Goal: Task Accomplishment & Management: Manage account settings

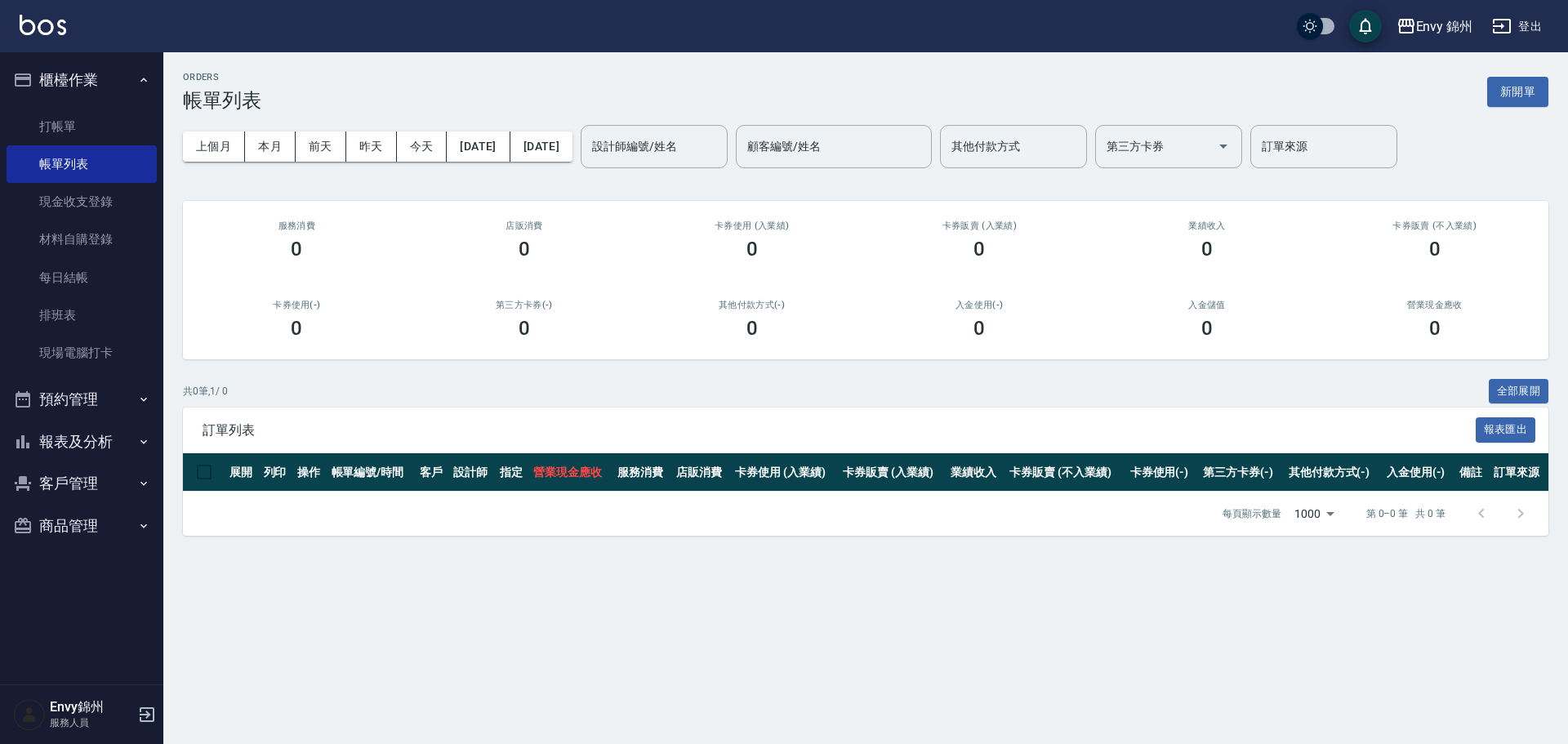
drag, startPoint x: 90, startPoint y: 89, endPoint x: 87, endPoint y: 104, distance: 15.3
click at [87, 94] on button "櫃檯作業" at bounding box center [82, 80] width 150 height 43
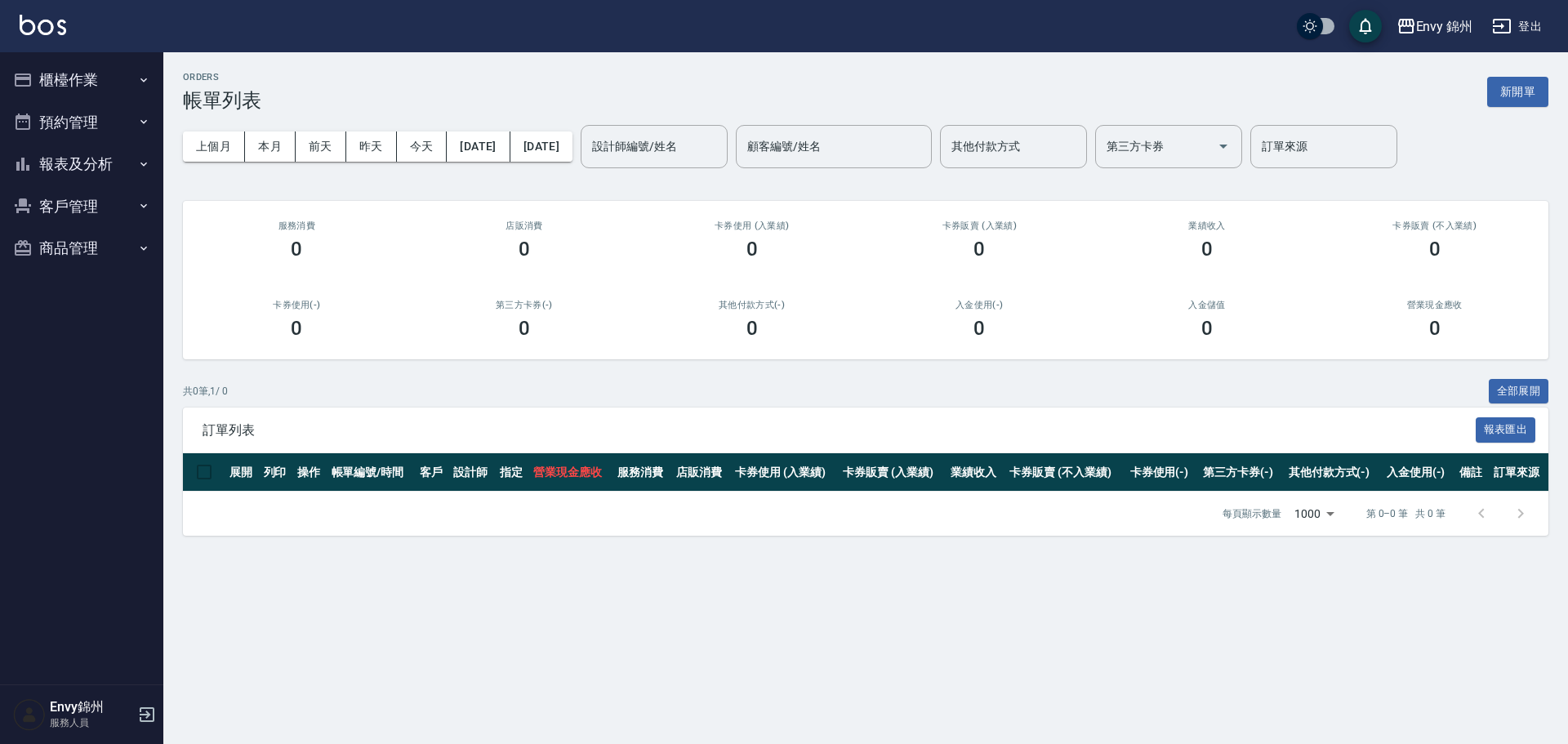
click at [69, 108] on ul "櫃檯作業 打帳單 帳單列表 現金收支登錄 材料自購登錄 每日結帳 排班表 現場電腦打卡 預約管理 預約管理 單日預約紀錄 單週預約紀錄 報表及分析 報表目錄 …" at bounding box center [82, 164] width 150 height 224
click at [72, 82] on button "櫃檯作業" at bounding box center [82, 80] width 150 height 43
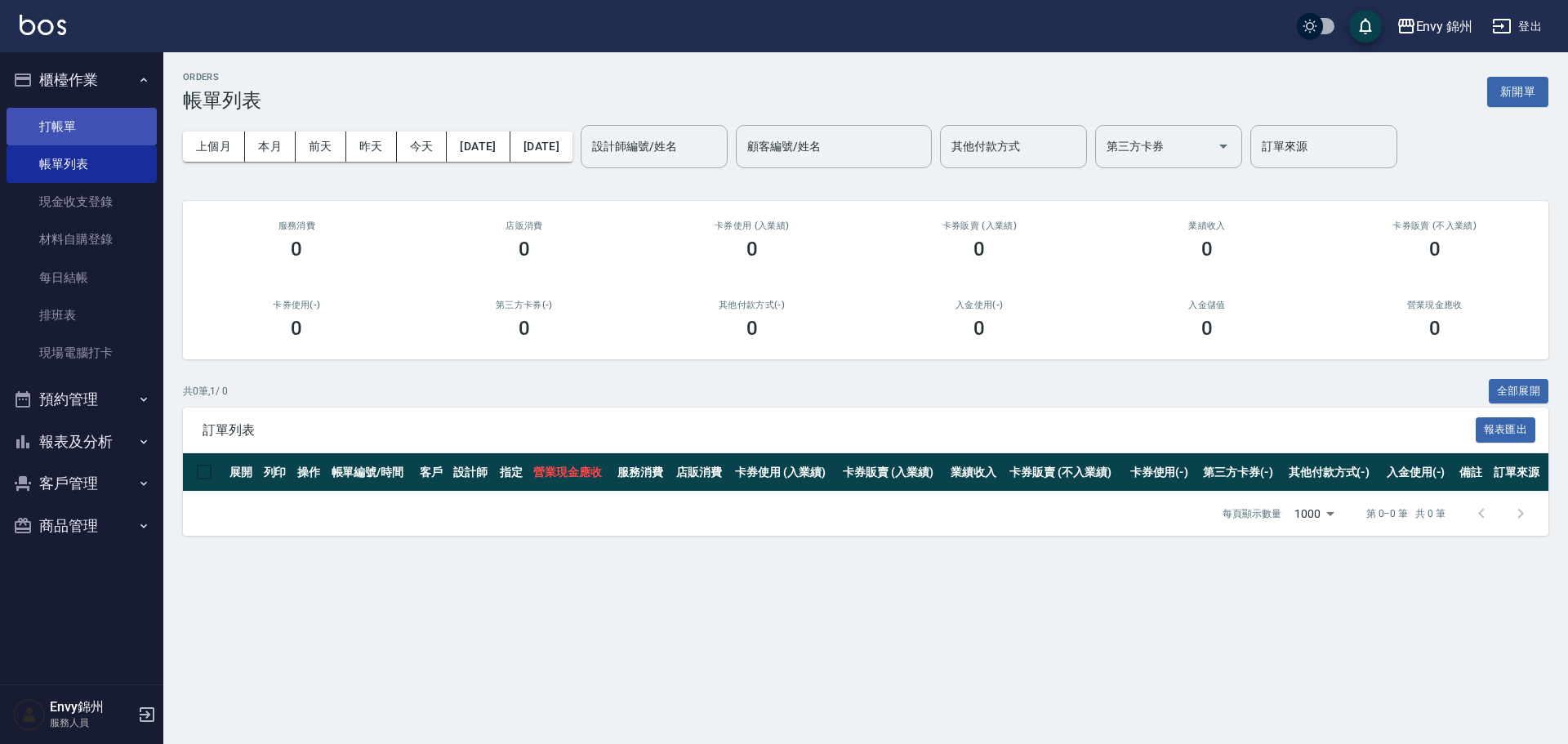
click at [63, 129] on link "打帳單" at bounding box center [82, 127] width 150 height 38
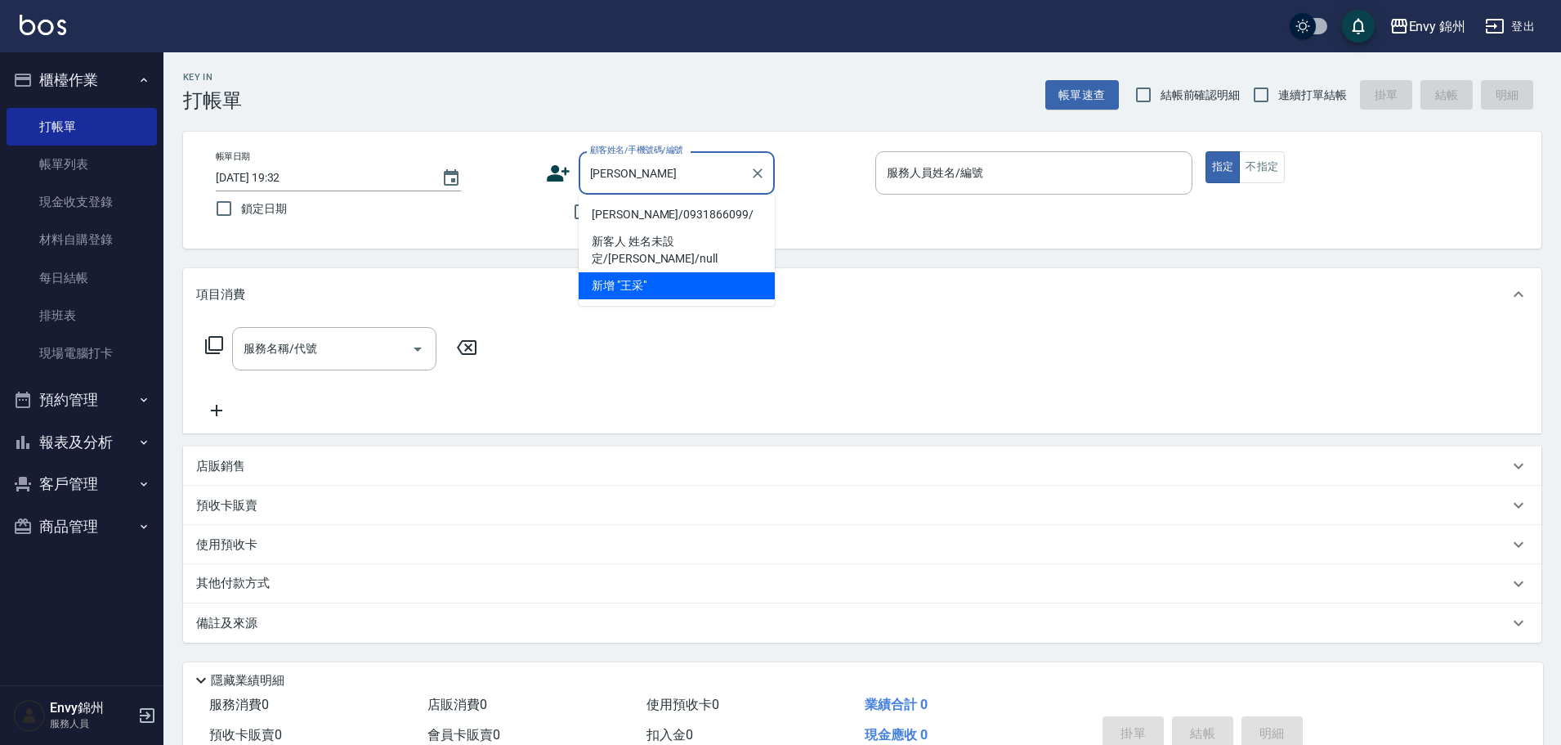
click at [668, 216] on li "[PERSON_NAME]/0931866099/" at bounding box center [677, 214] width 196 height 27
type input "[PERSON_NAME]/0931866099/"
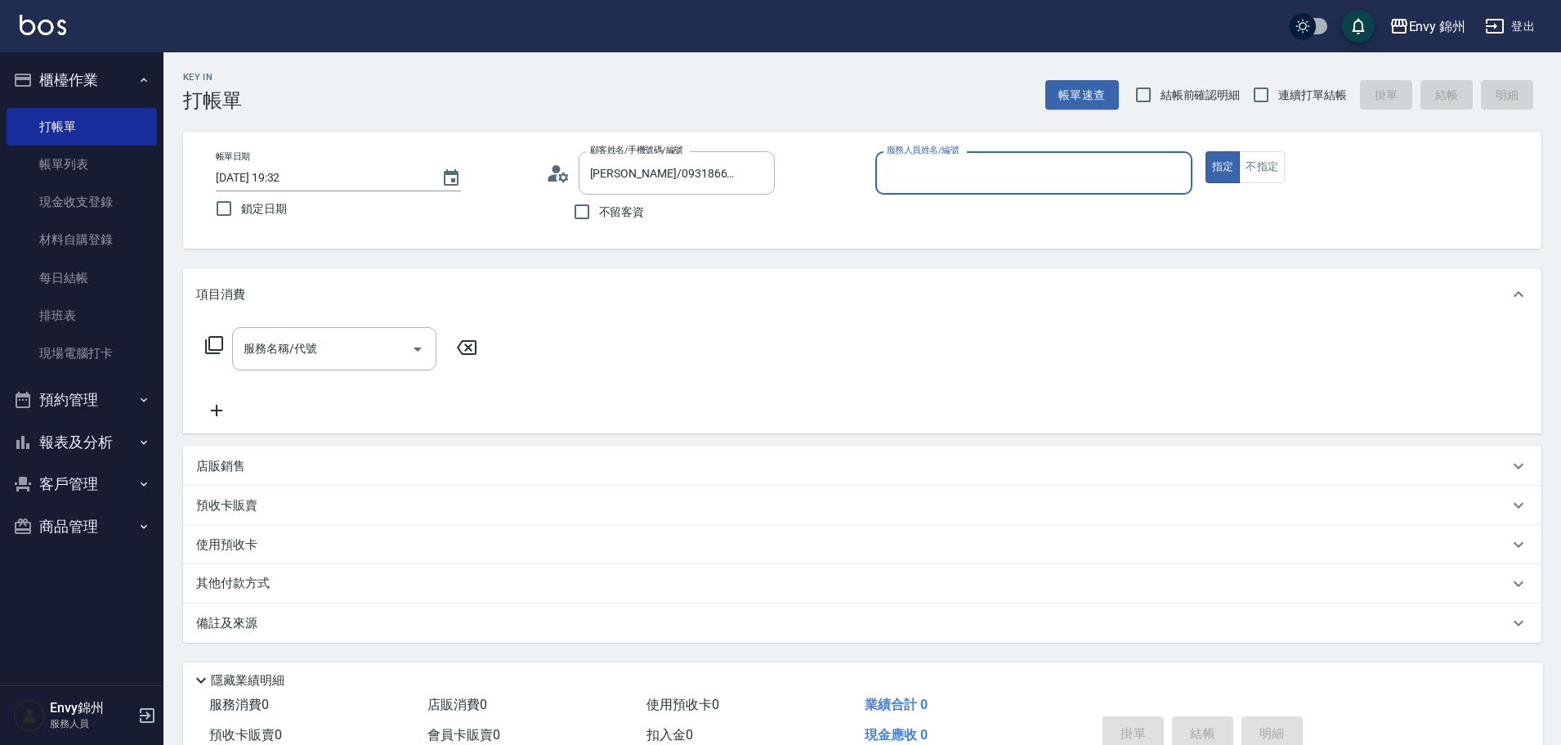
type input "[PERSON_NAME]-A"
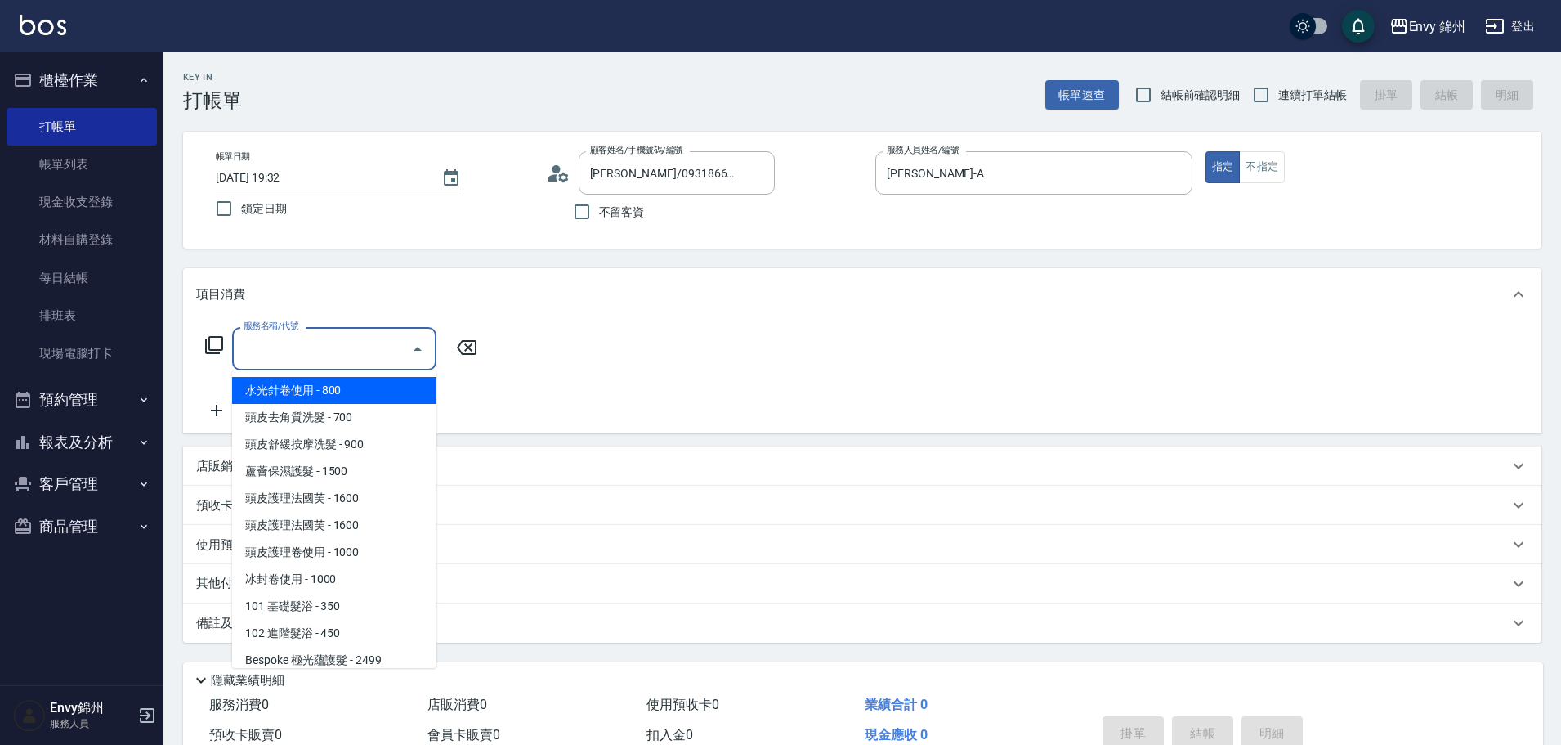
click at [325, 341] on input "服務名稱/代號" at bounding box center [322, 348] width 165 height 29
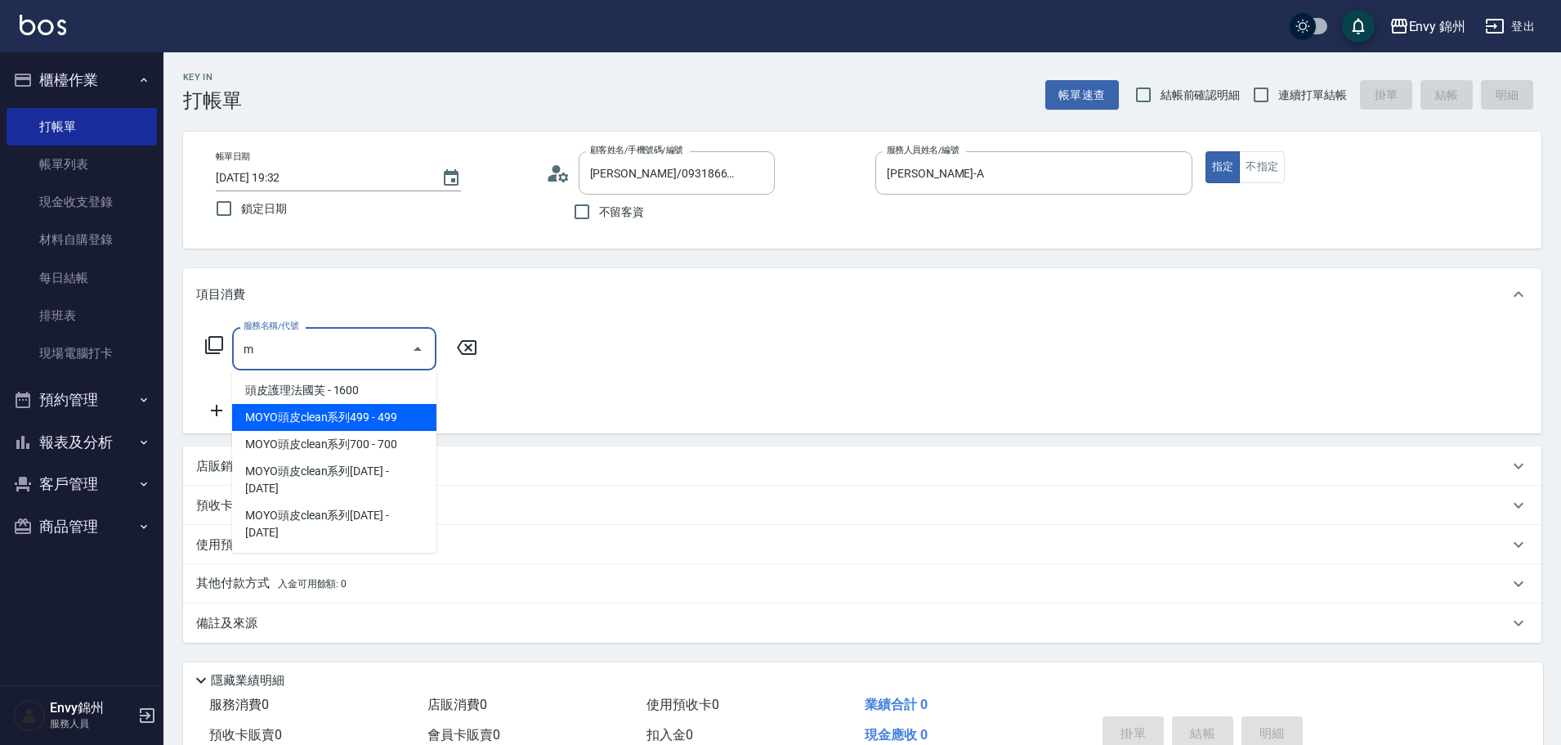
click at [352, 423] on span "MOYO頭皮clean系列499 - 499" at bounding box center [334, 417] width 204 height 27
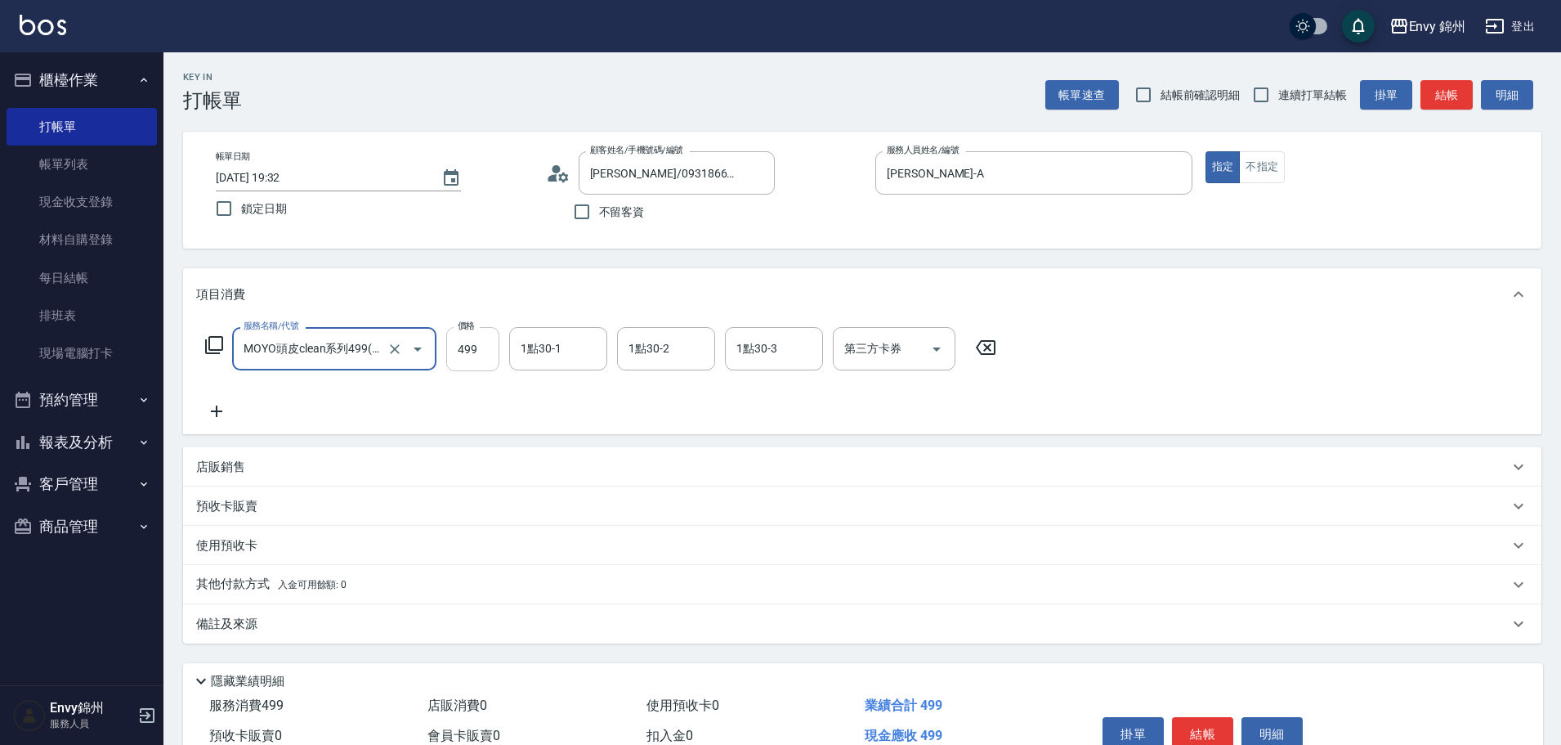
type input "MOYO頭皮clean系列499(405)"
click at [482, 343] on input "499" at bounding box center [472, 349] width 53 height 44
type input "699"
click at [544, 350] on input "1點30-1" at bounding box center [558, 348] width 83 height 29
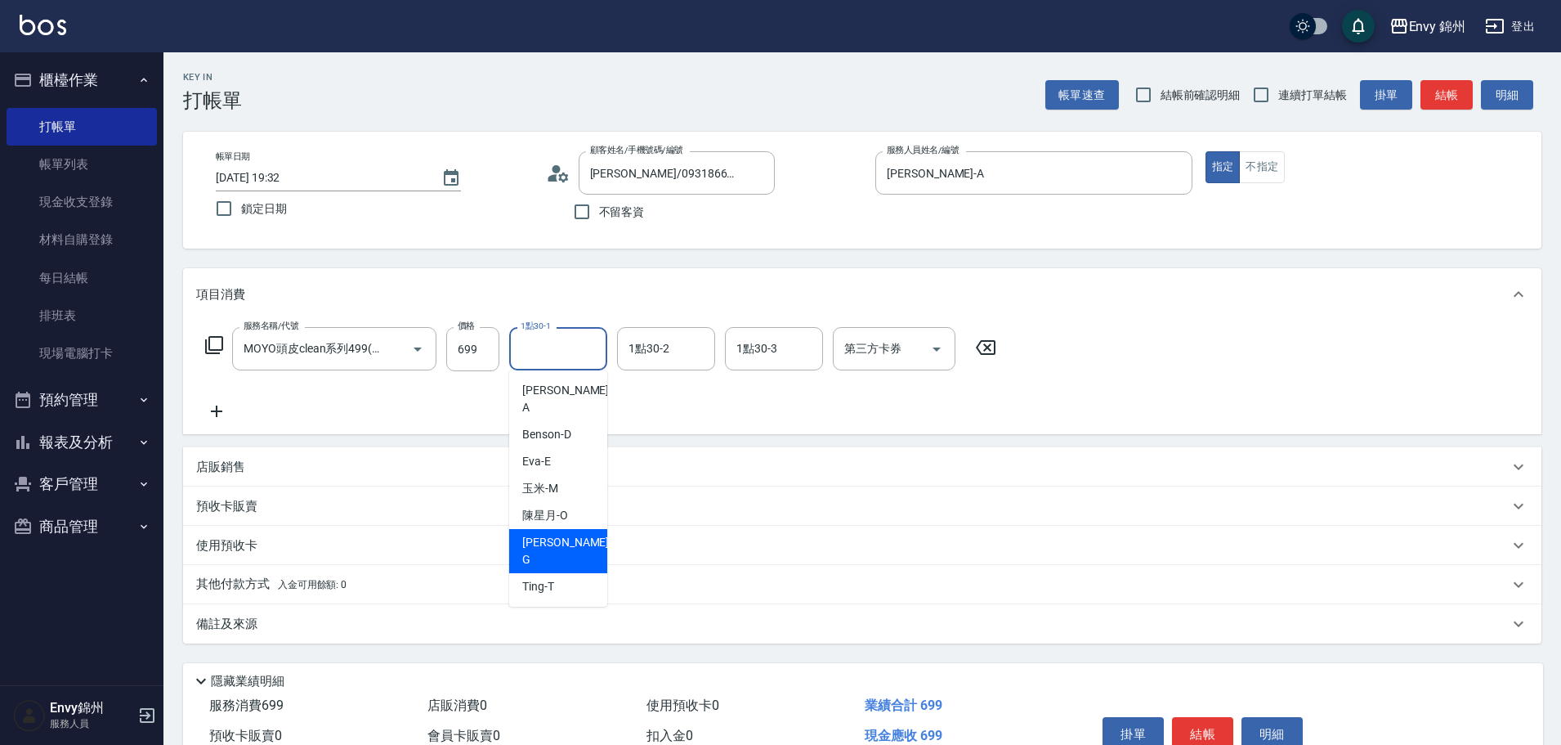
click at [339, 599] on div "其他付款方式 入金可用餘額: 0" at bounding box center [862, 584] width 1359 height 39
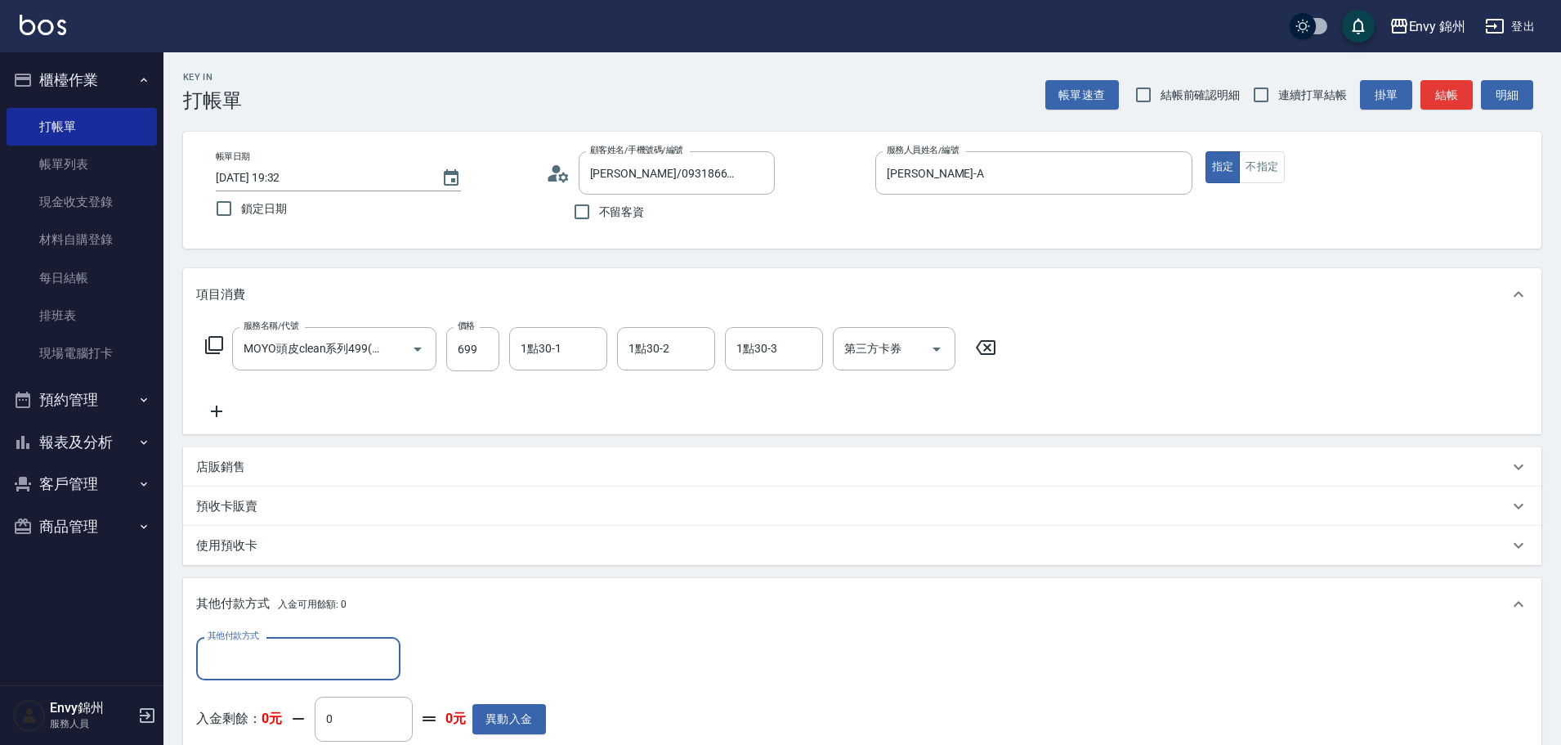
scroll to position [245, 0]
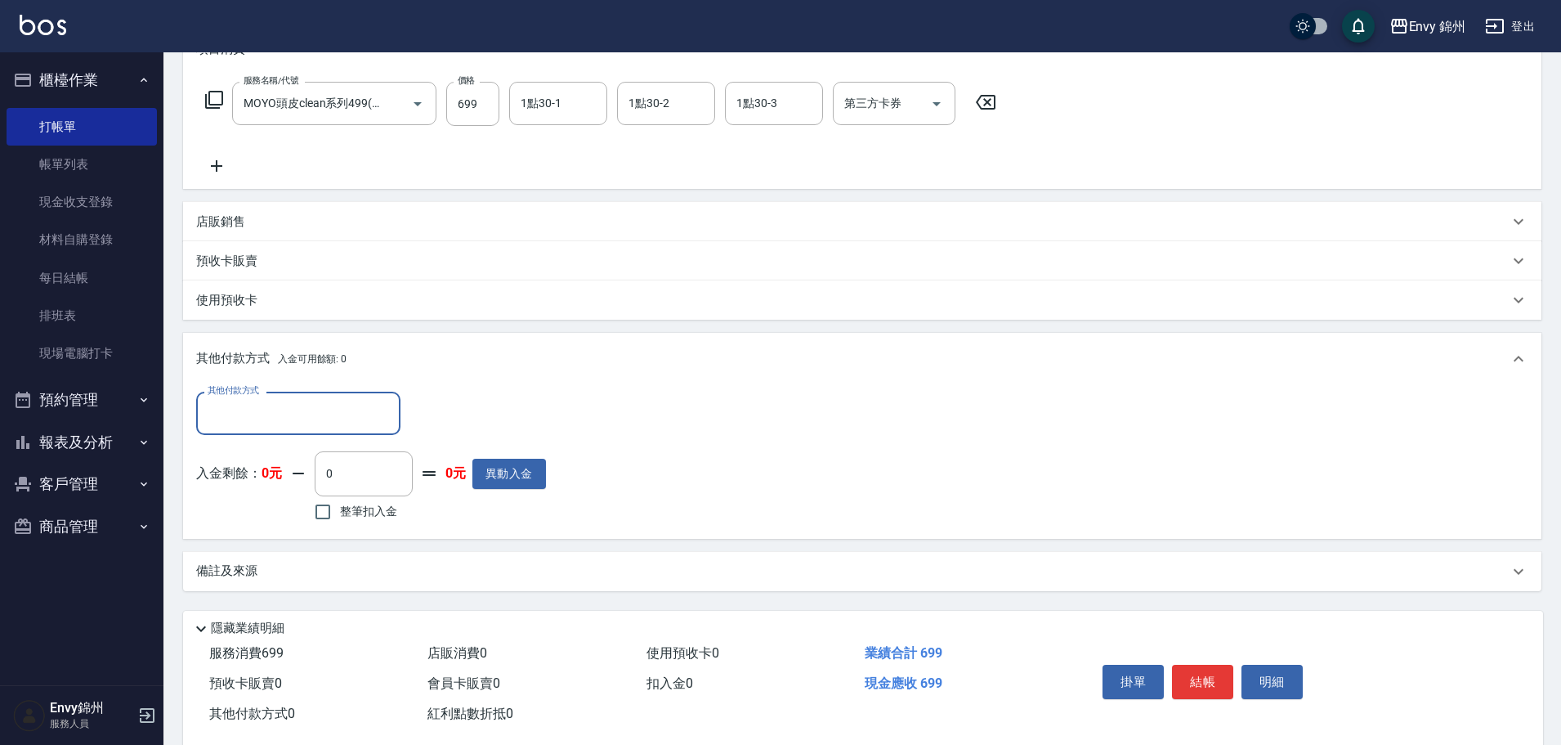
click at [369, 576] on div "備註及來源" at bounding box center [852, 570] width 1313 height 17
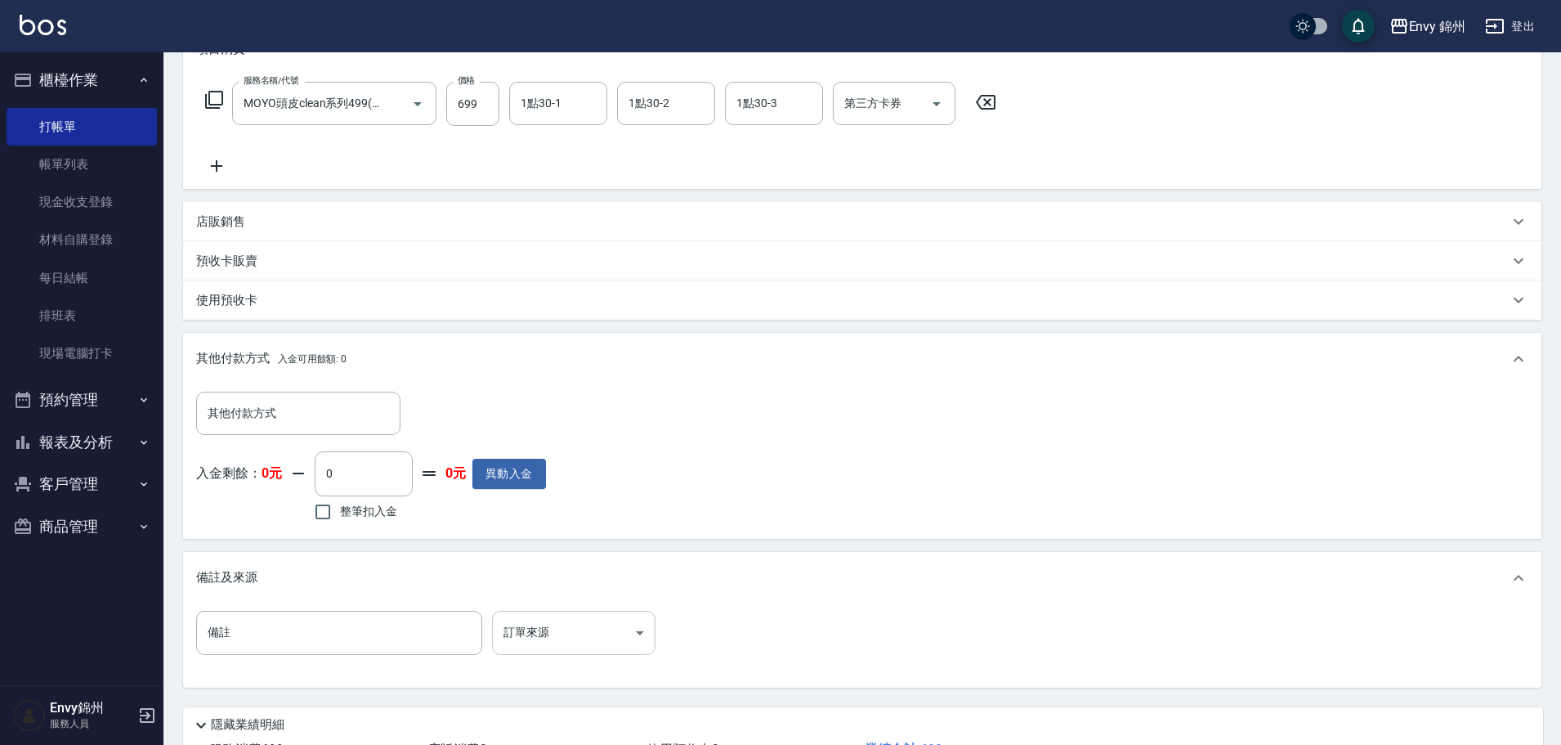
click at [558, 636] on body "Envy 錦州 登出 櫃檯作業 打帳單 帳單列表 現金收支登錄 材料自購登錄 每日結帳 排班表 現場電腦打卡 預約管理 預約管理 單日預約紀錄 單週預約紀錄 …" at bounding box center [780, 310] width 1561 height 1110
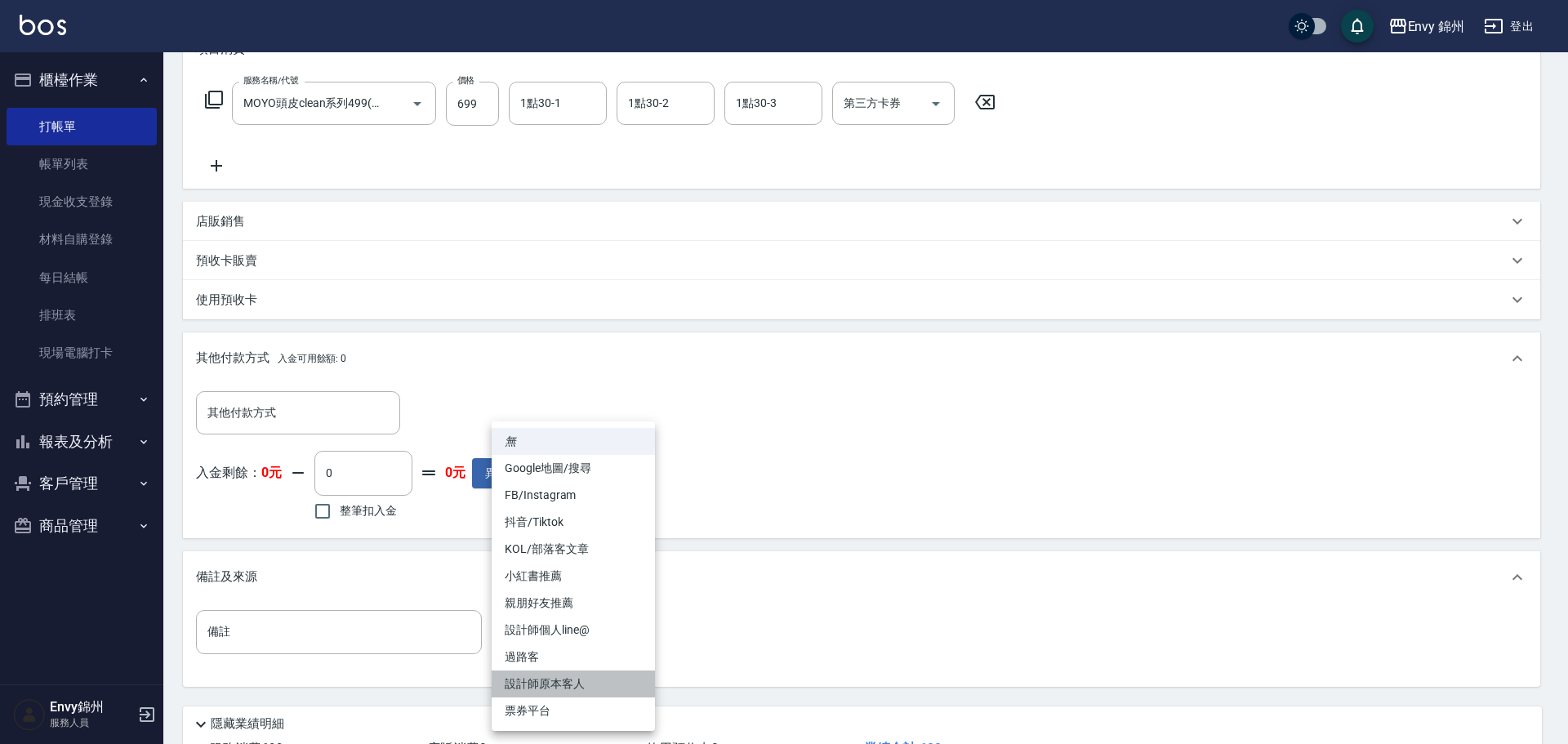
click at [595, 679] on li "設計師原本客人" at bounding box center [573, 683] width 164 height 27
type input "設計師原本客人"
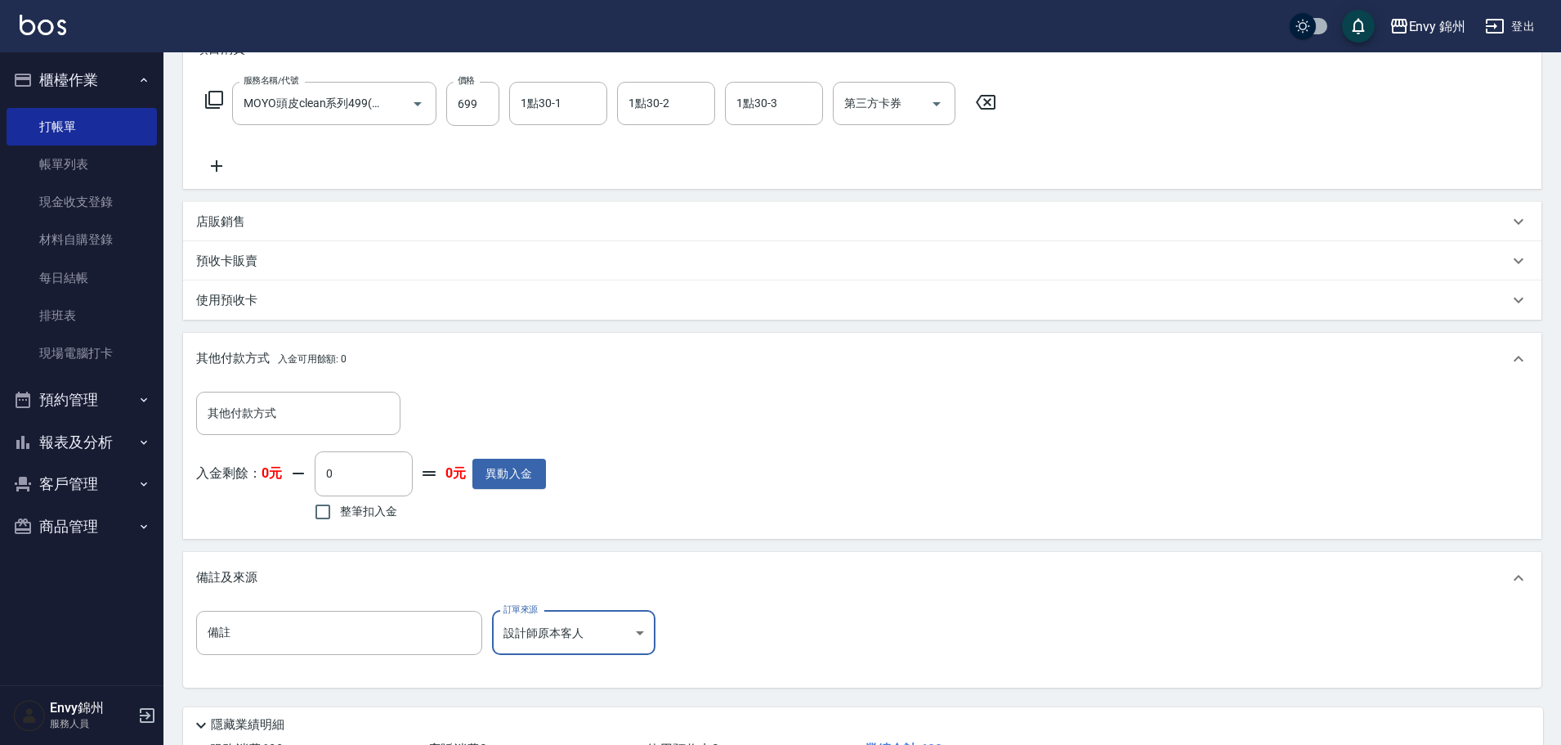
scroll to position [373, 0]
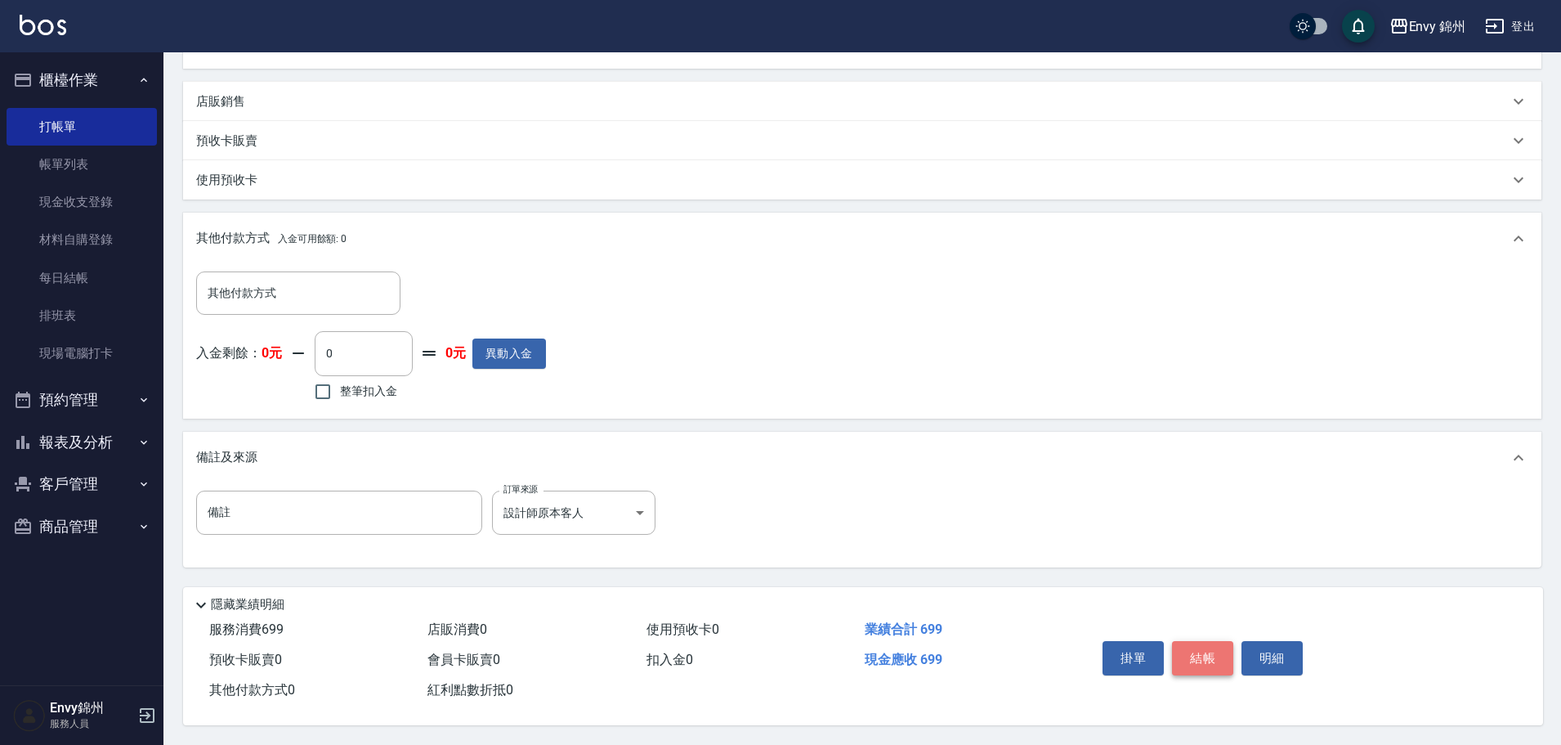
click at [1195, 643] on button "結帳" at bounding box center [1202, 658] width 61 height 34
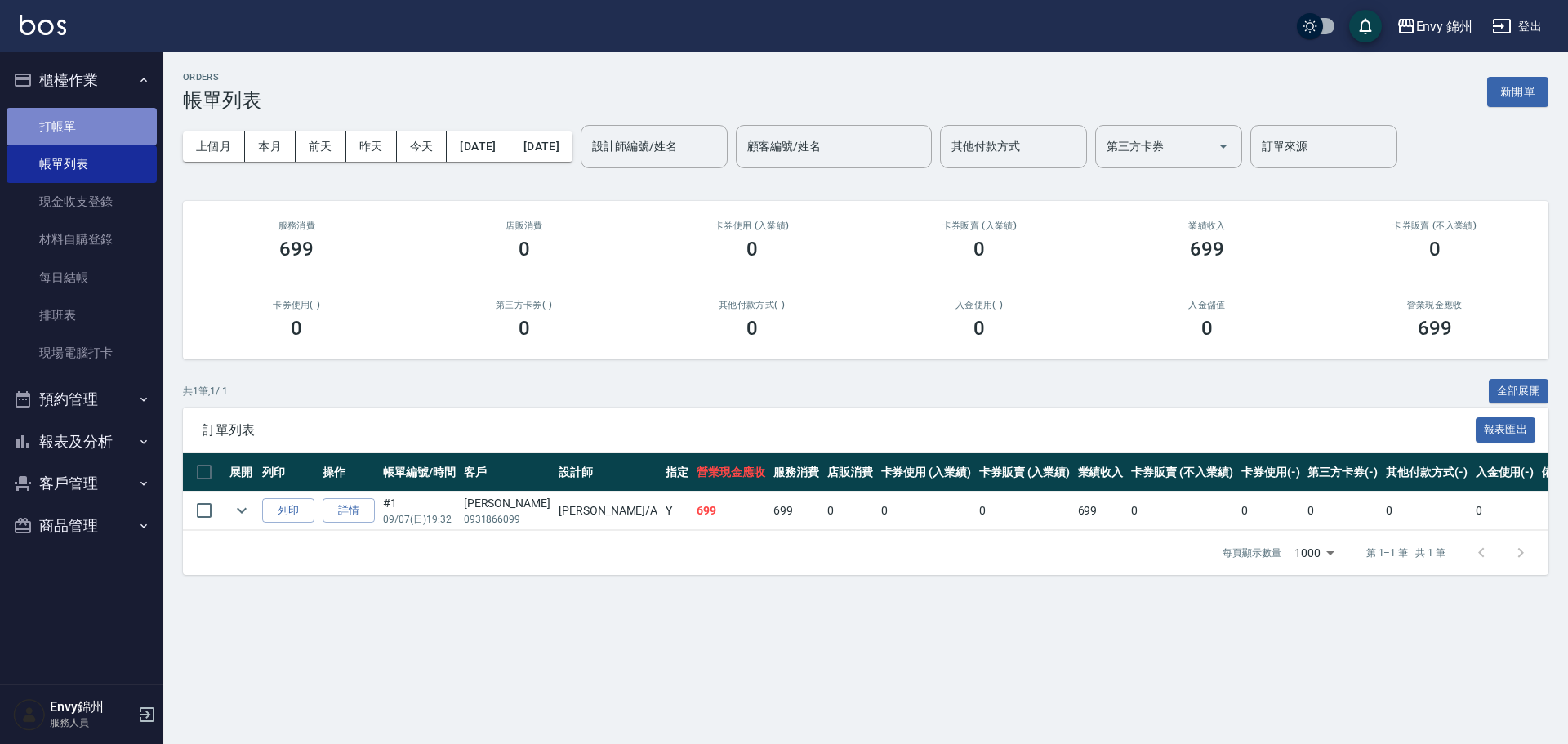
click at [55, 111] on link "打帳單" at bounding box center [82, 127] width 150 height 38
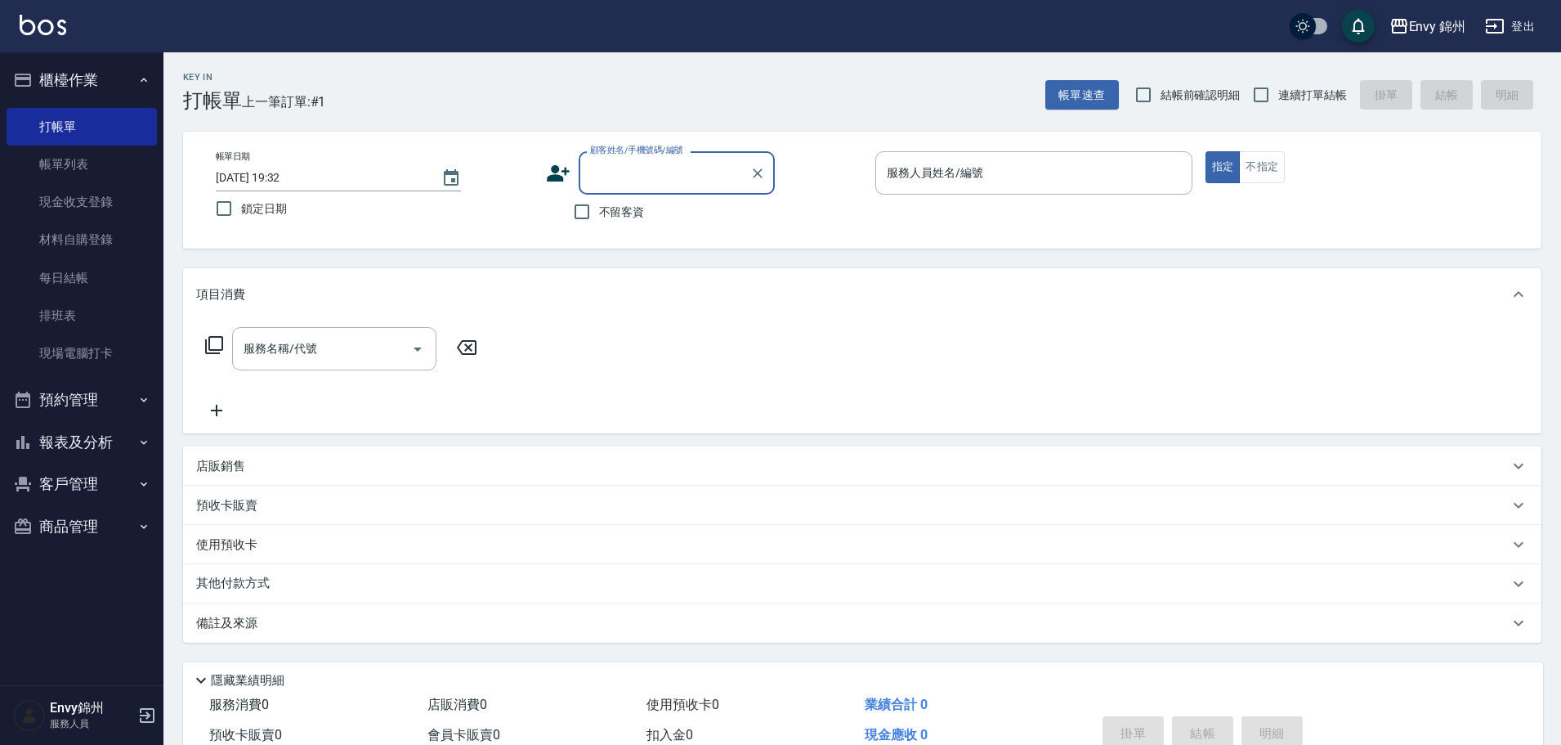
click at [558, 168] on icon at bounding box center [558, 173] width 23 height 16
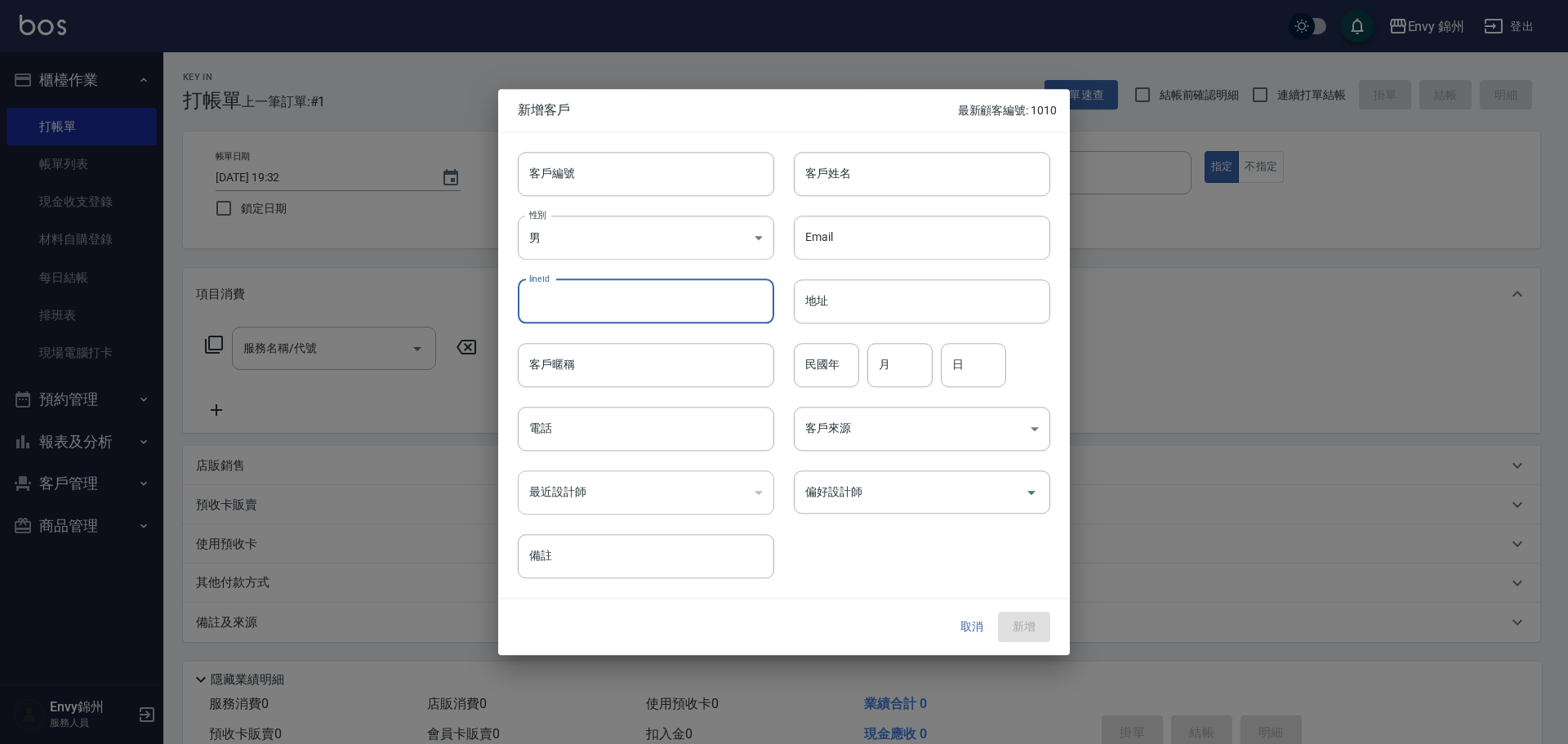
click at [613, 285] on input "lineId" at bounding box center [645, 302] width 257 height 44
click at [619, 234] on body "Envy 錦州 登出 櫃檯作業 打帳單 帳單列表 現金收支登錄 材料自購登錄 每日結帳 排班表 現場電腦打卡 預約管理 預約管理 單日預約紀錄 單週預約紀錄 …" at bounding box center [784, 409] width 1568 height 819
click at [619, 325] on li "女" at bounding box center [645, 333] width 257 height 27
type input "FEMALE"
click at [896, 163] on input "客戶姓名" at bounding box center [922, 174] width 257 height 44
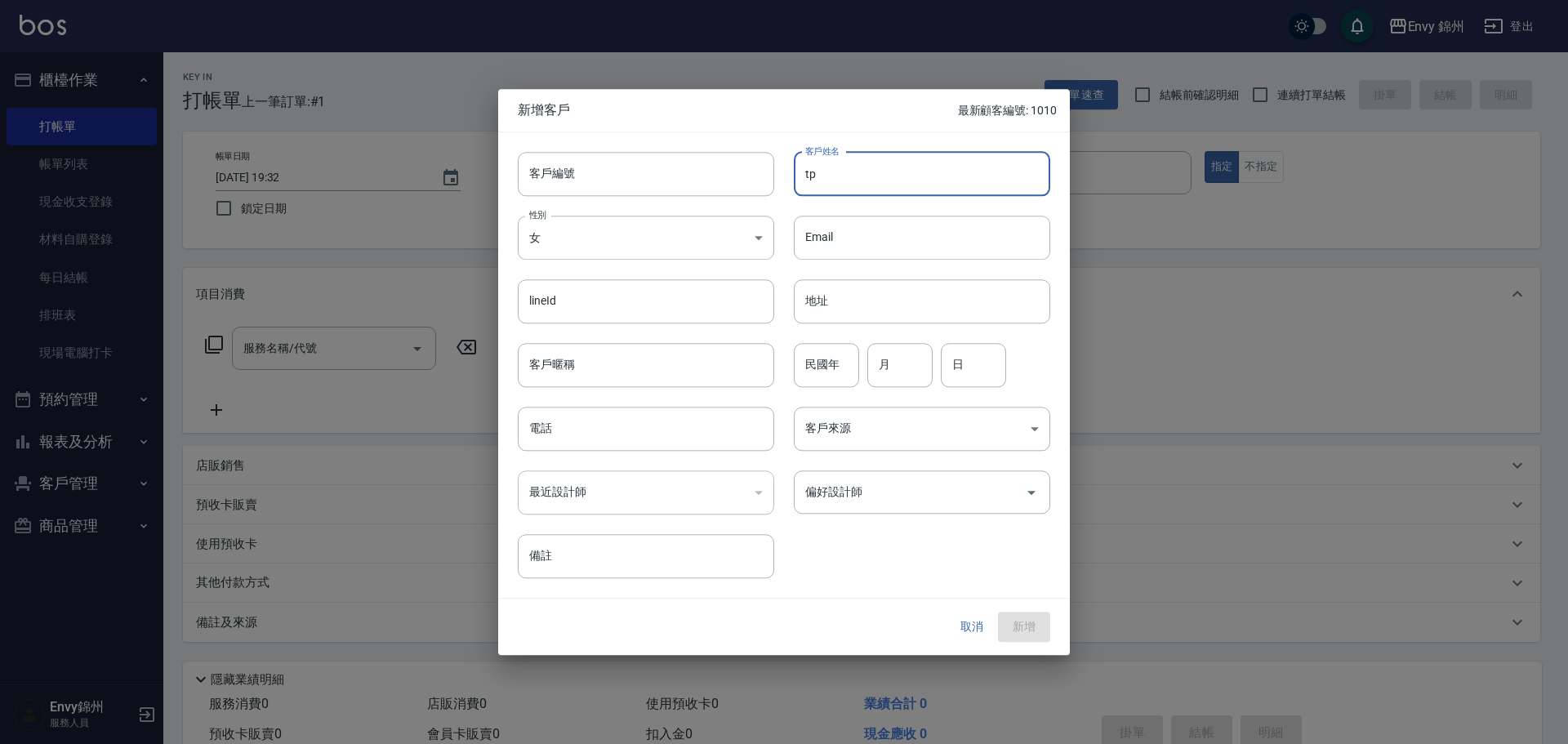
type input "t"
type input "陳映潔"
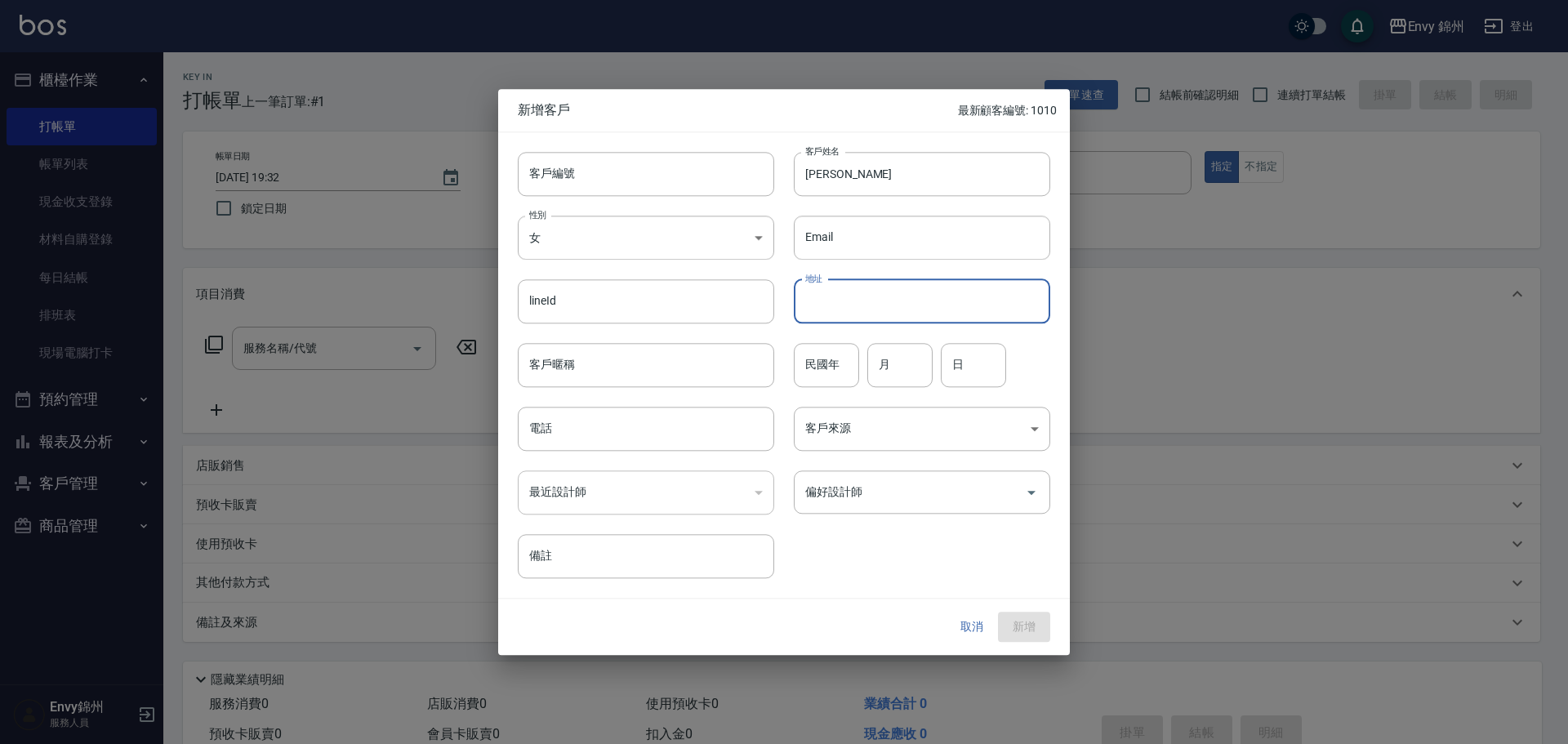
click at [824, 316] on input "地址" at bounding box center [922, 302] width 257 height 44
click at [828, 372] on input "民國年" at bounding box center [826, 365] width 65 height 44
type input "1"
click at [889, 373] on input "月" at bounding box center [899, 365] width 65 height 44
click at [836, 379] on input "1" at bounding box center [826, 365] width 65 height 44
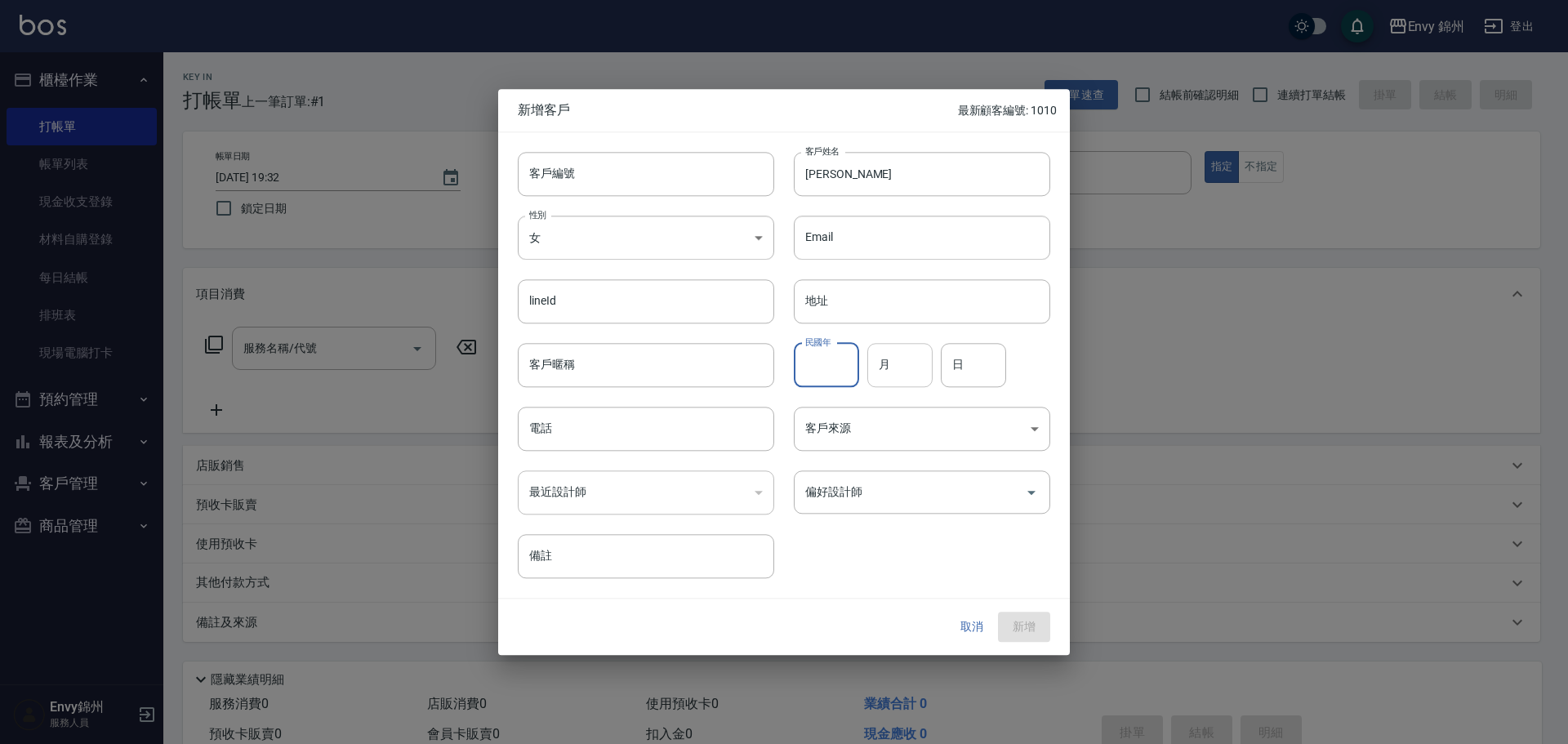
click at [911, 370] on input "月" at bounding box center [899, 365] width 65 height 44
type input "10"
click at [990, 358] on input "日" at bounding box center [973, 365] width 65 height 44
type input "27"
click at [617, 428] on input "電話" at bounding box center [645, 428] width 257 height 44
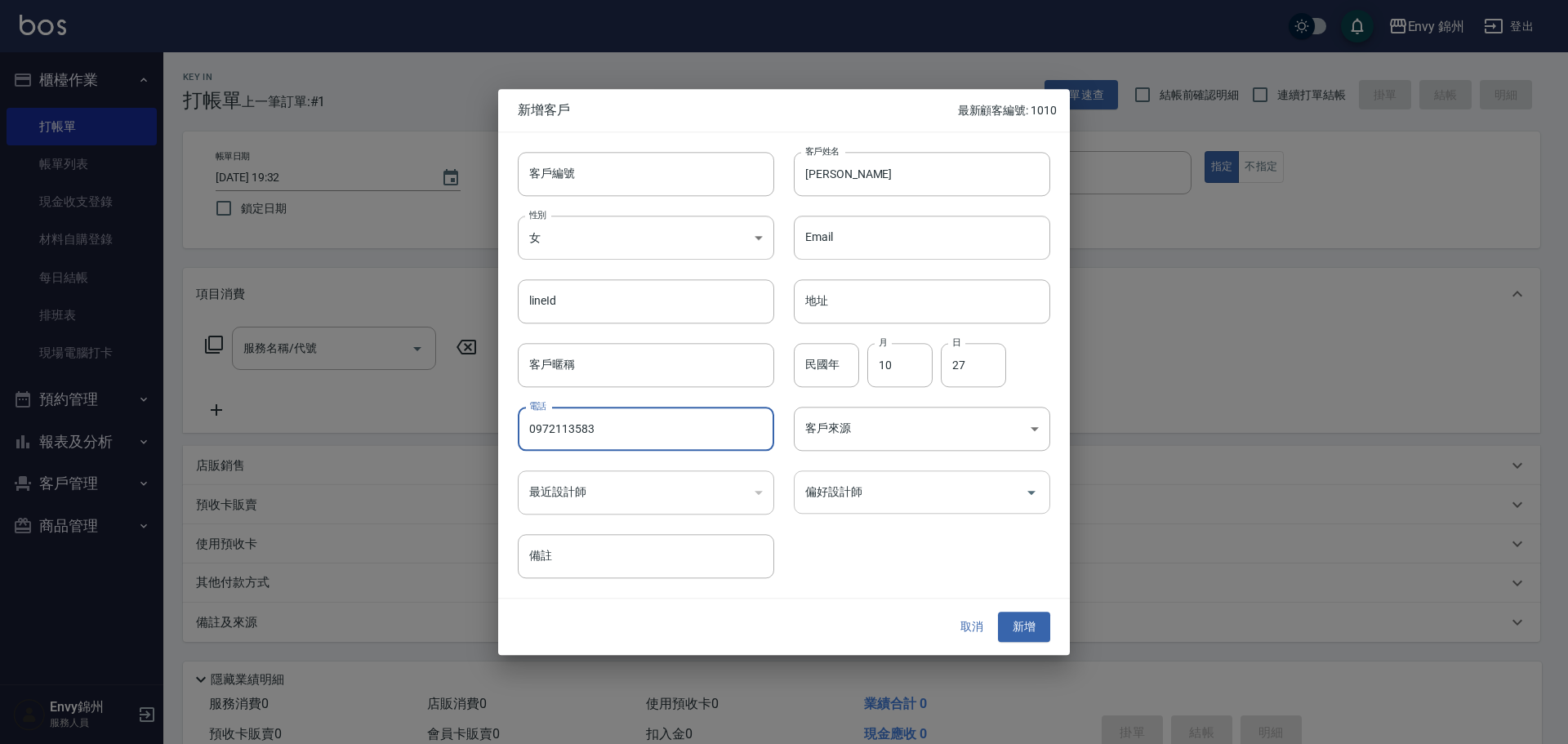
type input "0972113583"
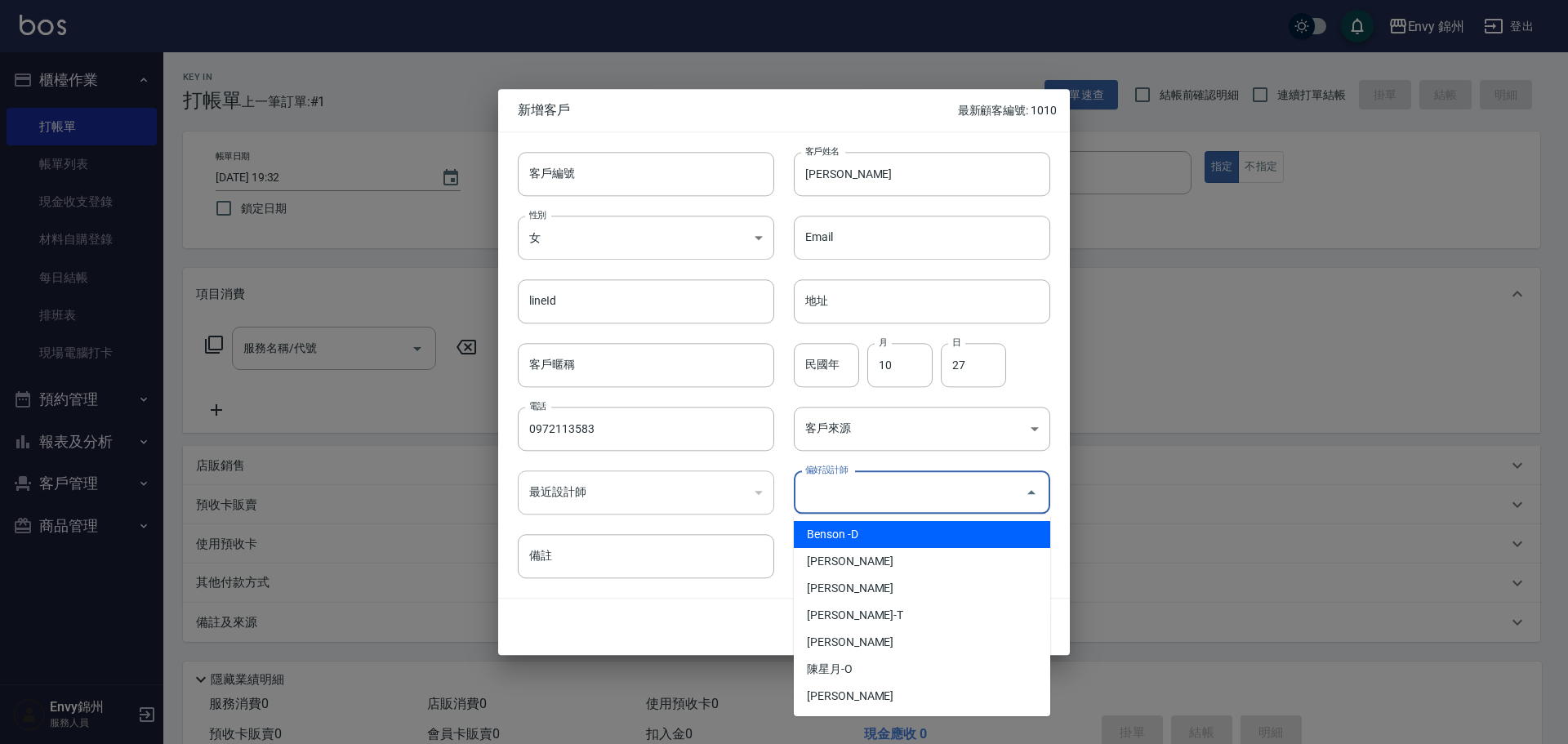
click at [875, 505] on input "偏好設計師" at bounding box center [909, 491] width 217 height 29
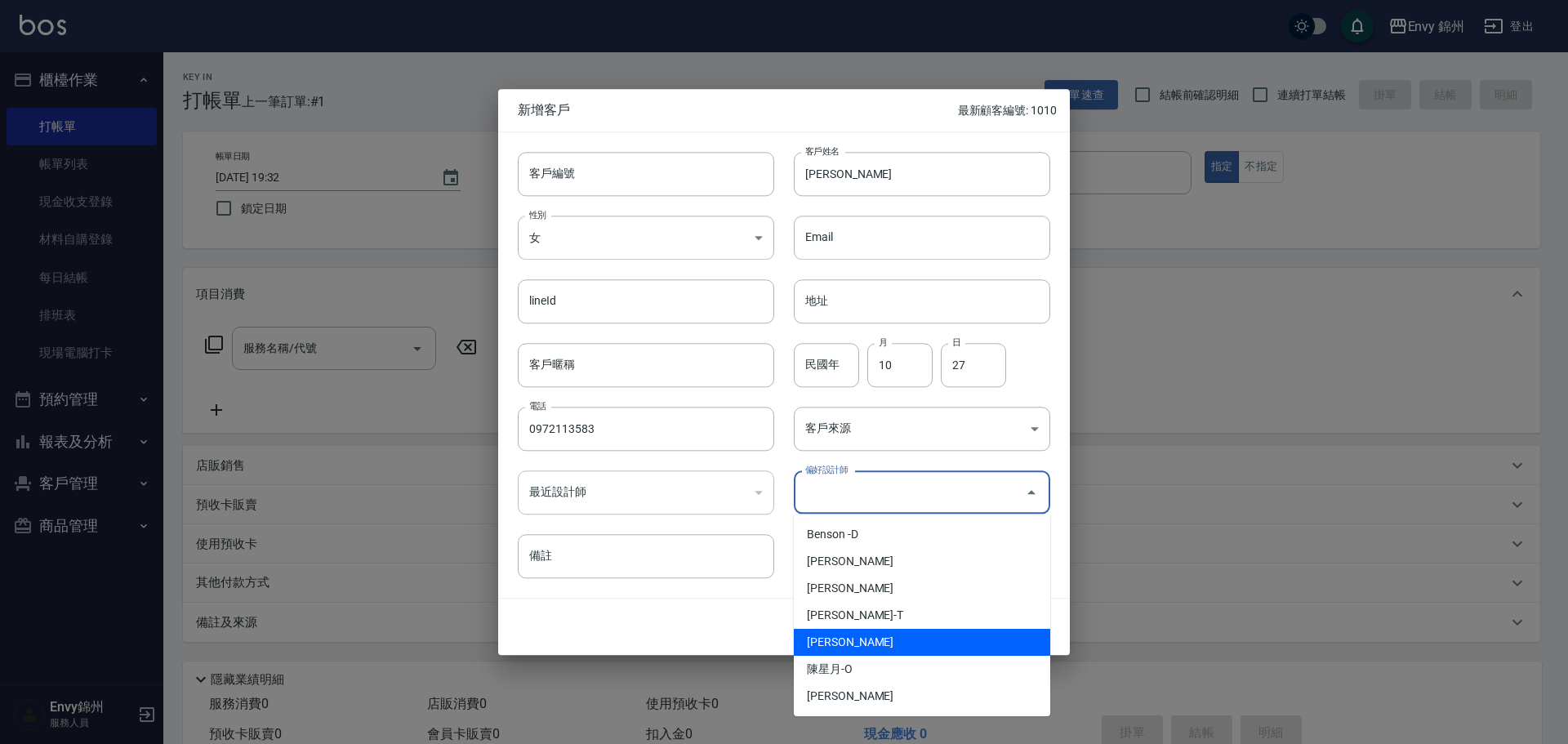
click at [894, 634] on li "鄭怡秀-A" at bounding box center [922, 641] width 257 height 27
type input "鄭怡秀"
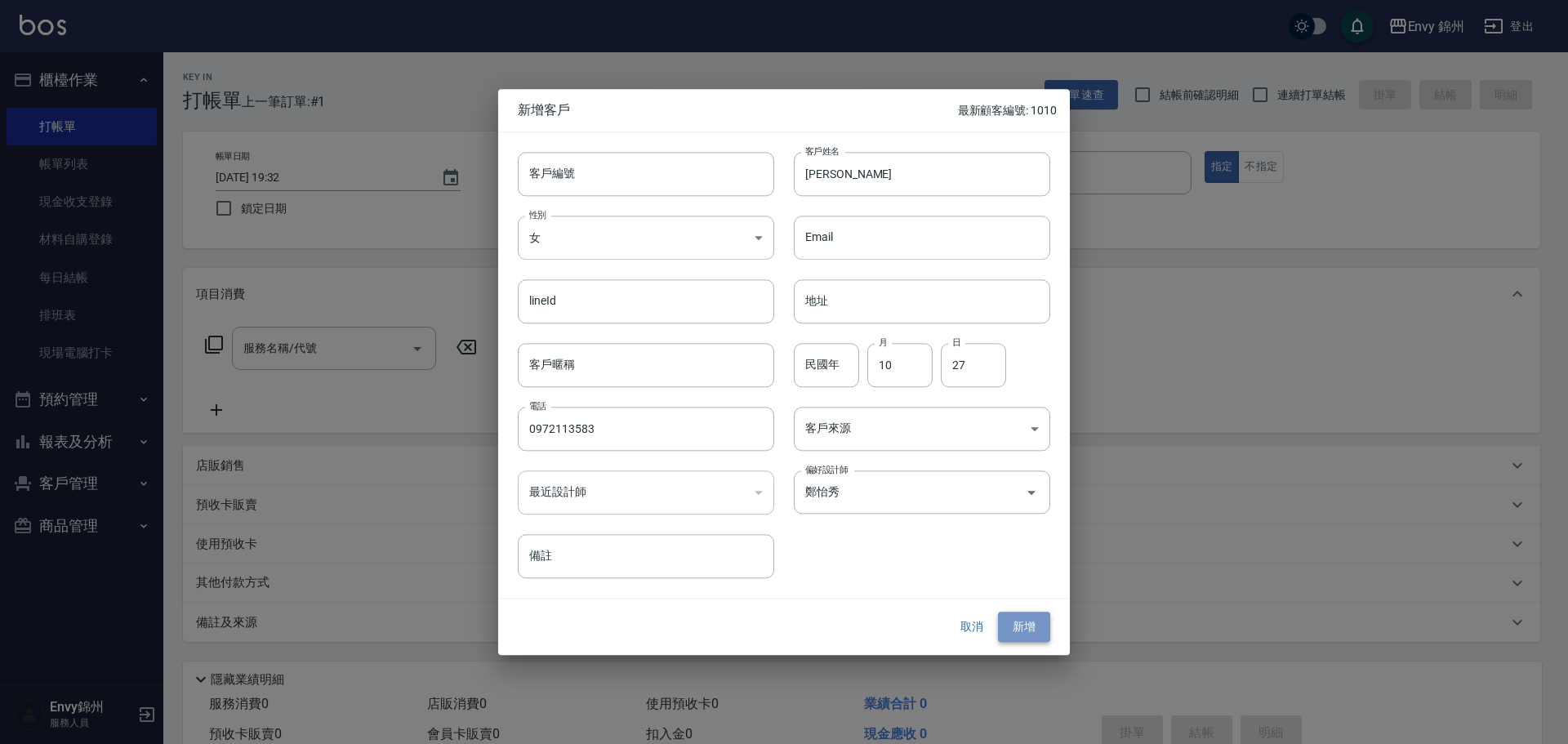
click at [1036, 634] on button "新增" at bounding box center [1024, 627] width 52 height 30
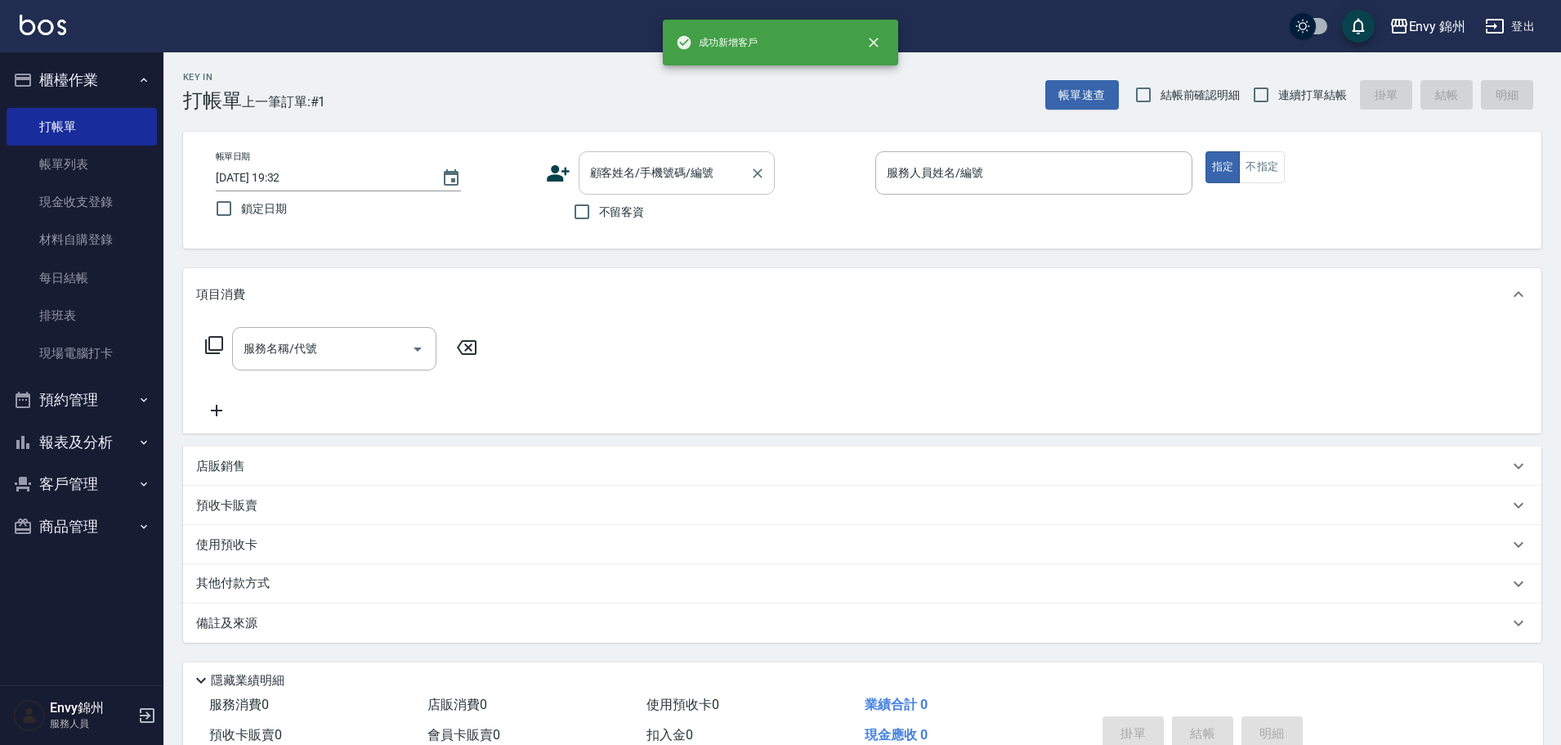
click at [658, 172] on input "顧客姓名/手機號碼/編號" at bounding box center [664, 173] width 157 height 29
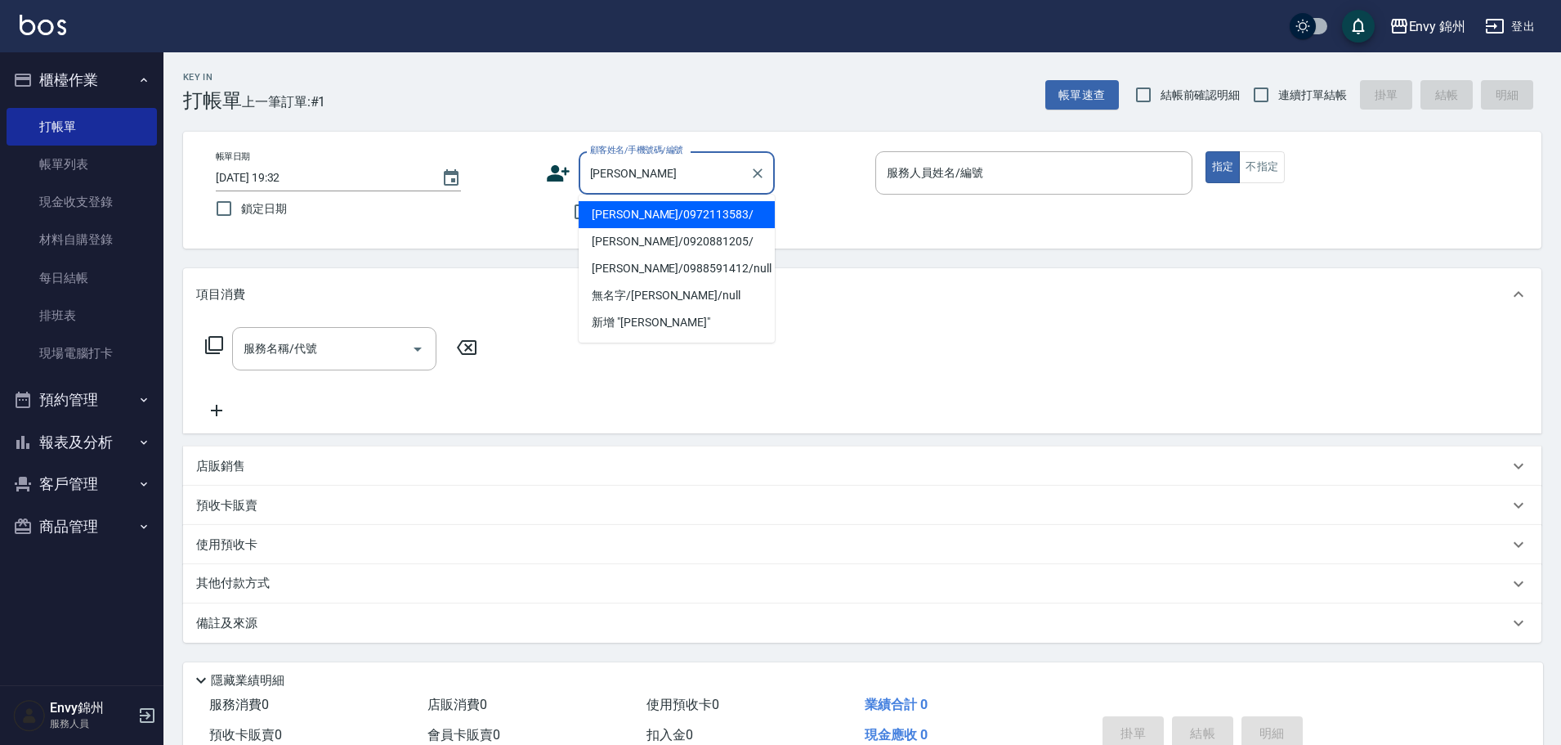
click at [715, 222] on li "陳映潔/0972113583/" at bounding box center [677, 214] width 196 height 27
type input "陳映潔/0972113583/"
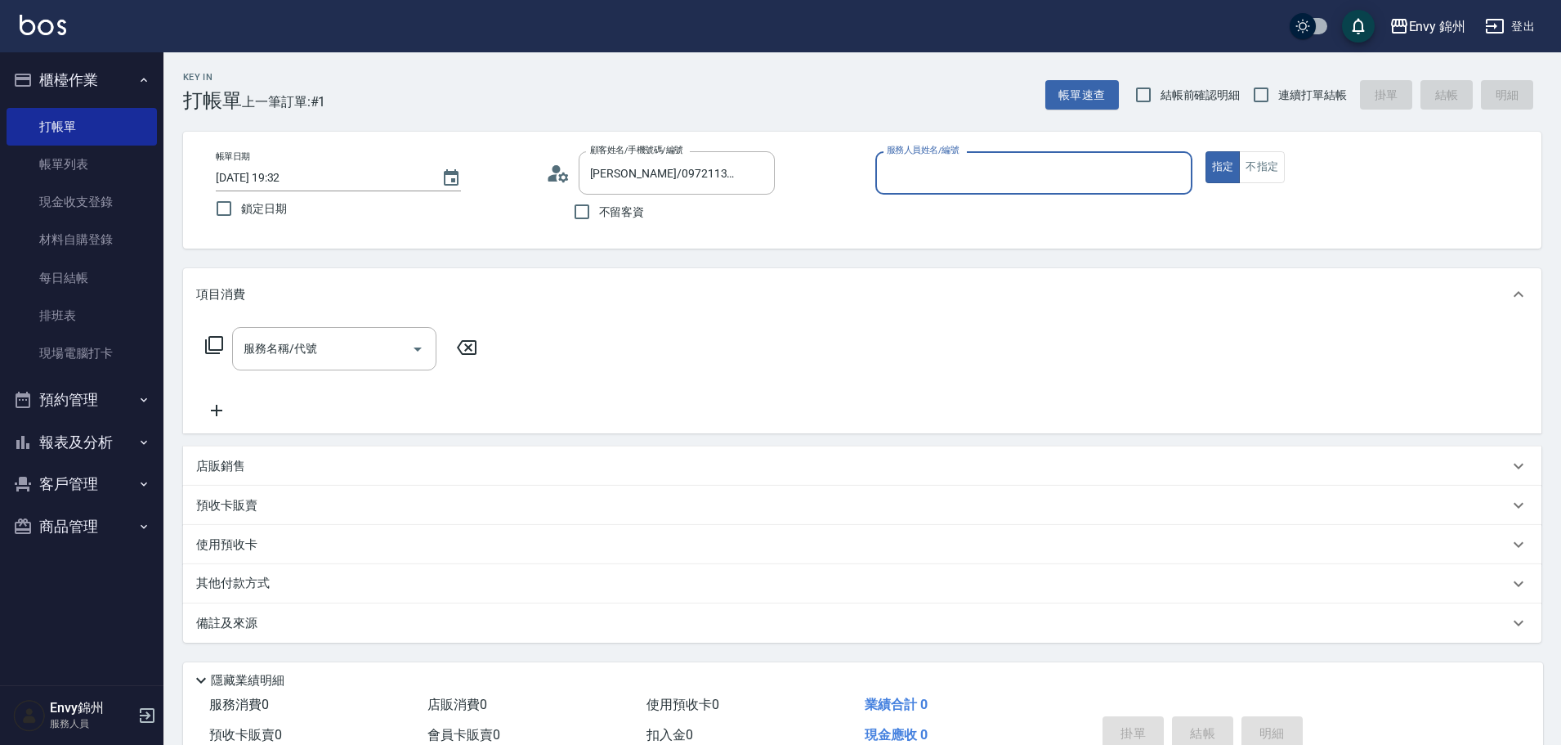
type input "Annie-A"
click at [328, 339] on input "服務名稱/代號" at bounding box center [322, 348] width 165 height 29
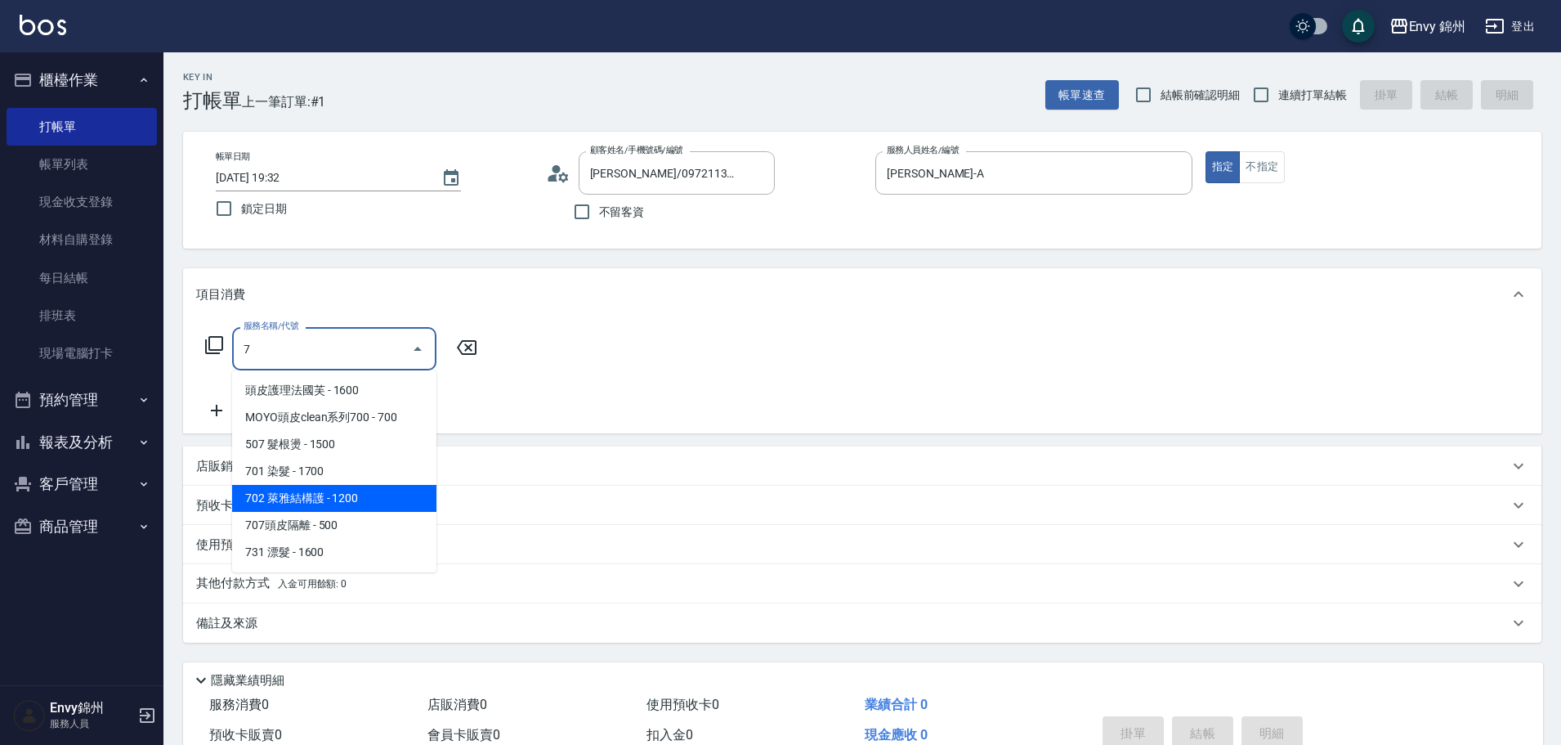
click at [326, 472] on span "701 染髮 - 1700" at bounding box center [334, 471] width 204 height 27
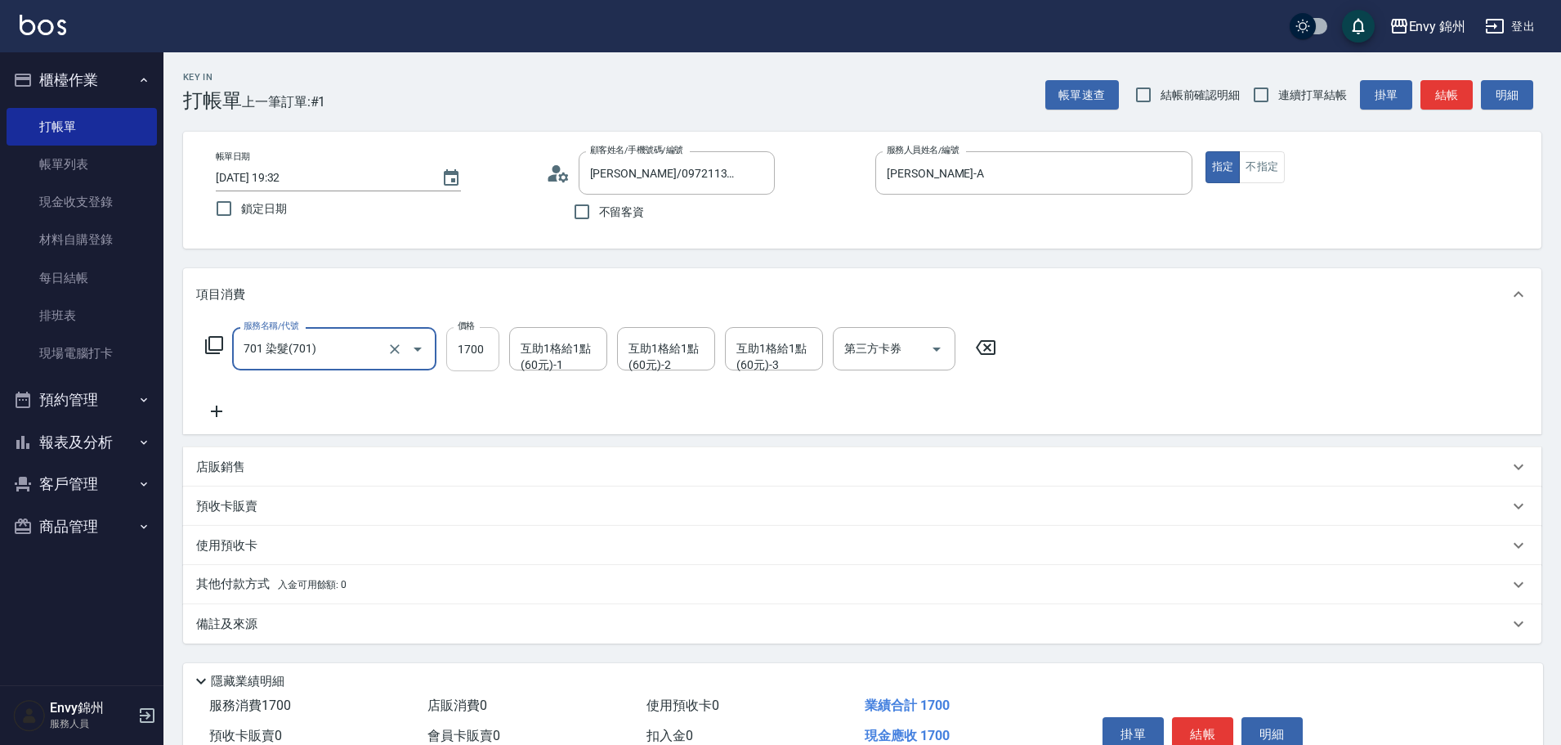
type input "701 染髮(701)"
drag, startPoint x: 446, startPoint y: 357, endPoint x: 462, endPoint y: 358, distance: 15.6
click at [462, 357] on div "服務名稱/代號 701 染髮(701) 服務名稱/代號 價格 1700 價格 互助1格給1點(60元)-1 互助1格給1點(60元)-1 互助1格給1點(60…" at bounding box center [601, 349] width 810 height 44
click at [462, 358] on input "1700" at bounding box center [472, 349] width 53 height 44
type input "4280"
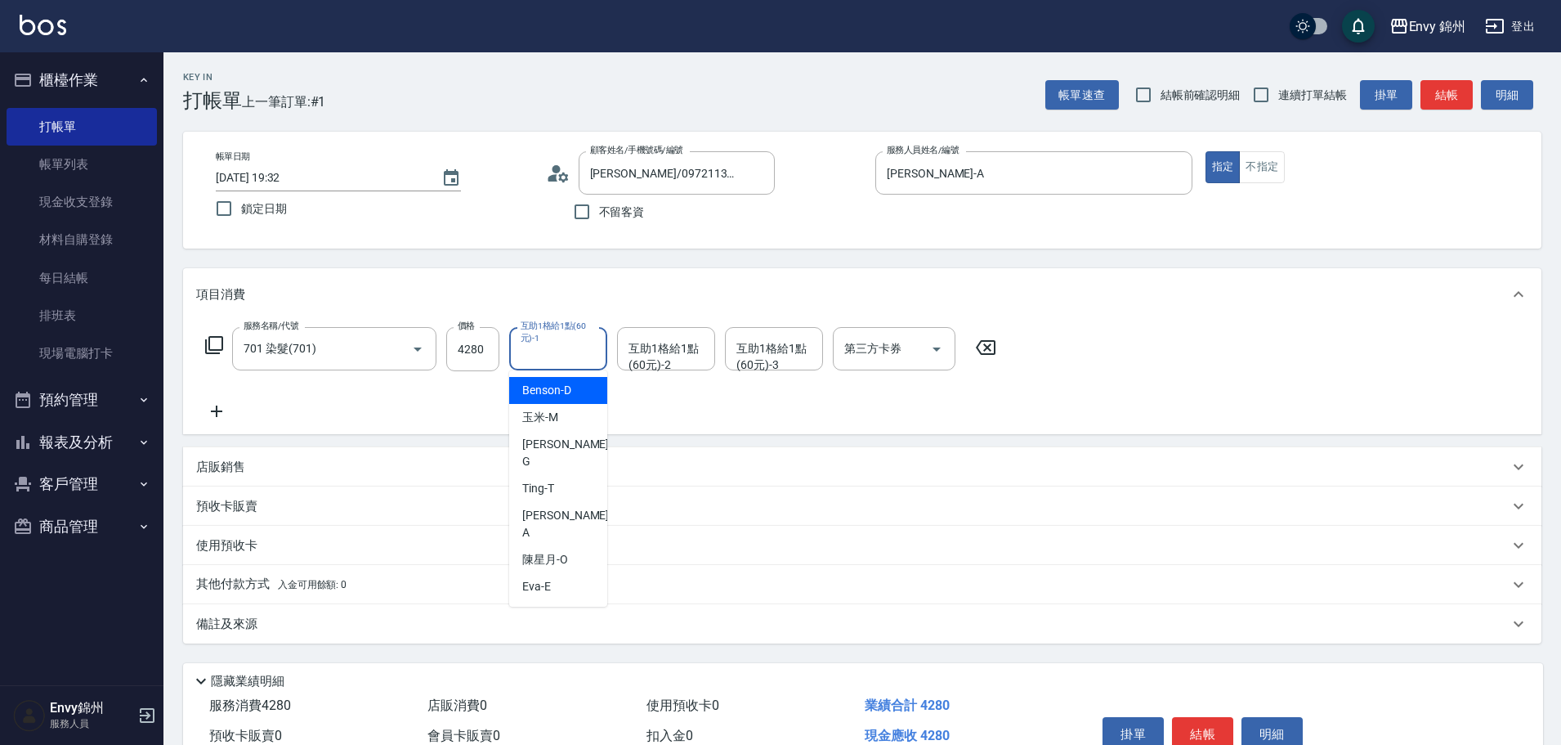
click at [546, 347] on div "互助1格給1點(60元)-1 互助1格給1點(60元)-1" at bounding box center [558, 348] width 98 height 43
click at [561, 417] on div "玉米 -M" at bounding box center [558, 417] width 98 height 27
type input "玉米-M"
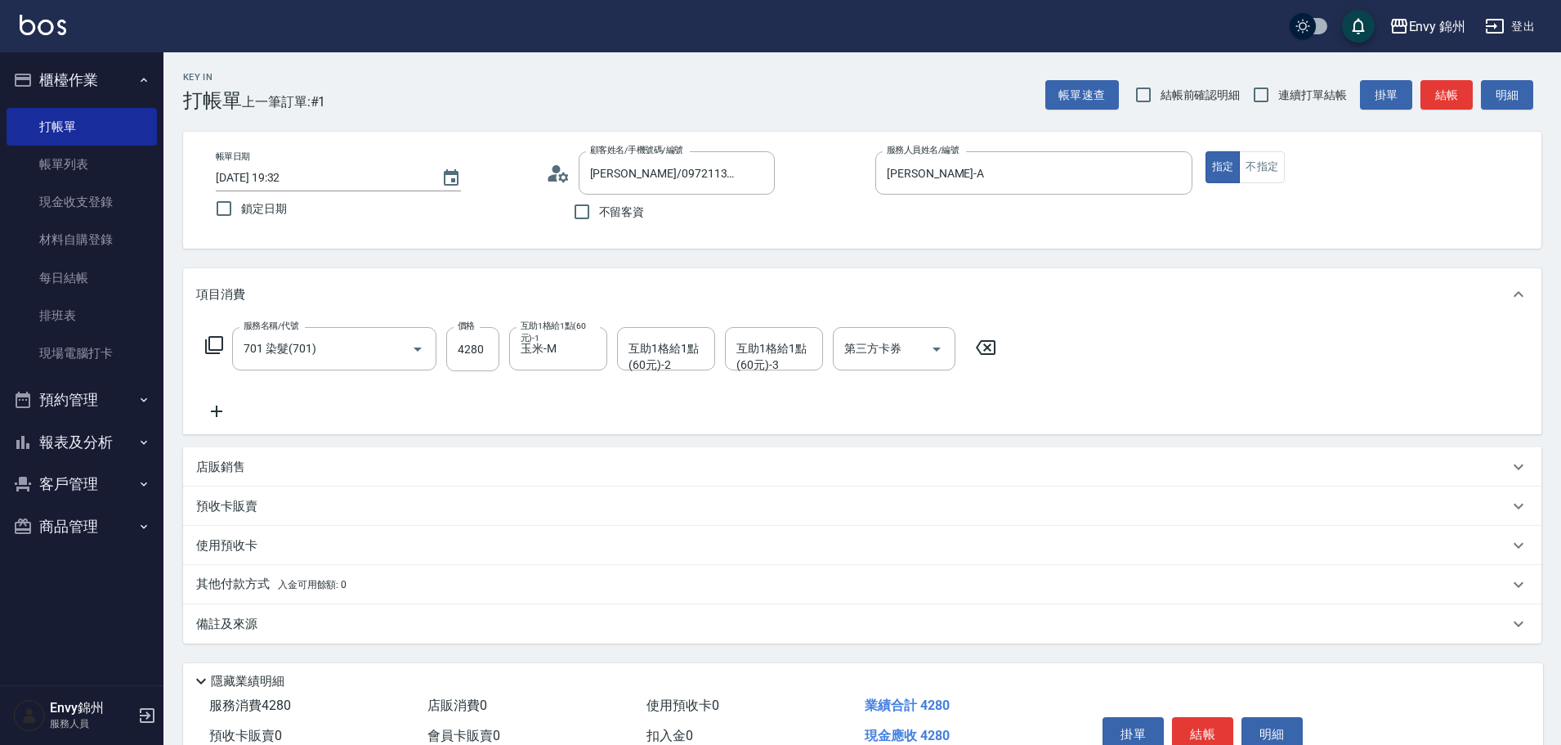
click at [245, 470] on div "店販銷售" at bounding box center [852, 467] width 1313 height 17
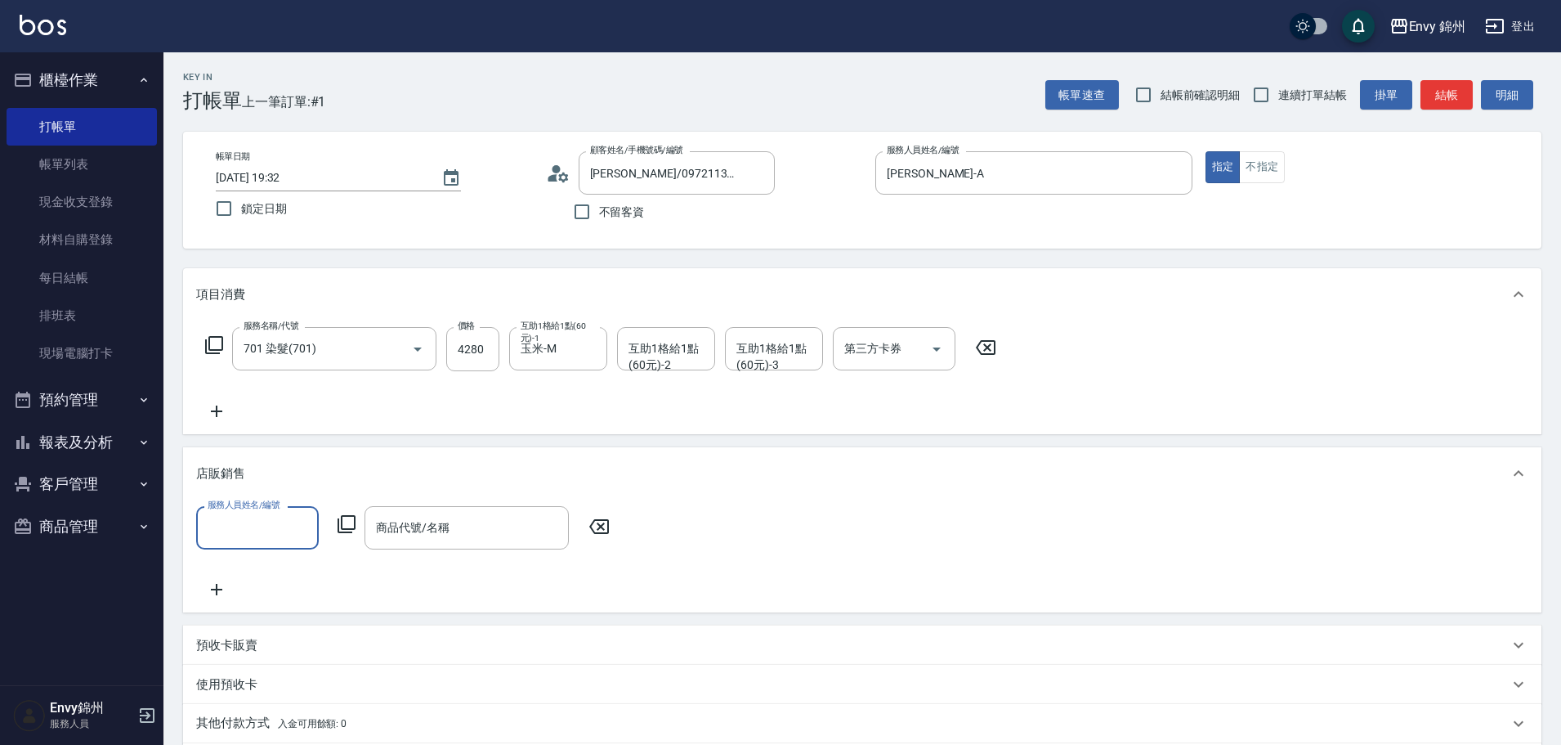
click at [255, 510] on label "服務人員姓名/編號" at bounding box center [244, 505] width 72 height 12
click at [255, 513] on input "服務人員姓名/編號" at bounding box center [258, 527] width 108 height 29
click at [249, 527] on input "服務人員姓名/編號" at bounding box center [258, 527] width 108 height 29
click at [256, 430] on div "Annie -A" at bounding box center [257, 423] width 123 height 44
type input "Annie-A"
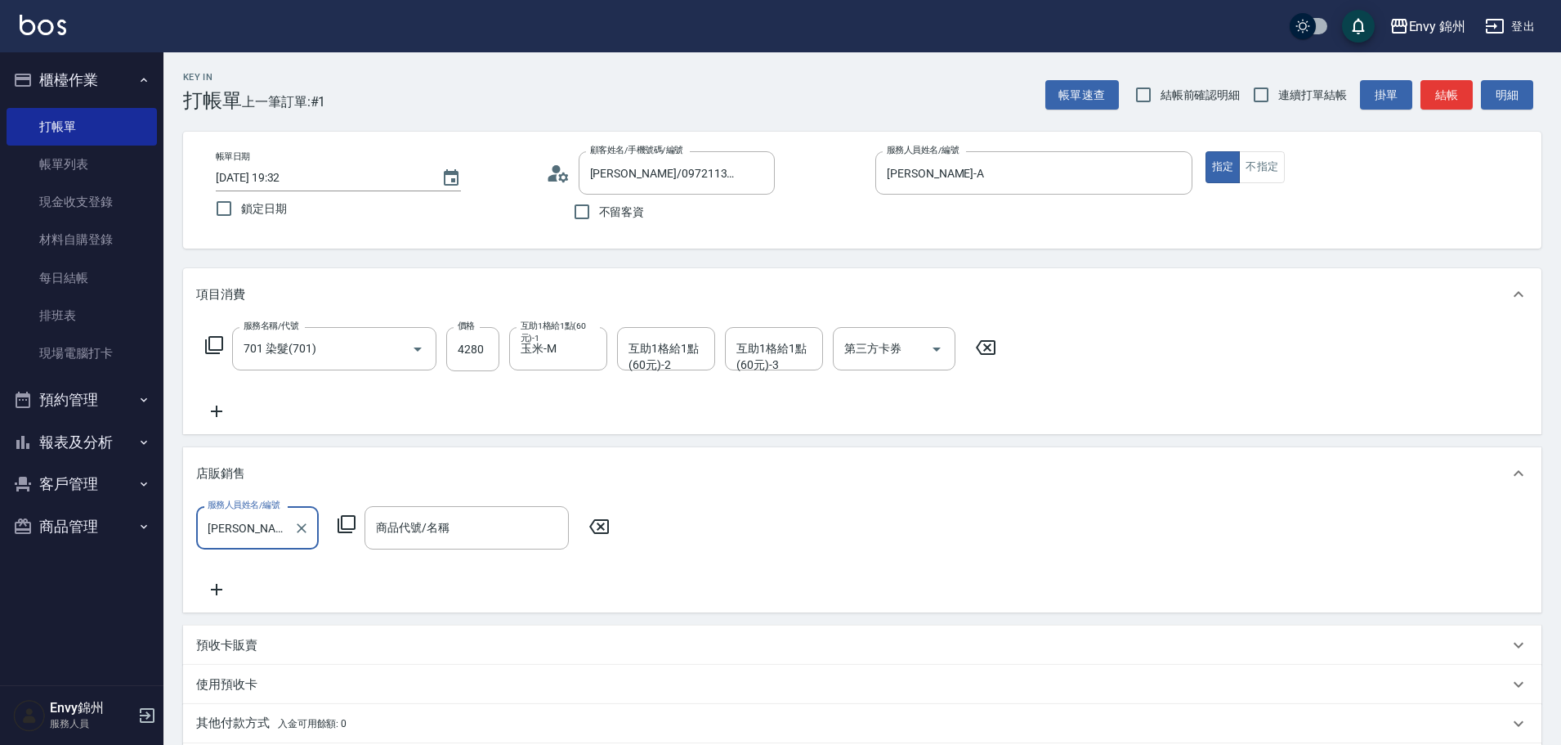
click at [343, 530] on icon at bounding box center [347, 524] width 18 height 18
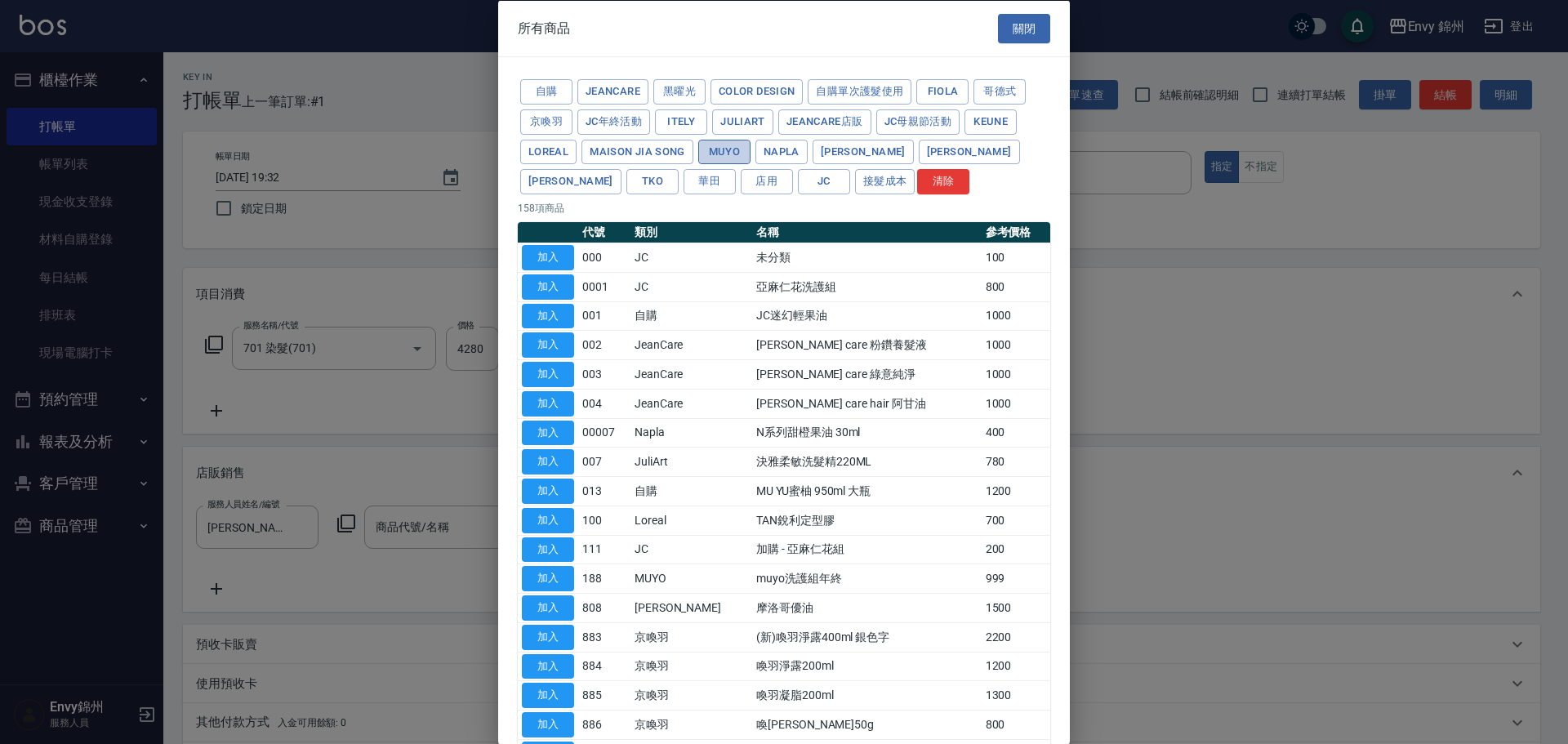
click at [715, 153] on button "MUYO" at bounding box center [724, 151] width 52 height 25
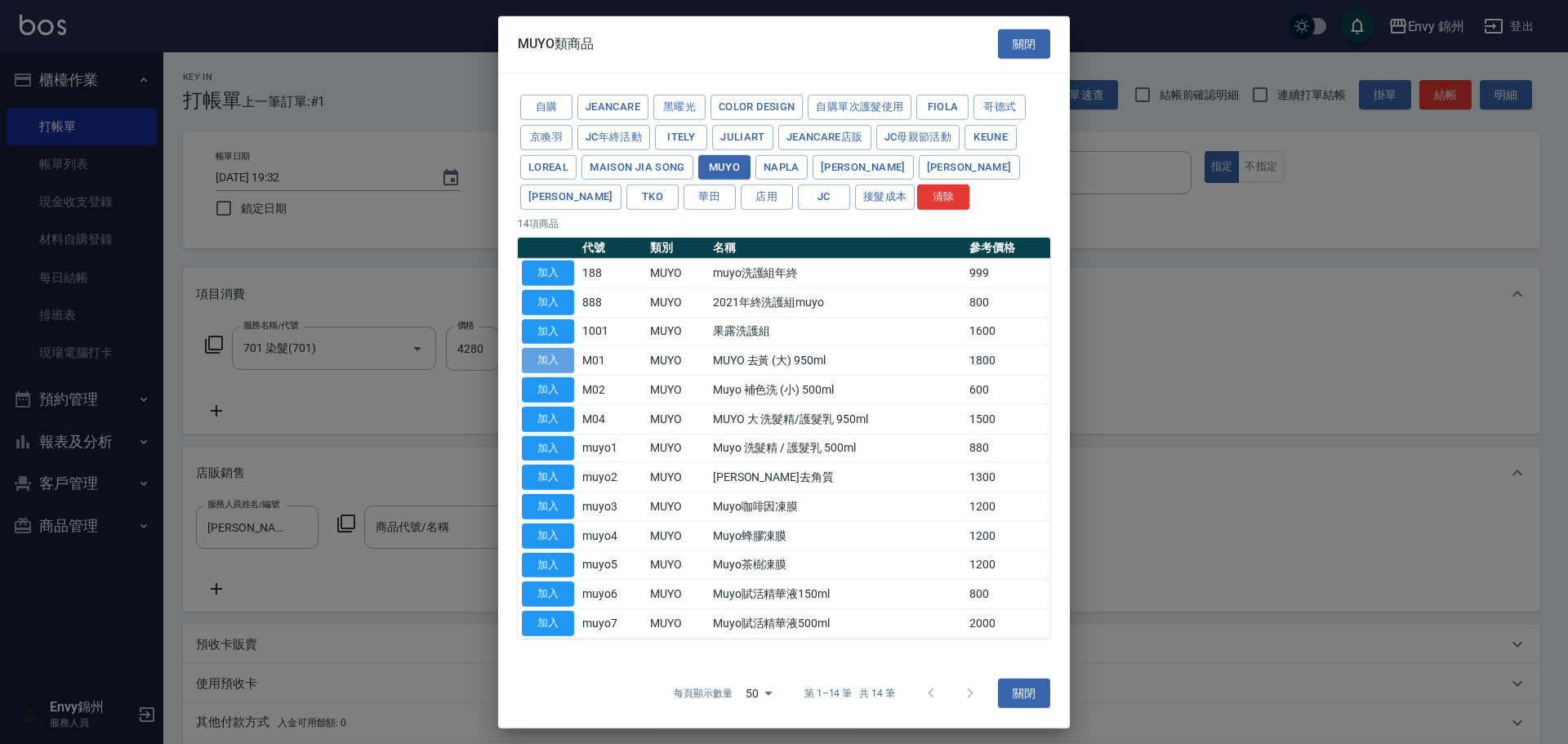
click at [560, 363] on button "加入" at bounding box center [547, 360] width 52 height 25
type input "MUYO 去黃 (大) 950ml"
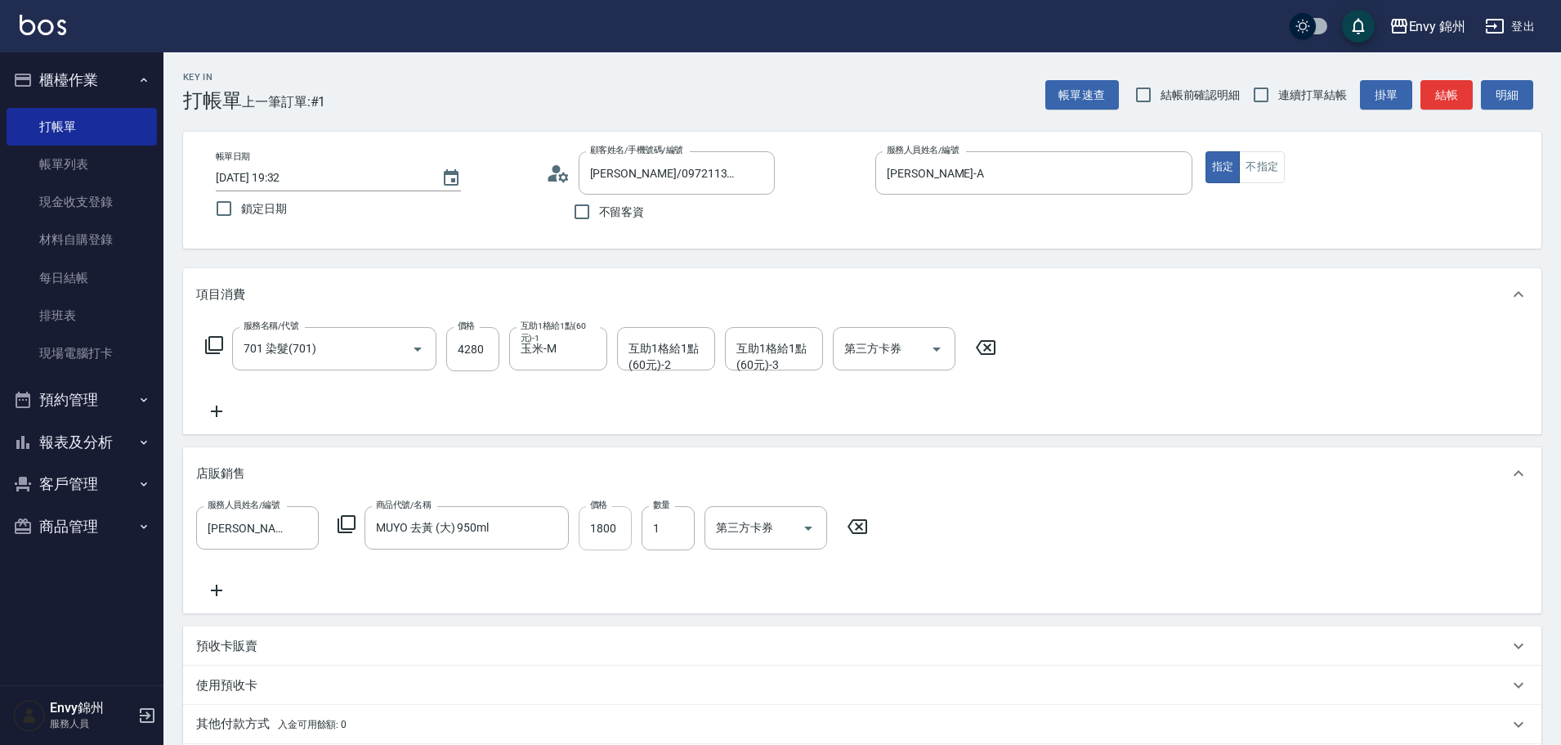
click at [615, 525] on input "1800" at bounding box center [605, 528] width 53 height 44
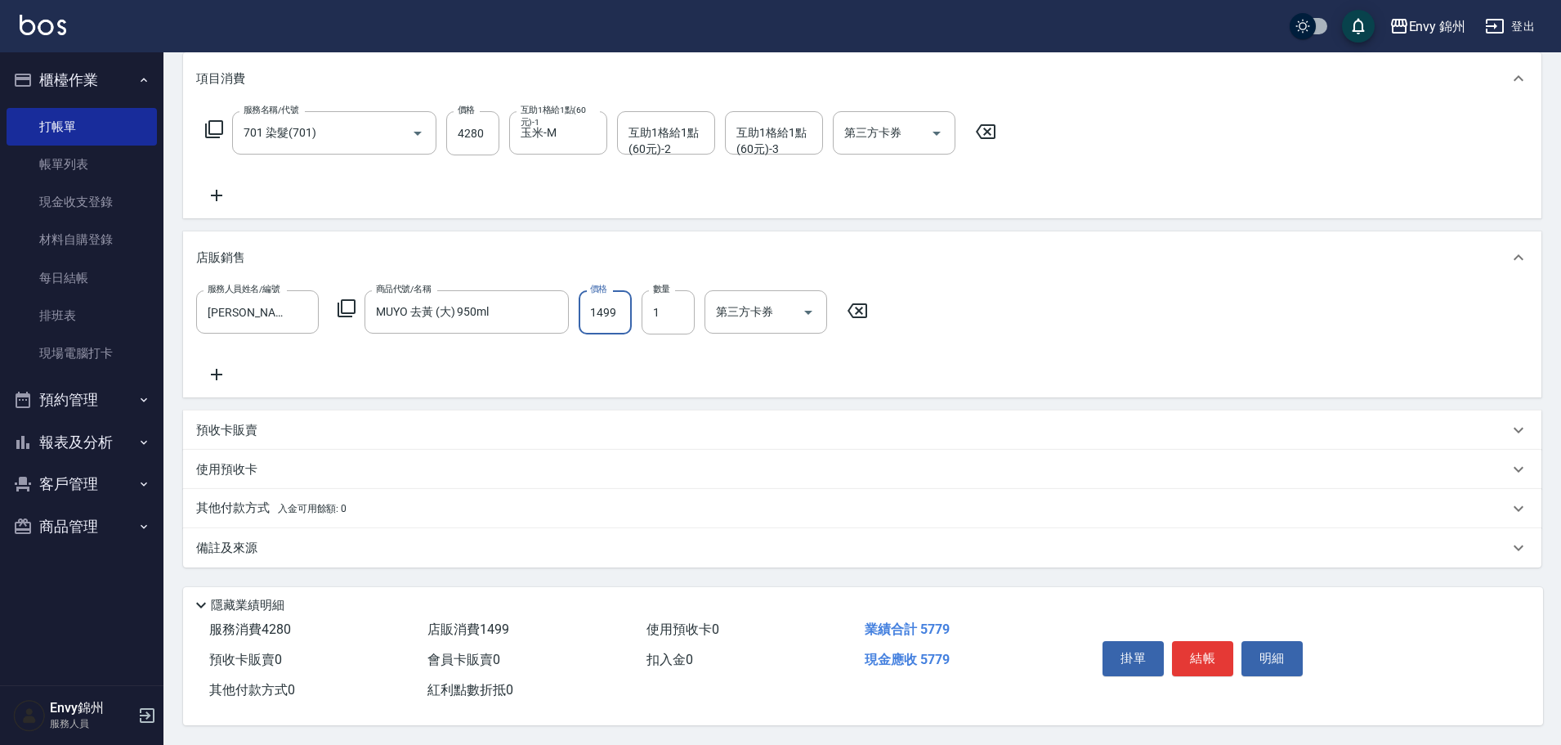
type input "1499"
click at [289, 543] on div "備註及來源" at bounding box center [852, 548] width 1313 height 17
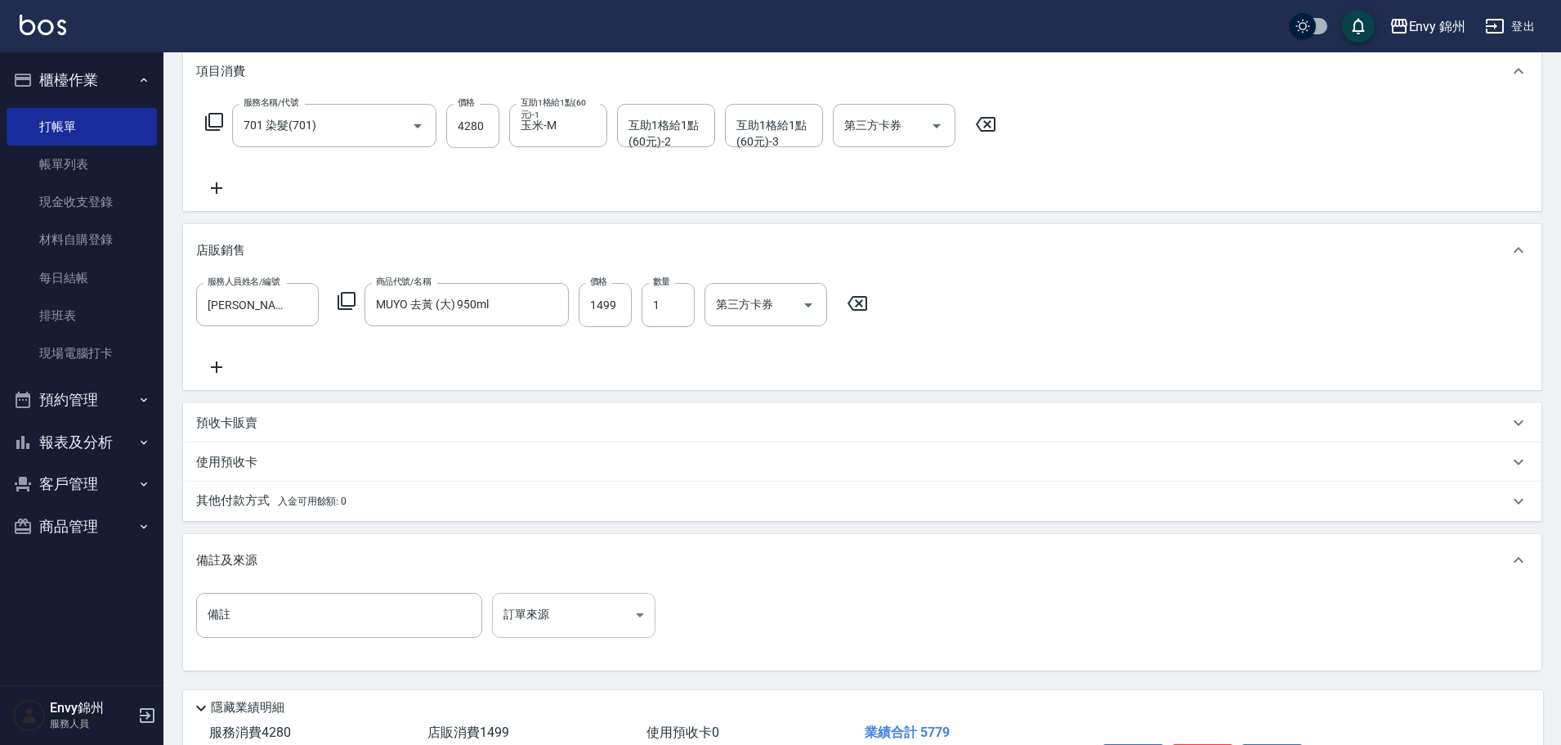
click at [549, 612] on body "Envy 錦州 登出 櫃檯作業 打帳單 帳單列表 現金收支登錄 材料自購登錄 每日結帳 排班表 現場電腦打卡 預約管理 預約管理 單日預約紀錄 單週預約紀錄 …" at bounding box center [780, 312] width 1561 height 1071
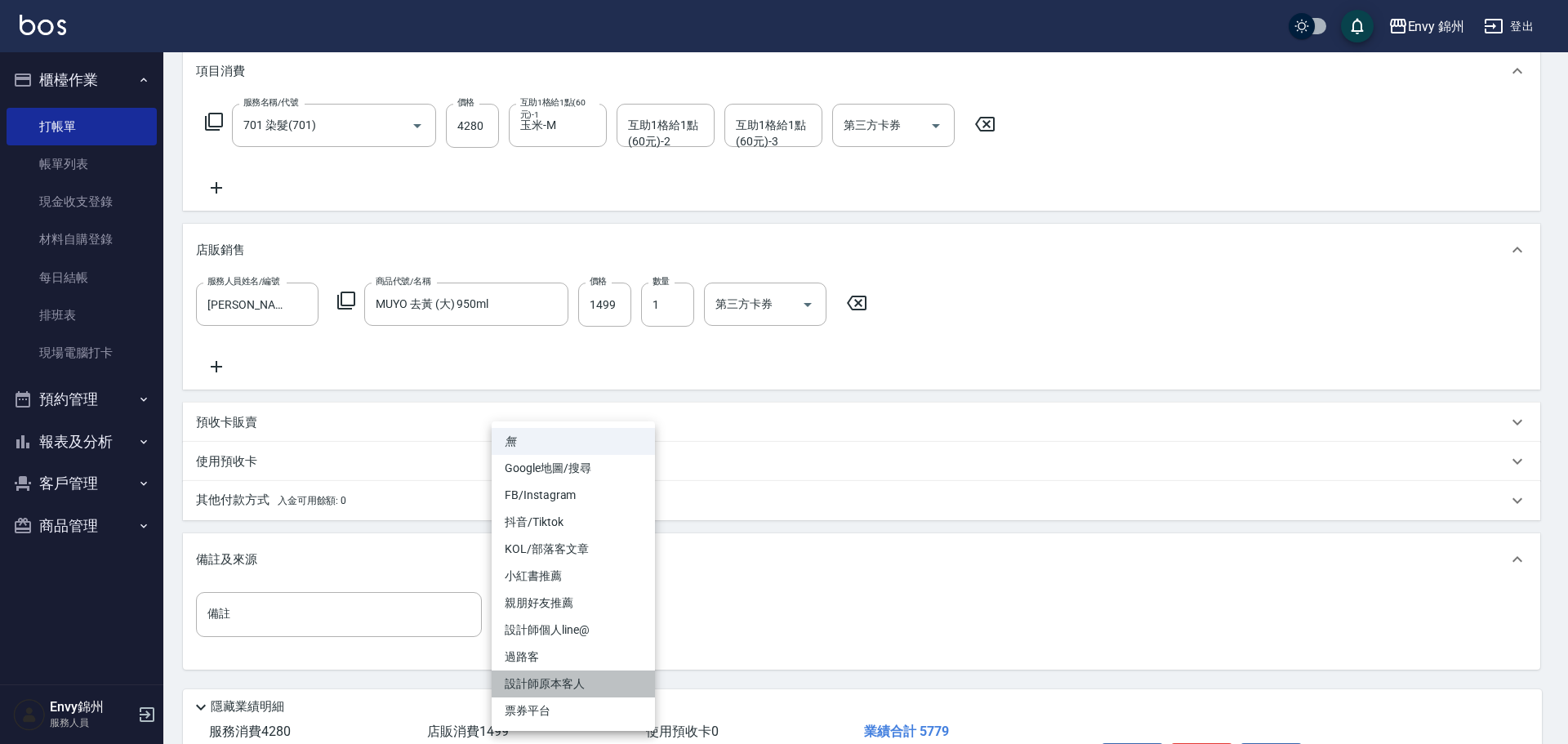
click at [580, 681] on li "設計師原本客人" at bounding box center [573, 683] width 164 height 27
type input "設計師原本客人"
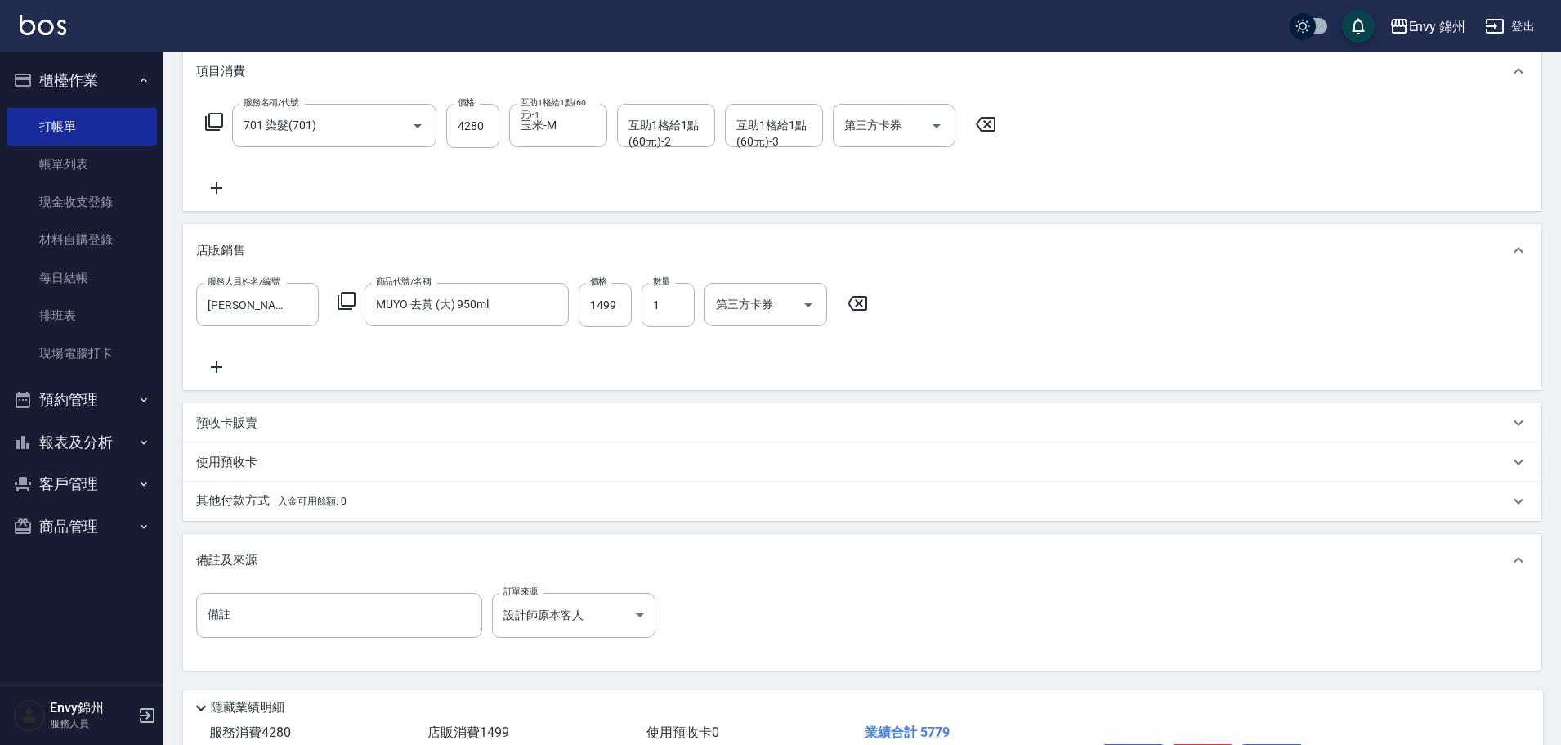
click at [321, 499] on span "入金可用餘額: 0" at bounding box center [312, 500] width 69 height 11
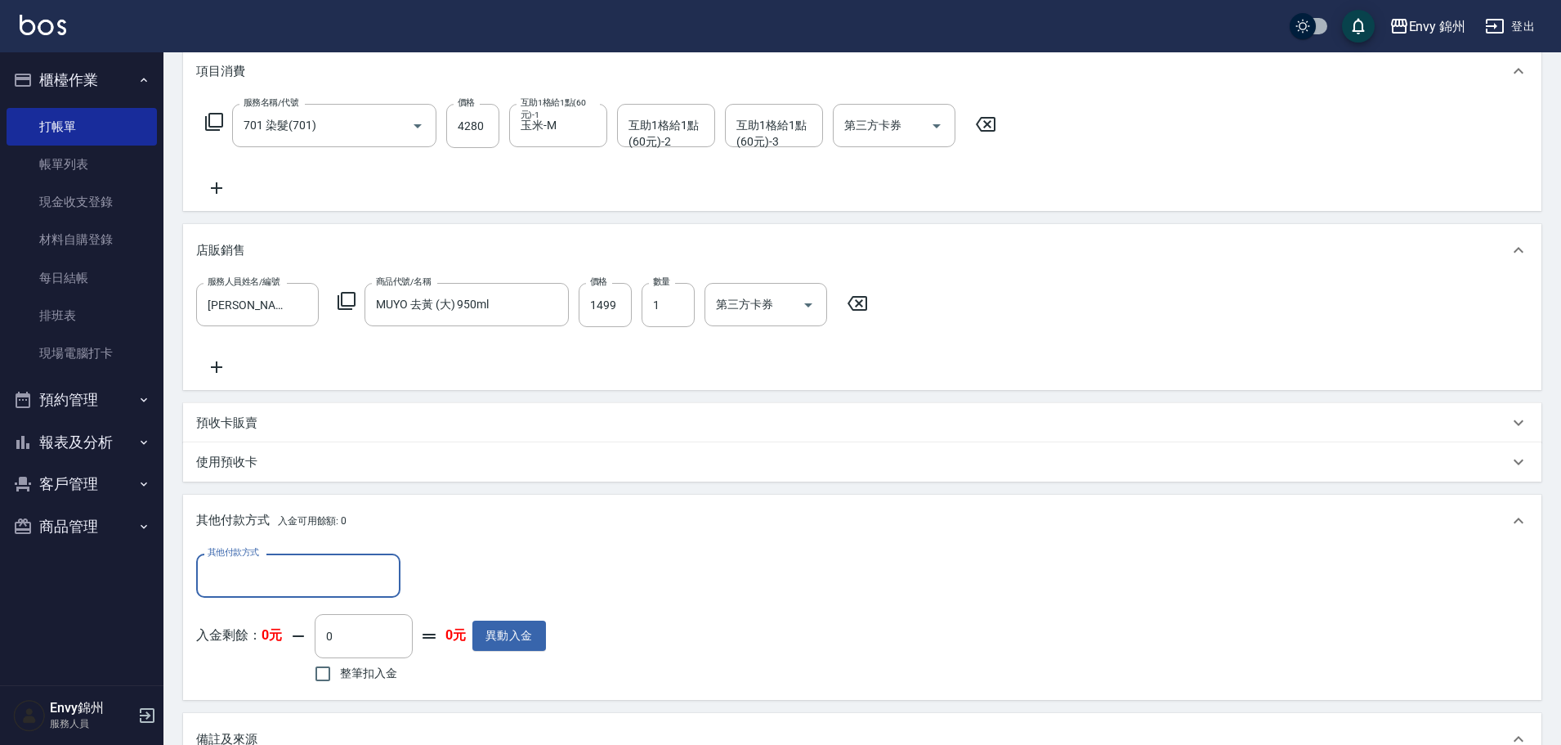
scroll to position [0, 0]
click at [294, 564] on input "其他付款方式" at bounding box center [299, 575] width 190 height 29
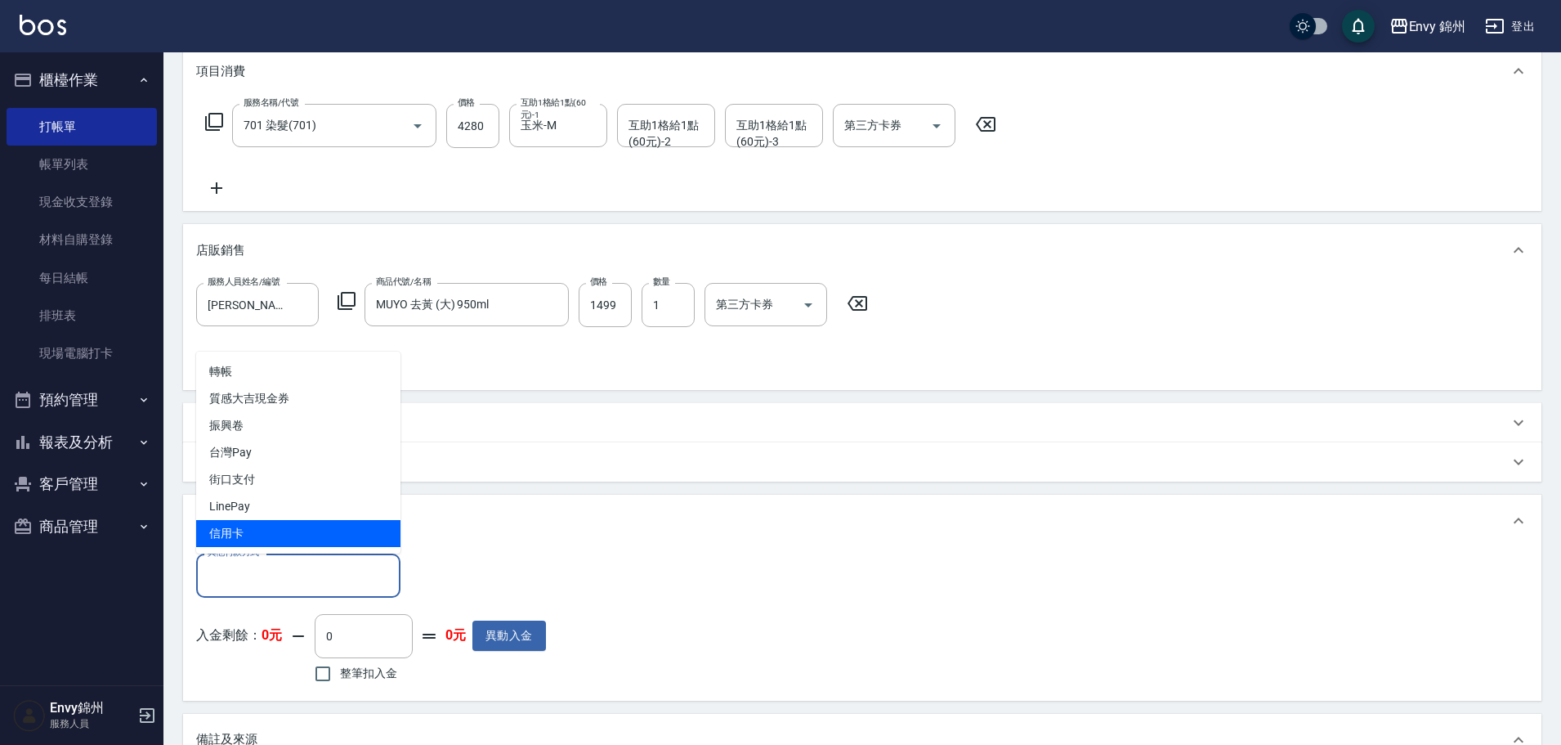
click at [340, 522] on span "信用卡" at bounding box center [298, 533] width 204 height 27
type input "信用卡"
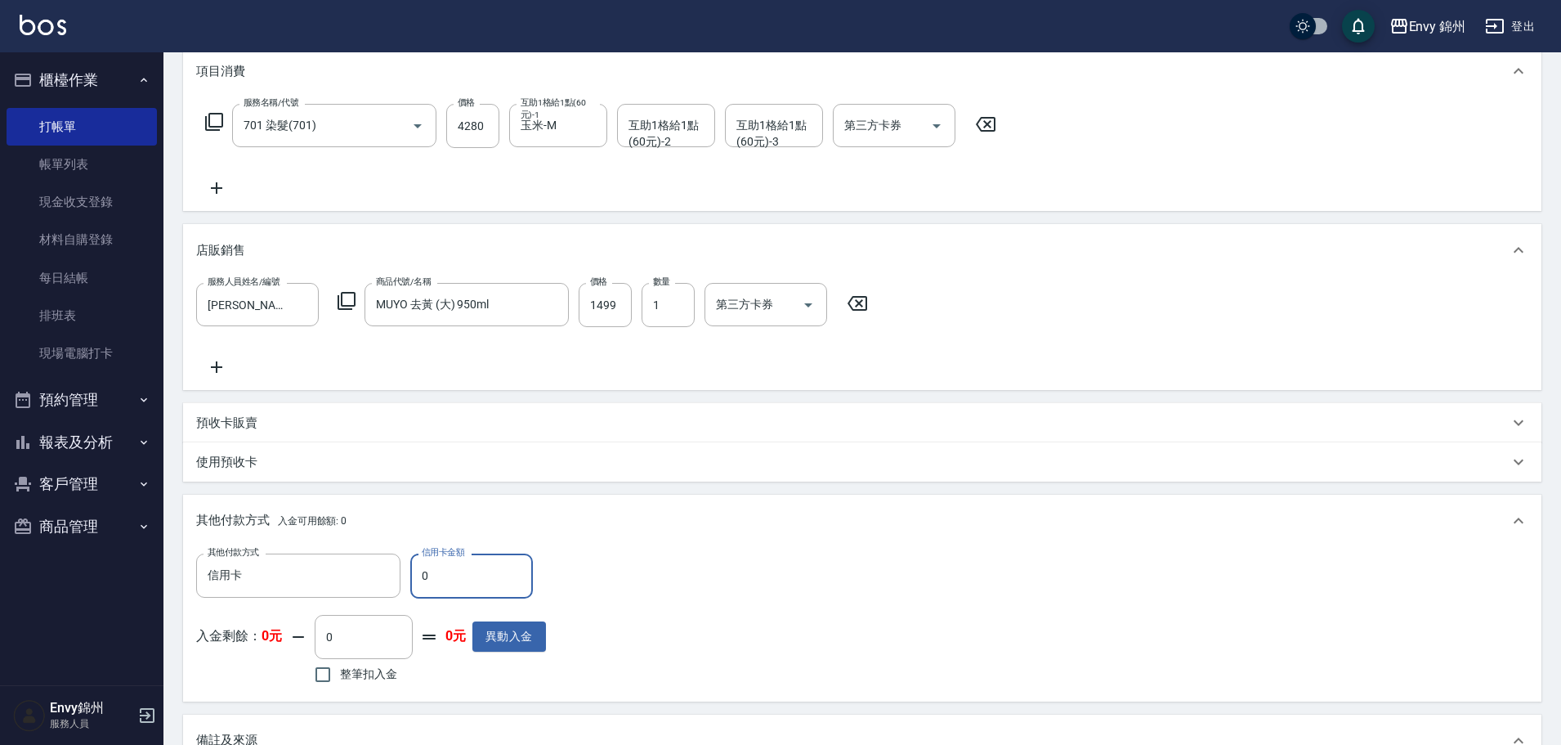
drag, startPoint x: 519, startPoint y: 576, endPoint x: 246, endPoint y: 630, distance: 278.5
click at [246, 630] on div "其他付款方式 信用卡 其他付款方式 信用卡金額 0 信用卡金額 入金剩餘： 0元 0 ​ 整筆扣入金 0元 異動入金" at bounding box center [371, 620] width 350 height 134
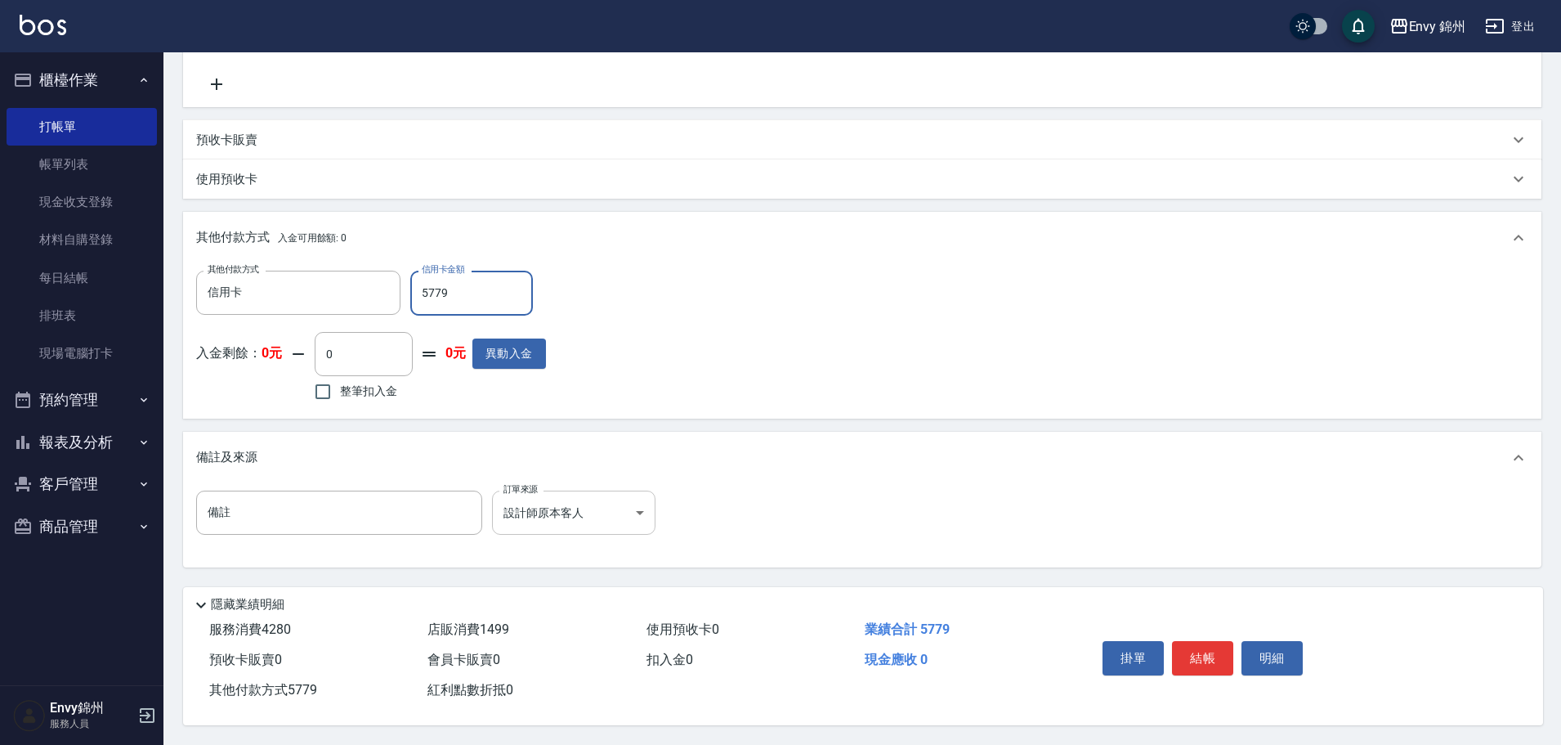
type input "5779"
click at [617, 513] on body "Envy 錦州 登出 櫃檯作業 打帳單 帳單列表 現金收支登錄 材料自購登錄 每日結帳 排班表 現場電腦打卡 預約管理 預約管理 單日預約紀錄 單週預約紀錄 …" at bounding box center [780, 119] width 1561 height 1251
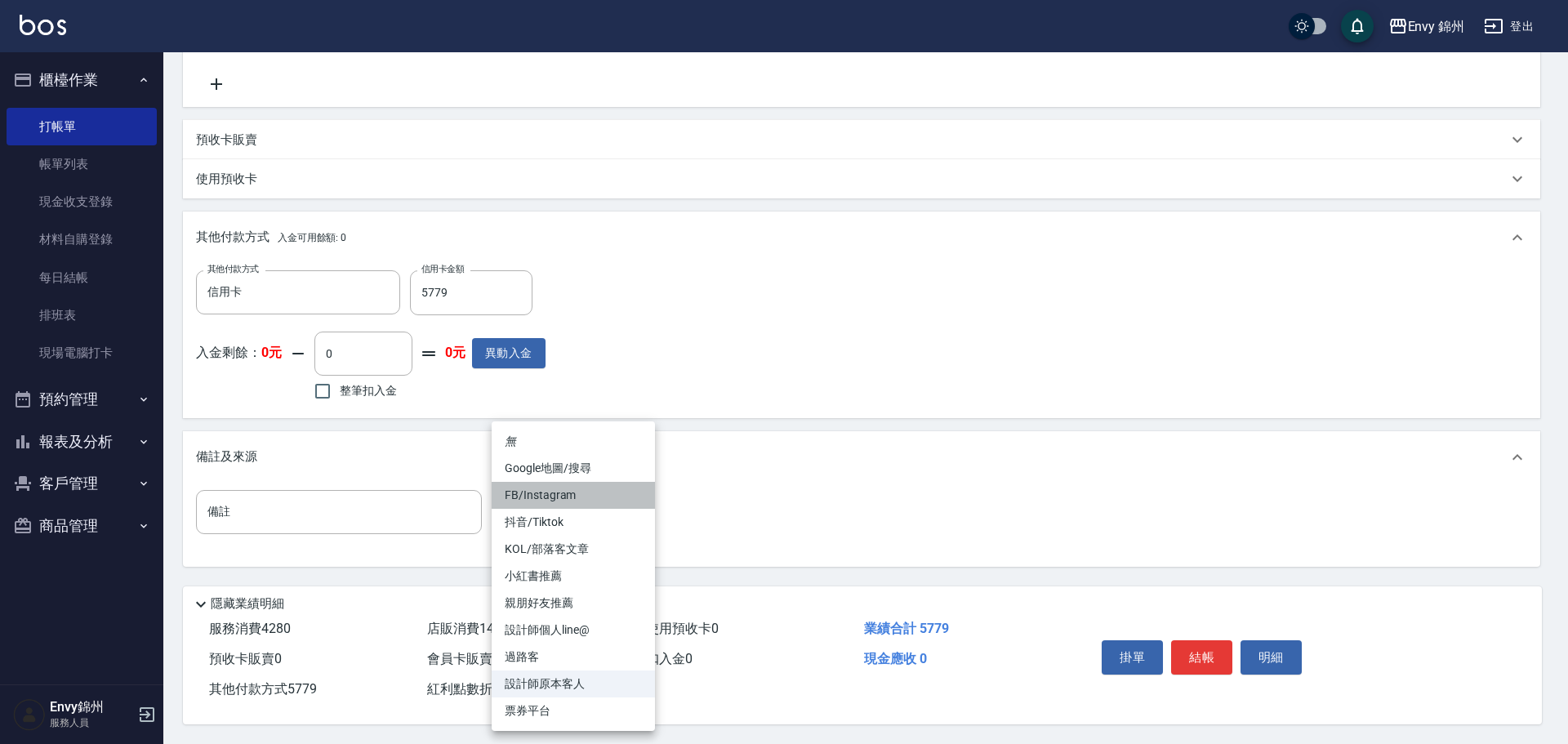
click at [577, 498] on li "FB/Instagram" at bounding box center [573, 494] width 164 height 27
type input "FB/Instagram"
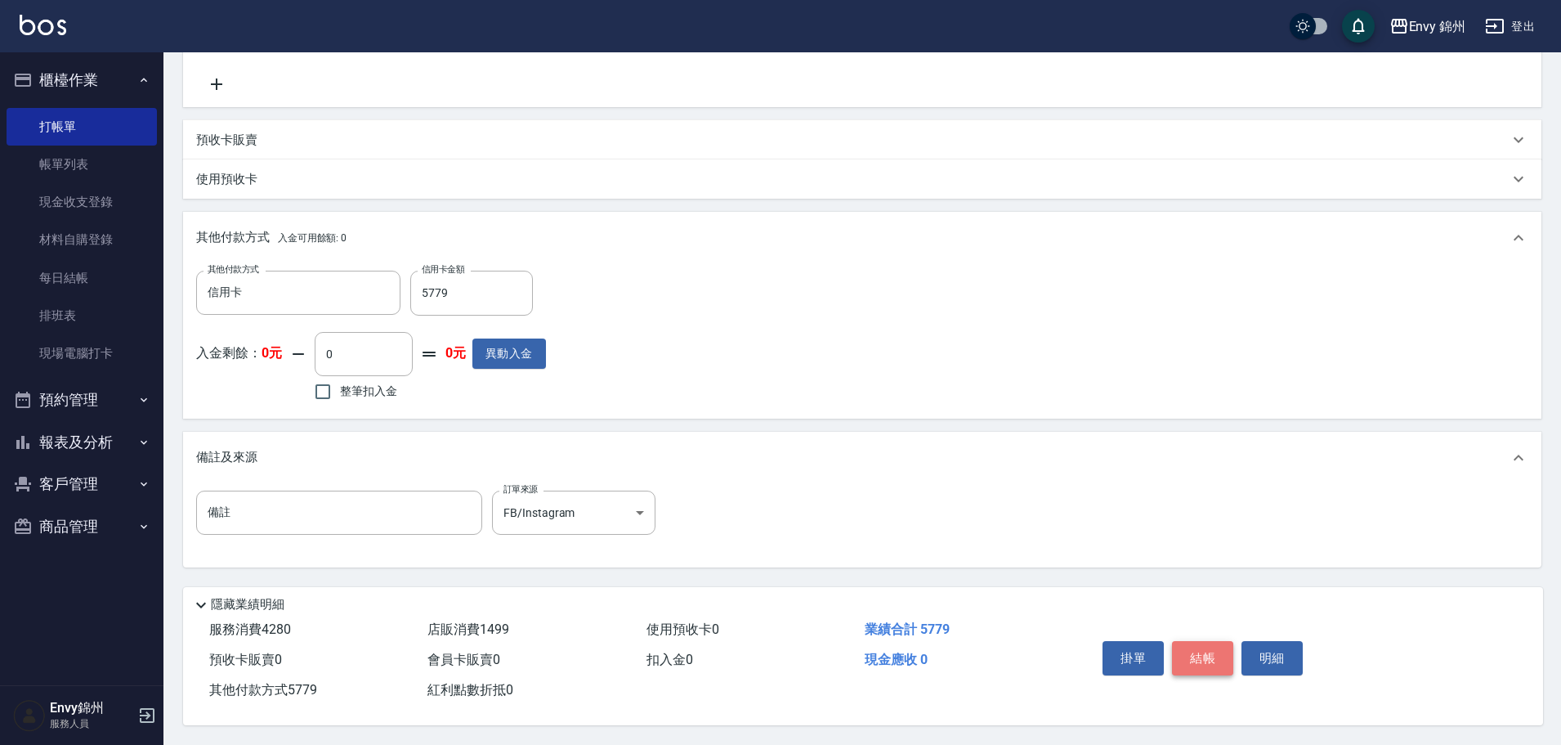
click at [1204, 647] on button "結帳" at bounding box center [1202, 658] width 61 height 34
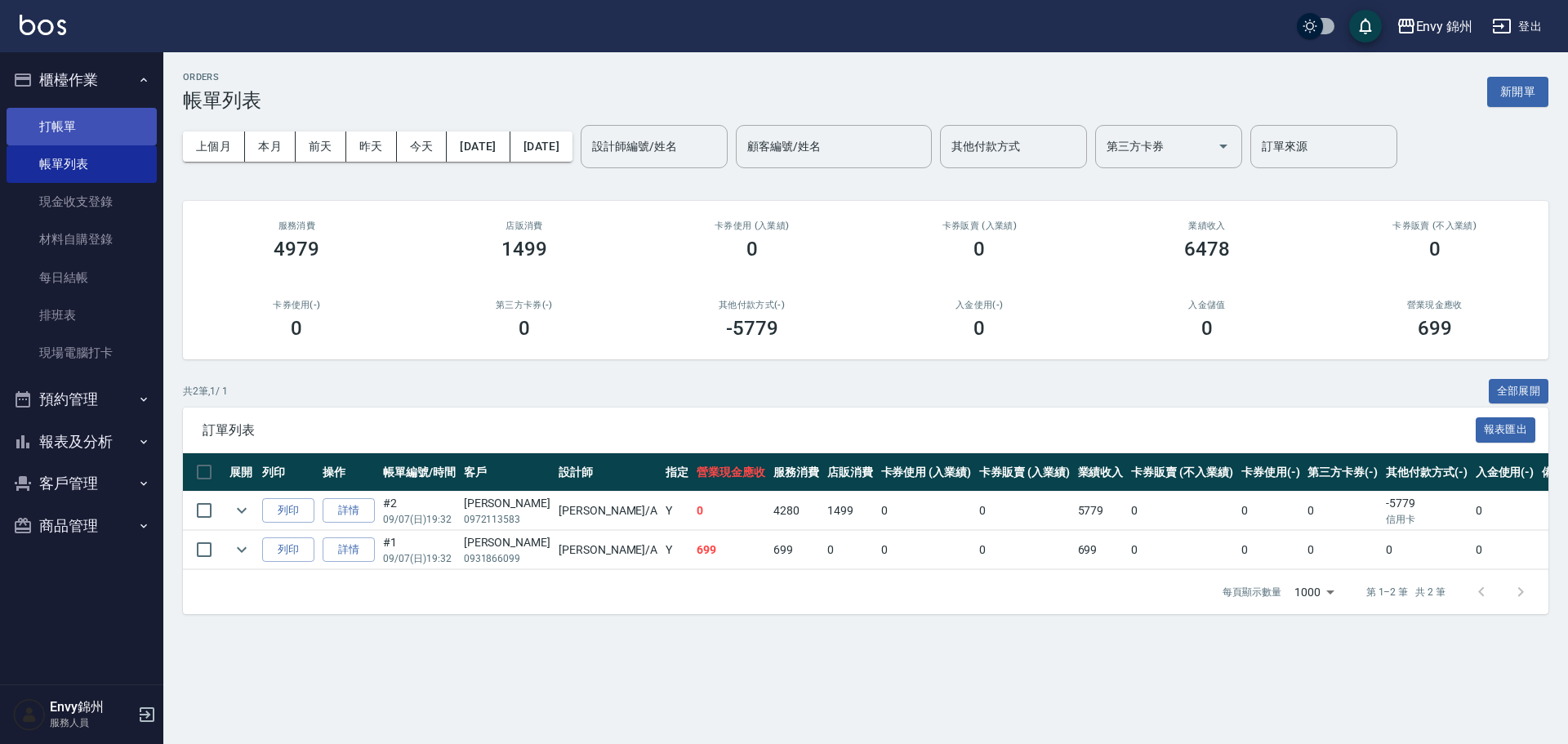
click at [86, 123] on link "打帳單" at bounding box center [82, 127] width 150 height 38
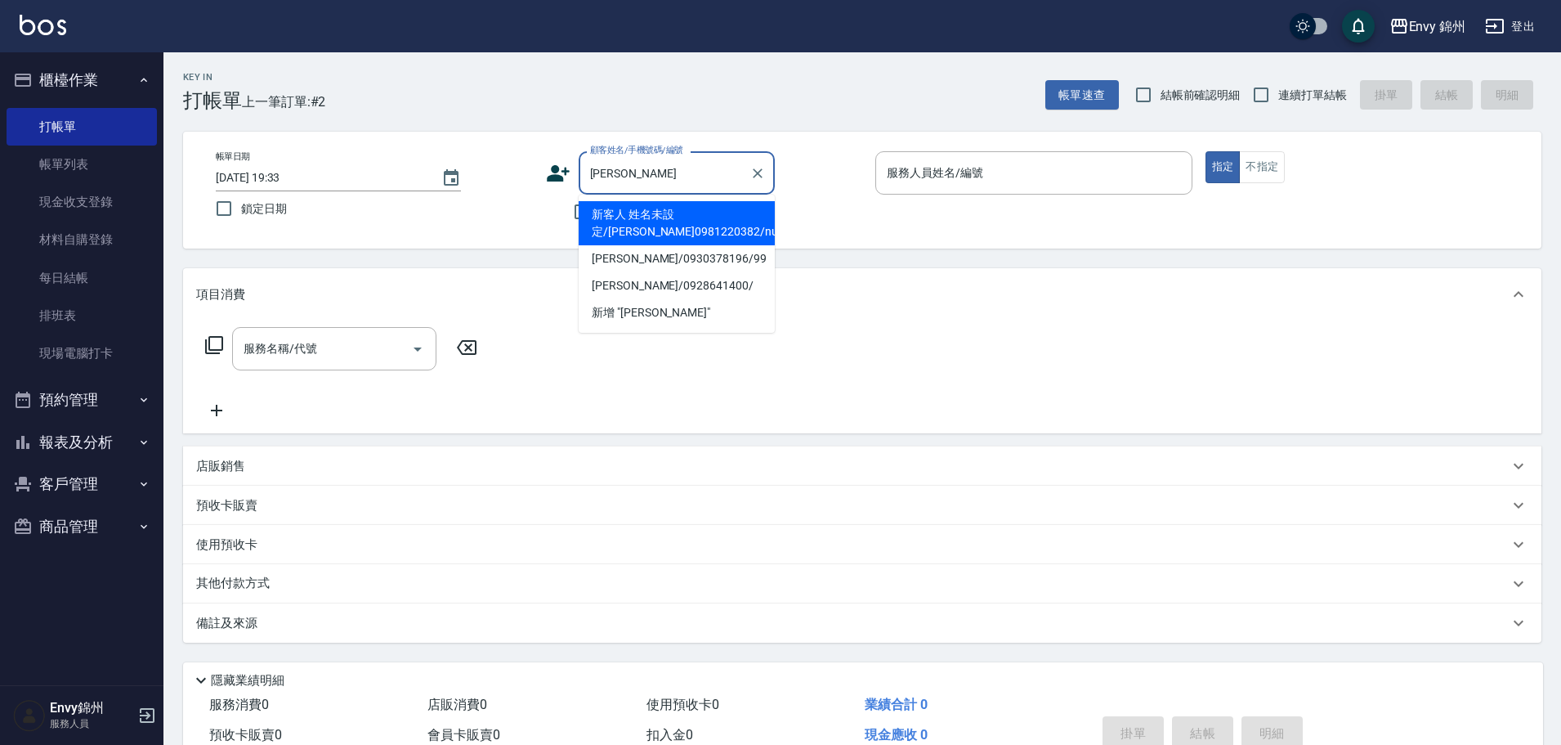
click at [697, 217] on li "新客人 姓名未設定/黃鈺琪0981220382/null" at bounding box center [677, 223] width 196 height 44
type input "新客人 姓名未設定/黃鈺琪0981220382/null"
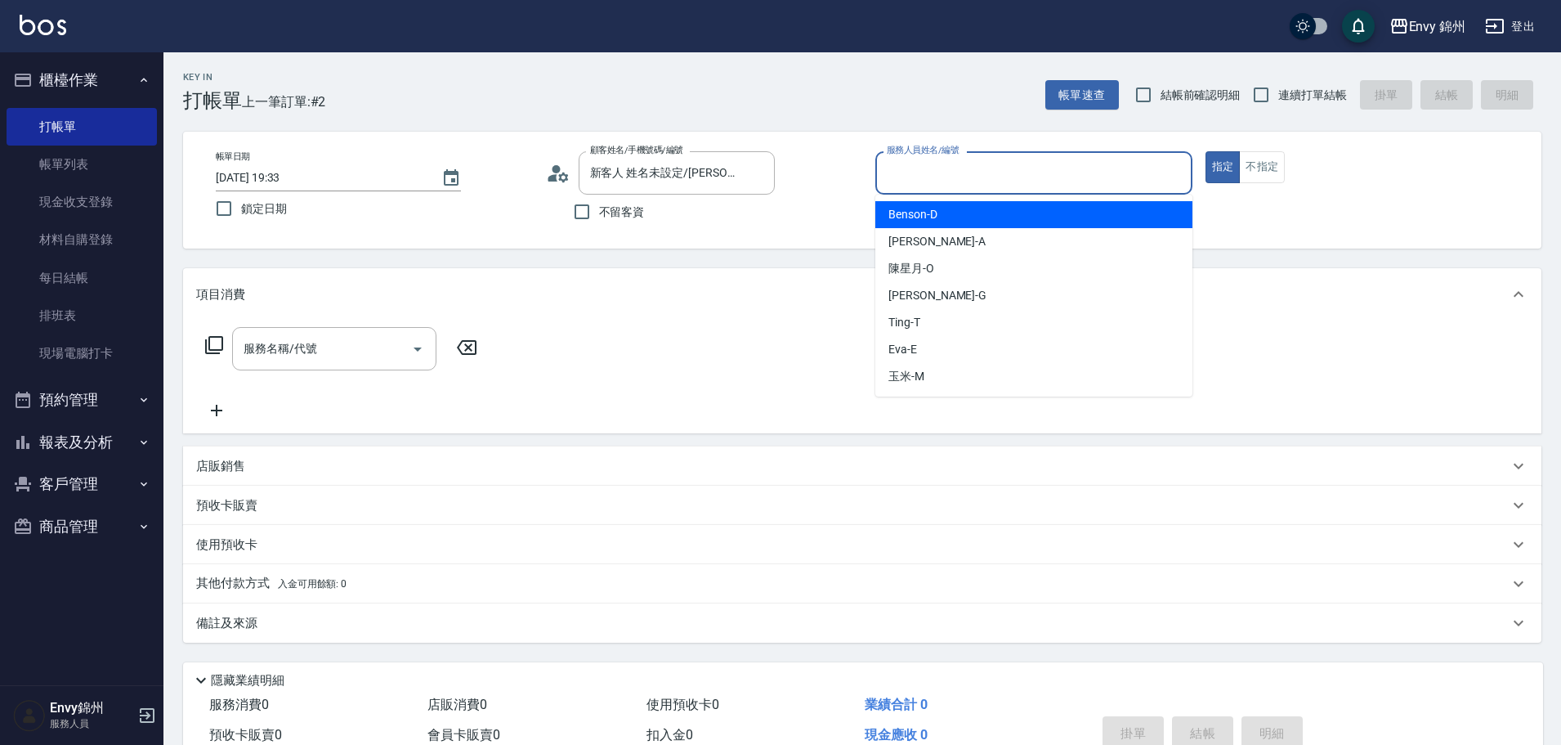
click at [913, 165] on input "服務人員姓名/編號" at bounding box center [1034, 173] width 302 height 29
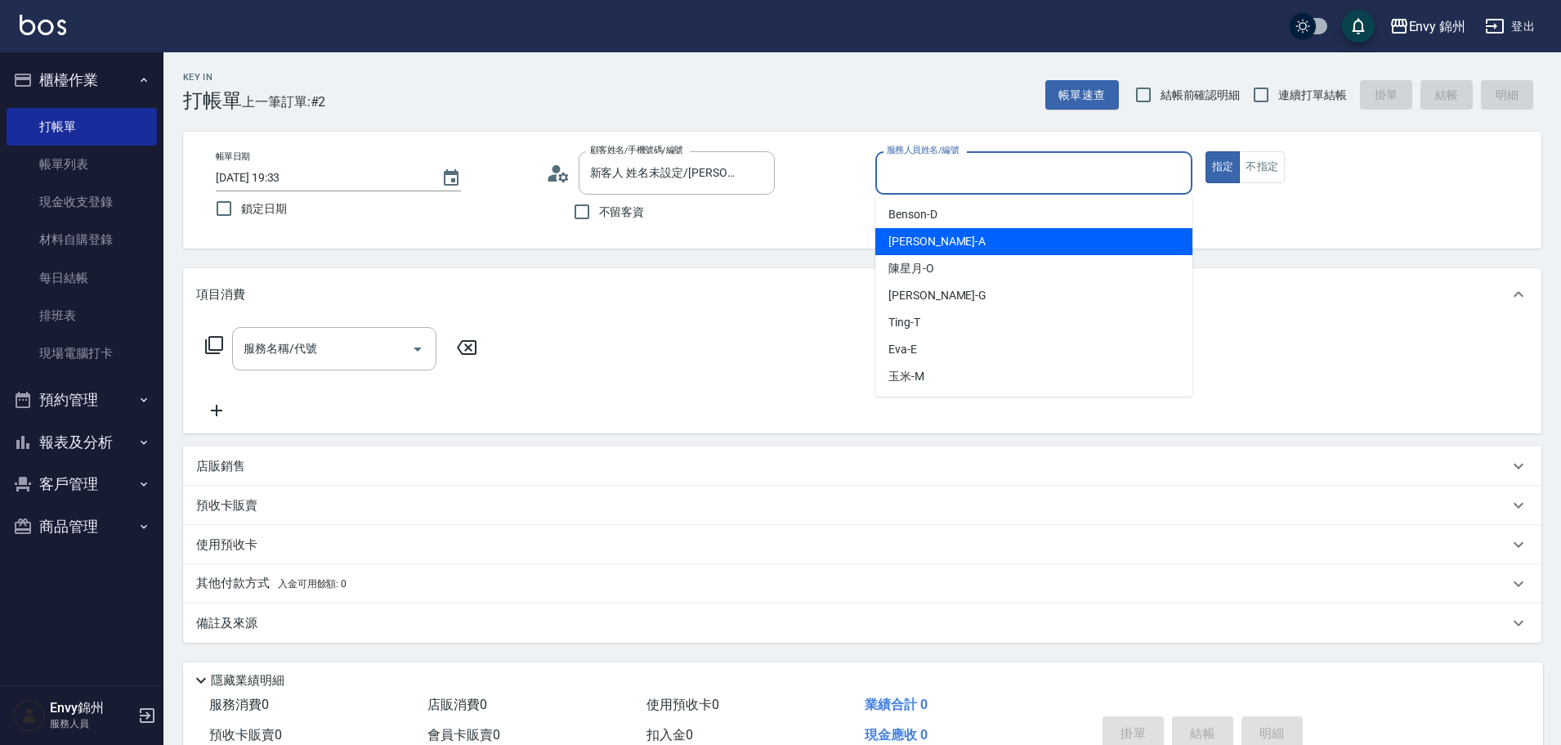
click at [932, 234] on div "Annie -A" at bounding box center [1034, 241] width 317 height 27
type input "Annie-A"
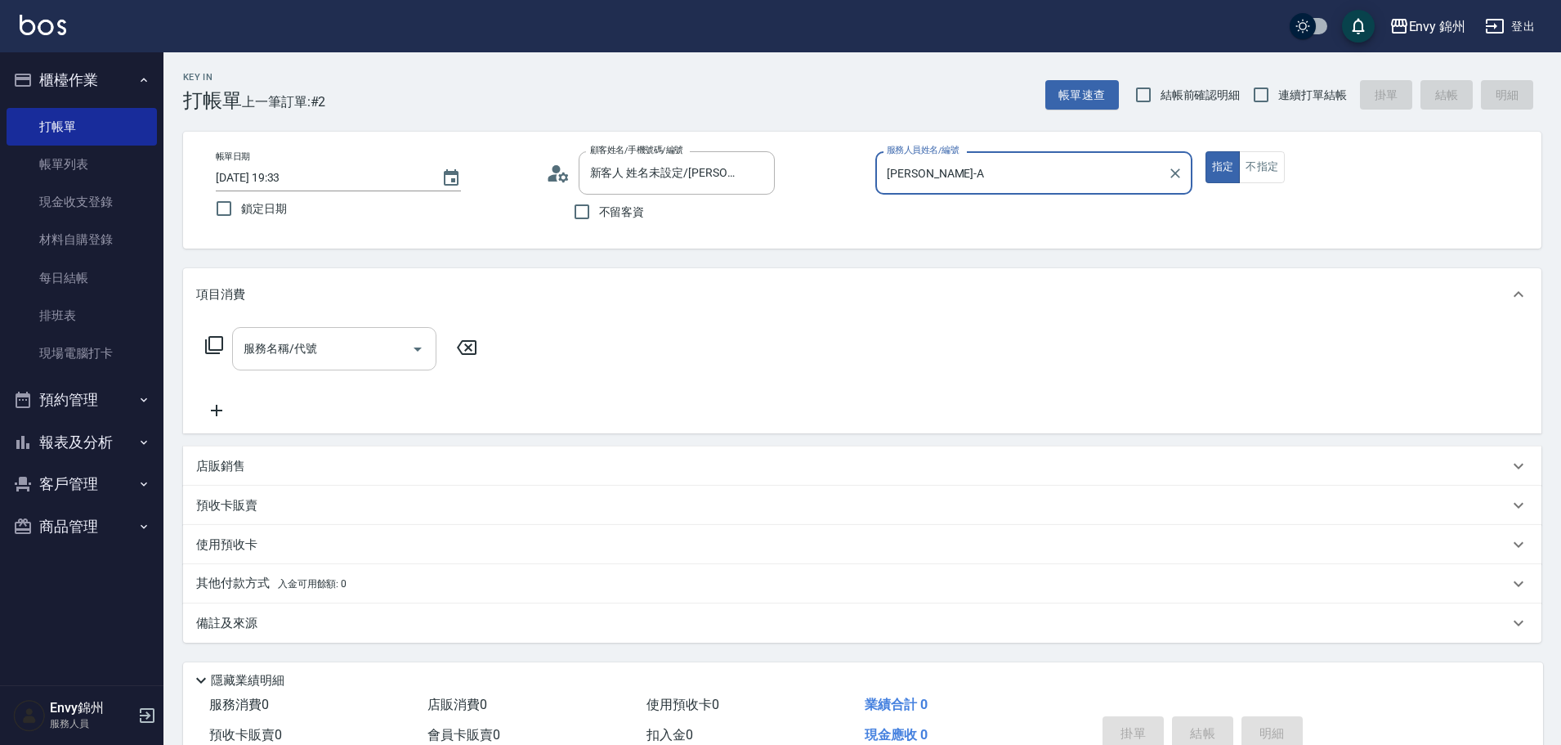
click at [300, 338] on input "服務名稱/代號" at bounding box center [322, 348] width 165 height 29
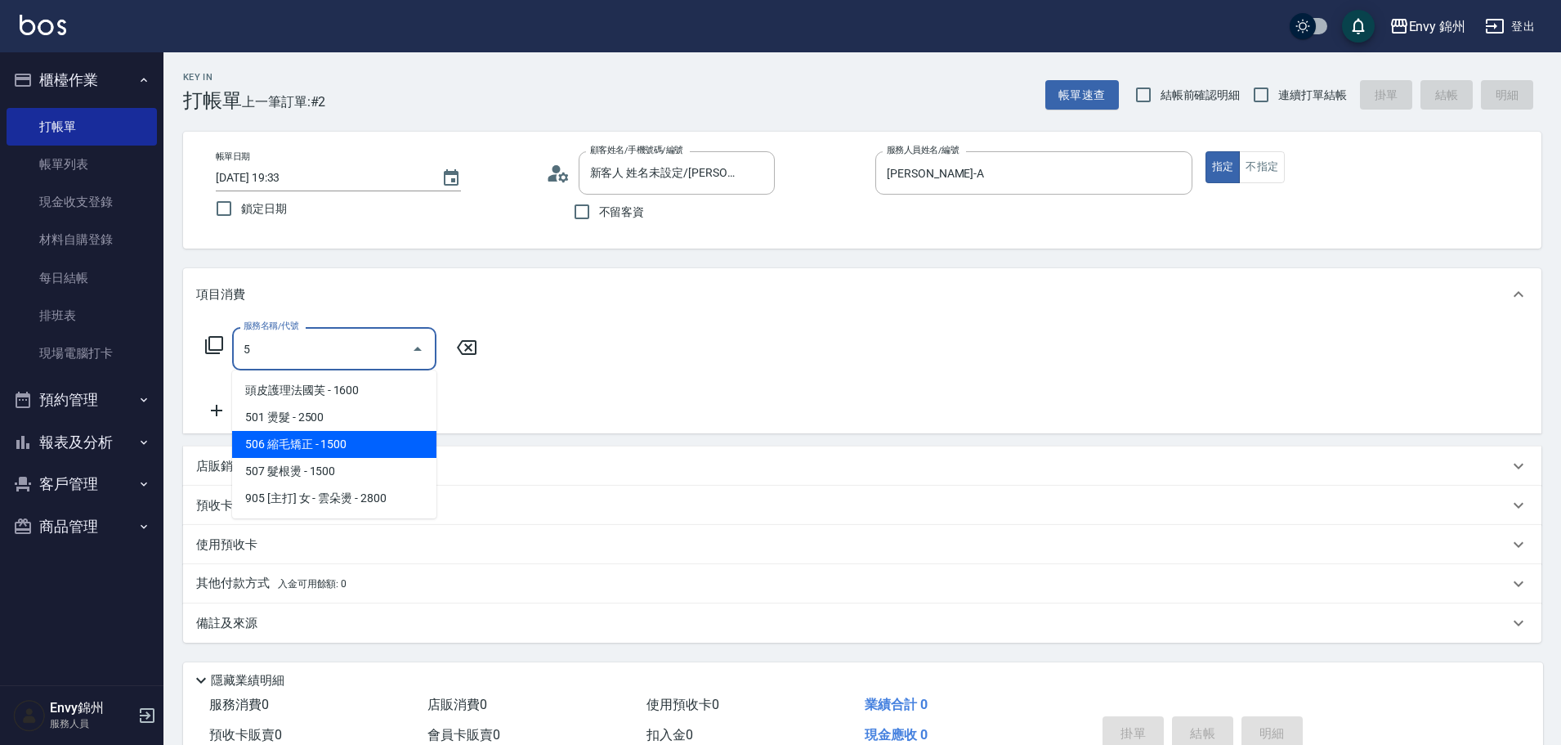
click at [342, 452] on span "506 縮毛矯正 - 1500" at bounding box center [334, 444] width 204 height 27
type input "506 縮毛矯正 (506)"
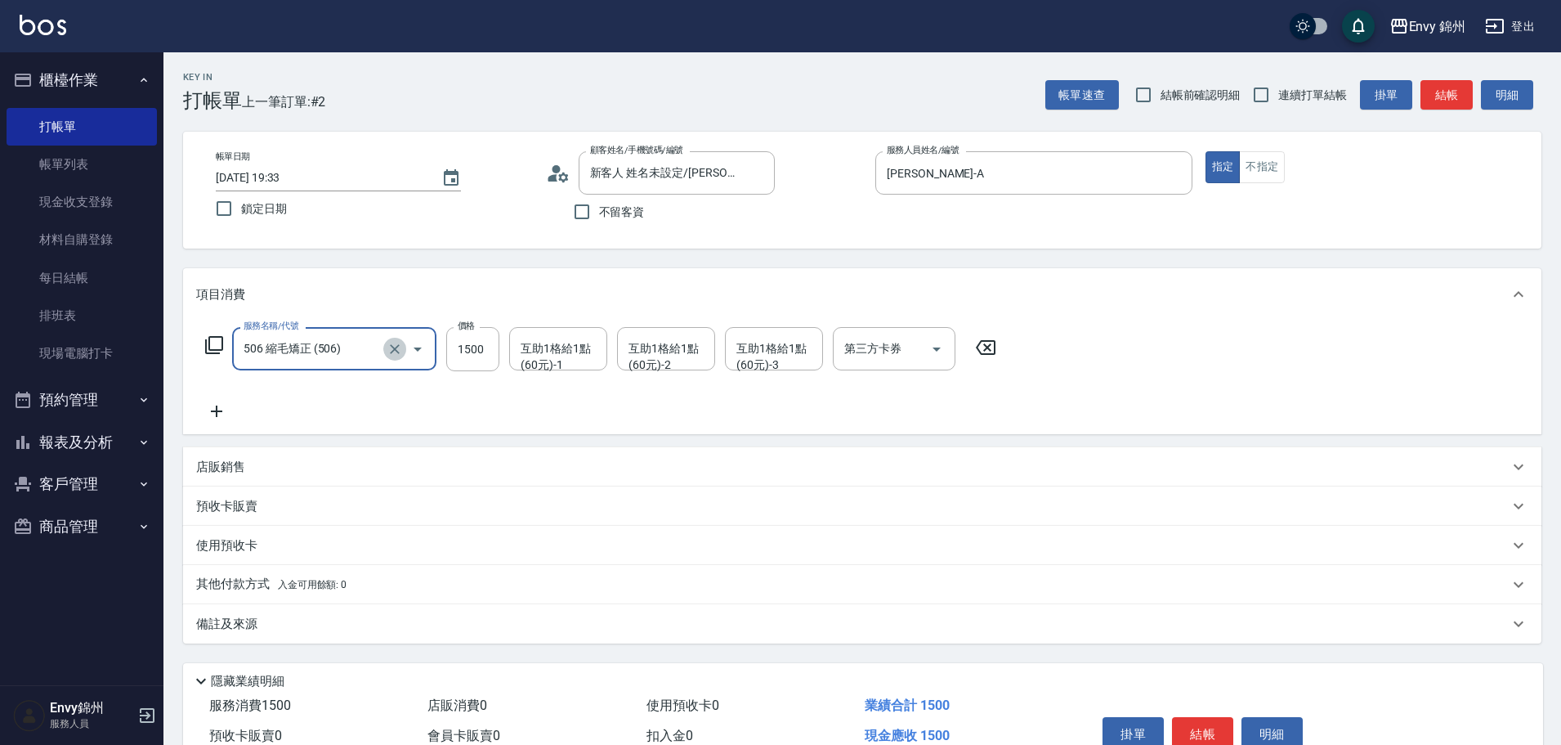
click at [401, 343] on icon "Clear" at bounding box center [395, 349] width 16 height 16
click at [342, 347] on input "服務名稱/代號" at bounding box center [312, 348] width 144 height 29
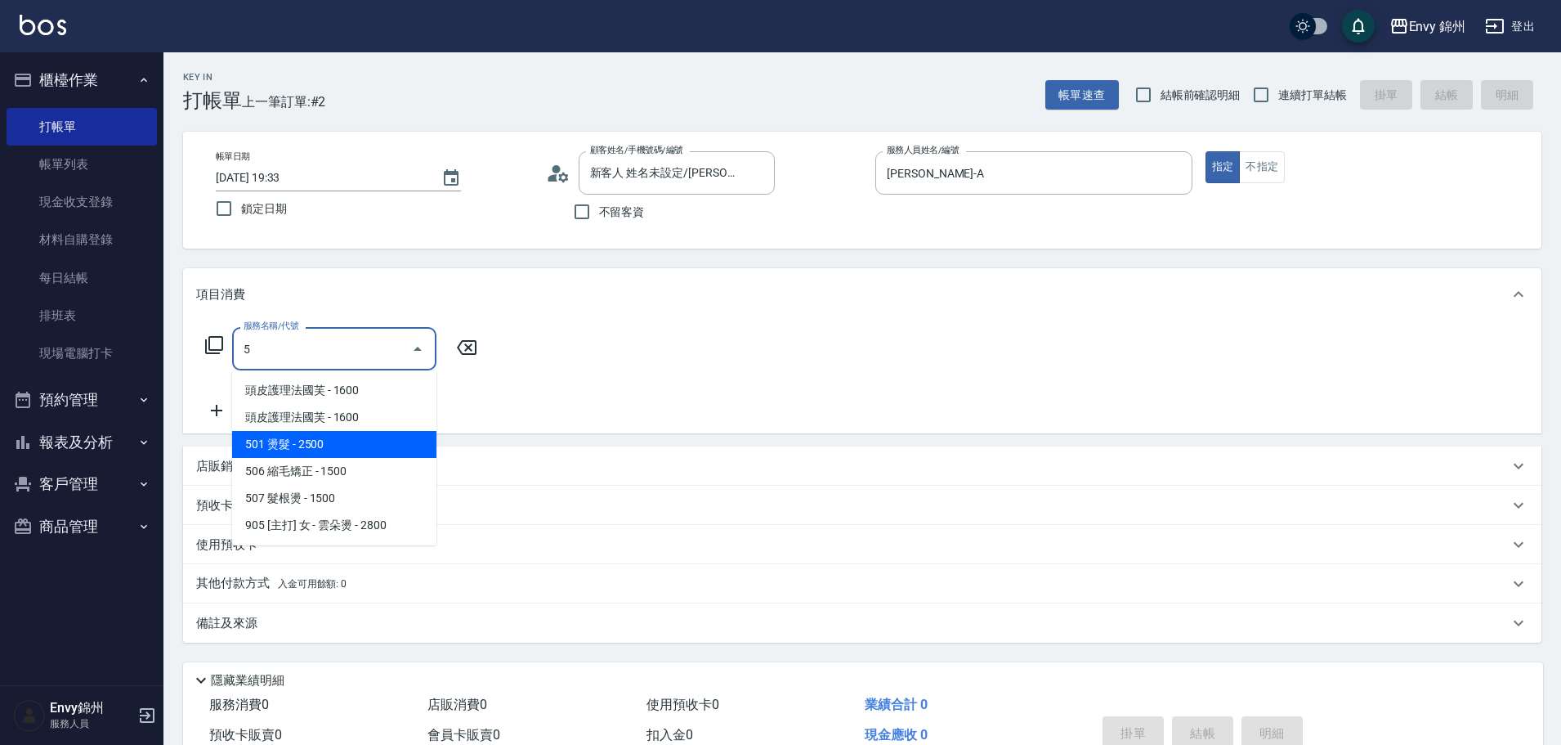
click at [327, 439] on span "501 燙髮 - 2500" at bounding box center [334, 444] width 204 height 27
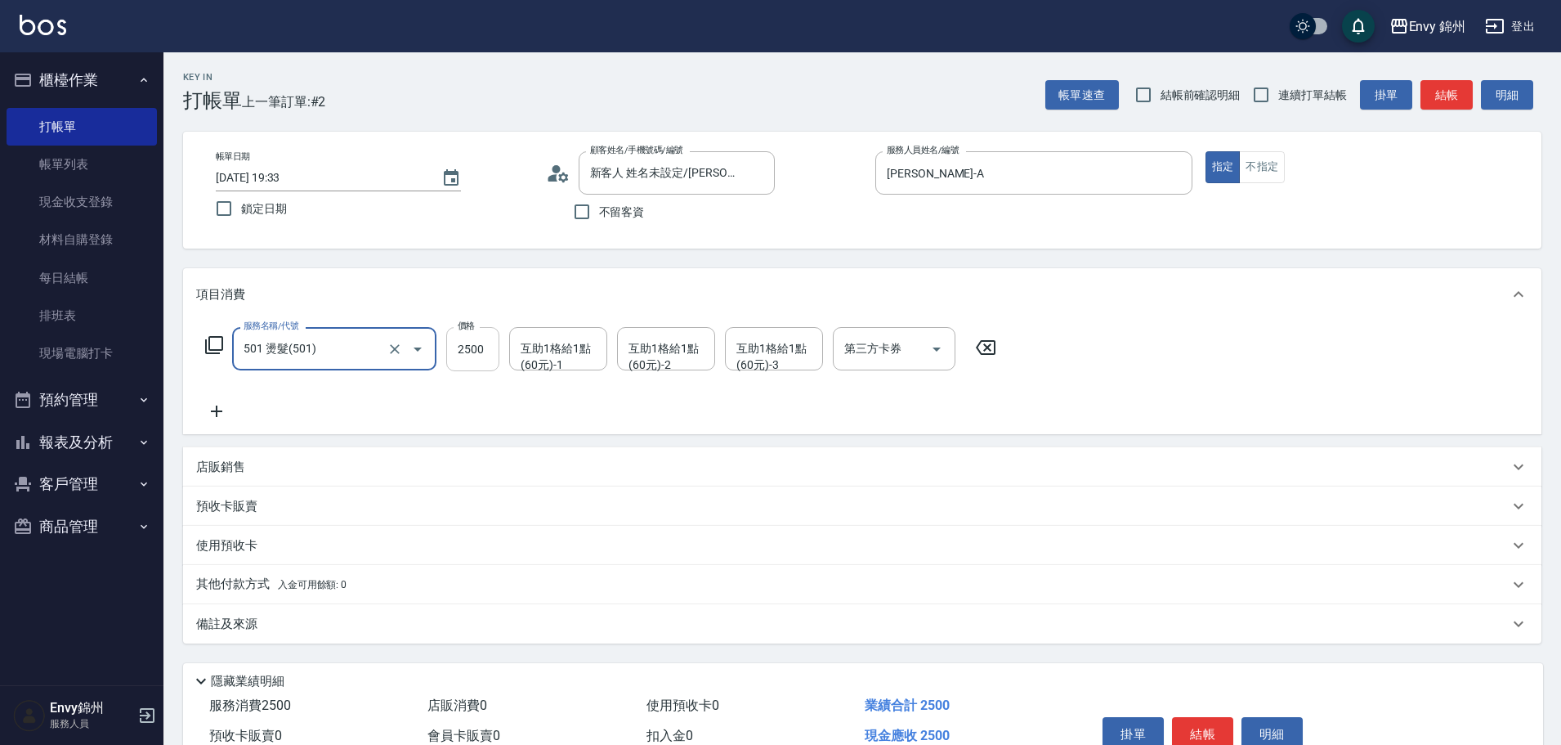
type input "501 燙髮(501)"
click at [473, 352] on input "2500" at bounding box center [472, 349] width 53 height 44
type input "3500"
click at [227, 414] on icon at bounding box center [216, 411] width 41 height 20
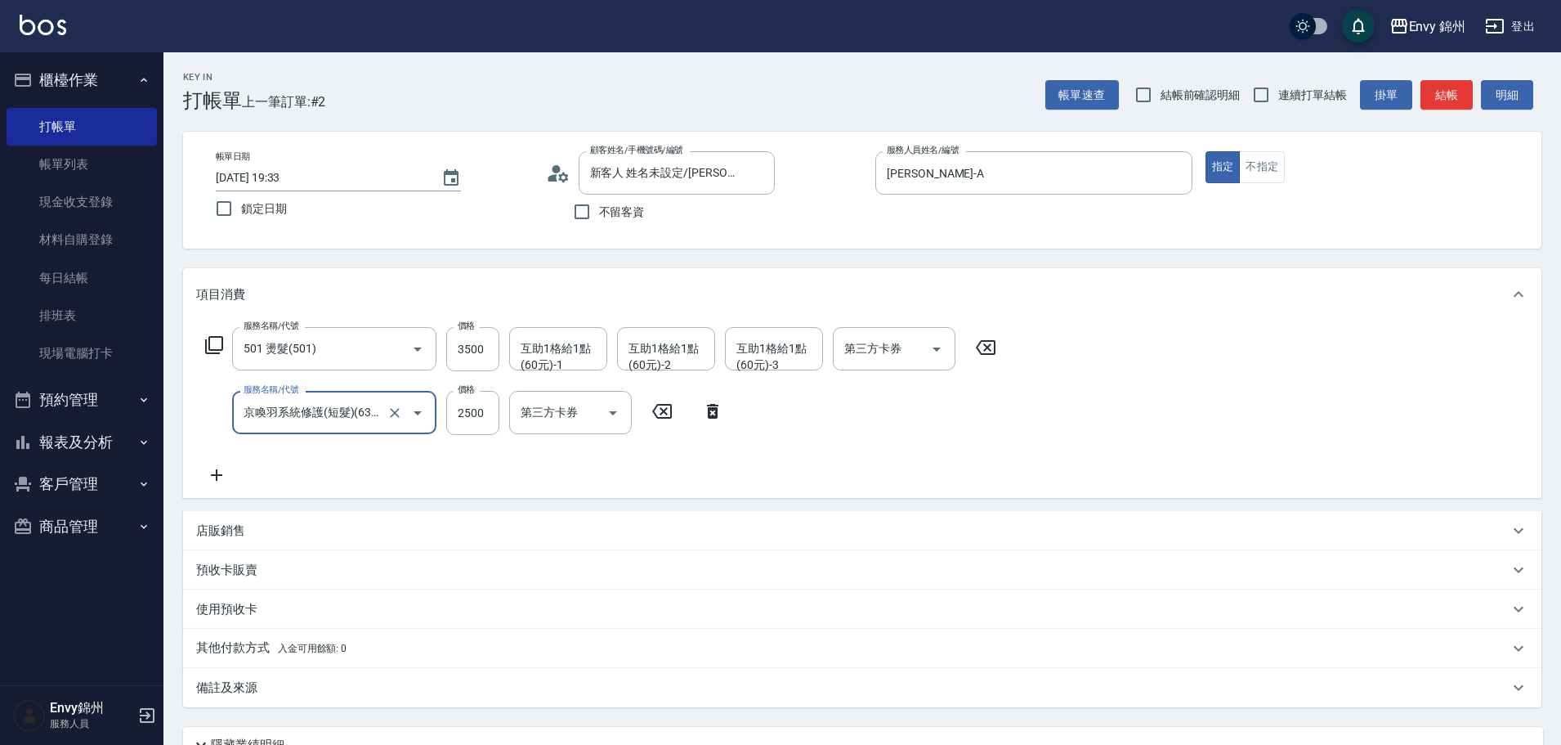
type input "京喚羽系統修護(短髮)(631)"
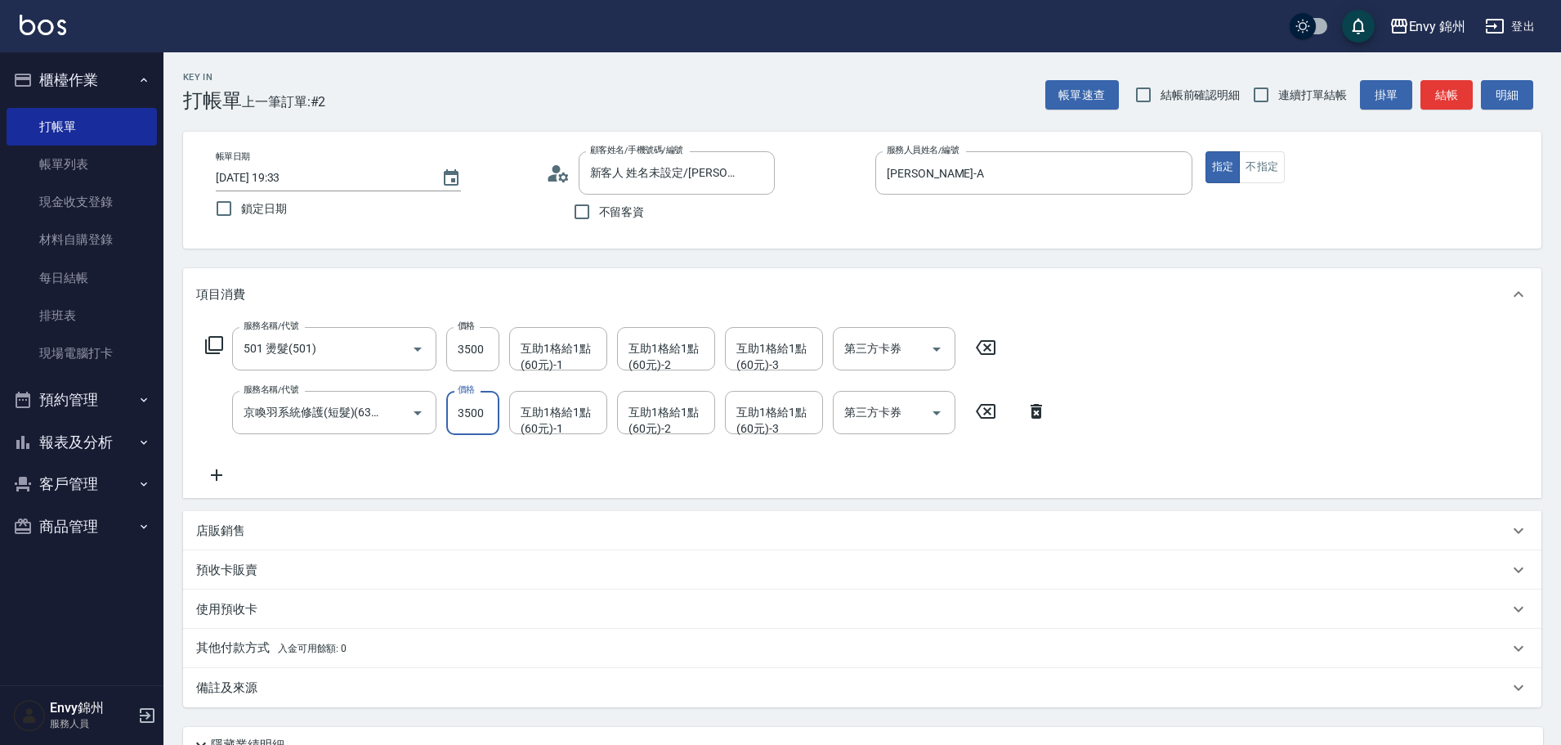
type input "3500"
click at [549, 353] on div "互助1格給1點(60元)-1 互助1格給1點(60元)-1" at bounding box center [558, 348] width 98 height 43
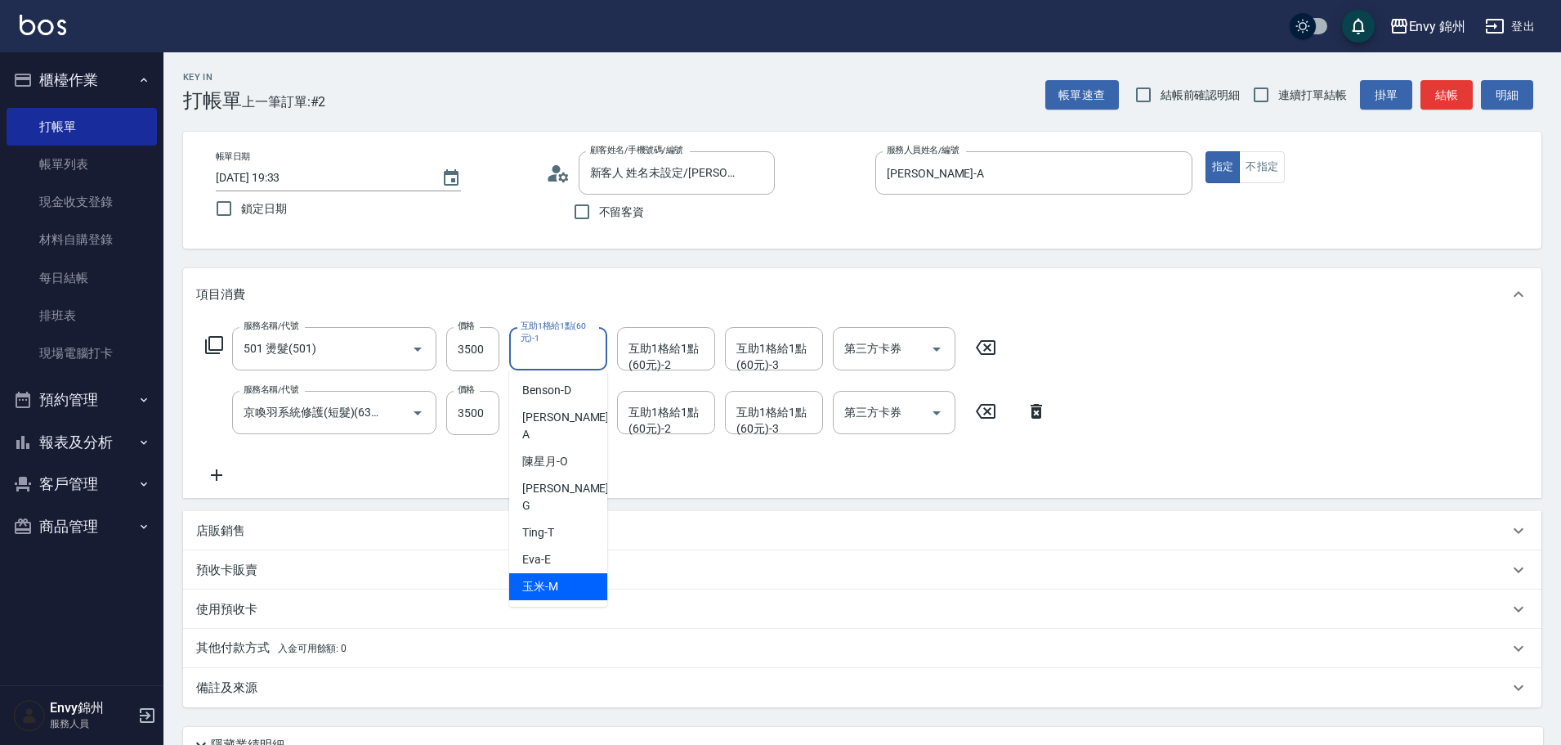
click at [556, 578] on span "玉米 -M" at bounding box center [540, 586] width 36 height 17
type input "玉米-M"
click at [664, 335] on div "互助1格給1點(60元)-2 互助1格給1點(60元)-2" at bounding box center [666, 348] width 98 height 43
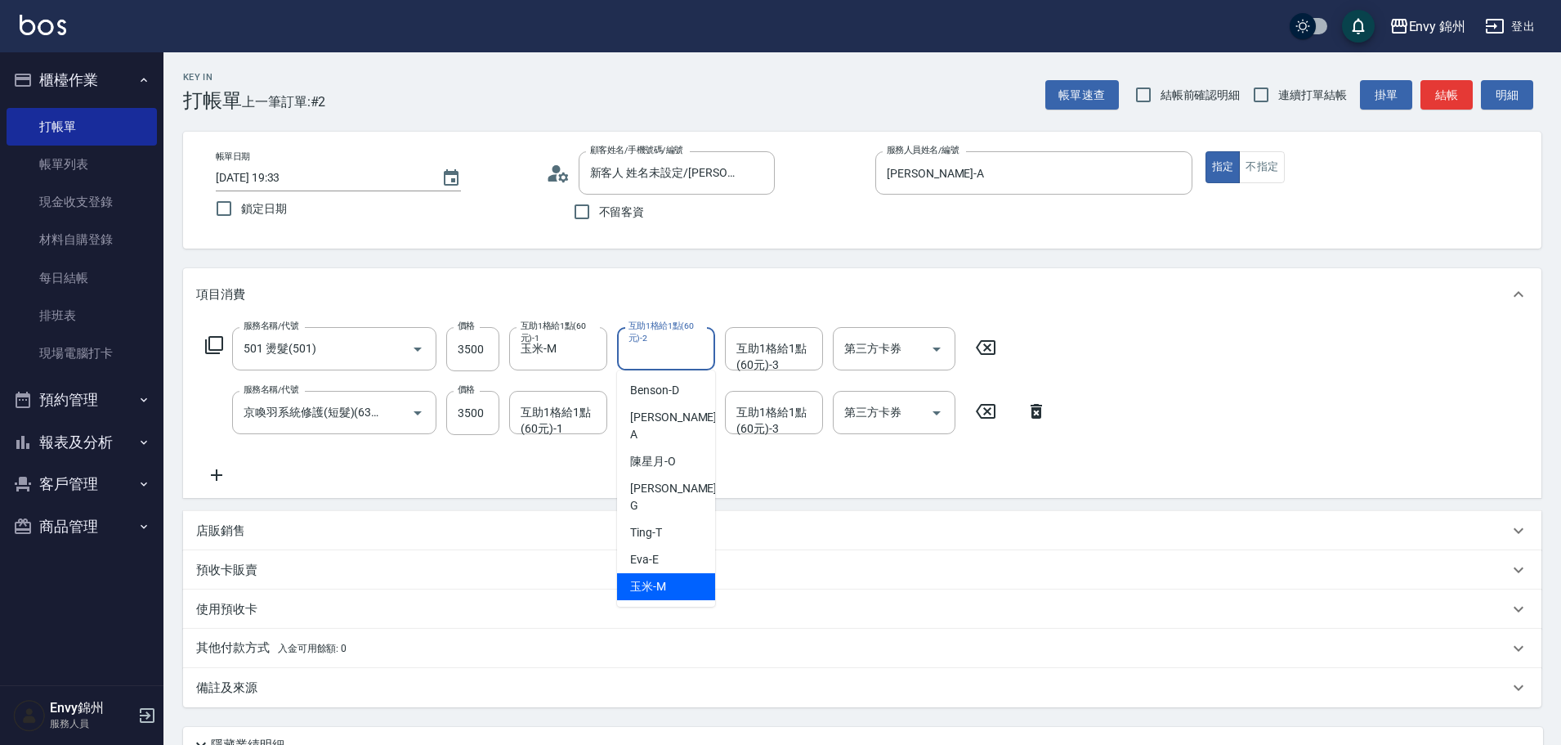
drag, startPoint x: 657, startPoint y: 551, endPoint x: 552, endPoint y: 449, distance: 146.8
click at [657, 578] on span "玉米 -M" at bounding box center [648, 586] width 36 height 17
type input "玉米-M"
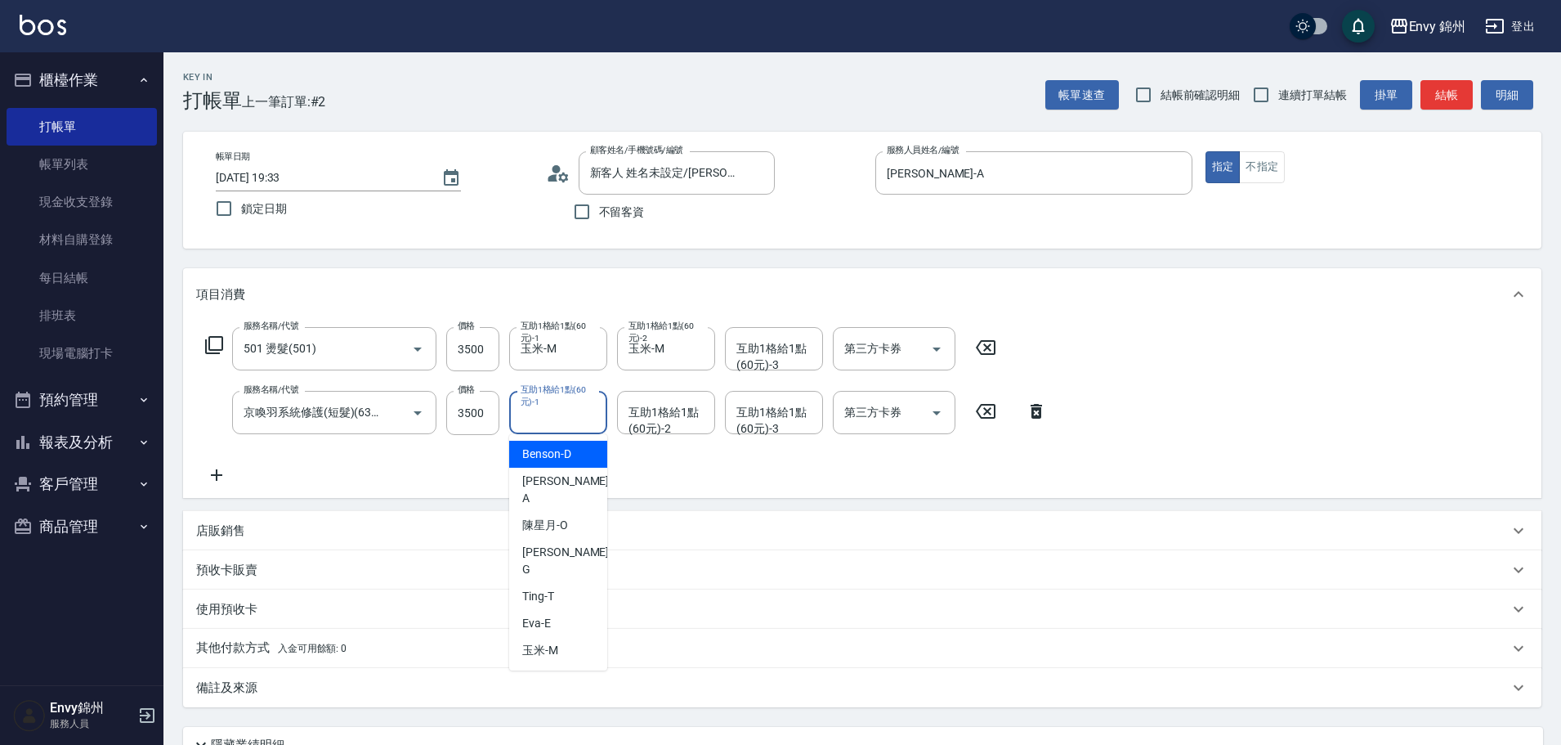
click at [521, 409] on div "互助1格給1點(60元)-1 互助1格給1點(60元)-1" at bounding box center [558, 412] width 98 height 43
click at [558, 637] on div "玉米 -M" at bounding box center [558, 650] width 98 height 27
type input "玉米-M"
click at [637, 410] on div "互助1格給1點(60元)-2 互助1格給1點(60元)-2" at bounding box center [666, 412] width 98 height 43
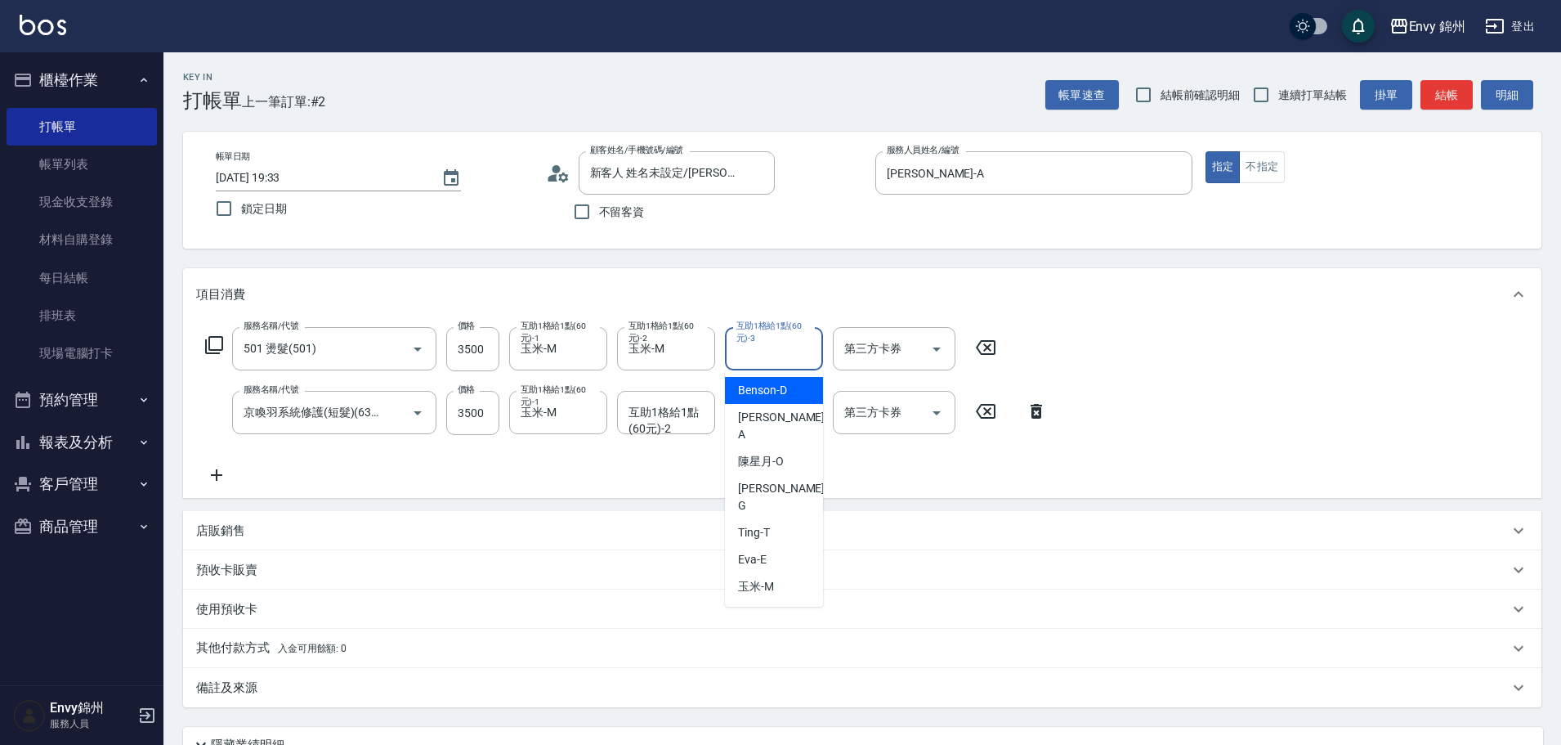
click at [767, 344] on div "互助1格給1點(60元)-3 互助1格給1點(60元)-3" at bounding box center [774, 348] width 98 height 43
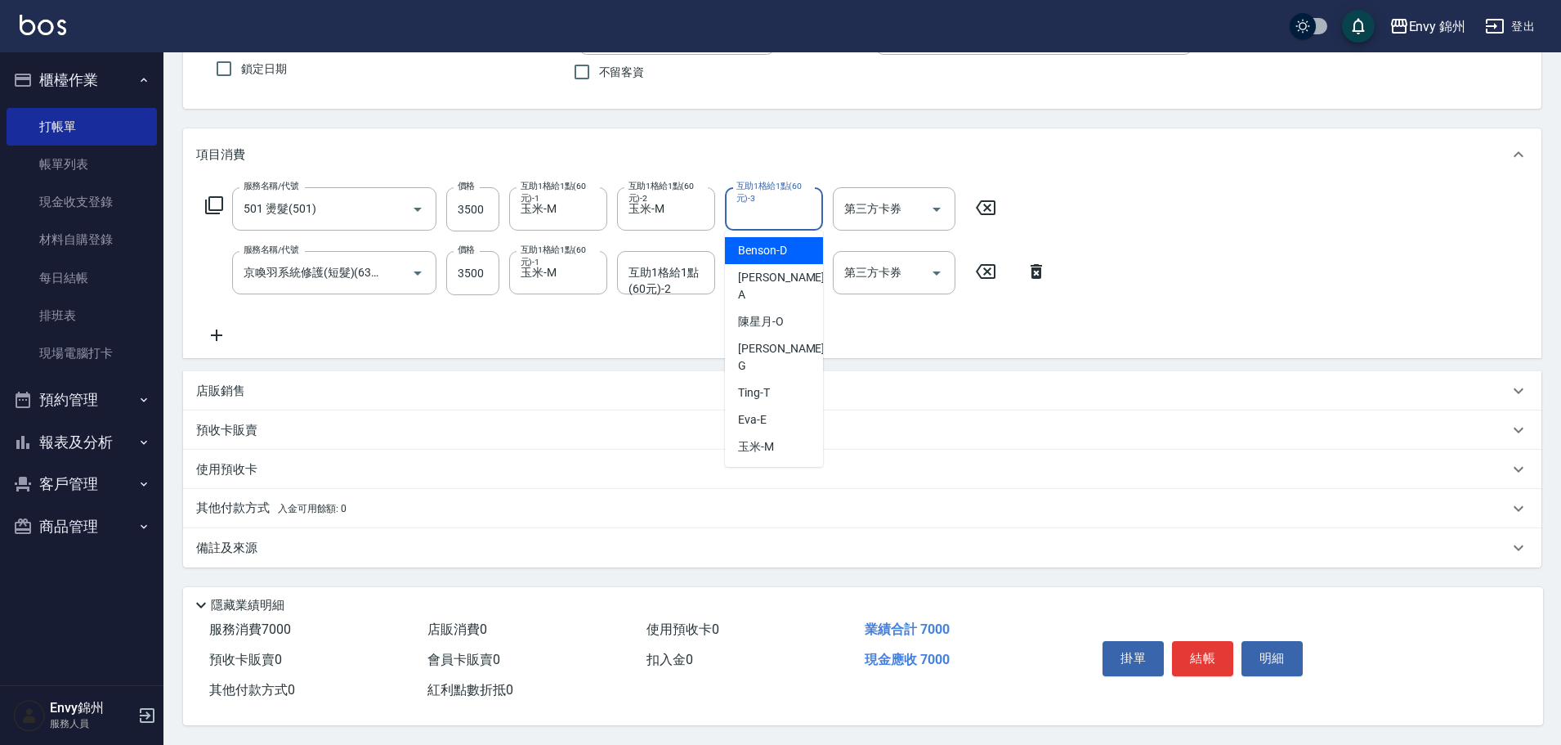
click at [355, 531] on div "備註及來源" at bounding box center [862, 547] width 1359 height 39
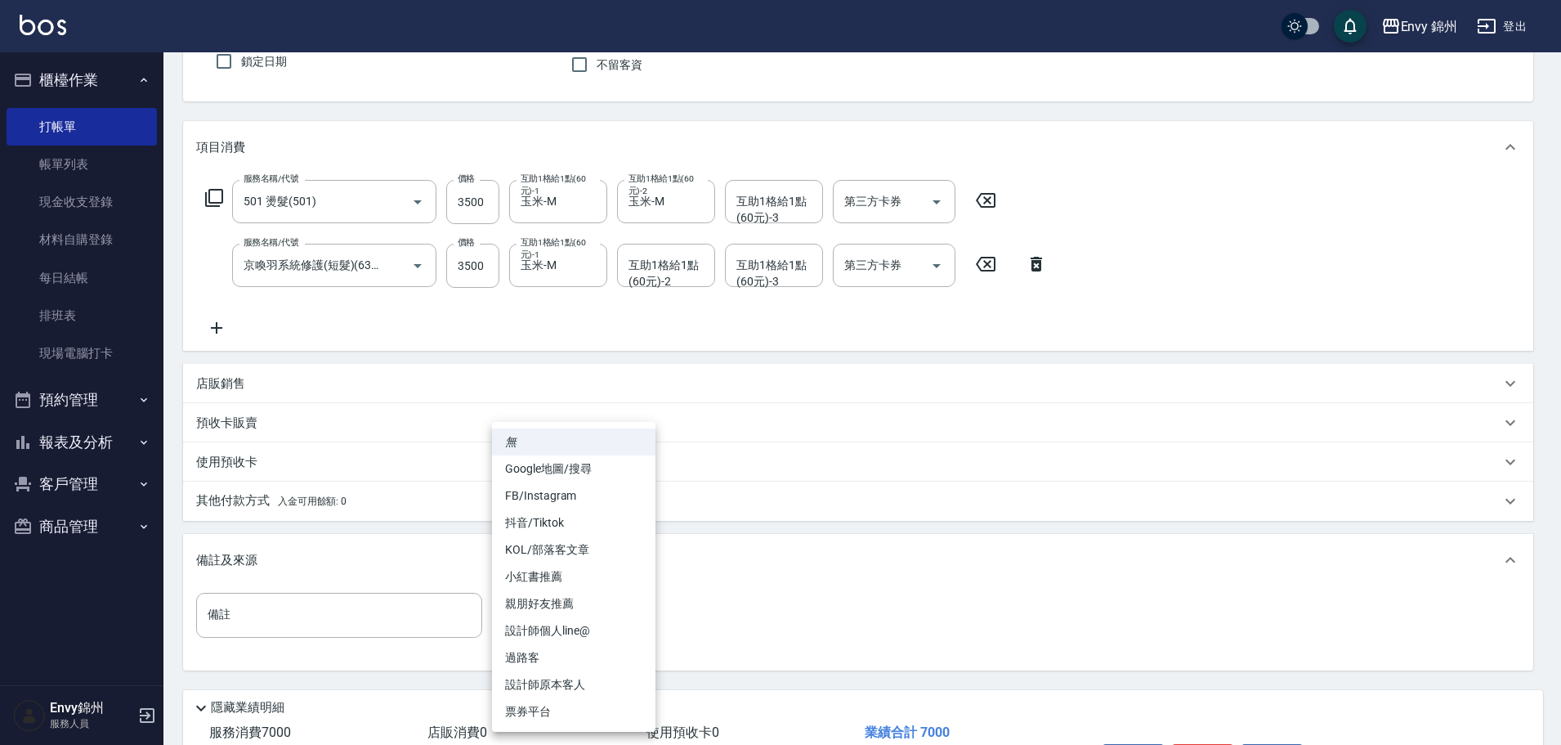
click at [528, 620] on body "Envy 錦州 登出 櫃檯作業 打帳單 帳單列表 現金收支登錄 材料自購登錄 每日結帳 排班表 現場電腦打卡 預約管理 預約管理 單日預約紀錄 單週預約紀錄 …" at bounding box center [780, 350] width 1561 height 995
click at [567, 680] on li "設計師原本客人" at bounding box center [574, 684] width 164 height 27
type input "設計師原本客人"
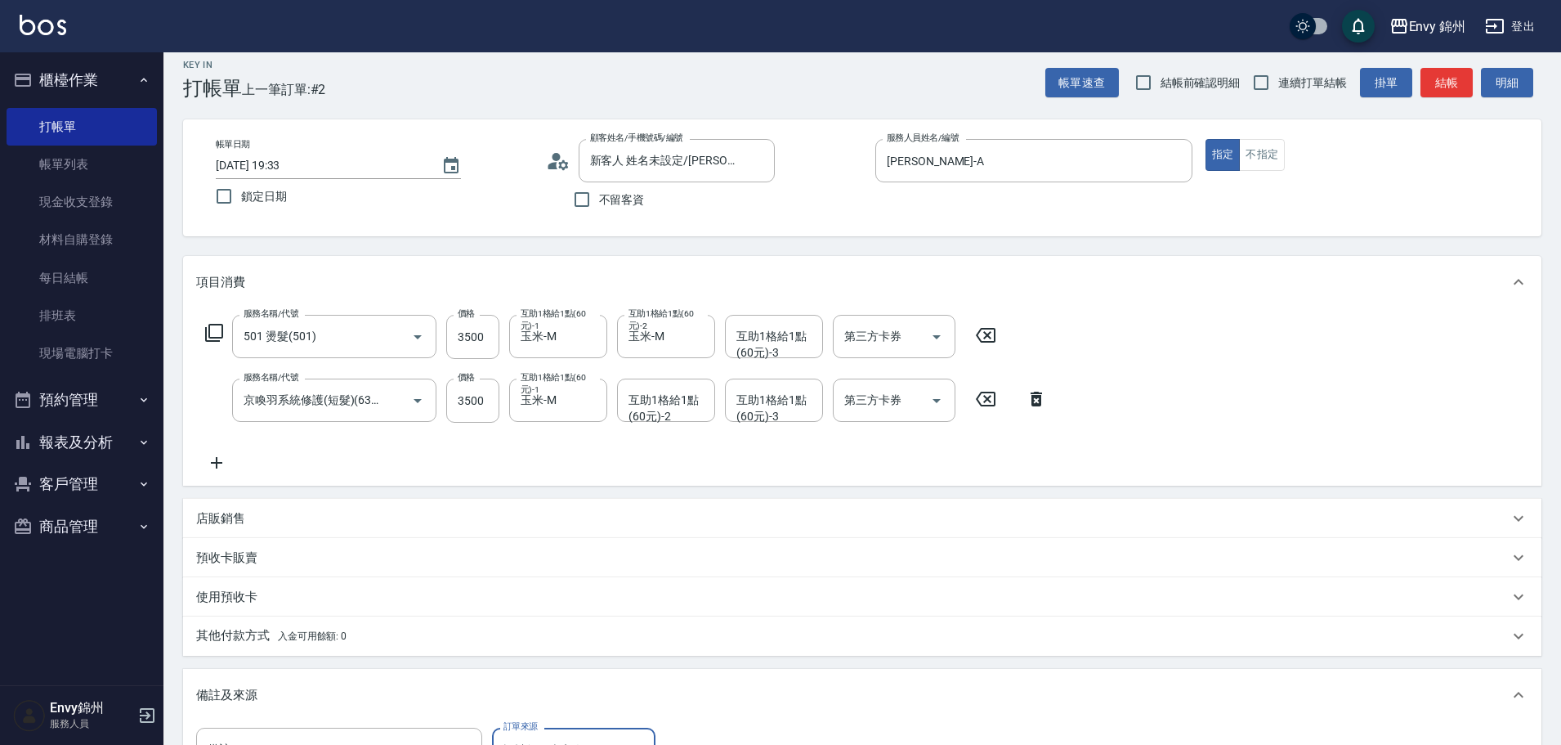
scroll to position [258, 0]
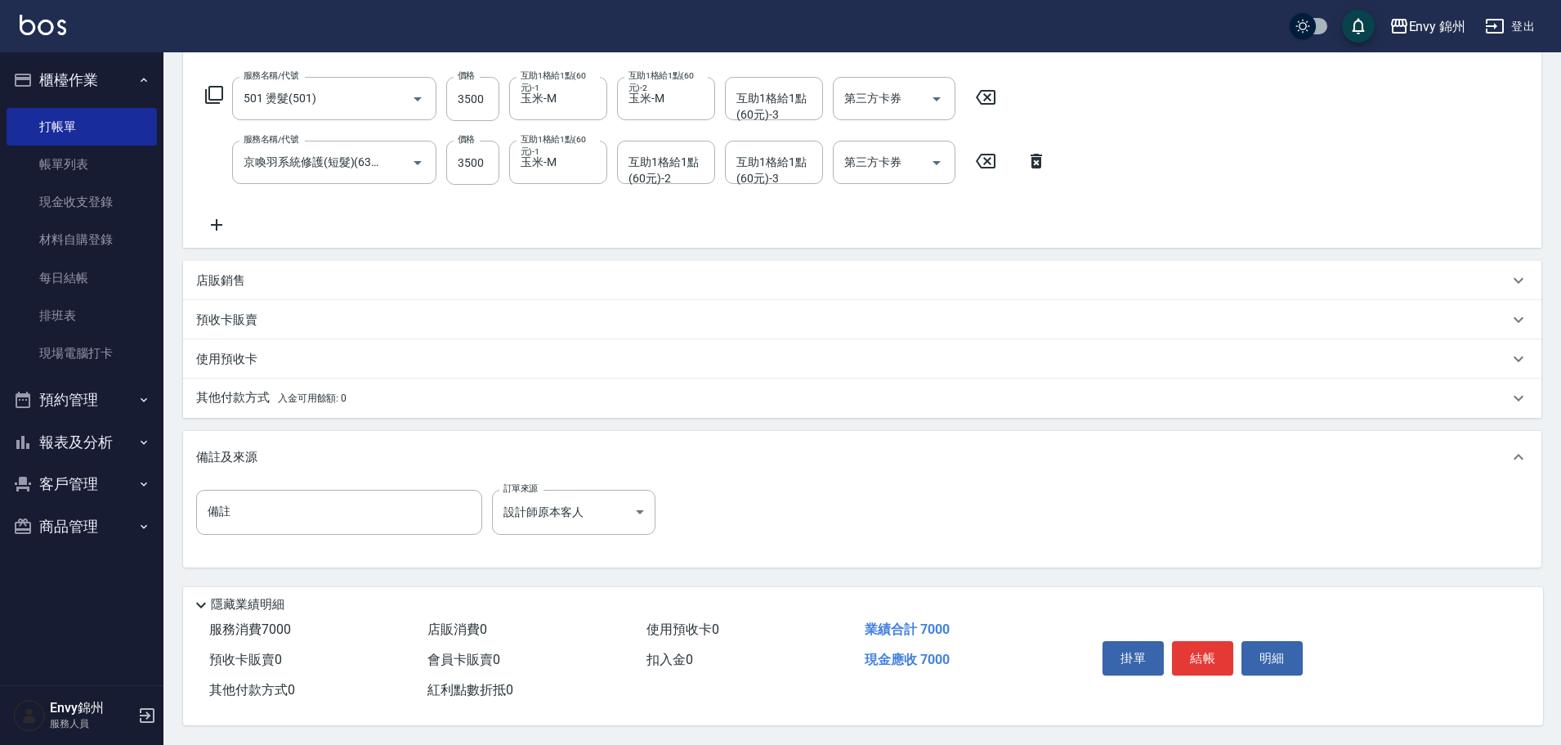
click at [222, 272] on p "店販銷售" at bounding box center [220, 280] width 49 height 17
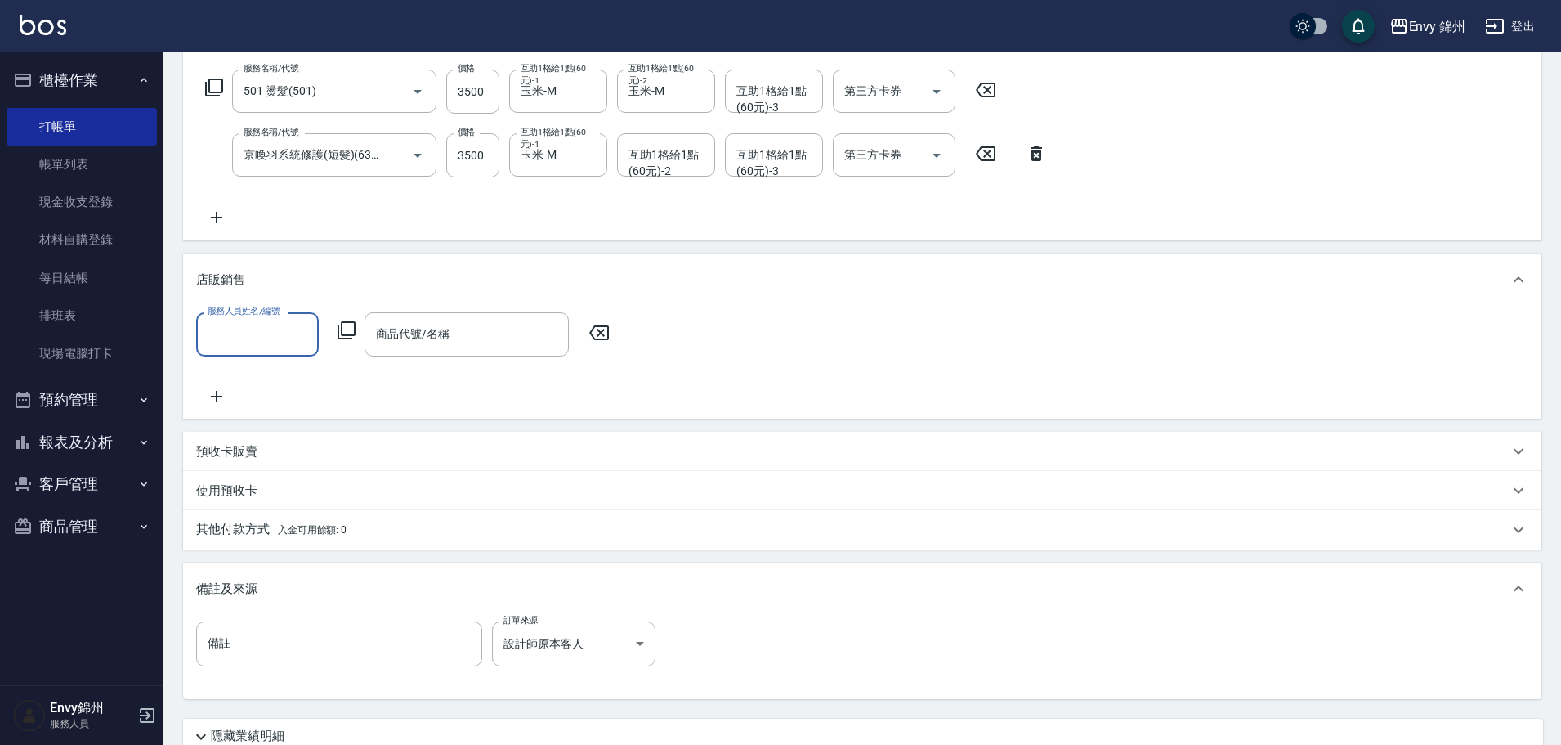
scroll to position [0, 0]
click at [232, 331] on input "服務人員姓名/編號" at bounding box center [258, 334] width 108 height 29
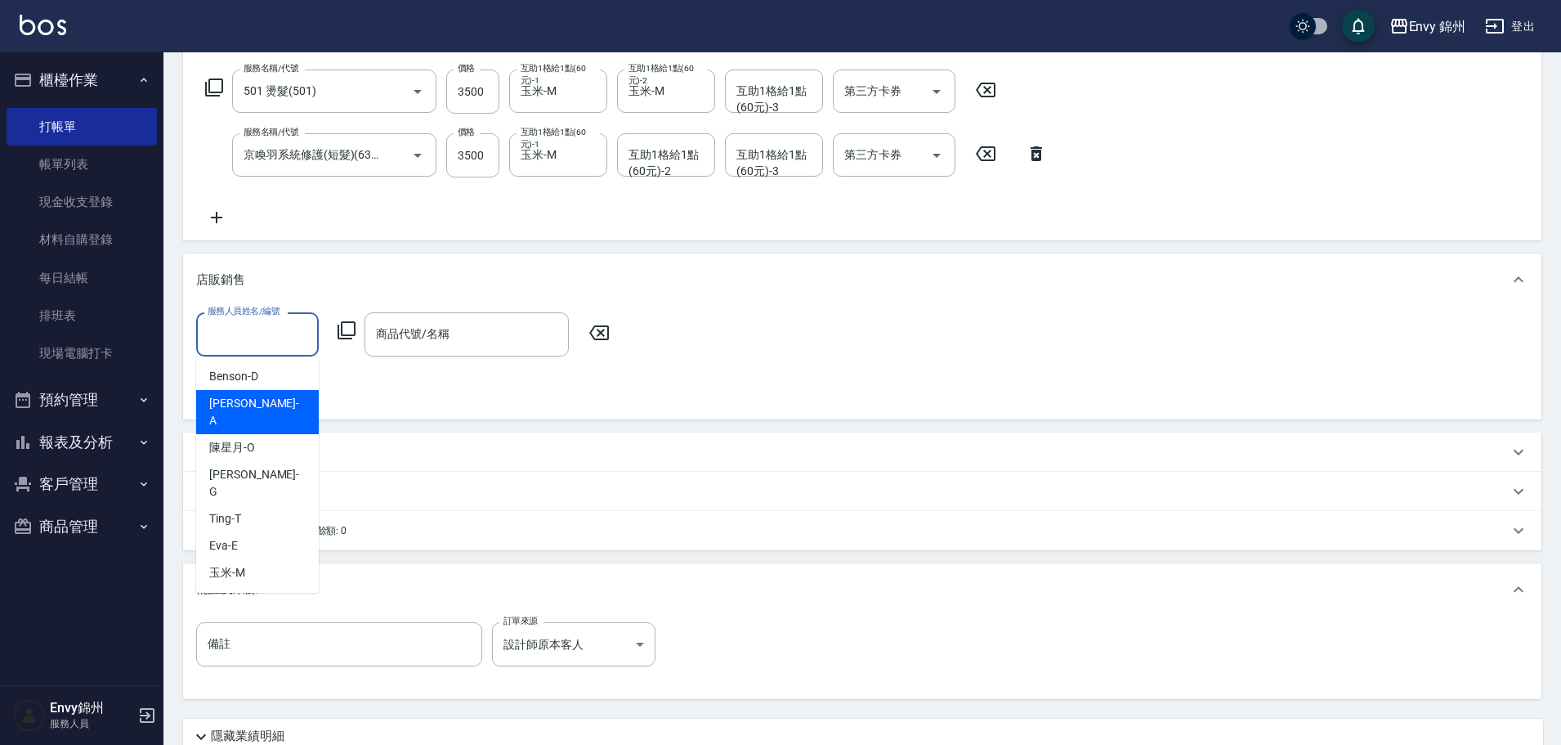
click at [254, 401] on div "Annie -A" at bounding box center [257, 412] width 123 height 44
type input "Annie-A"
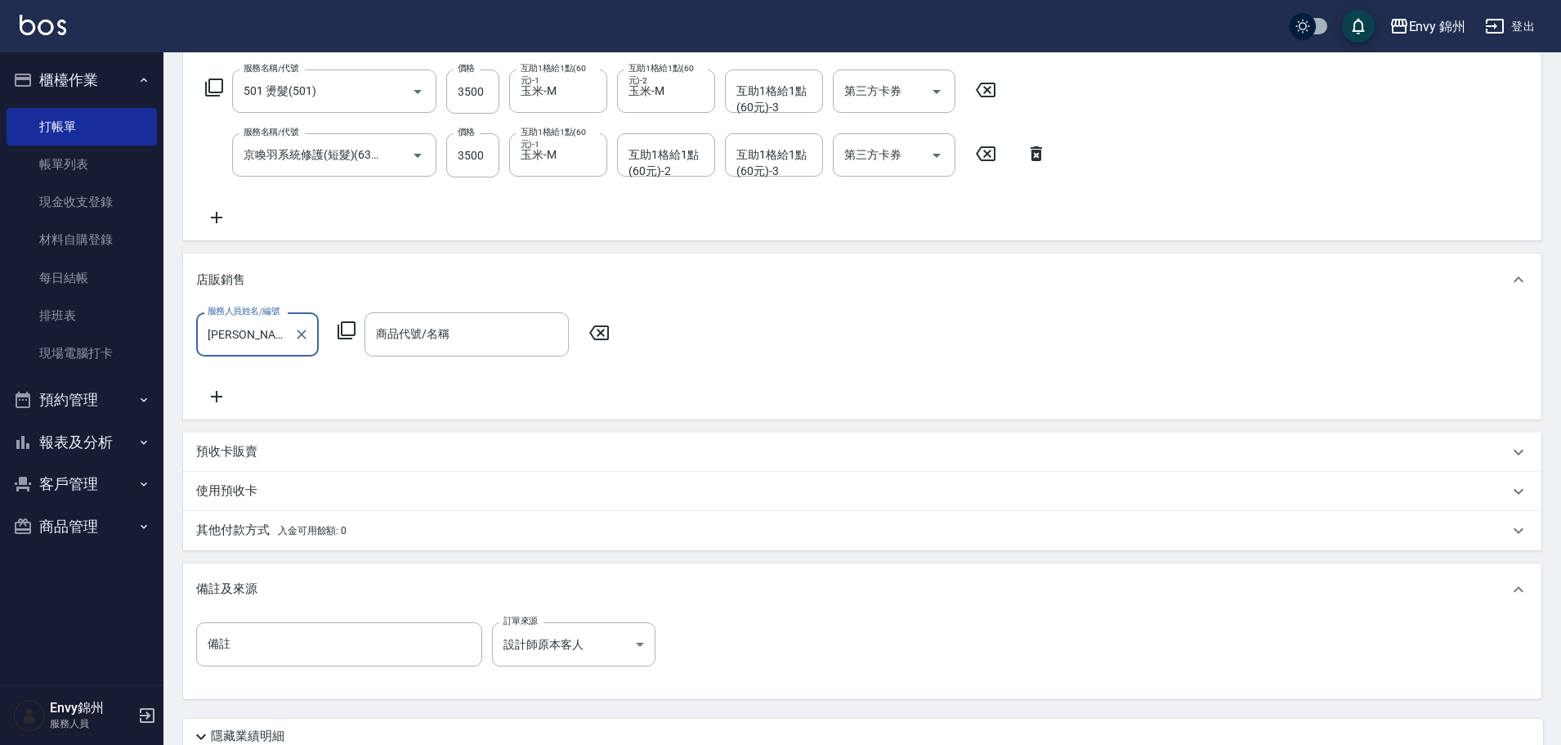
click at [344, 326] on icon at bounding box center [347, 330] width 20 height 20
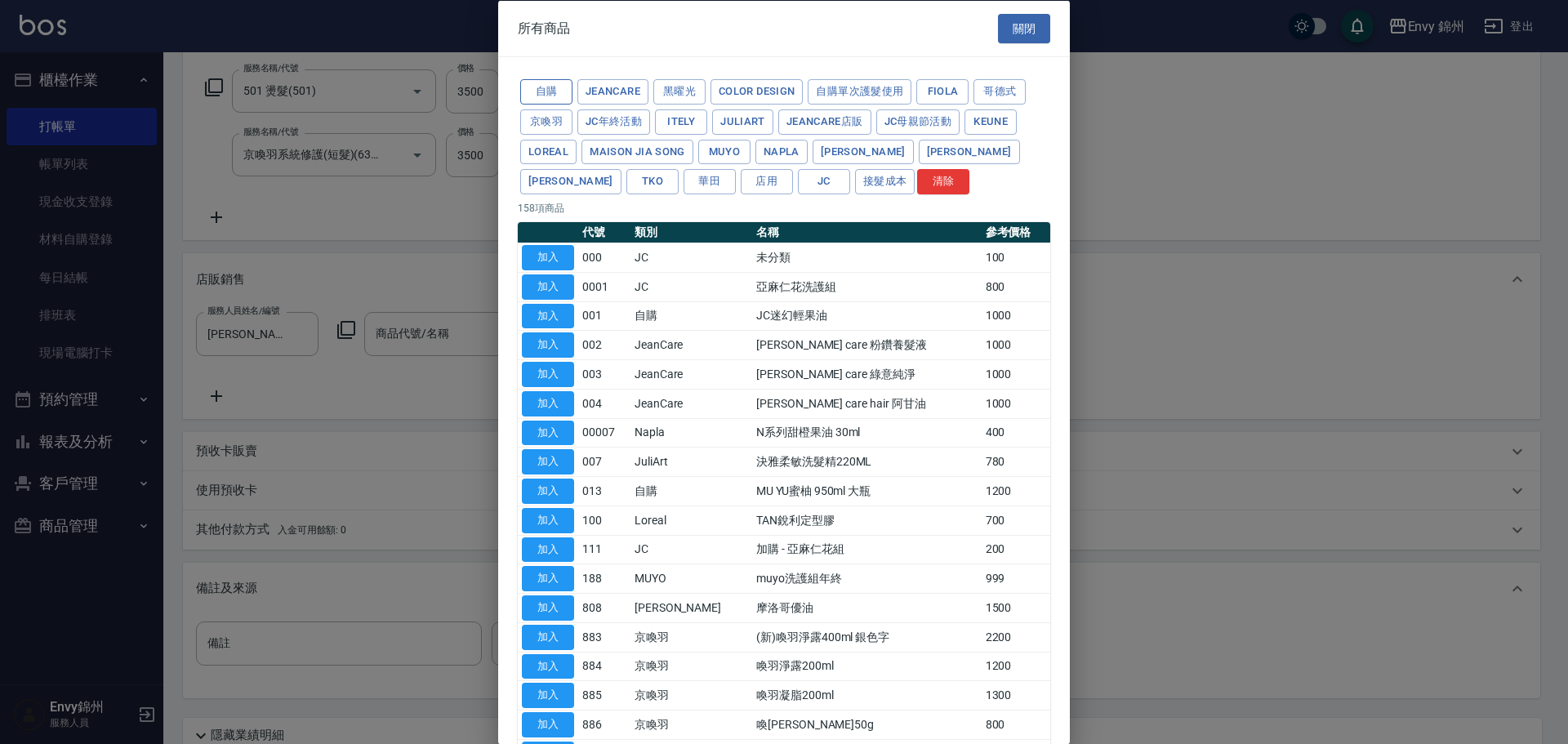
click at [546, 88] on button "自購" at bounding box center [546, 91] width 52 height 25
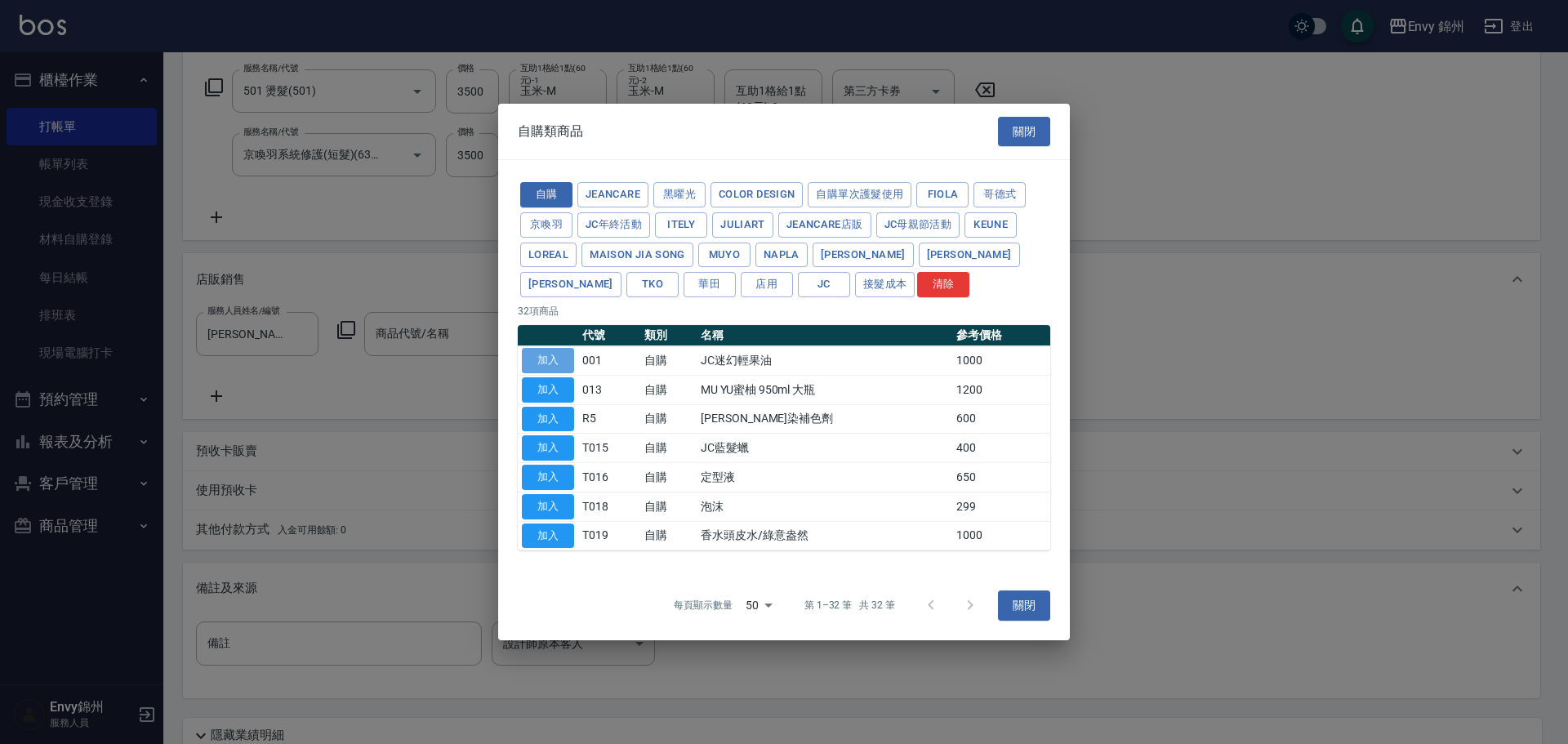
click at [561, 364] on button "加入" at bounding box center [547, 360] width 52 height 25
type input "JC迷幻輕果油"
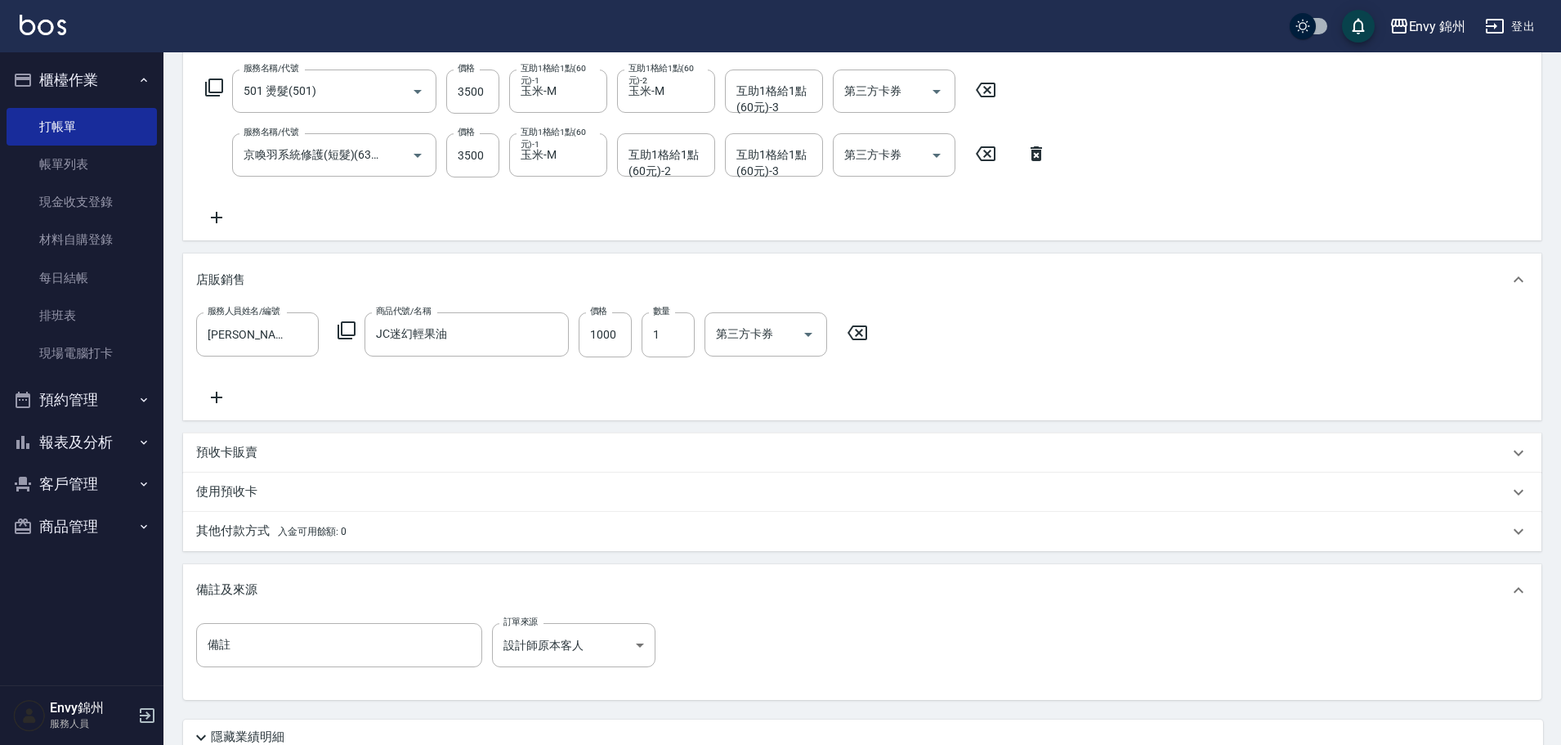
scroll to position [397, 0]
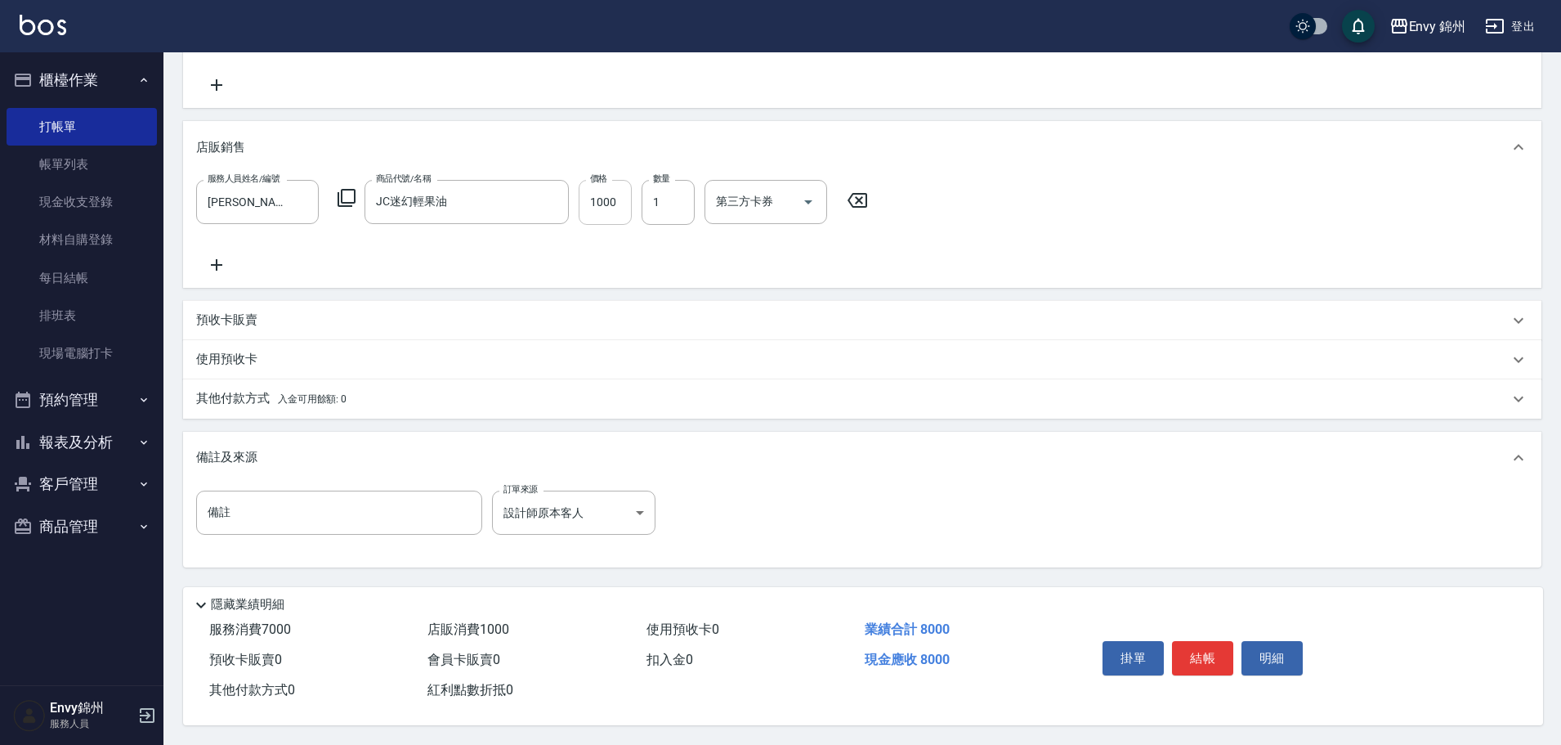
click at [605, 207] on input "1000" at bounding box center [605, 202] width 53 height 44
type input "750"
type input "2"
click at [1194, 652] on button "結帳" at bounding box center [1202, 658] width 61 height 34
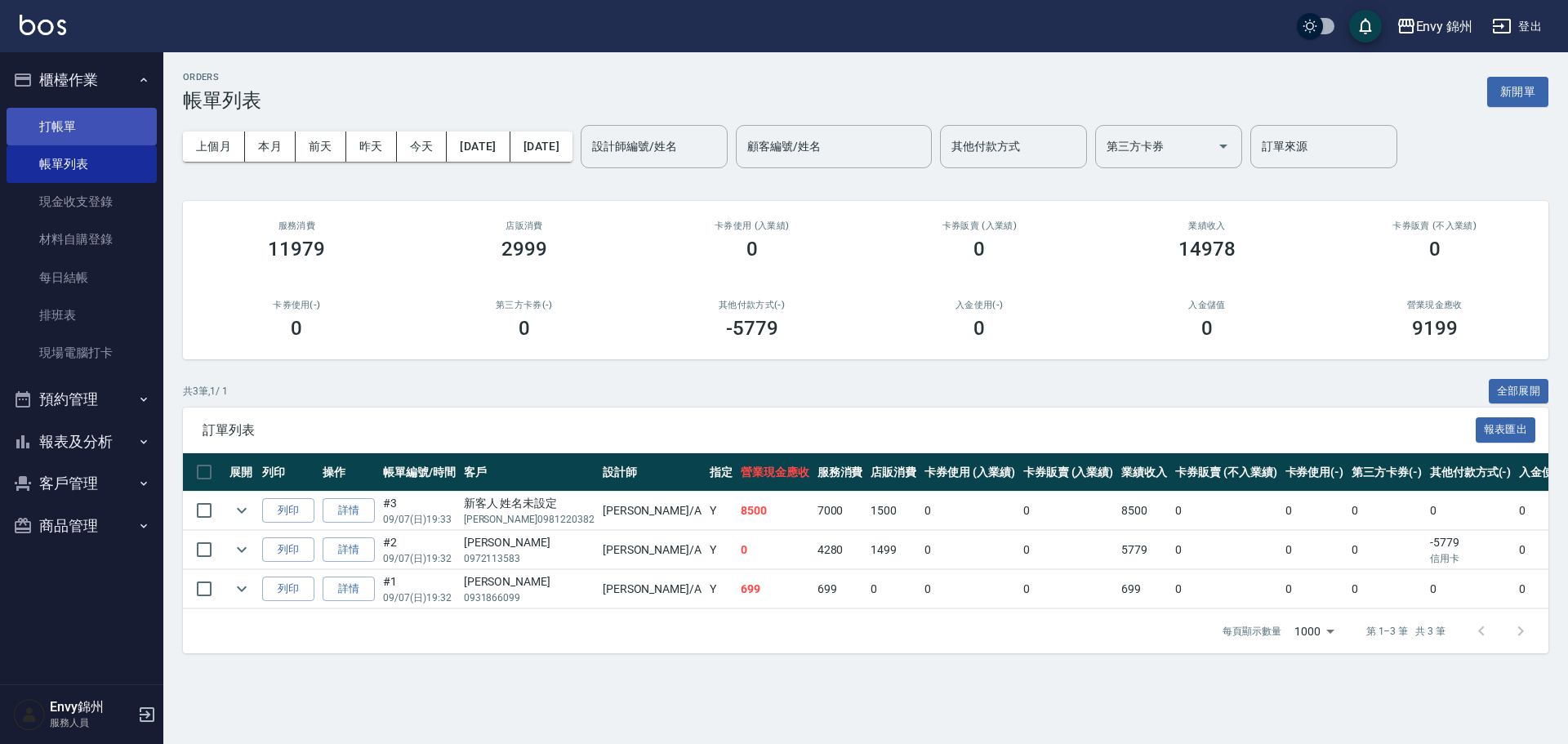
click at [58, 111] on link "打帳單" at bounding box center [82, 127] width 150 height 38
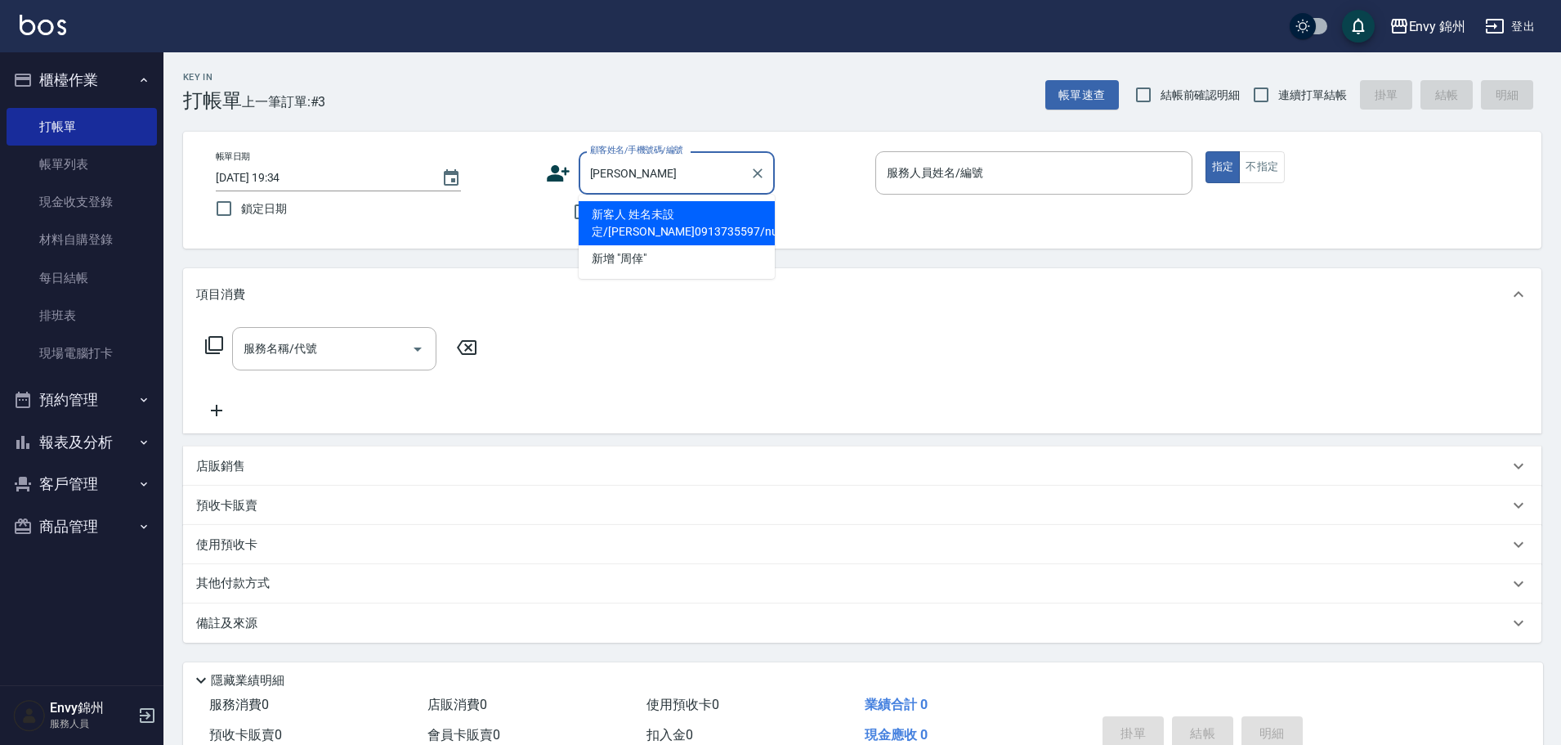
click at [683, 222] on li "新客人 姓名未設定/周倖如0913735597/null" at bounding box center [677, 223] width 196 height 44
type input "新客人 姓名未設定/周倖如0913735597/null"
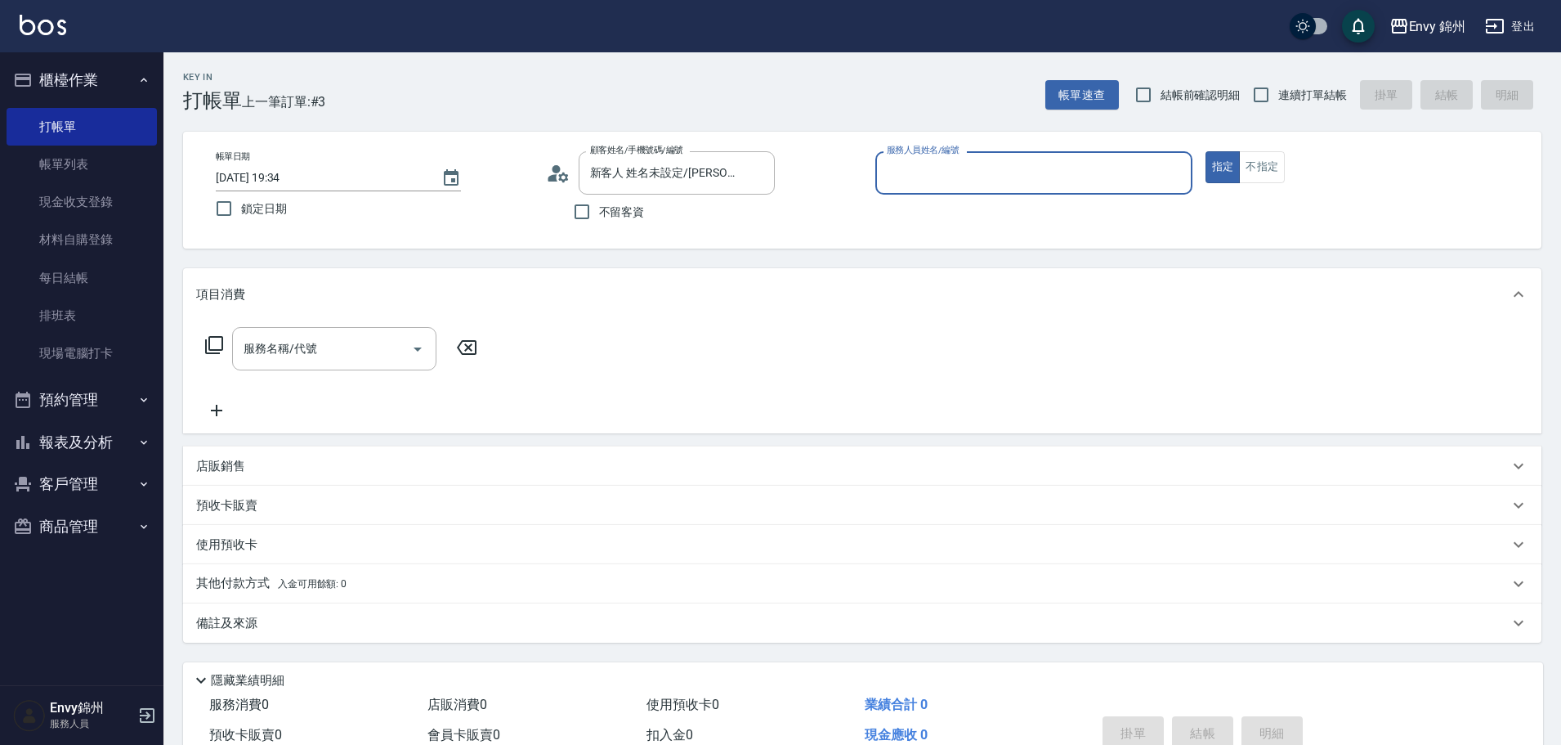
click at [1003, 172] on input "服務人員姓名/編號" at bounding box center [1034, 173] width 302 height 29
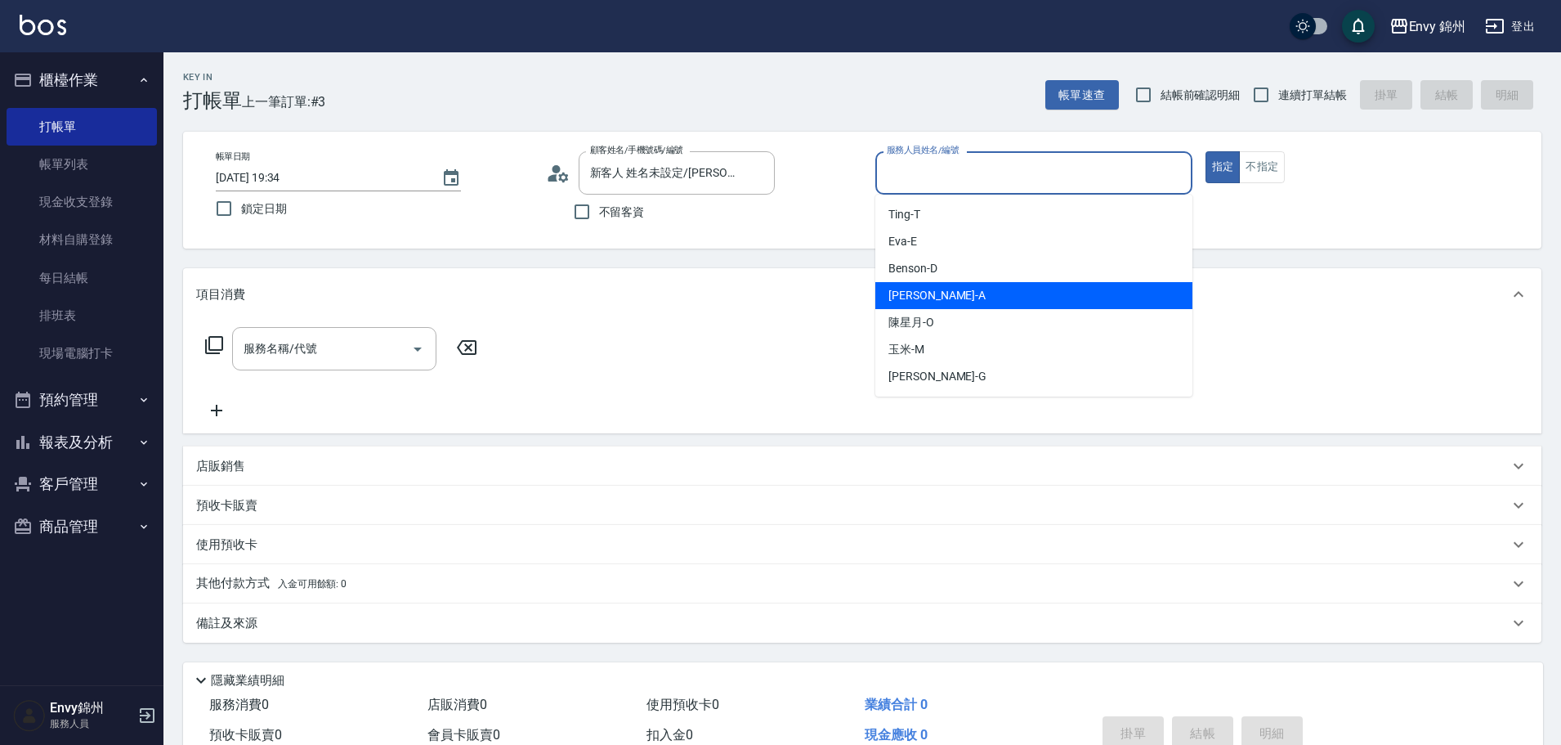
click at [903, 303] on span "Annie -A" at bounding box center [937, 295] width 97 height 17
type input "Annie-A"
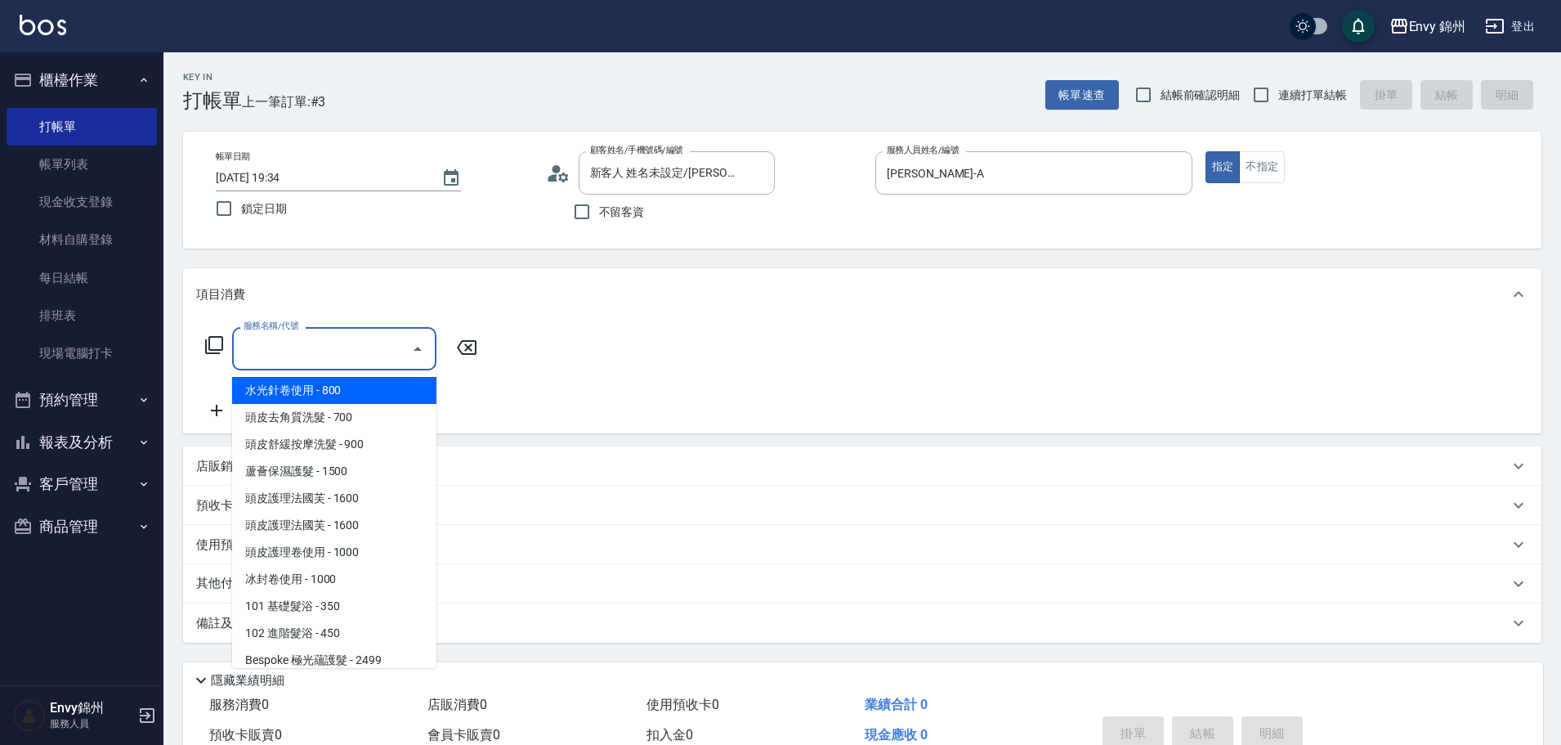
click at [293, 354] on input "服務名稱/代號" at bounding box center [322, 348] width 165 height 29
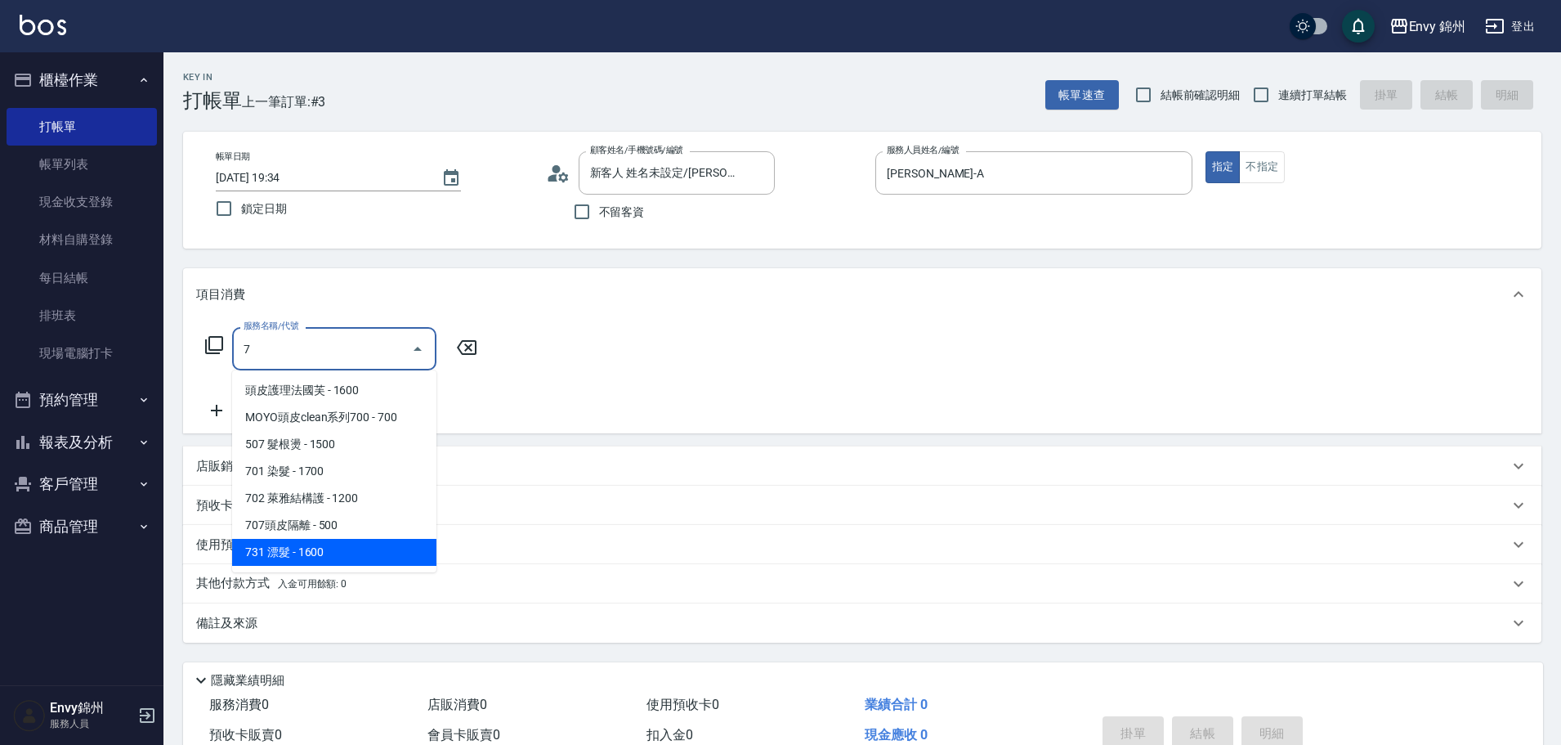
drag, startPoint x: 306, startPoint y: 553, endPoint x: 328, endPoint y: 513, distance: 45.0
click at [306, 552] on span "731 漂髮 - 1600" at bounding box center [334, 552] width 204 height 27
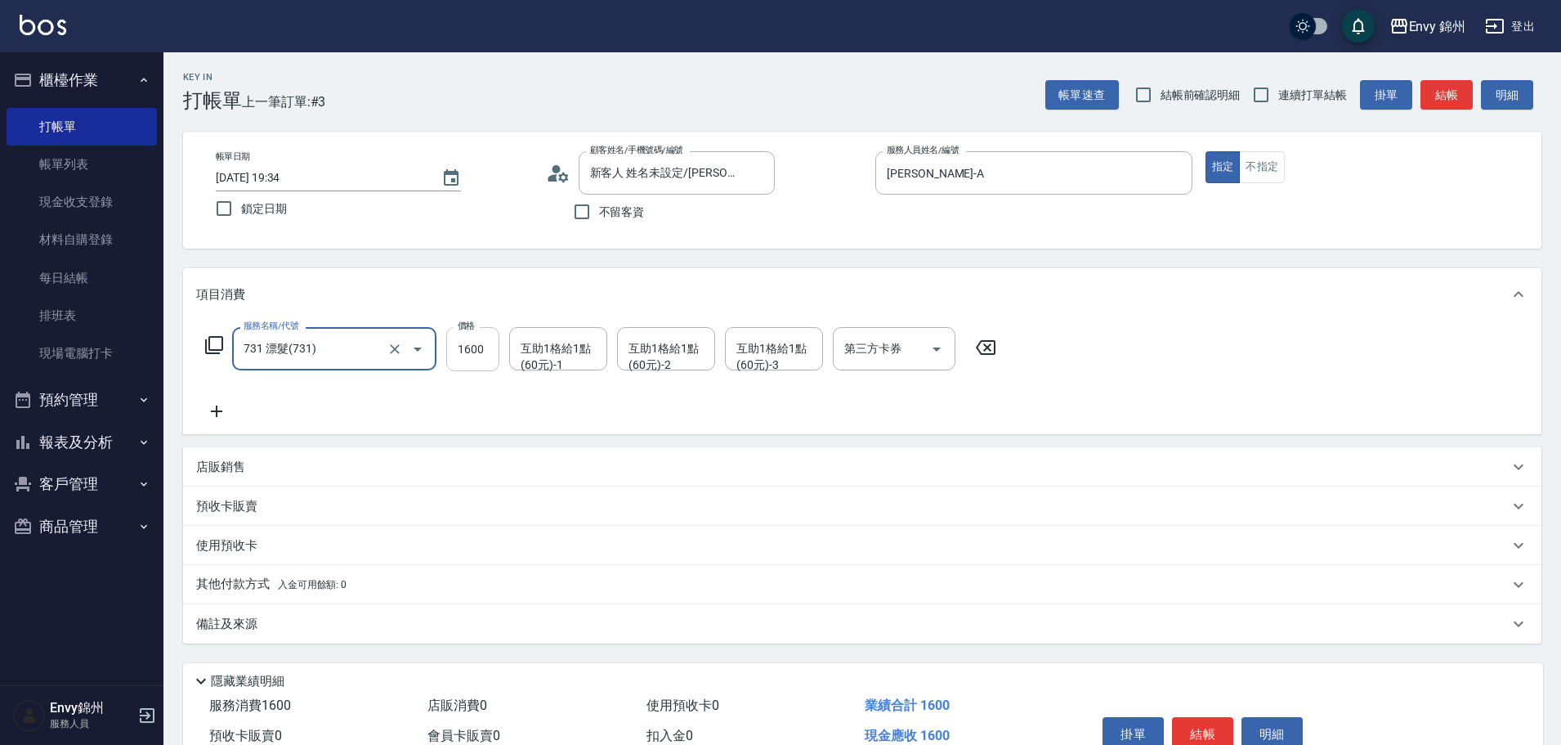
type input "731 漂髮(731)"
click at [475, 354] on input "1600" at bounding box center [472, 349] width 53 height 44
type input "3000"
click at [217, 402] on icon at bounding box center [216, 411] width 41 height 20
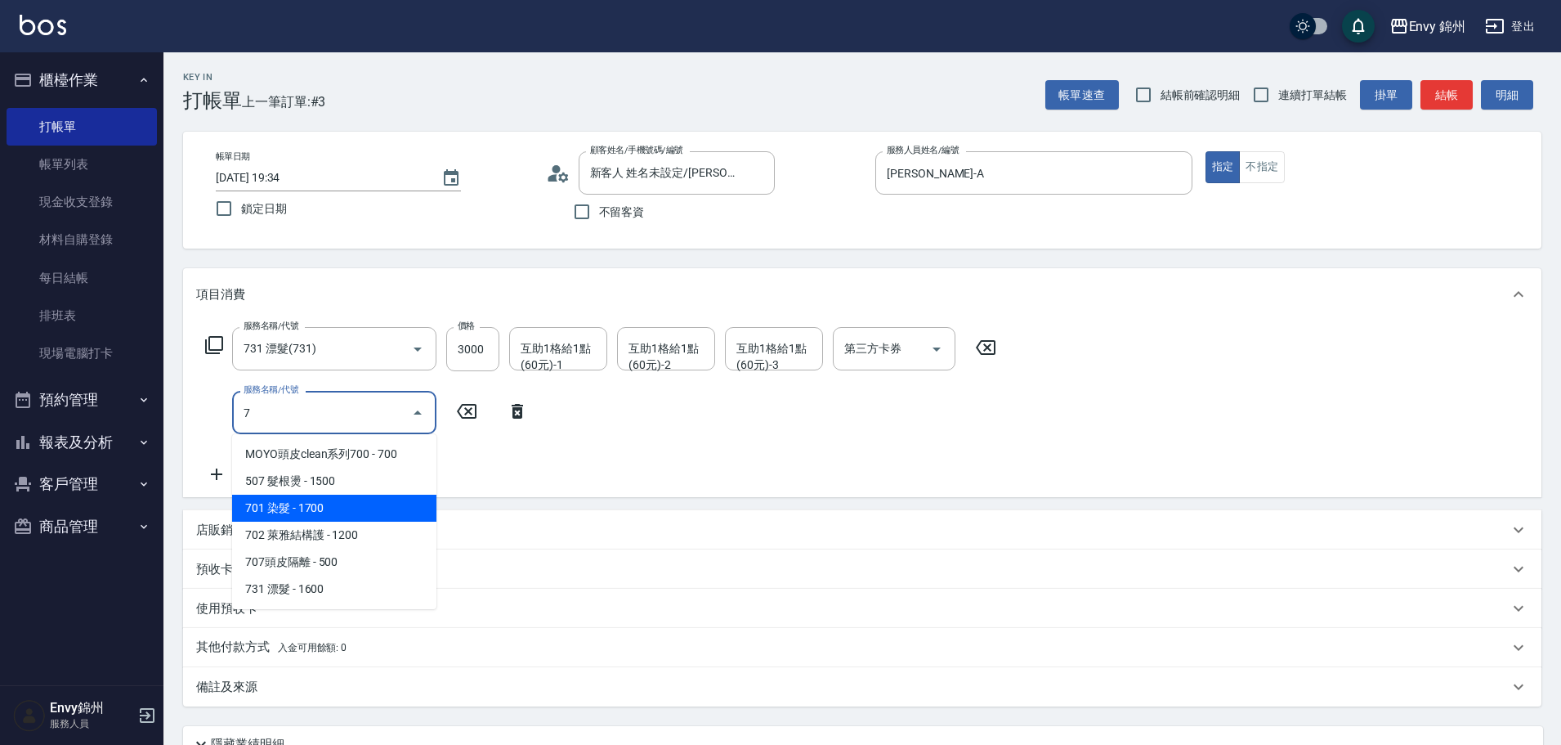
click at [338, 505] on span "701 染髮 - 1700" at bounding box center [334, 508] width 204 height 27
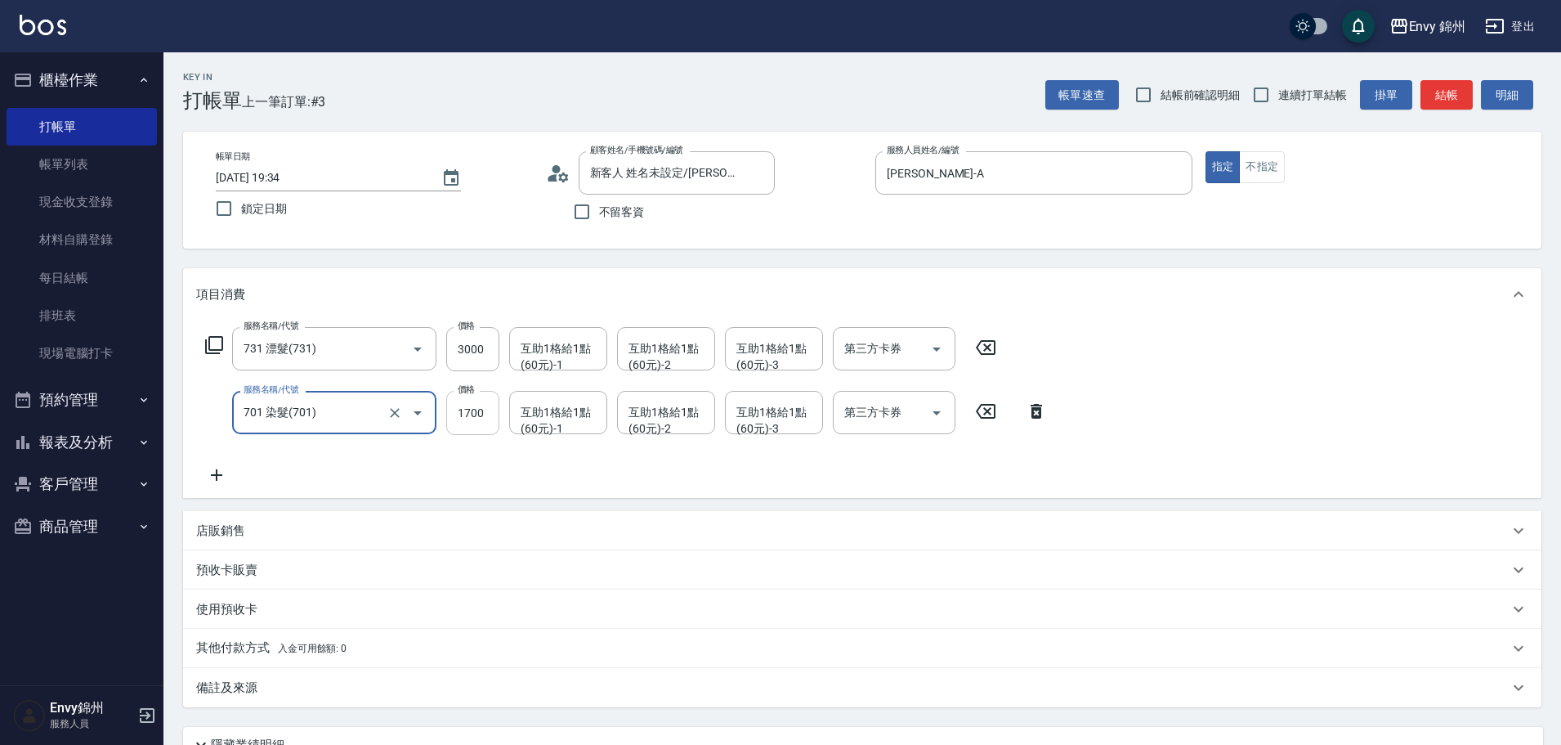
type input "701 染髮(701)"
click at [486, 420] on input "1700" at bounding box center [472, 413] width 53 height 44
type input "3000"
click at [205, 472] on icon at bounding box center [216, 475] width 41 height 20
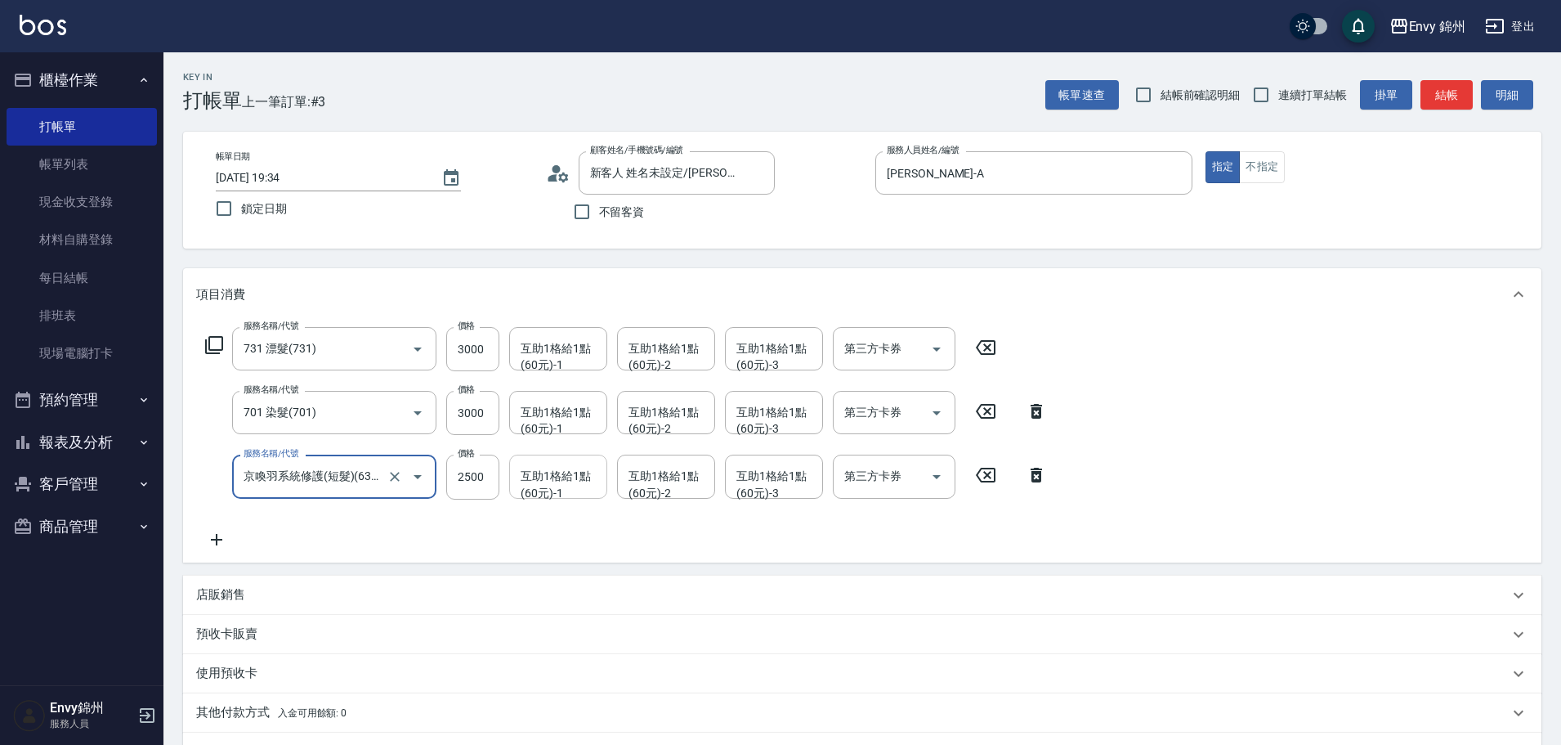
type input "京喚羽系統修護(短髮)(631)"
type input "2999"
click at [549, 349] on div "互助1格給1點(60元)-1 互助1格給1點(60元)-1" at bounding box center [558, 348] width 98 height 43
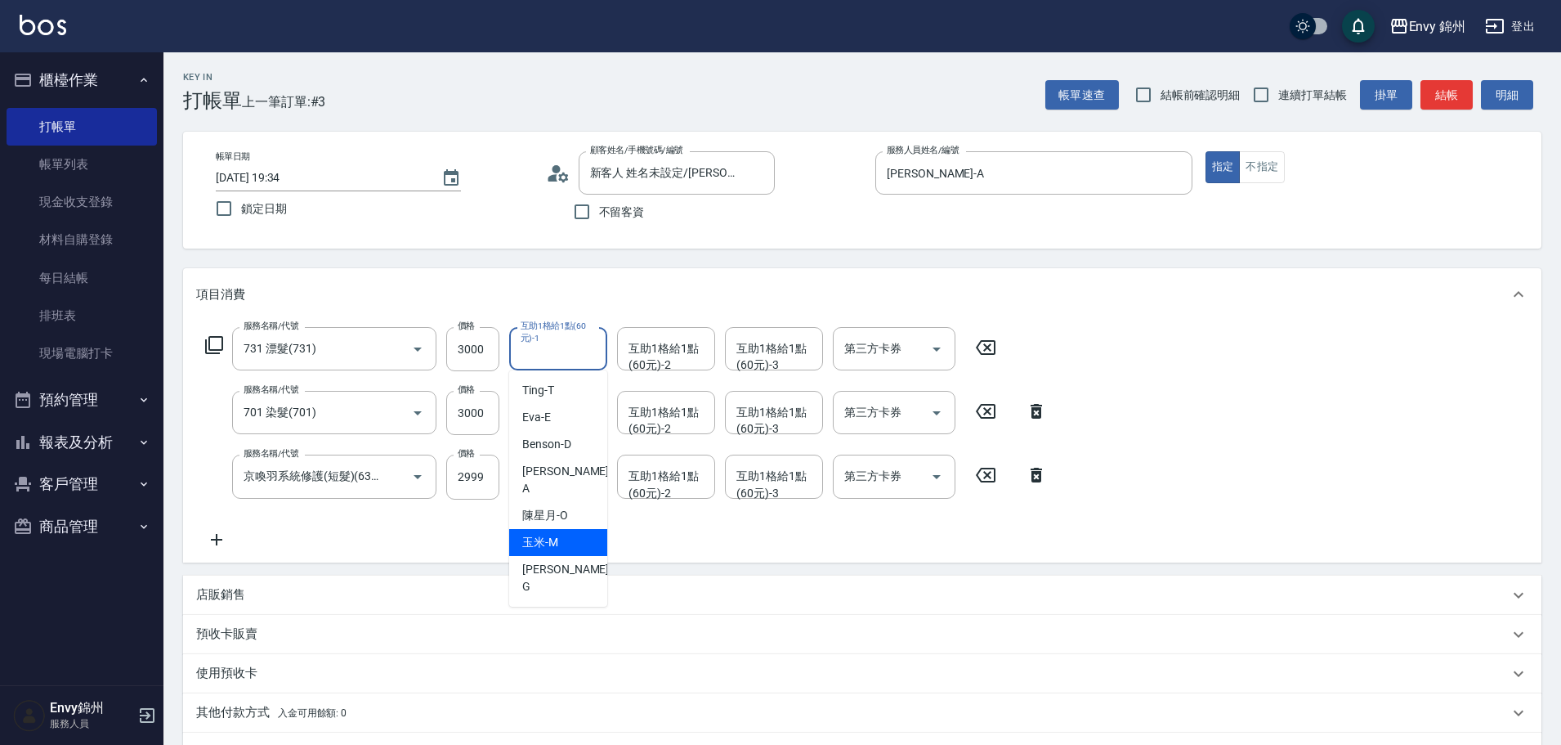
click at [554, 534] on span "玉米 -M" at bounding box center [540, 542] width 36 height 17
type input "玉米-M"
drag, startPoint x: 559, startPoint y: 409, endPoint x: 559, endPoint y: 419, distance: 9.8
click at [559, 410] on div "互助1格給1點(60元)-1 互助1格給1點(60元)-1" at bounding box center [558, 412] width 98 height 43
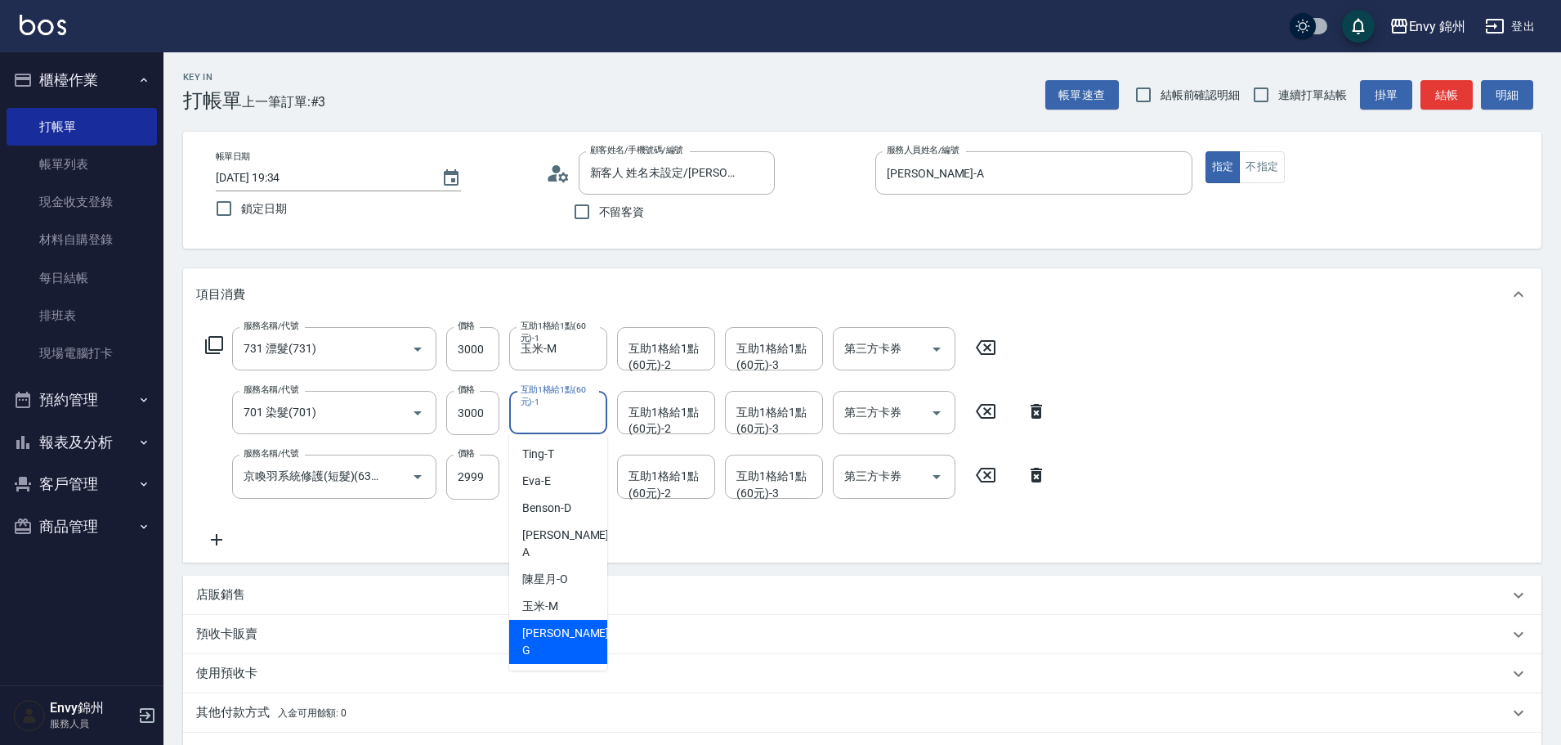
click at [579, 593] on div "玉米 -M" at bounding box center [558, 606] width 98 height 27
type input "玉米-M"
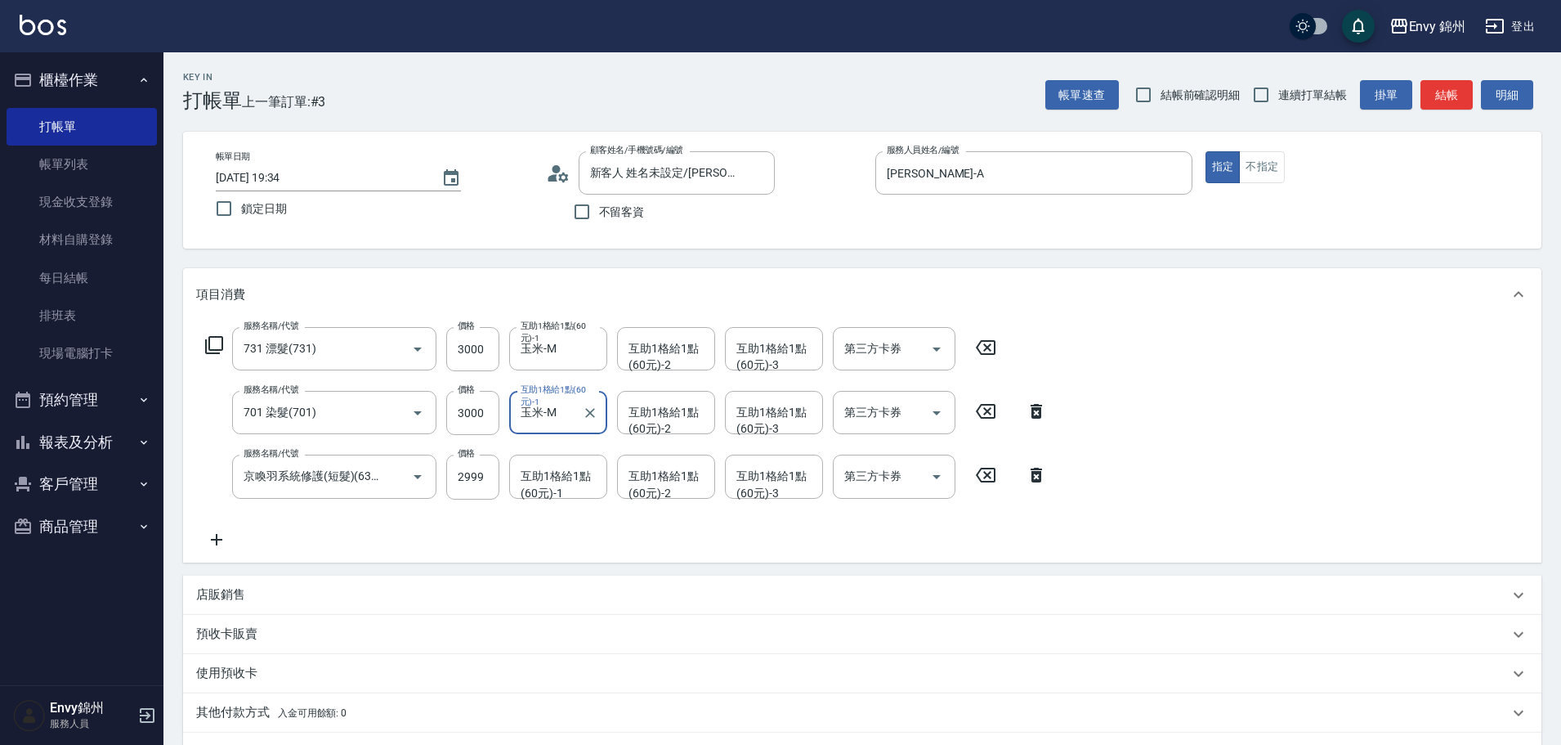
click at [567, 477] on div "互助1格給1點(60元)-1 互助1格給1點(60元)-1" at bounding box center [558, 476] width 98 height 43
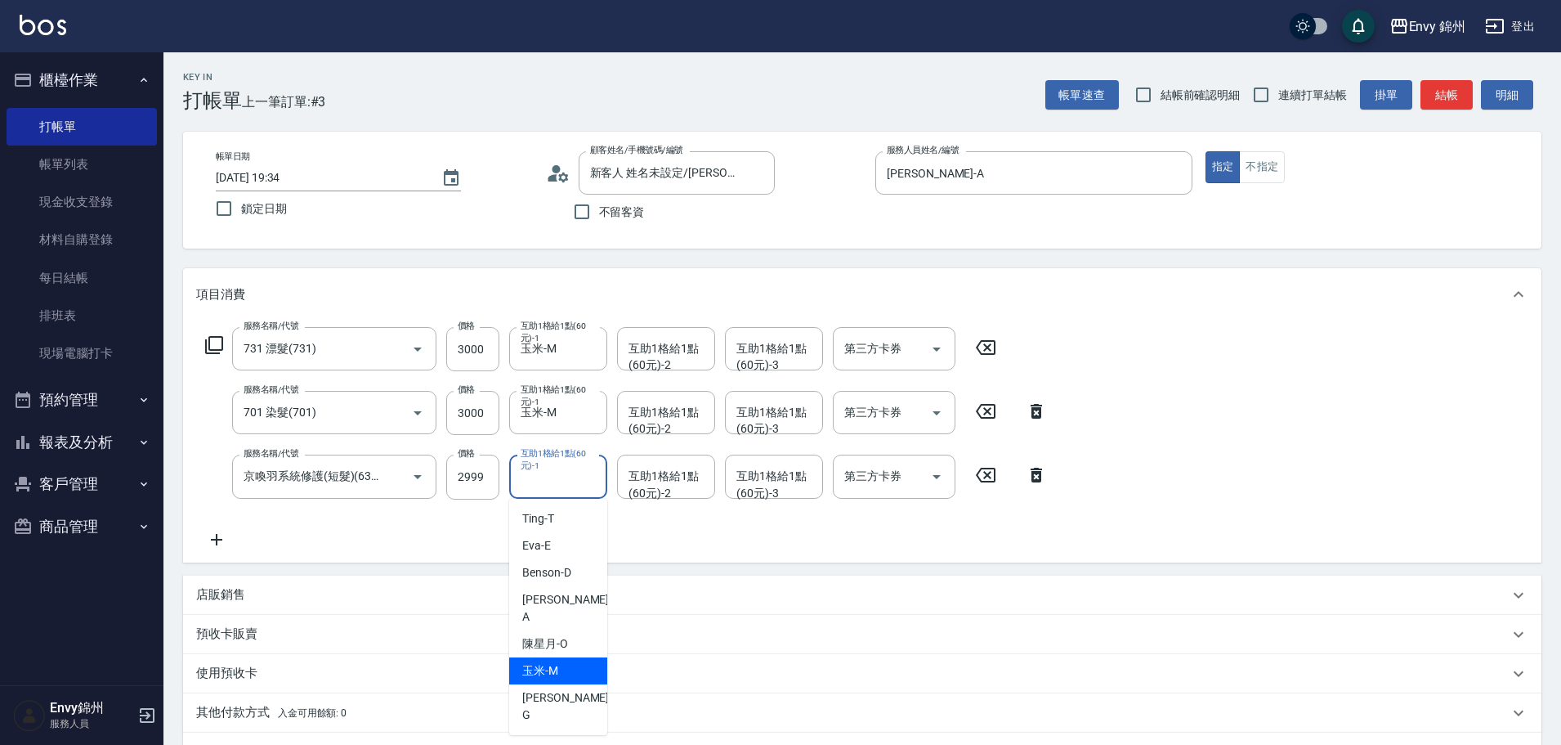
click at [569, 657] on div "玉米 -M" at bounding box center [558, 670] width 98 height 27
type input "玉米-M"
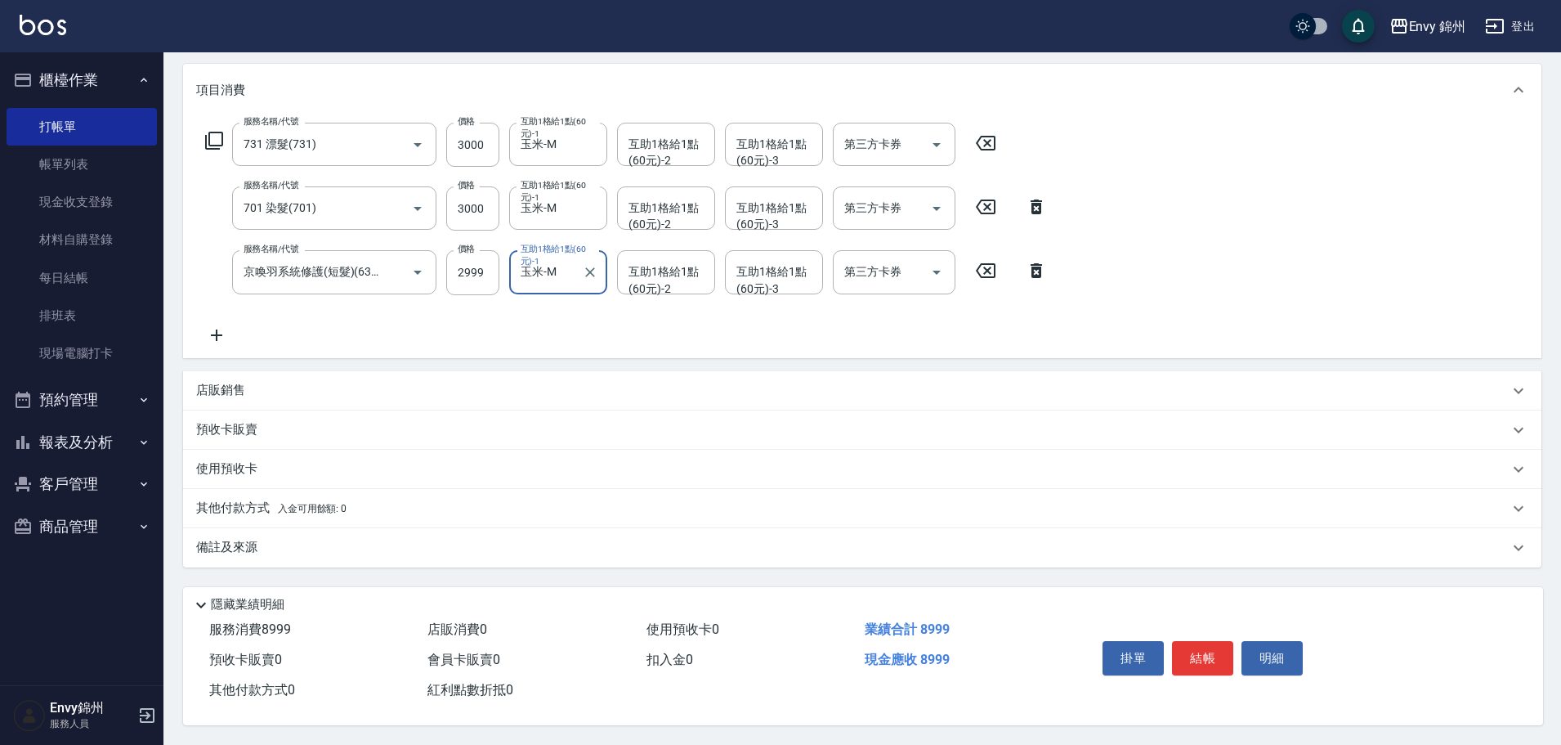
drag, startPoint x: 363, startPoint y: 558, endPoint x: 372, endPoint y: 544, distance: 16.6
click at [365, 557] on div "備註及來源" at bounding box center [862, 547] width 1359 height 39
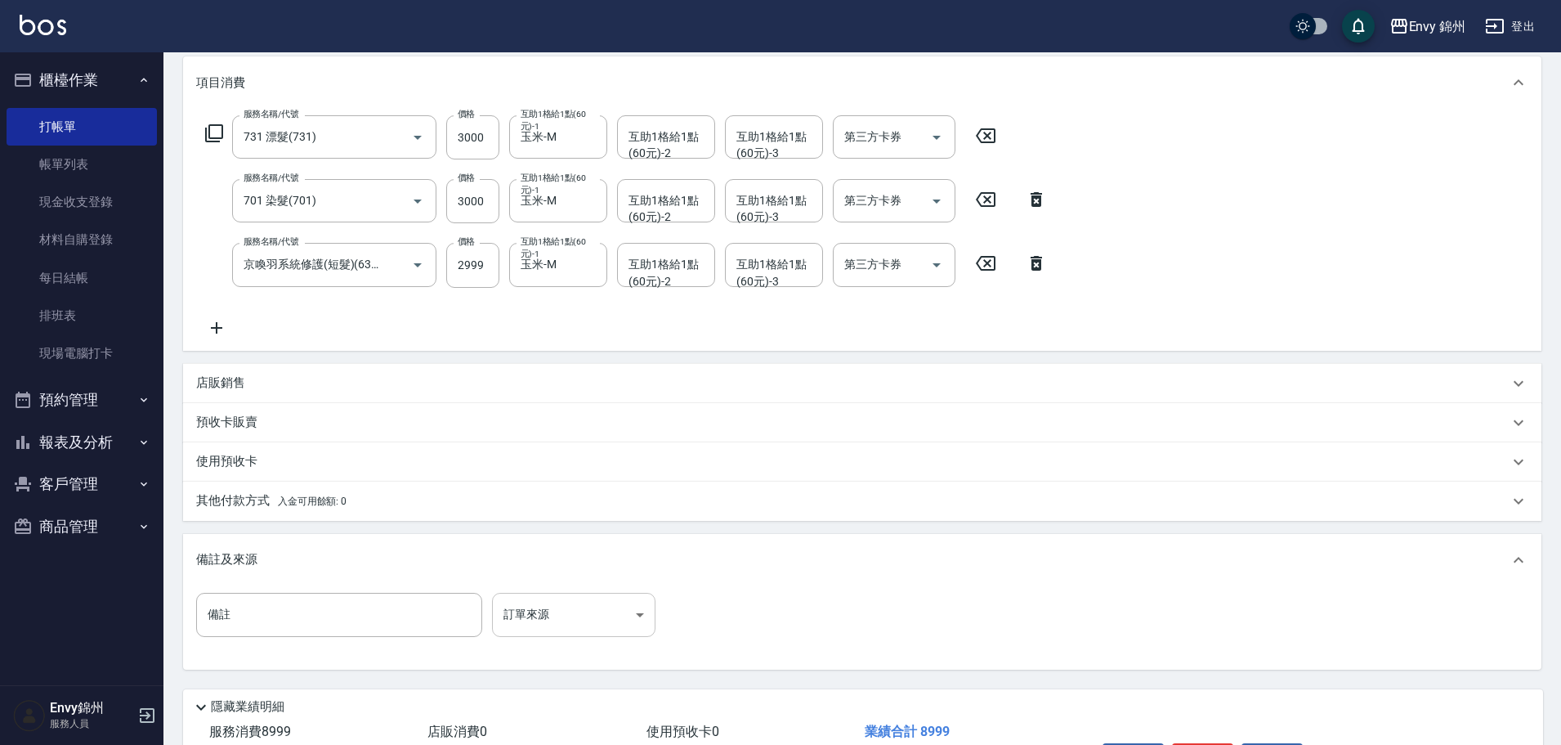
click at [572, 618] on body "Envy 錦州 登出 櫃檯作業 打帳單 帳單列表 現金收支登錄 材料自購登錄 每日結帳 排班表 現場電腦打卡 預約管理 預約管理 單日預約紀錄 單週預約紀錄 …" at bounding box center [780, 317] width 1561 height 1059
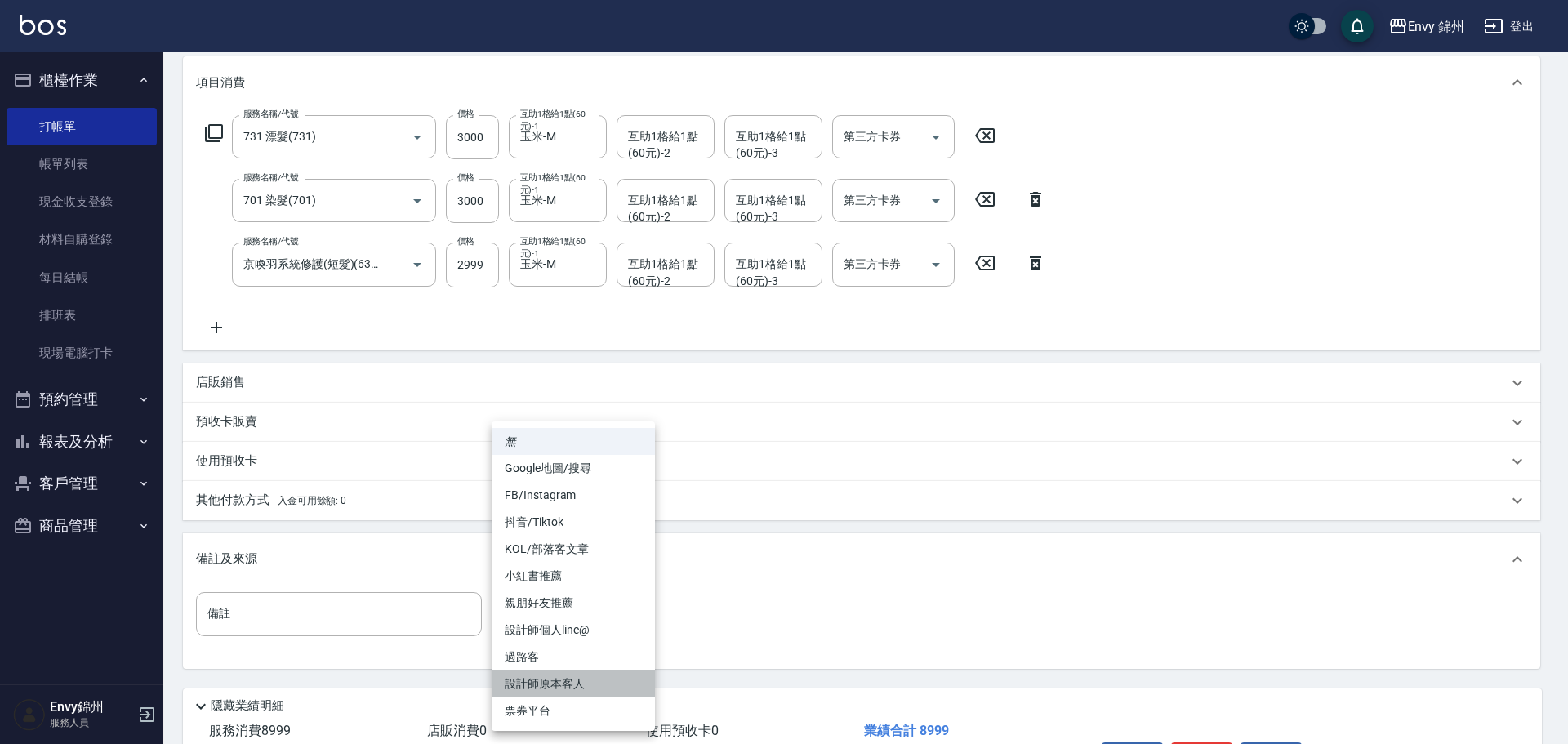
click at [579, 689] on li "設計師原本客人" at bounding box center [573, 683] width 164 height 27
type input "設計師原本客人"
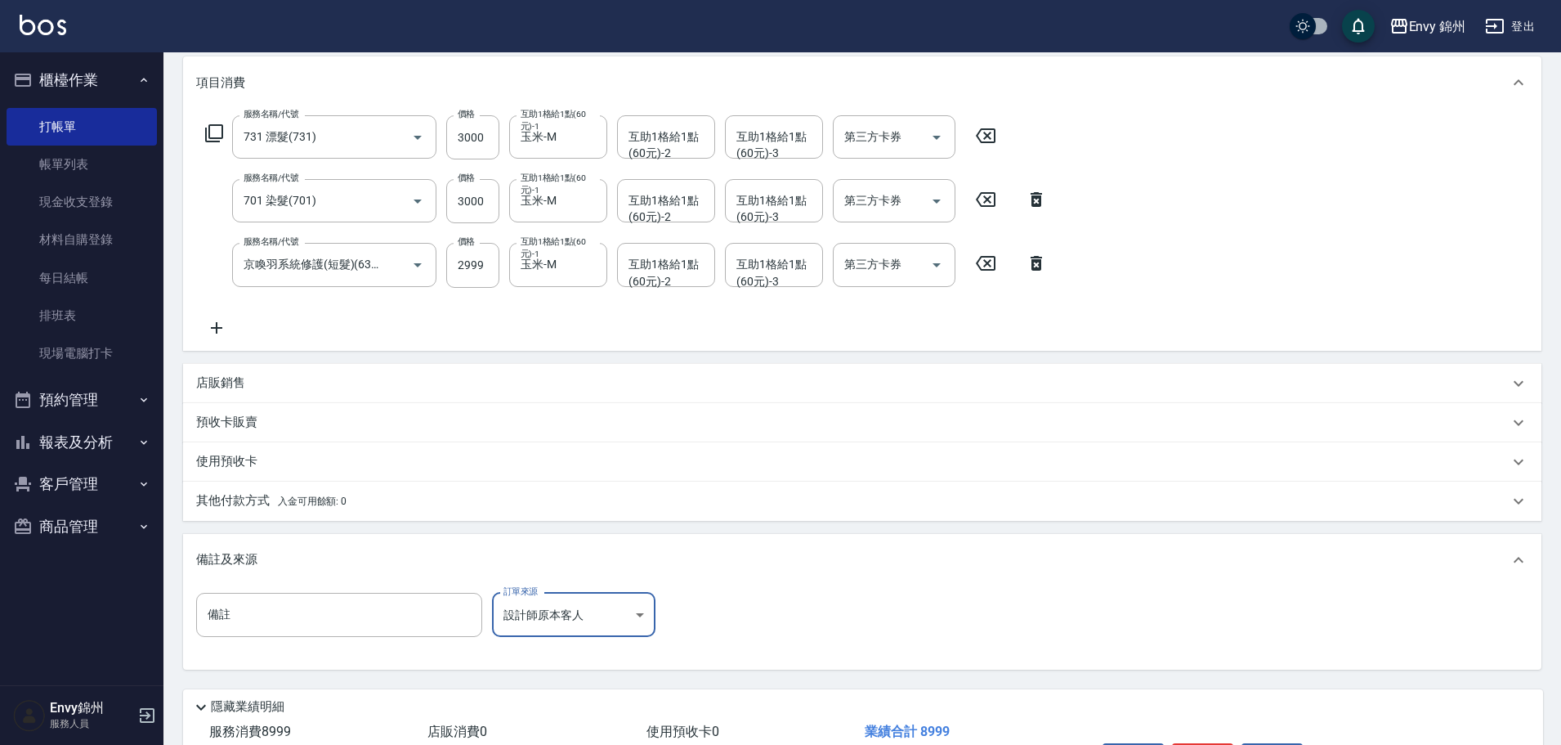
click at [316, 492] on p "其他付款方式 入金可用餘額: 0" at bounding box center [271, 501] width 150 height 18
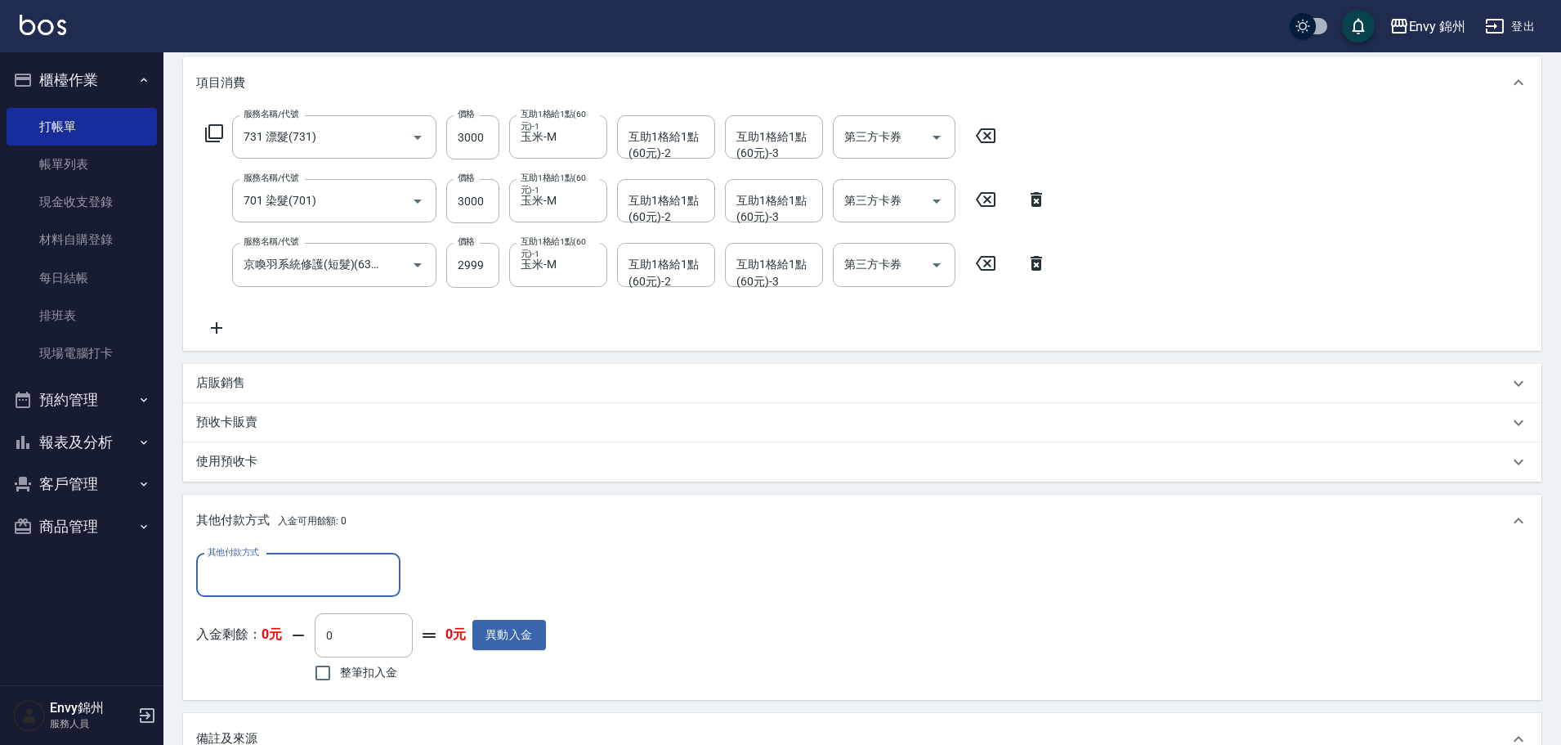
scroll to position [0, 0]
click at [352, 574] on input "其他付款方式" at bounding box center [299, 575] width 190 height 29
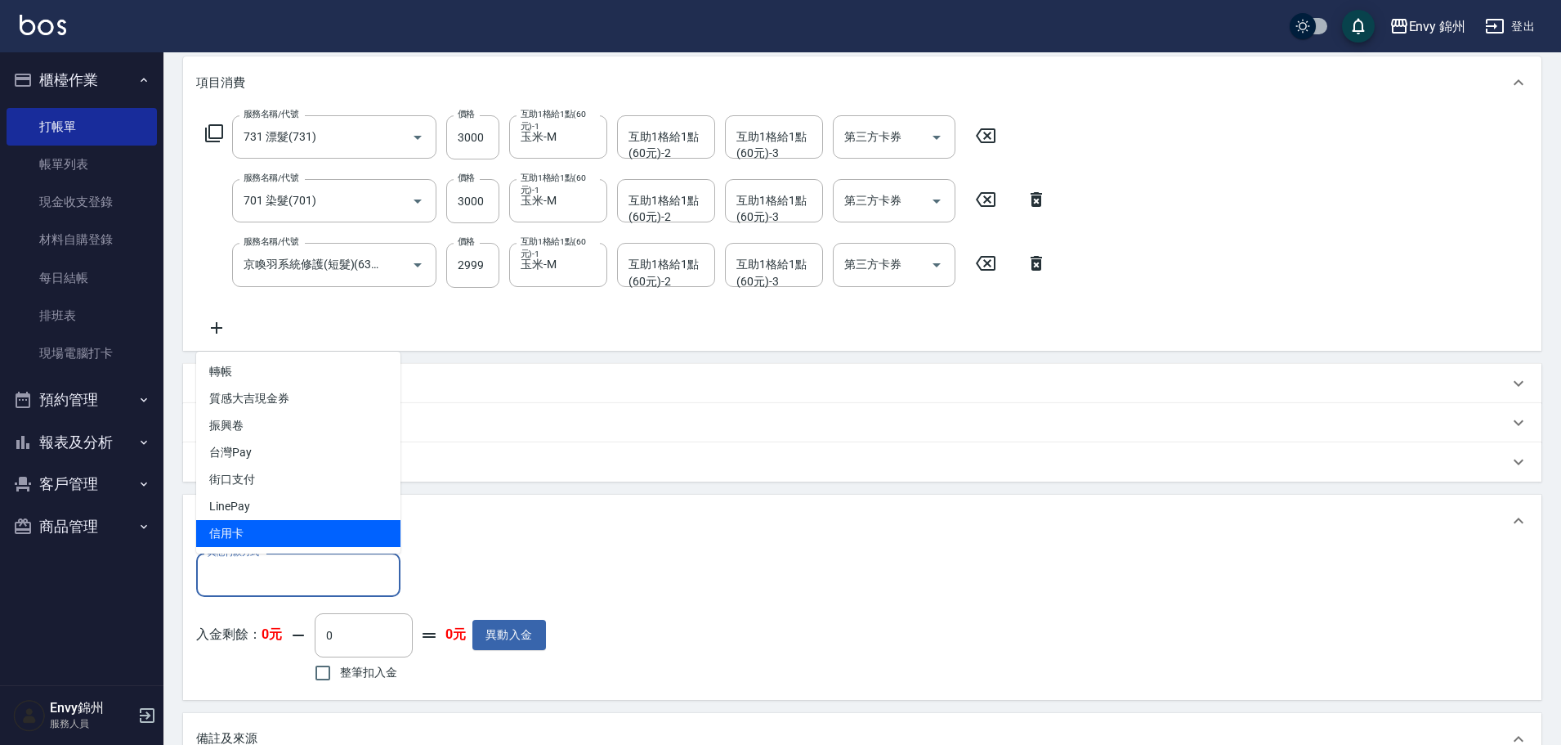
drag, startPoint x: 336, startPoint y: 540, endPoint x: 352, endPoint y: 550, distance: 18.8
click at [336, 539] on span "信用卡" at bounding box center [298, 533] width 204 height 27
type input "信用卡"
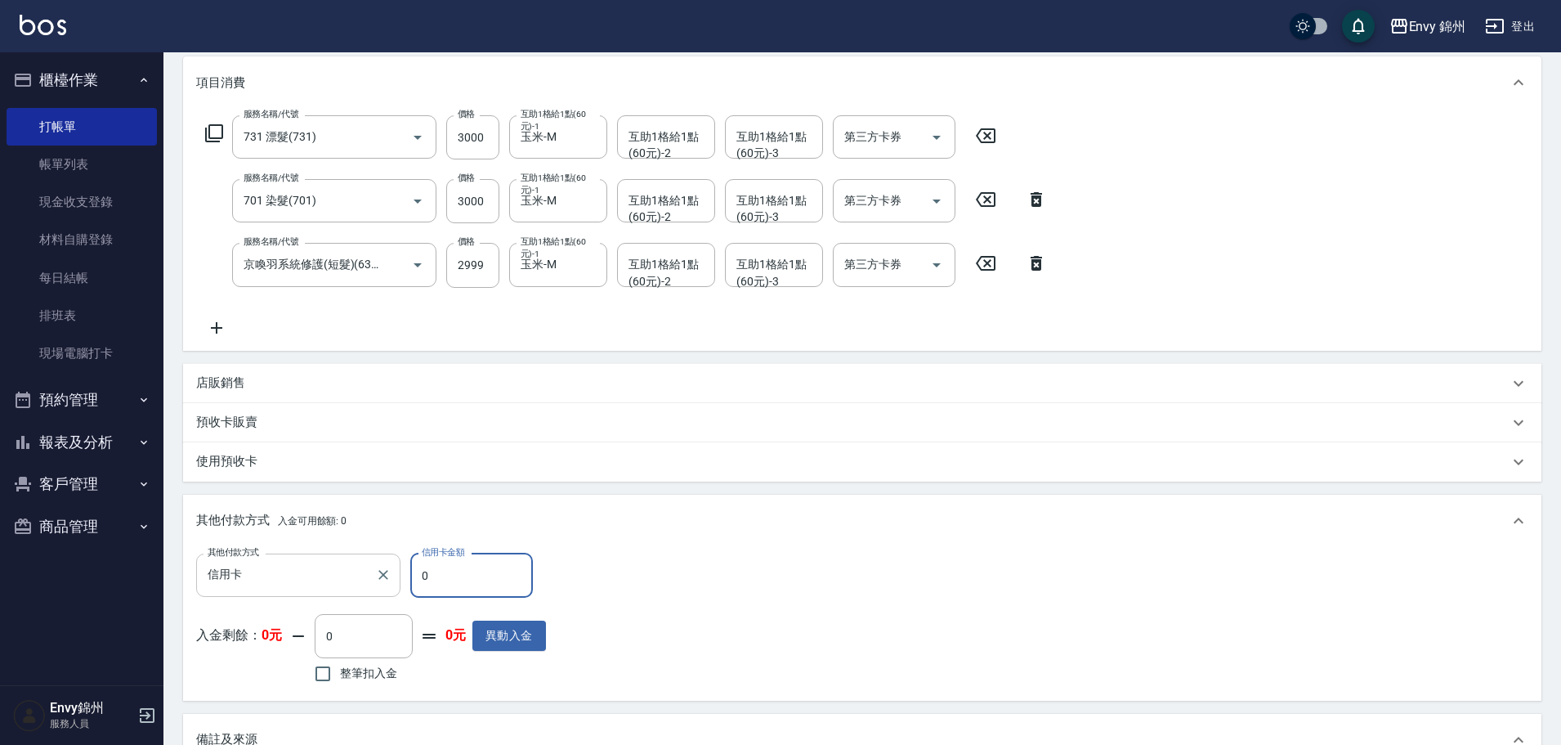
click at [386, 589] on div "其他付款方式 信用卡 其他付款方式 信用卡金額 0 信用卡金額" at bounding box center [371, 575] width 350 height 44
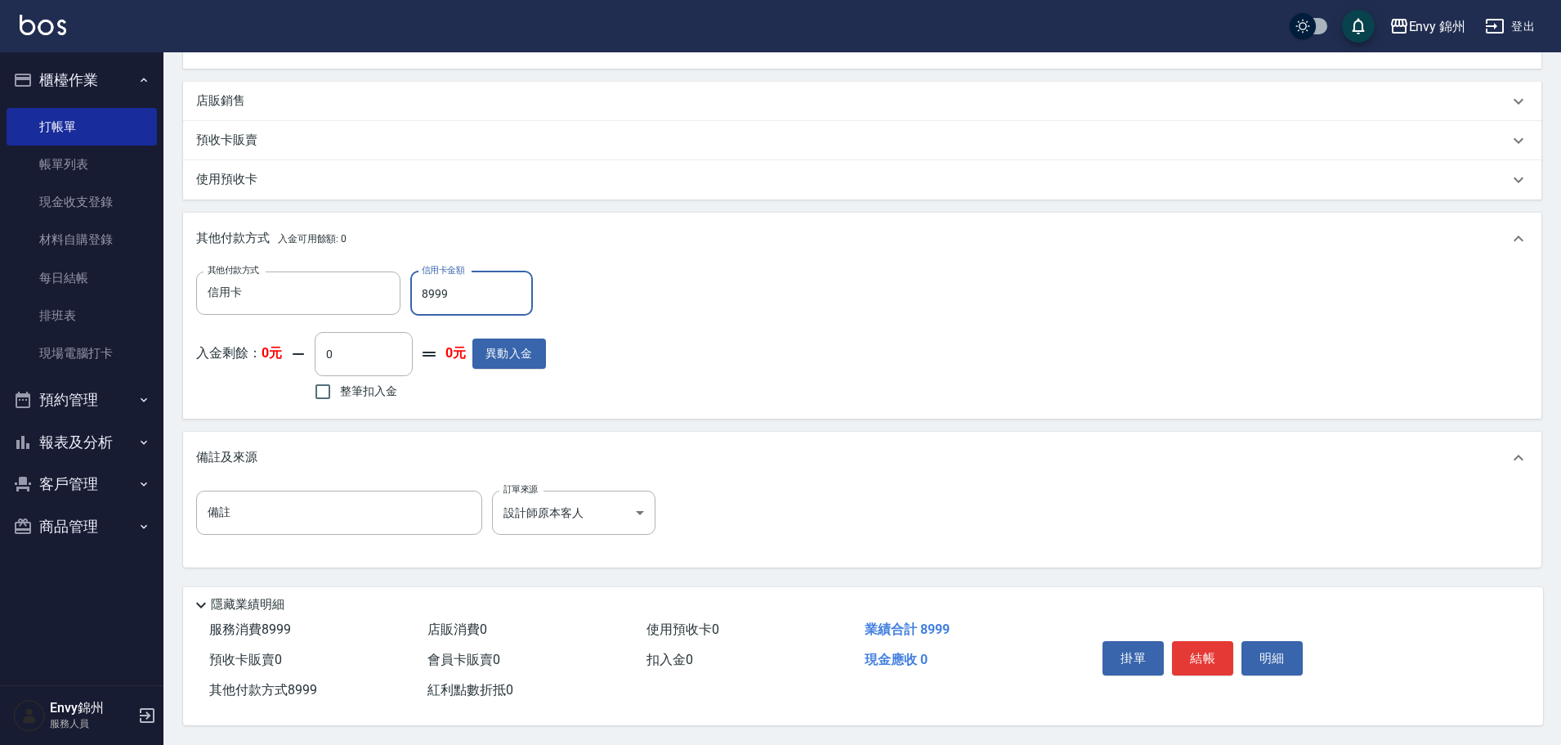
type input "8999"
click at [1204, 649] on button "結帳" at bounding box center [1202, 658] width 61 height 34
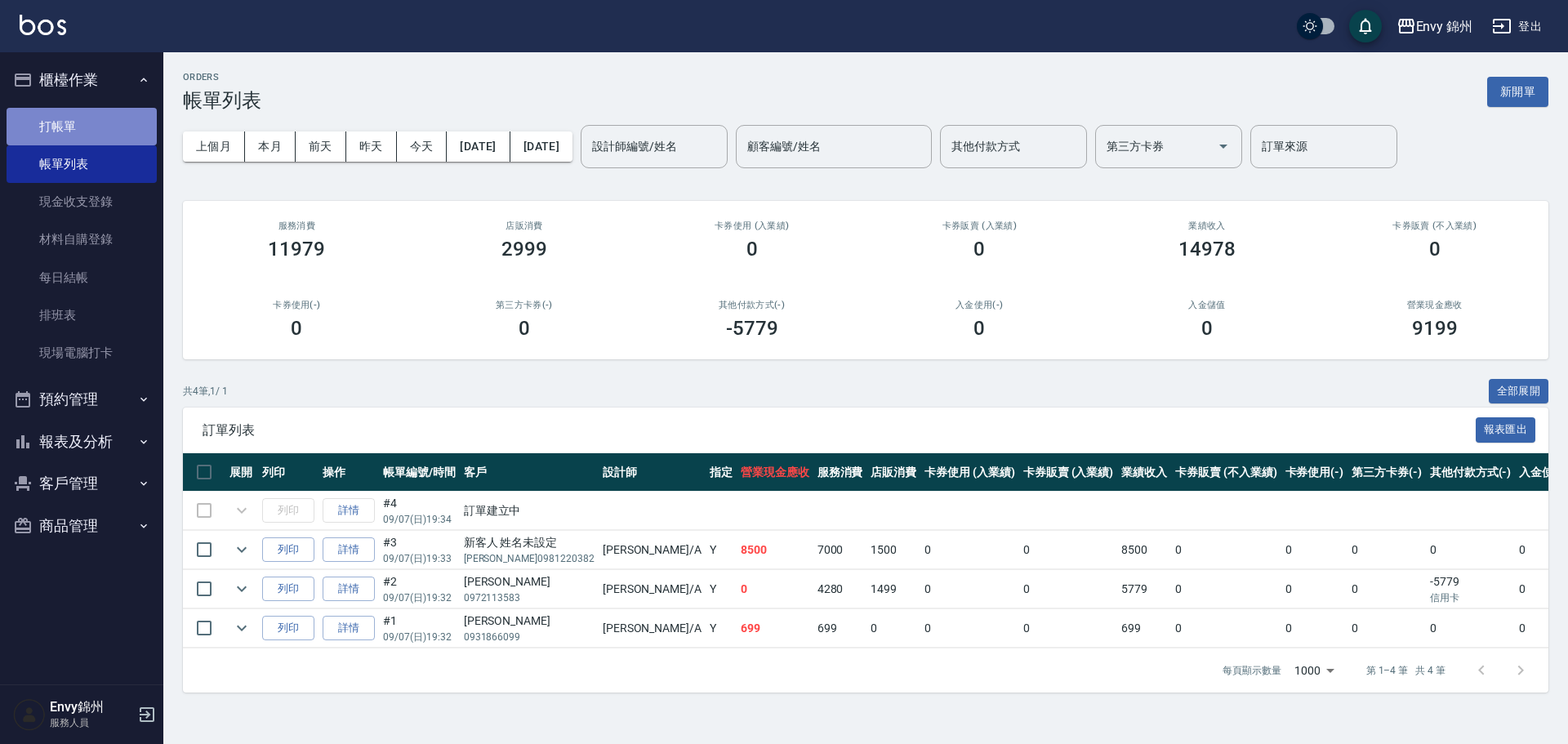
click at [71, 123] on link "打帳單" at bounding box center [82, 127] width 150 height 38
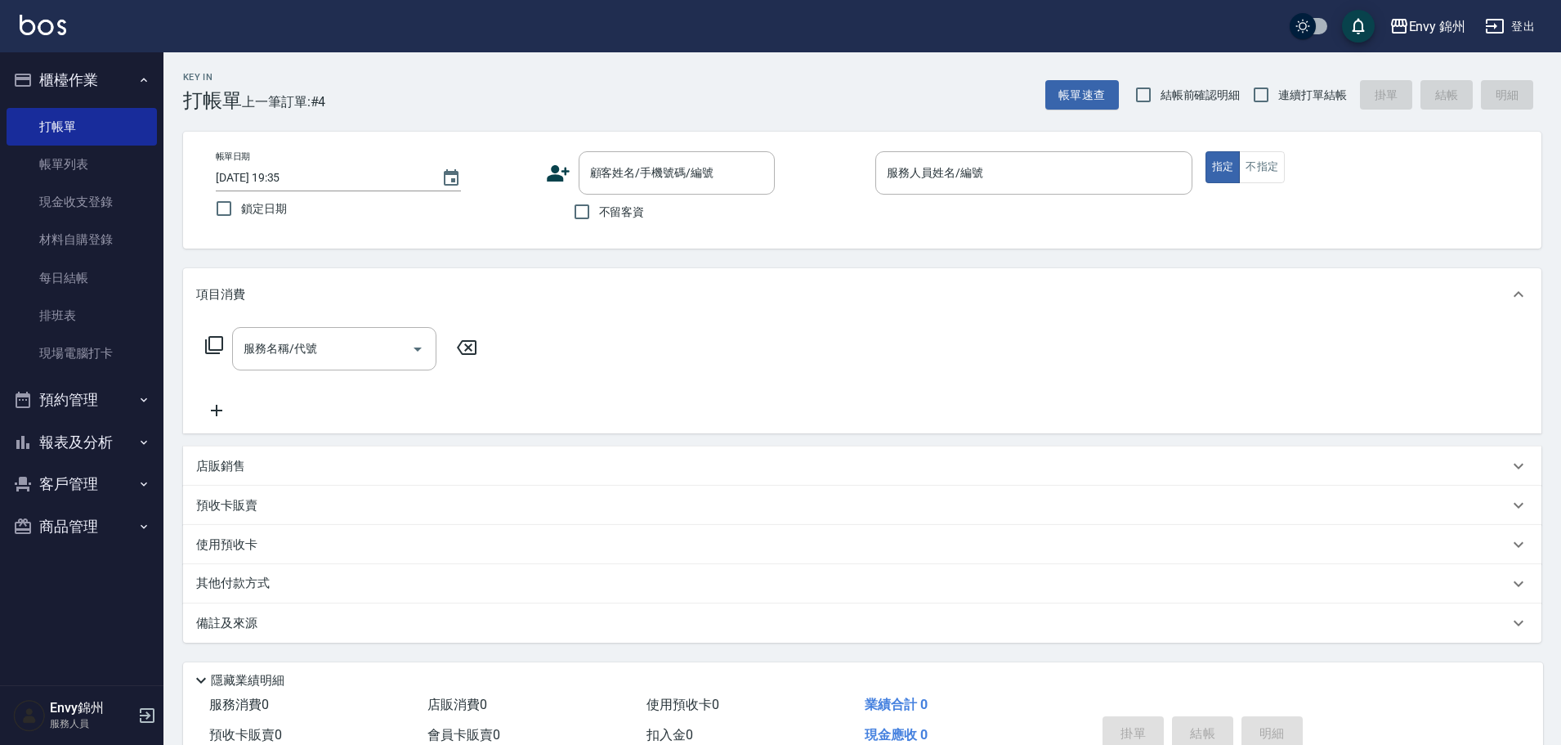
click at [562, 164] on icon at bounding box center [558, 173] width 25 height 25
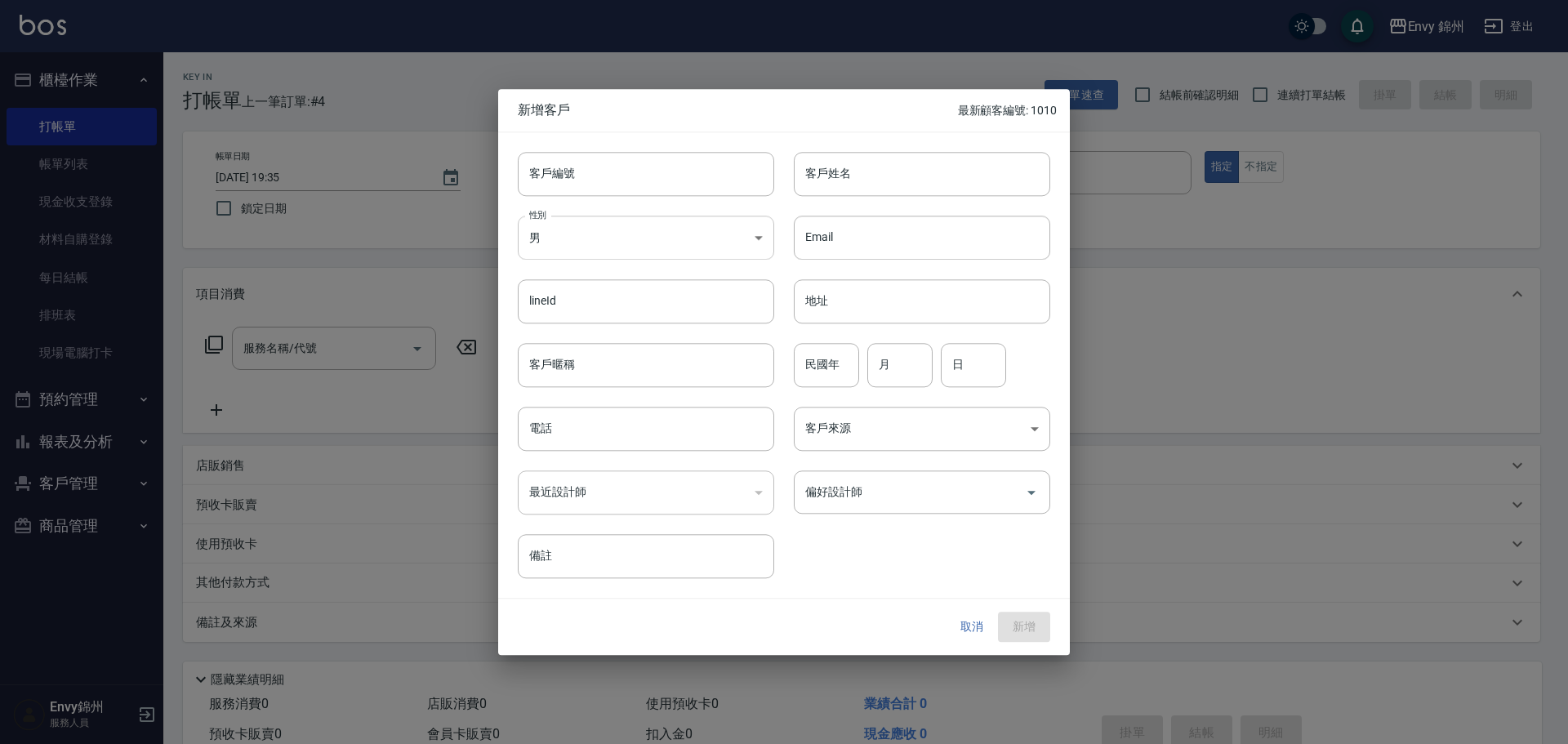
click at [579, 226] on body "Envy 錦州 登出 櫃檯作業 打帳單 帳單列表 現金收支登錄 材料自購登錄 每日結帳 排班表 現場電腦打卡 預約管理 預約管理 單日預約紀錄 單週預約紀錄 …" at bounding box center [784, 409] width 1568 height 819
click at [604, 334] on li "女" at bounding box center [645, 333] width 257 height 27
type input "[DEMOGRAPHIC_DATA]"
click at [900, 164] on input "客戶姓名" at bounding box center [922, 174] width 257 height 44
type input "紀馥蓉"
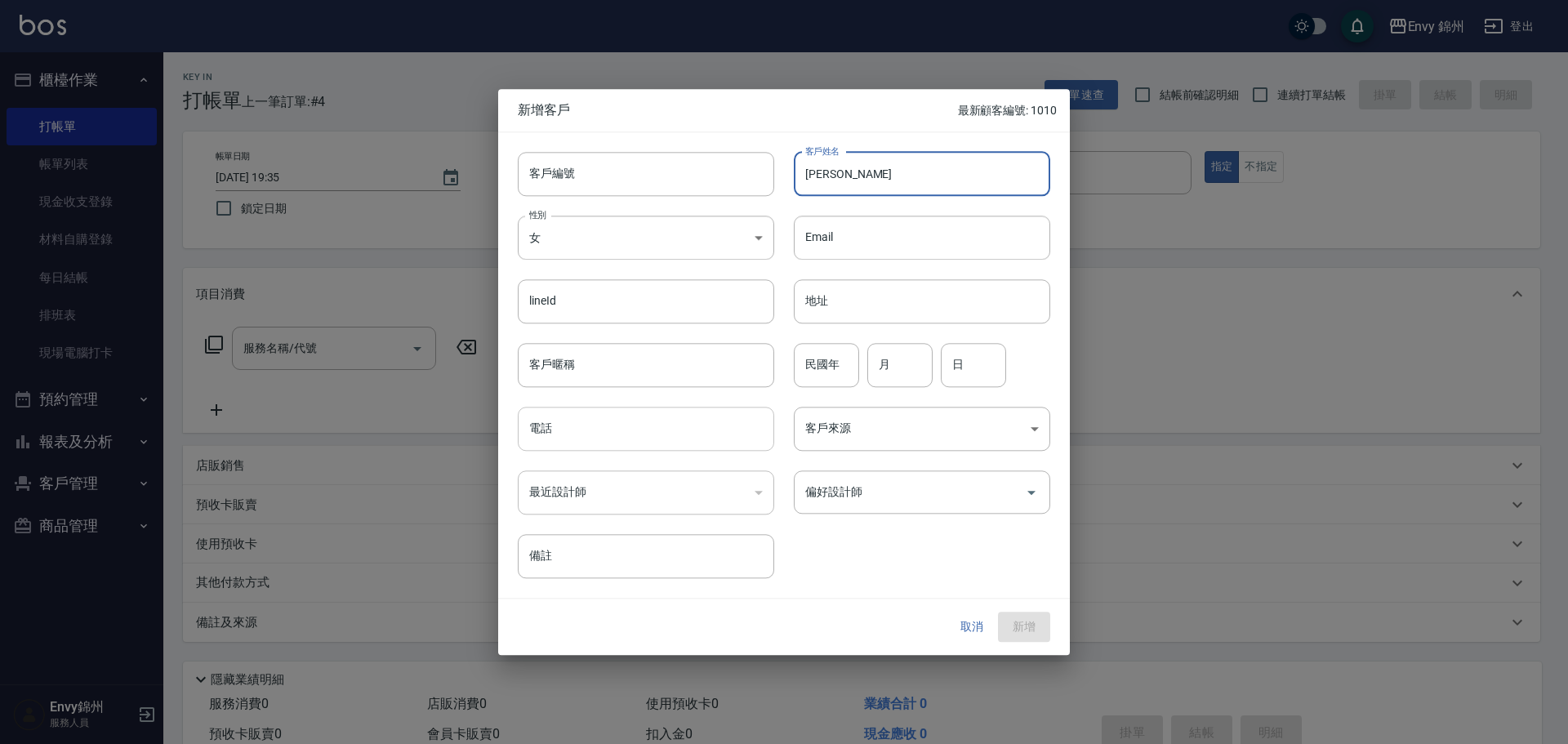
click at [647, 431] on input "電話" at bounding box center [645, 428] width 257 height 44
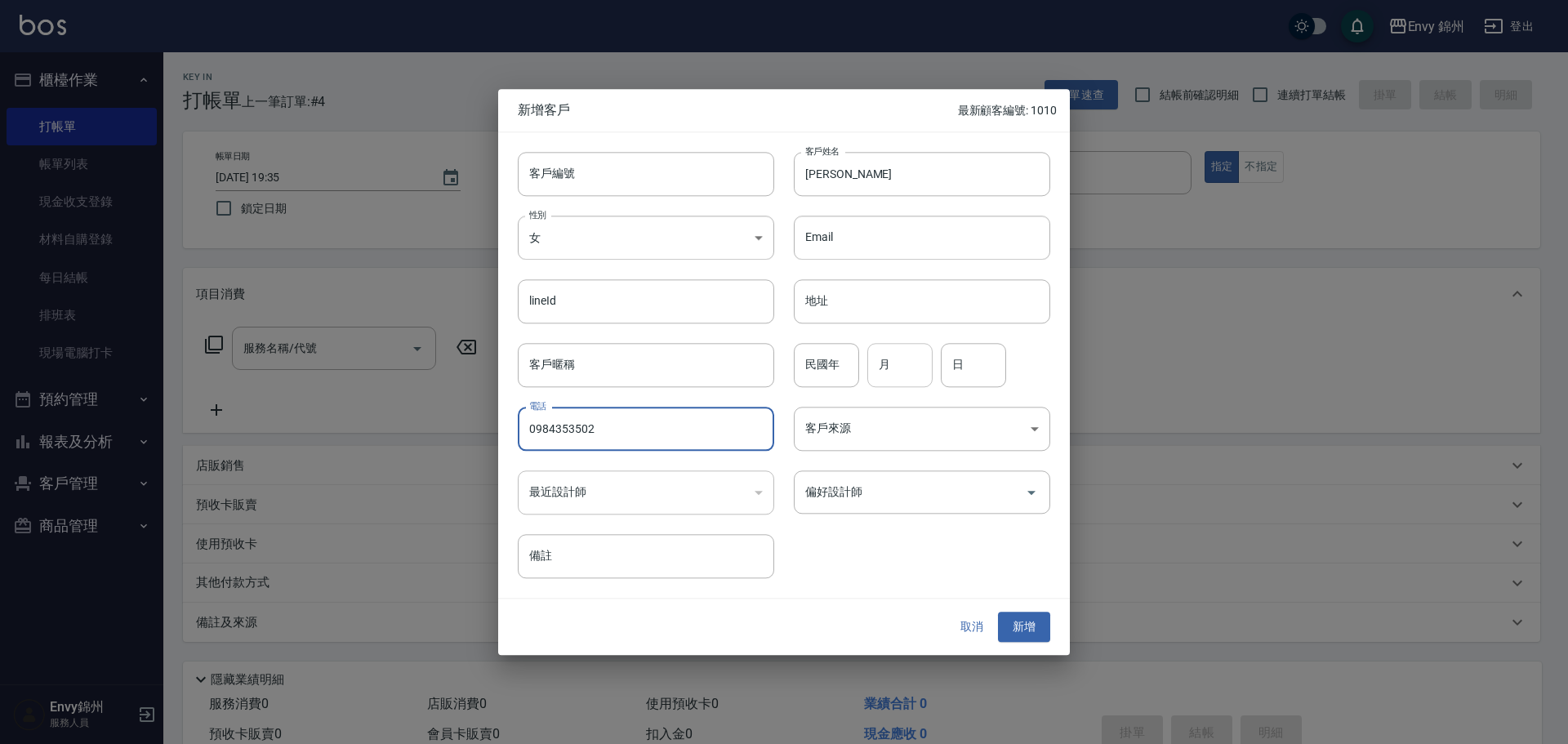
type input "0984353502"
click at [901, 366] on input "月" at bounding box center [899, 365] width 65 height 44
type input "6"
click at [979, 365] on input "日" at bounding box center [973, 365] width 65 height 44
type input "17"
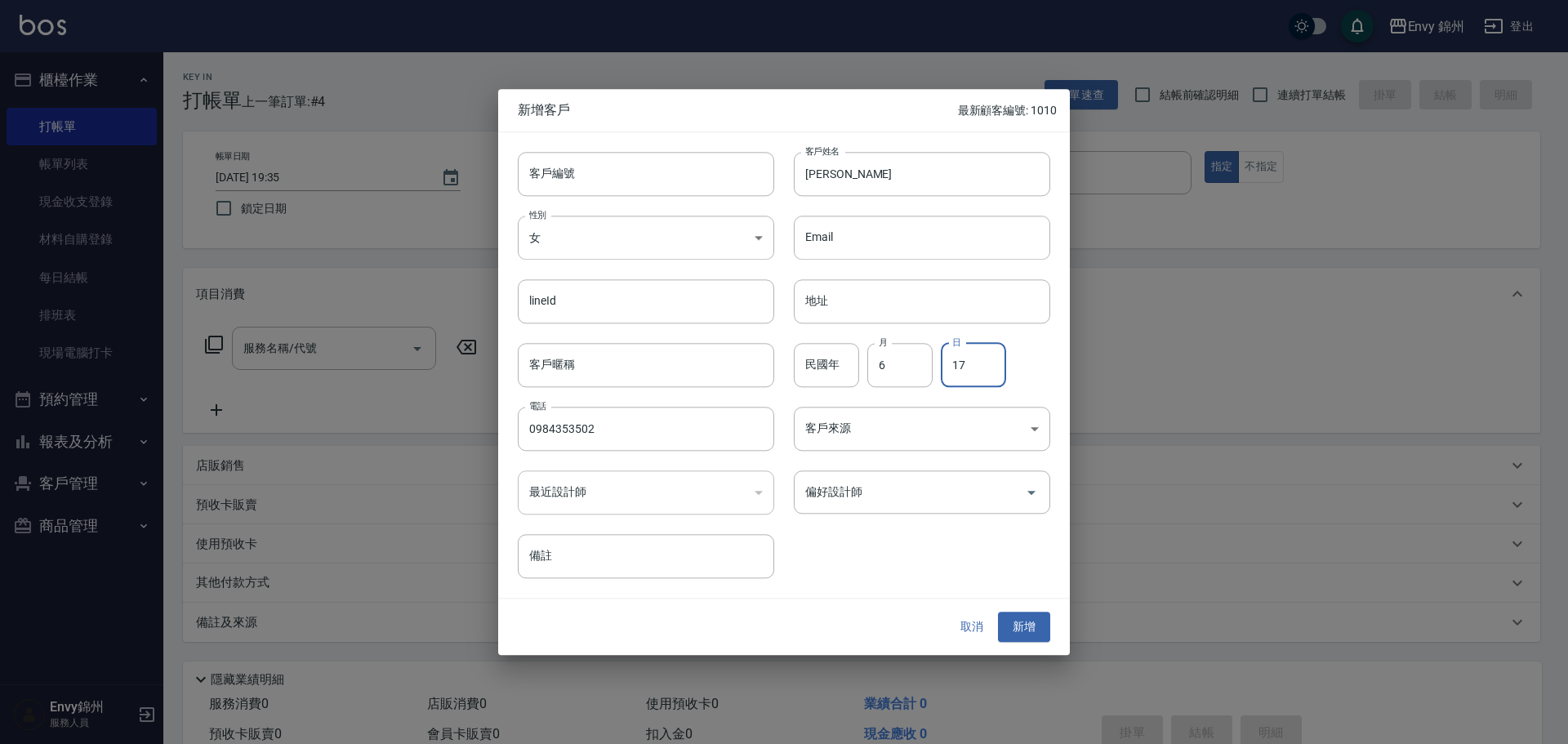
click at [827, 353] on input "民國年" at bounding box center [826, 365] width 65 height 44
type input "92"
click at [934, 479] on input "偏好設計師" at bounding box center [909, 491] width 217 height 29
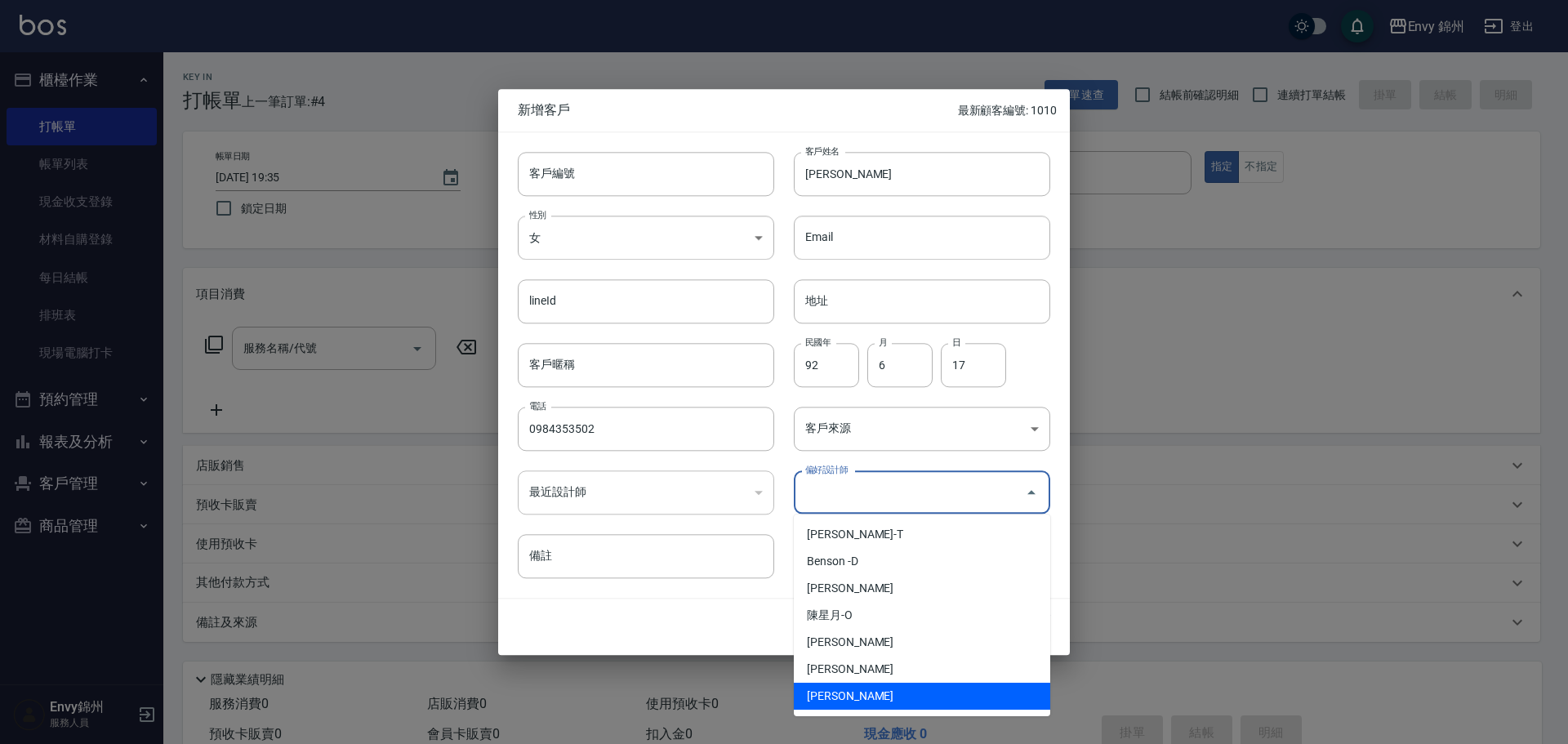
click at [932, 687] on li "鄭怡秀-A" at bounding box center [922, 695] width 257 height 27
type input "鄭怡秀"
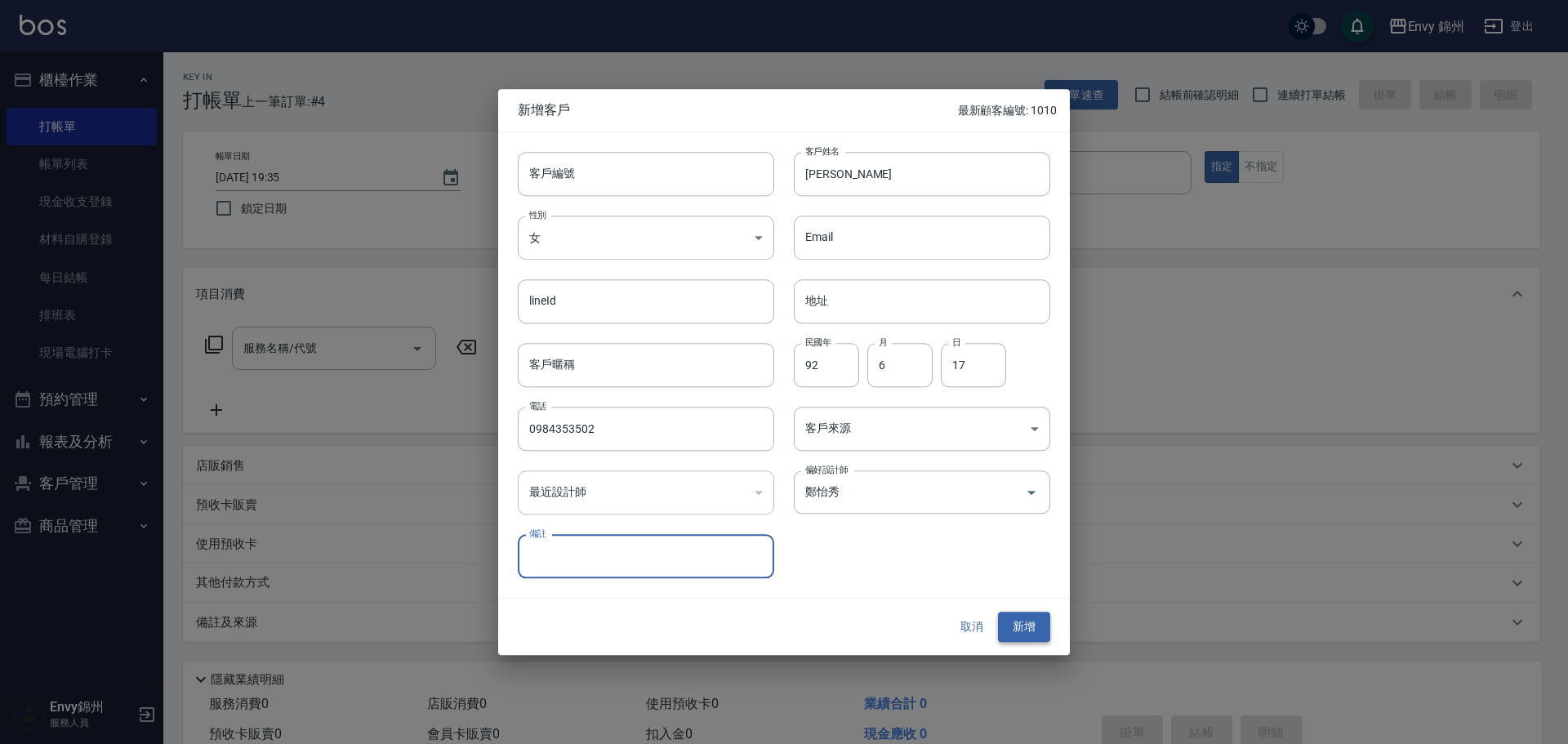
click at [1028, 626] on button "新增" at bounding box center [1024, 627] width 52 height 30
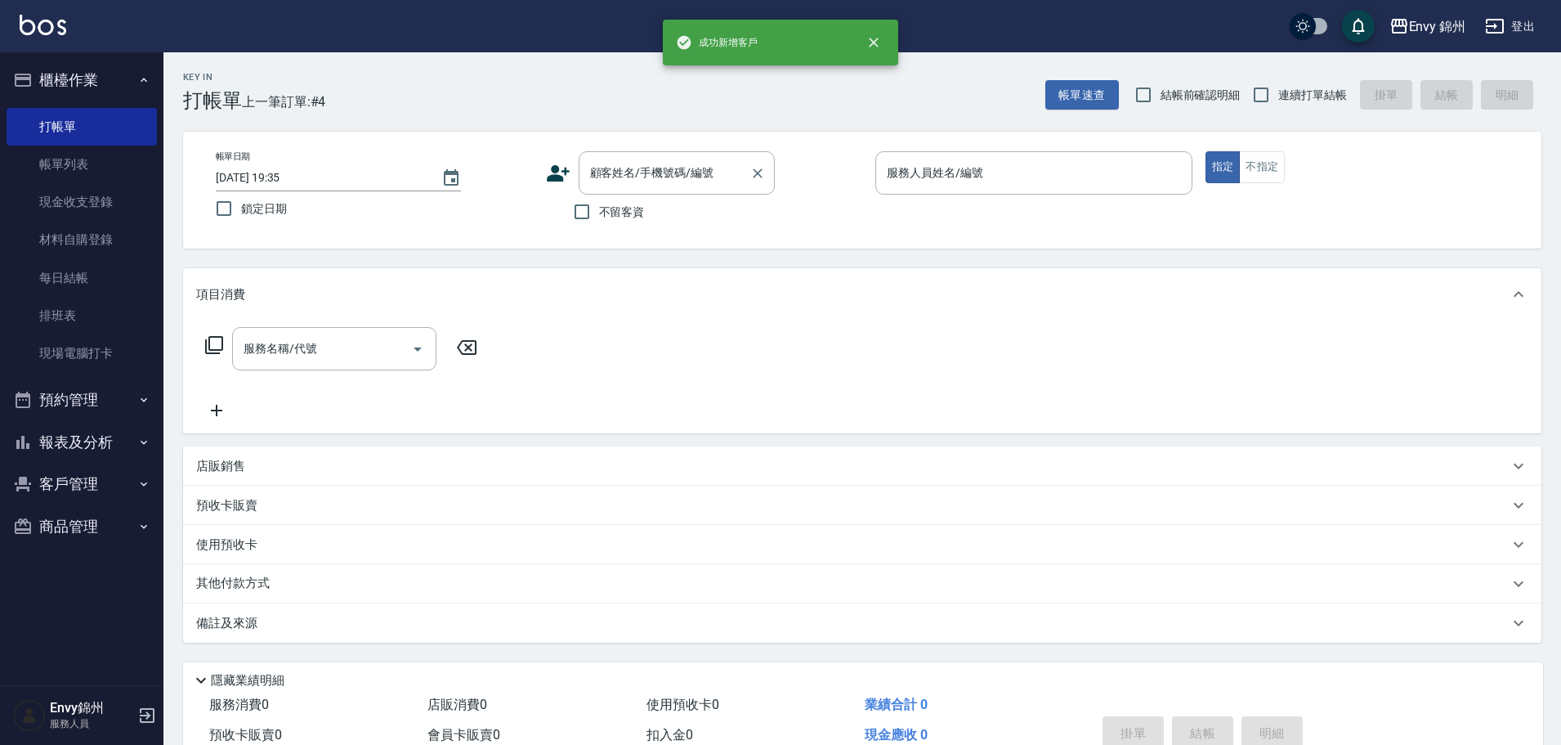
click at [698, 176] on input "顧客姓名/手機號碼/編號" at bounding box center [664, 173] width 157 height 29
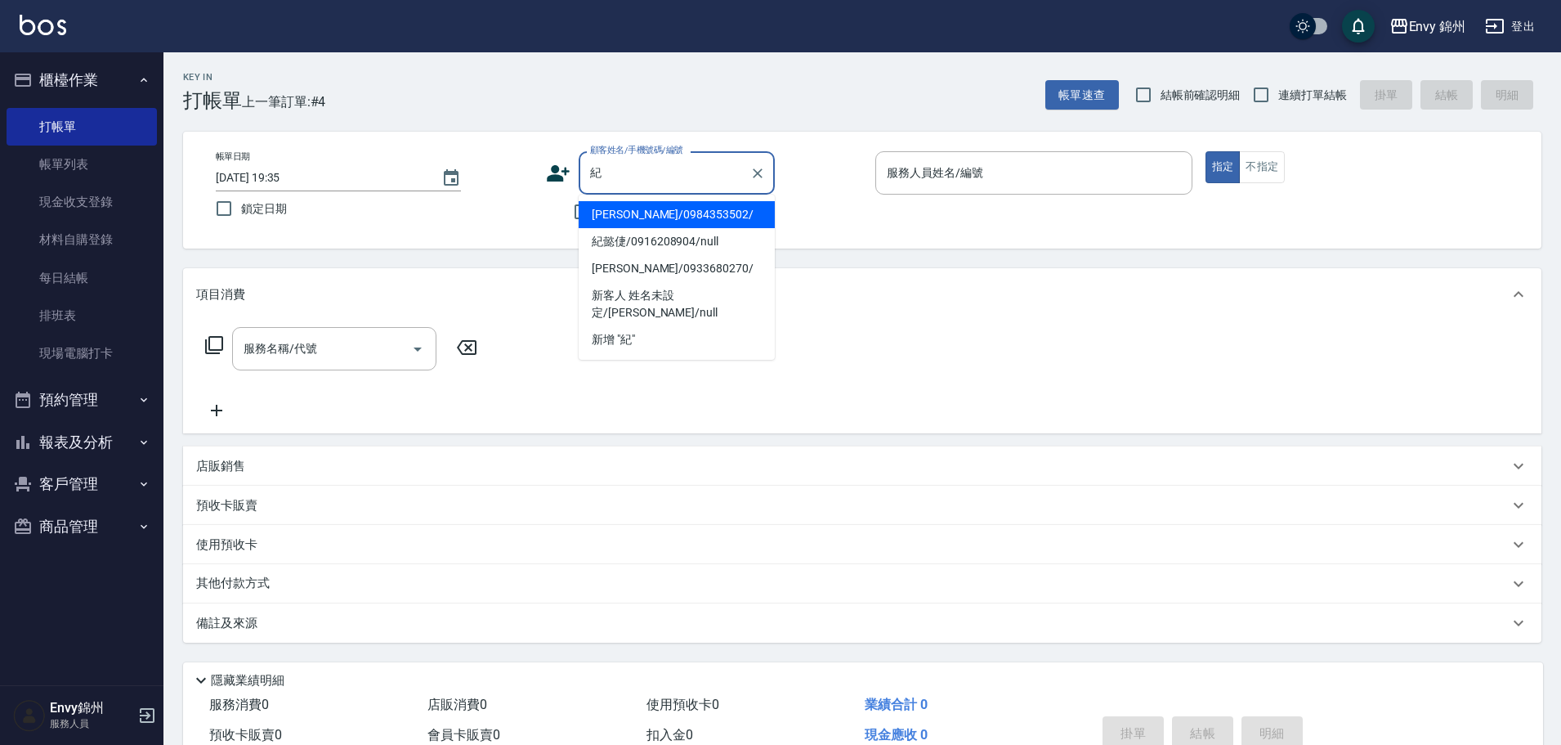
click at [720, 211] on li "紀馥蓉/0984353502/" at bounding box center [677, 214] width 196 height 27
type input "紀馥蓉/0984353502/"
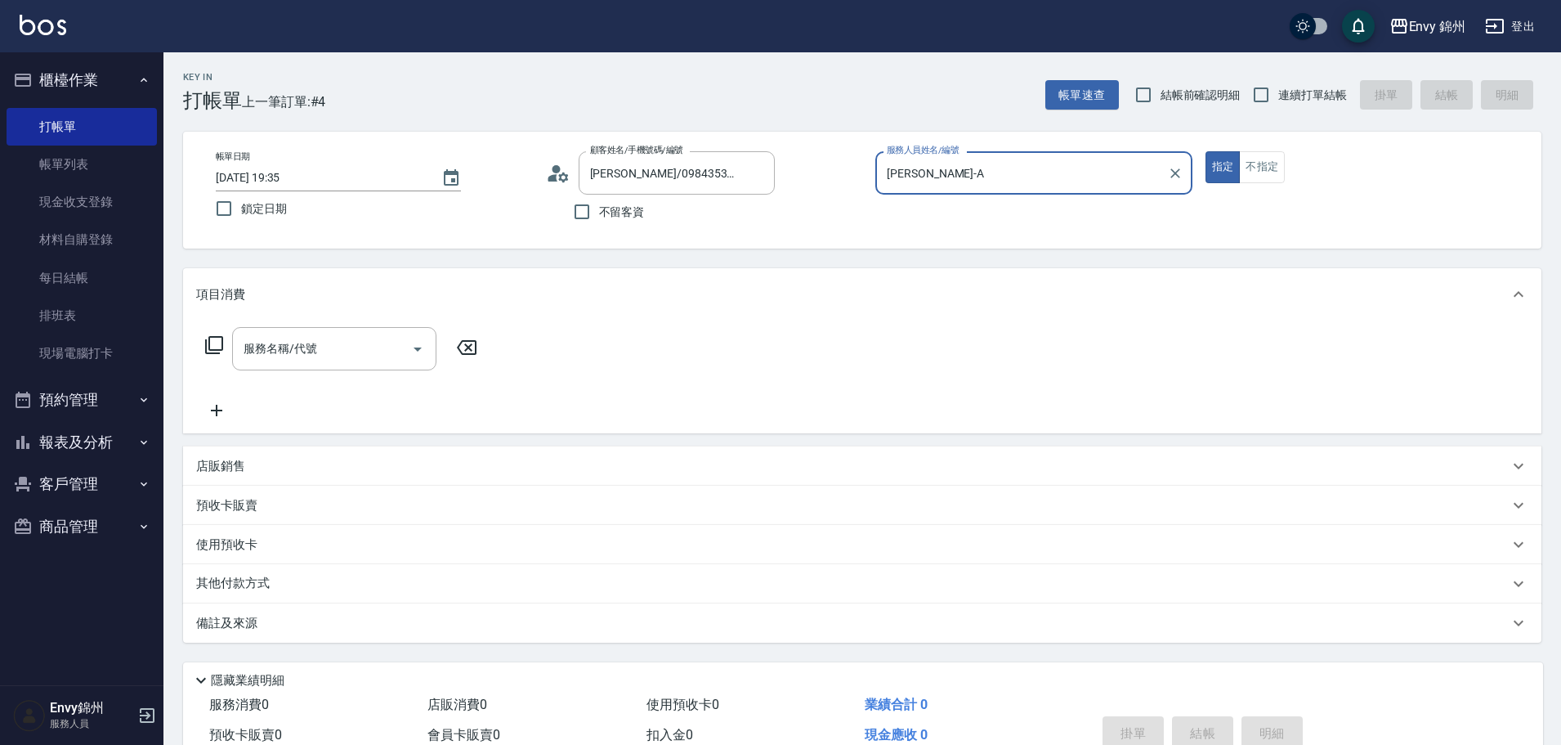
type input "Annie-A"
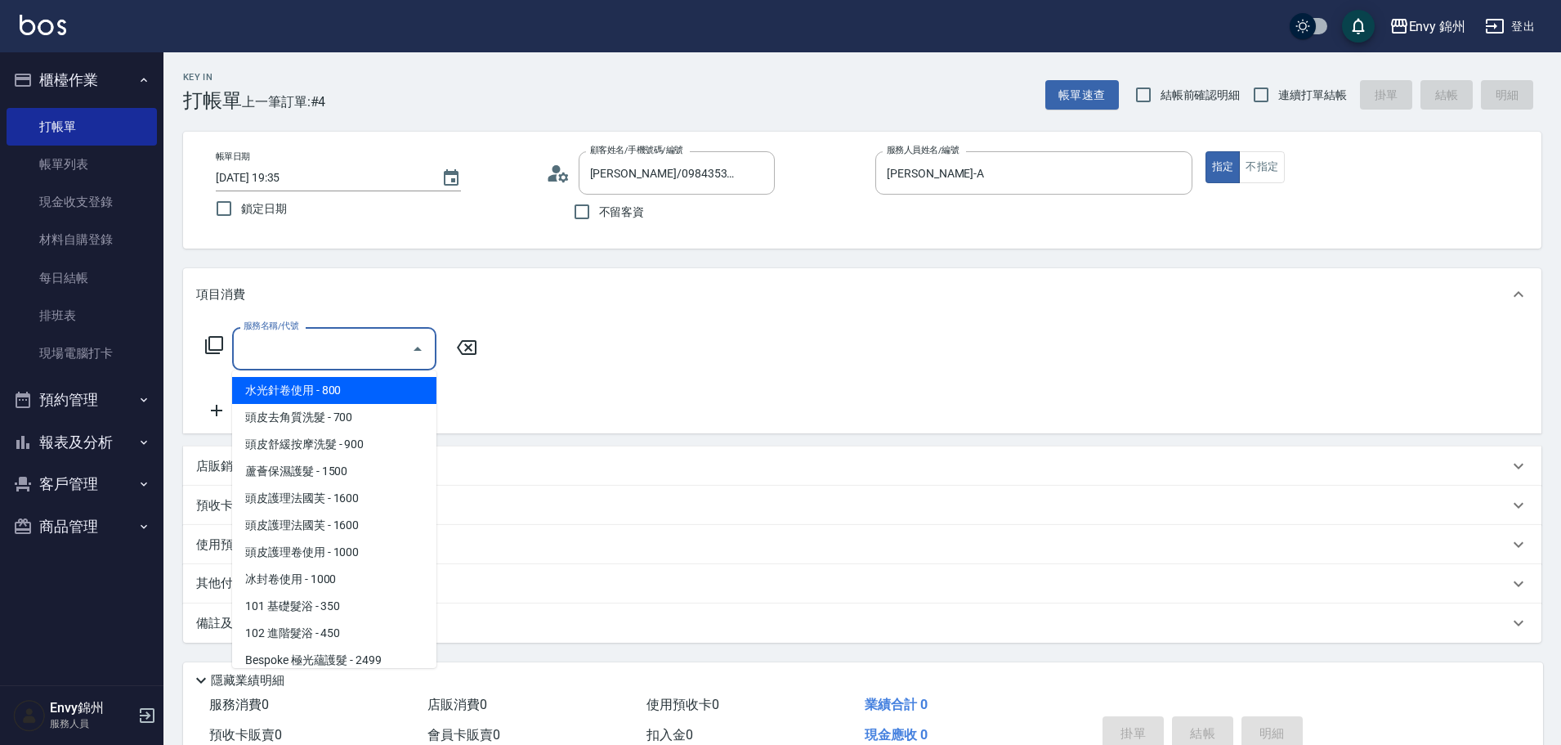
click at [379, 334] on input "服務名稱/代號" at bounding box center [322, 348] width 165 height 29
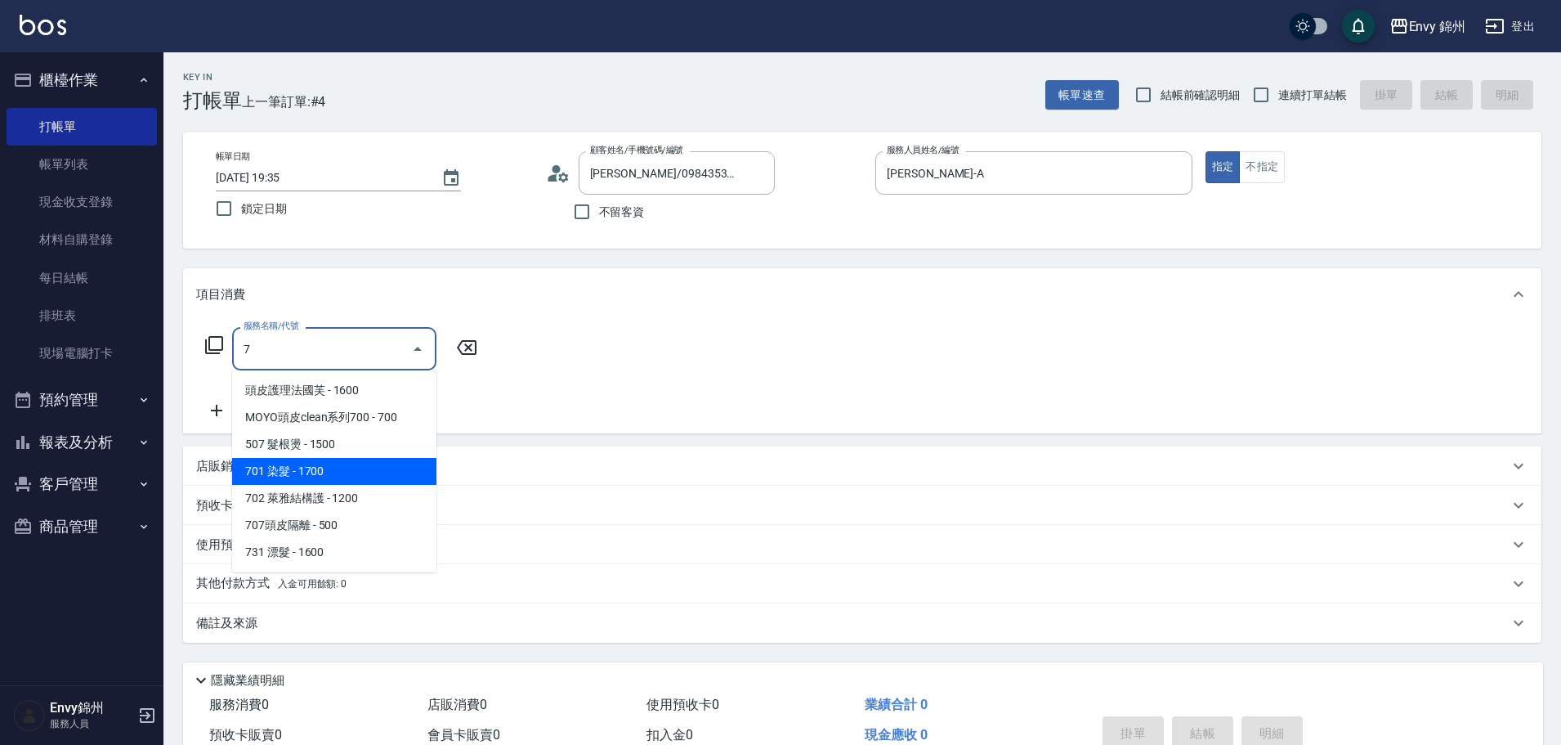
click at [340, 469] on span "701 染髮 - 1700" at bounding box center [334, 471] width 204 height 27
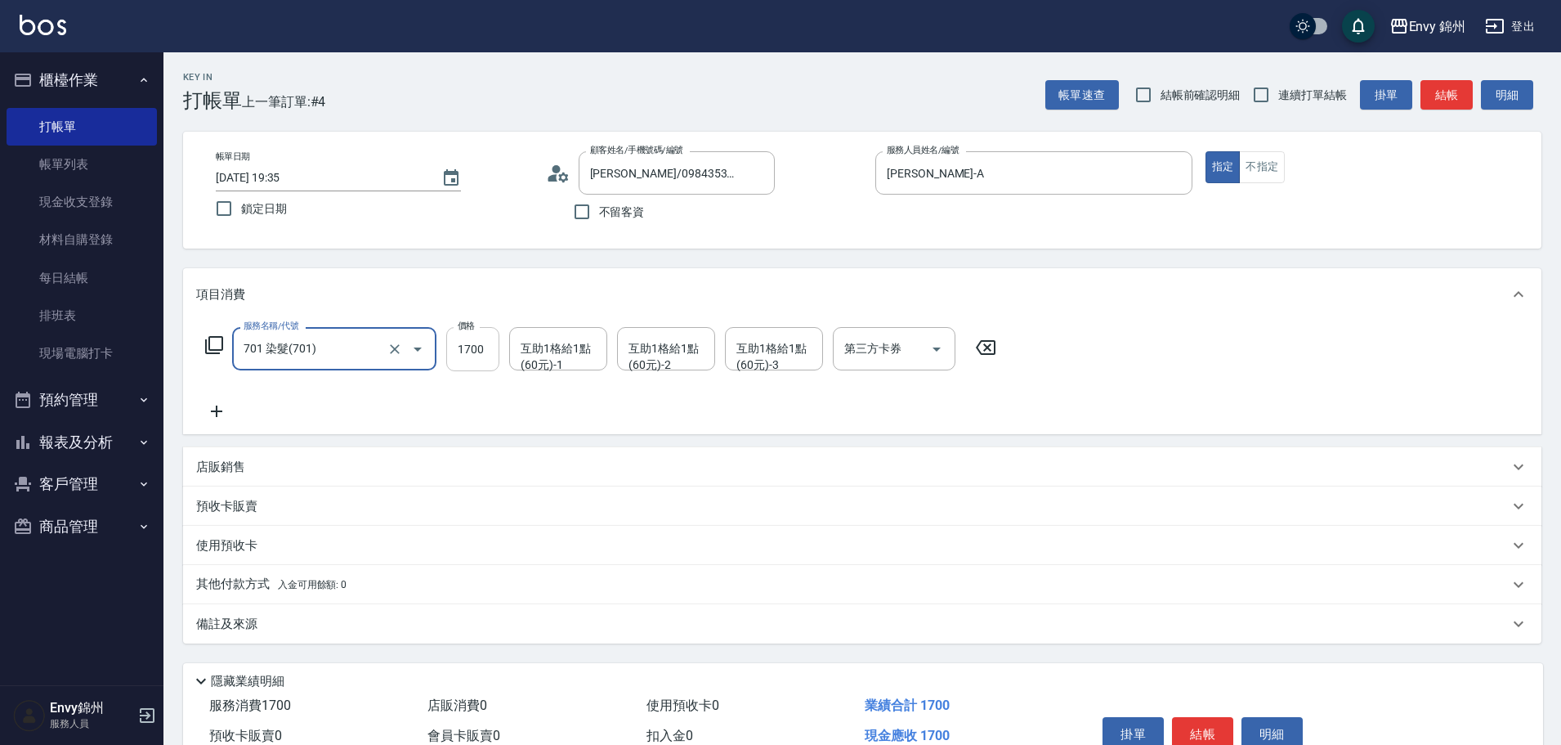
type input "701 染髮(701)"
click at [463, 359] on input "1700" at bounding box center [472, 349] width 53 height 44
type input "3000"
click at [215, 411] on icon at bounding box center [216, 410] width 11 height 11
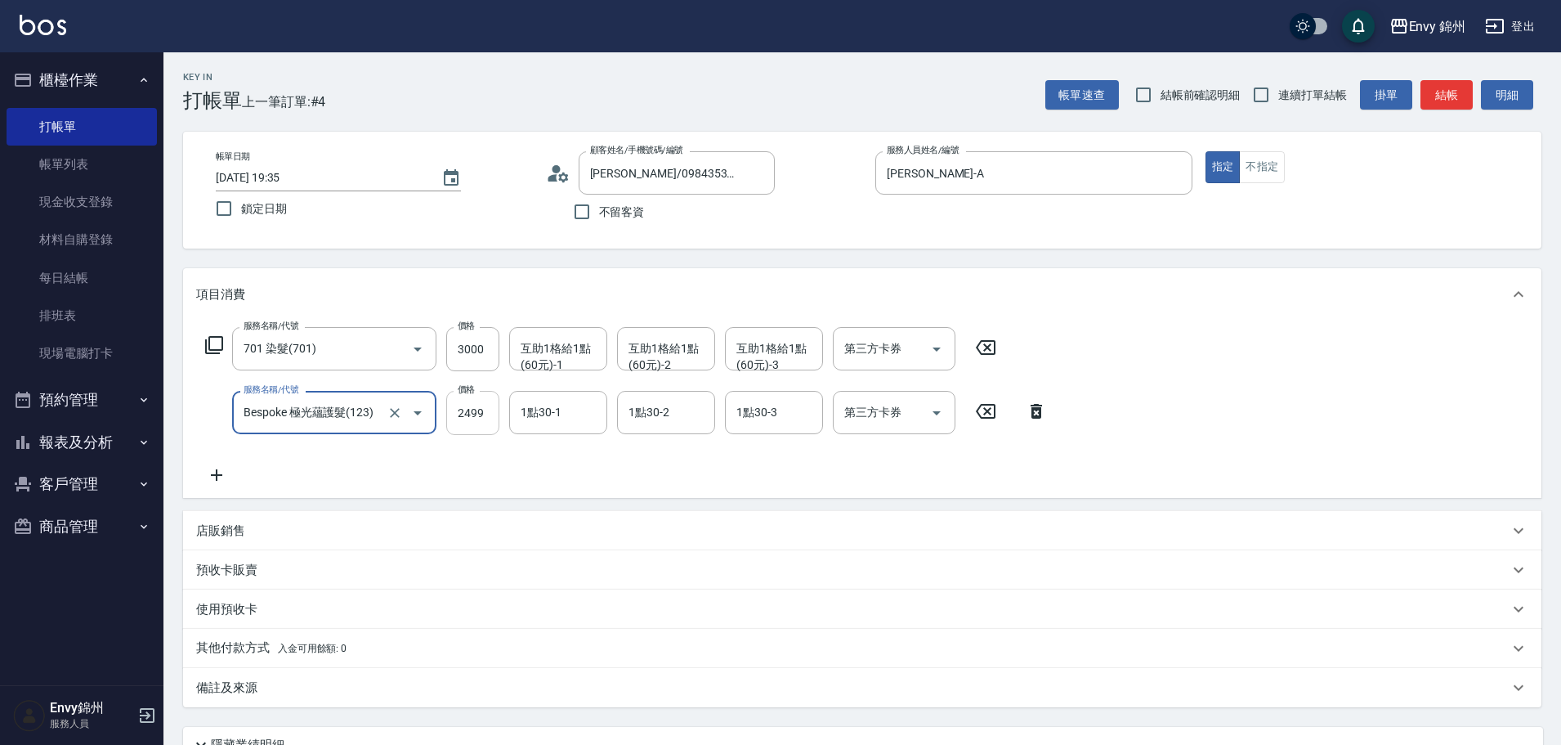
type input "Bespoke 極光蘊護髮(123)"
type input "2000"
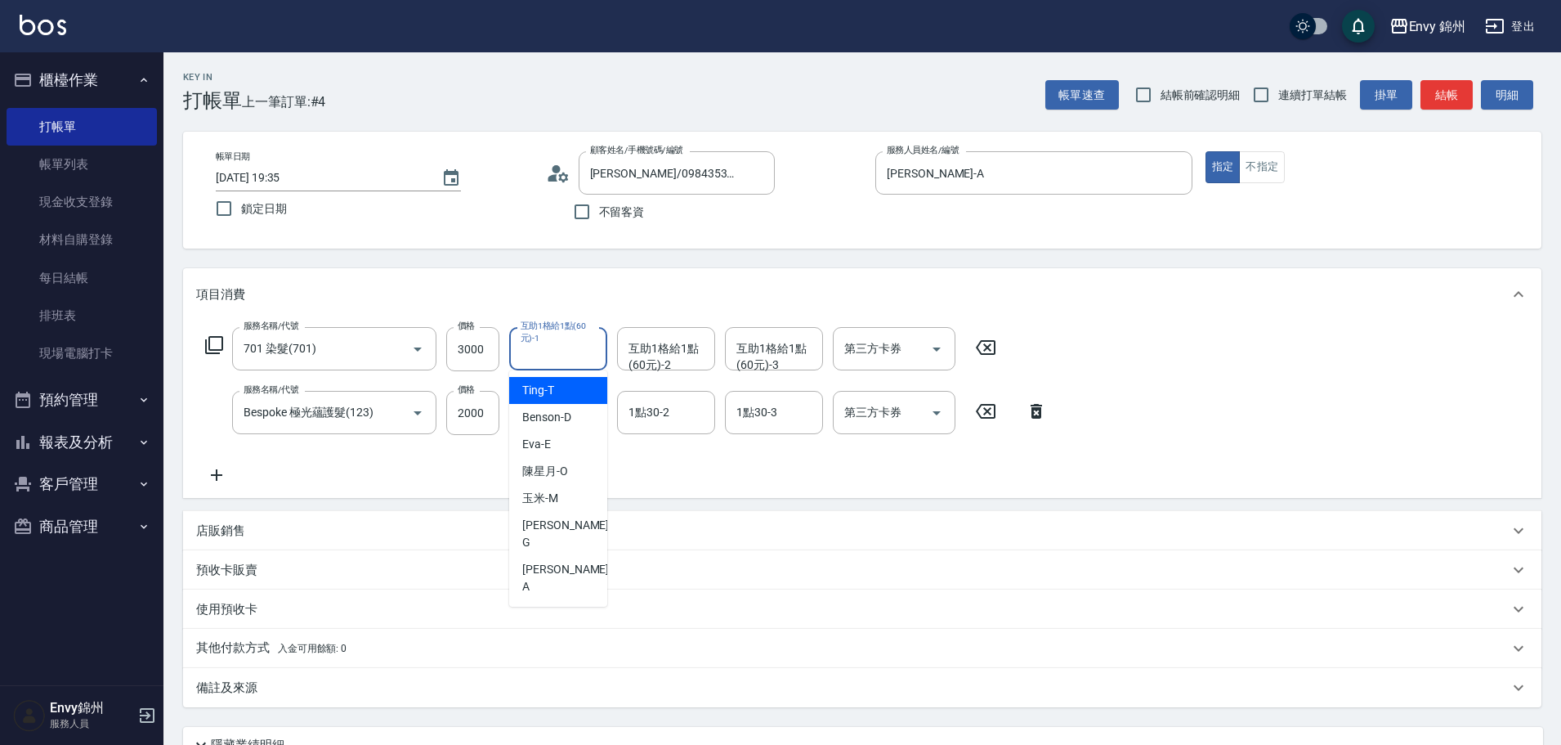
click at [544, 350] on div "互助1格給1點(60元)-1 互助1格給1點(60元)-1" at bounding box center [558, 348] width 98 height 43
click at [569, 510] on div "玉米 -M" at bounding box center [558, 498] width 98 height 27
type input "玉米-M"
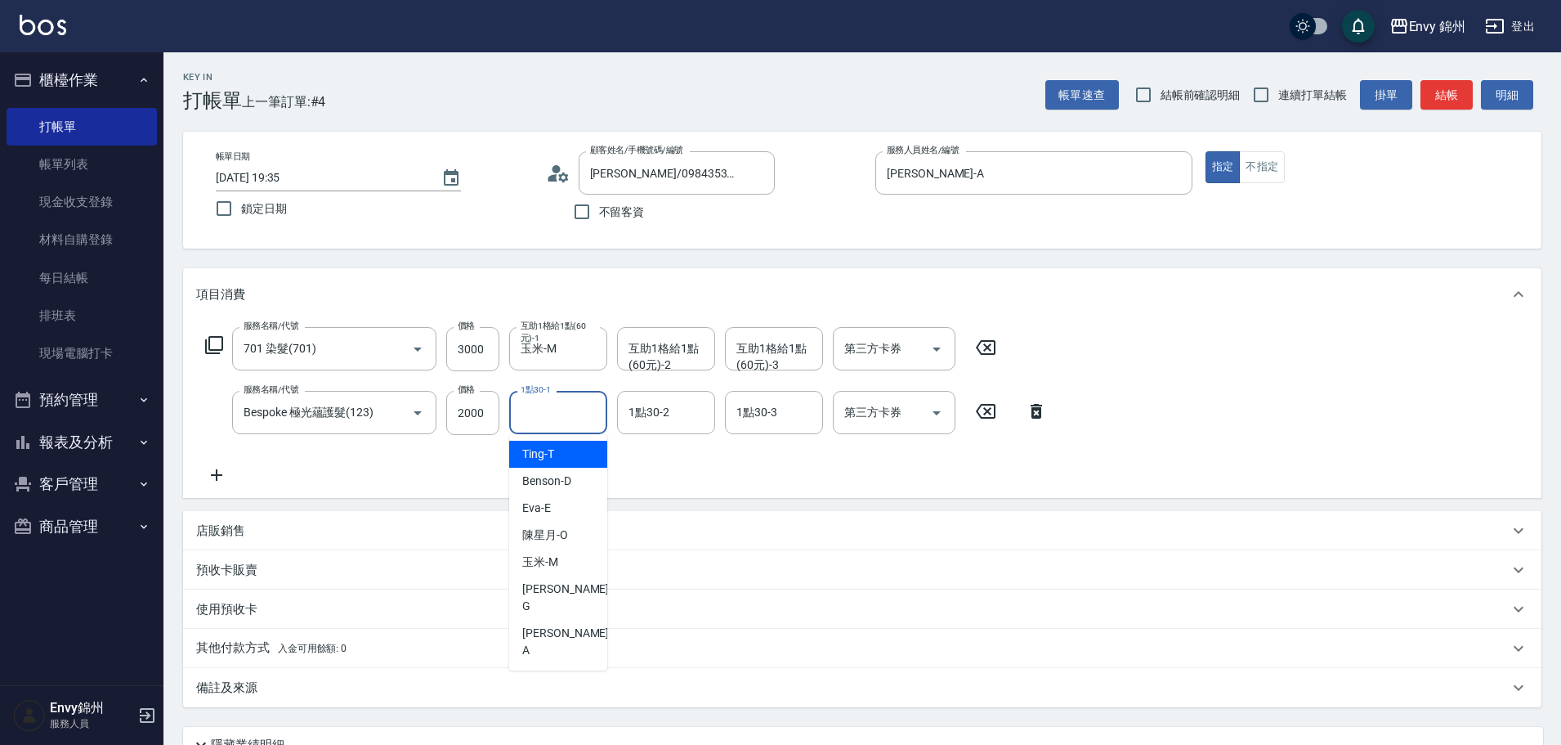
click at [561, 417] on input "1點30-1" at bounding box center [558, 412] width 83 height 29
drag, startPoint x: 565, startPoint y: 569, endPoint x: 565, endPoint y: 560, distance: 9.0
click at [565, 567] on div "玉米 -M" at bounding box center [558, 562] width 98 height 27
type input "玉米-M"
click at [284, 524] on div "店販銷售" at bounding box center [852, 530] width 1313 height 17
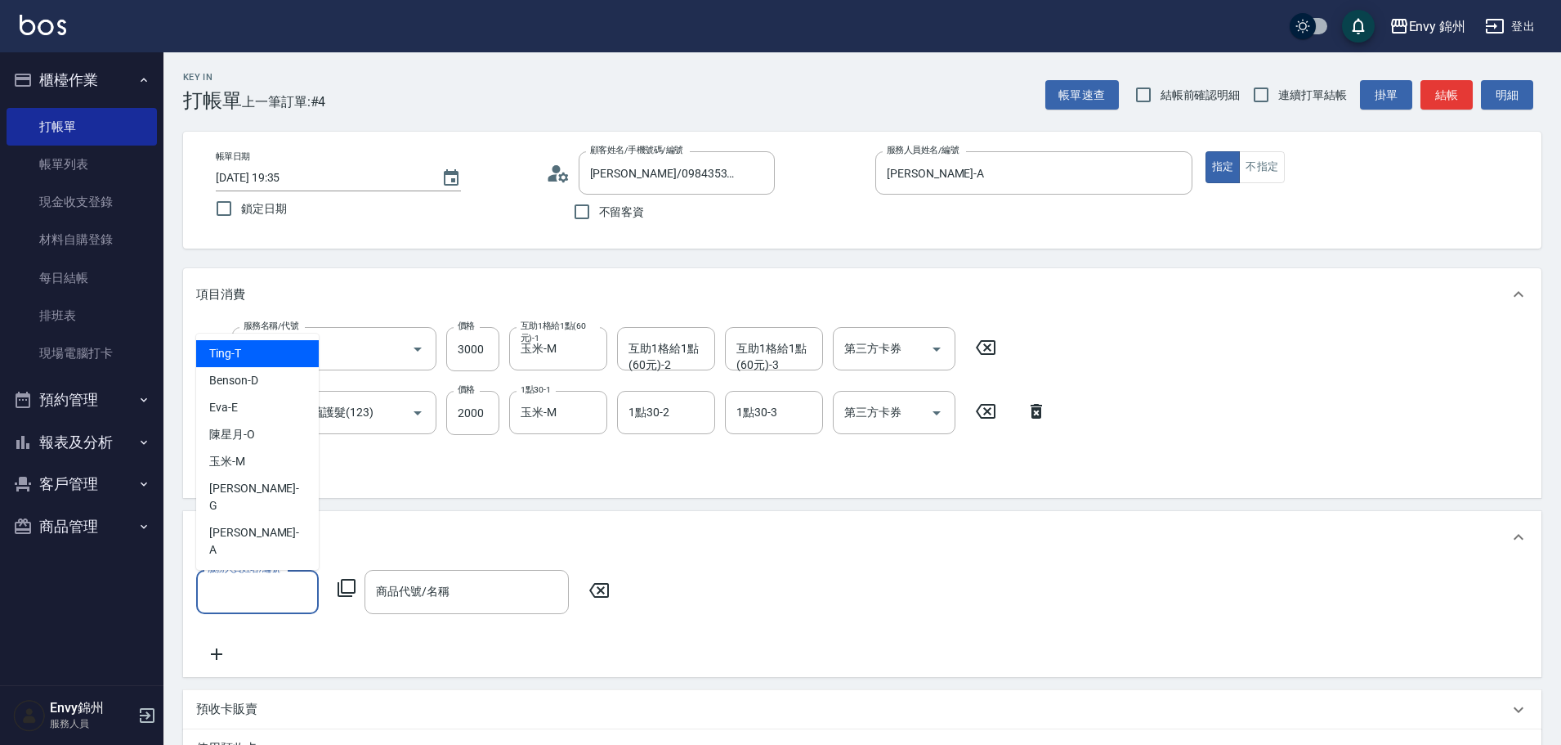
click at [265, 590] on input "服務人員姓名/編號" at bounding box center [258, 591] width 108 height 29
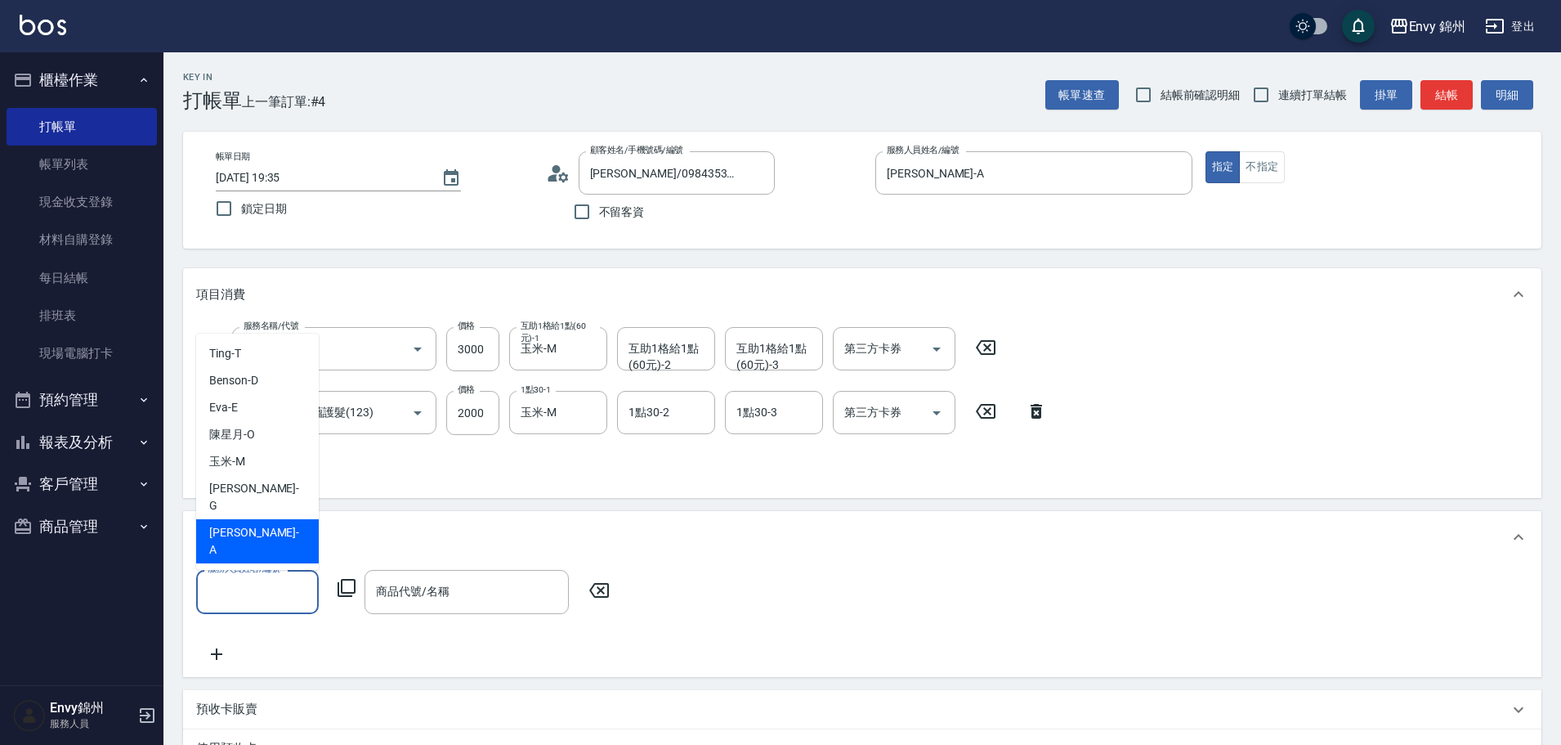
click at [262, 519] on div "杉杉 -G" at bounding box center [257, 497] width 123 height 44
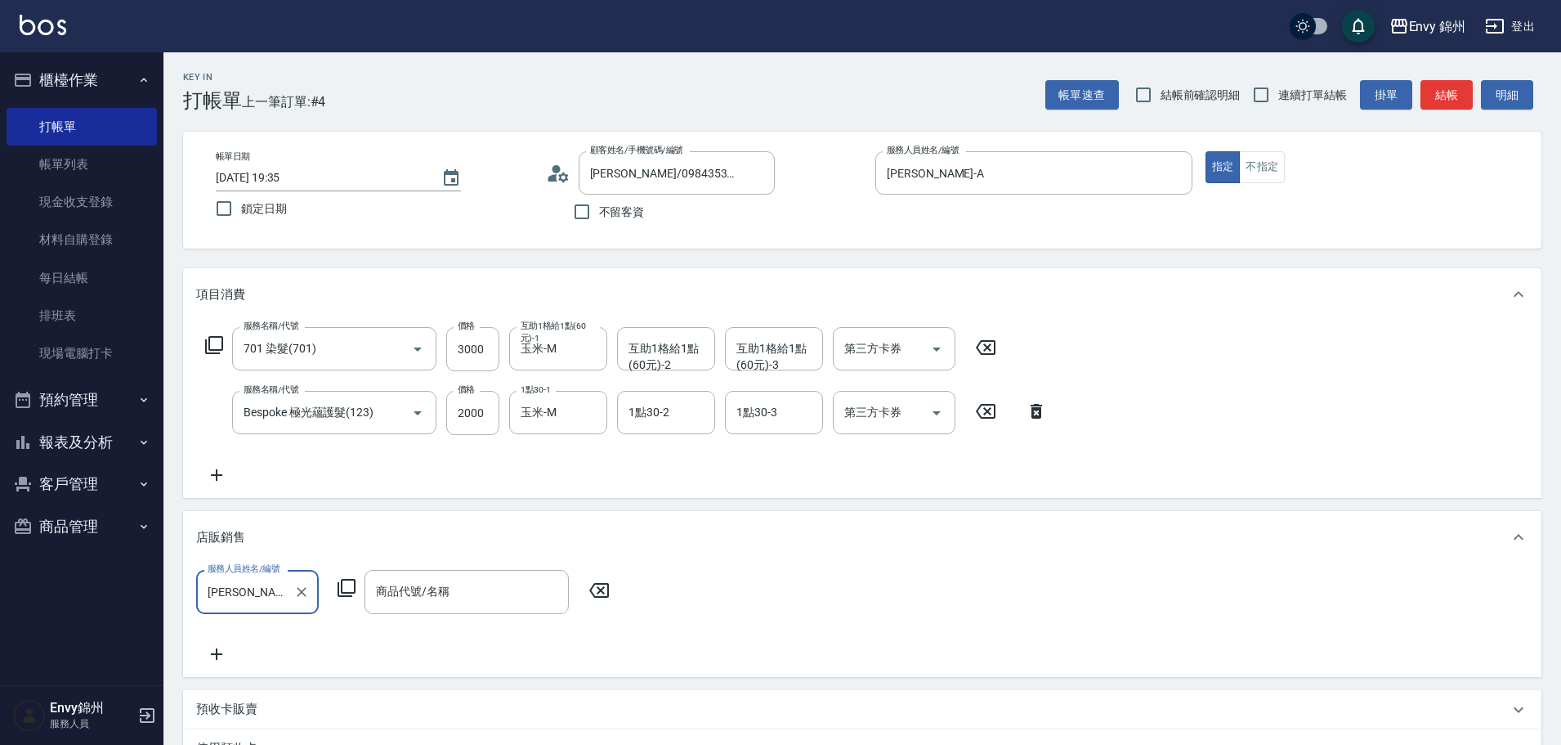
click at [261, 602] on input "杉杉-G" at bounding box center [245, 591] width 83 height 29
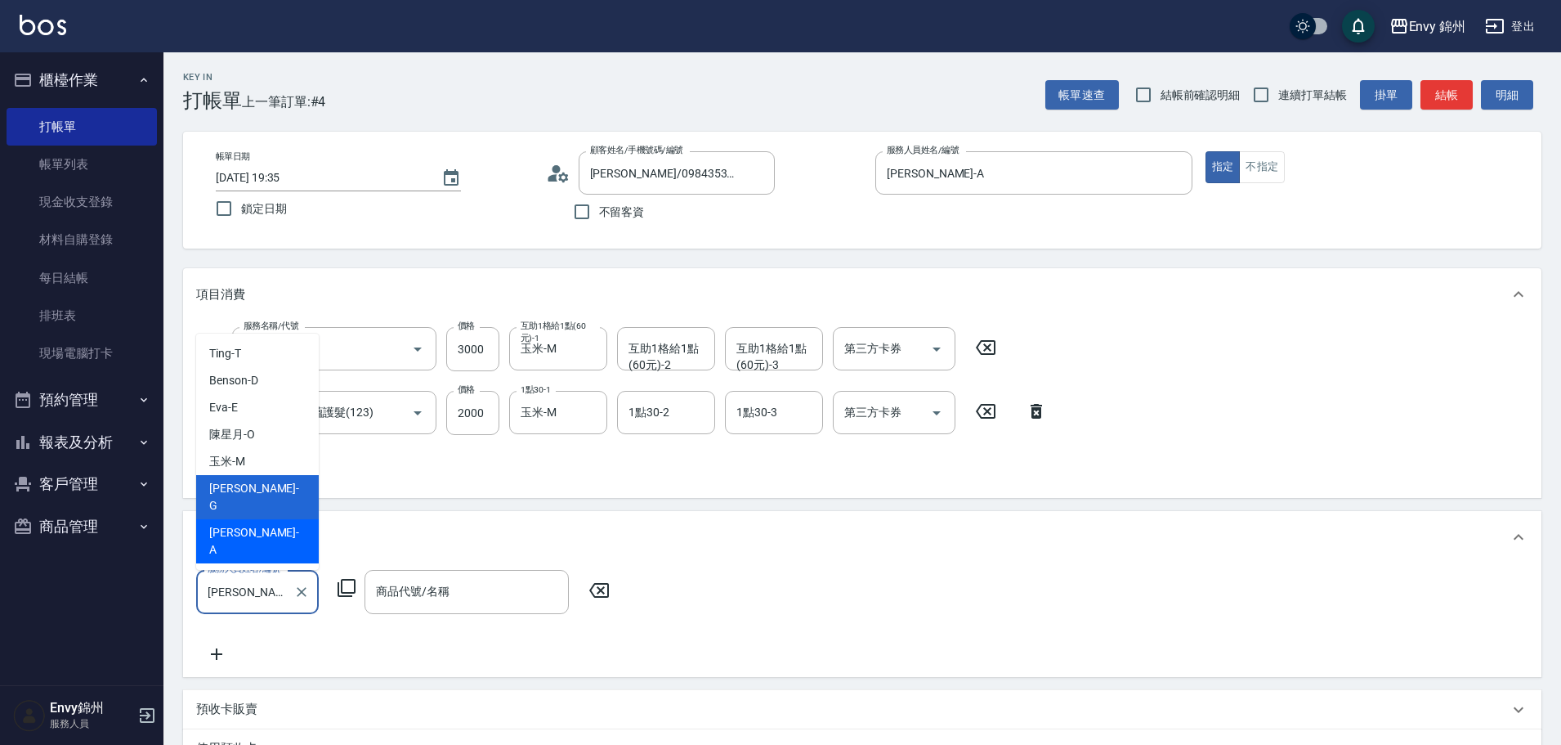
drag, startPoint x: 265, startPoint y: 562, endPoint x: 269, endPoint y: 555, distance: 8.4
click at [266, 562] on div "Annie -A" at bounding box center [257, 541] width 123 height 44
type input "Annie-A"
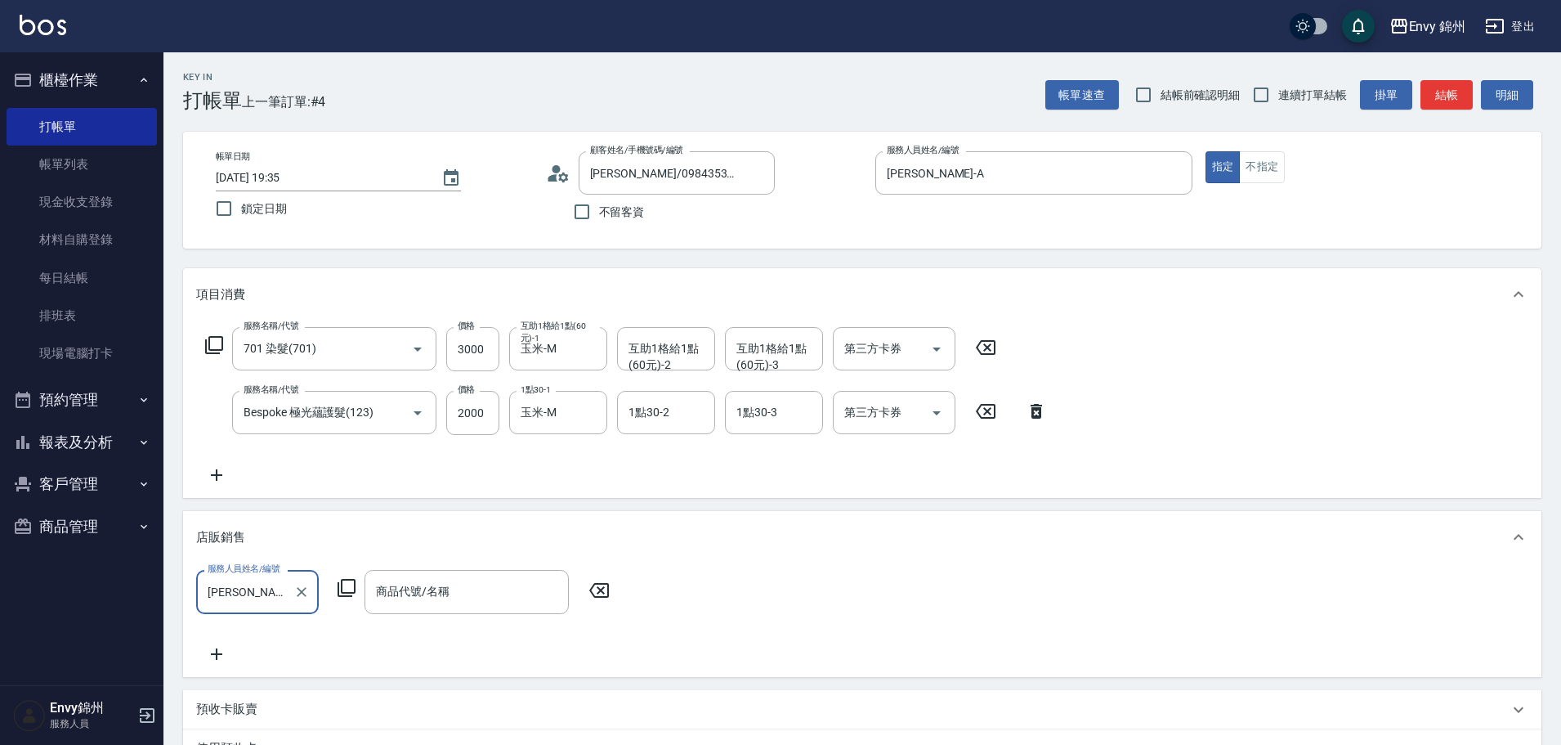
click at [339, 591] on icon at bounding box center [347, 588] width 18 height 18
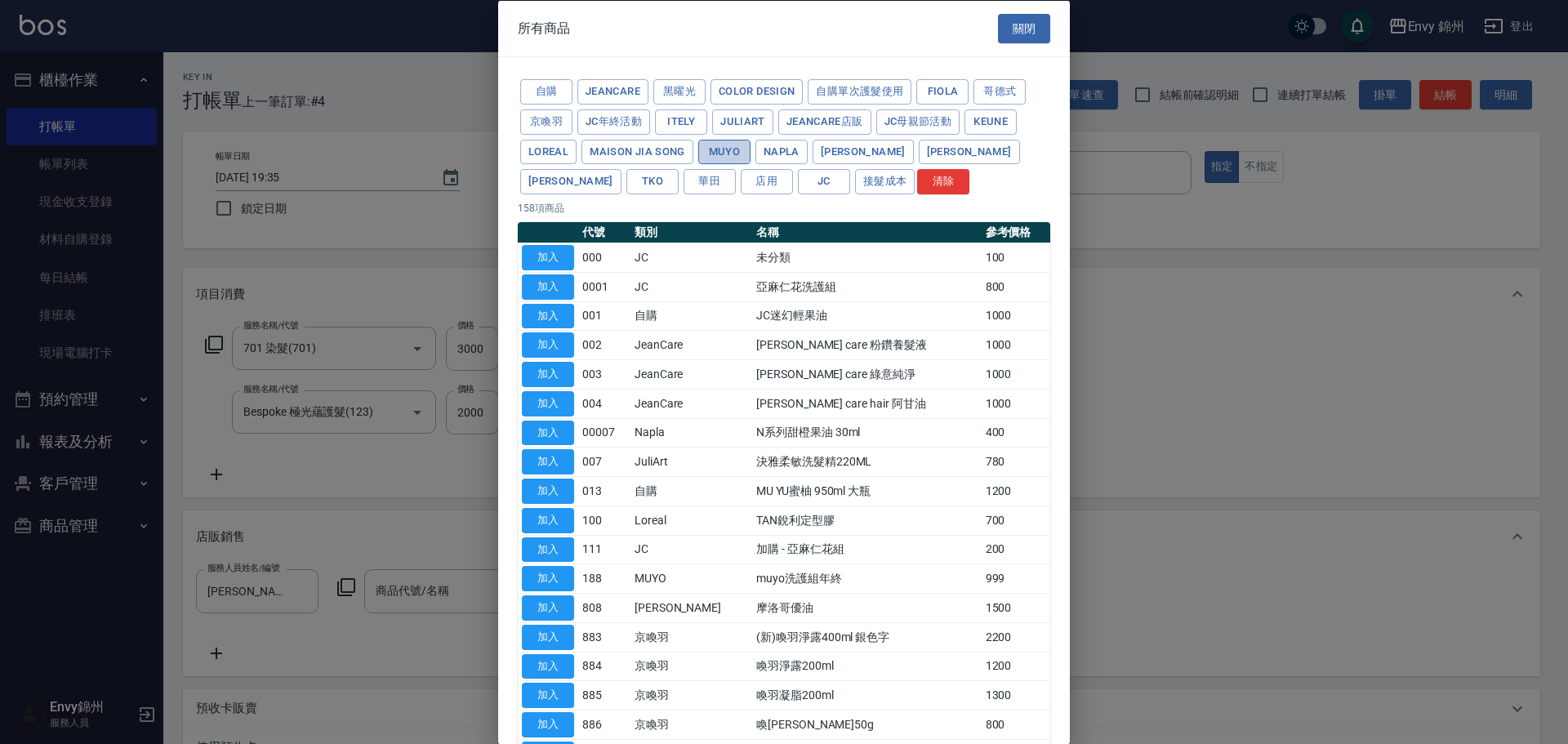
click at [727, 146] on button "MUYO" at bounding box center [724, 151] width 52 height 25
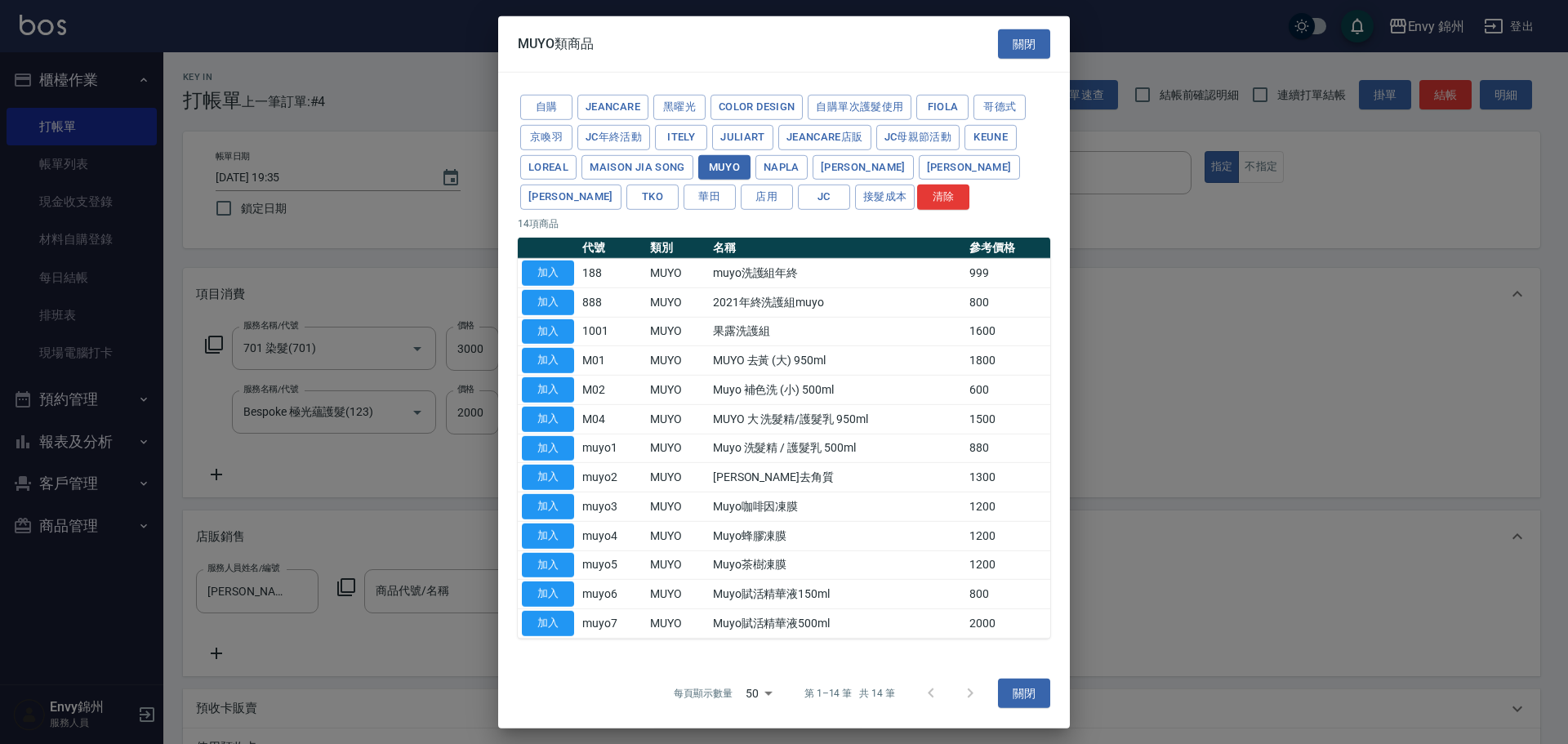
drag, startPoint x: 543, startPoint y: 383, endPoint x: 929, endPoint y: 524, distance: 410.9
click at [543, 382] on button "加入" at bounding box center [547, 389] width 52 height 25
type input "Muyo 補色洗 (小) 500ml"
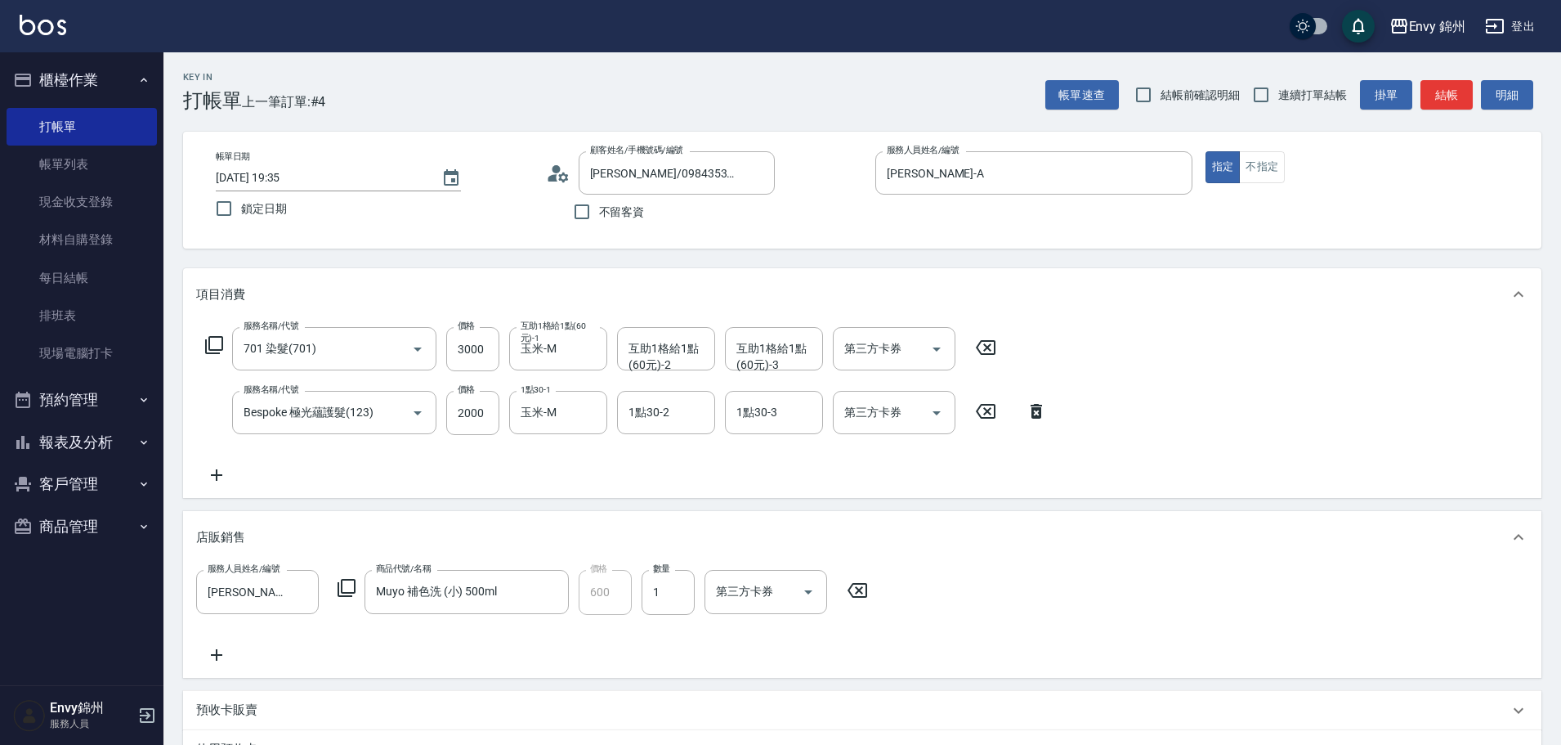
scroll to position [288, 0]
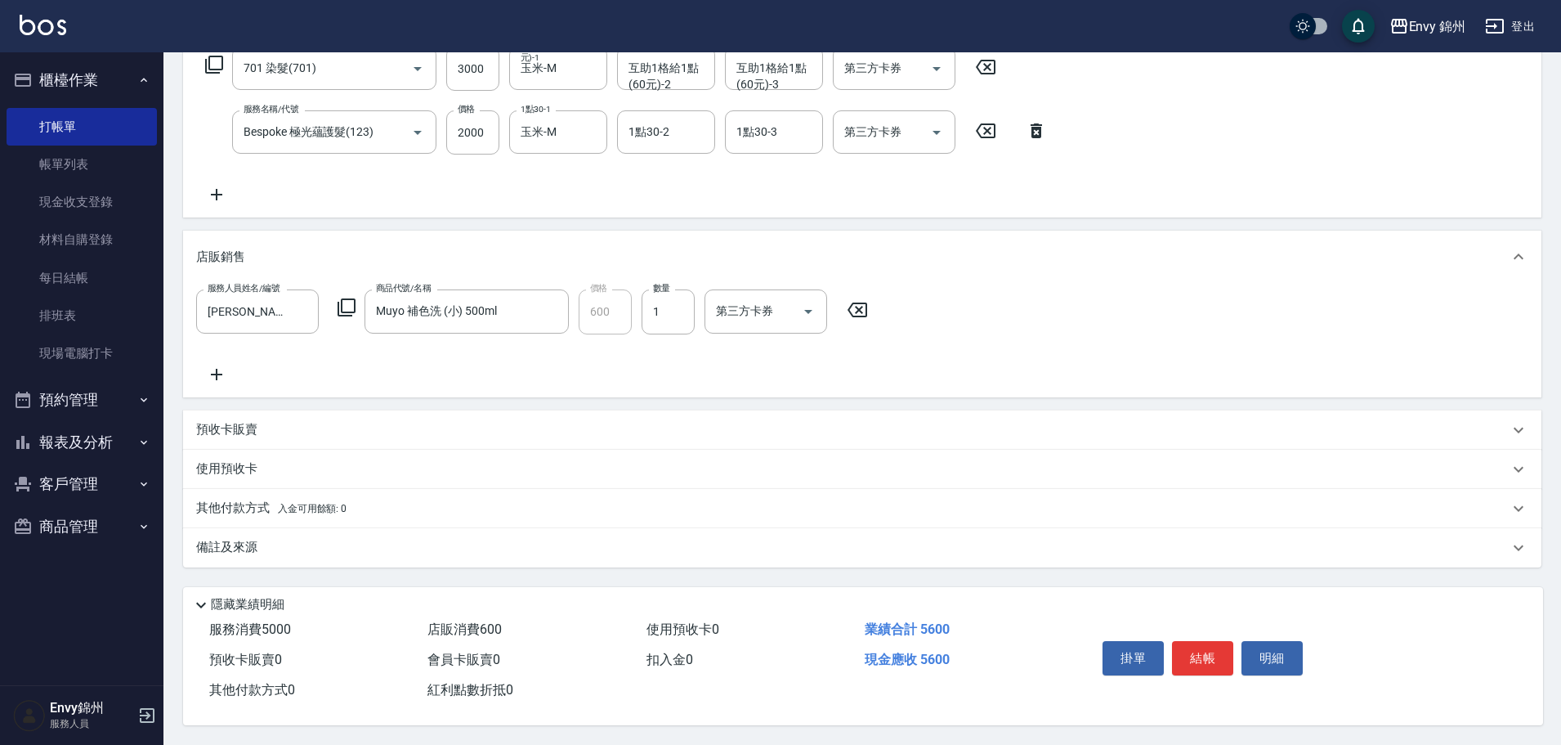
click at [380, 539] on div "備註及來源" at bounding box center [852, 547] width 1313 height 17
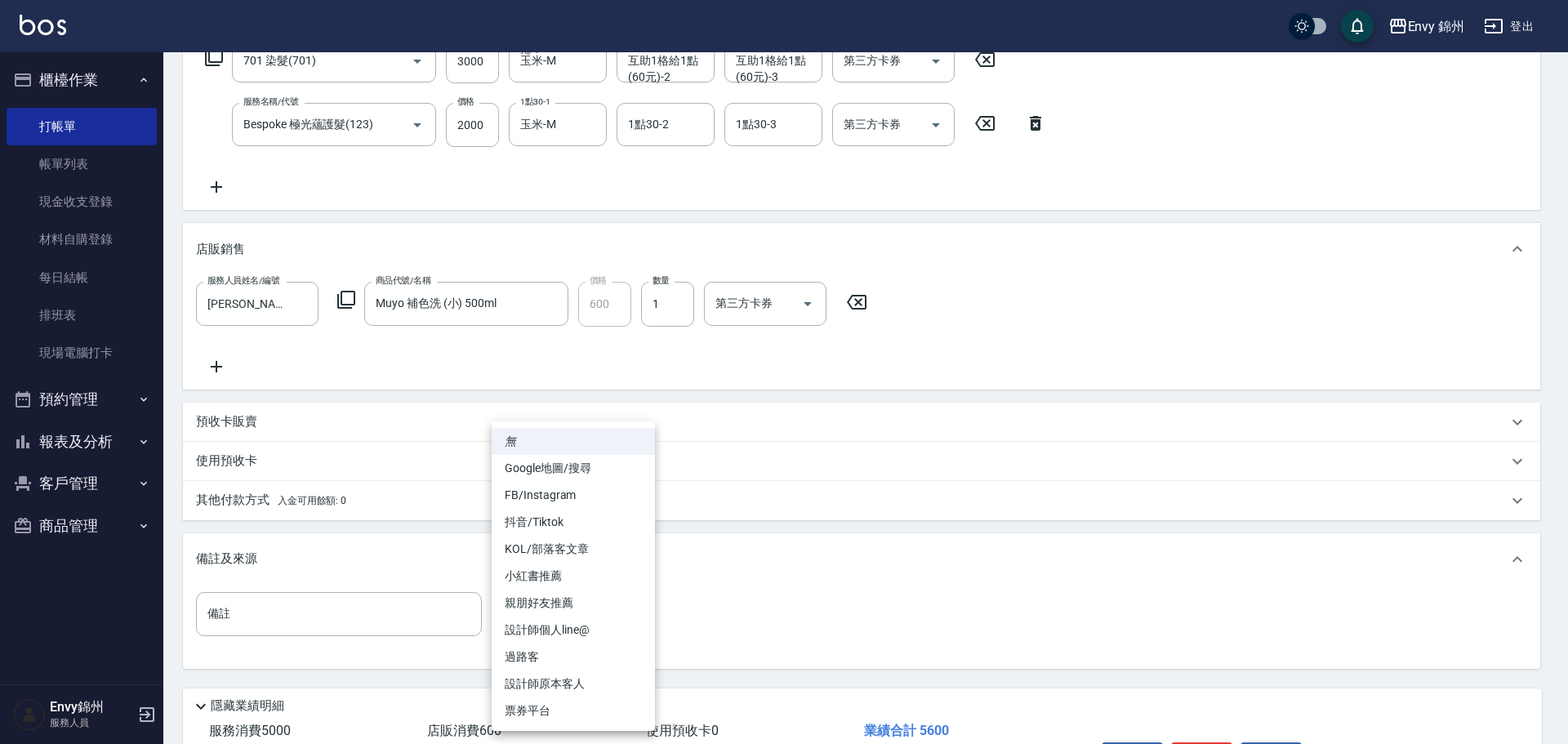
click at [598, 606] on body "Envy 錦州 登出 櫃檯作業 打帳單 帳單列表 現金收支登錄 材料自購登錄 每日結帳 排班表 現場電腦打卡 預約管理 預約管理 單日預約紀錄 單週預約紀錄 …" at bounding box center [784, 279] width 1568 height 1133
click at [565, 658] on li "過路客" at bounding box center [573, 656] width 164 height 27
type input "過路客"
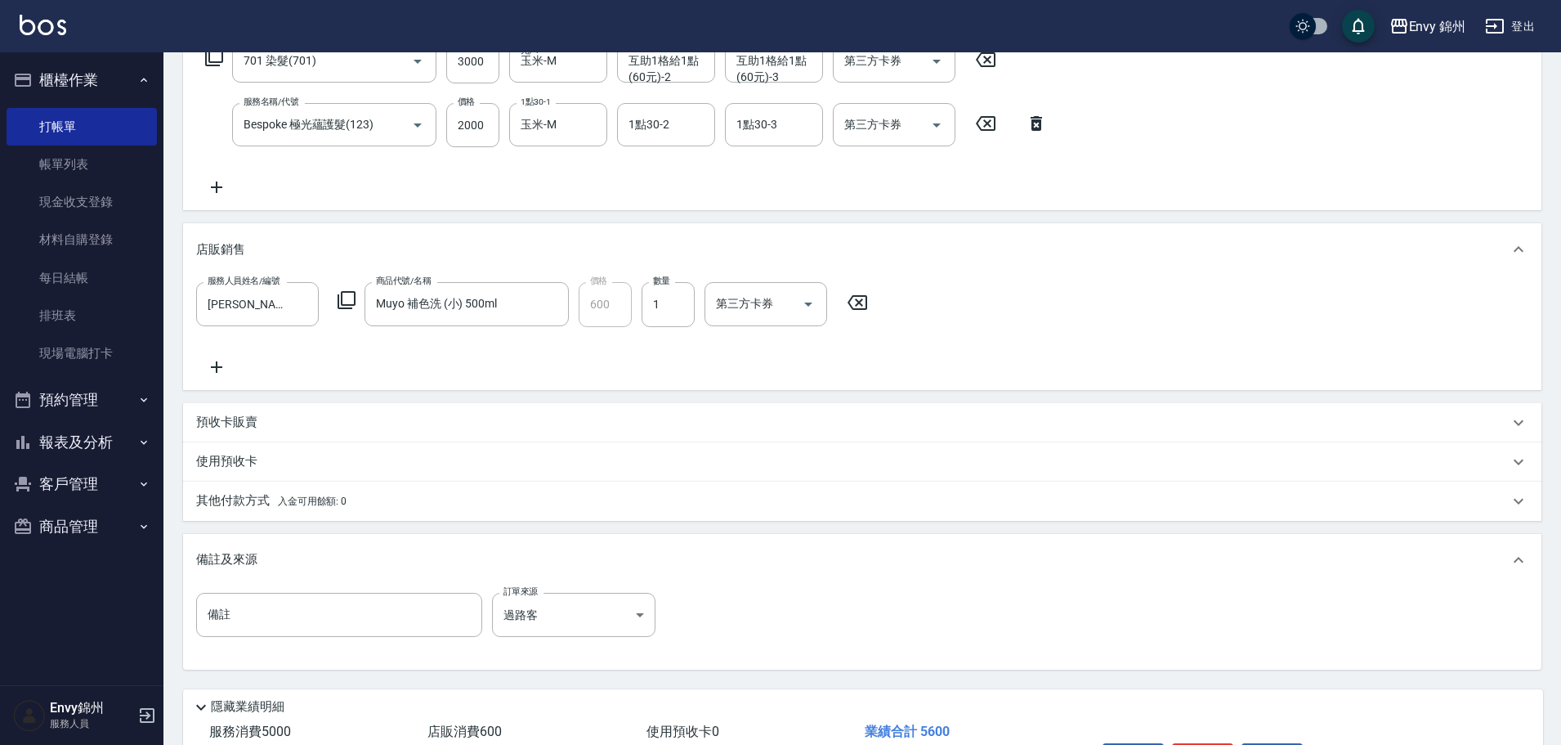
click at [257, 502] on p "其他付款方式 入金可用餘額: 0" at bounding box center [271, 501] width 150 height 18
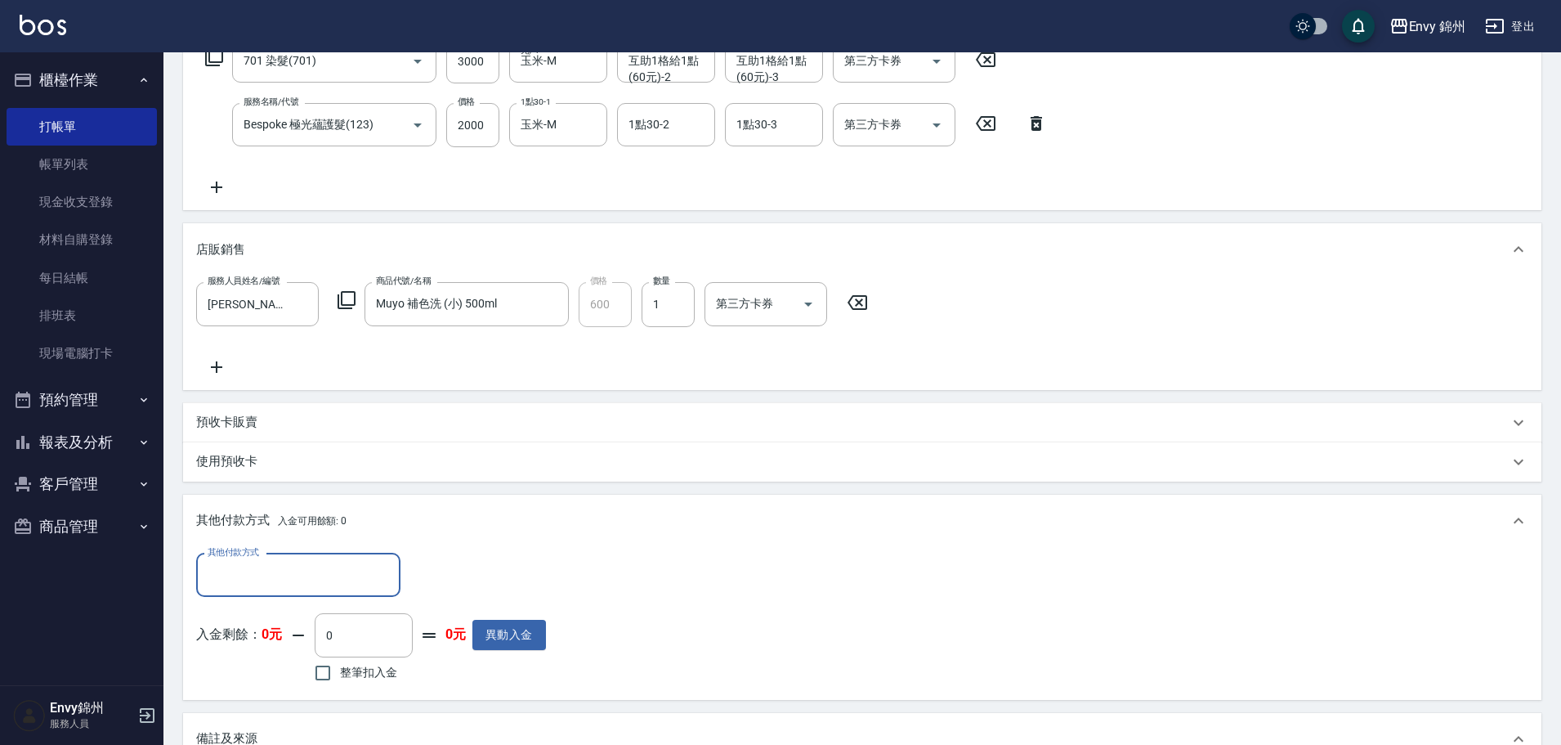
scroll to position [0, 0]
click at [334, 568] on input "其他付款方式" at bounding box center [299, 575] width 190 height 29
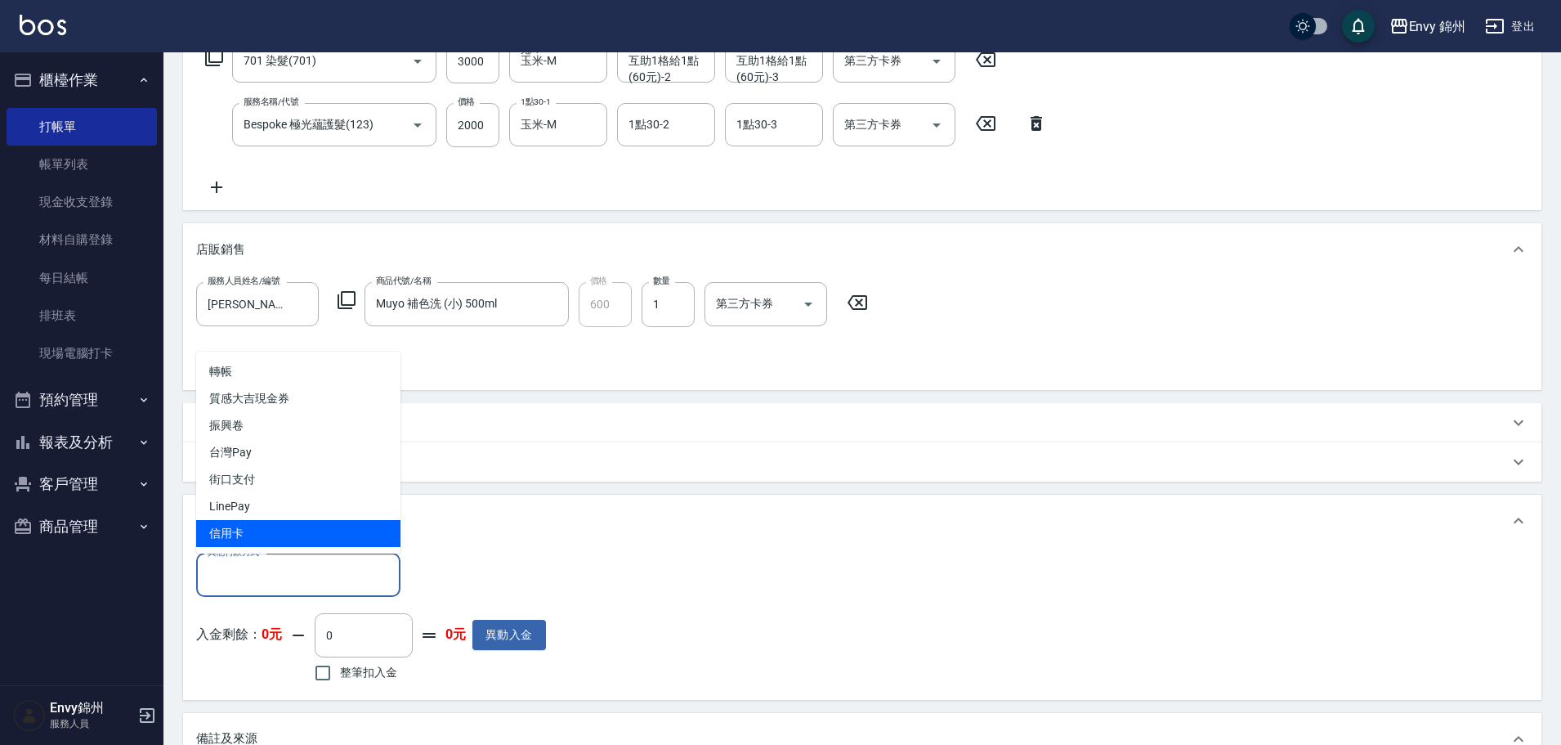
click at [324, 533] on span "信用卡" at bounding box center [298, 533] width 204 height 27
type input "信用卡"
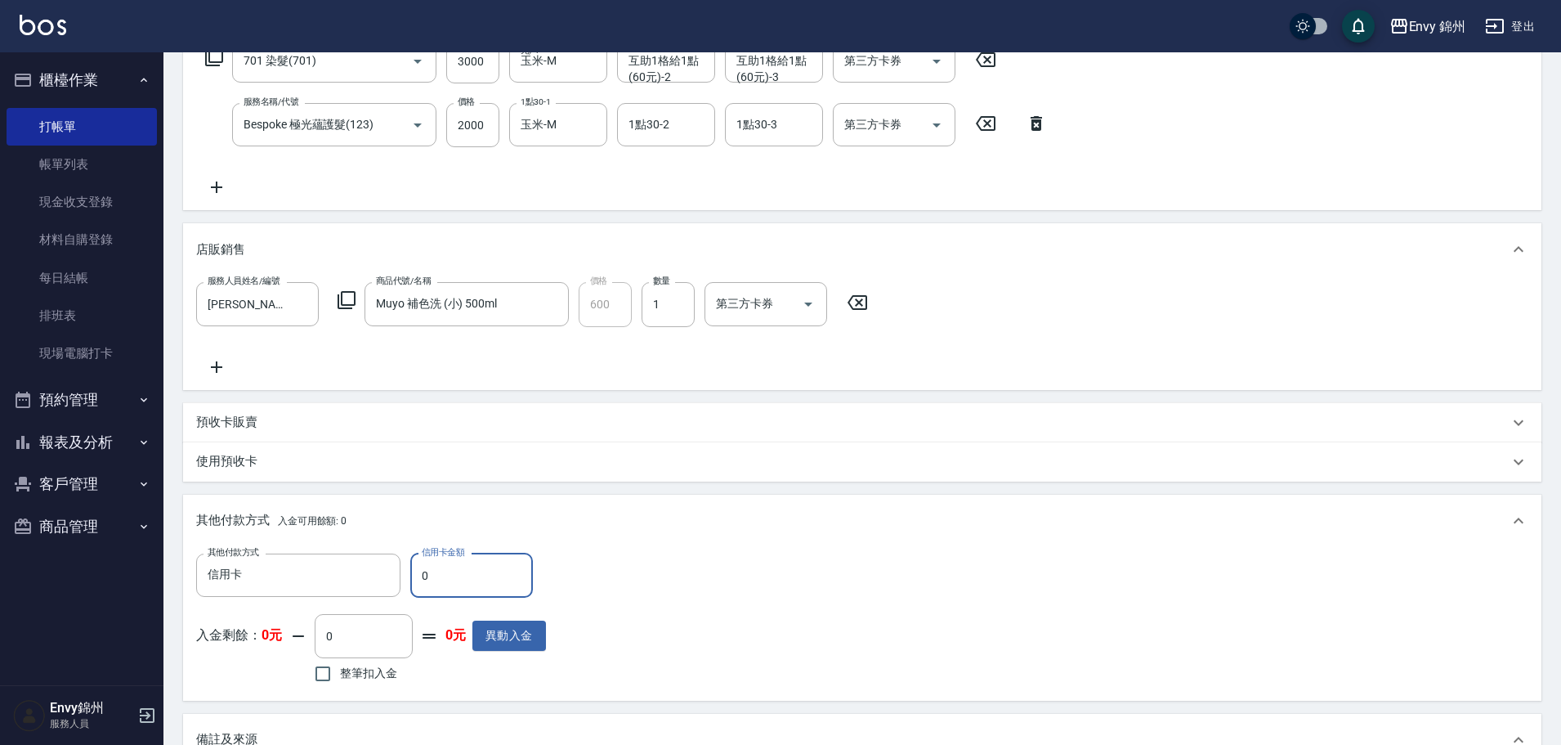
drag, startPoint x: 438, startPoint y: 560, endPoint x: 408, endPoint y: 563, distance: 30.4
click at [408, 563] on div "其他付款方式 信用卡 其他付款方式 信用卡金額 0 信用卡金額" at bounding box center [371, 575] width 350 height 44
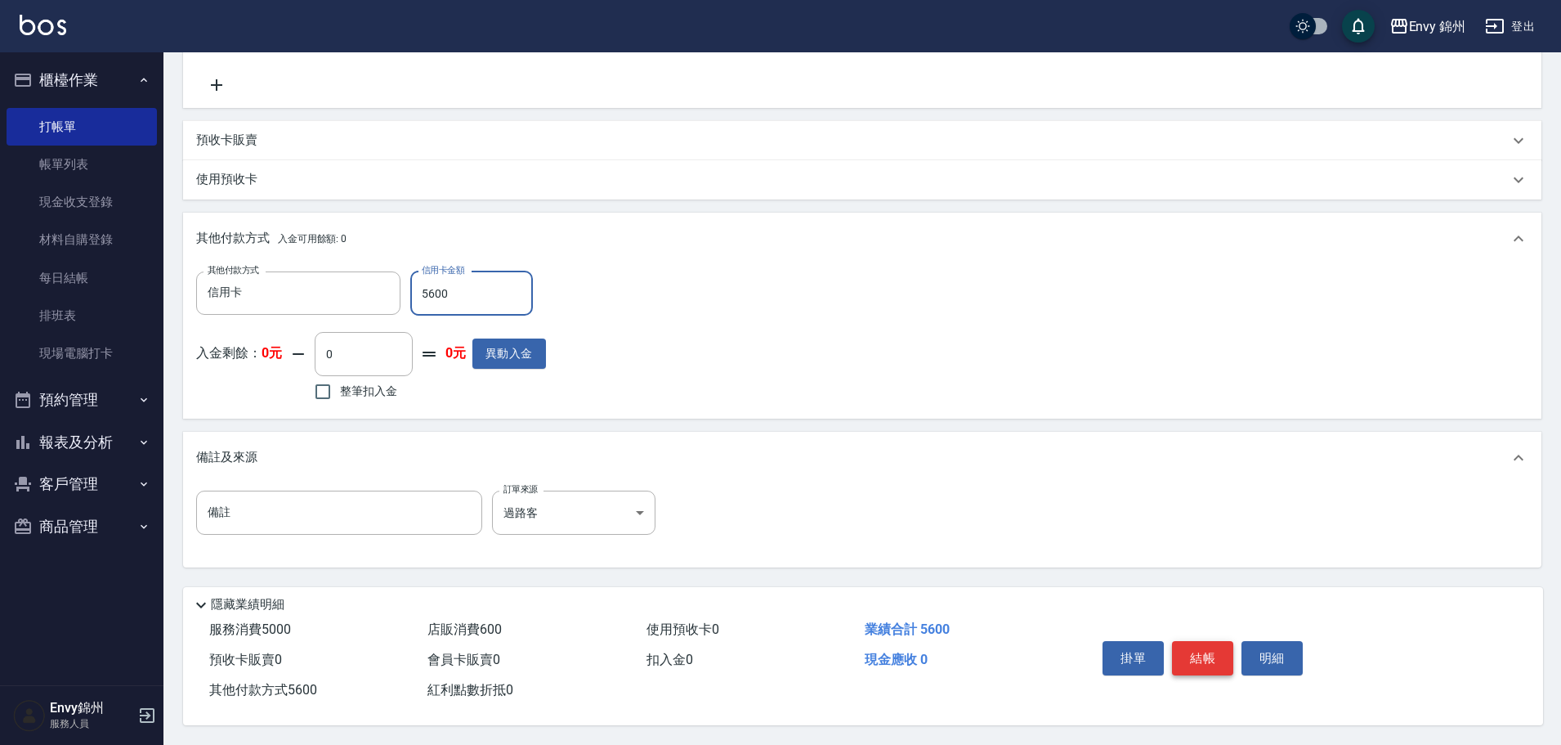
type input "5600"
click at [1200, 651] on button "結帳" at bounding box center [1202, 658] width 61 height 34
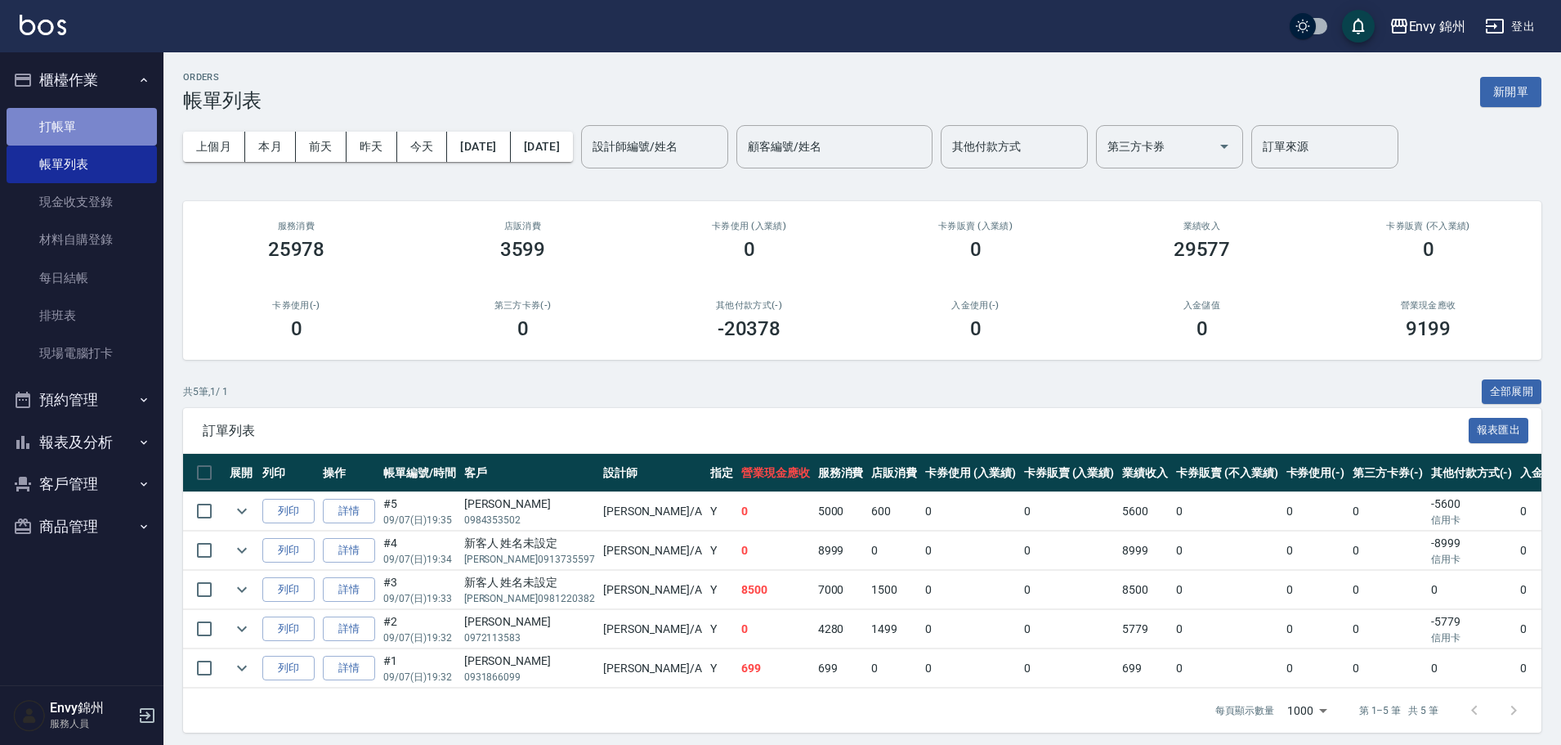
click at [75, 114] on link "打帳單" at bounding box center [82, 127] width 150 height 38
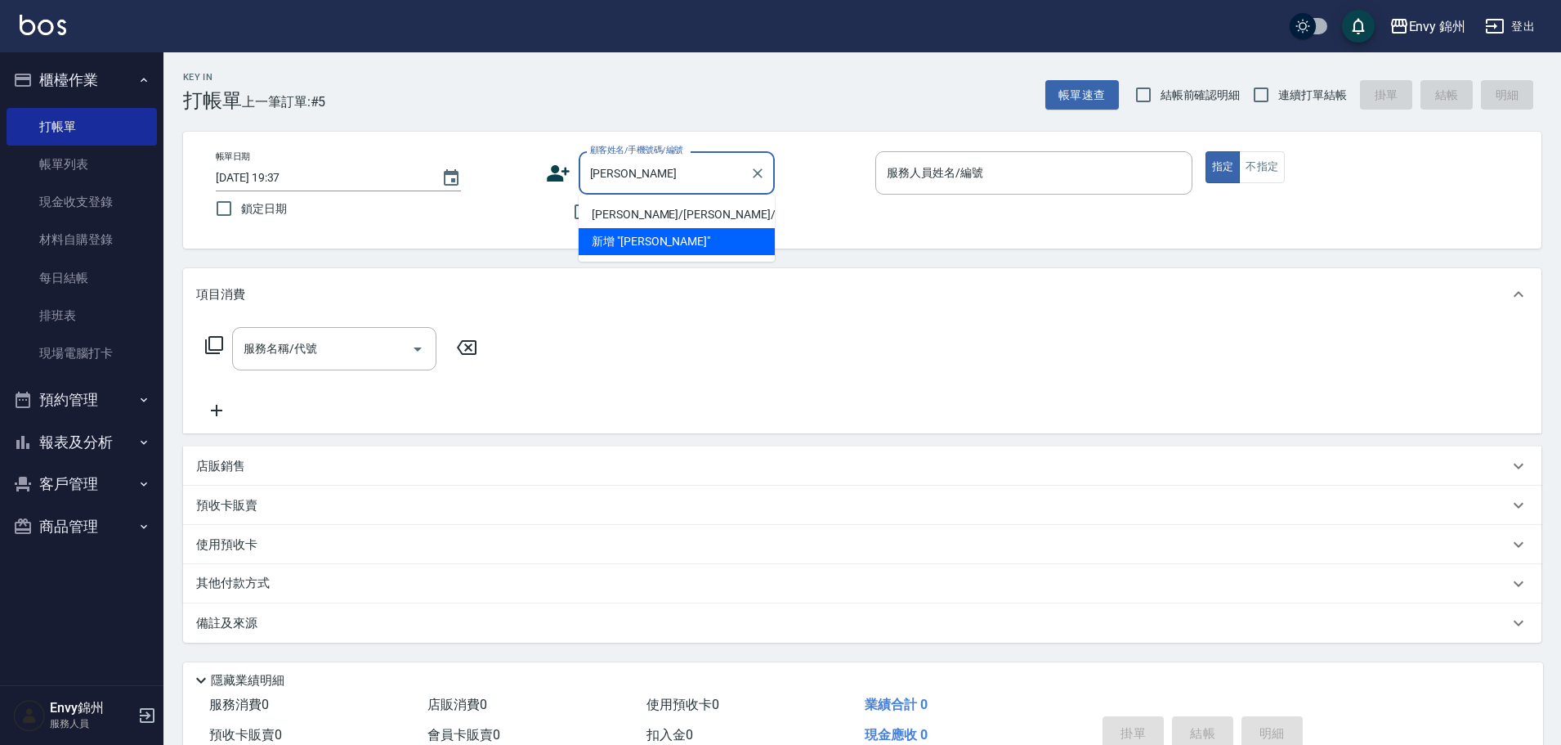
click at [698, 225] on li "胡慧雯/胡慧雯/null" at bounding box center [677, 214] width 196 height 27
type input "胡慧雯/胡慧雯/null"
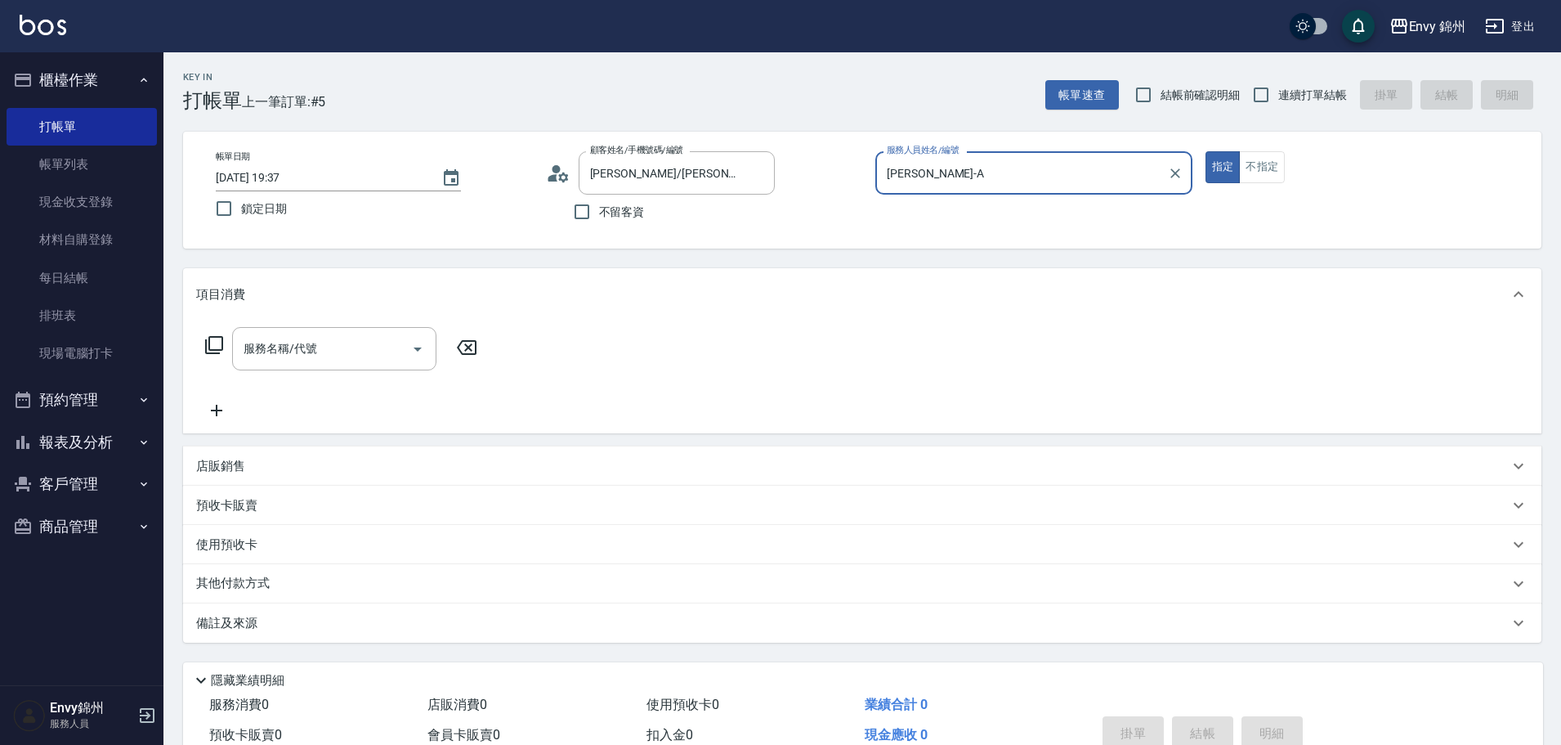
type input "Annie-A"
click at [307, 355] on input "服務名稱/代號" at bounding box center [322, 348] width 165 height 29
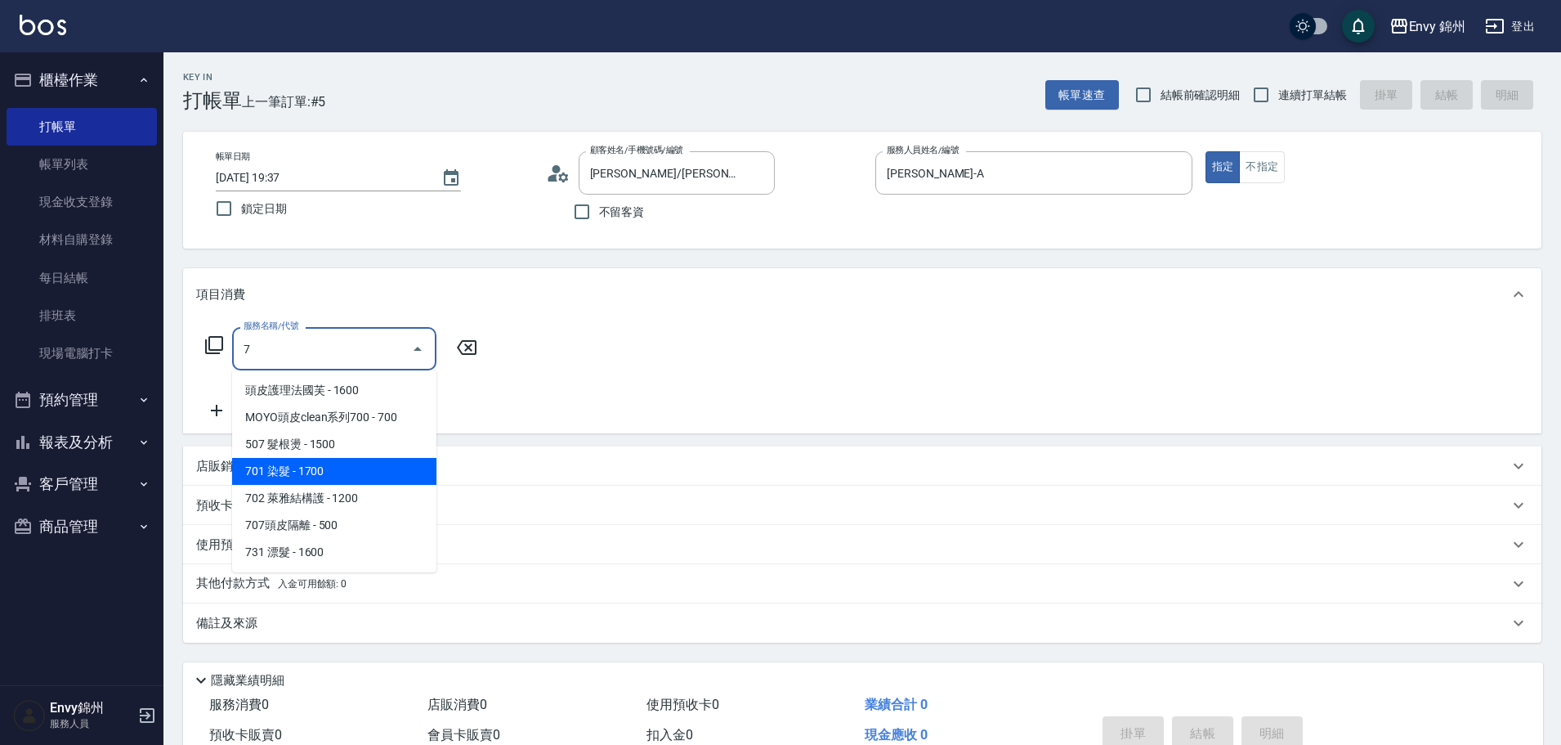
drag, startPoint x: 320, startPoint y: 465, endPoint x: 343, endPoint y: 450, distance: 27.2
click at [321, 467] on span "701 染髮 - 1700" at bounding box center [334, 471] width 204 height 27
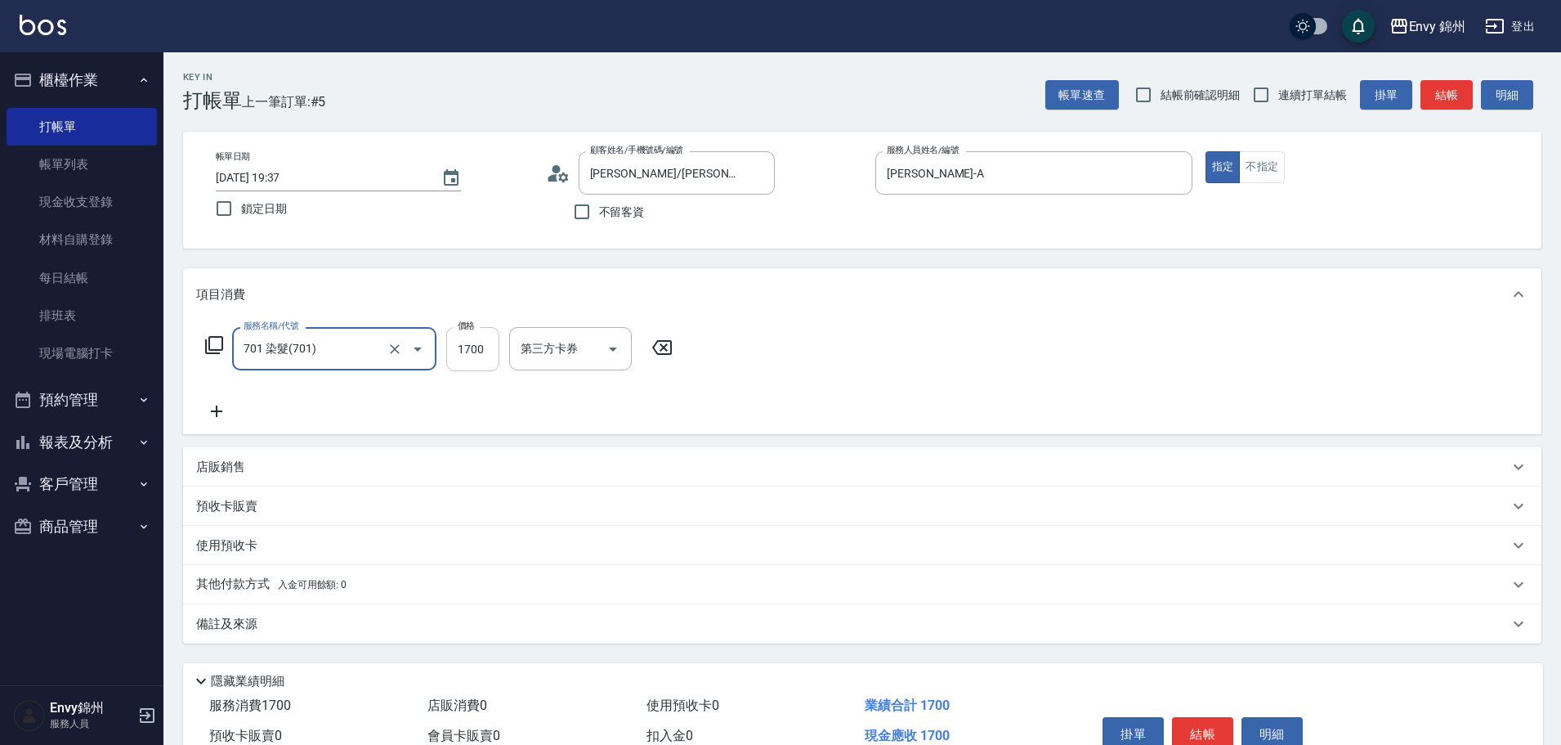
type input "701 染髮(701)"
click at [455, 352] on input "1700" at bounding box center [472, 349] width 53 height 44
type input "1200"
click at [558, 347] on div "互助1格給1點(60元)-1 互助1格給1點(60元)-1" at bounding box center [558, 348] width 98 height 43
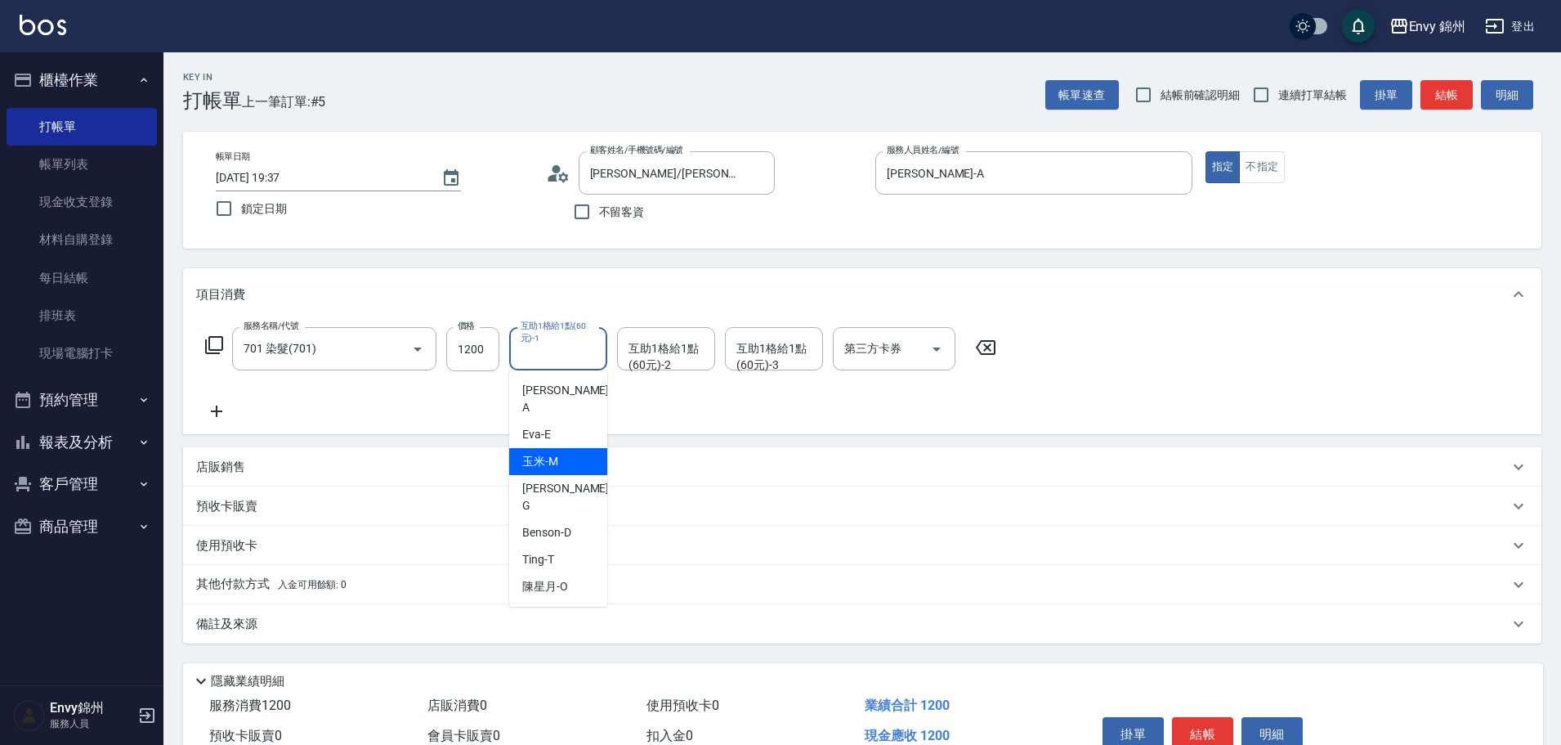
click at [549, 453] on span "玉米 -M" at bounding box center [540, 461] width 36 height 17
type input "玉米-M"
click at [650, 343] on div "互助1格給1點(60元)-2 互助1格給1點(60元)-2" at bounding box center [666, 348] width 98 height 43
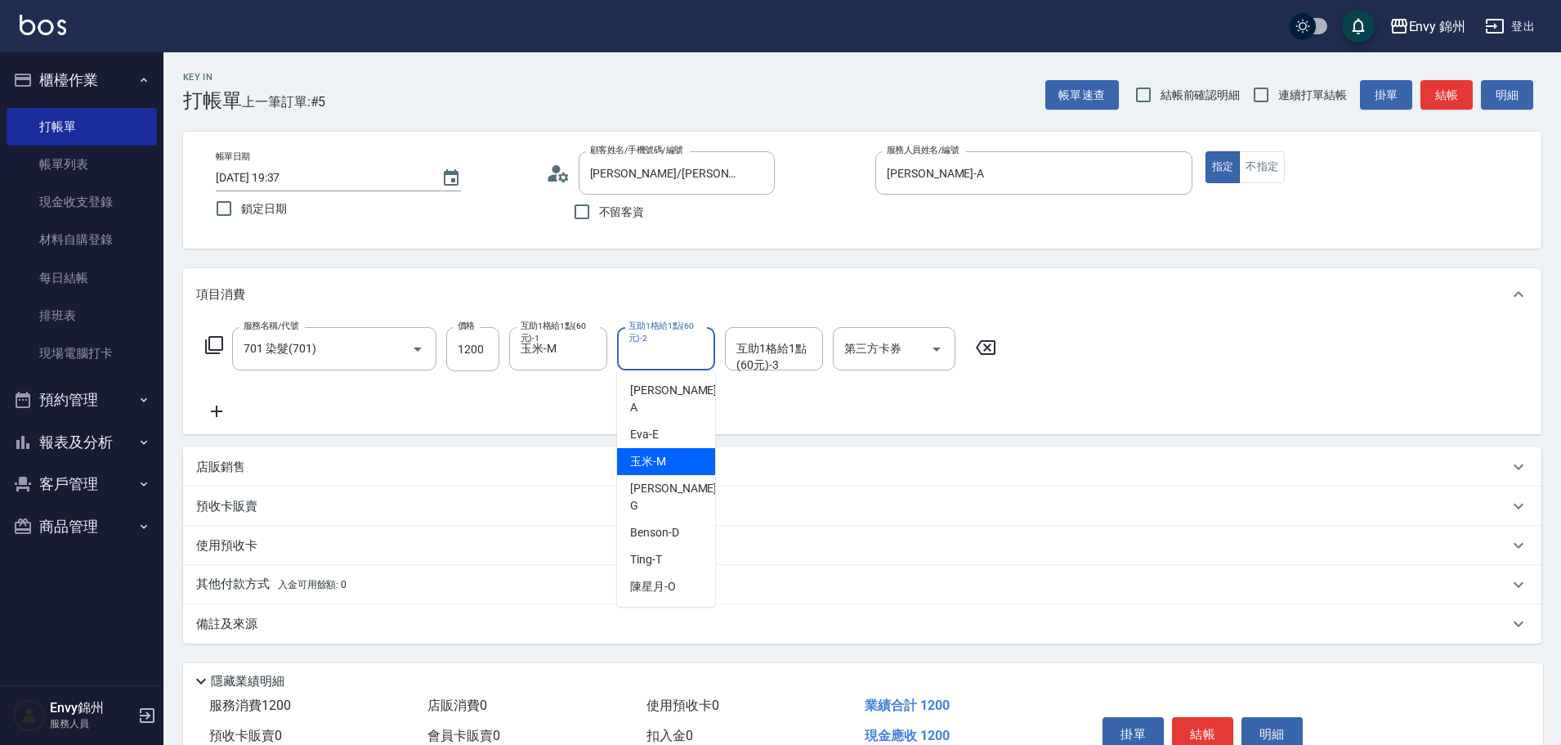
click at [683, 450] on div "玉米 -M" at bounding box center [666, 461] width 98 height 27
type input "玉米-M"
click at [473, 634] on div "備註及來源" at bounding box center [862, 623] width 1359 height 39
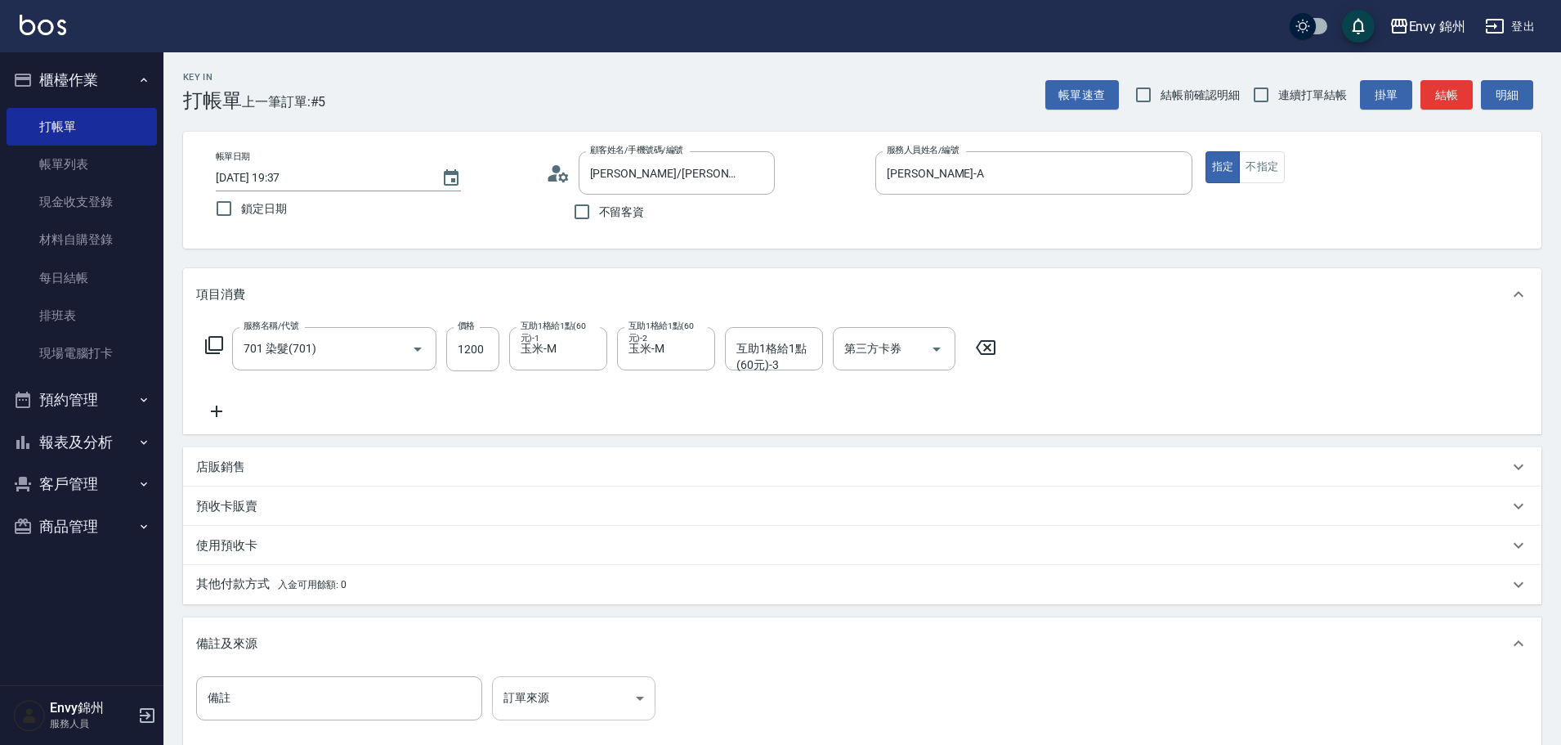
click at [577, 688] on body "Envy 錦州 登出 櫃檯作業 打帳單 帳單列表 現金收支登錄 材料自購登錄 每日結帳 排班表 現場電腦打卡 預約管理 預約管理 單日預約紀錄 單週預約紀錄 …" at bounding box center [780, 465] width 1561 height 930
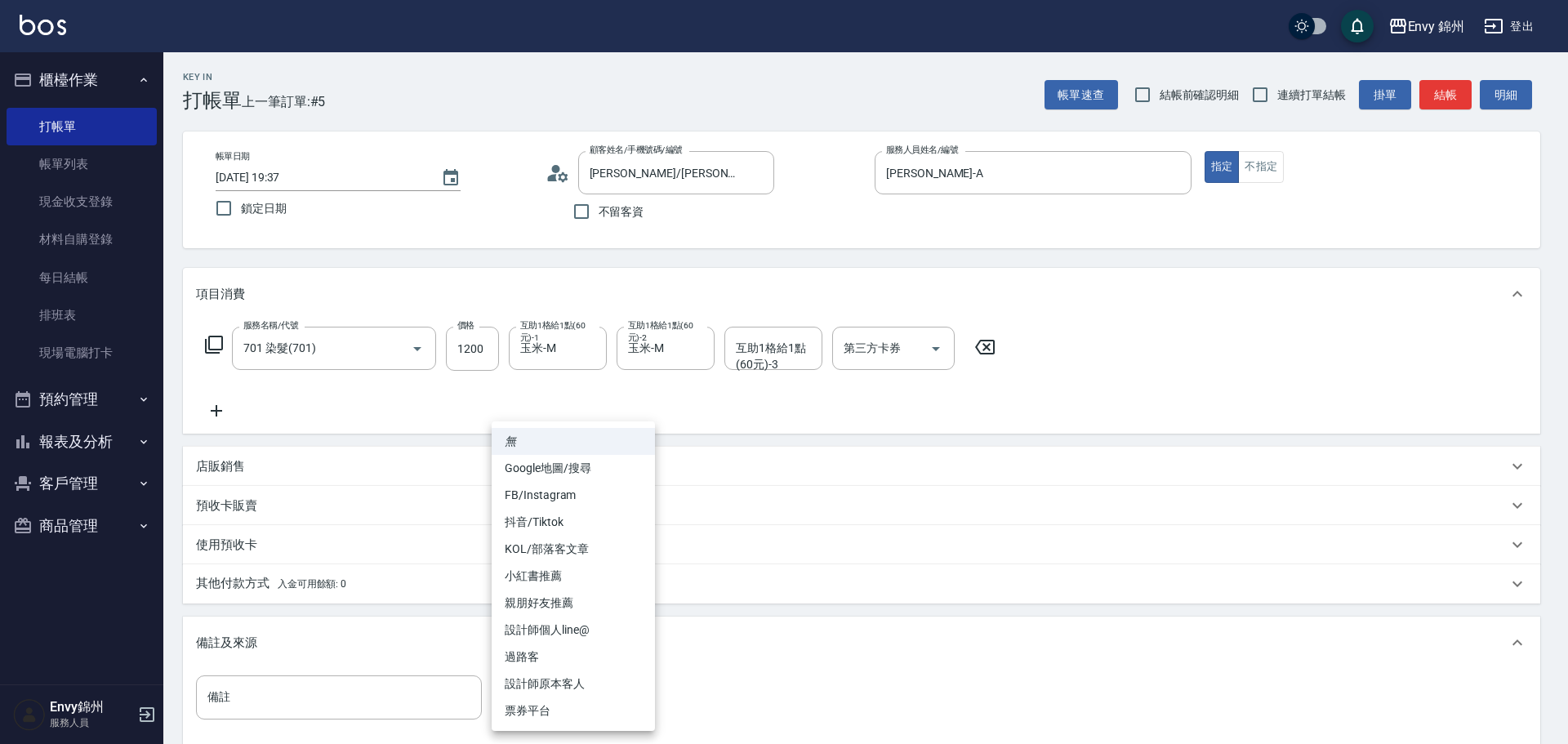
click at [569, 687] on li "設計師原本客人" at bounding box center [573, 683] width 164 height 27
type input "設計師原本客人"
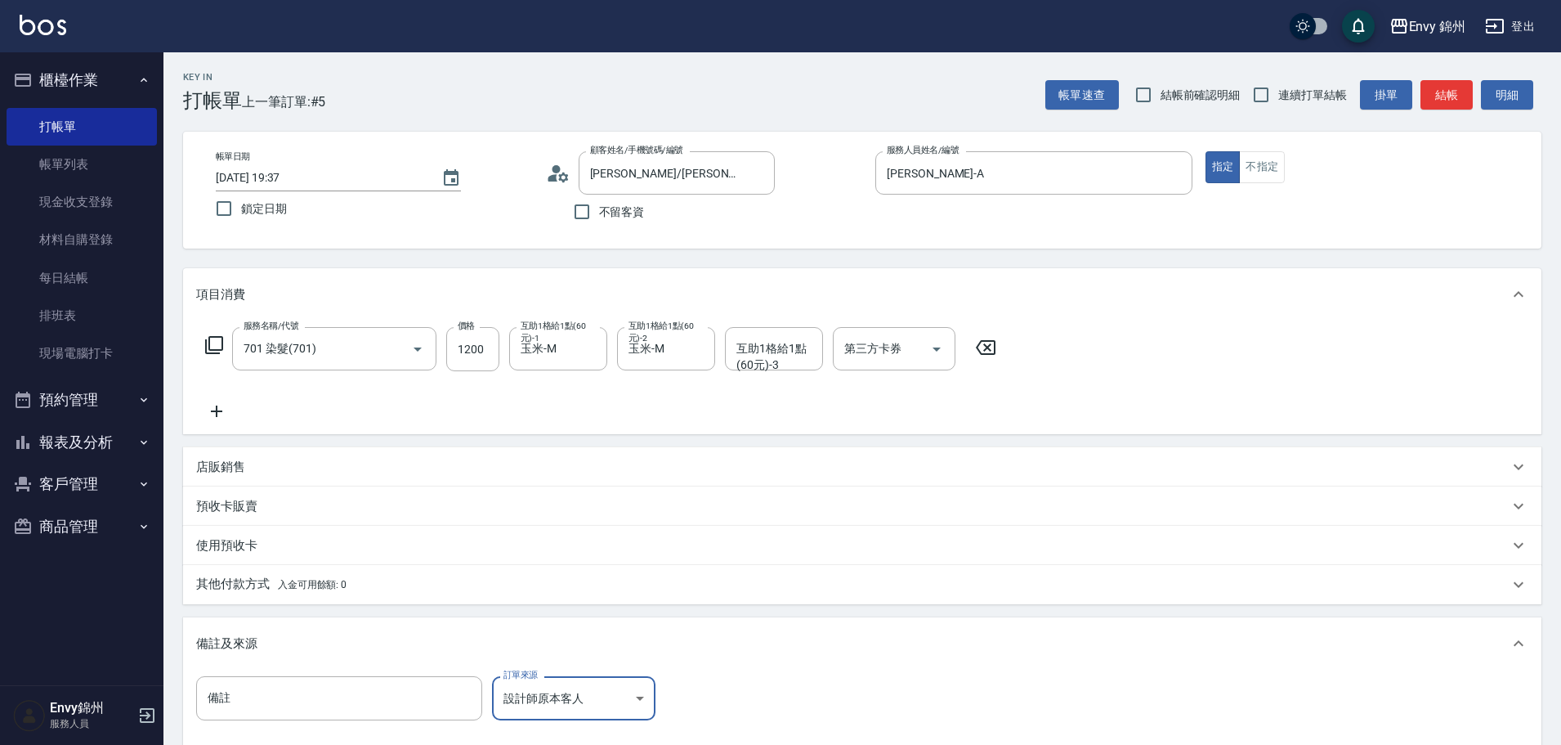
scroll to position [193, 0]
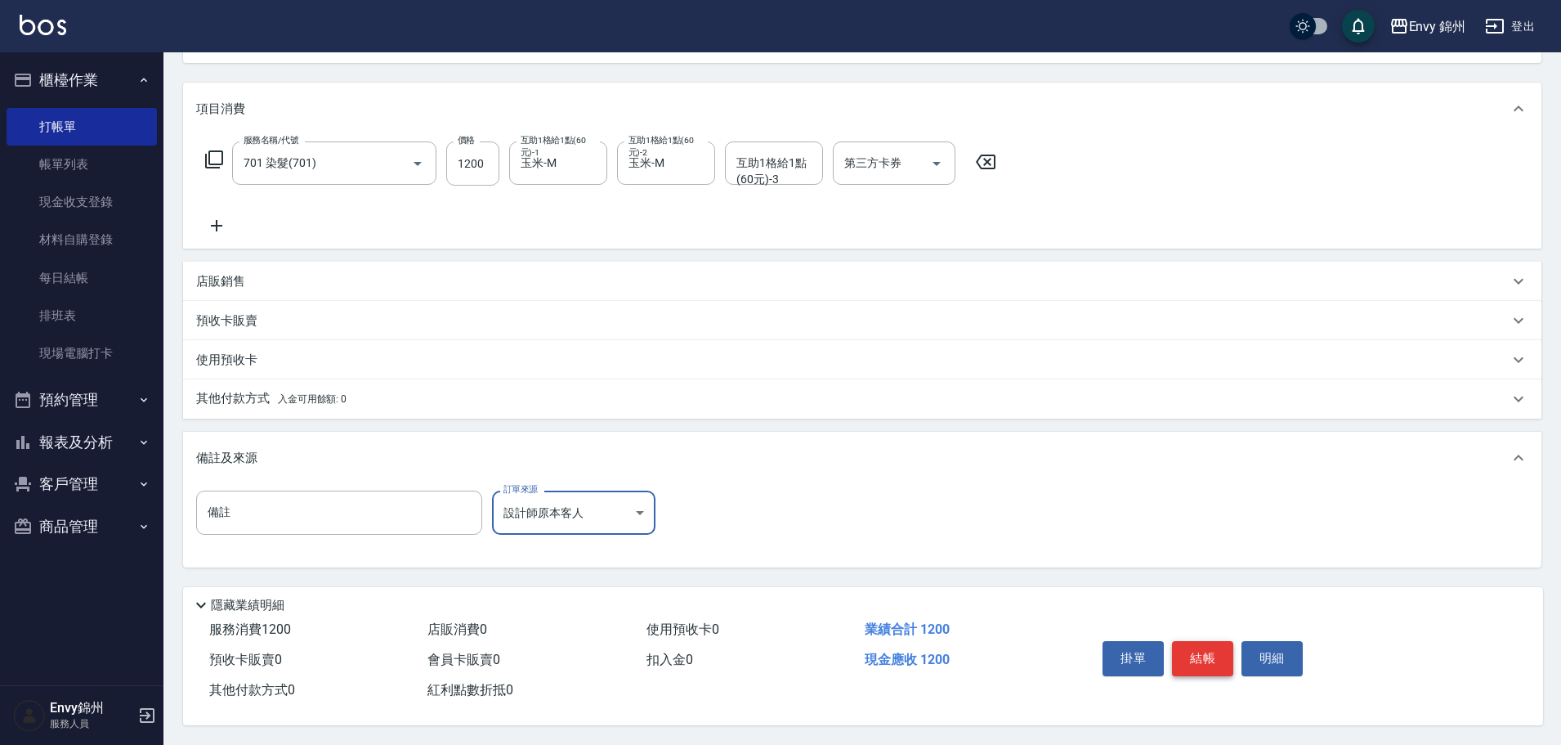
click at [1194, 645] on button "結帳" at bounding box center [1202, 658] width 61 height 34
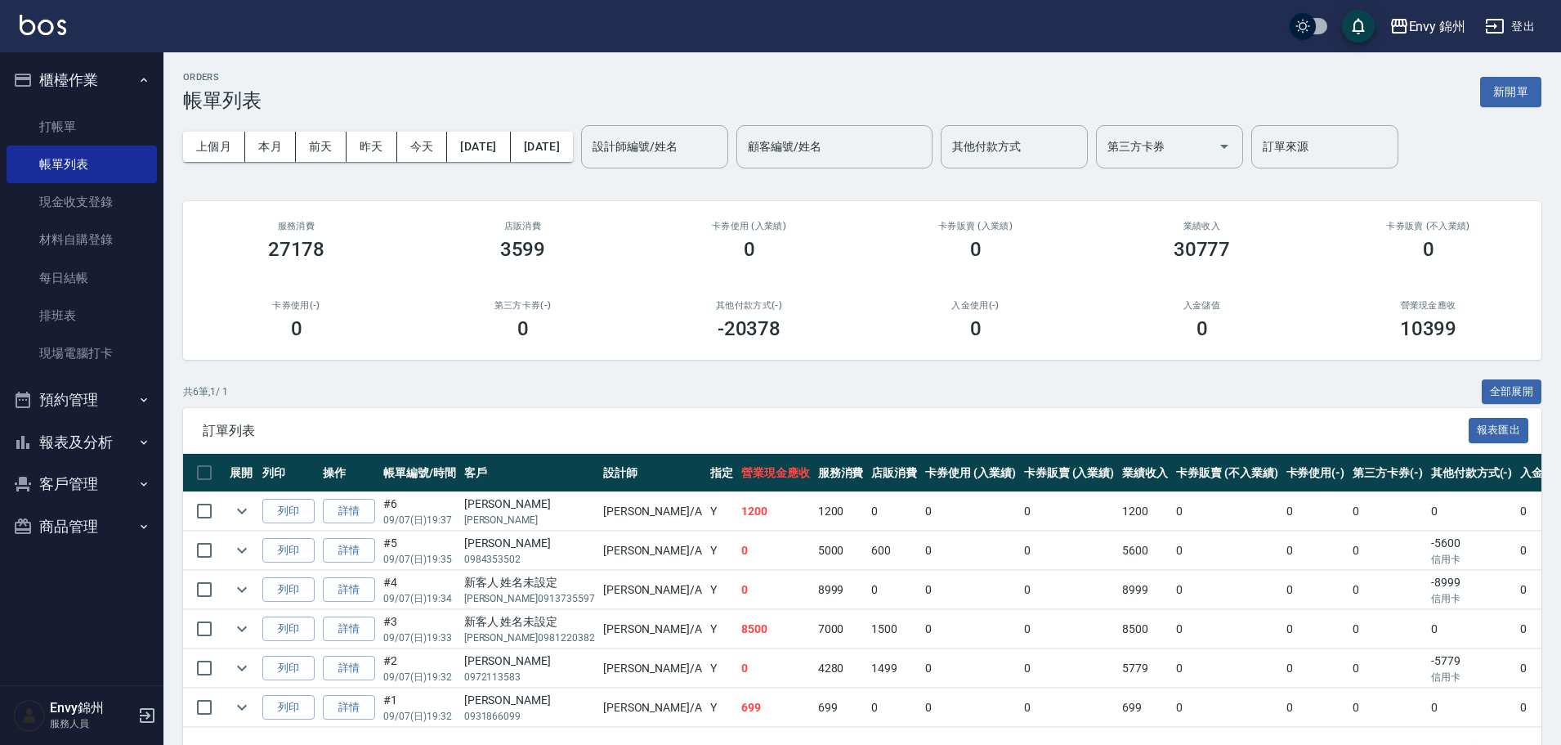
click at [78, 449] on button "報表及分析" at bounding box center [82, 442] width 150 height 43
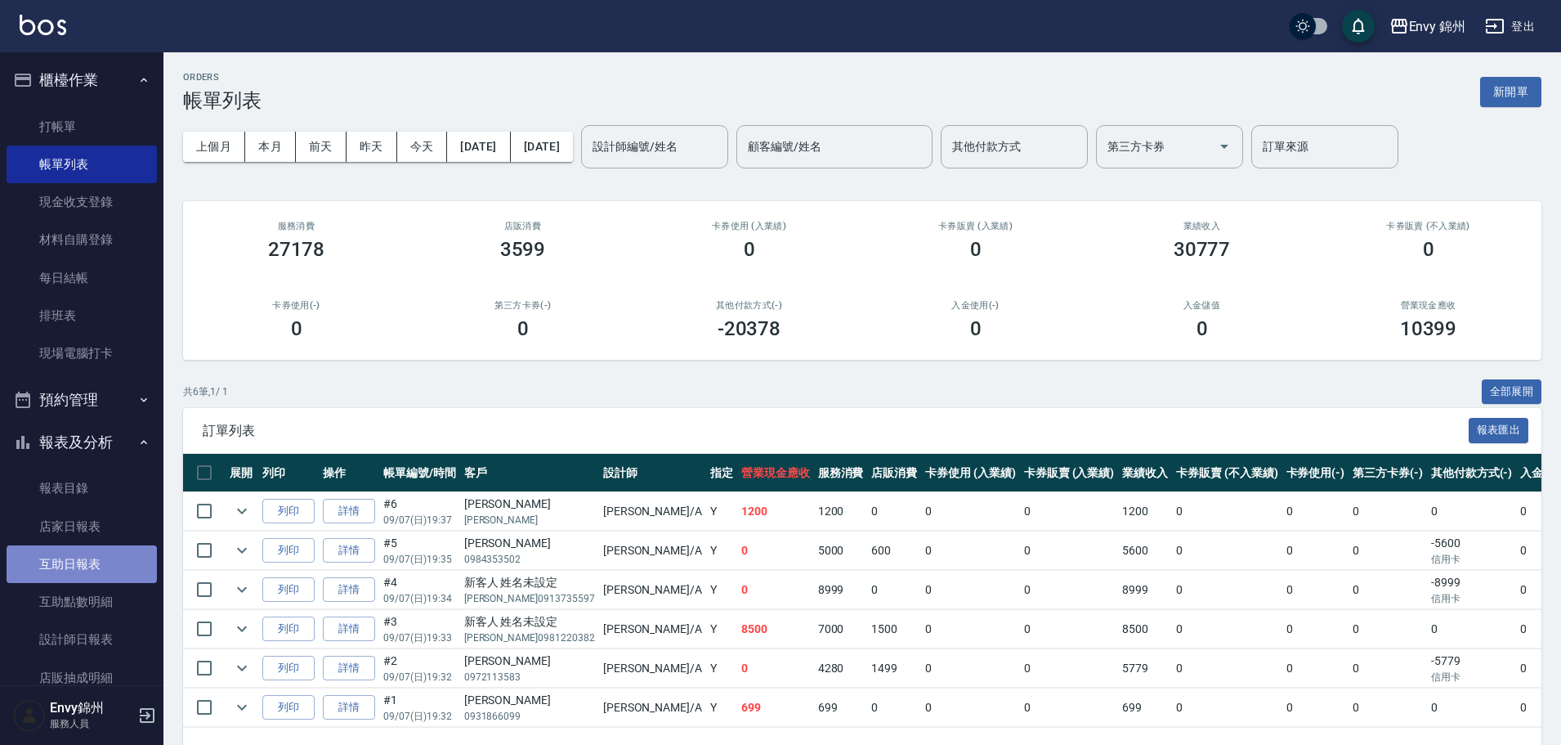
click at [104, 557] on link "互助日報表" at bounding box center [82, 564] width 150 height 38
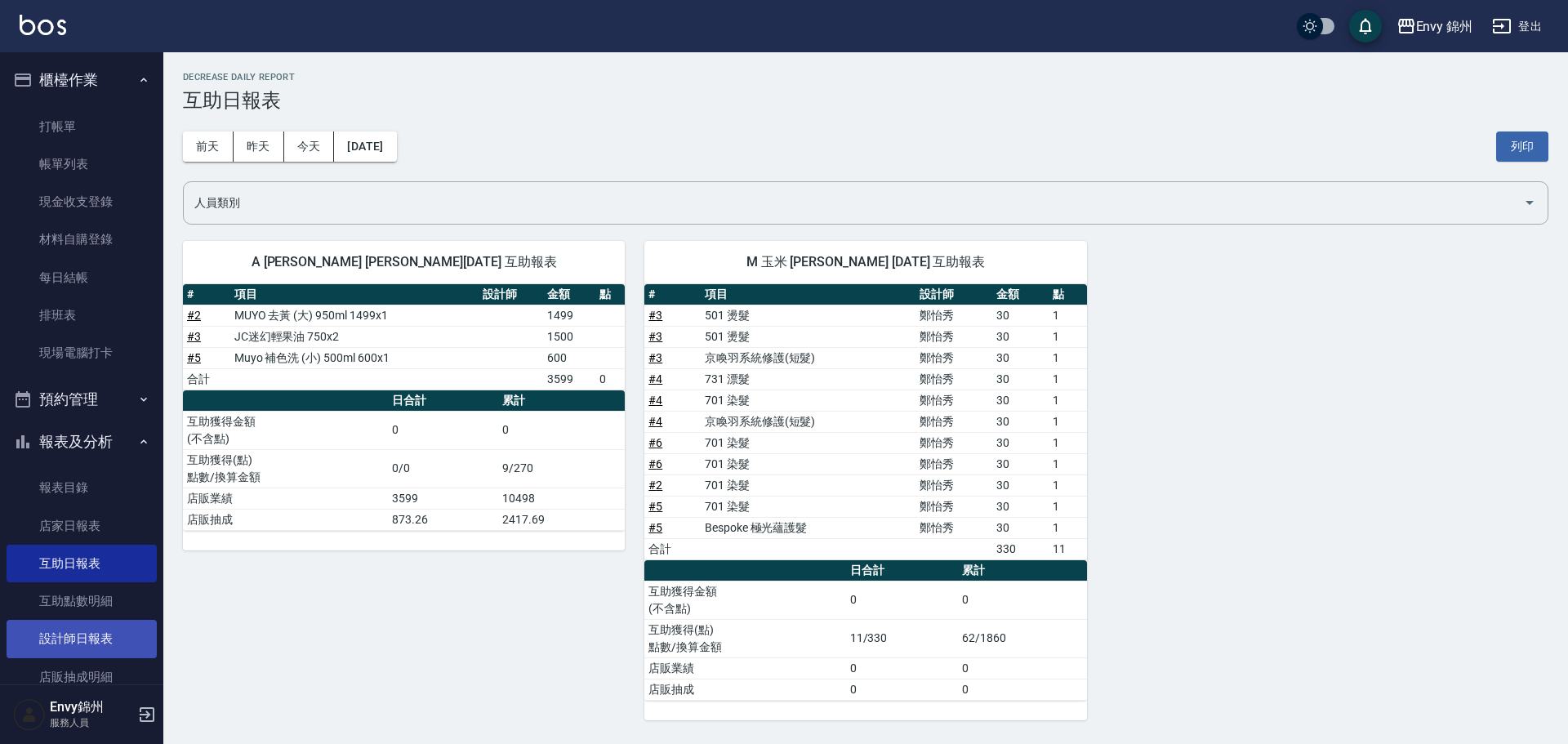
click at [47, 638] on link "設計師日報表" at bounding box center [82, 638] width 150 height 38
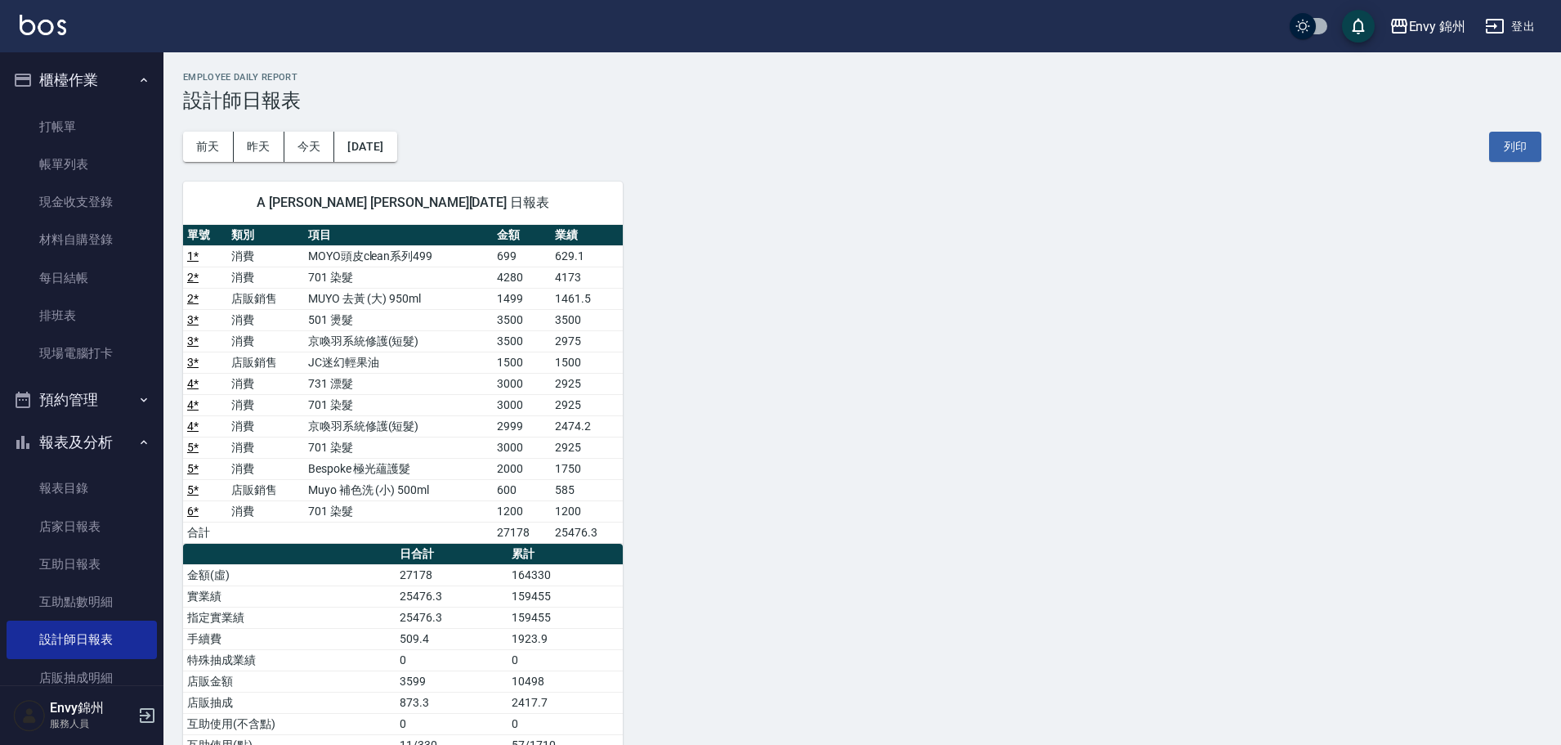
scroll to position [164, 0]
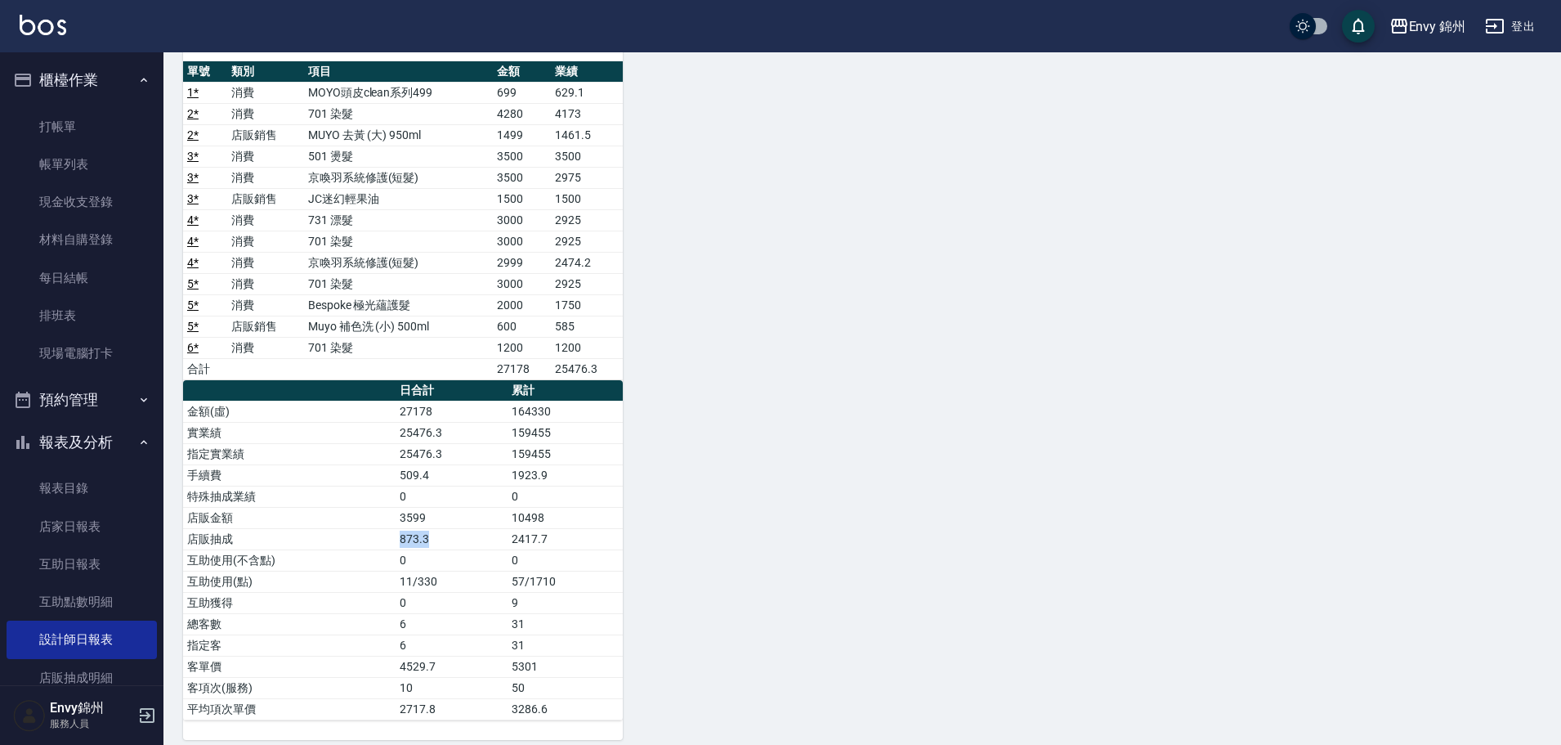
drag, startPoint x: 390, startPoint y: 542, endPoint x: 451, endPoint y: 545, distance: 61.4
click at [451, 545] on tr "店販抽成 873.3 2417.7" at bounding box center [403, 538] width 440 height 21
drag, startPoint x: 385, startPoint y: 514, endPoint x: 429, endPoint y: 518, distance: 44.3
click at [429, 518] on tr "店販金額 3599 10498" at bounding box center [403, 517] width 440 height 21
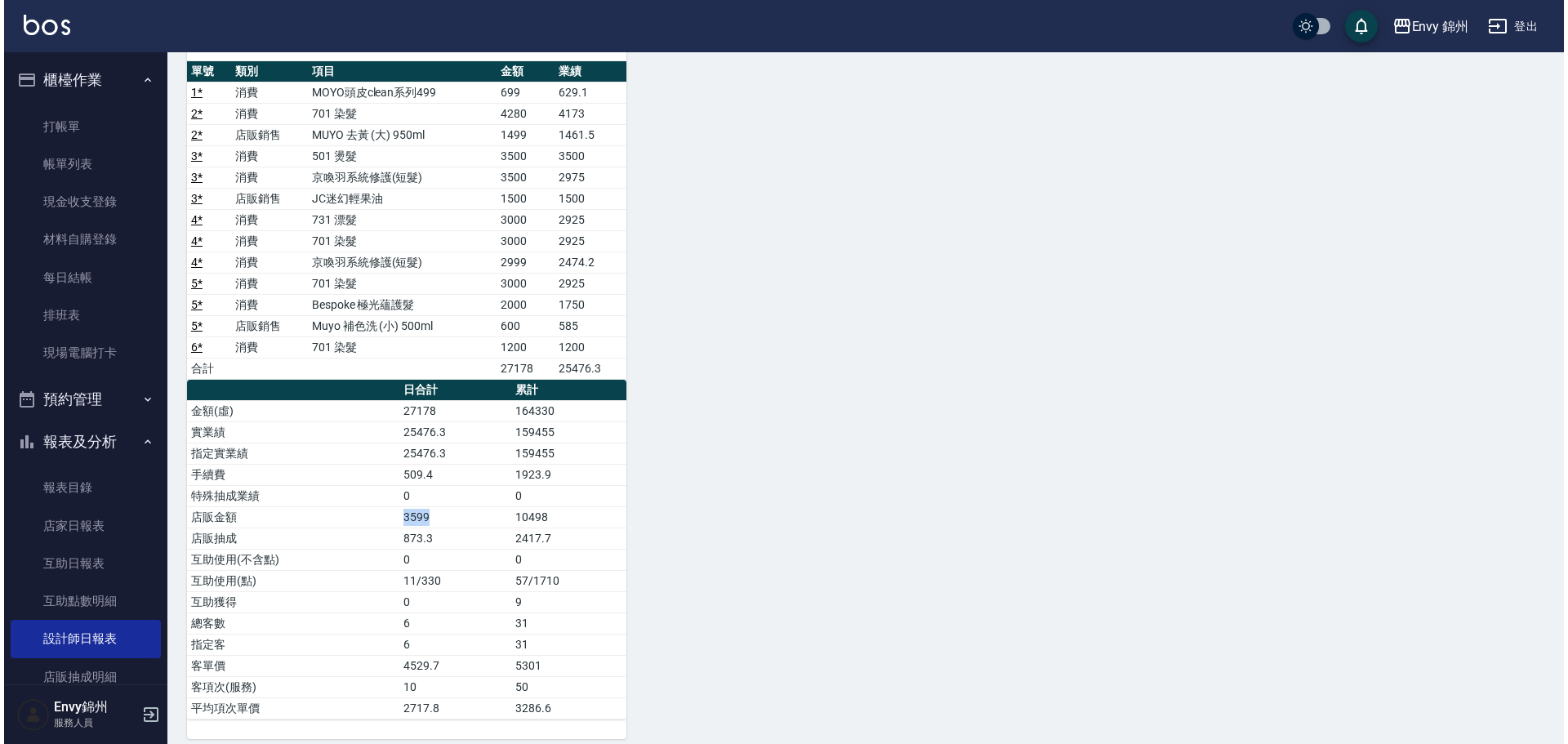
scroll to position [0, 0]
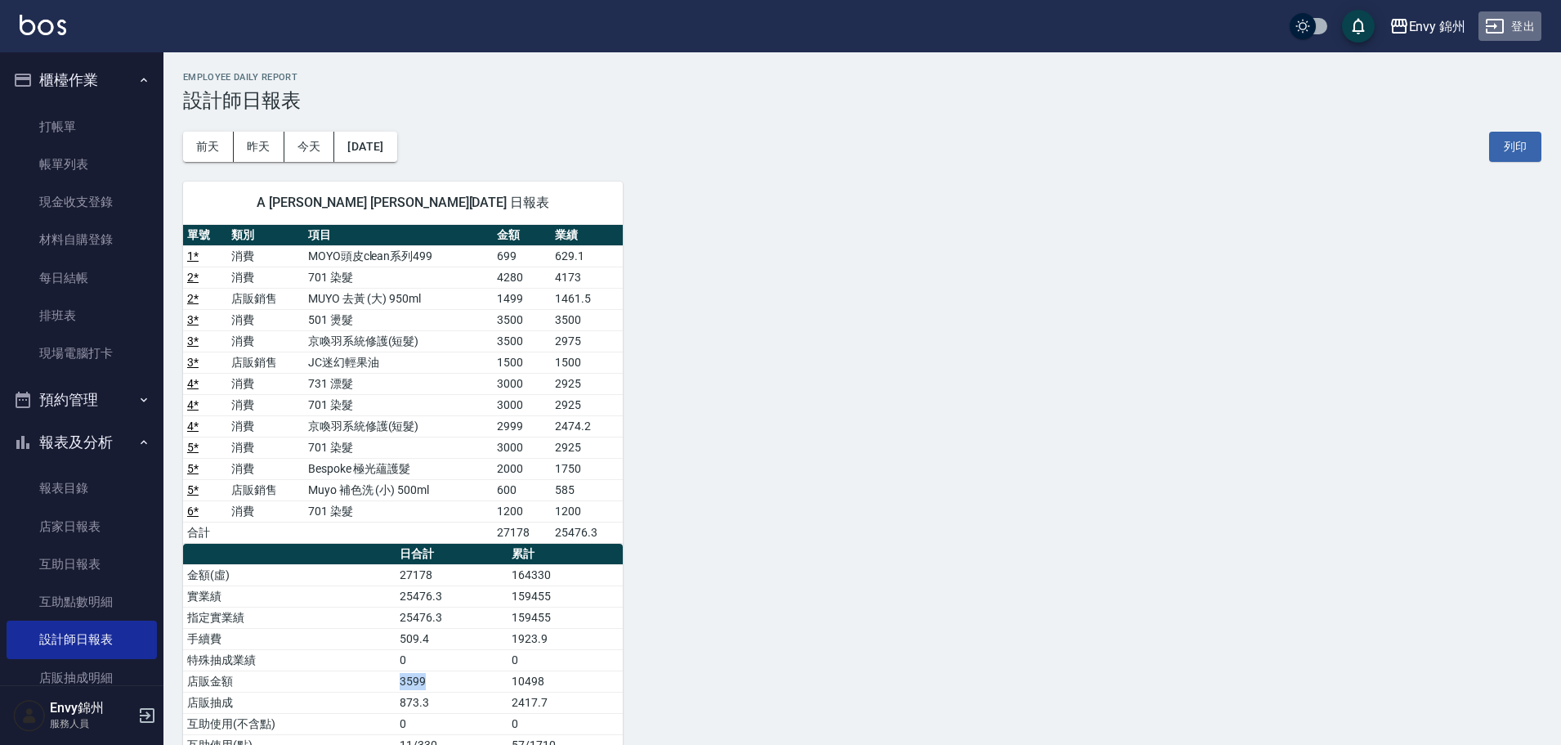
click at [1534, 27] on button "登出" at bounding box center [1510, 26] width 63 height 30
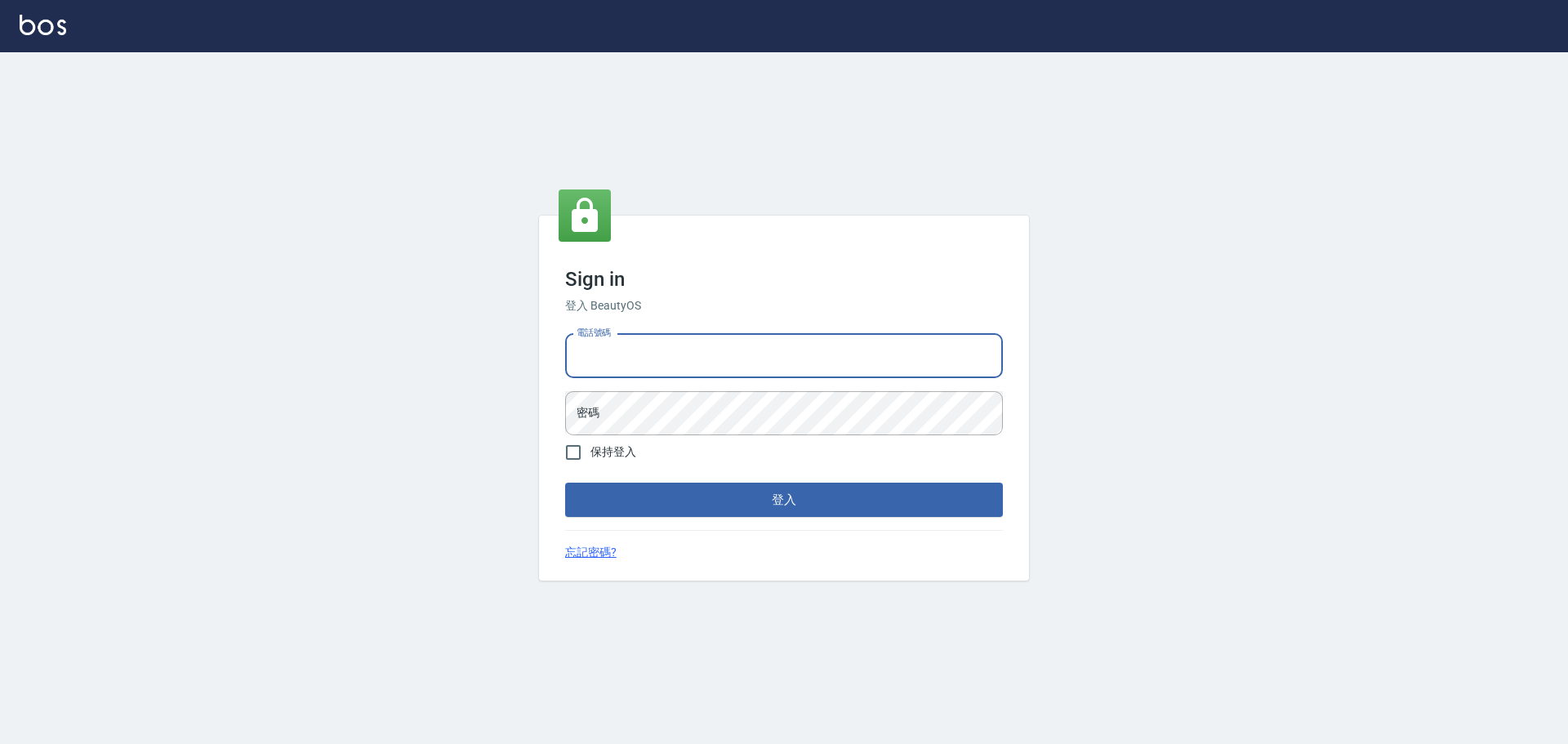
drag, startPoint x: 752, startPoint y: 361, endPoint x: 758, endPoint y: 373, distance: 13.4
click at [752, 361] on input "電話號碼" at bounding box center [784, 356] width 437 height 44
click at [740, 352] on input "25153595" at bounding box center [784, 356] width 437 height 44
type input "9990001234567"
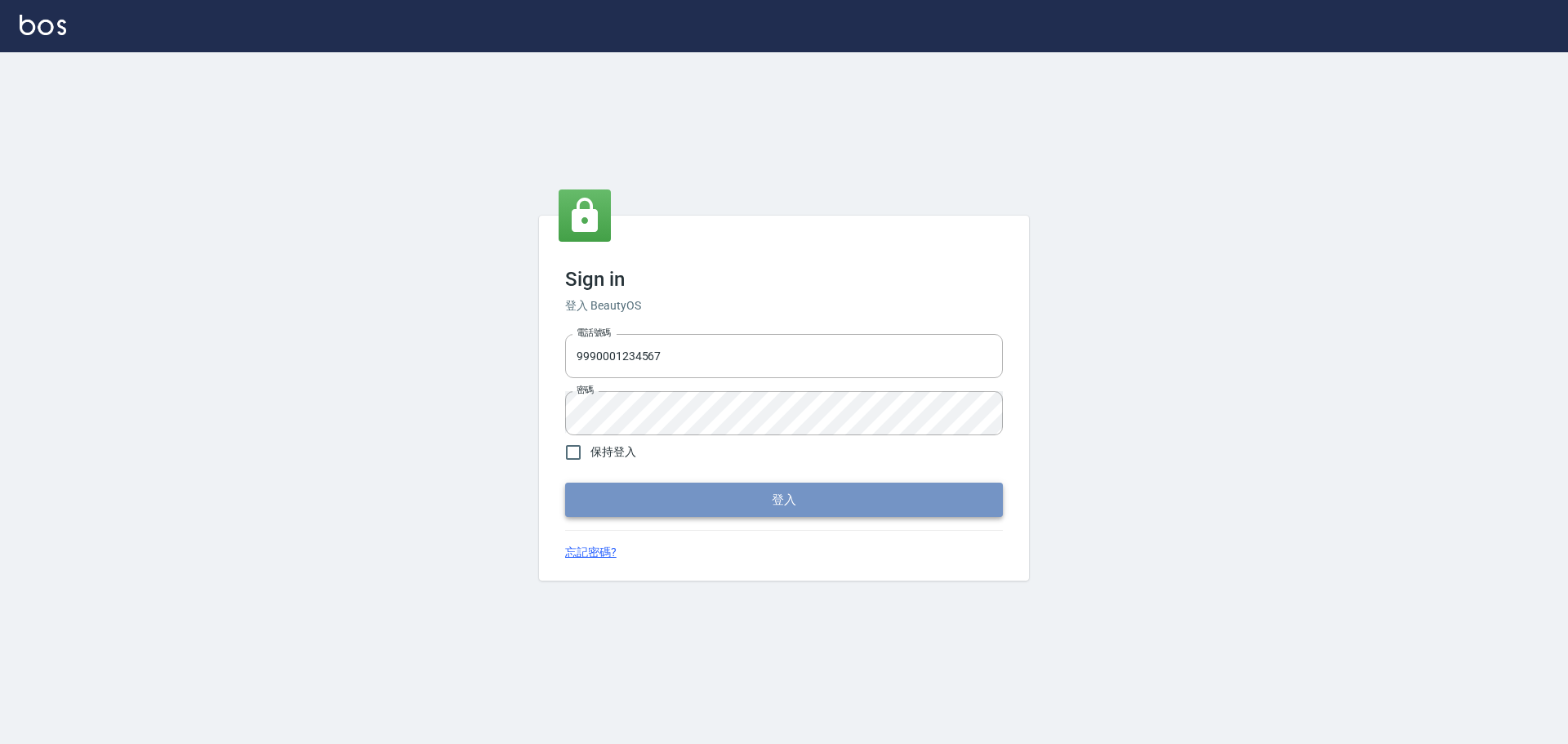
click at [765, 512] on button "登入" at bounding box center [784, 499] width 437 height 34
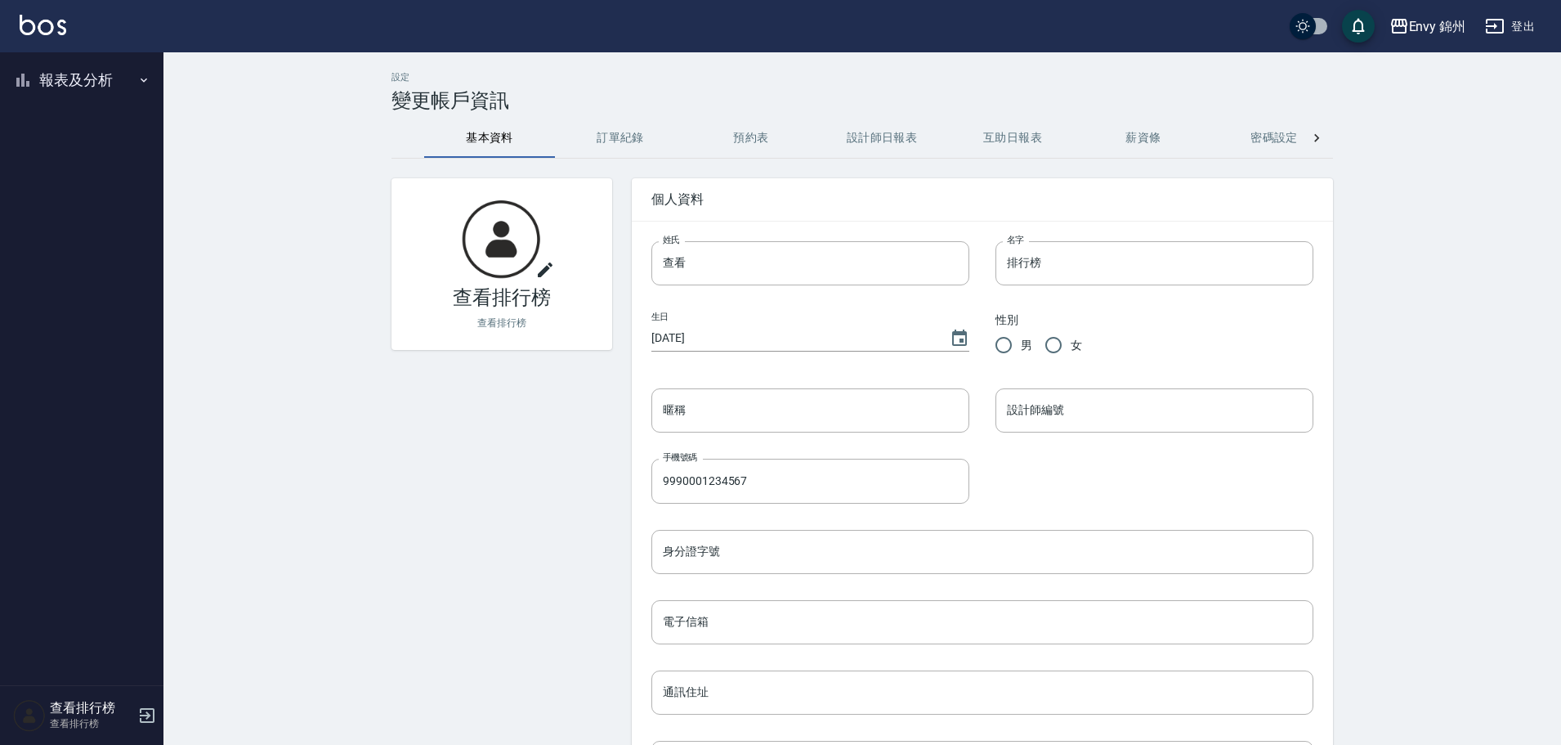
click at [45, 74] on button "報表及分析" at bounding box center [82, 80] width 150 height 43
click at [89, 168] on link "店家排行榜" at bounding box center [82, 165] width 150 height 38
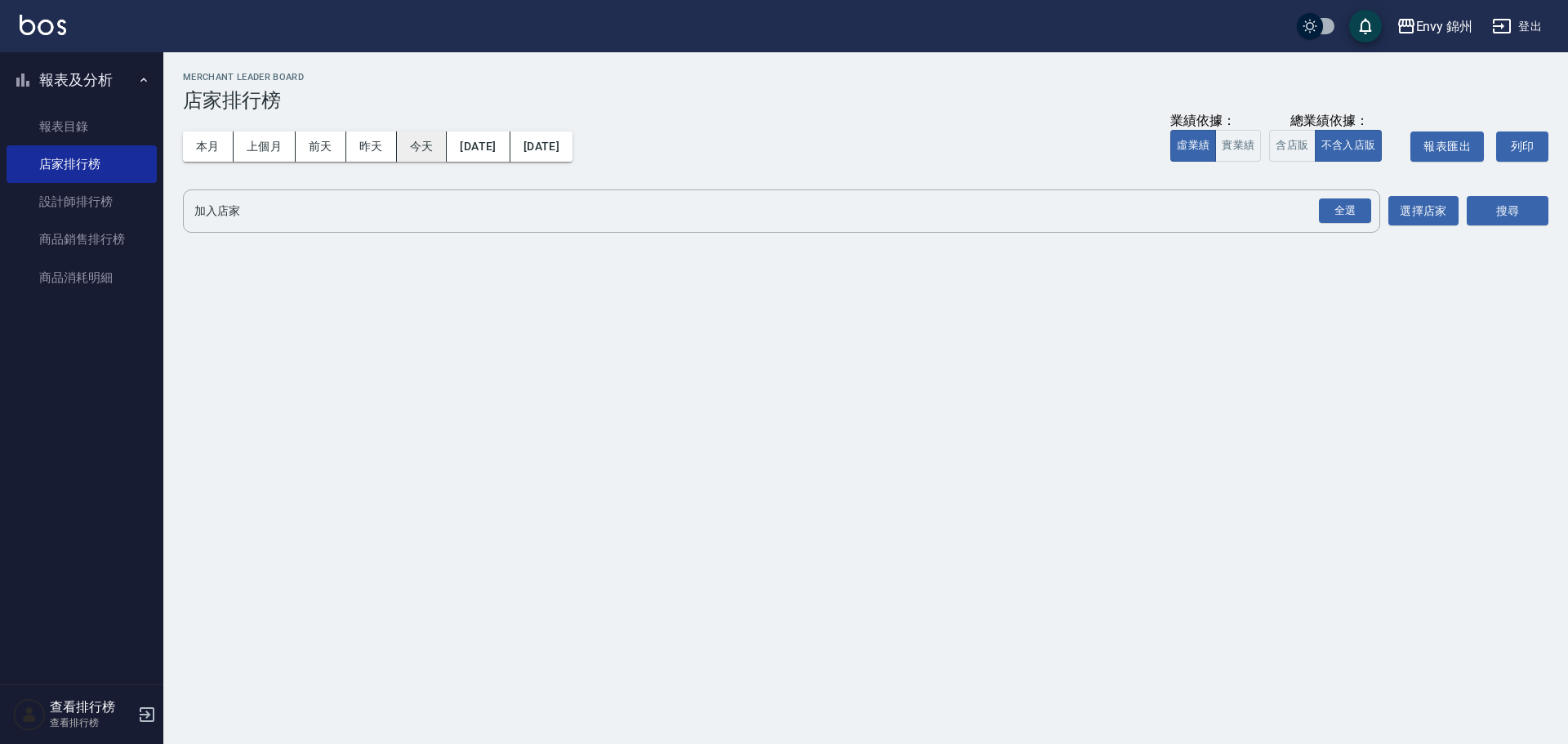
click at [413, 146] on button "今天" at bounding box center [421, 147] width 51 height 30
click at [1362, 213] on div "全選" at bounding box center [1344, 211] width 52 height 25
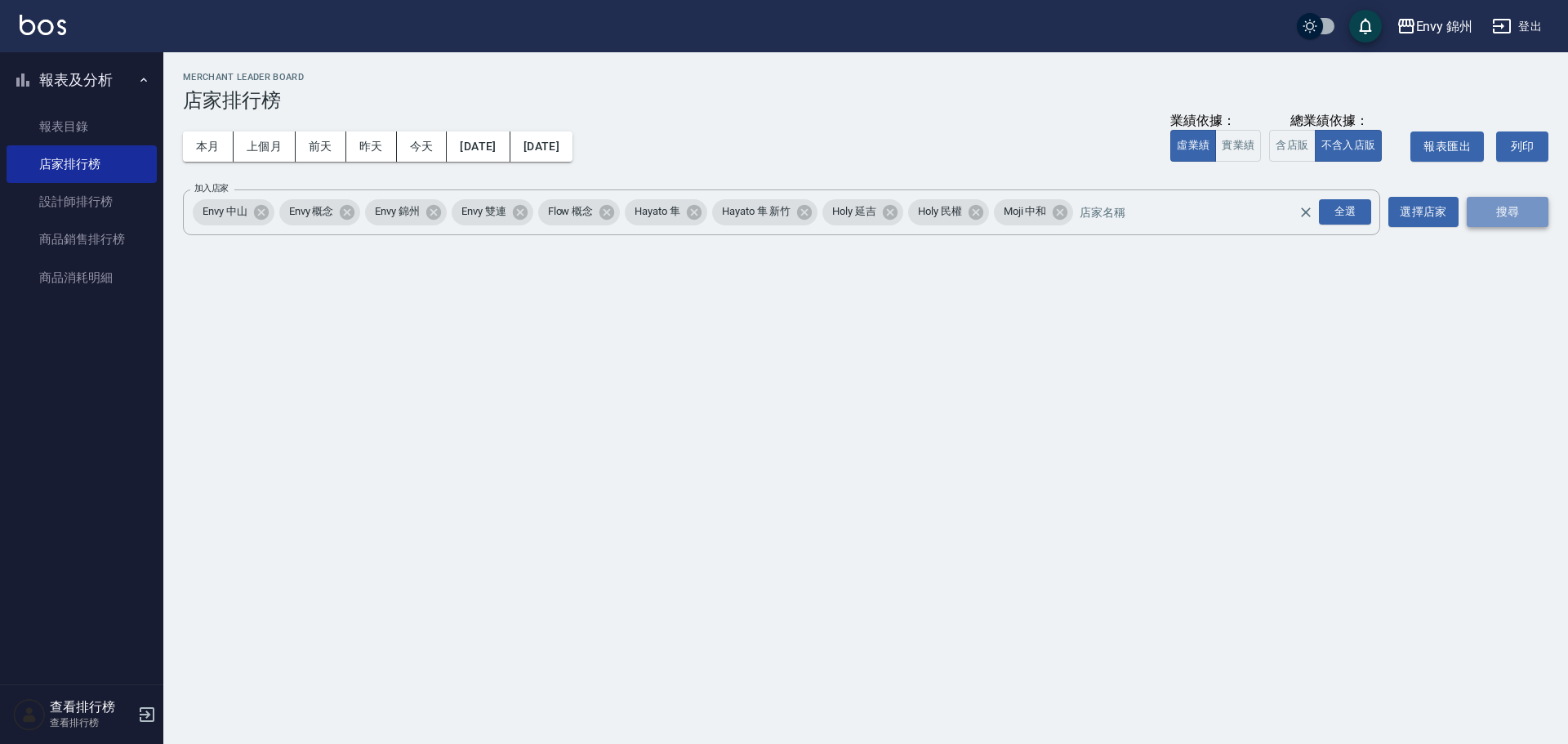
click at [1481, 214] on button "搜尋" at bounding box center [1507, 212] width 82 height 30
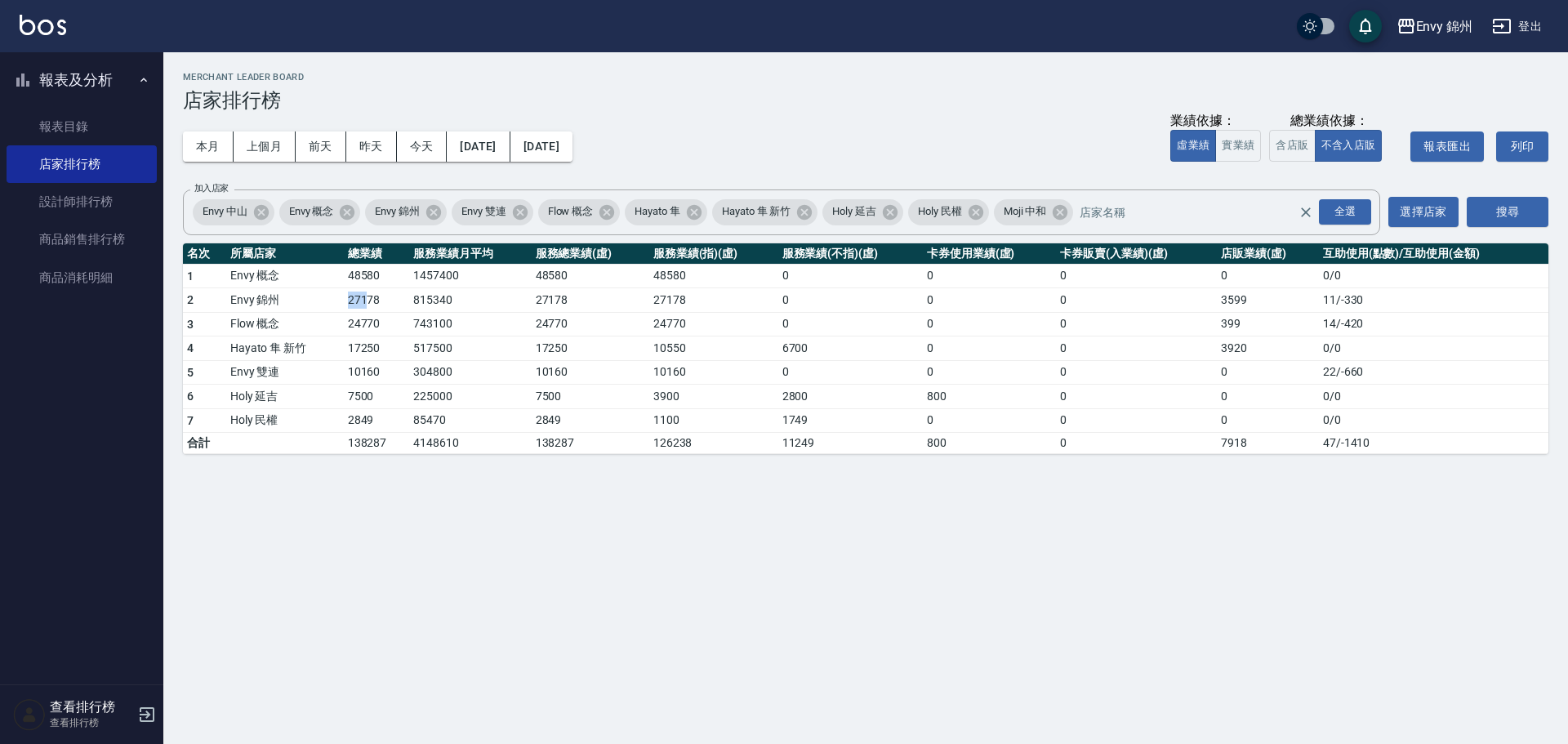
drag, startPoint x: 327, startPoint y: 292, endPoint x: 365, endPoint y: 291, distance: 38.0
click at [365, 291] on tr "2 Envy 錦州 27178 815340 27178 27178 0 0 0 3599 11 / -330" at bounding box center [865, 301] width 1365 height 25
click at [92, 196] on link "設計師排行榜" at bounding box center [82, 202] width 150 height 38
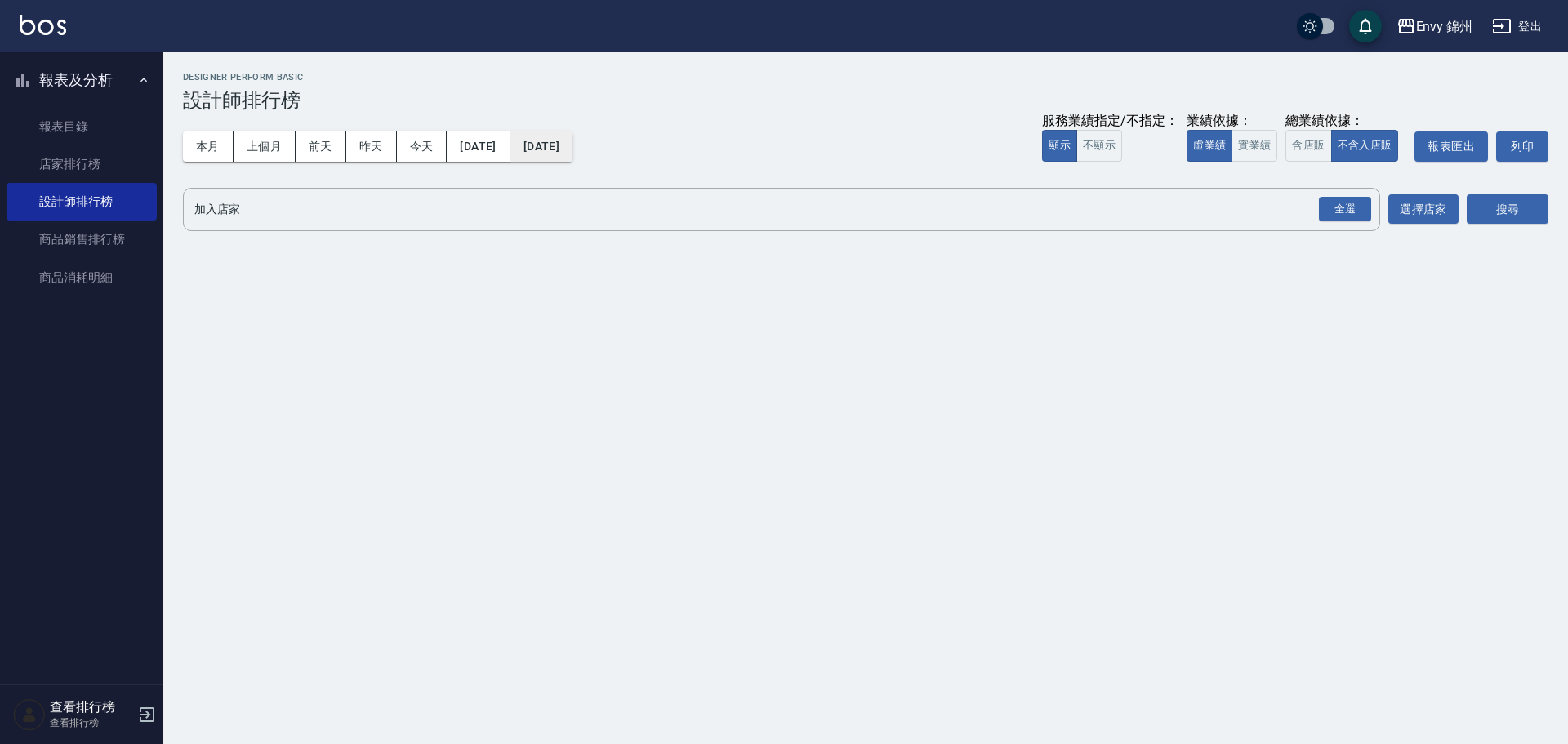
click at [554, 151] on button "[DATE]" at bounding box center [541, 147] width 62 height 30
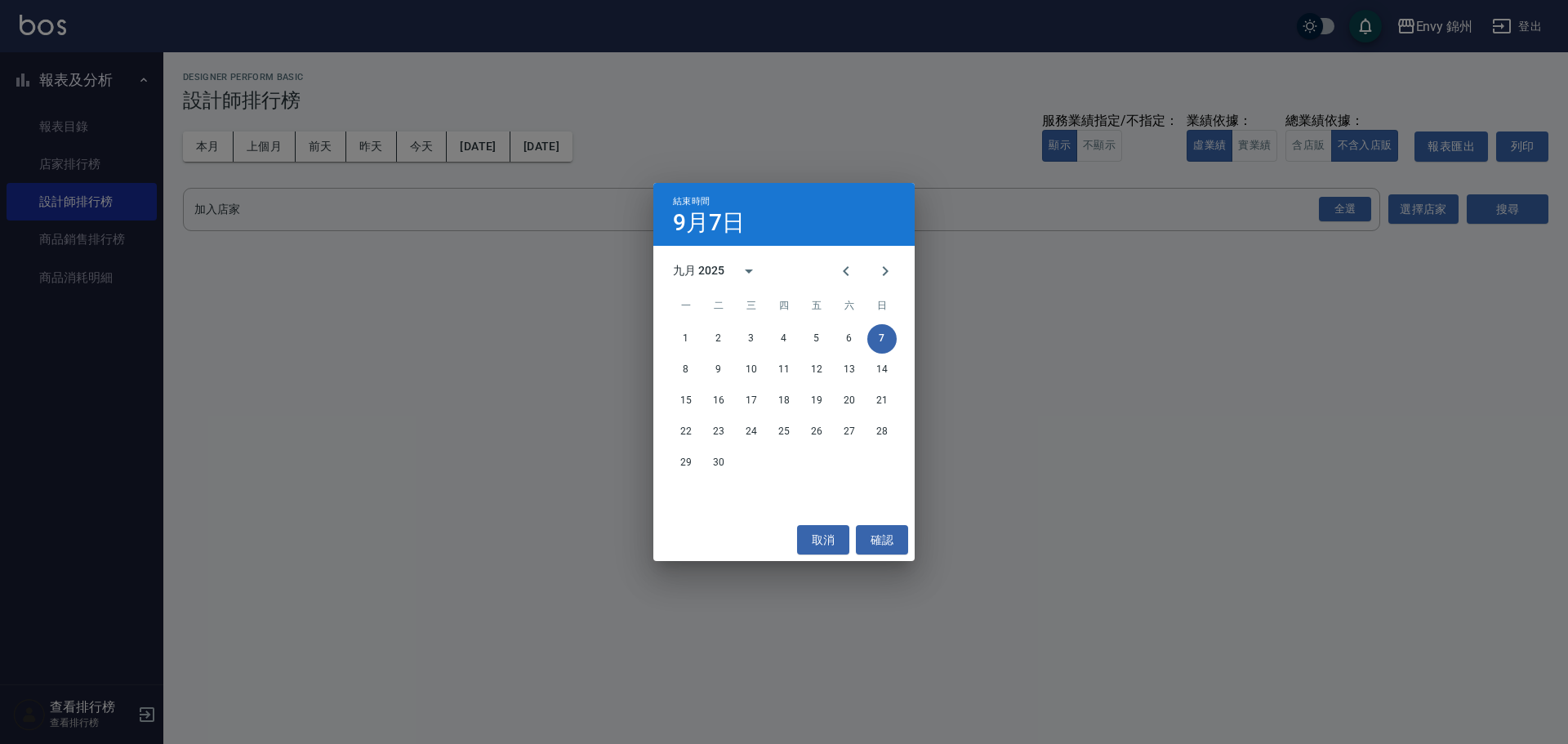
click at [418, 151] on div "結束時間 9月7日 九月 2025 一 二 三 四 五 六 日 1 2 3 4 5 6 7 8 9 10 11 12 13 14 15 16 17 18 19…" at bounding box center [784, 372] width 1568 height 744
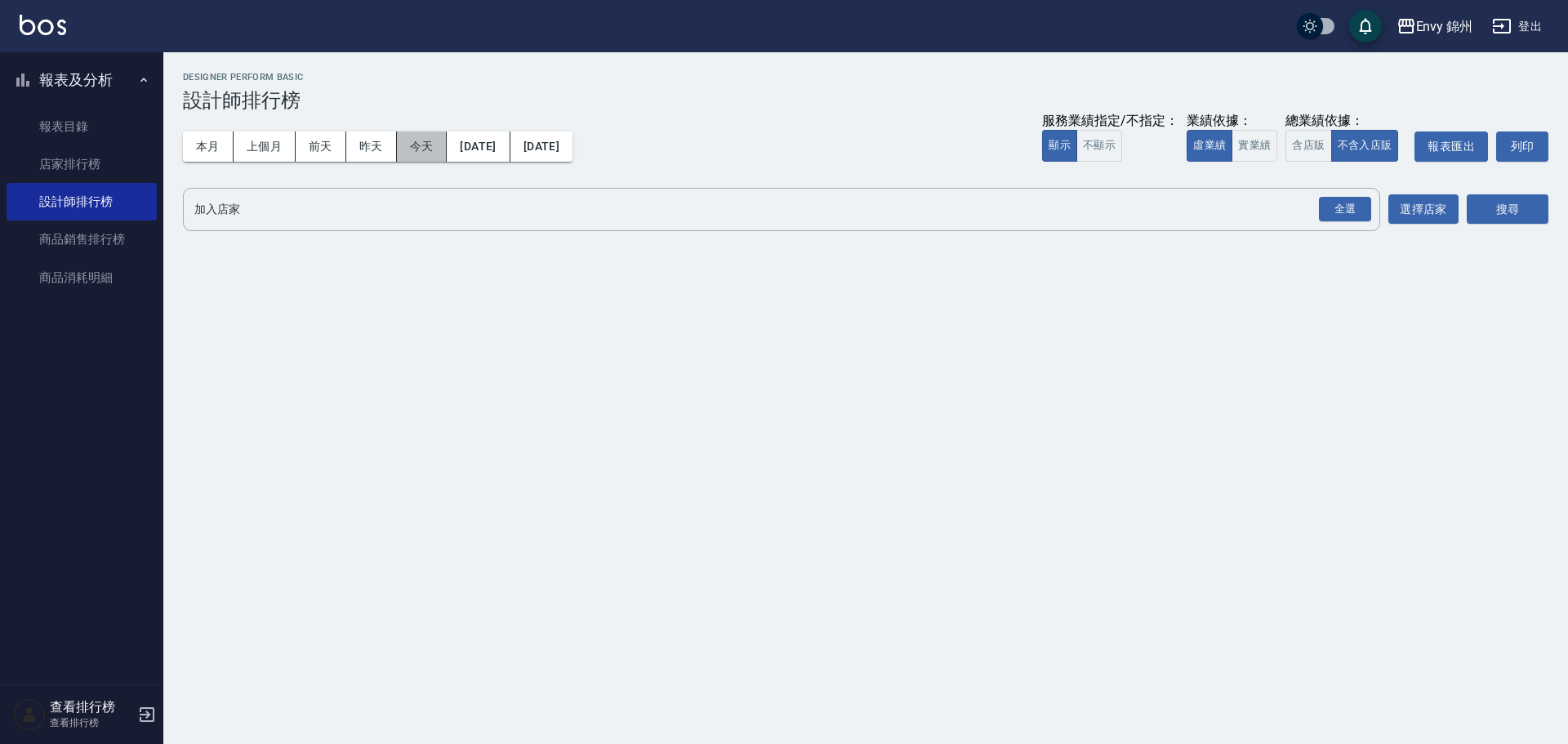
click at [418, 151] on button "今天" at bounding box center [421, 147] width 51 height 30
click at [1377, 208] on div "加入店家 全選 加入店家 選擇店家" at bounding box center [820, 209] width 1275 height 43
click at [1357, 209] on div "全選" at bounding box center [1344, 209] width 52 height 25
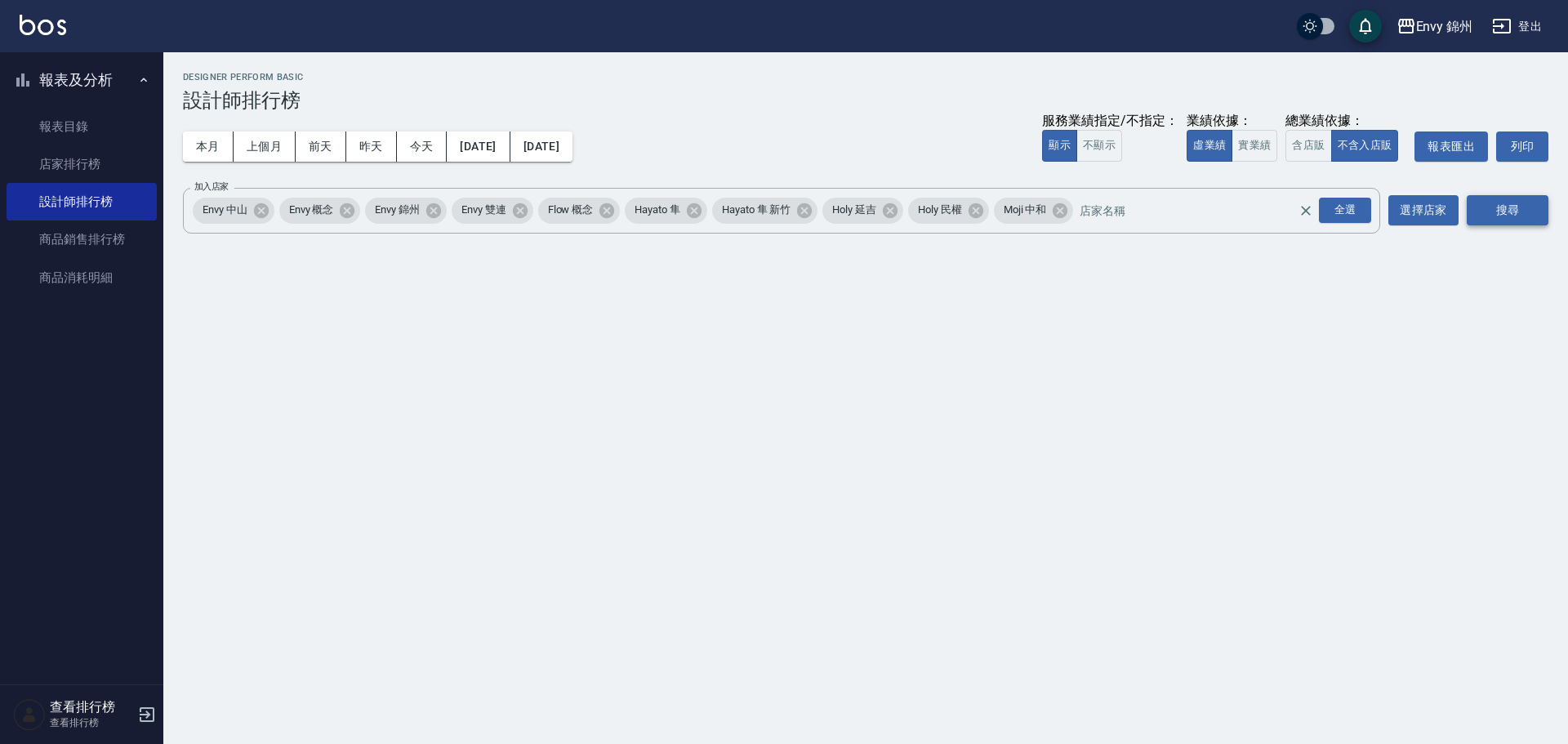
click at [1499, 213] on button "搜尋" at bounding box center [1507, 210] width 82 height 30
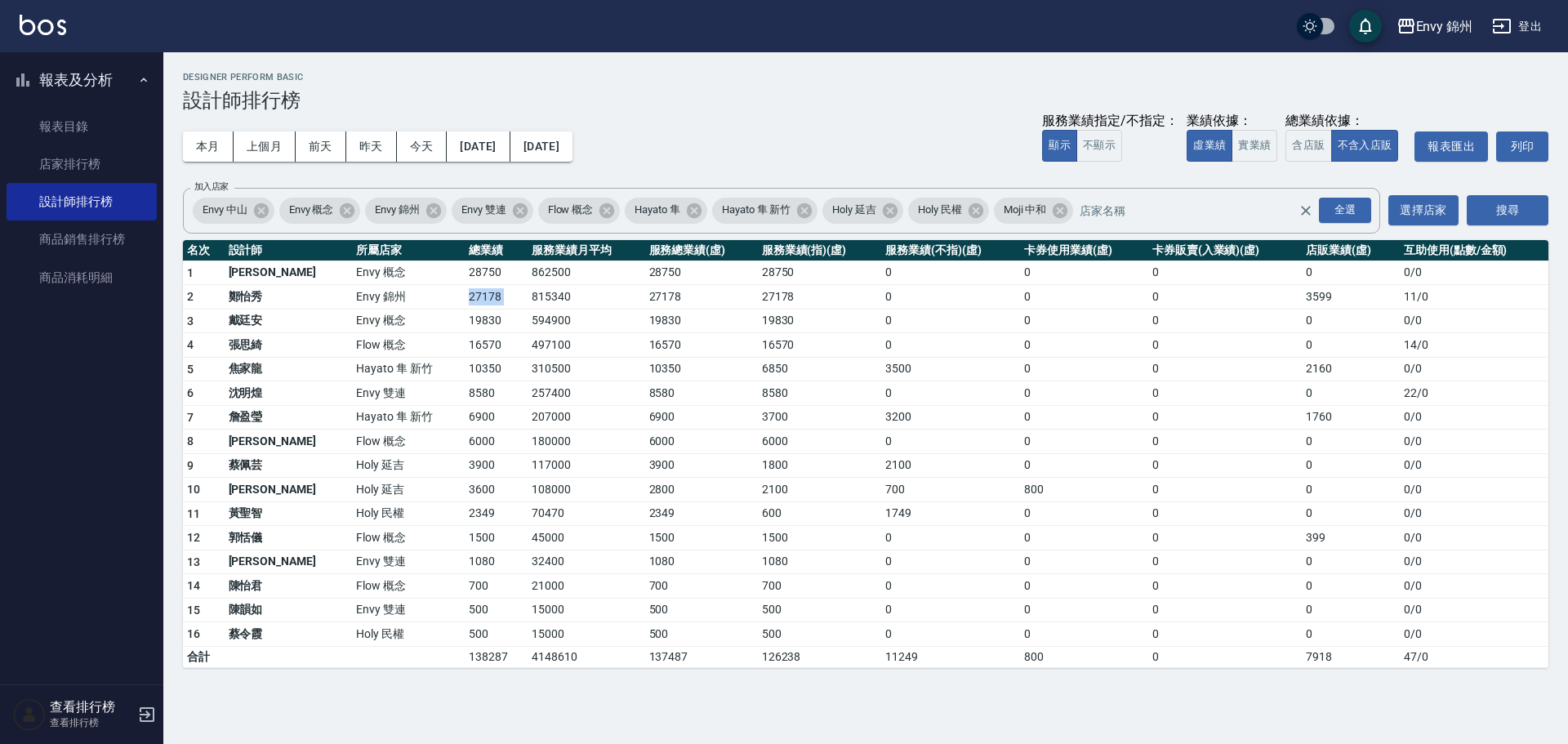
drag, startPoint x: 376, startPoint y: 305, endPoint x: 471, endPoint y: 300, distance: 95.1
click at [471, 300] on tr "2 鄭怡秀 Envy 錦州 27178 815340 27178 27178 0 0 0 3599 11 / 0" at bounding box center [865, 297] width 1365 height 25
drag, startPoint x: 404, startPoint y: 358, endPoint x: 431, endPoint y: 355, distance: 27.2
click at [431, 355] on tbody "1 王文嘉 Envy 概念 28750 862500 28750 28750 0 0 0 0 0 / 0 2 鄭怡秀 Envy 錦州 27178 815340…" at bounding box center [865, 463] width 1365 height 406
click at [464, 440] on td "6000" at bounding box center [495, 441] width 63 height 25
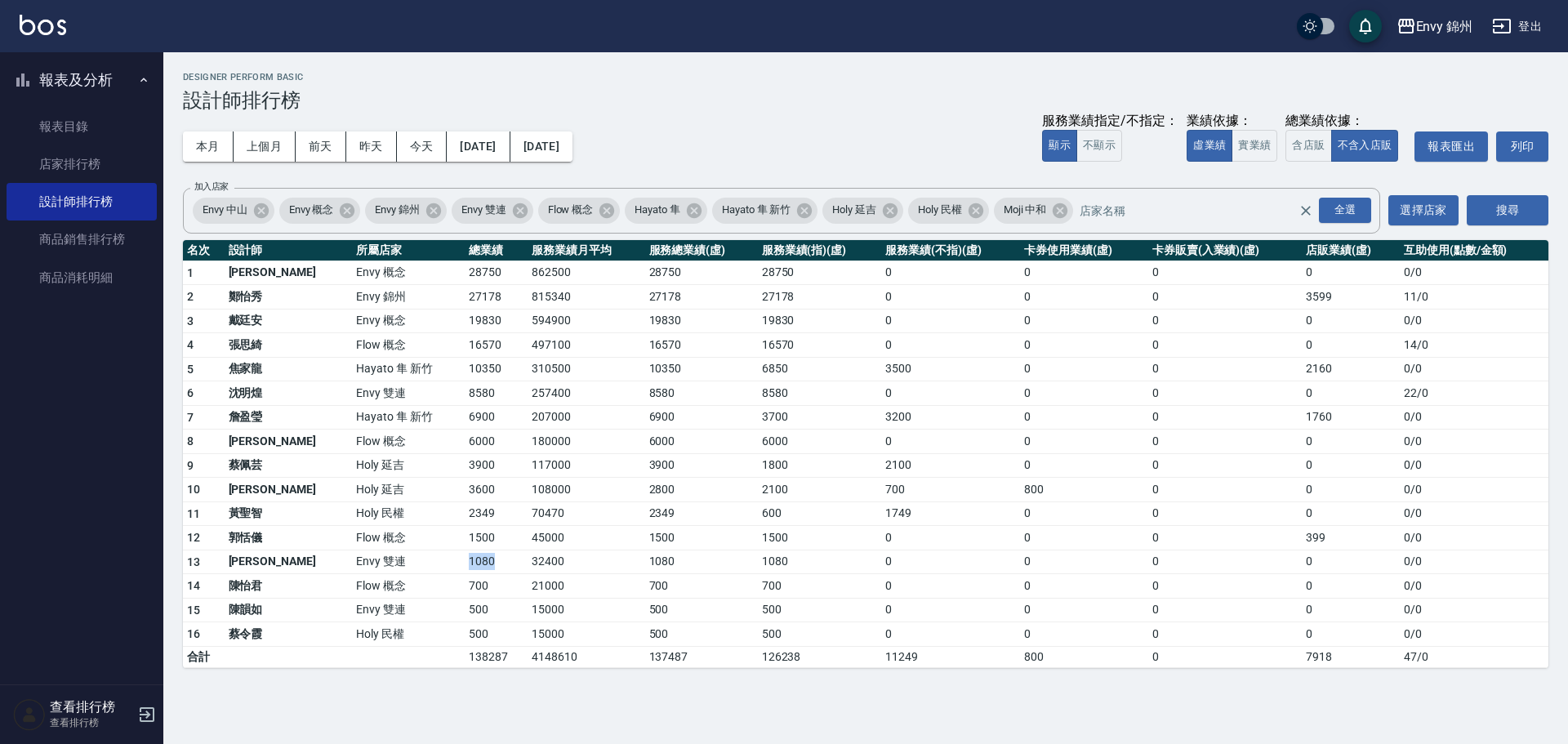
drag, startPoint x: 392, startPoint y: 560, endPoint x: 436, endPoint y: 560, distance: 44.0
click at [436, 560] on tr "13 葉莉娜 Envy 雙連 1080 32400 1080 1080 0 0 0 0 0 / 0" at bounding box center [865, 561] width 1365 height 25
click at [464, 578] on td "700" at bounding box center [495, 586] width 63 height 25
drag, startPoint x: 392, startPoint y: 581, endPoint x: 423, endPoint y: 584, distance: 31.1
click at [423, 584] on tr "14 陳怡君 Flow 概念 700 21000 700 700 0 0 0 0 0 / 0" at bounding box center [865, 586] width 1365 height 25
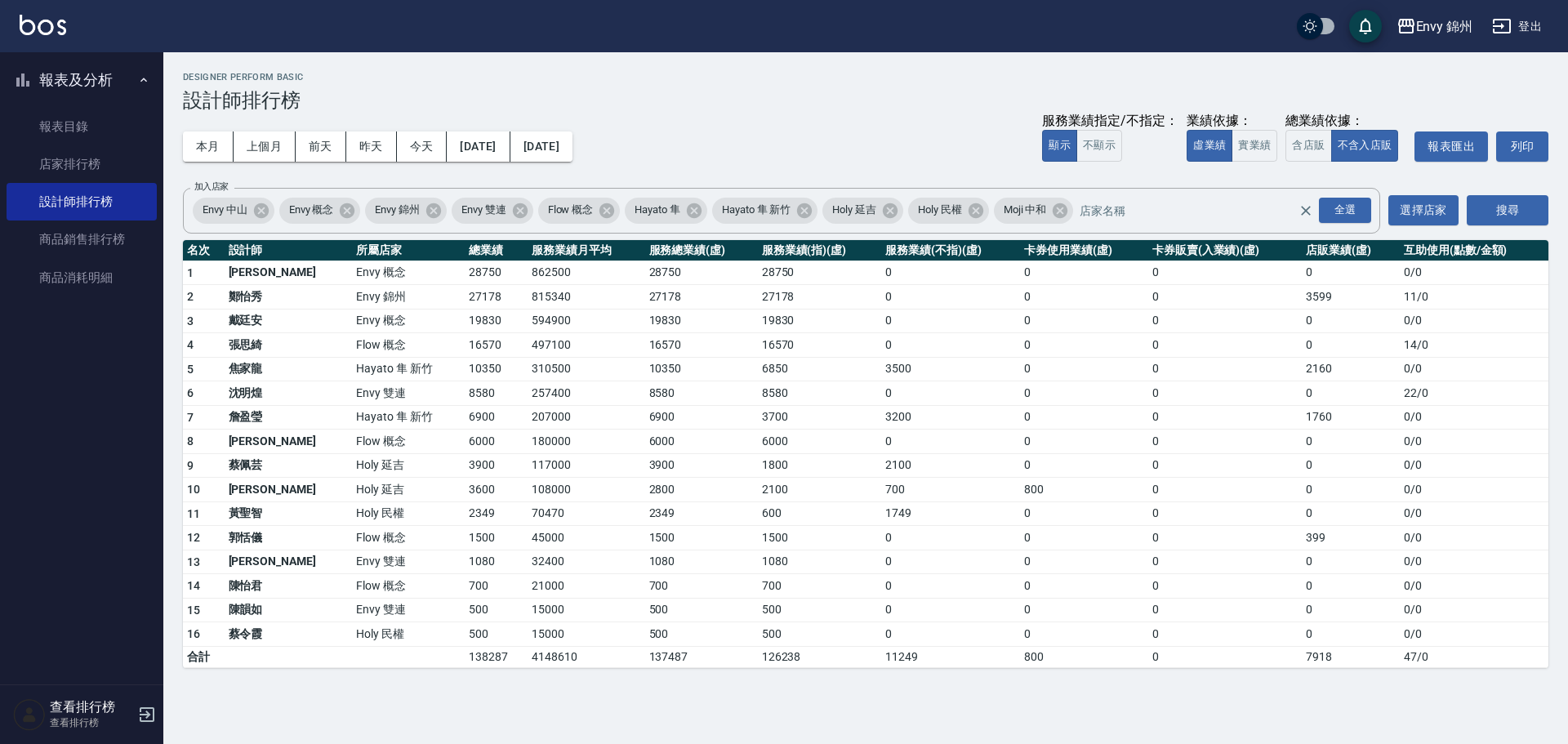
click at [464, 489] on td "3600" at bounding box center [495, 489] width 63 height 25
drag, startPoint x: 213, startPoint y: 135, endPoint x: 267, endPoint y: 142, distance: 54.5
click at [213, 135] on button "本月" at bounding box center [208, 147] width 51 height 30
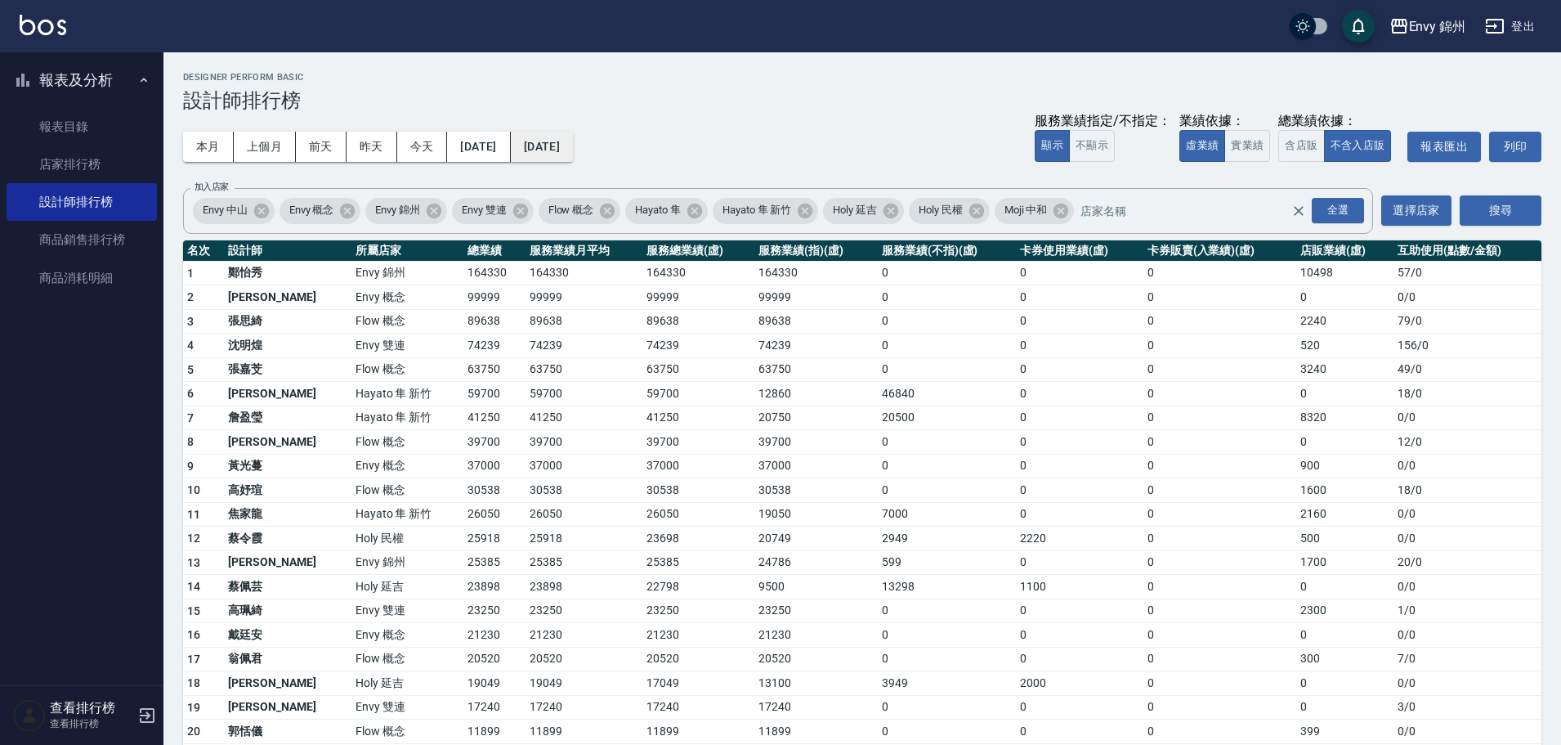
click at [573, 148] on button "2025/09/30" at bounding box center [542, 147] width 62 height 30
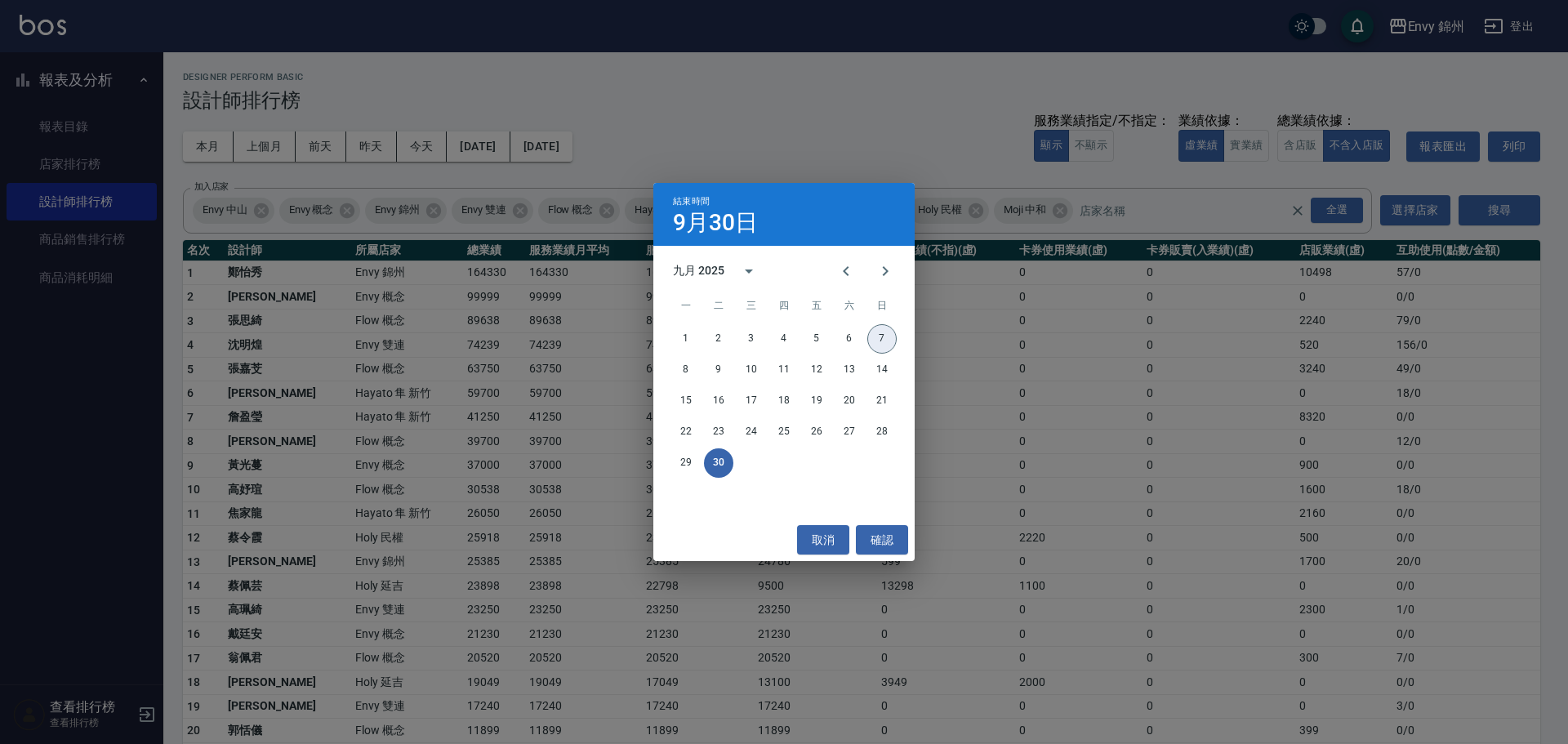
click at [885, 337] on button "7" at bounding box center [881, 339] width 29 height 29
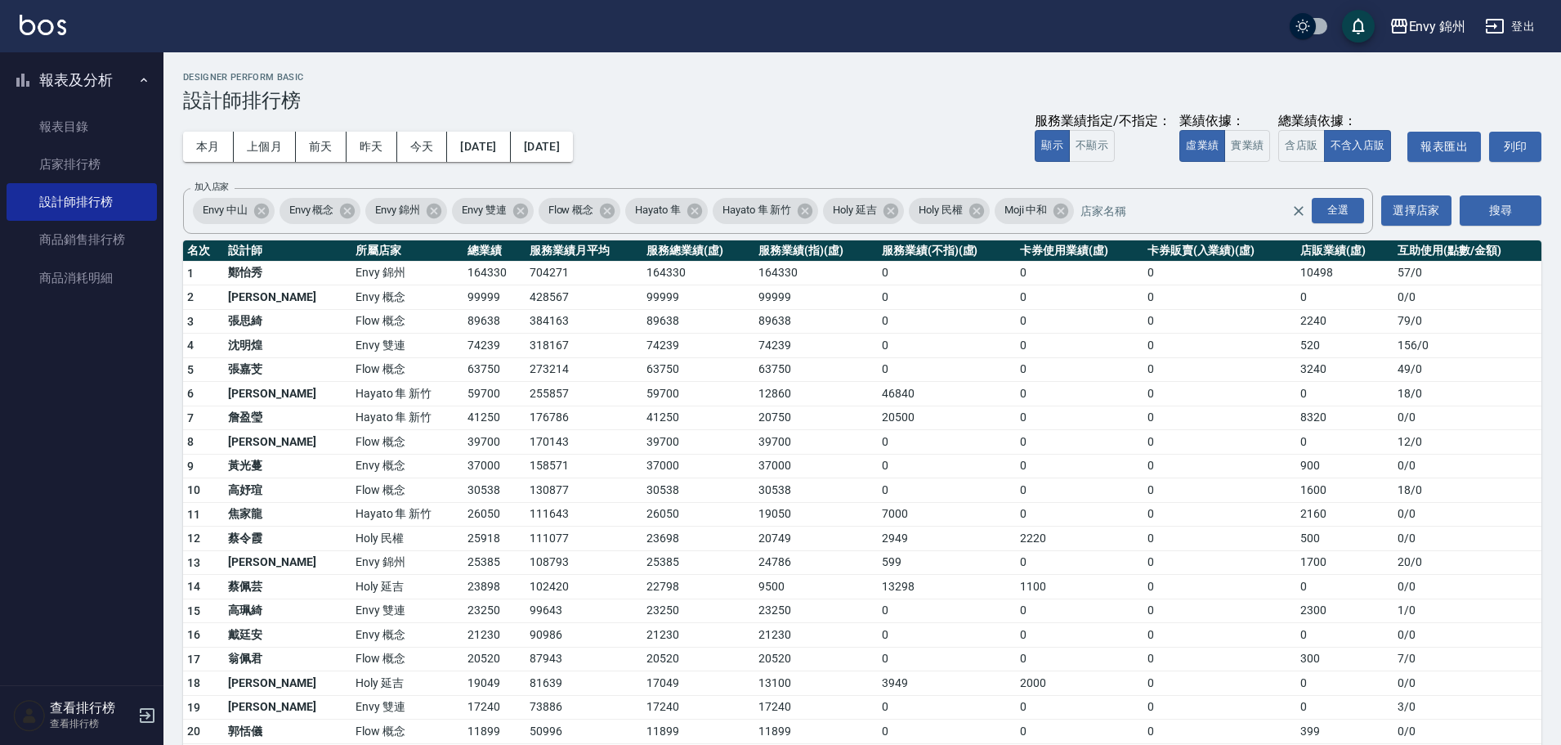
click at [1531, 25] on button "登出" at bounding box center [1510, 26] width 63 height 30
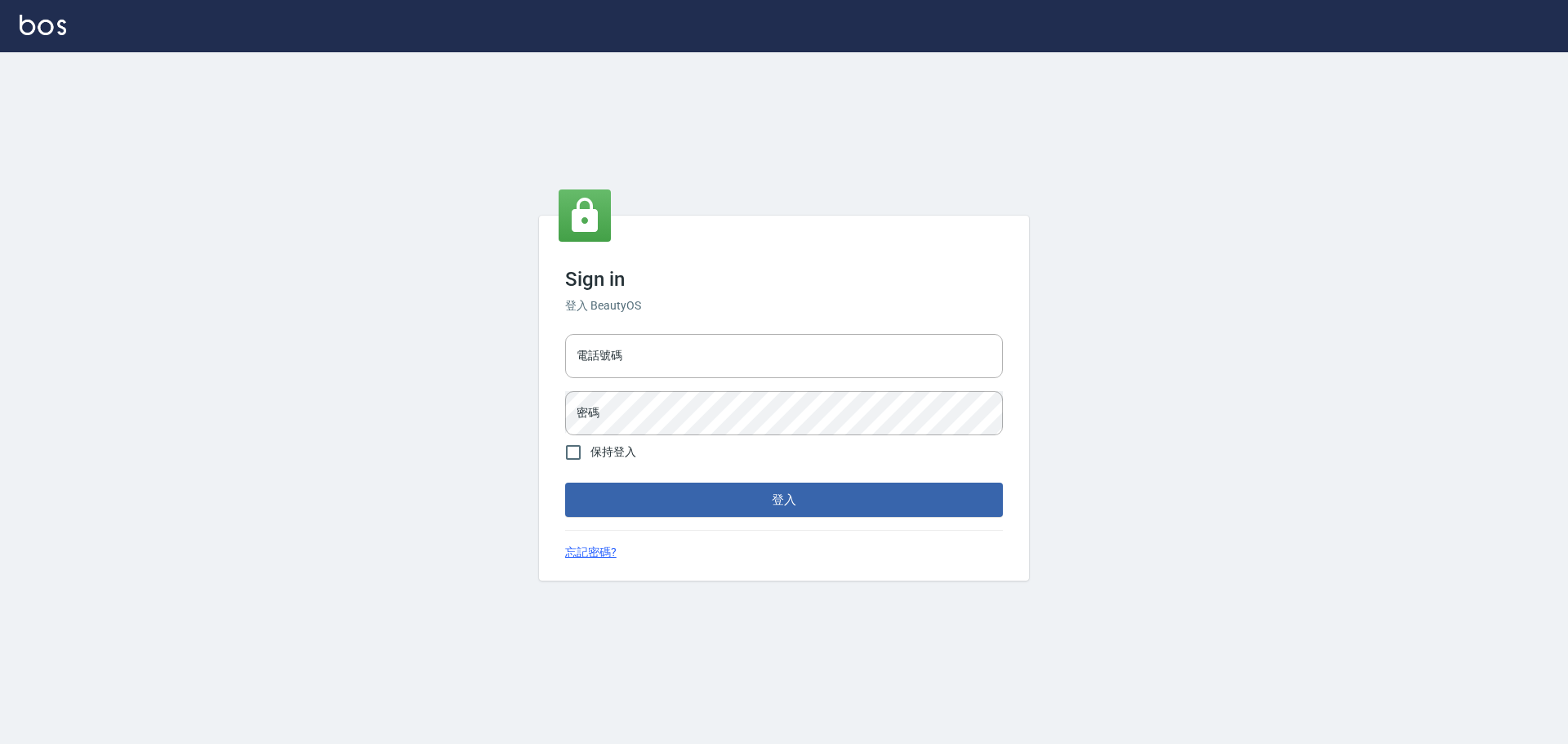
type input "9990001234567"
drag, startPoint x: 687, startPoint y: 364, endPoint x: 703, endPoint y: 376, distance: 20.0
click at [687, 364] on input "9990001234567" at bounding box center [784, 356] width 437 height 44
type input "25153595"
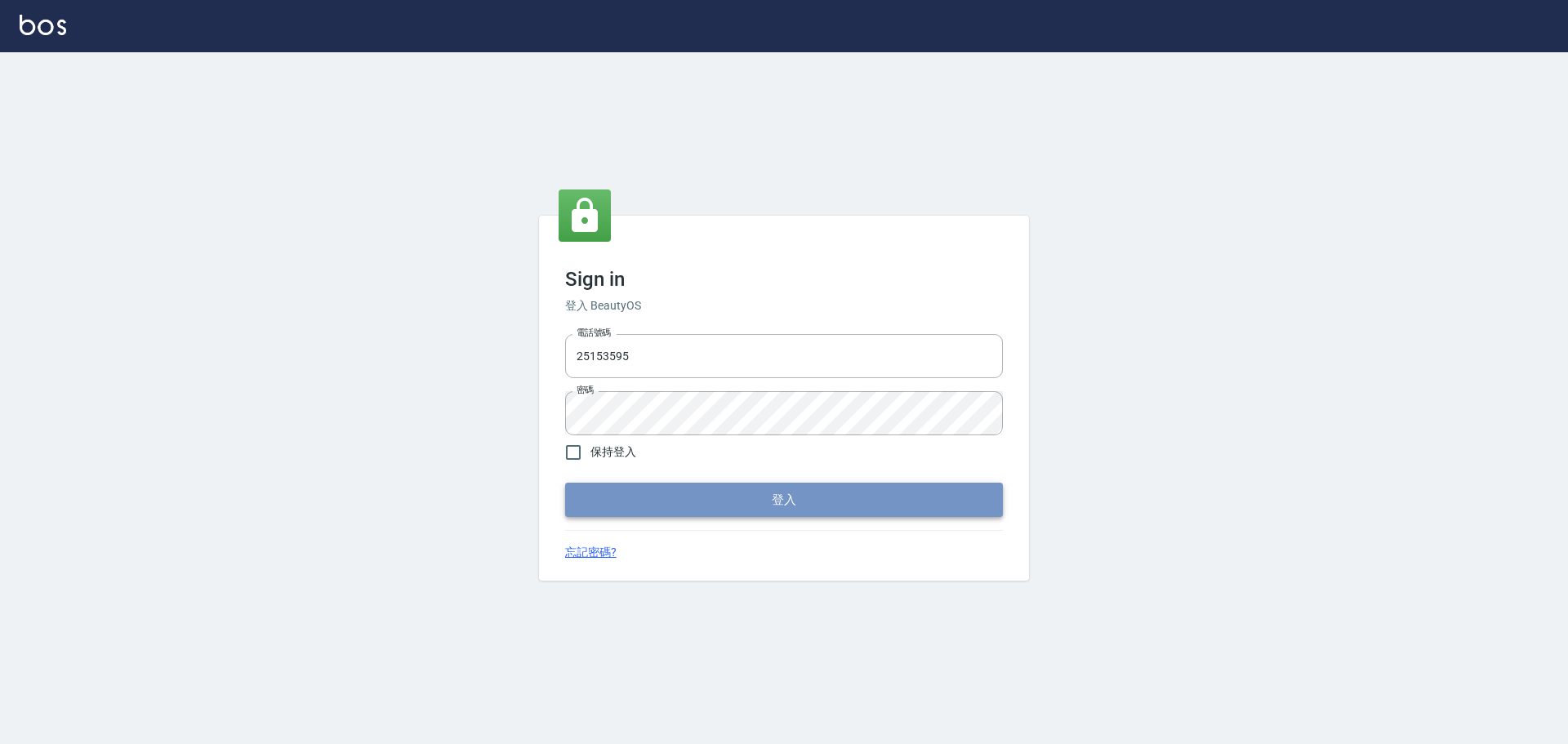
drag, startPoint x: 735, startPoint y: 508, endPoint x: 732, endPoint y: 495, distance: 13.3
click at [735, 507] on button "登入" at bounding box center [784, 499] width 437 height 34
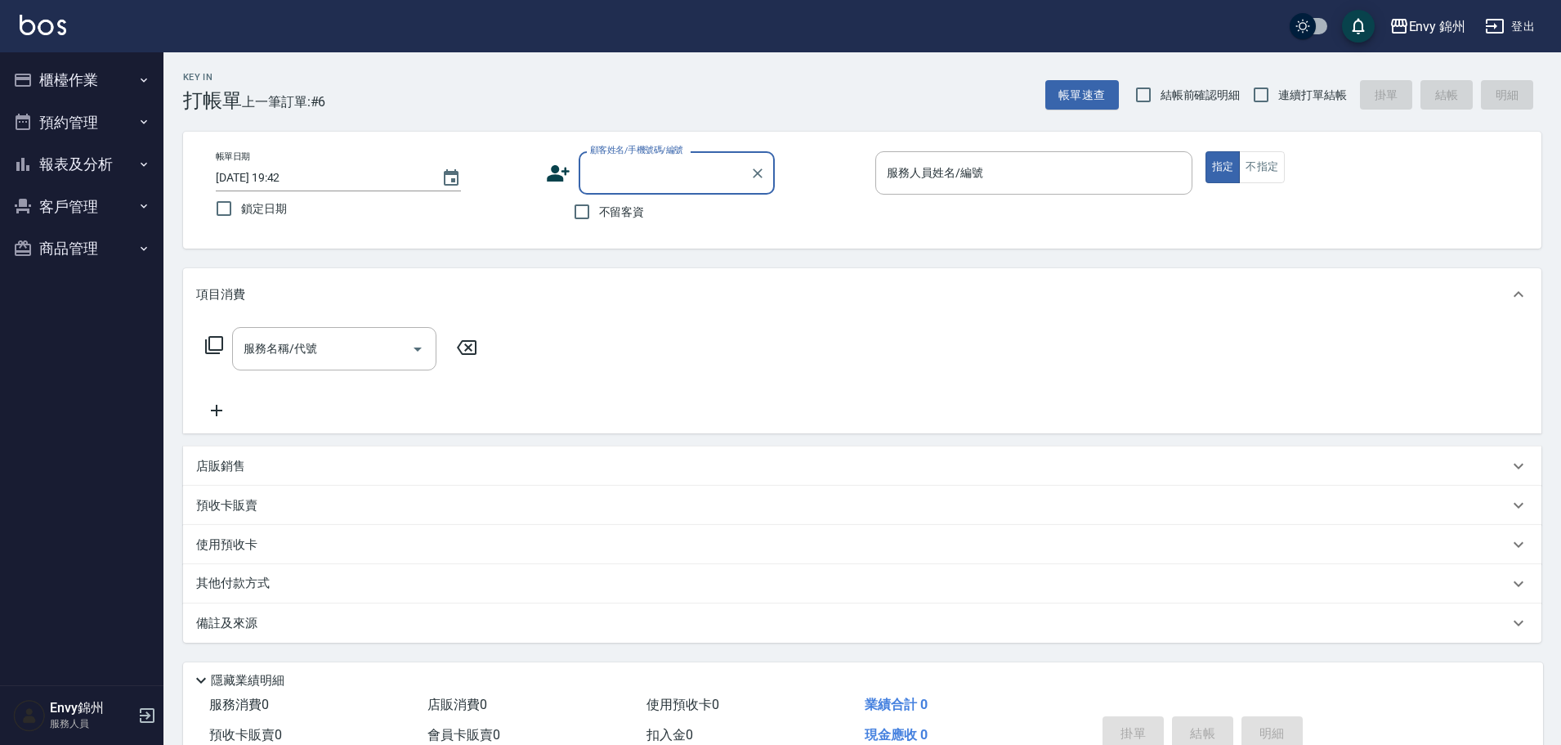
click at [555, 176] on icon at bounding box center [558, 173] width 23 height 16
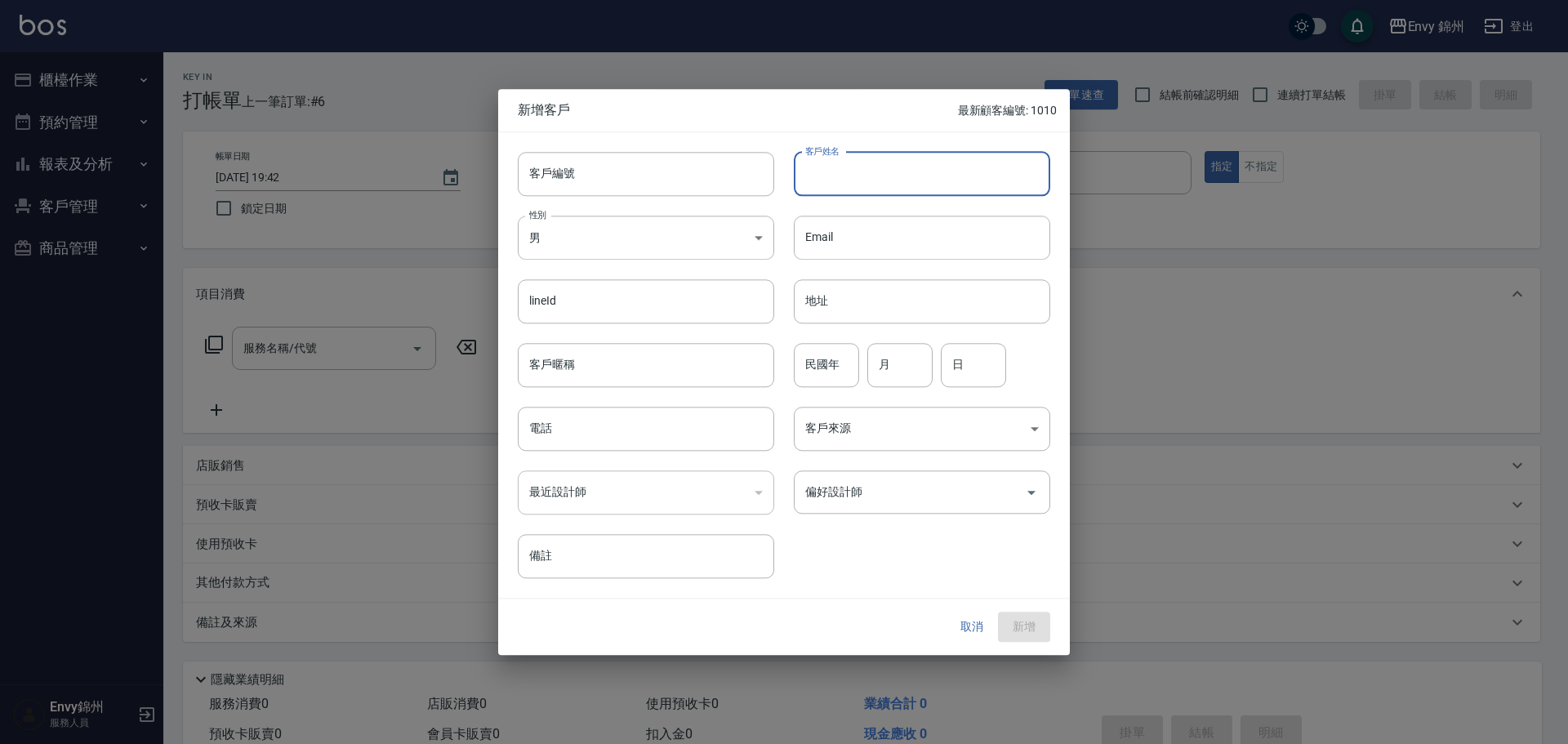
click at [958, 195] on input "客戶姓名" at bounding box center [922, 174] width 257 height 44
type input "謝育晴"
click at [606, 240] on body "Envy 錦州 登出 櫃檯作業 打帳單 帳單列表 現金收支登錄 材料自購登錄 每日結帳 排班表 現場電腦打卡 預約管理 預約管理 單日預約紀錄 單週預約紀錄 …" at bounding box center [784, 409] width 1568 height 819
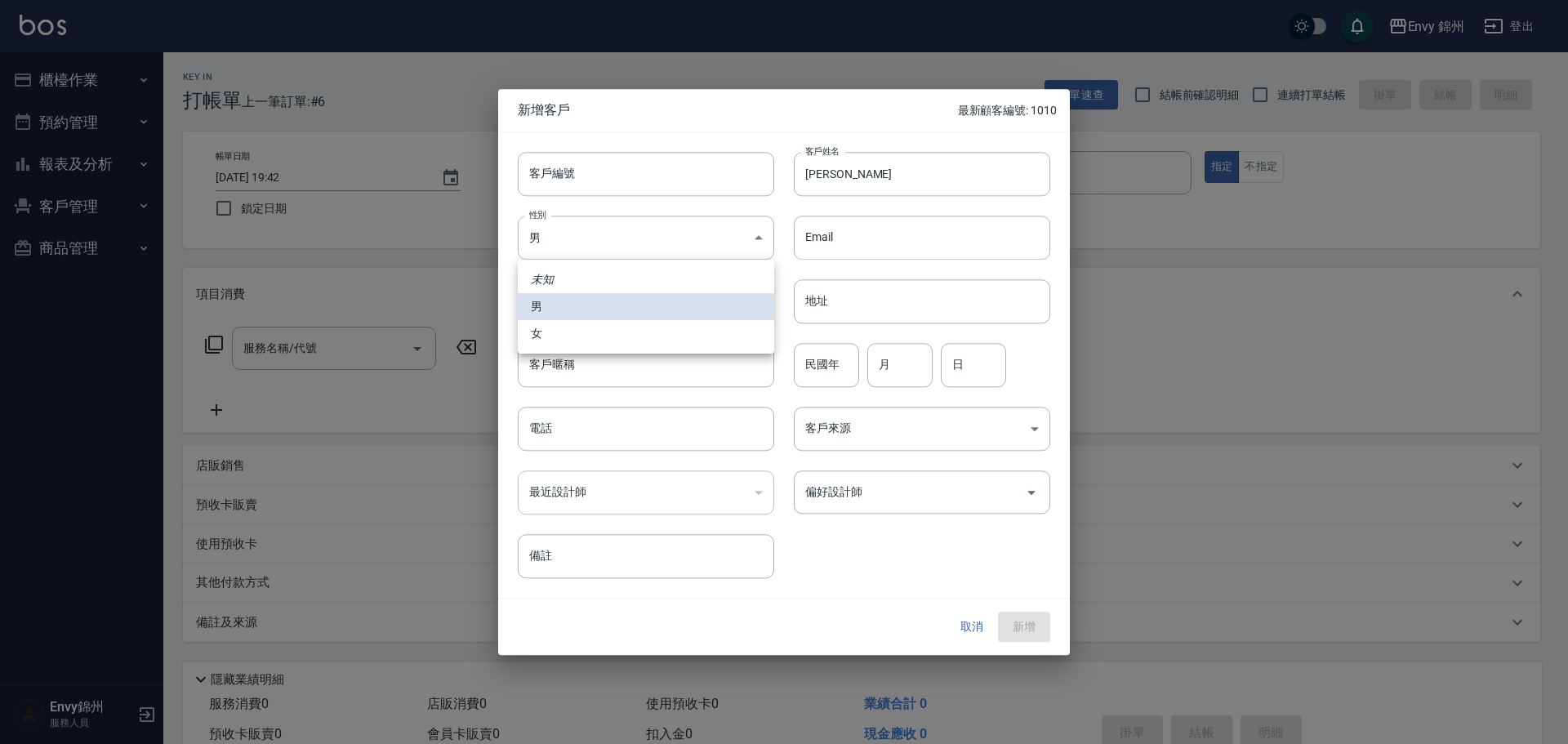
click at [602, 342] on li "女" at bounding box center [645, 333] width 257 height 27
type input "[DEMOGRAPHIC_DATA]"
click at [597, 447] on input "電話" at bounding box center [645, 428] width 257 height 44
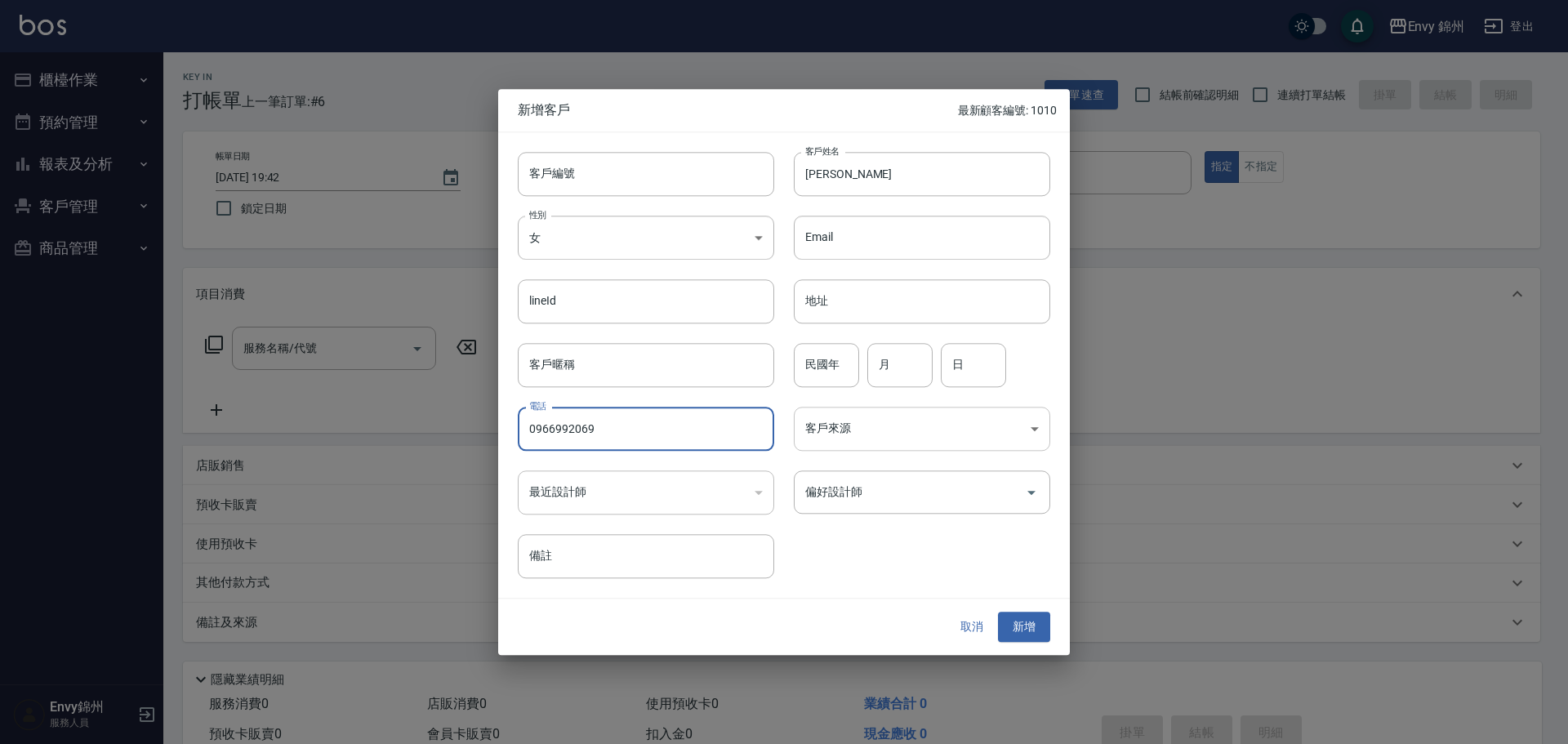
type input "0966992069"
click at [886, 437] on body "Envy 錦州 登出 櫃檯作業 打帳單 帳單列表 現金收支登錄 材料自購登錄 每日結帳 排班表 現場電腦打卡 預約管理 預約管理 單日預約紀錄 單週預約紀錄 …" at bounding box center [784, 409] width 1568 height 819
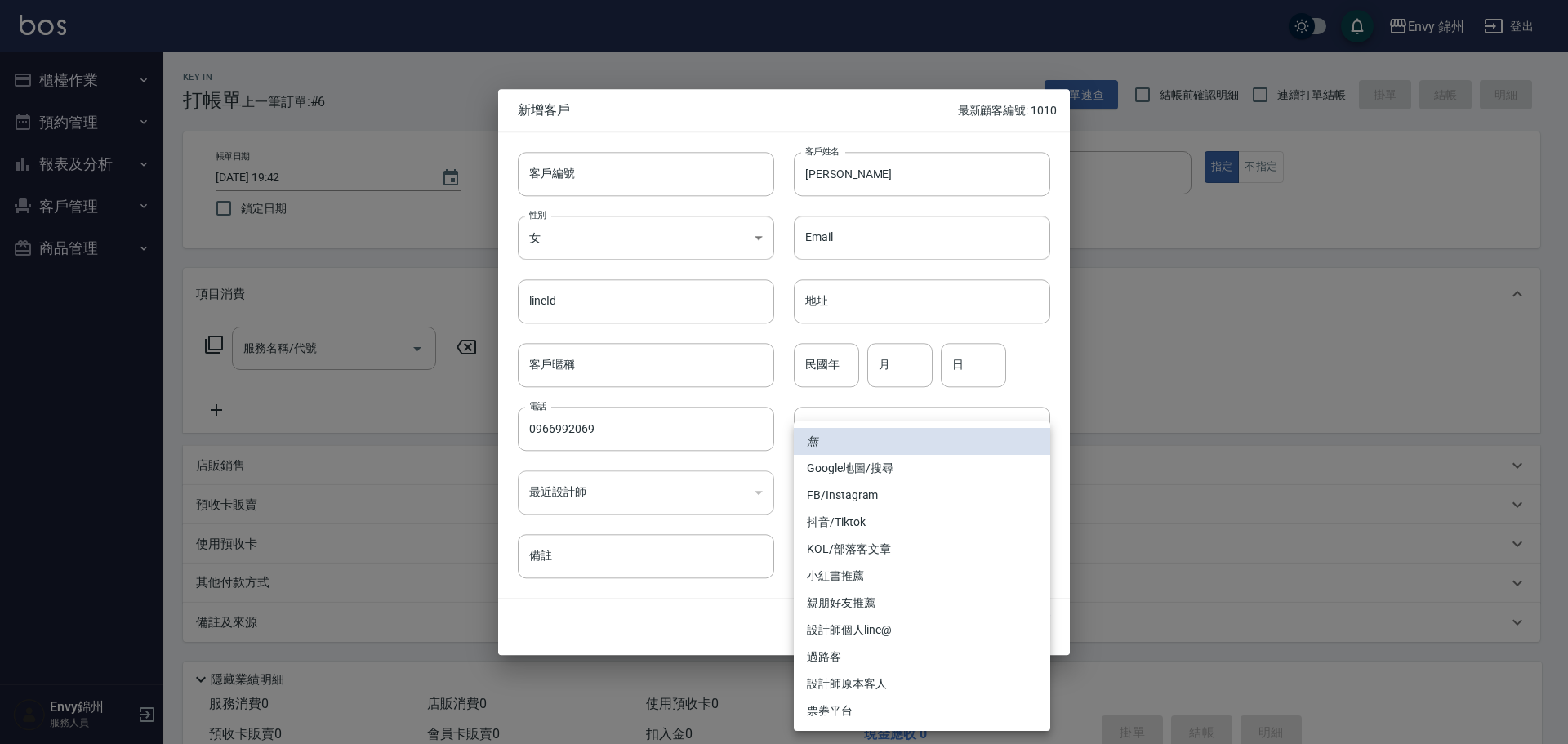
click at [878, 682] on li "設計師原本客人" at bounding box center [922, 683] width 257 height 27
type input "設計師原本客人"
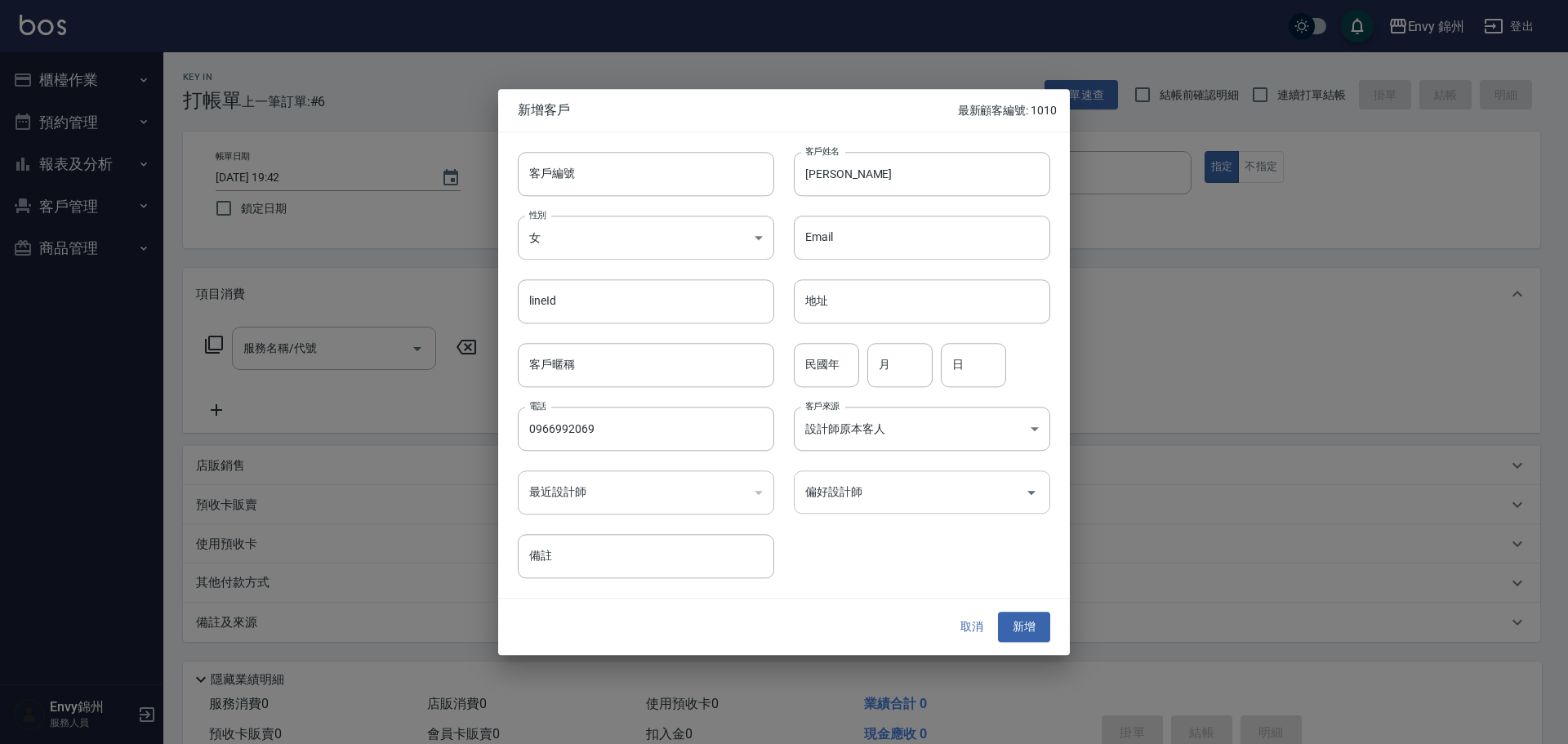
drag, startPoint x: 891, startPoint y: 504, endPoint x: 898, endPoint y: 490, distance: 15.7
click at [892, 500] on input "偏好設計師" at bounding box center [909, 491] width 217 height 29
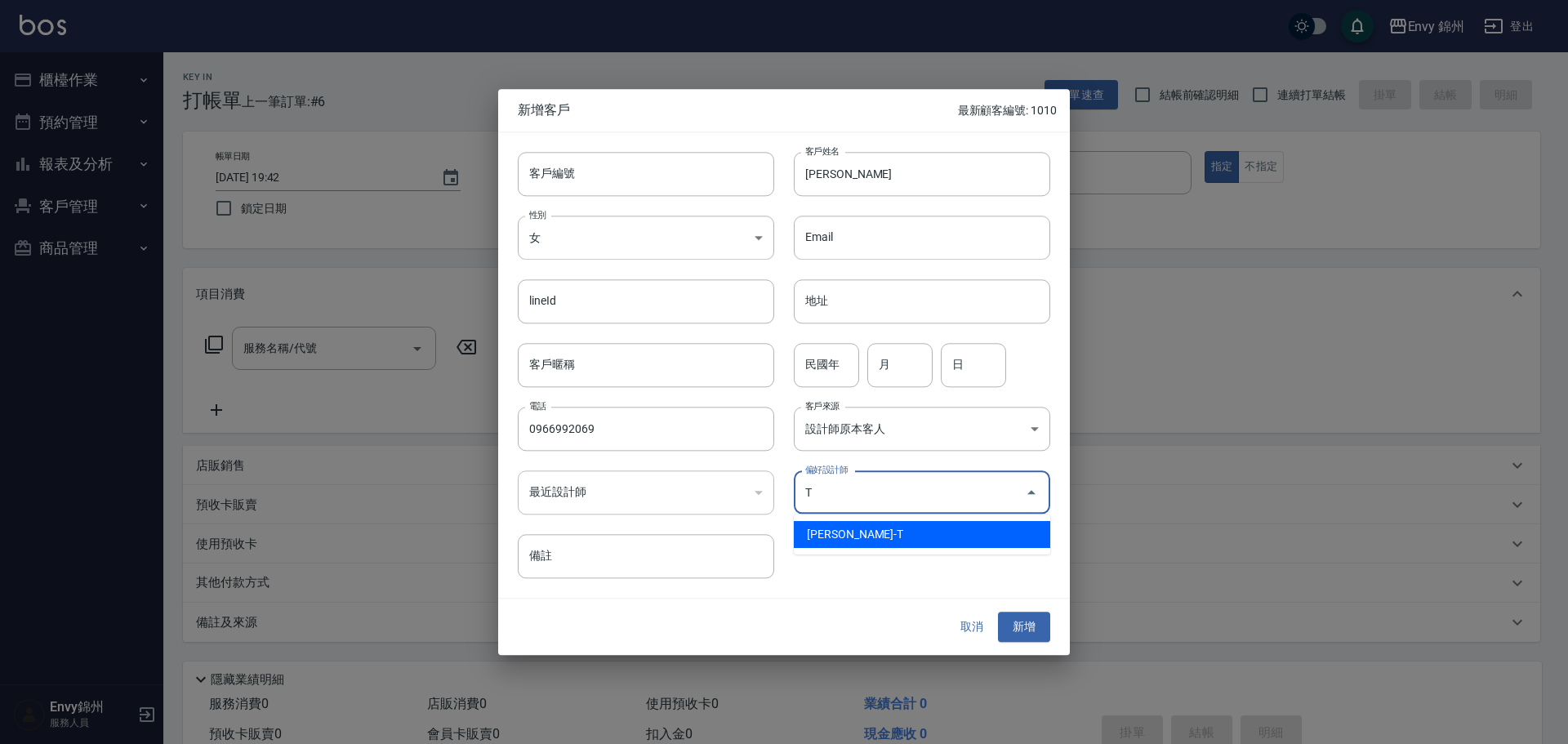
click at [883, 528] on li "[PERSON_NAME]-T" at bounding box center [922, 534] width 257 height 27
type input "潘昀廷"
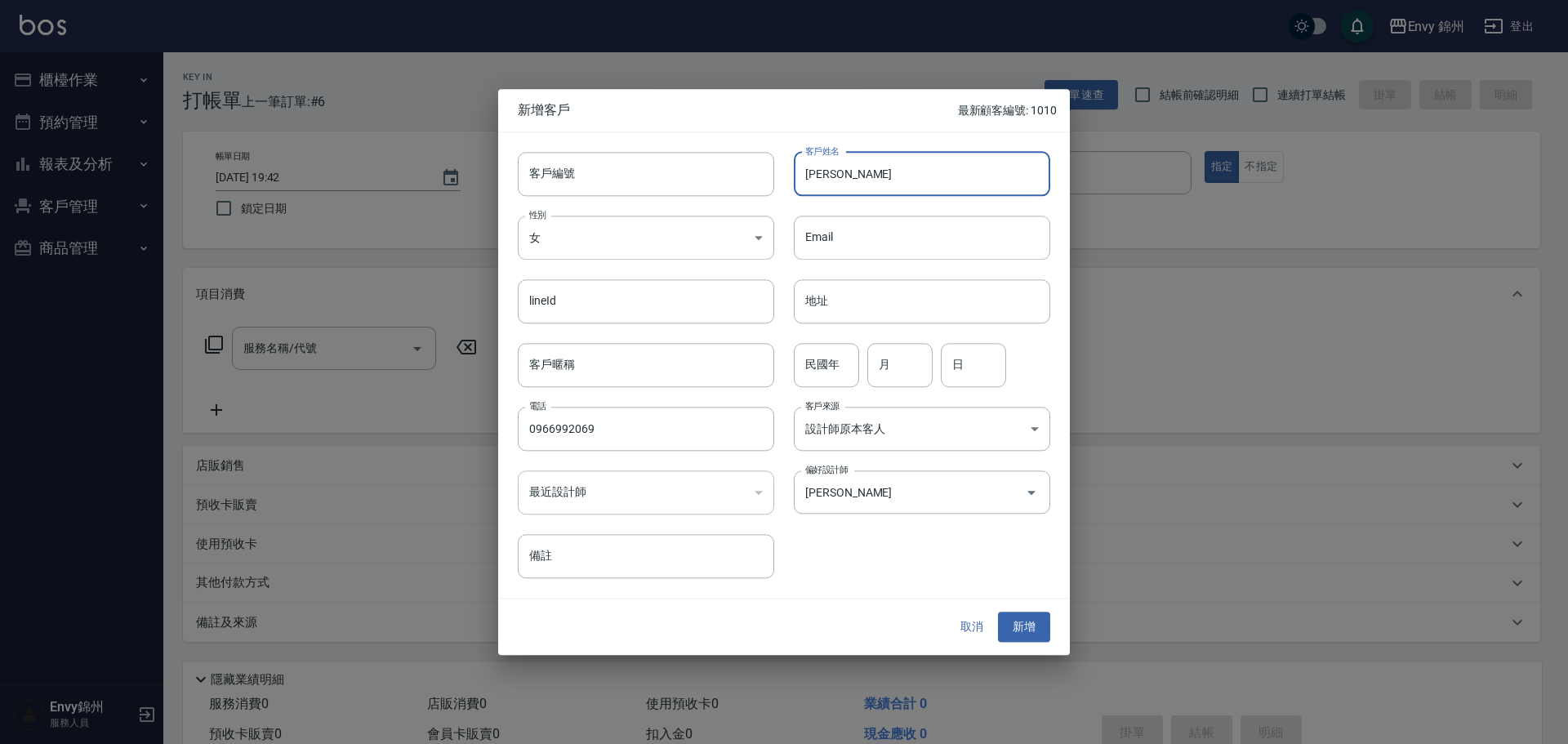
click at [855, 184] on input "謝育晴" at bounding box center [922, 174] width 257 height 44
drag, startPoint x: 1038, startPoint y: 624, endPoint x: 1036, endPoint y: 614, distance: 10.2
click at [1037, 624] on button "新增" at bounding box center [1024, 627] width 52 height 30
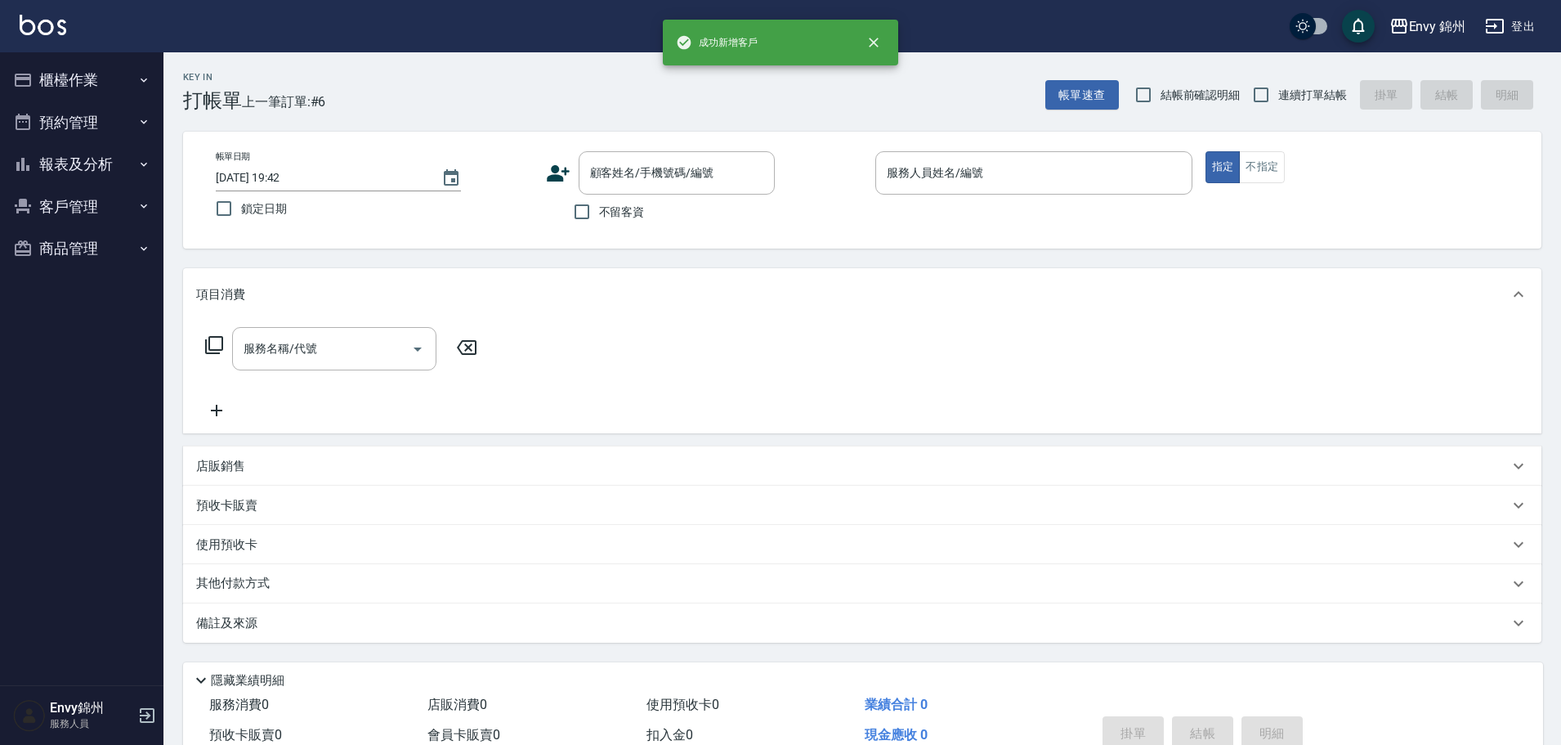
click at [701, 139] on div "帳單日期 2025/09/07 19:42 鎖定日期 顧客姓名/手機號碼/編號 顧客姓名/手機號碼/編號 不留客資 服務人員姓名/編號 服務人員姓名/編號 指…" at bounding box center [862, 190] width 1359 height 117
click at [704, 148] on div "帳單日期 2025/09/07 19:42 鎖定日期 顧客姓名/手機號碼/編號 顧客姓名/手機號碼/編號 不留客資 服務人員姓名/編號 服務人員姓名/編號 指…" at bounding box center [862, 190] width 1359 height 117
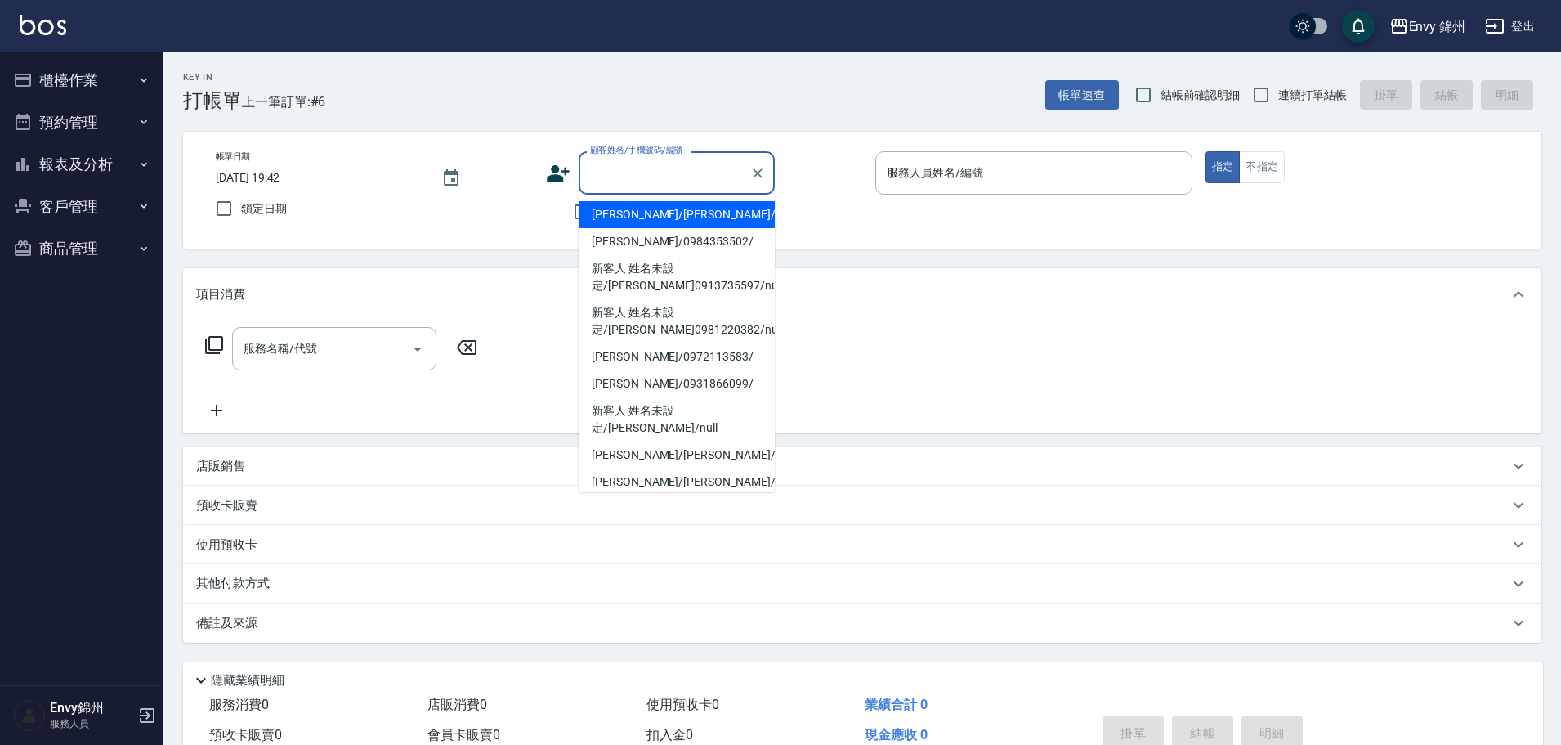
click at [703, 162] on input "顧客姓名/手機號碼/編號" at bounding box center [664, 173] width 157 height 29
paste input "謝育晴"
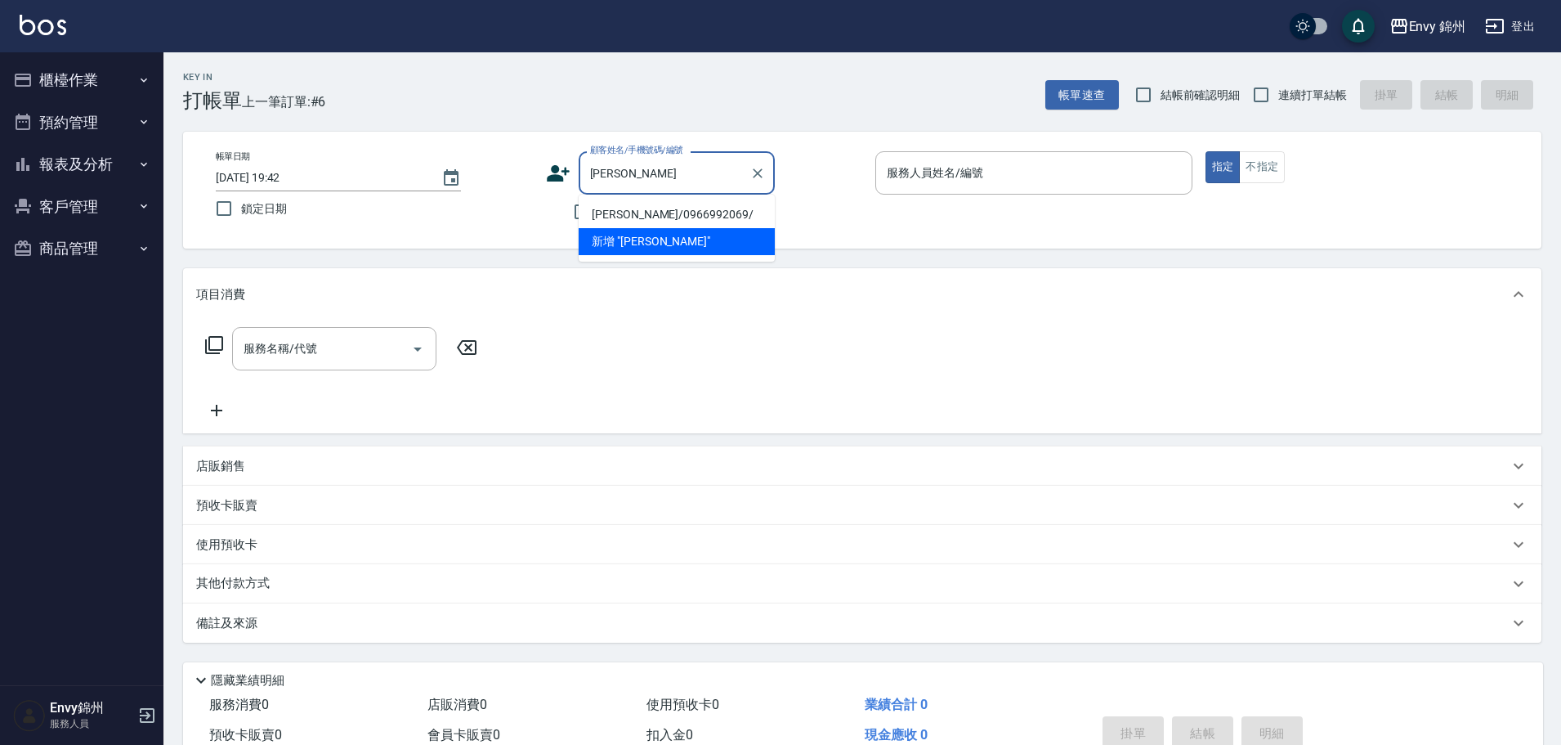
click at [681, 217] on li "謝育晴/0966992069/" at bounding box center [677, 214] width 196 height 27
type input "謝育晴/0966992069/"
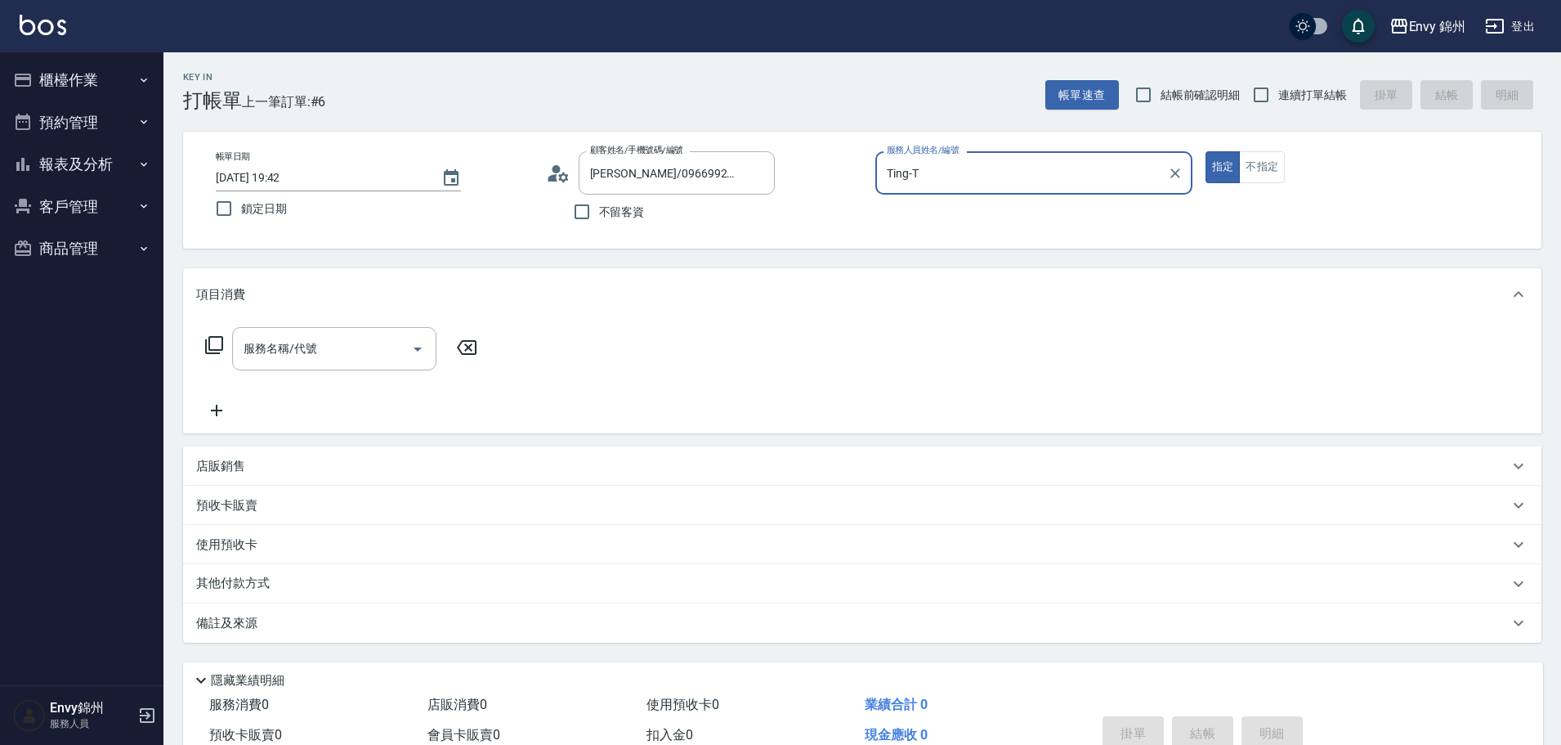
type input "Ting-T"
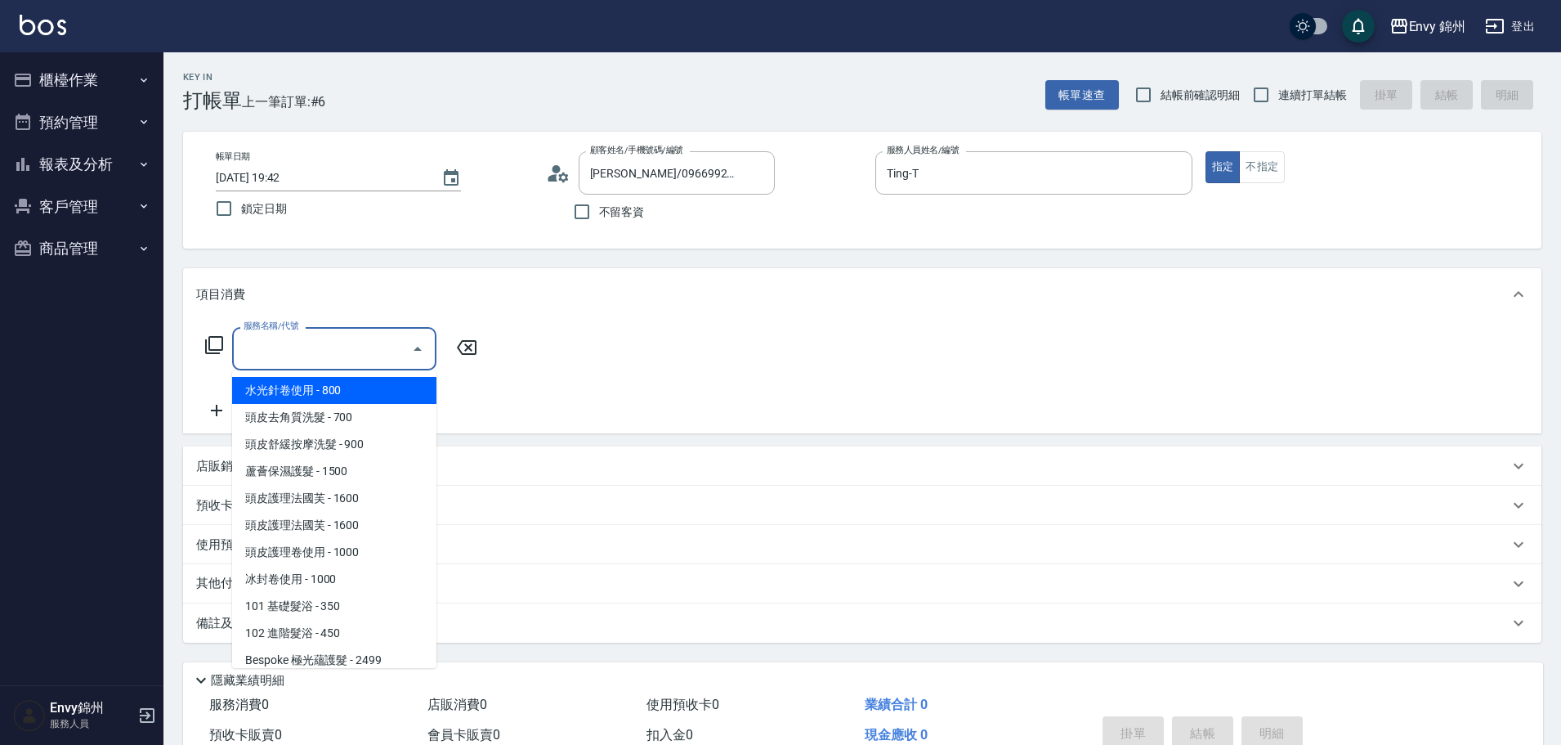
click at [351, 339] on input "服務名稱/代號" at bounding box center [322, 348] width 165 height 29
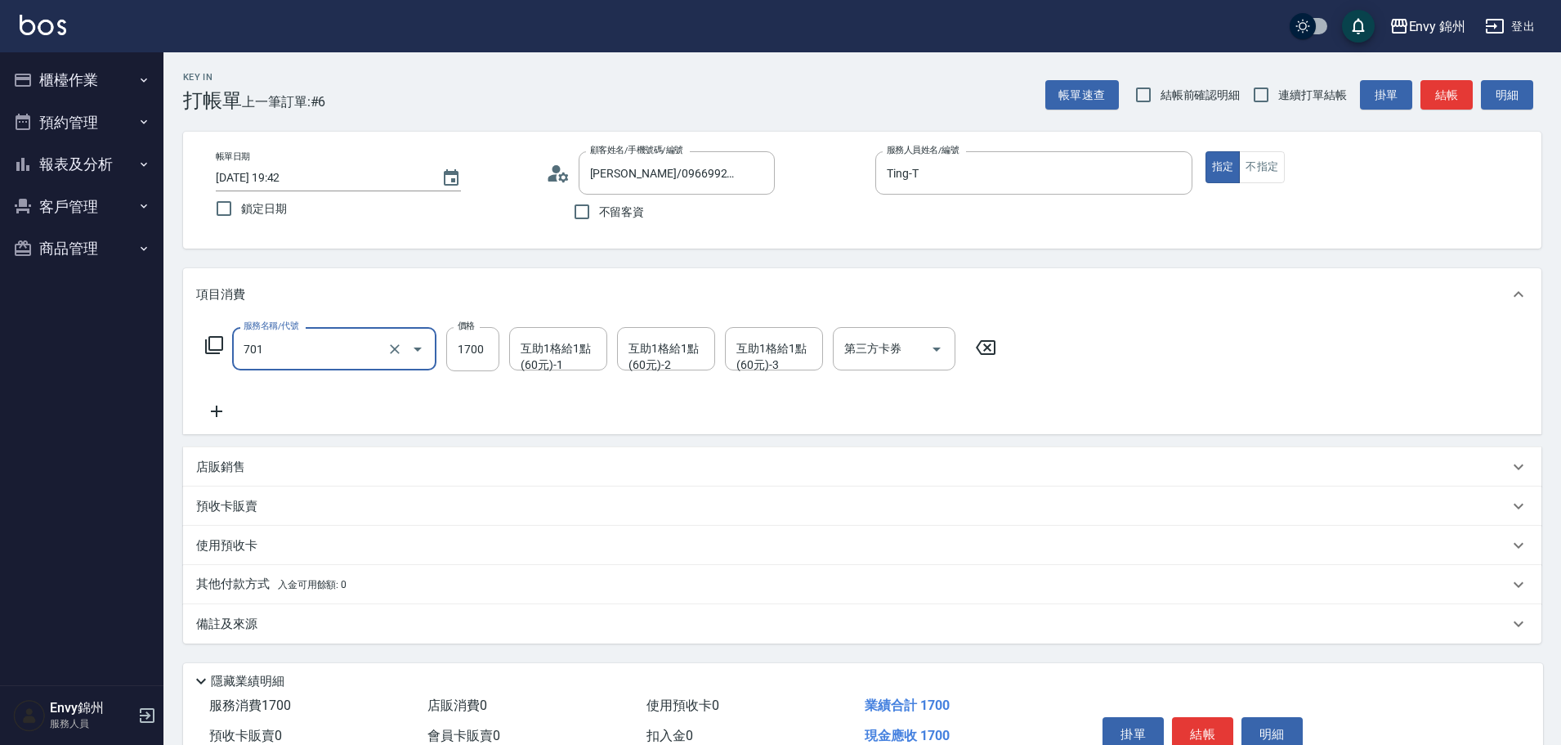
type input "701 染髮(701)"
type input "2500"
click at [228, 414] on icon at bounding box center [216, 411] width 41 height 20
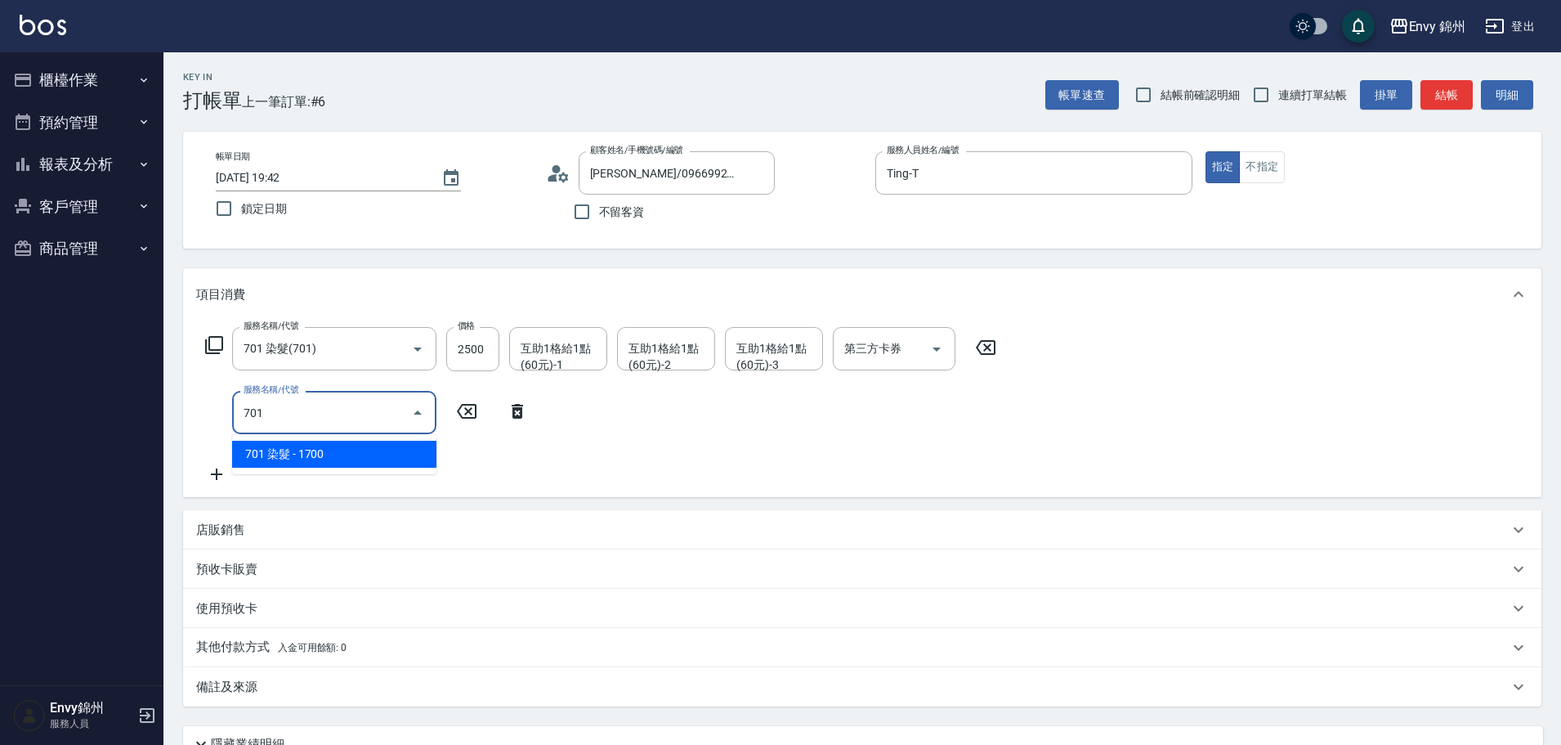
type input "701 染髮(701)"
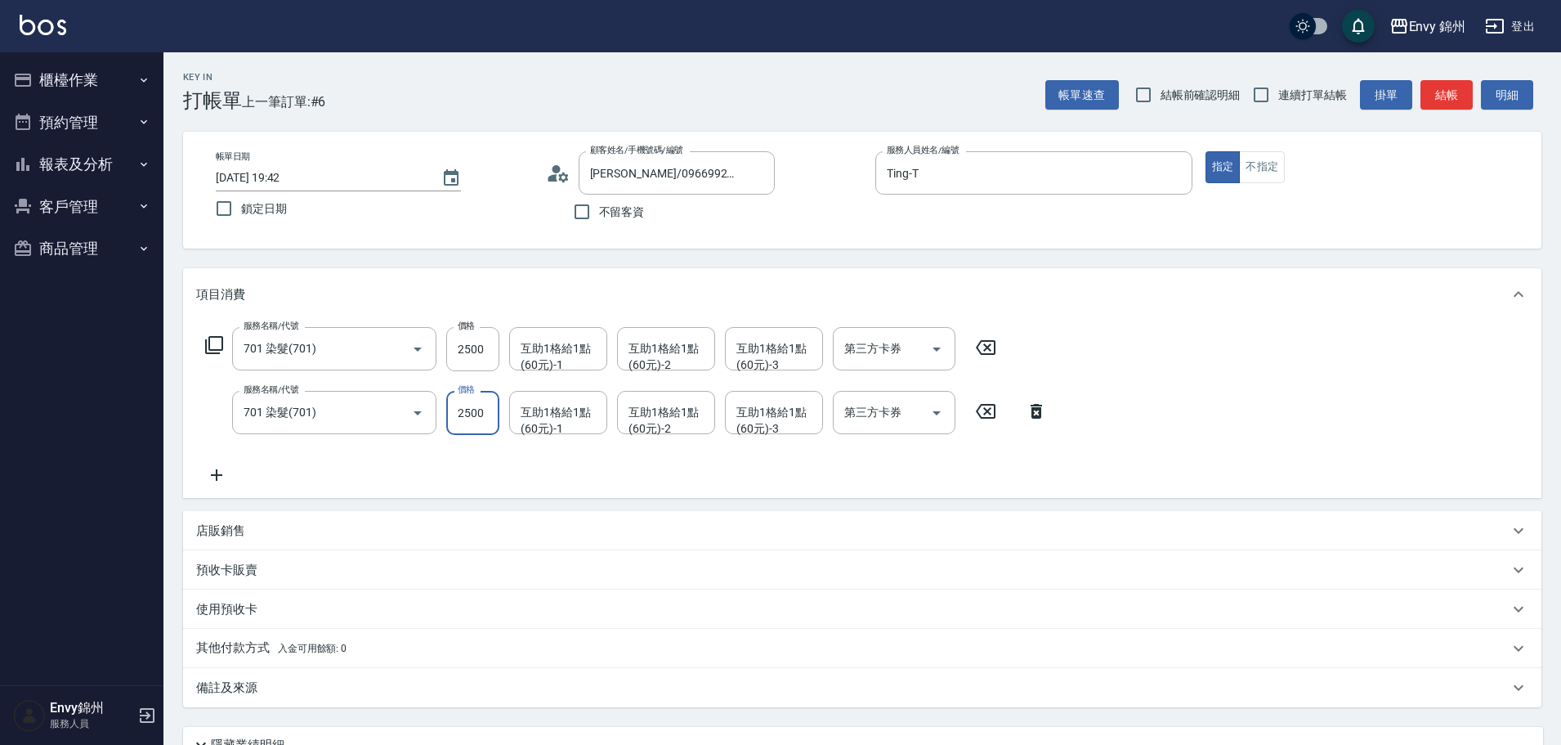
type input "2500"
click at [182, 468] on div "Key In 打帳單 上一筆訂單:#6 帳單速查 結帳前確認明細 連續打單結帳 掛單 結帳 明細 帳單日期 2025/09/07 19:42 鎖定日期 顧客姓…" at bounding box center [863, 468] width 1398 height 832
click at [213, 481] on icon at bounding box center [216, 475] width 41 height 20
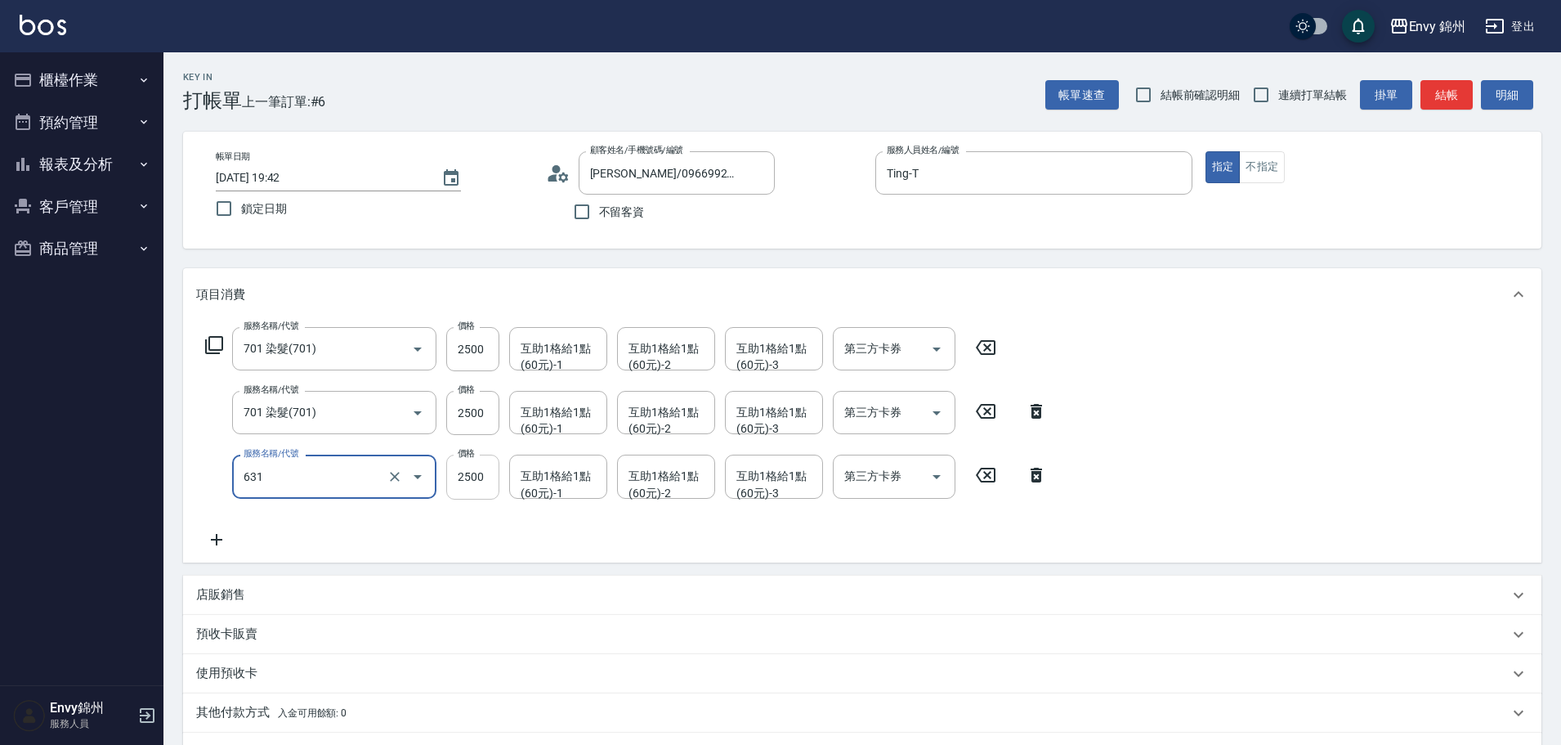
type input "京喚羽系統修護(短髮)(631)"
click at [460, 470] on input "2500" at bounding box center [472, 477] width 53 height 44
type input "2550"
click at [221, 540] on icon at bounding box center [216, 539] width 11 height 11
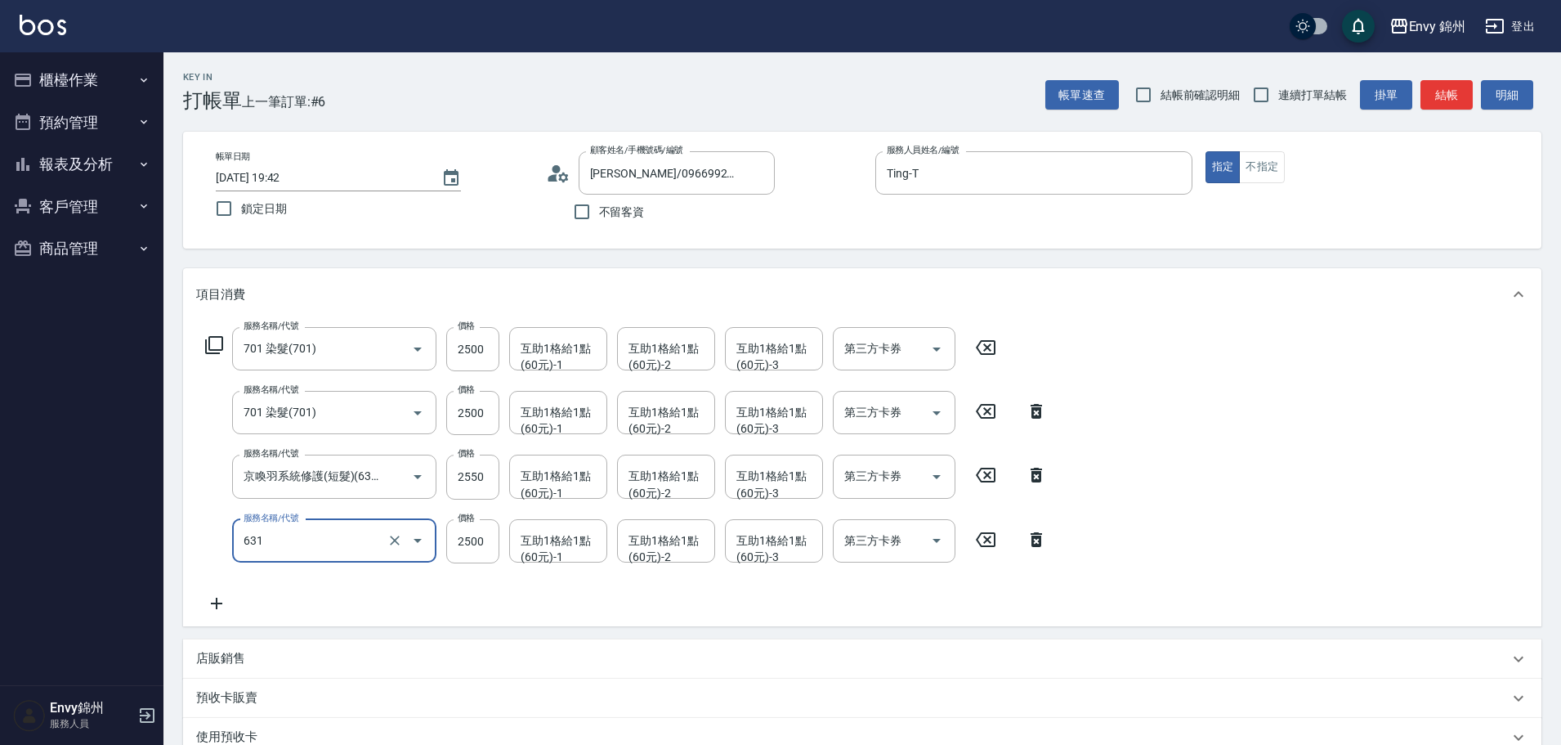
type input "京喚羽系統修護(短髮)(631)"
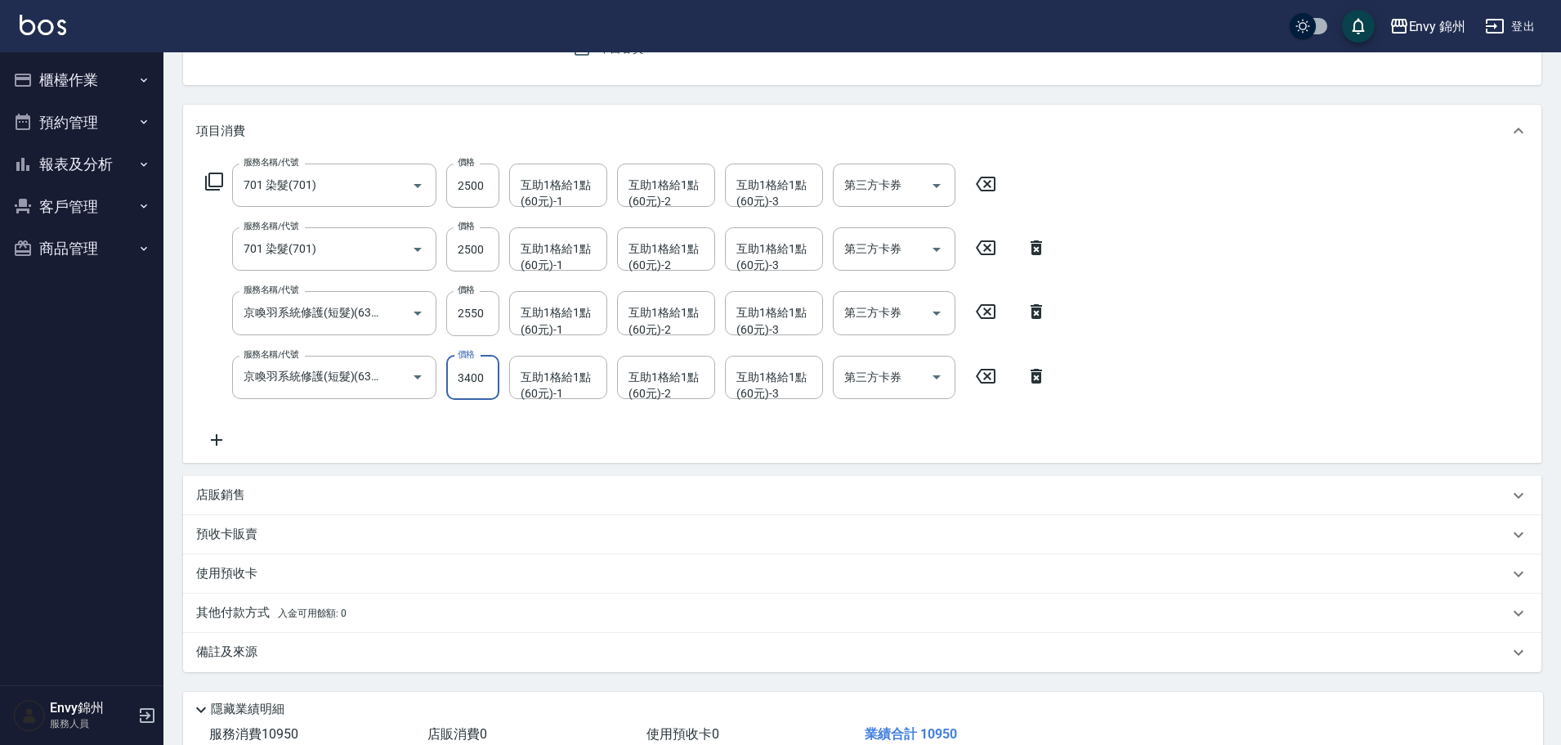
type input "3400"
click at [280, 500] on div "店販銷售" at bounding box center [852, 494] width 1313 height 17
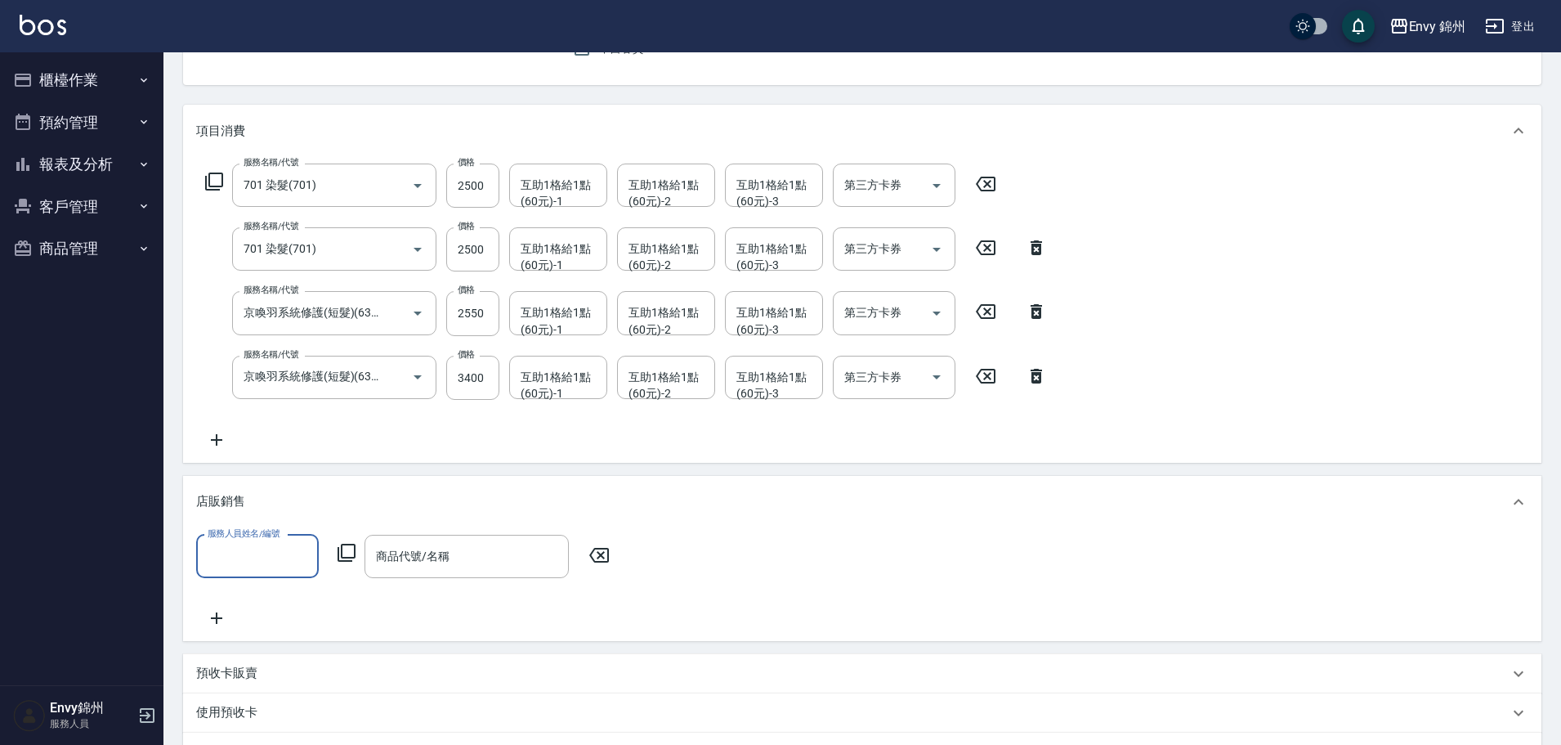
scroll to position [0, 0]
click at [249, 553] on input "服務人員姓名/編號" at bounding box center [258, 556] width 108 height 29
click at [253, 611] on ul "Ting -T" at bounding box center [257, 598] width 123 height 40
click at [258, 603] on div "Ting -T" at bounding box center [257, 598] width 123 height 27
type input "Ting-T"
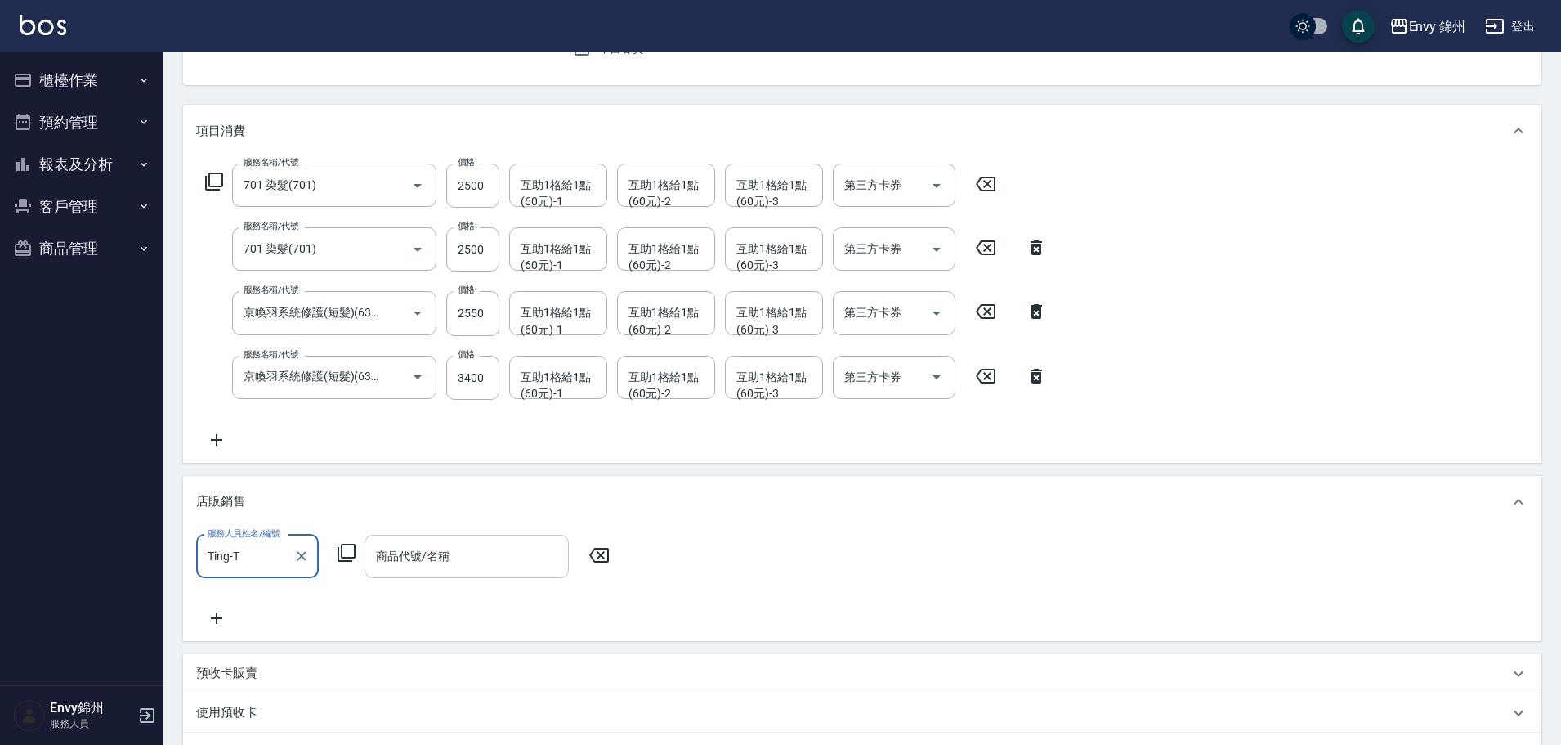
click at [420, 569] on input "商品代號/名稱" at bounding box center [467, 556] width 190 height 29
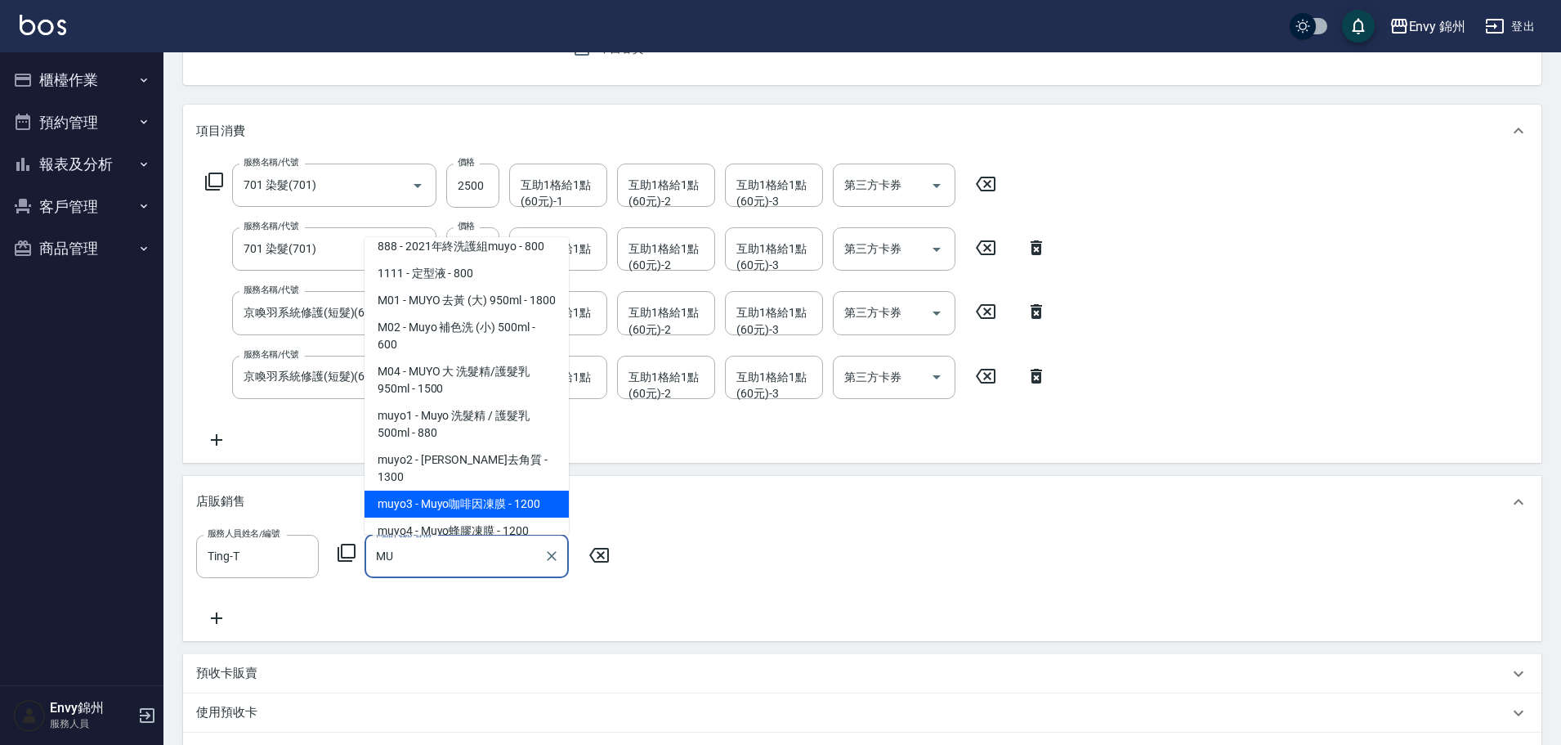
scroll to position [92, 0]
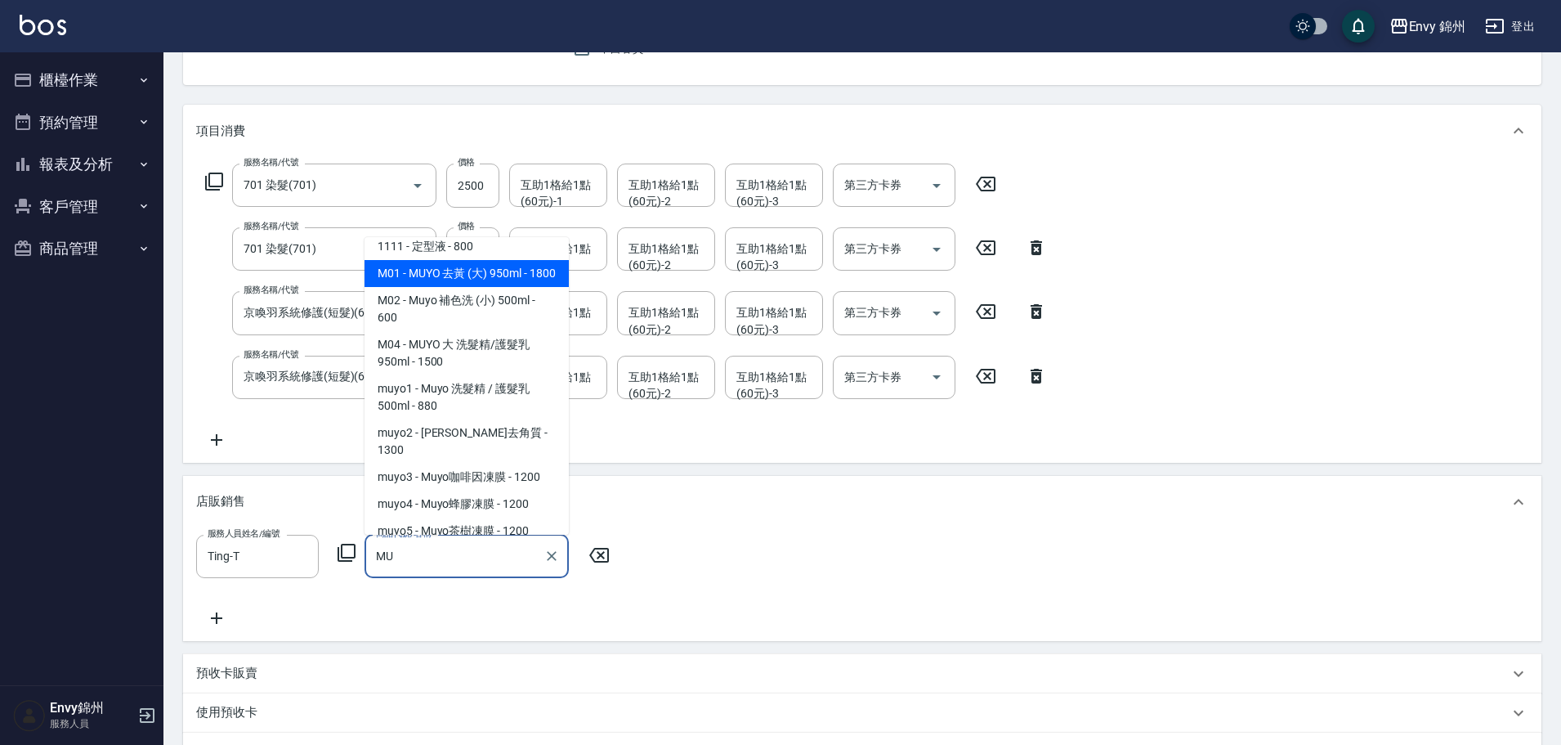
type input "MUYO 去黃 (大) 950ml"
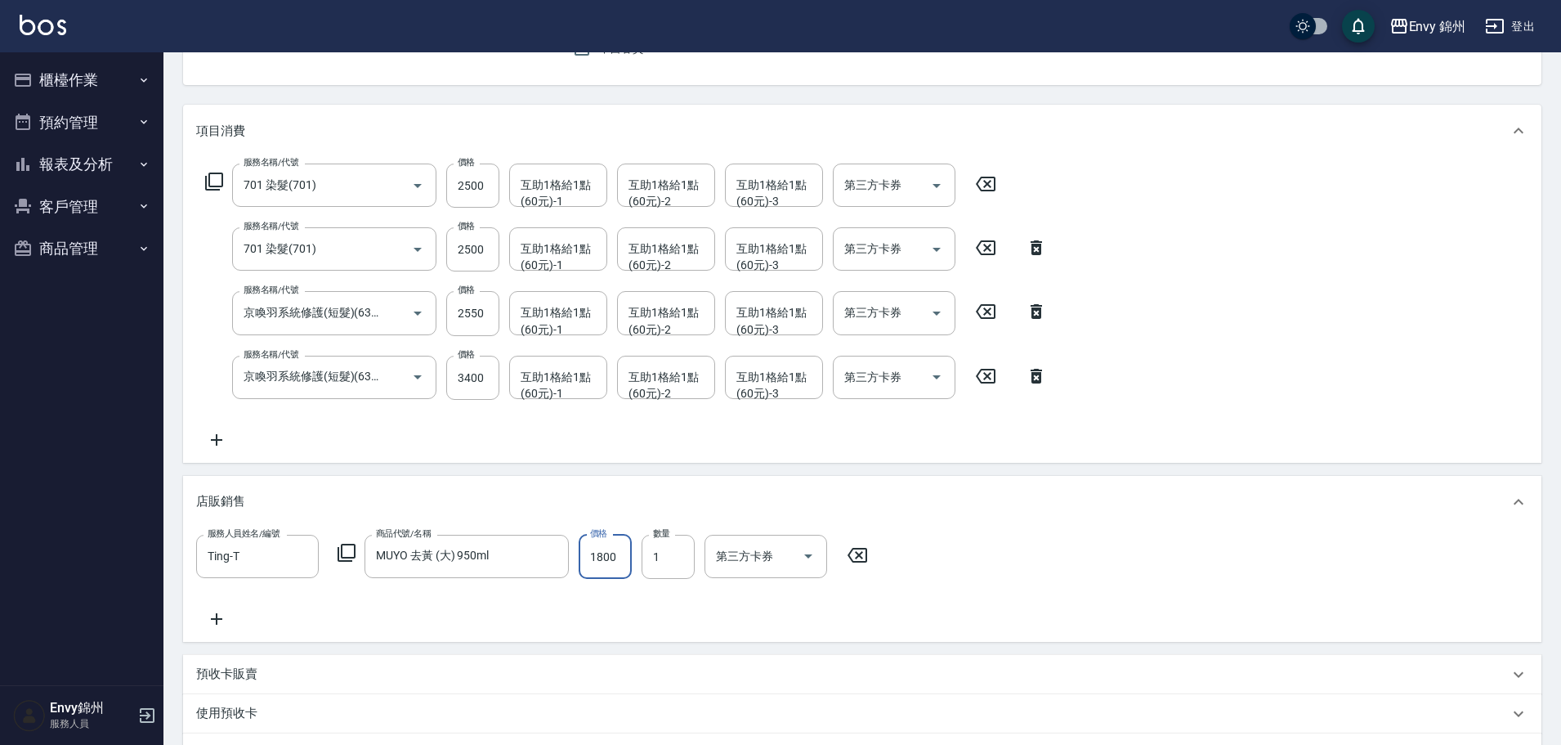
click at [596, 546] on input "1800" at bounding box center [605, 557] width 53 height 44
type input "1499"
click at [204, 622] on icon at bounding box center [216, 619] width 41 height 20
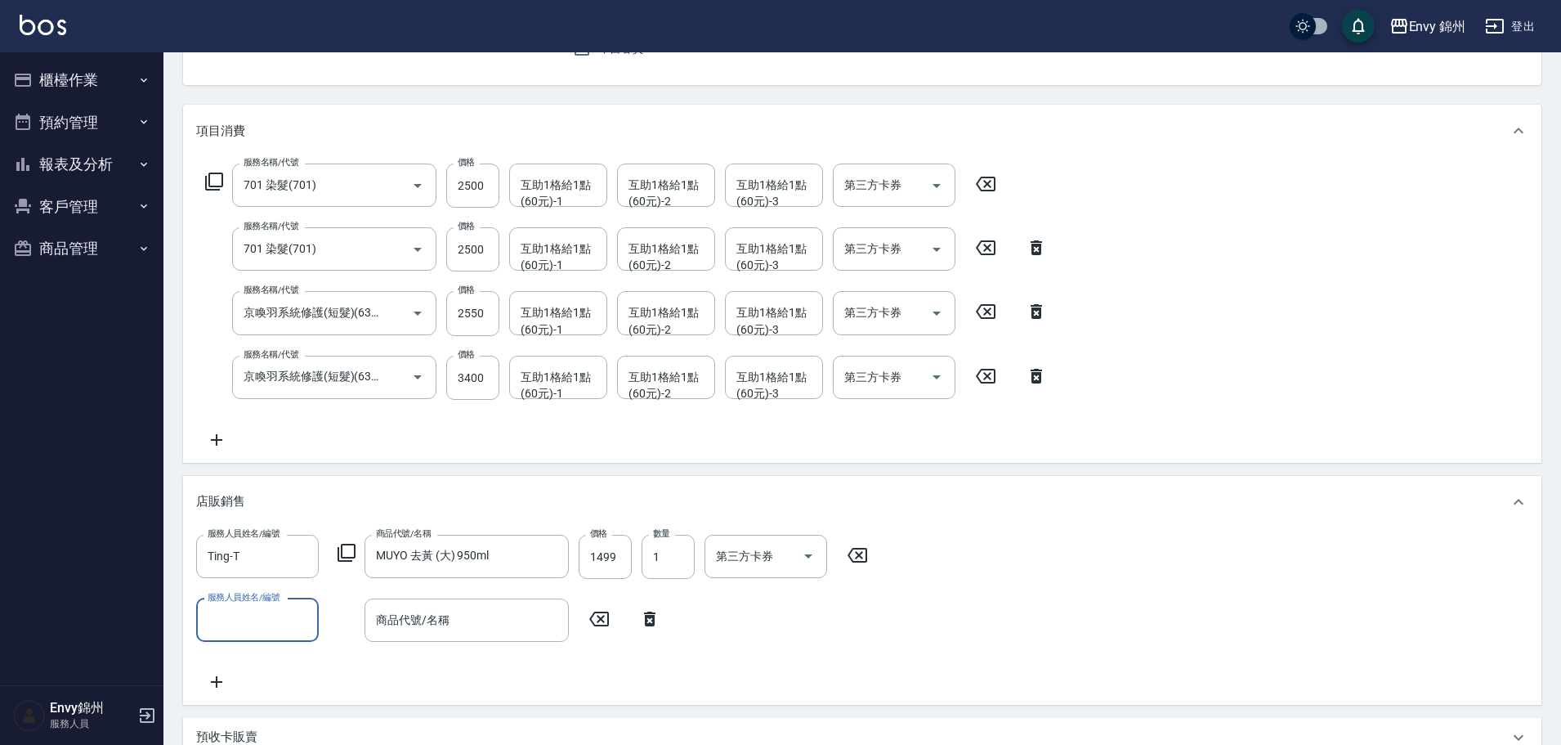
click at [216, 615] on input "服務人員姓名/編號" at bounding box center [258, 620] width 108 height 29
click at [244, 660] on div "Ting -T" at bounding box center [257, 661] width 123 height 27
type input "Ting-T"
click at [472, 645] on div "服務人員姓名/編號 Ting-T 服務人員姓名/編號 商品代號/名稱 MUYO 去黃 (大) 950ml 商品代號/名稱 價格 1499 價格 數量 1 數量…" at bounding box center [862, 613] width 1333 height 157
click at [477, 631] on input "商品代號/名稱" at bounding box center [467, 620] width 190 height 29
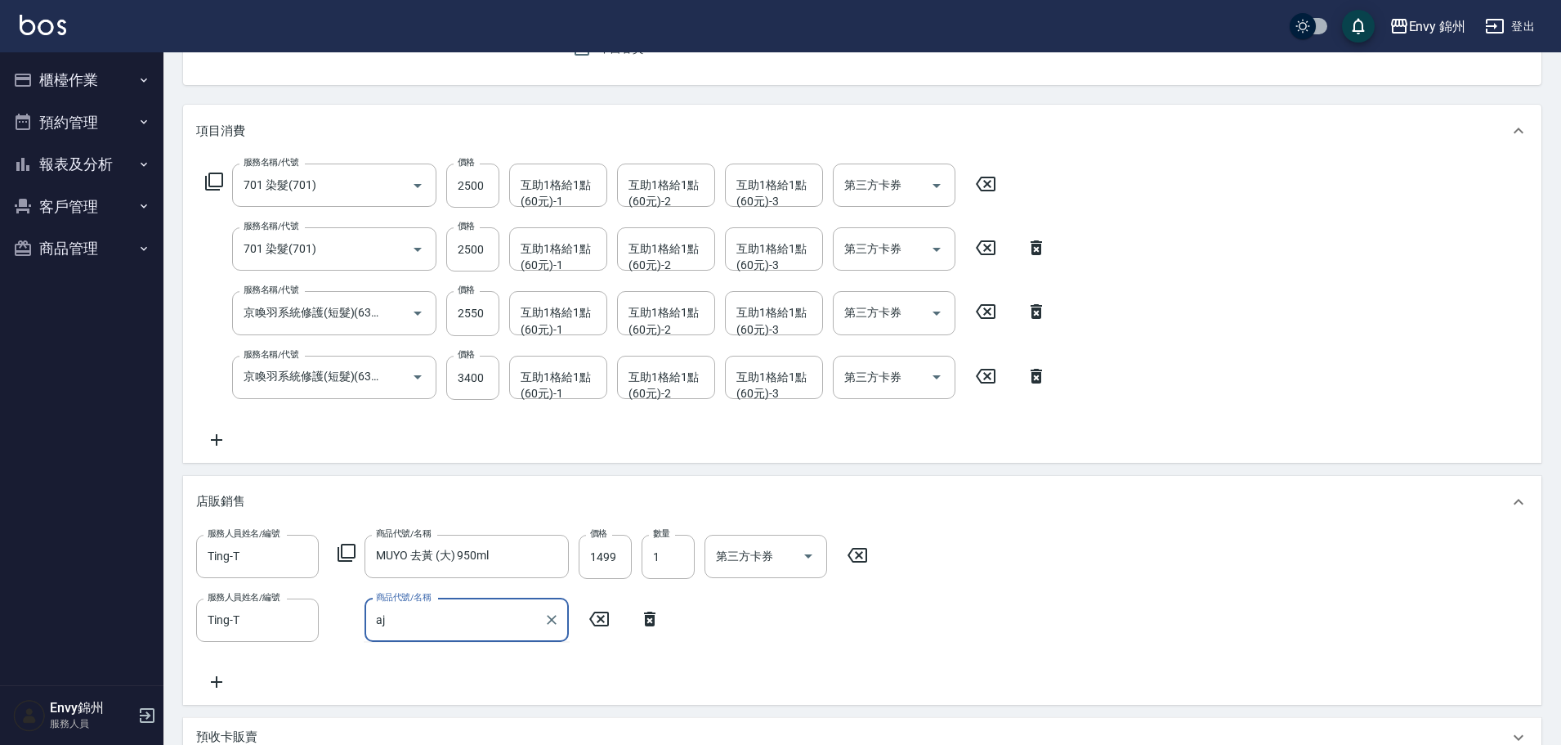
type input "a"
type input "A"
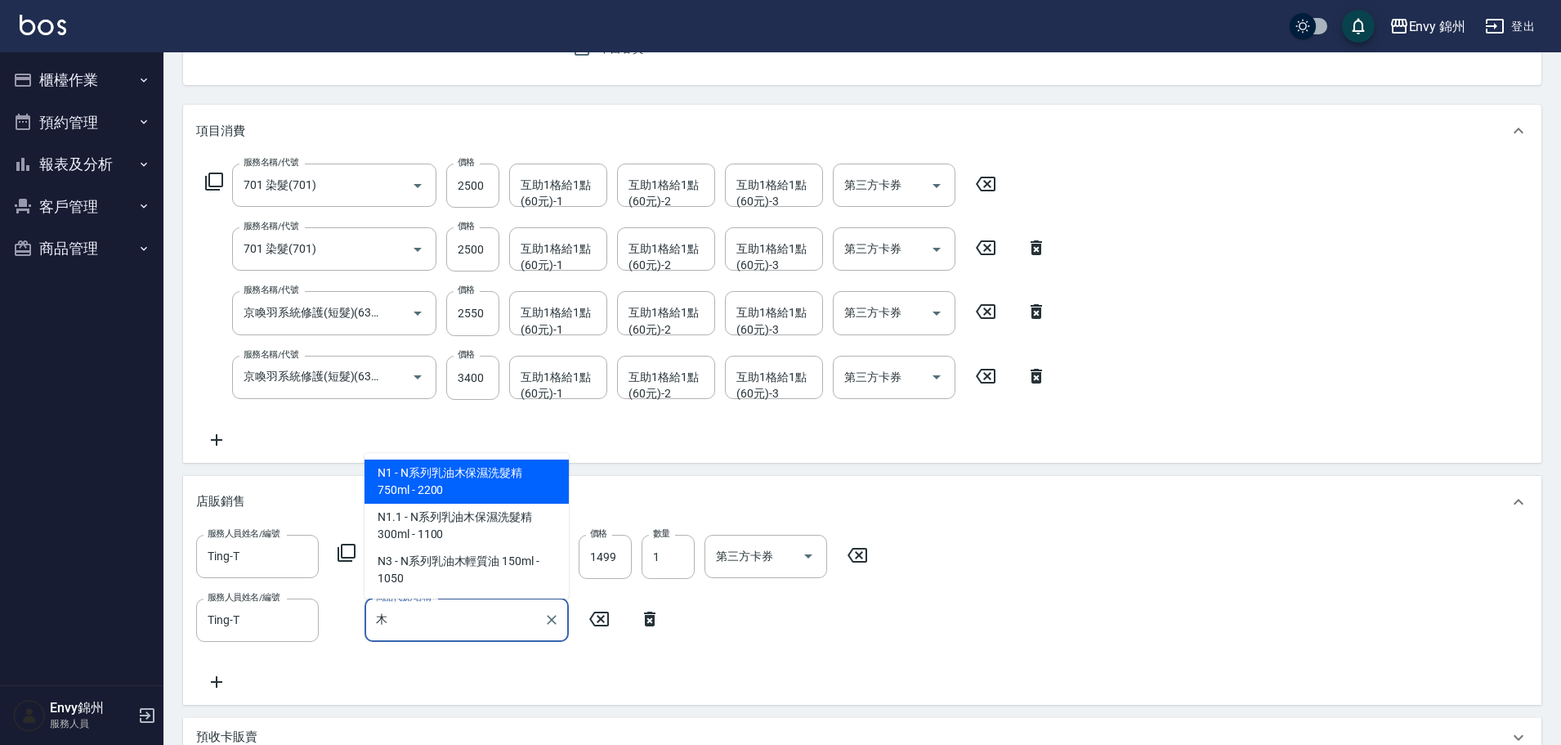
type input "幕"
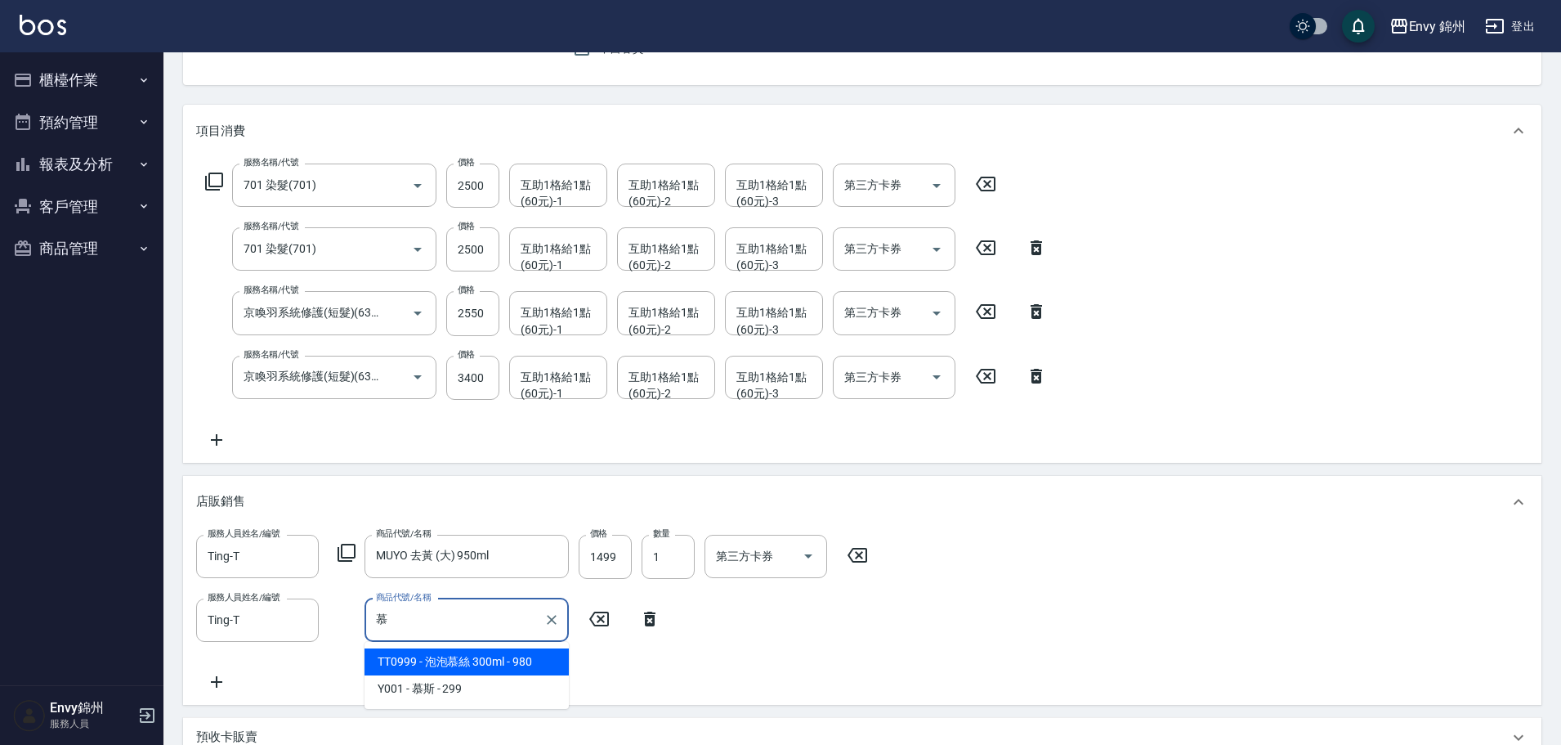
click at [522, 661] on span "TT0999 - 泡泡慕絲 300ml - 980" at bounding box center [467, 661] width 204 height 27
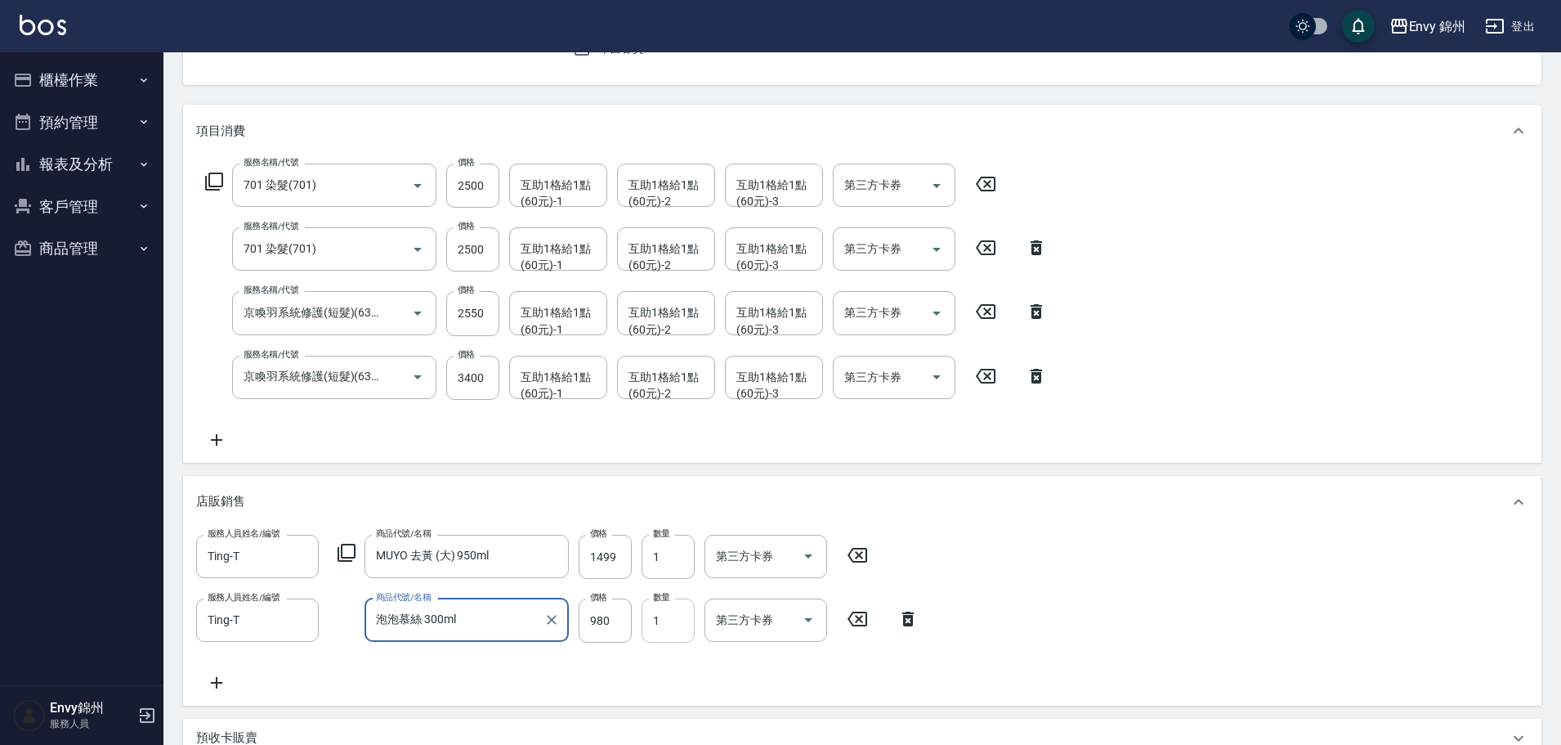
type input "泡泡慕絲 300ml"
type input "0"
type input "1"
click at [455, 628] on input "泡泡慕絲 300ml" at bounding box center [454, 620] width 165 height 29
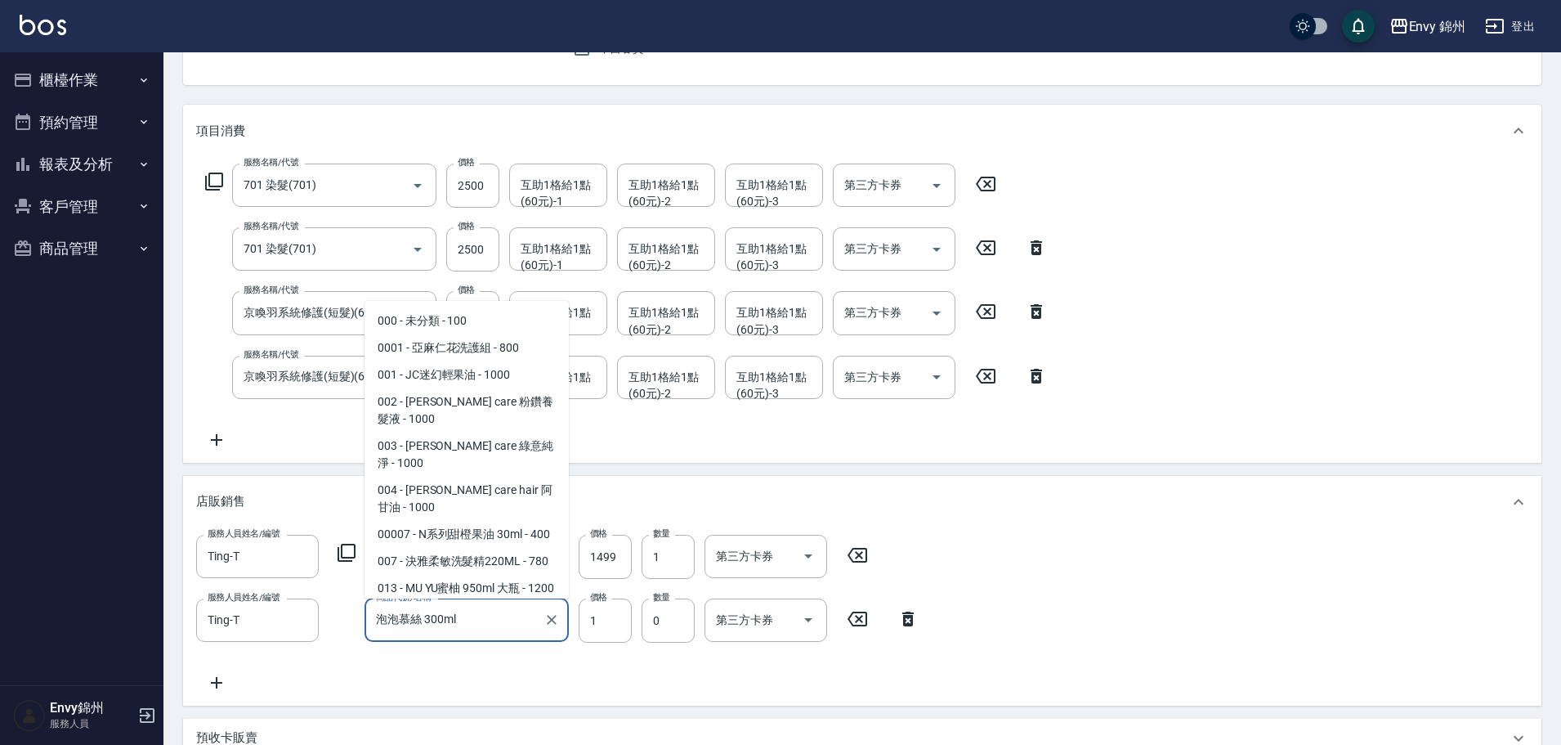
scroll to position [3339, 0]
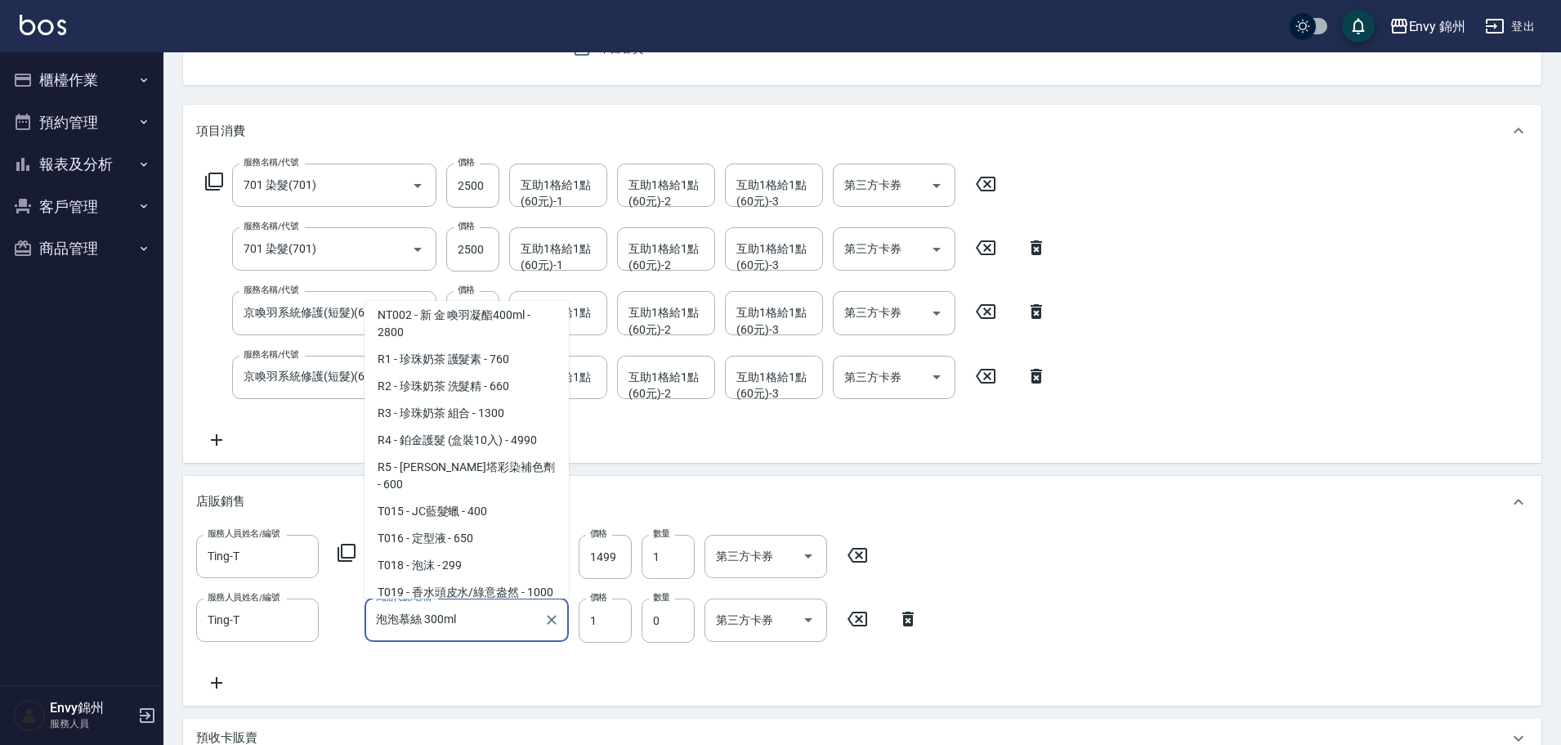
click at [486, 606] on span "TT0999 - 泡泡慕絲 300ml - 980" at bounding box center [467, 619] width 204 height 27
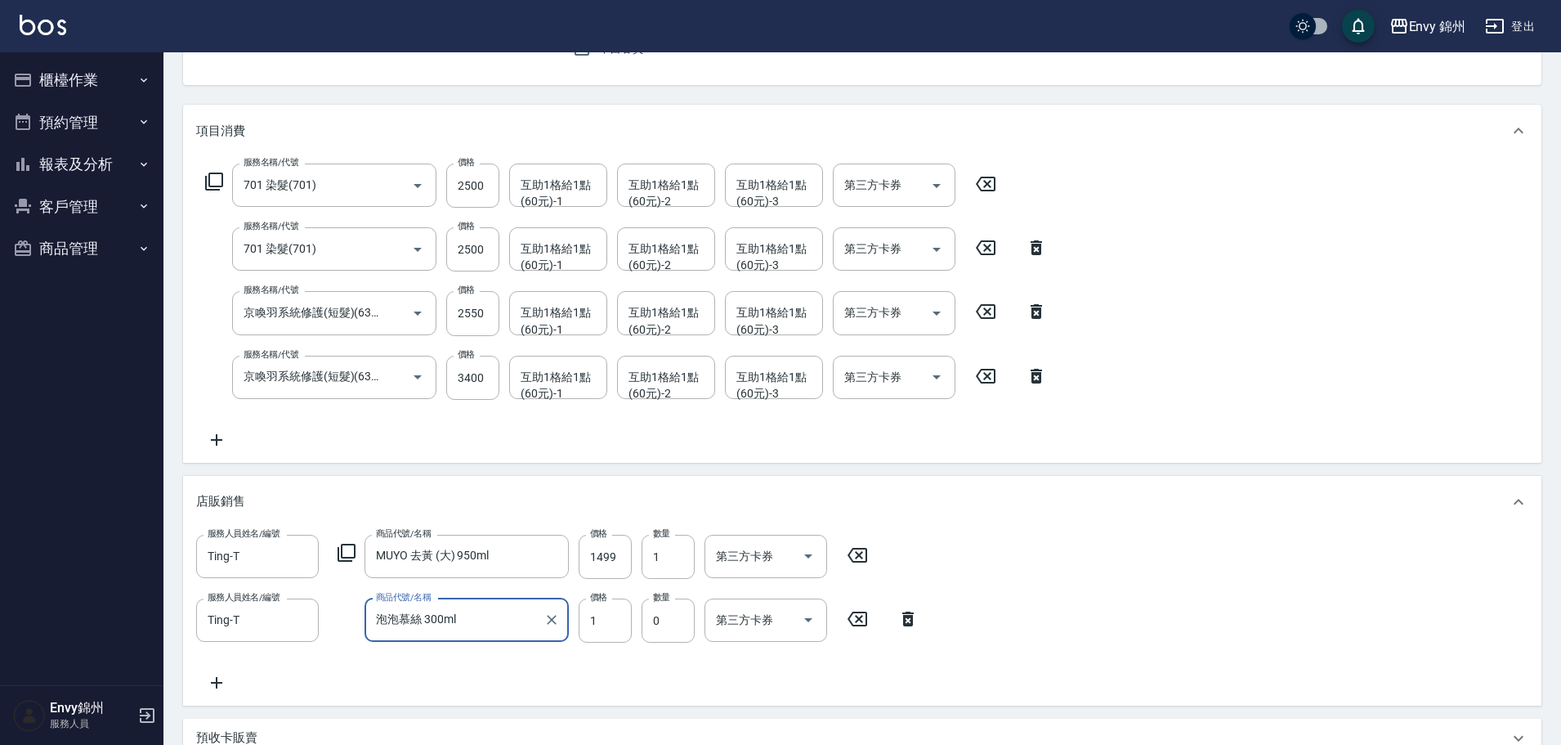
click at [488, 619] on input "泡泡慕絲 300ml" at bounding box center [454, 620] width 165 height 29
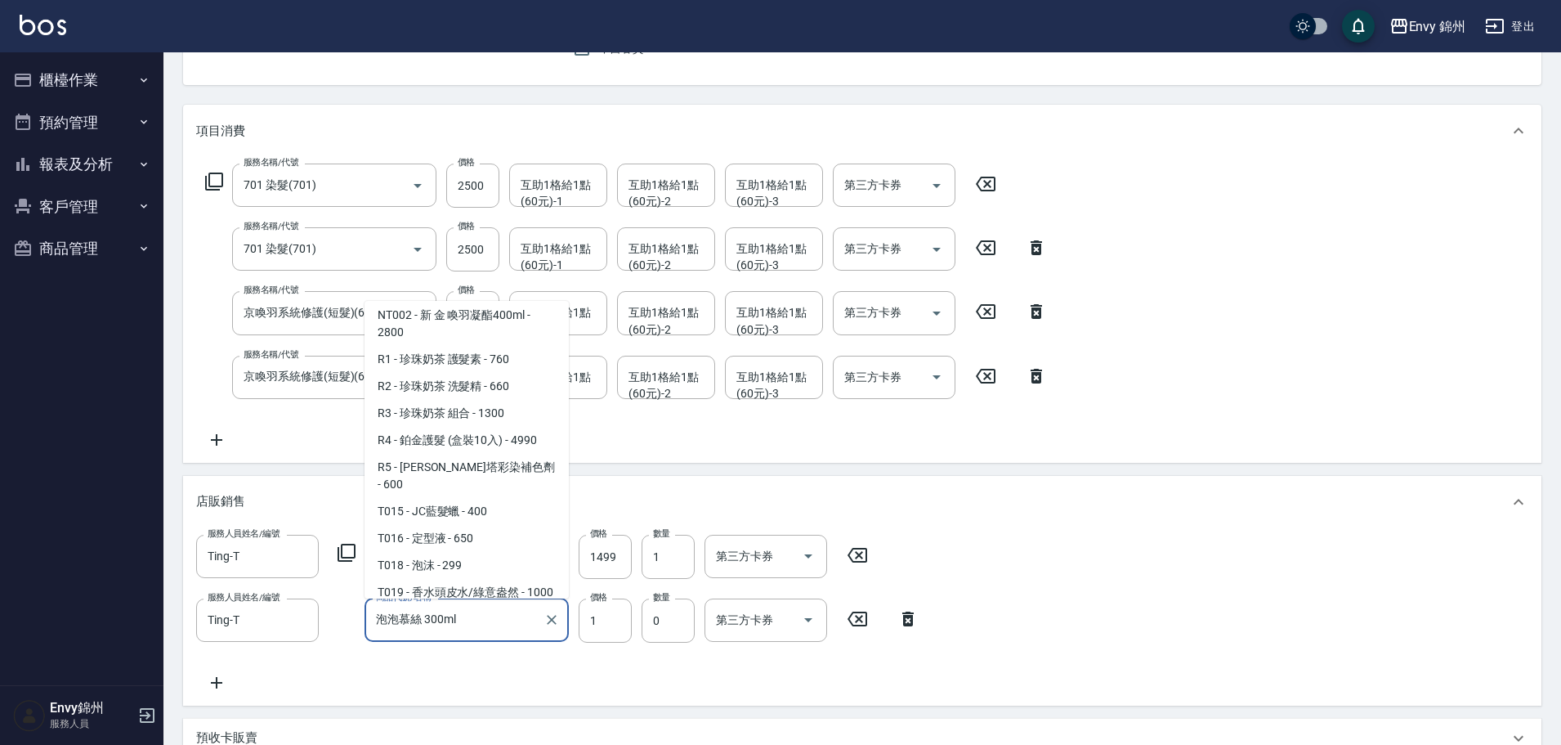
click at [489, 606] on span "TT0999 - 泡泡慕絲 300ml - 980" at bounding box center [467, 619] width 204 height 27
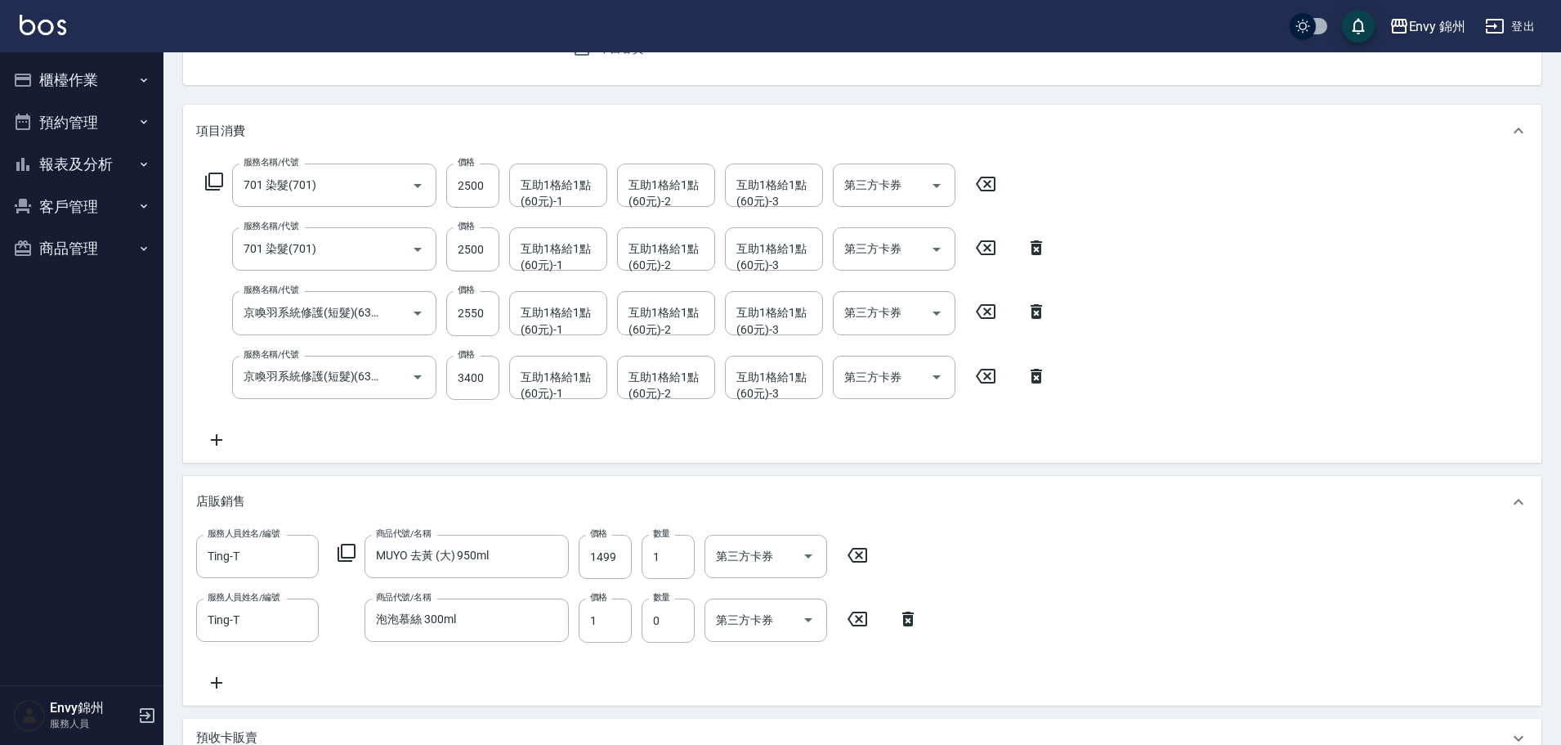
click at [554, 697] on div "服務人員姓名/編號 Ting-T 服務人員姓名/編號 商品代號/名稱 MUYO 去黃 (大) 950ml 商品代號/名稱 價格 1499 價格 數量 1 數量…" at bounding box center [862, 616] width 1359 height 177
click at [603, 617] on input "1" at bounding box center [605, 620] width 53 height 44
click at [504, 620] on input "泡泡慕絲 300ml" at bounding box center [454, 620] width 165 height 29
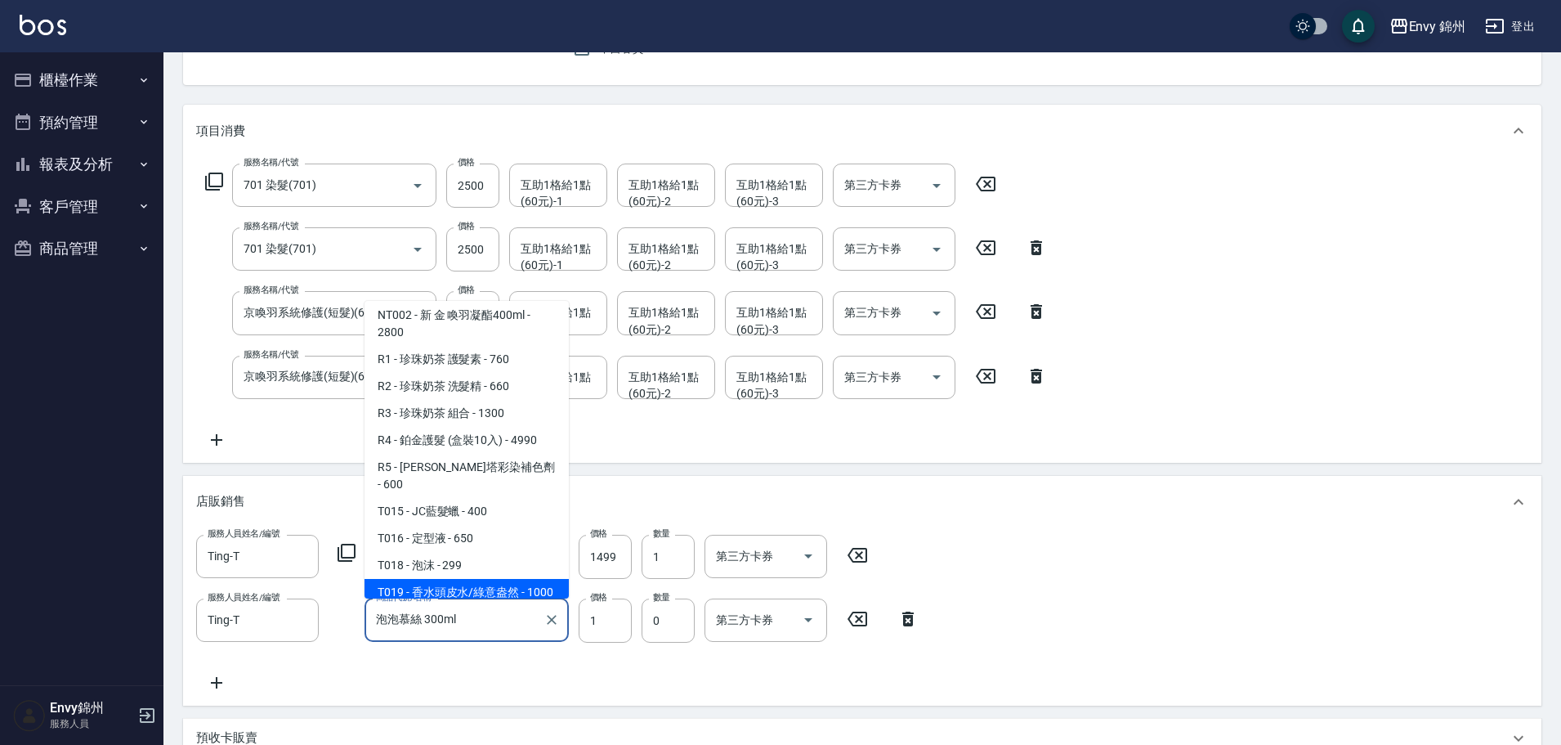
scroll to position [3399, 0]
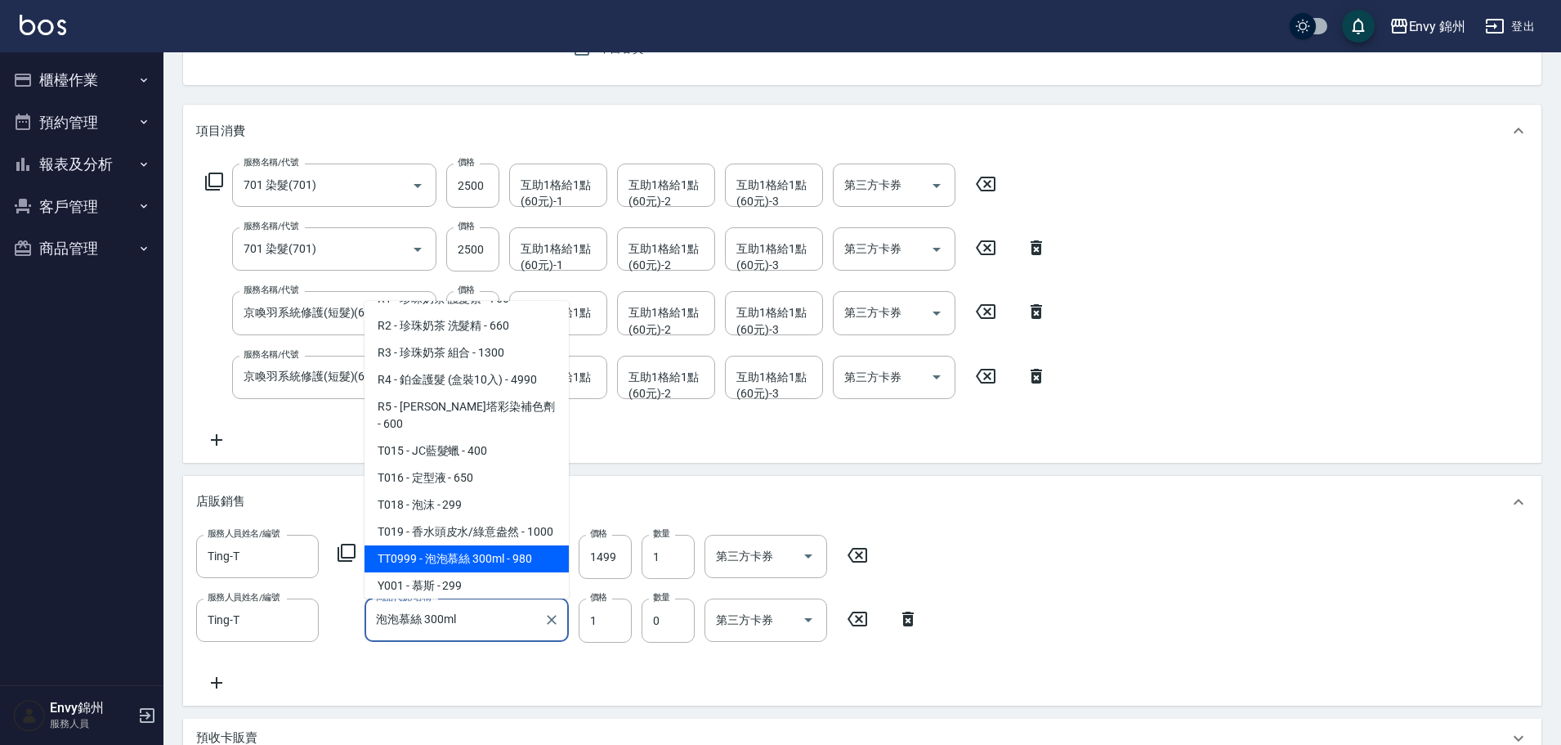
click at [474, 545] on span "TT0999 - 泡泡慕絲 300ml - 980" at bounding box center [467, 558] width 204 height 27
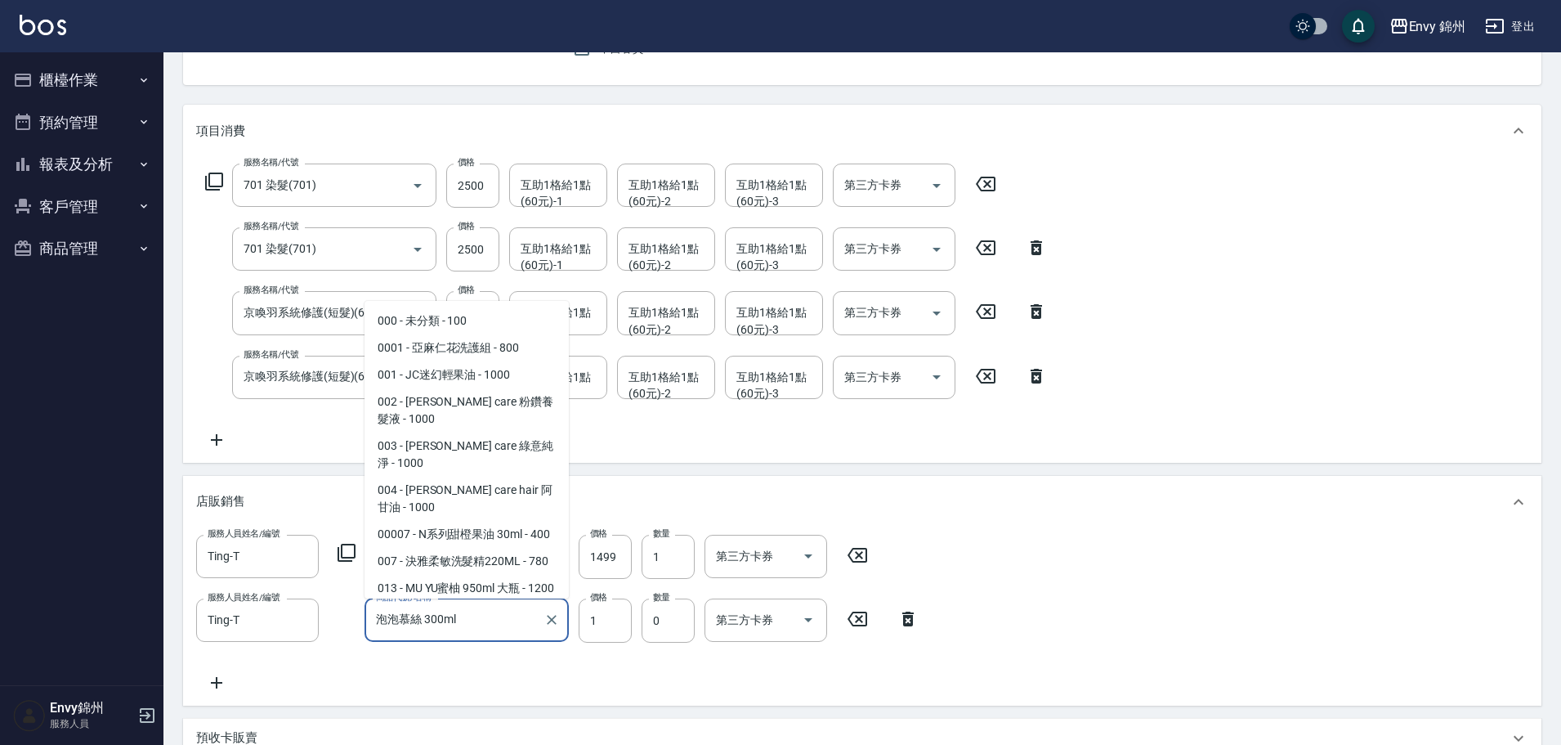
scroll to position [3339, 0]
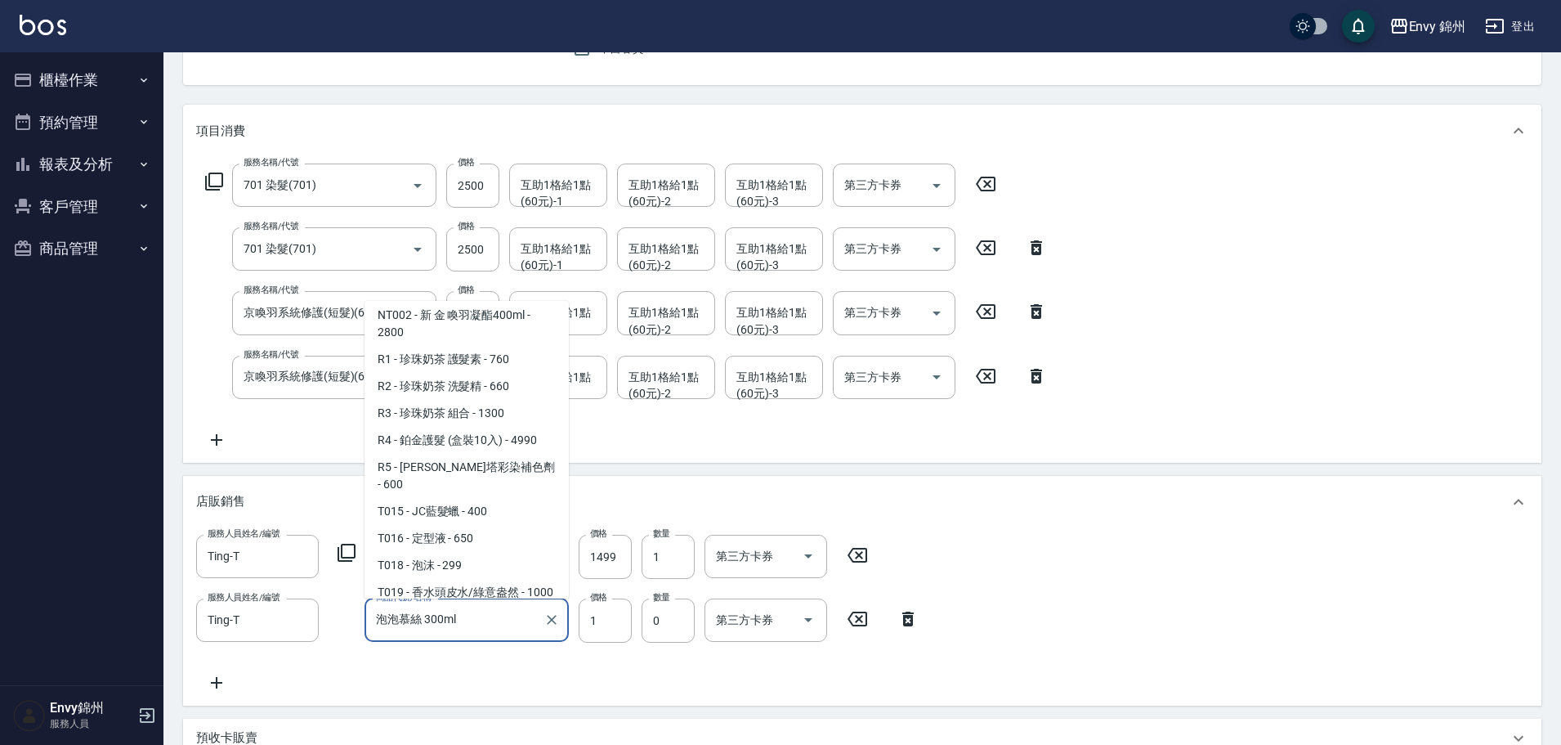
drag, startPoint x: 490, startPoint y: 616, endPoint x: 446, endPoint y: 618, distance: 44.2
click at [446, 618] on input "泡泡慕絲 300ml" at bounding box center [454, 620] width 165 height 29
drag, startPoint x: 402, startPoint y: 616, endPoint x: 354, endPoint y: 616, distance: 48.2
click at [355, 616] on div "服務人員姓名/編號 Ting-T 服務人員姓名/編號 商品代號/名稱 泡泡慕絲 300ml 商品代號/名稱 價格 1 價格 數量 0 數量 第三方卡券 第三方…" at bounding box center [562, 620] width 732 height 44
click at [540, 618] on div "泡泡慕絲 300ml 商品代號/名稱" at bounding box center [467, 619] width 204 height 43
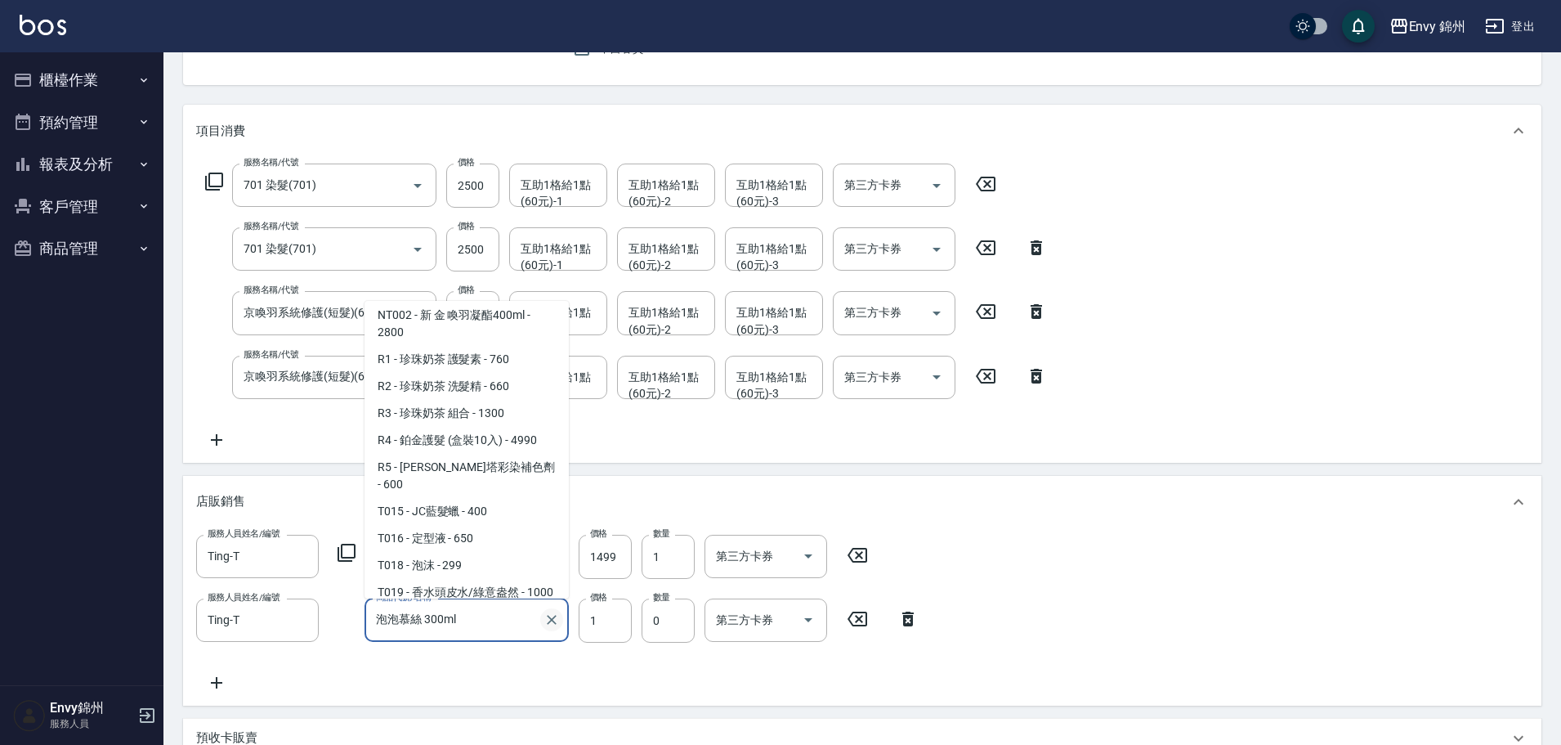
click at [556, 618] on icon "Clear" at bounding box center [552, 619] width 16 height 16
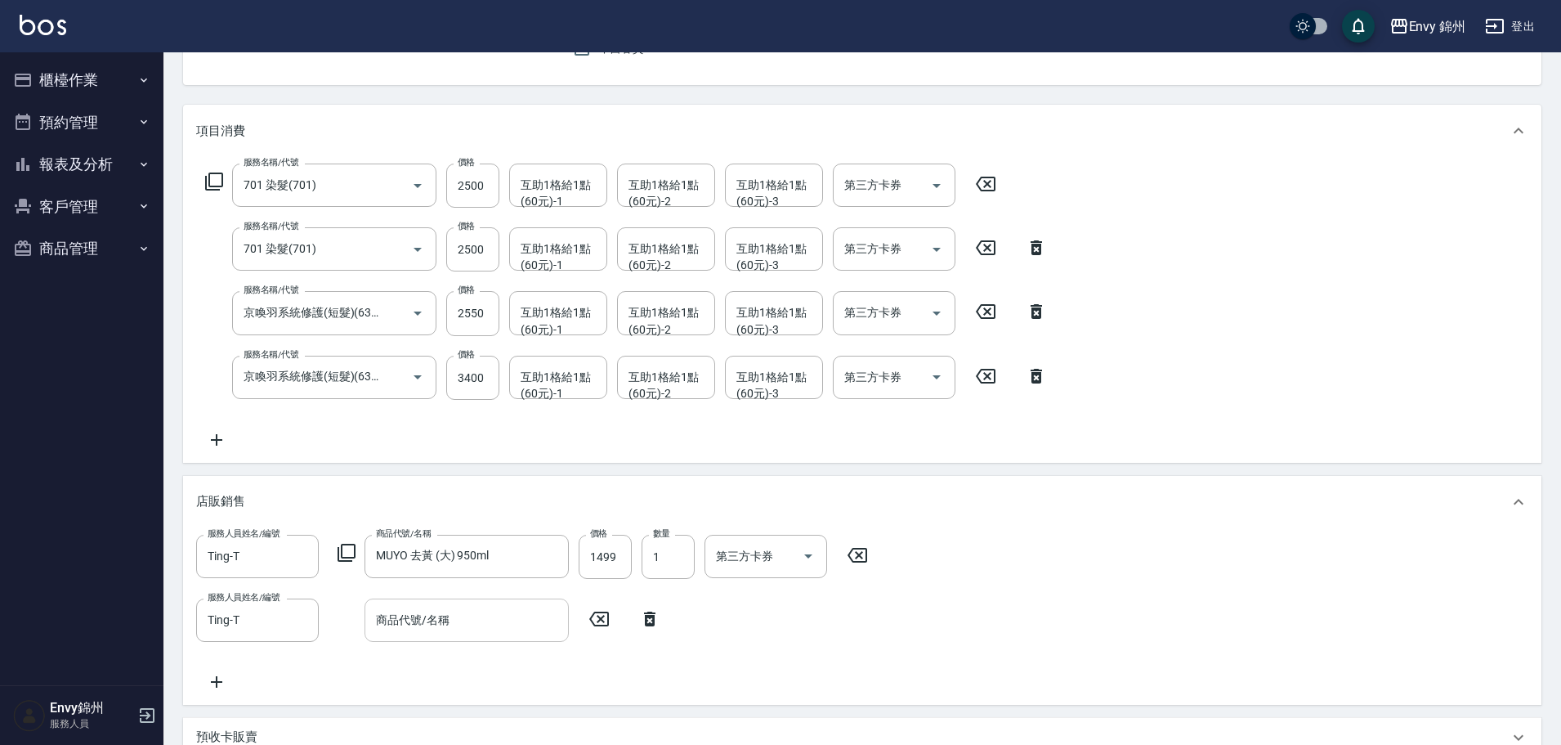
click at [529, 644] on div "服務人員姓名/編號 Ting-T 服務人員姓名/編號 商品代號/名稱 MUYO 去黃 (大) 950ml 商品代號/名稱 價格 1499 價格 數量 1 數量…" at bounding box center [862, 613] width 1333 height 157
click at [479, 616] on input "商品代號/名稱" at bounding box center [467, 620] width 190 height 29
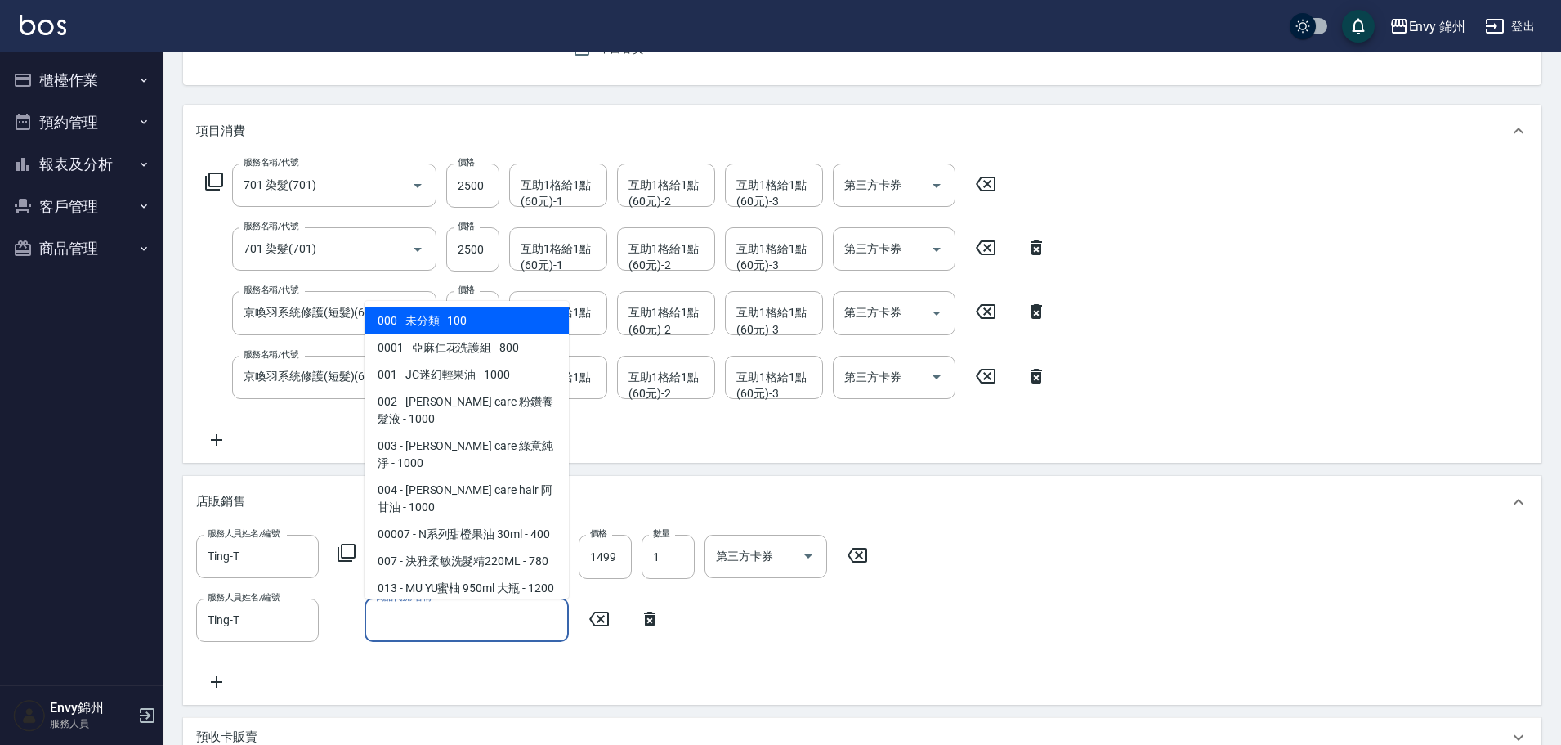
paste input "泡泡"
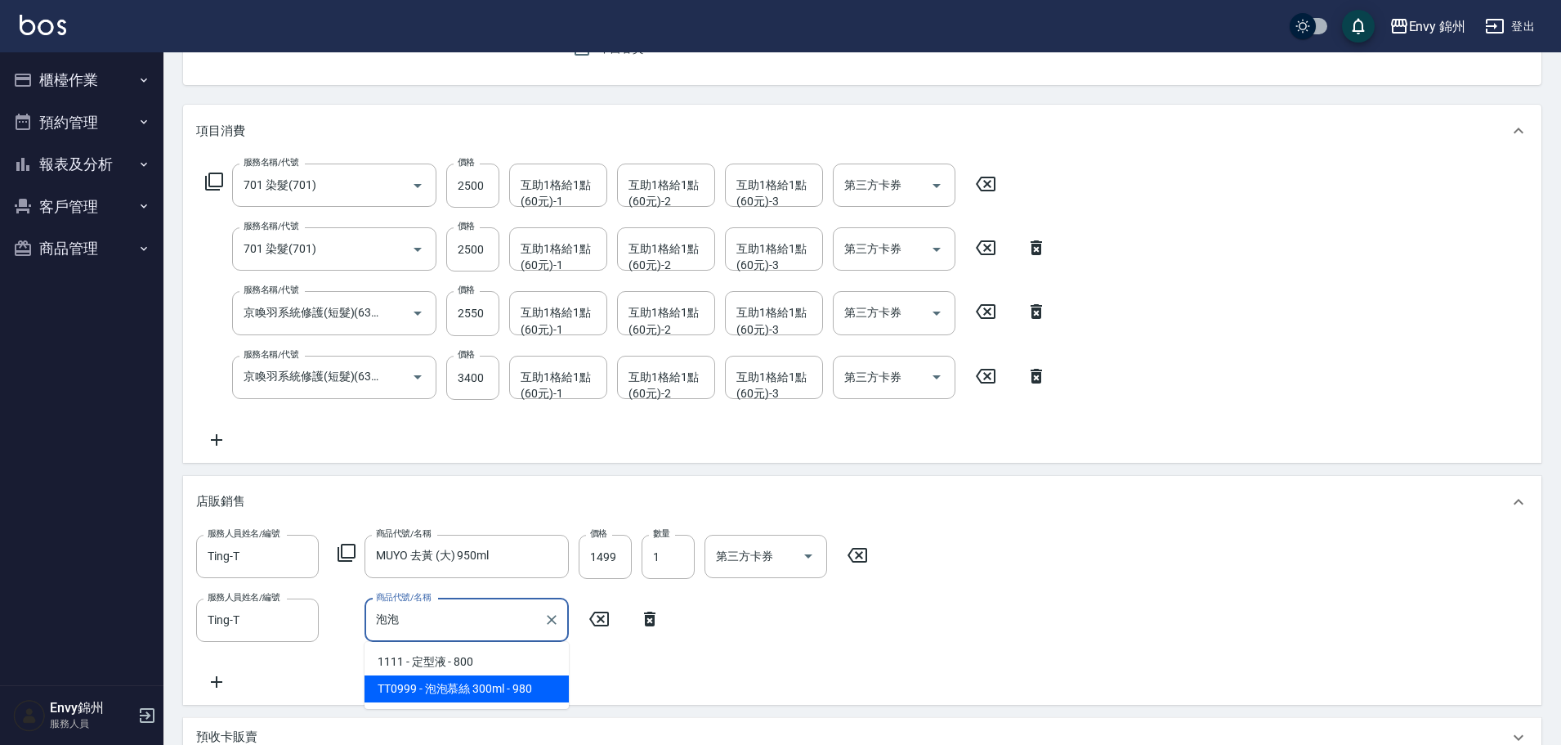
click at [453, 689] on span "TT0999 - 泡泡慕絲 300ml - 980" at bounding box center [467, 688] width 204 height 27
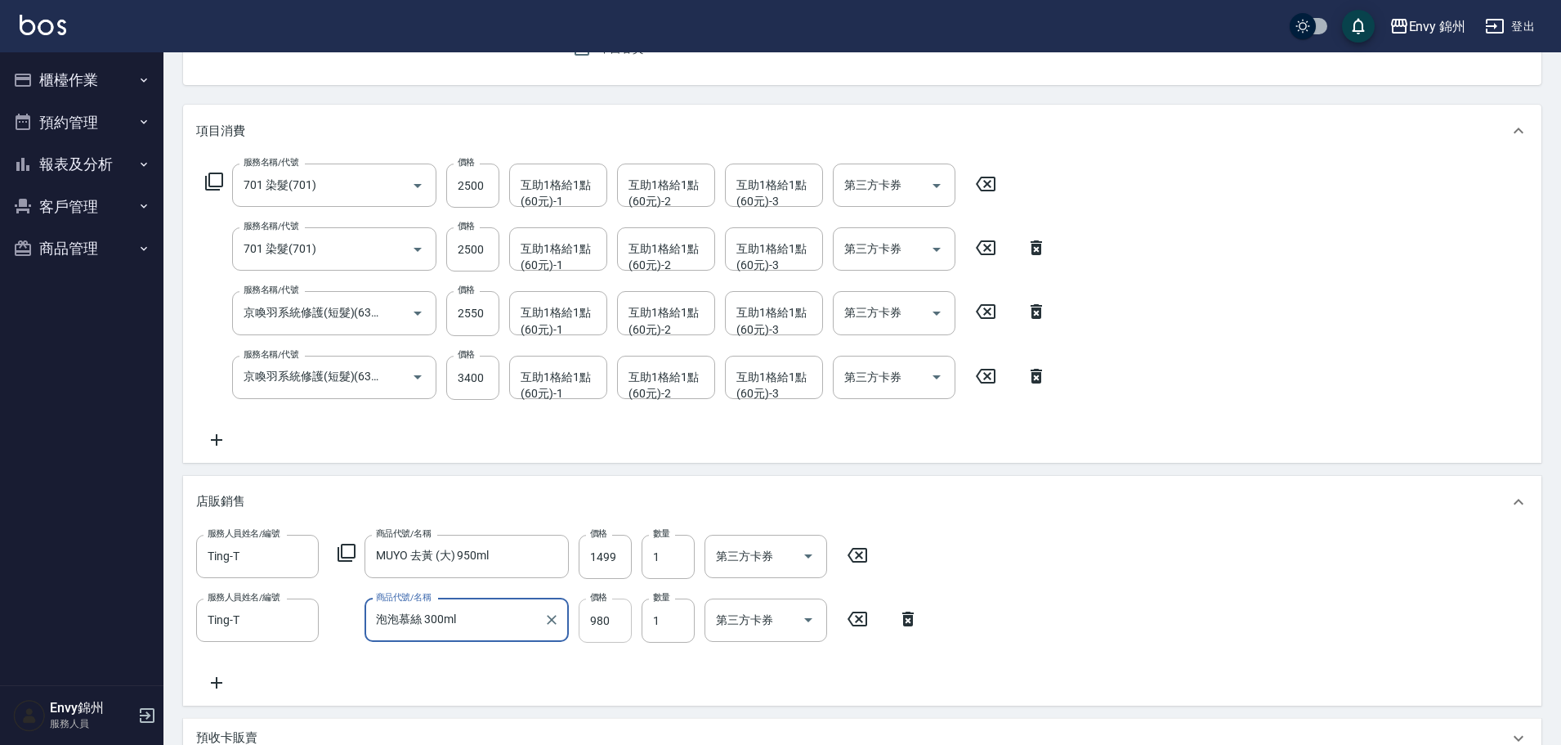
type input "泡泡慕絲 300ml"
click at [608, 635] on input "980" at bounding box center [605, 620] width 53 height 44
type input "850"
type input "2"
click at [228, 679] on icon at bounding box center [216, 683] width 41 height 20
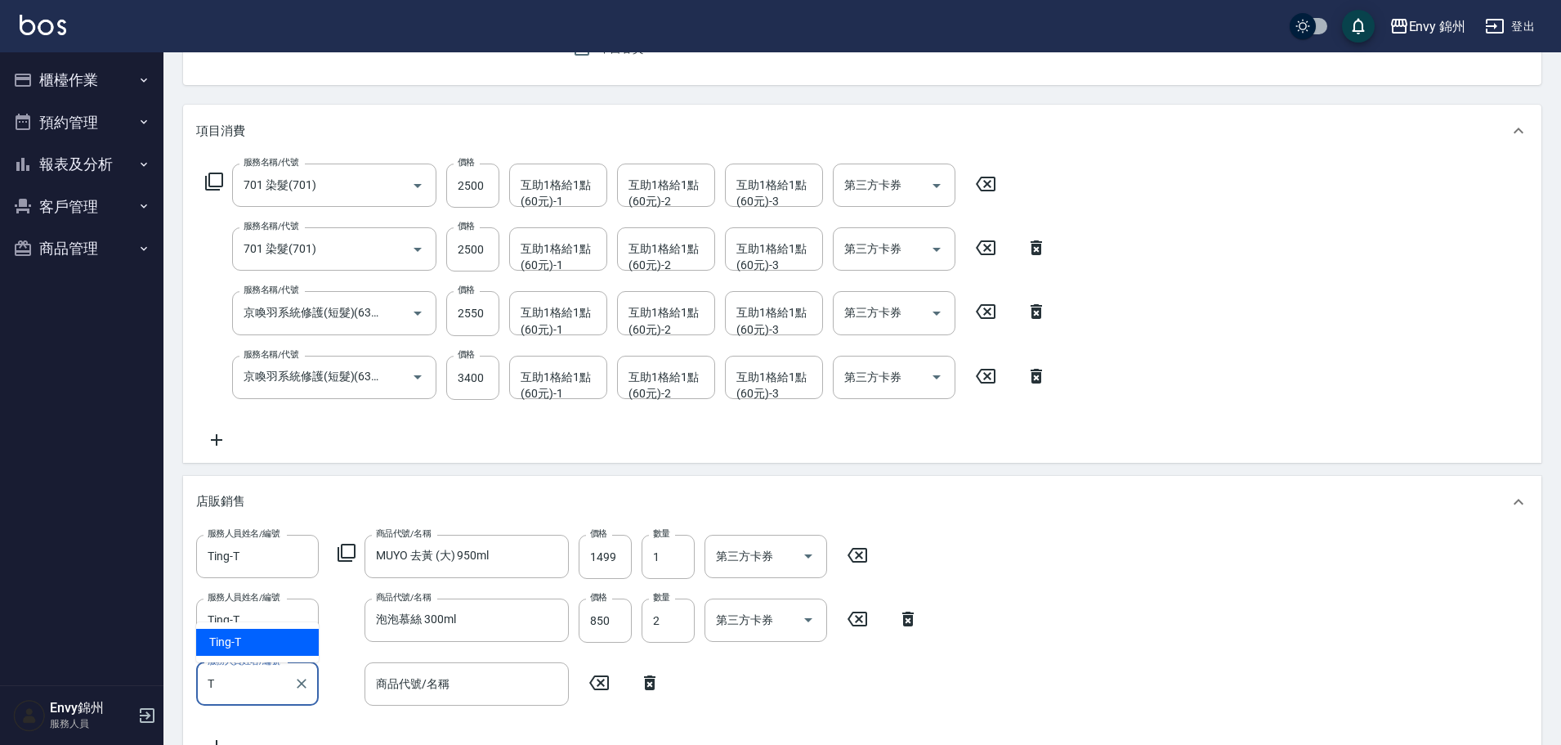
click at [249, 643] on div "Ting -T" at bounding box center [257, 642] width 123 height 27
click at [464, 699] on div "商品代號/名稱" at bounding box center [467, 683] width 204 height 43
type input "Ting-T"
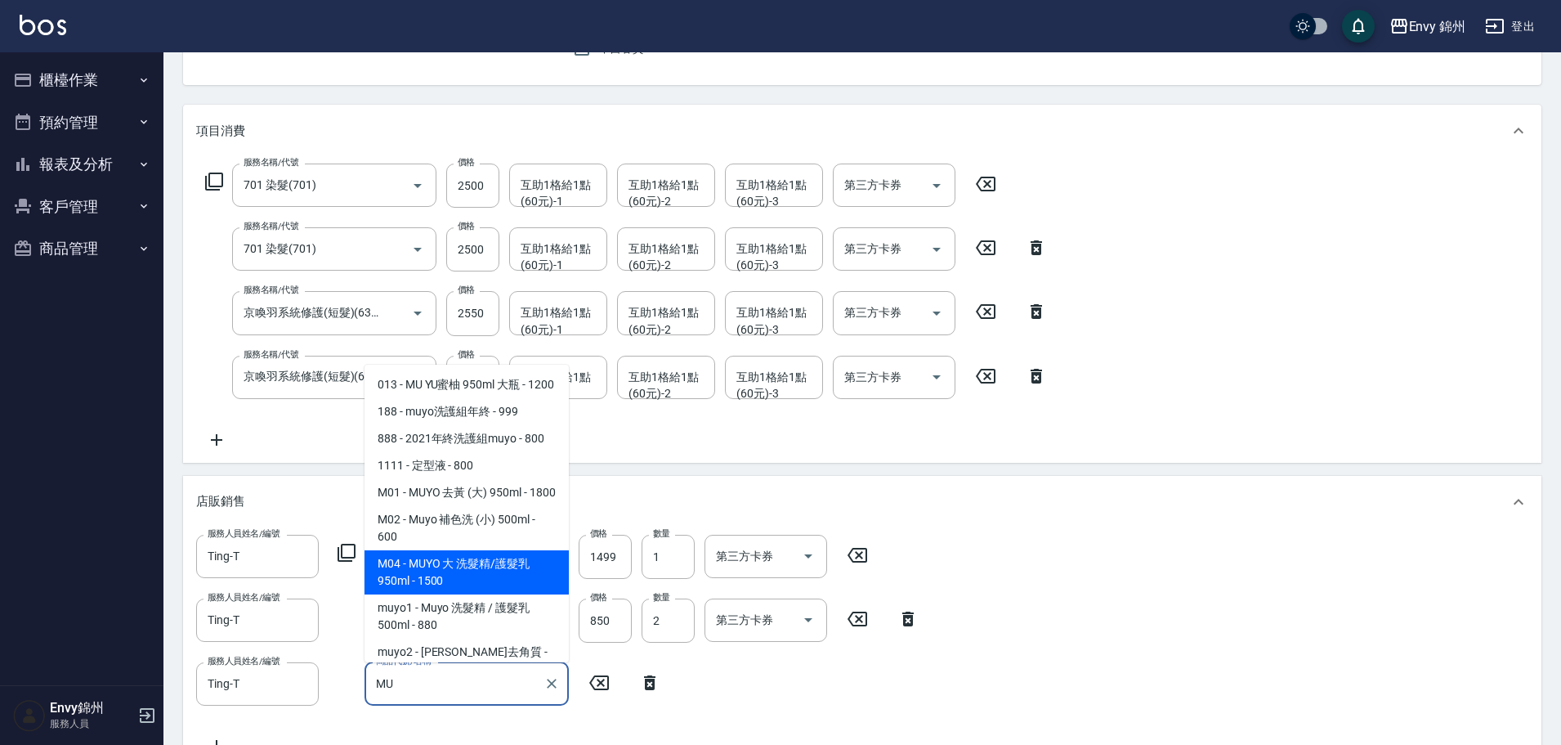
click at [537, 594] on span "M04 - MUYO 大 洗髮精/護髮乳 950ml - 1500" at bounding box center [467, 572] width 204 height 44
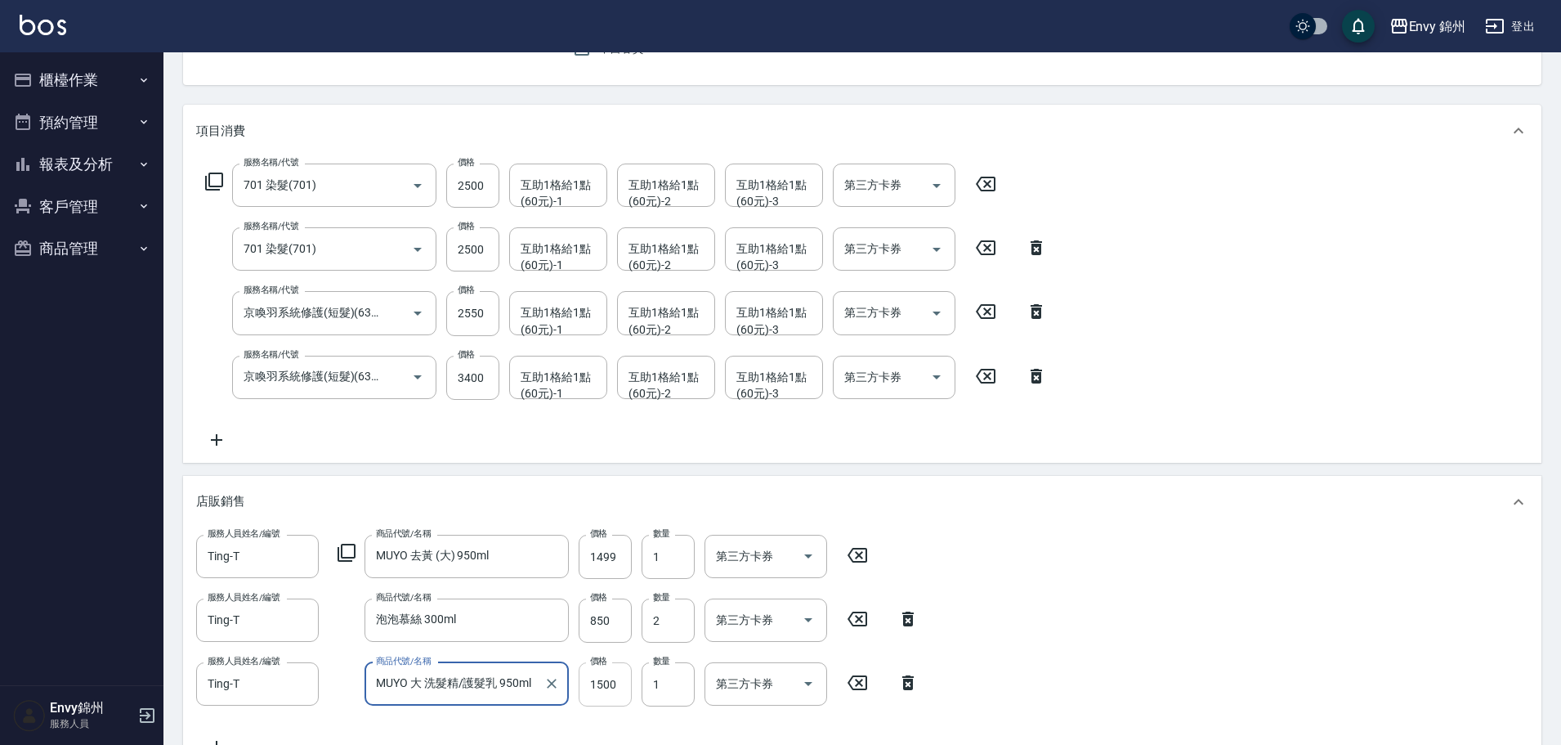
type input "MUYO 大 洗髮精/護髮乳 950ml"
click at [611, 687] on input "1500" at bounding box center [605, 684] width 53 height 44
type input "1350"
type input "0"
drag, startPoint x: 599, startPoint y: 679, endPoint x: 558, endPoint y: 691, distance: 43.5
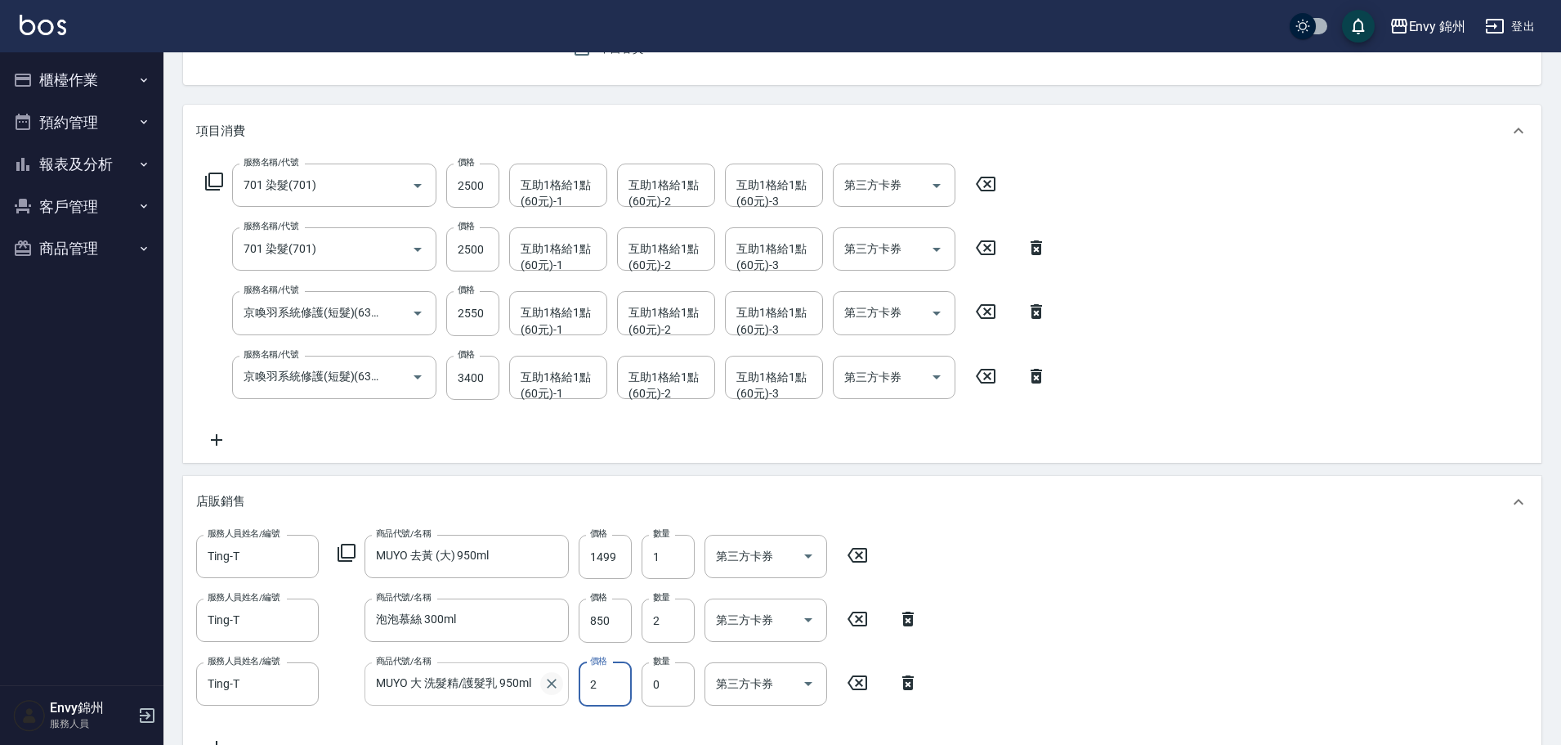
click at [558, 691] on div "服務人員姓名/編號 Ting-T 服務人員姓名/編號 商品代號/名稱 MUYO 大 洗髮精/護髮乳 950ml 商品代號/名稱 價格 2 價格 數量 0 數量…" at bounding box center [562, 684] width 732 height 44
type input "2"
click at [934, 645] on div "服務人員姓名/編號 Ting-T 服務人員姓名/編號 商品代號/名稱 MUYO 去黃 (大) 950ml 商品代號/名稱 價格 1499 價格 數量 1 數量…" at bounding box center [862, 646] width 1333 height 222
click at [479, 681] on input "MUYO 大 洗髮精/護髮乳 950ml" at bounding box center [454, 684] width 165 height 29
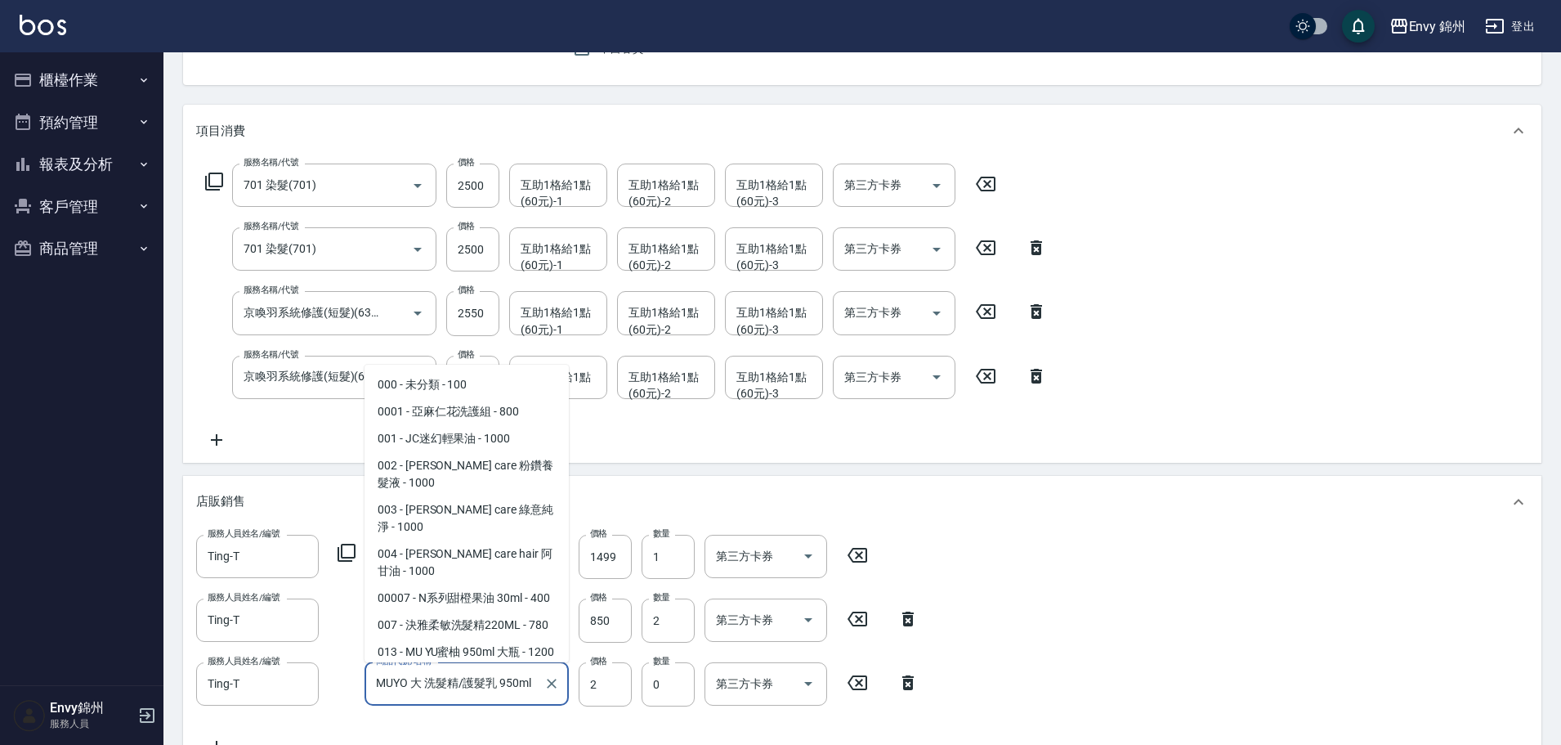
scroll to position [2174, 0]
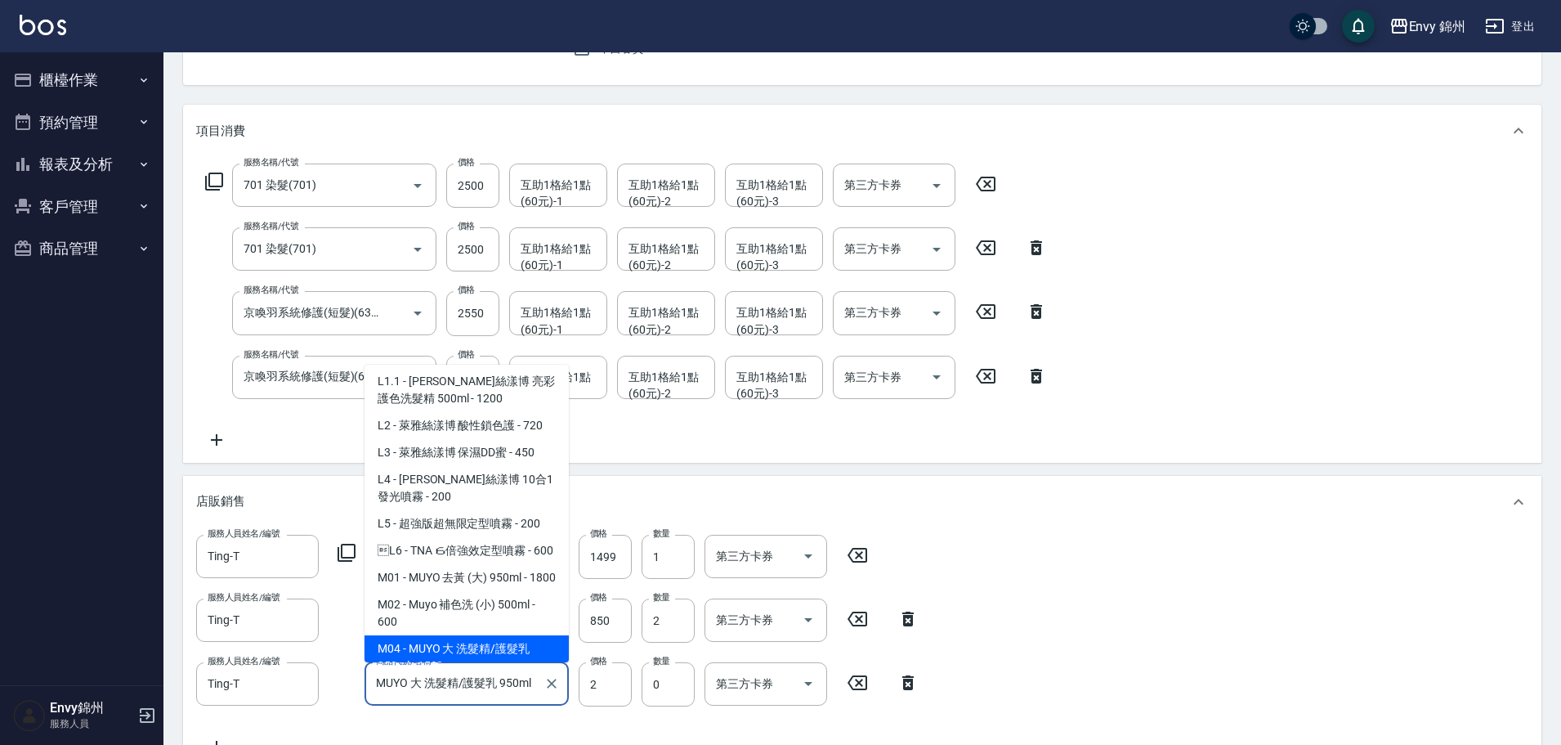
click at [491, 645] on span "M04 - MUYO 大 洗髮精/護髮乳 950ml - 1500" at bounding box center [467, 657] width 204 height 44
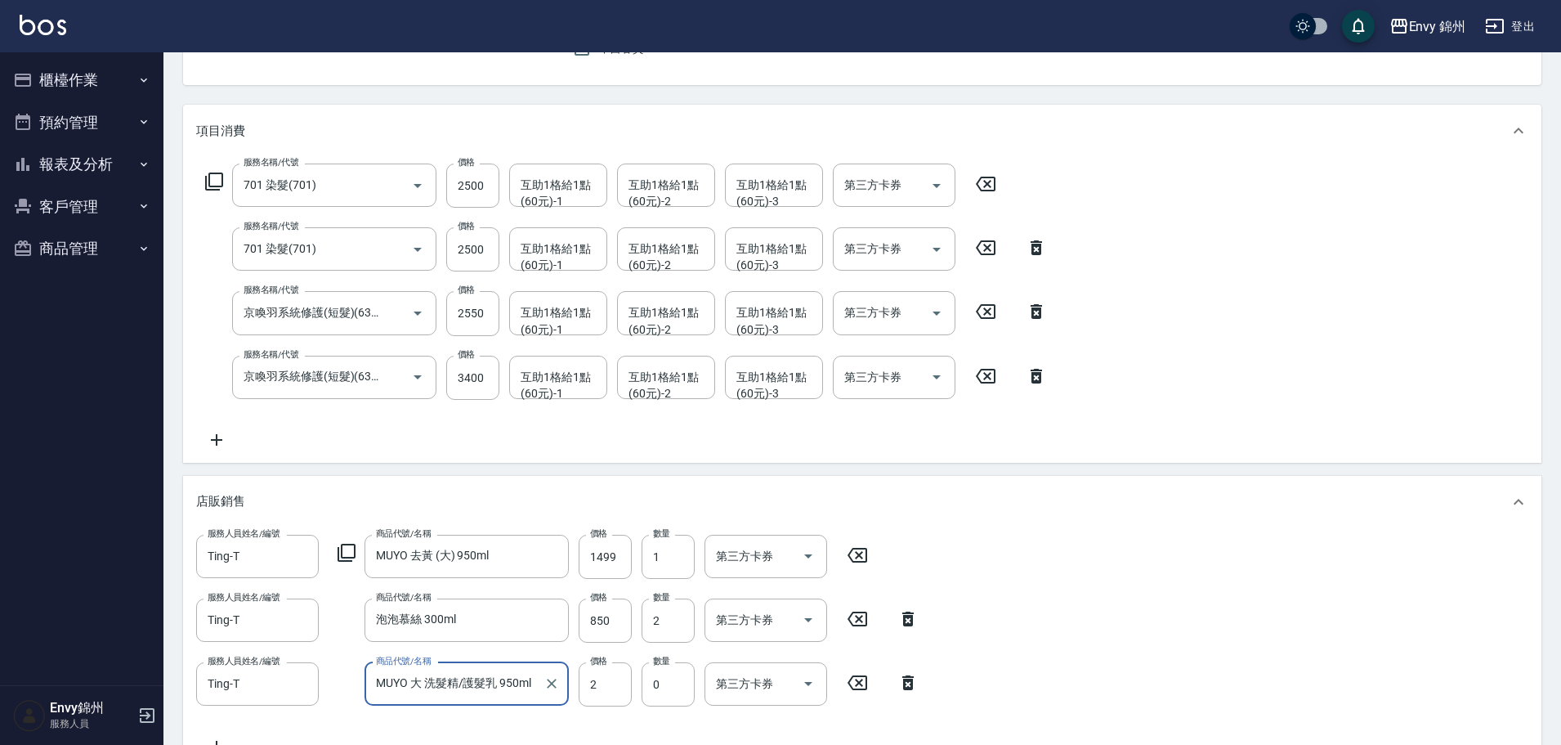
drag, startPoint x: 410, startPoint y: 686, endPoint x: 396, endPoint y: 688, distance: 14.0
click at [397, 688] on input "MUYO 大 洗髮精/護髮乳 950ml" at bounding box center [454, 684] width 165 height 29
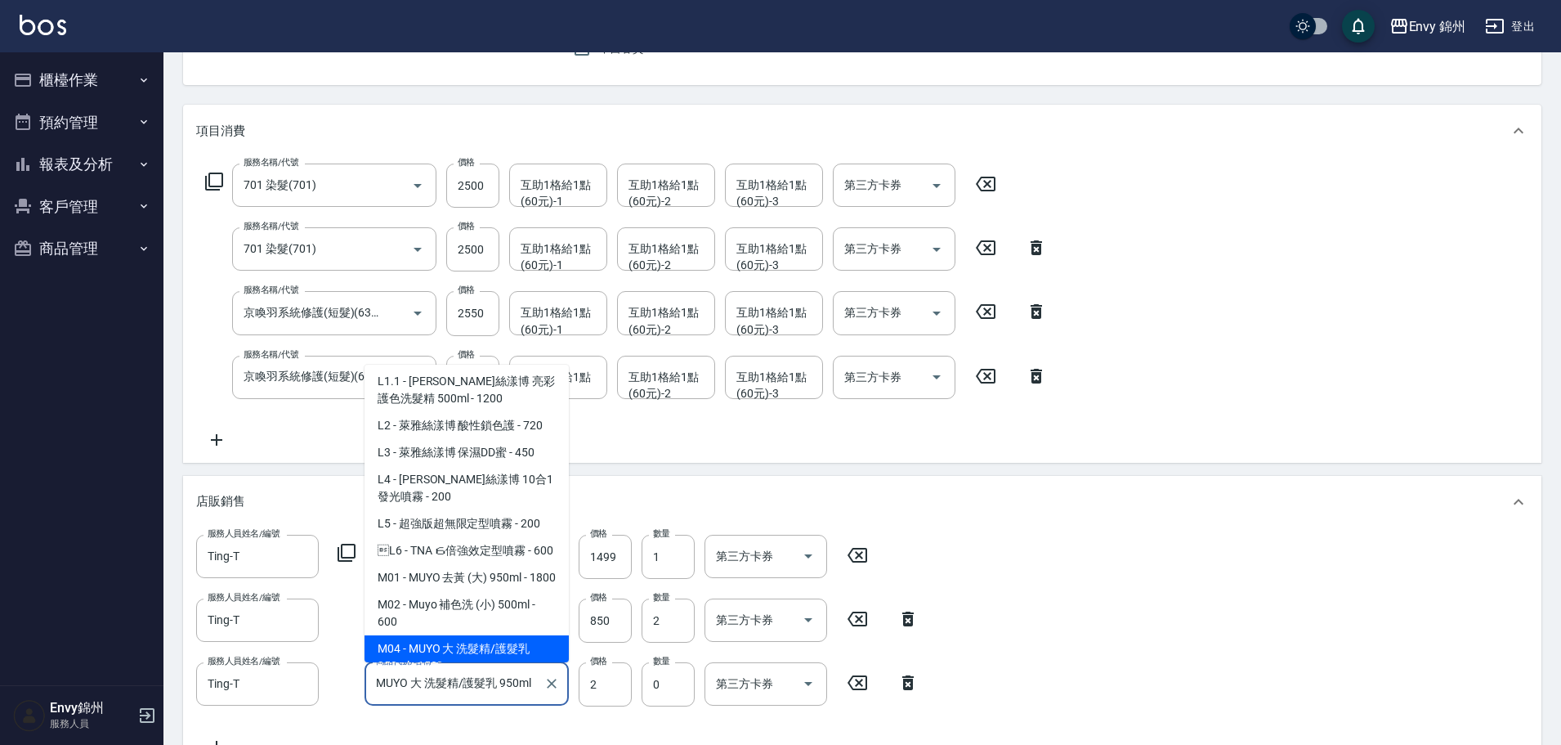
click at [549, 679] on icon "Clear" at bounding box center [552, 683] width 16 height 16
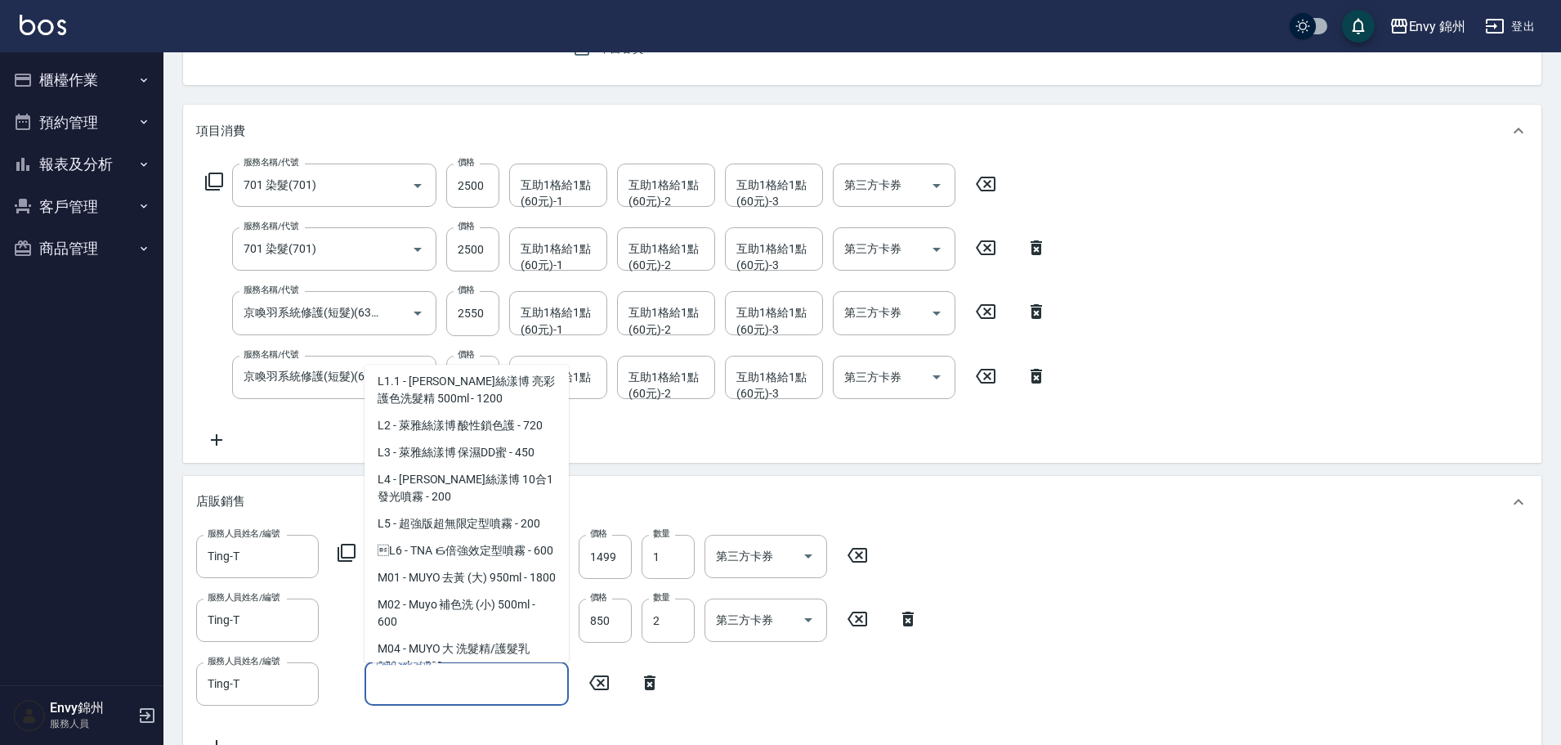
scroll to position [7, 0]
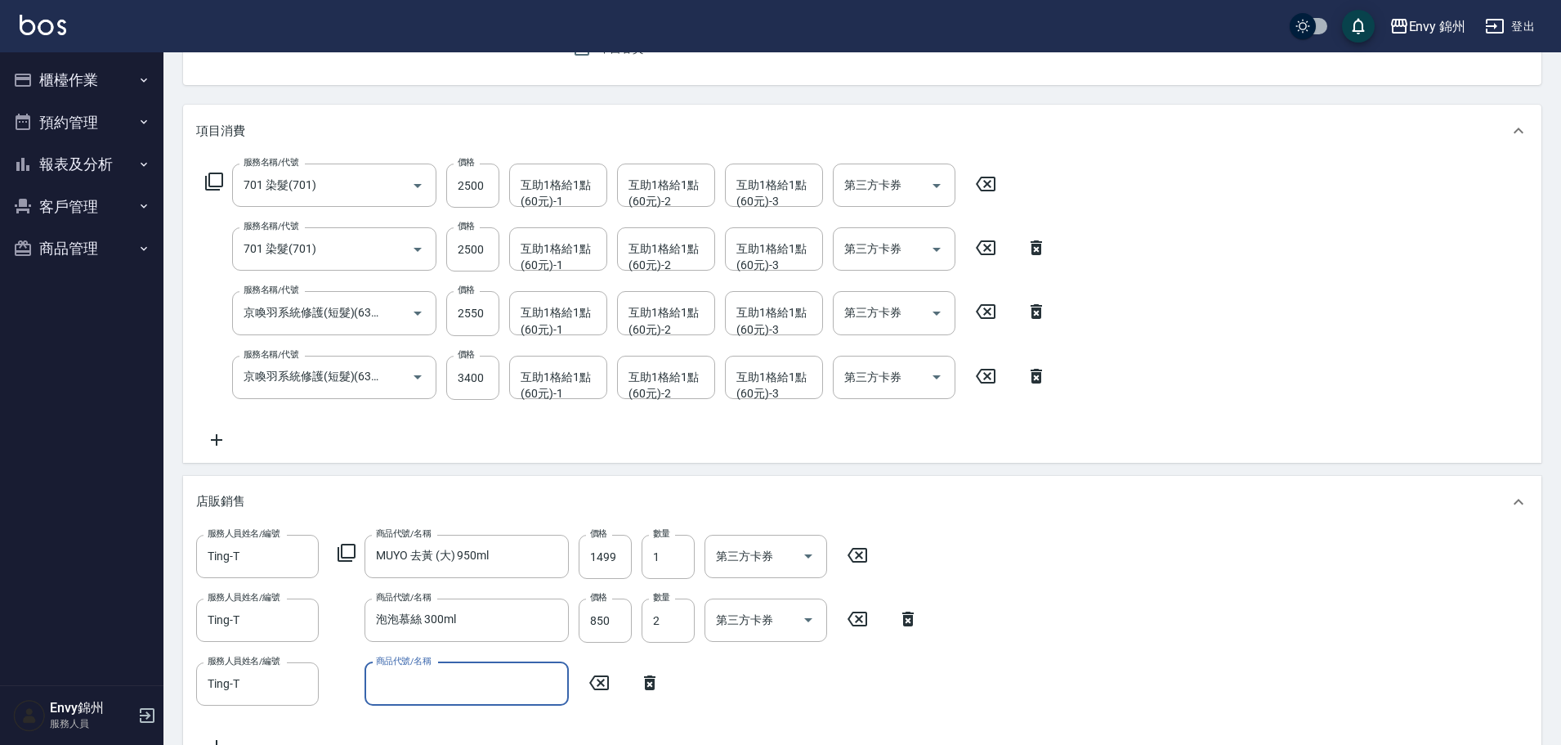
click at [517, 686] on input "商品代號/名稱" at bounding box center [467, 684] width 190 height 29
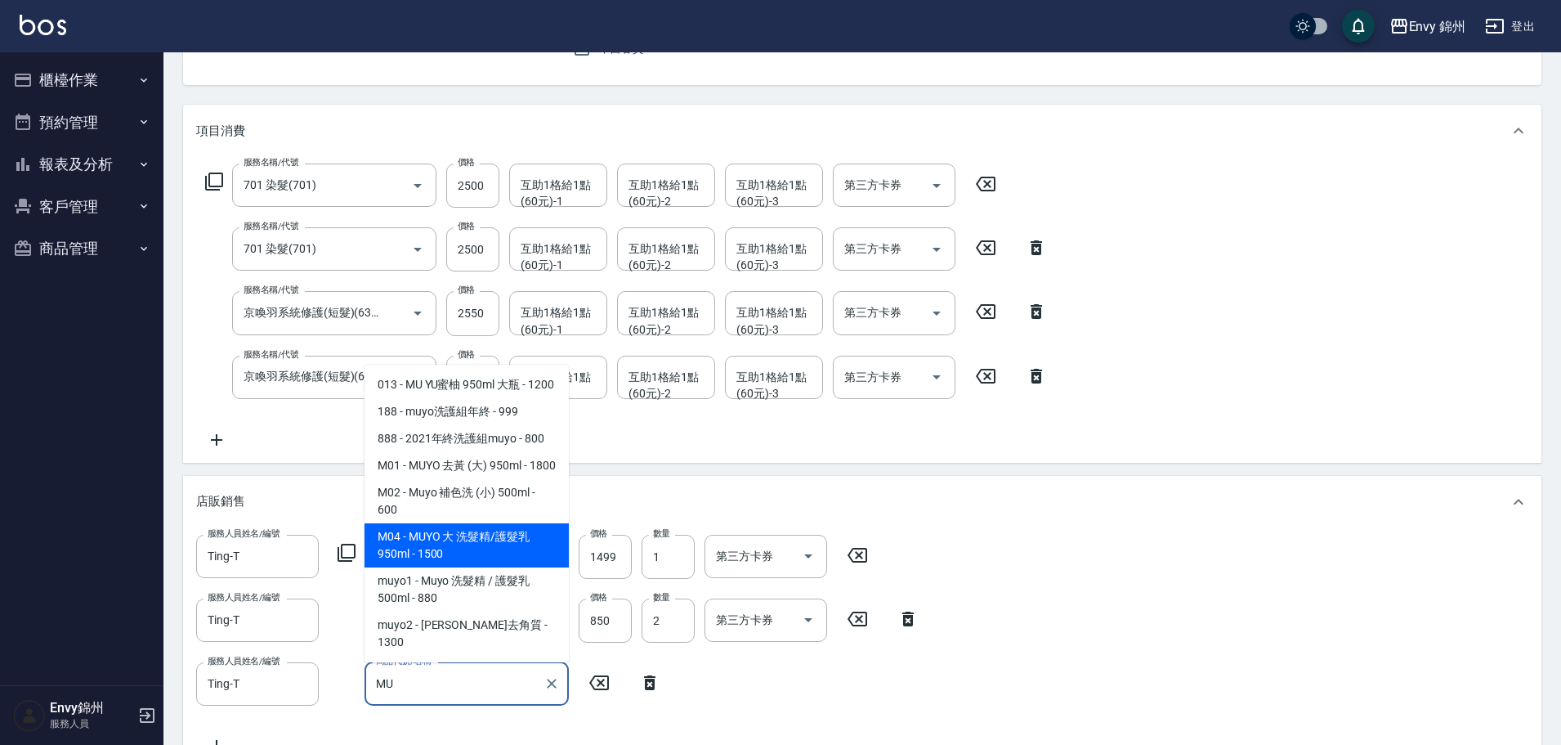
click at [496, 567] on span "M04 - MUYO 大 洗髮精/護髮乳 950ml - 1500" at bounding box center [467, 545] width 204 height 44
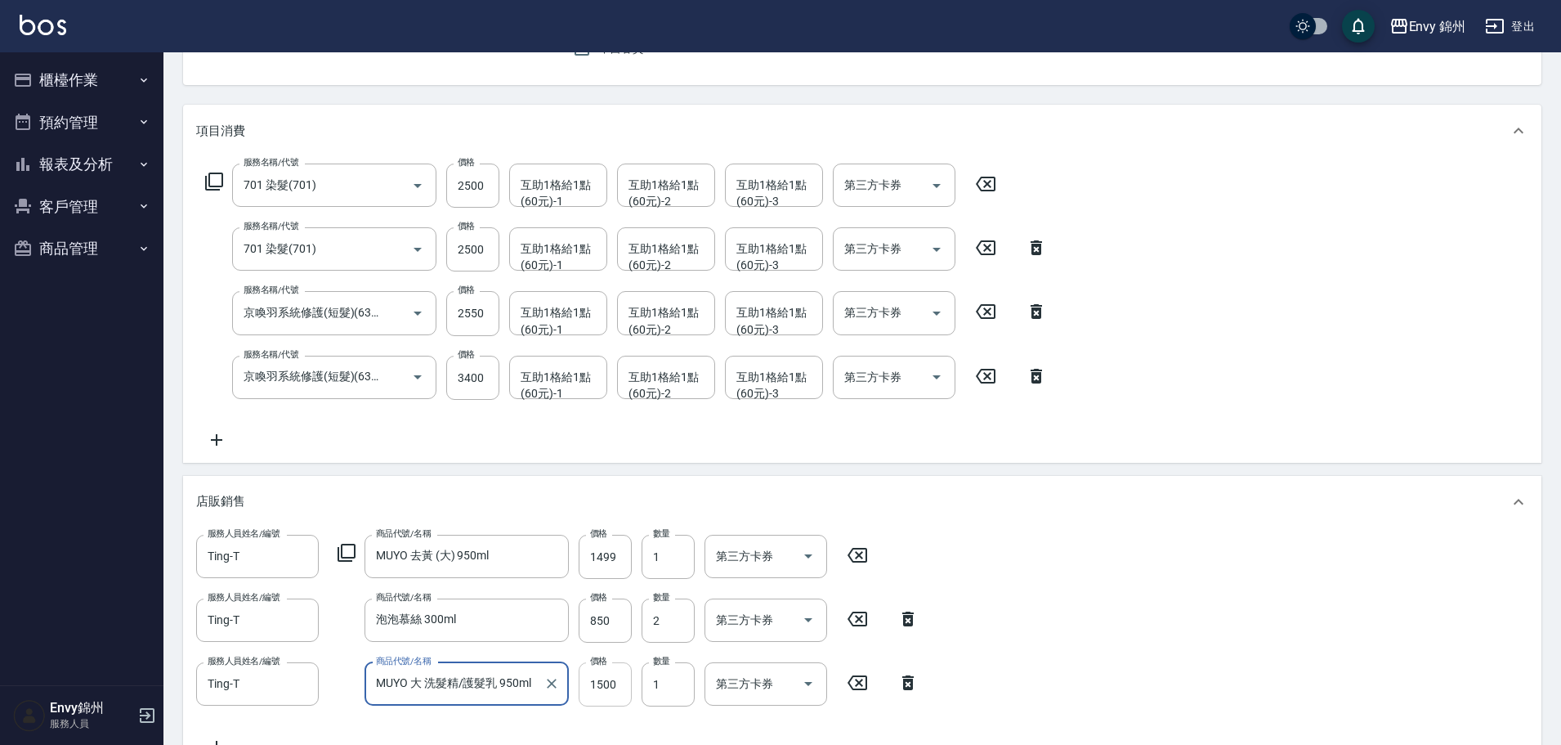
type input "MUYO 大 洗髮精/護髮乳 950ml"
click at [594, 688] on input "1500" at bounding box center [605, 684] width 53 height 44
type input "1350"
type input "0"
type input "2"
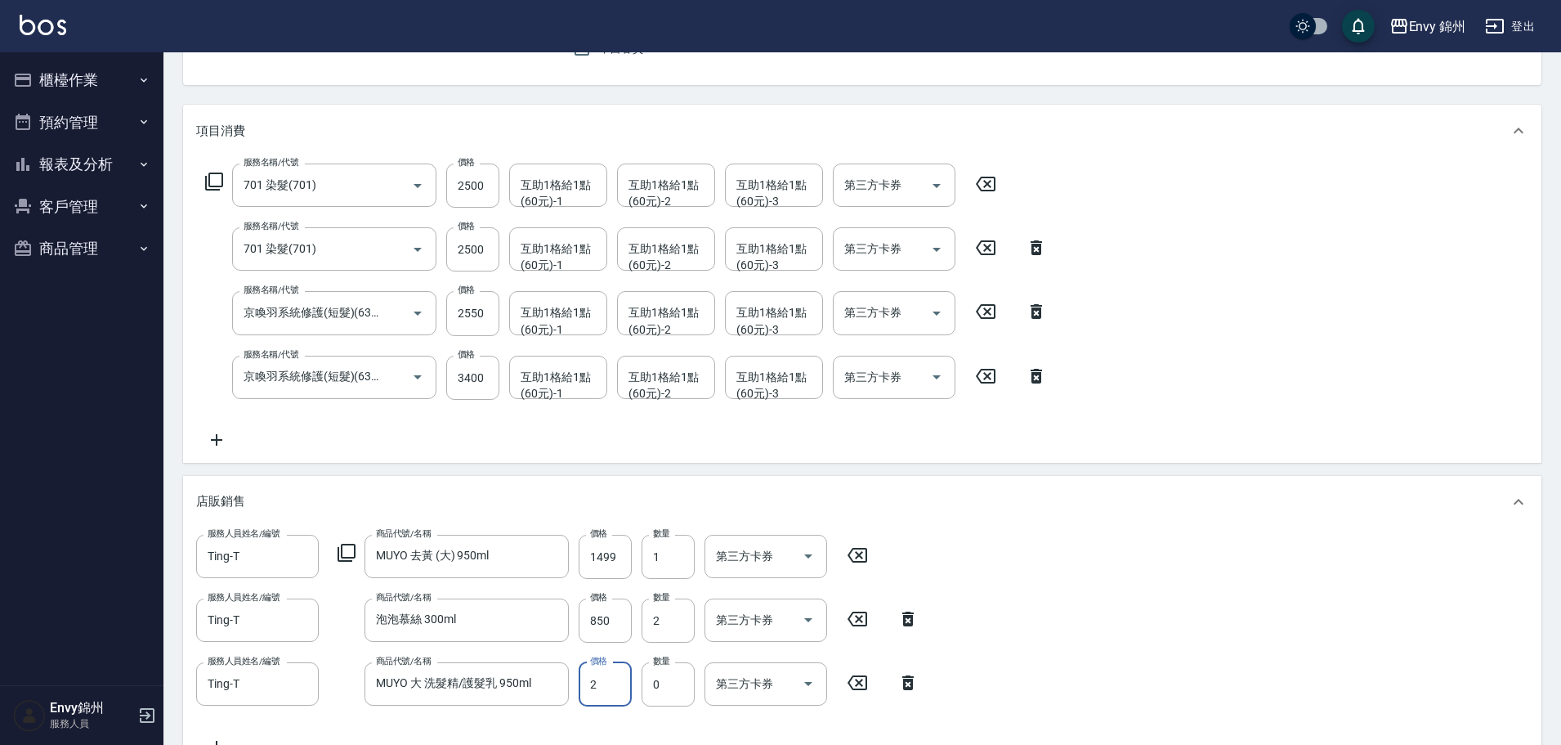
scroll to position [327, 0]
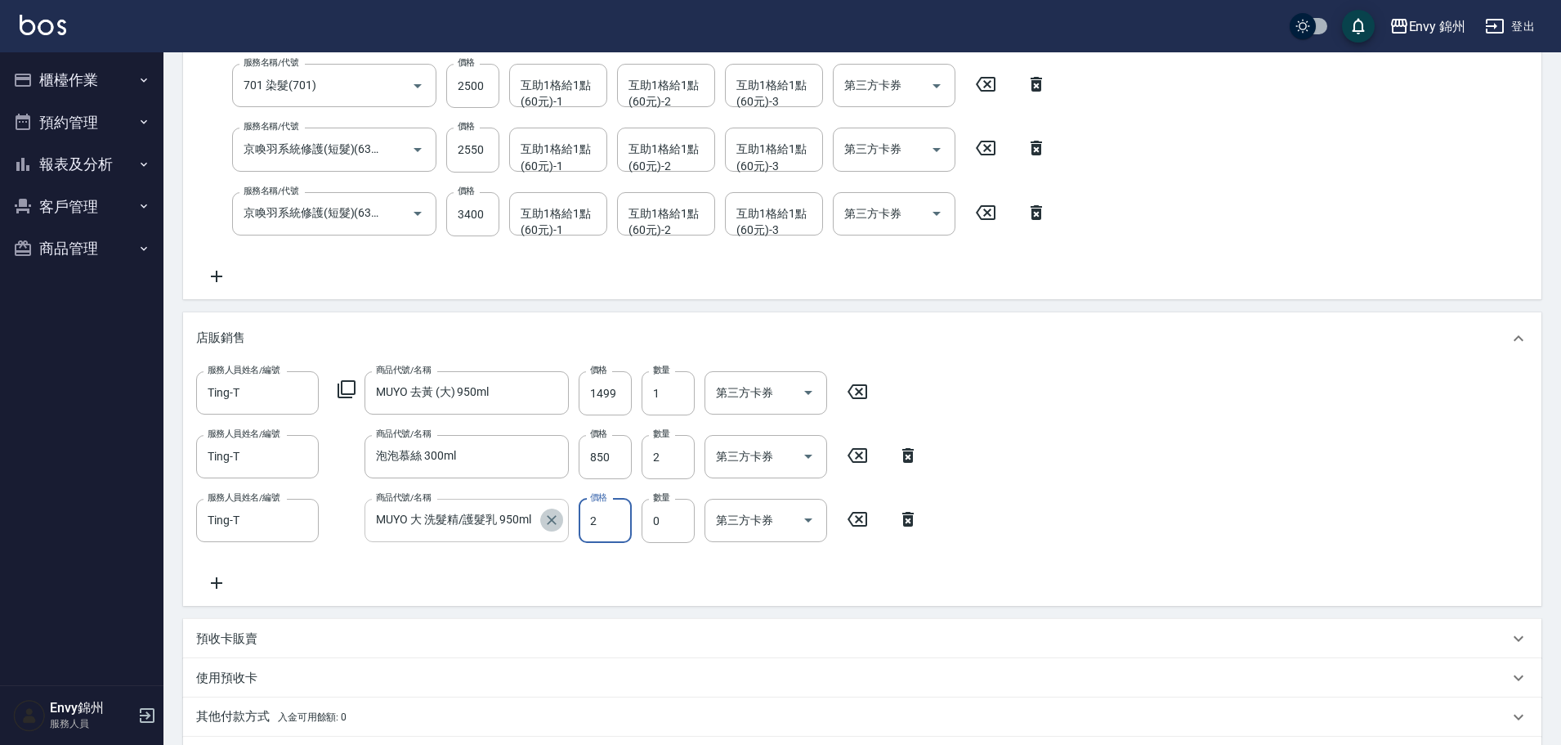
click at [544, 520] on icon "Clear" at bounding box center [552, 520] width 16 height 16
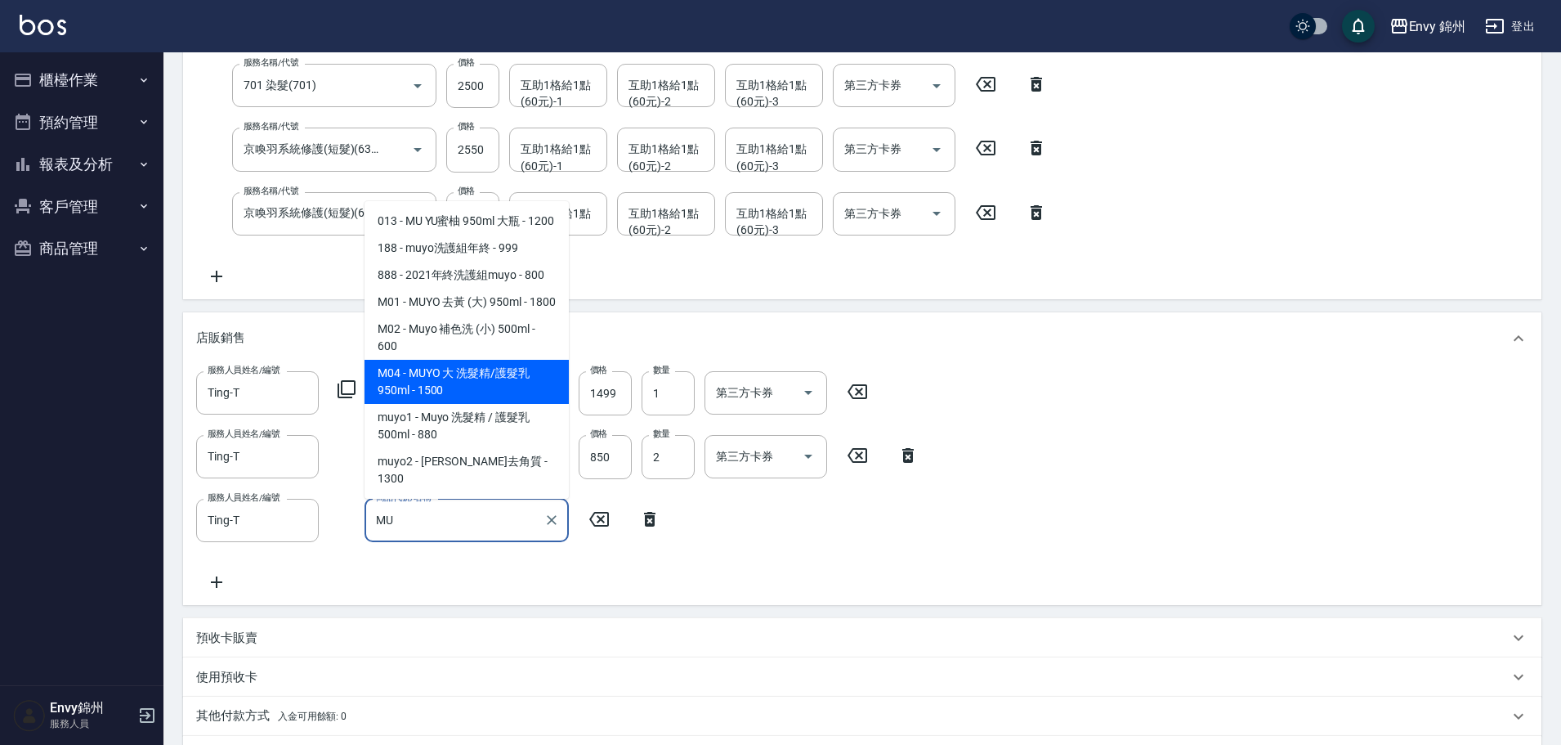
click at [435, 400] on span "M04 - MUYO 大 洗髮精/護髮乳 950ml - 1500" at bounding box center [467, 382] width 204 height 44
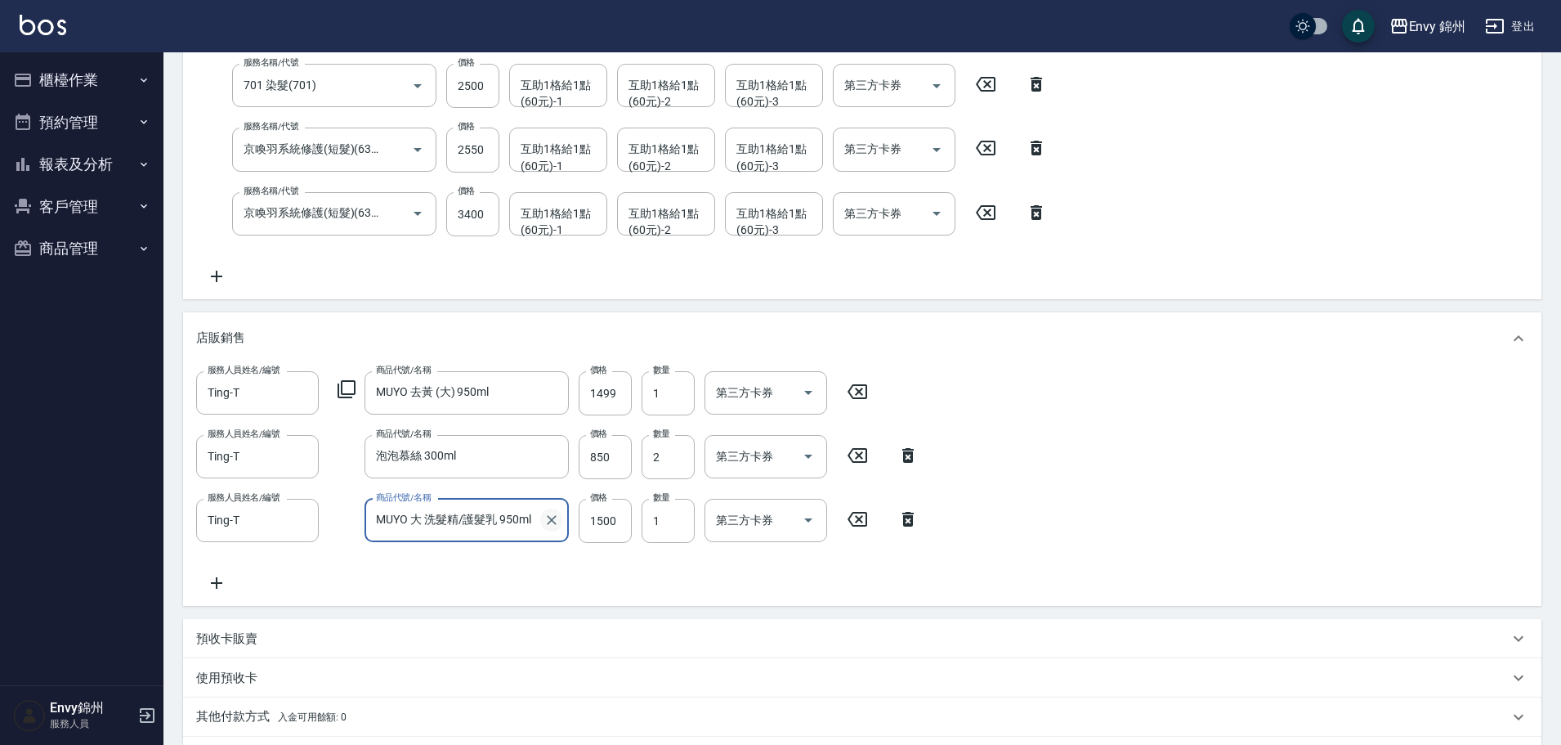
type input "MUYO 大 洗髮精/護髮乳 950ml"
type input "1350"
type input "2"
click at [948, 585] on div "服務人員姓名/編號 Ting-T 服務人員姓名/編號 商品代號/名稱 MUYO 去黃 (大) 950ml 商品代號/名稱 價格 1499 價格 數量 1 數量…" at bounding box center [862, 482] width 1333 height 222
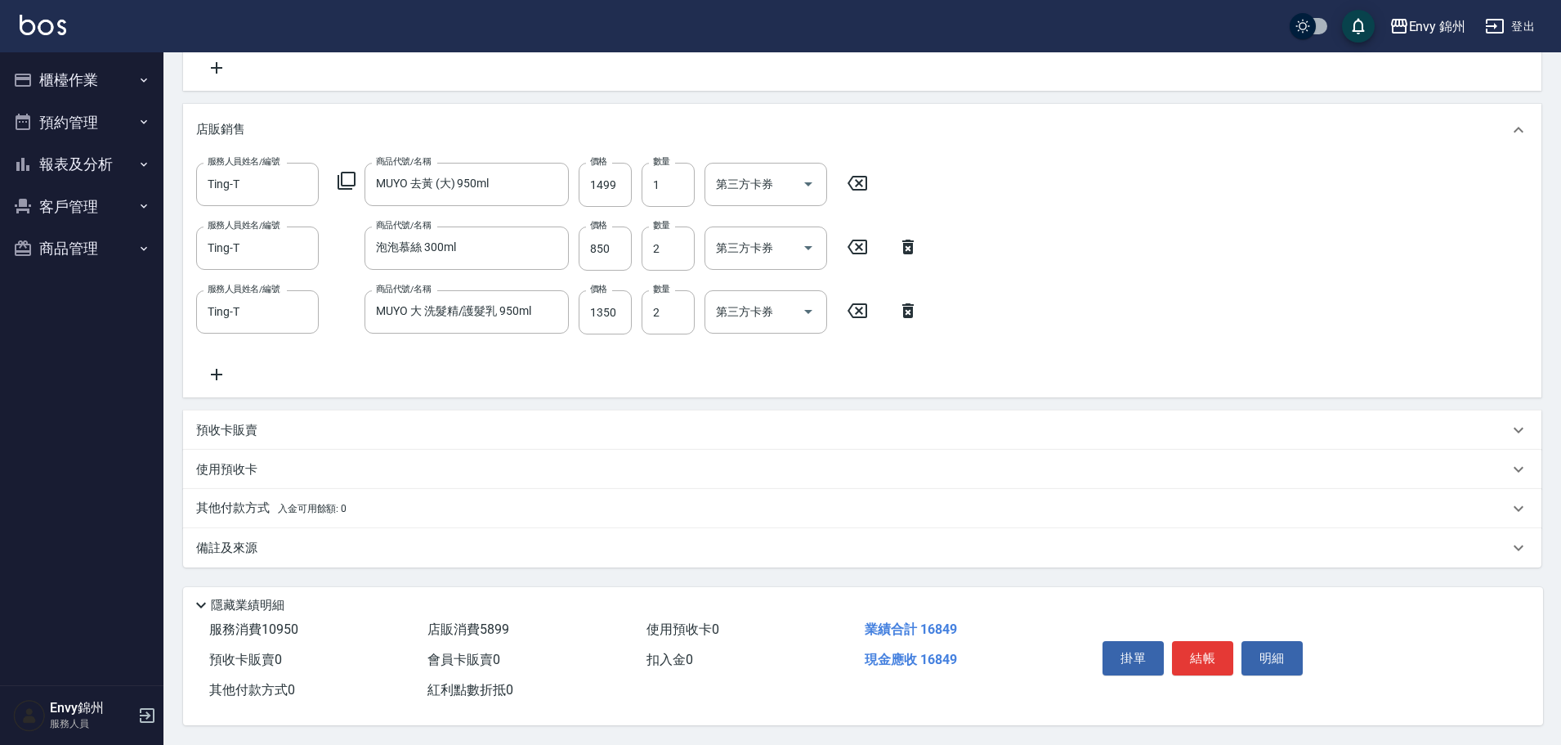
click at [230, 530] on div "備註及來源" at bounding box center [862, 547] width 1359 height 39
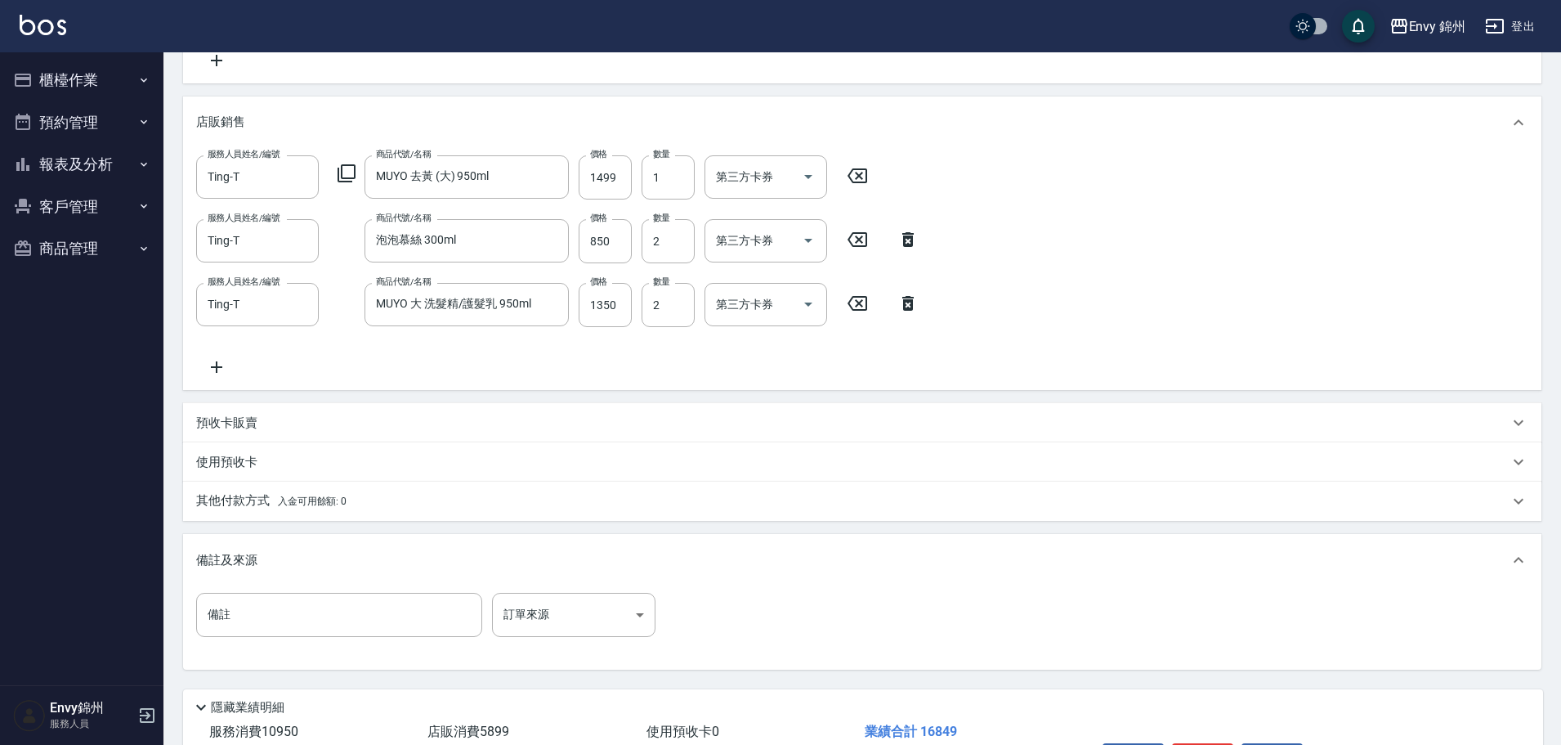
click at [468, 586] on div "備註 備註 訂單來源 ​ 訂單來源" at bounding box center [862, 627] width 1359 height 83
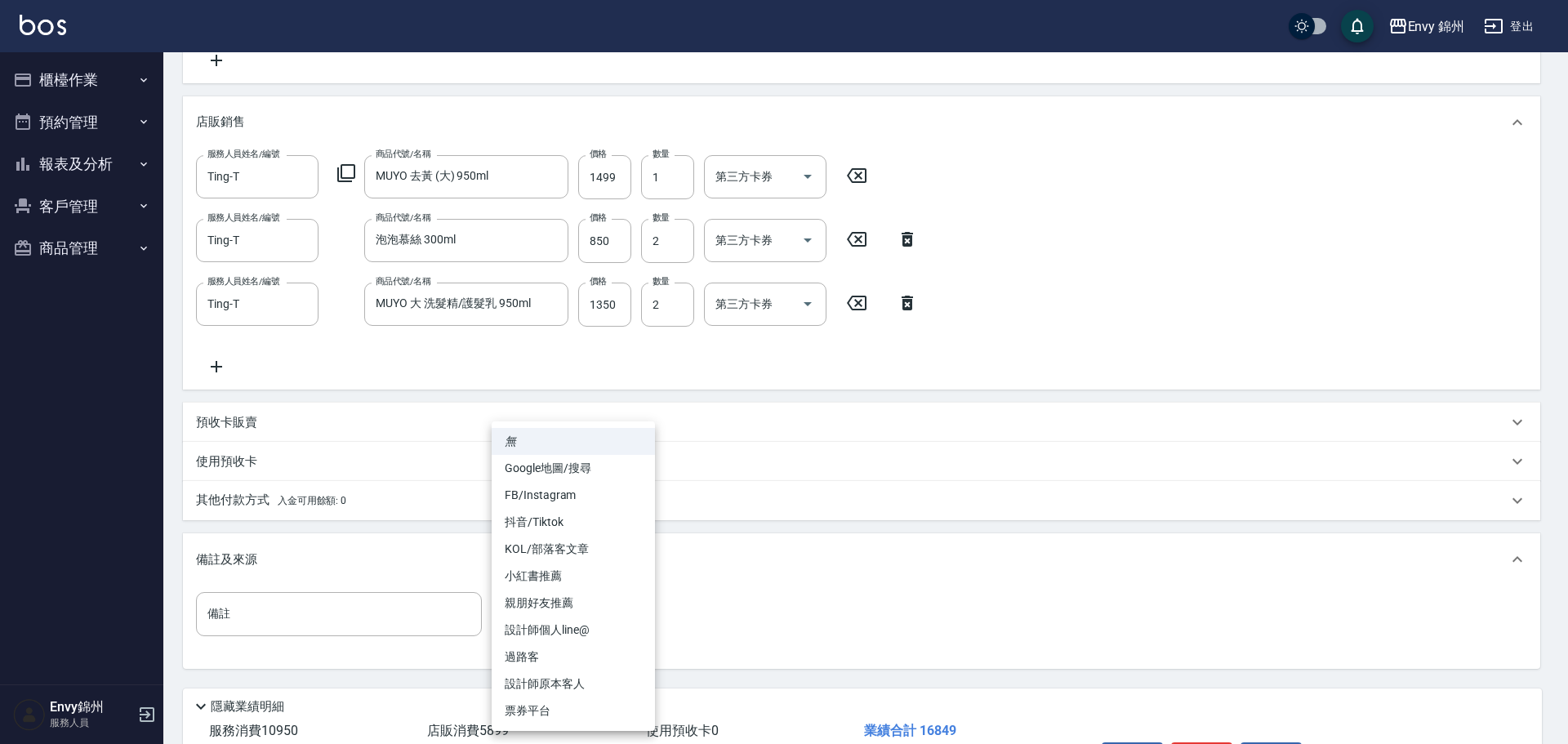
click at [610, 606] on body "Envy 錦州 登出 櫃檯作業 打帳單 帳單列表 現金收支登錄 材料自購登錄 每日結帳 排班表 現場電腦打卡 預約管理 預約管理 單日預約紀錄 單週預約紀錄 …" at bounding box center [784, 152] width 1568 height 1388
click at [567, 680] on li "設計師原本客人" at bounding box center [573, 683] width 164 height 27
type input "設計師原本客人"
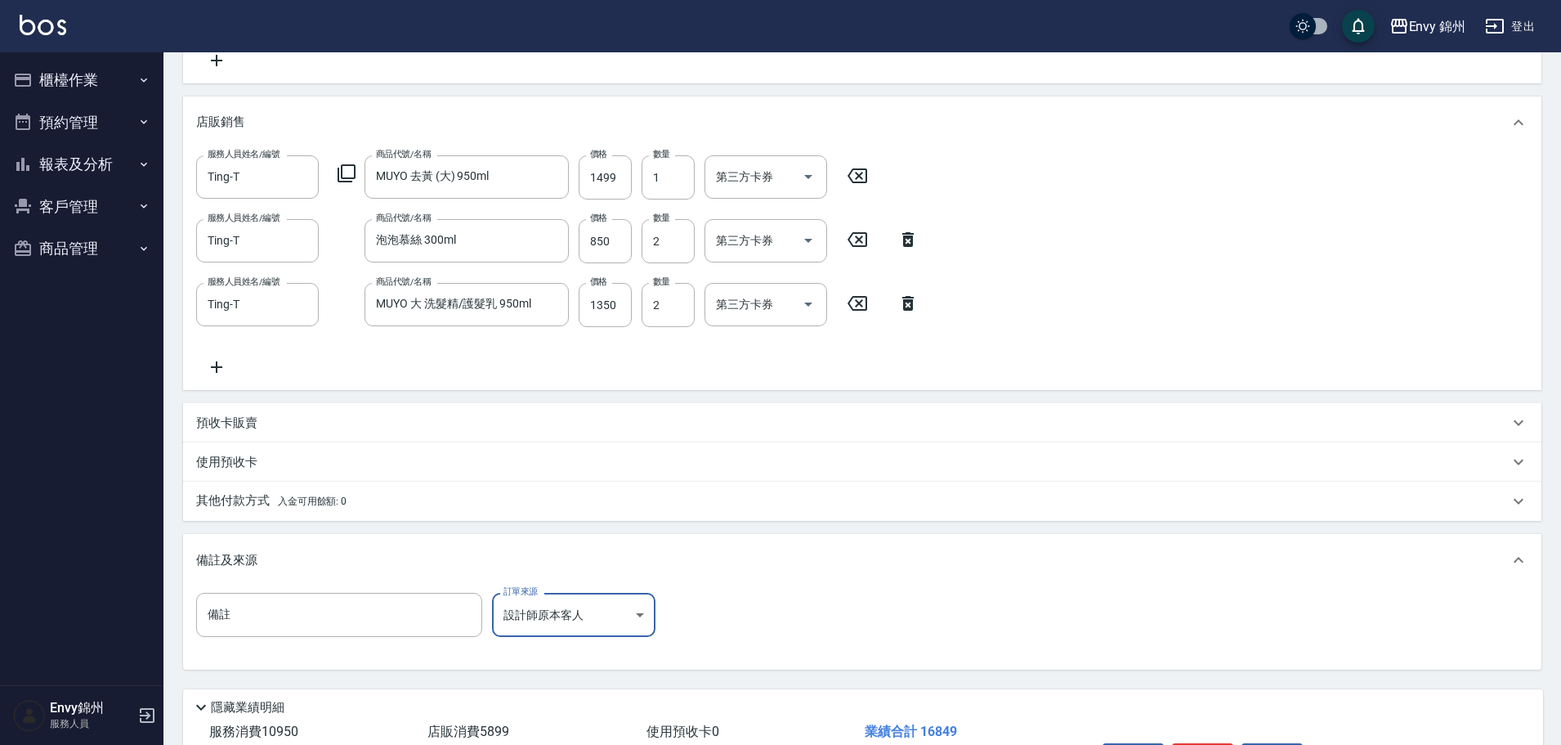
scroll to position [652, 0]
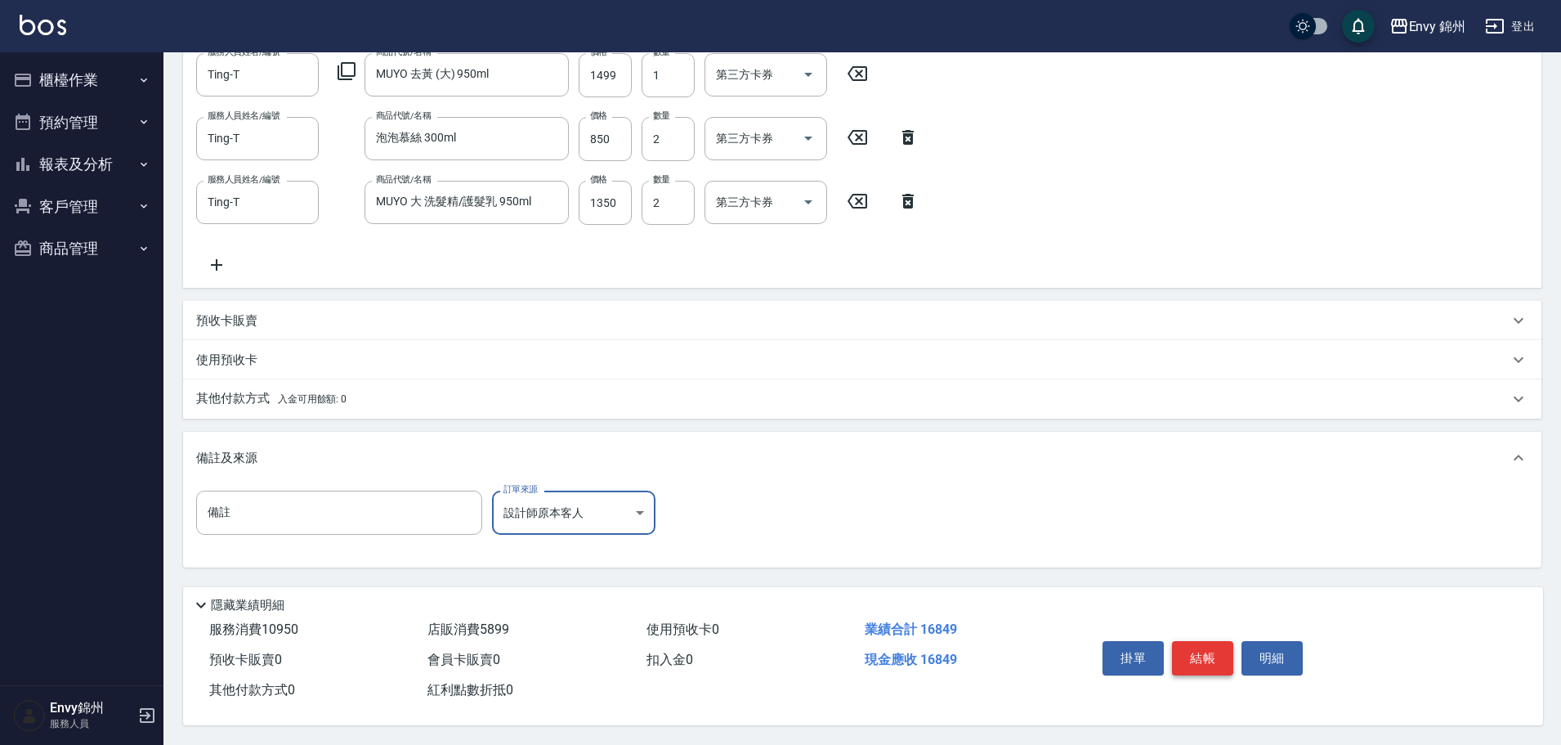
click at [1212, 664] on button "結帳" at bounding box center [1202, 658] width 61 height 34
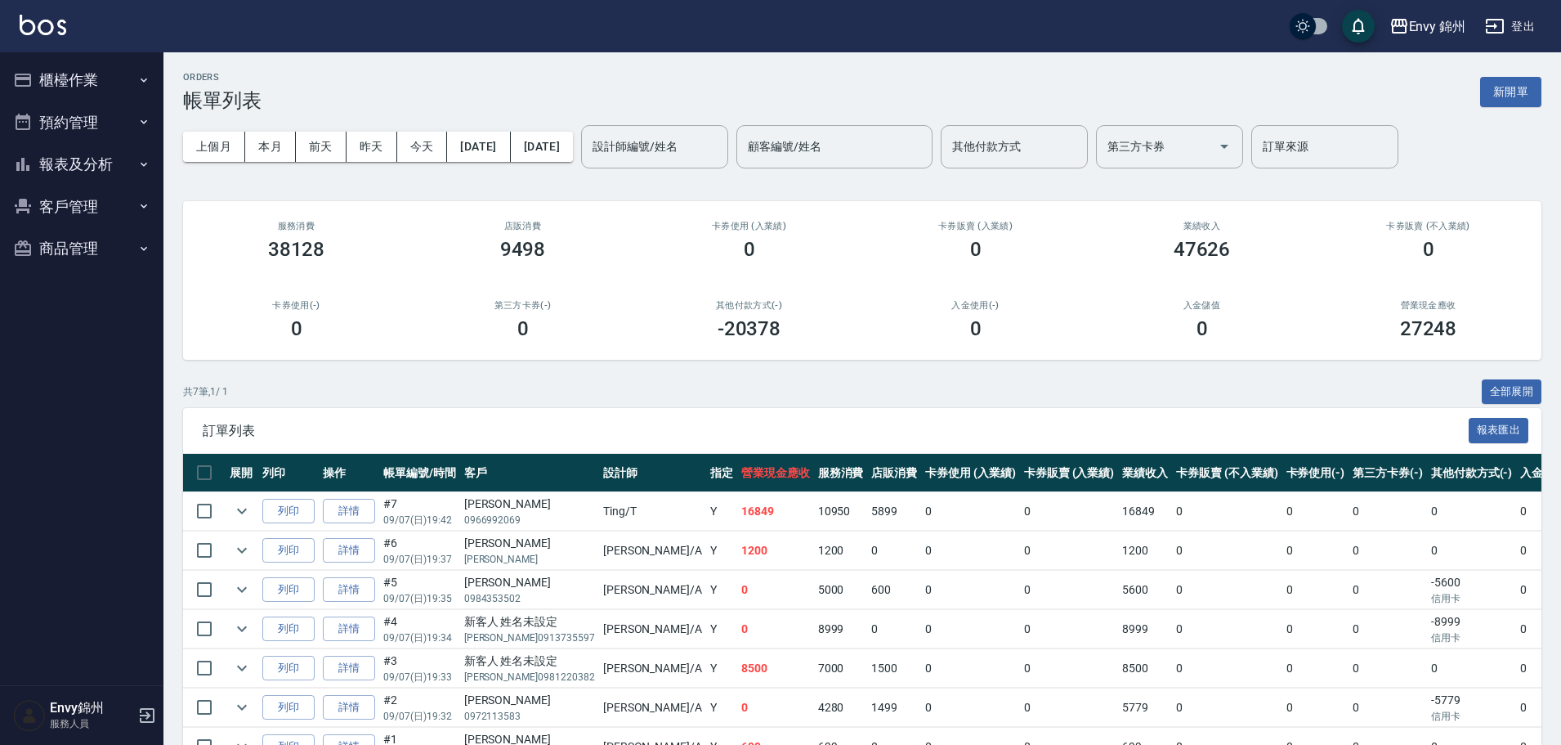
click at [1521, 90] on button "新開單" at bounding box center [1511, 92] width 61 height 30
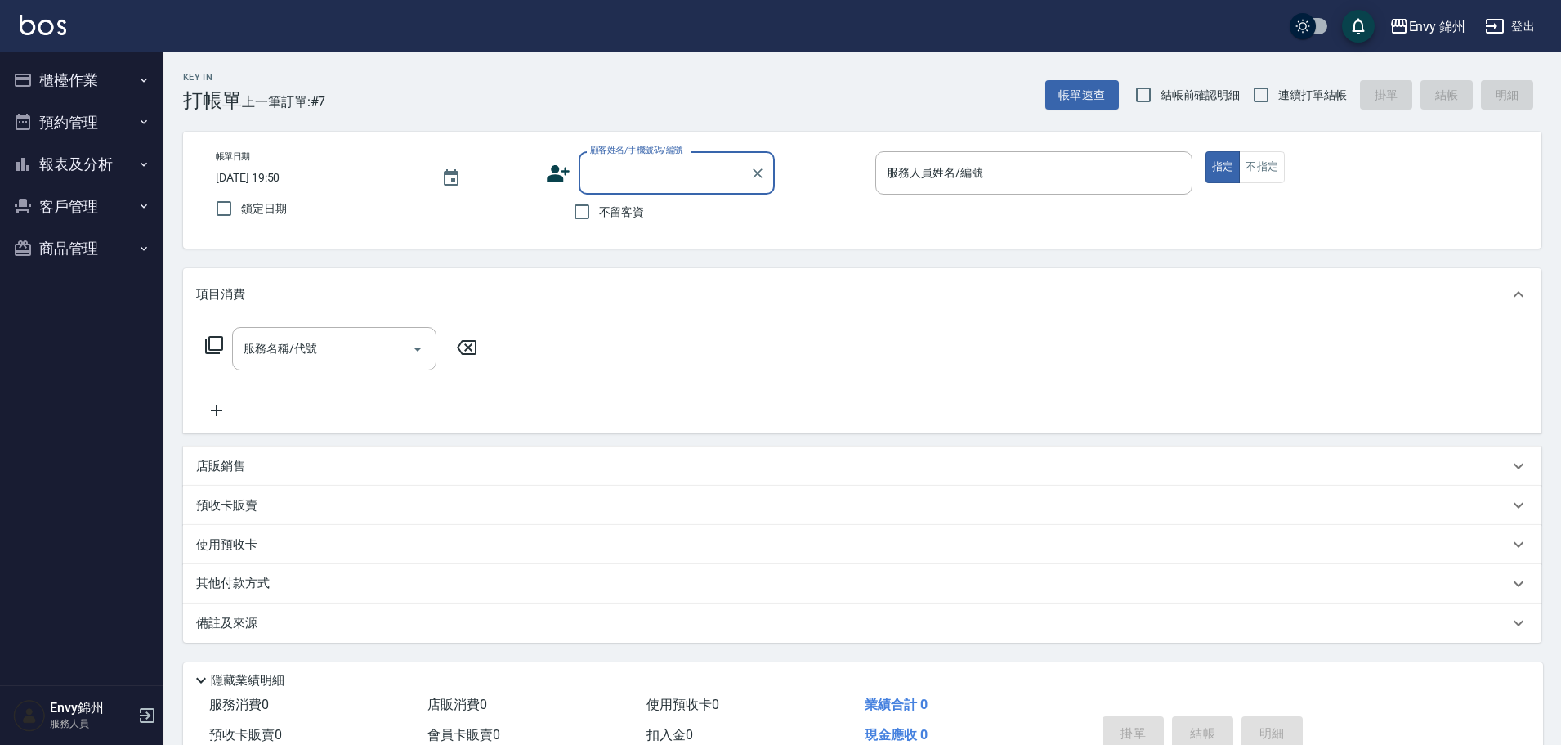
click at [561, 177] on icon at bounding box center [558, 173] width 23 height 16
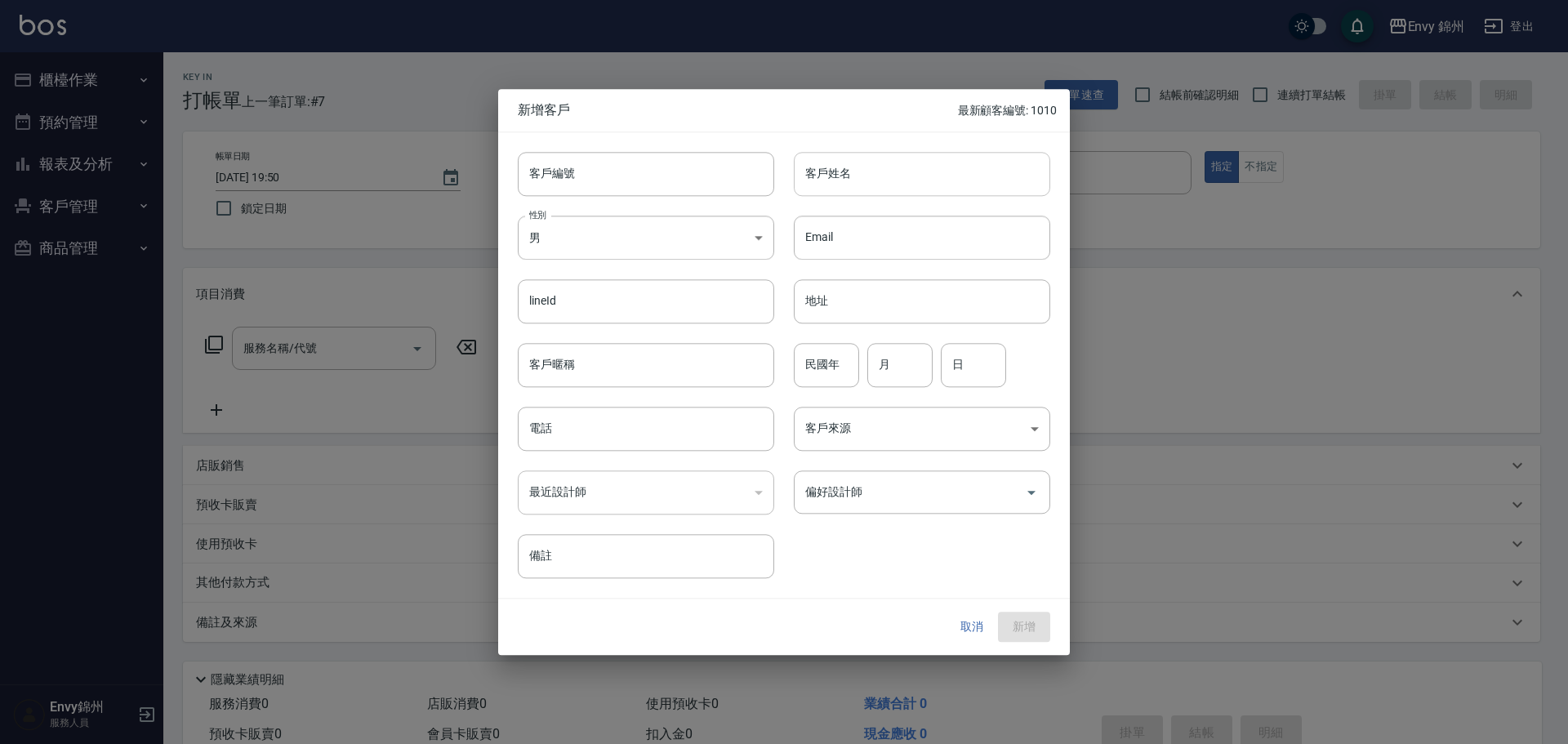
click at [858, 171] on input "客戶姓名" at bounding box center [922, 174] width 257 height 44
type input "t"
type input "陳淑慧"
click at [615, 206] on div "性別 男 MALE 性別" at bounding box center [636, 228] width 276 height 64
click at [623, 224] on body "Envy 錦州 登出 櫃檯作業 打帳單 帳單列表 現金收支登錄 材料自購登錄 每日結帳 排班表 現場電腦打卡 預約管理 預約管理 單日預約紀錄 單週預約紀錄 …" at bounding box center [784, 409] width 1568 height 819
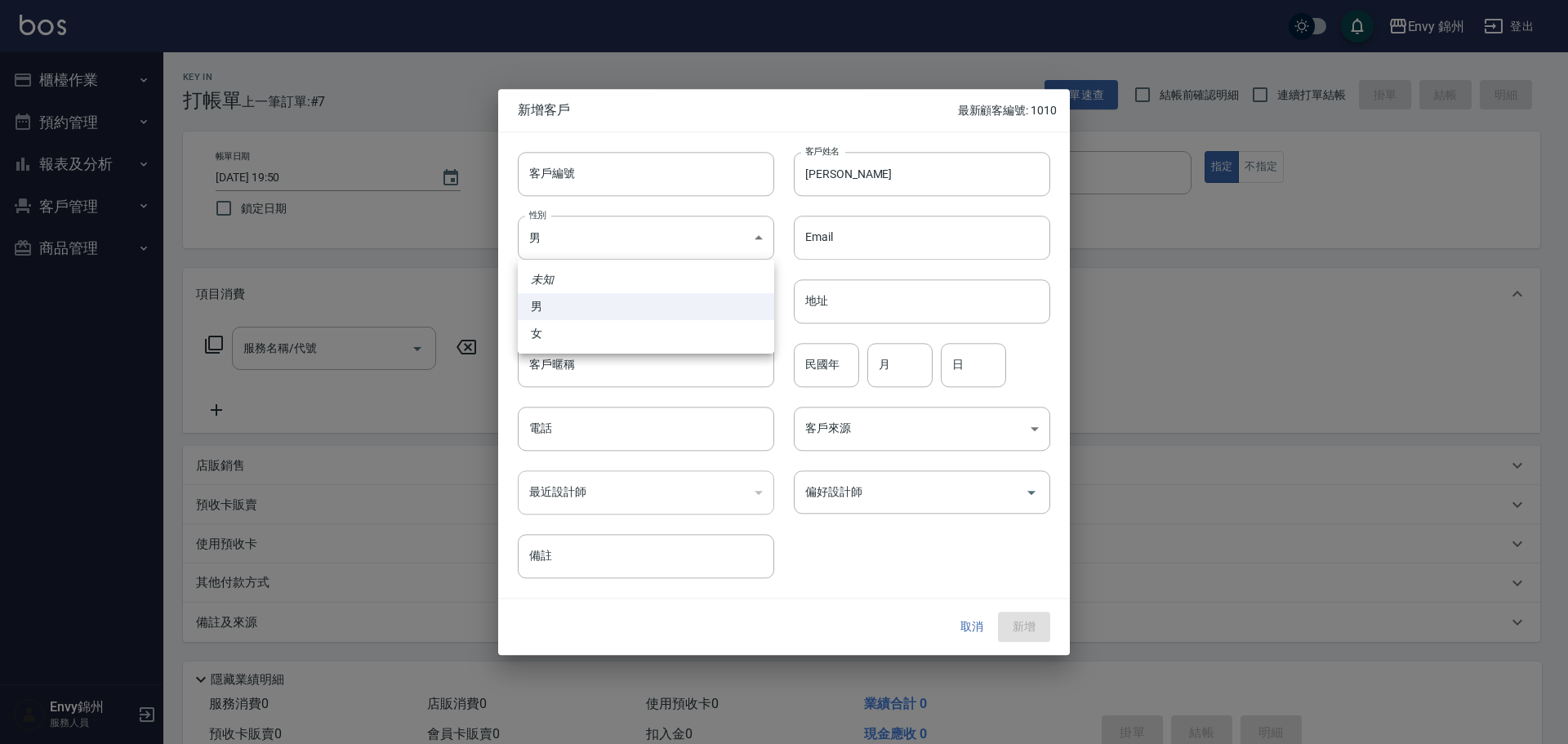
click at [616, 330] on li "女" at bounding box center [645, 333] width 257 height 27
type input "[DEMOGRAPHIC_DATA]"
click at [584, 434] on input "電話" at bounding box center [645, 428] width 257 height 44
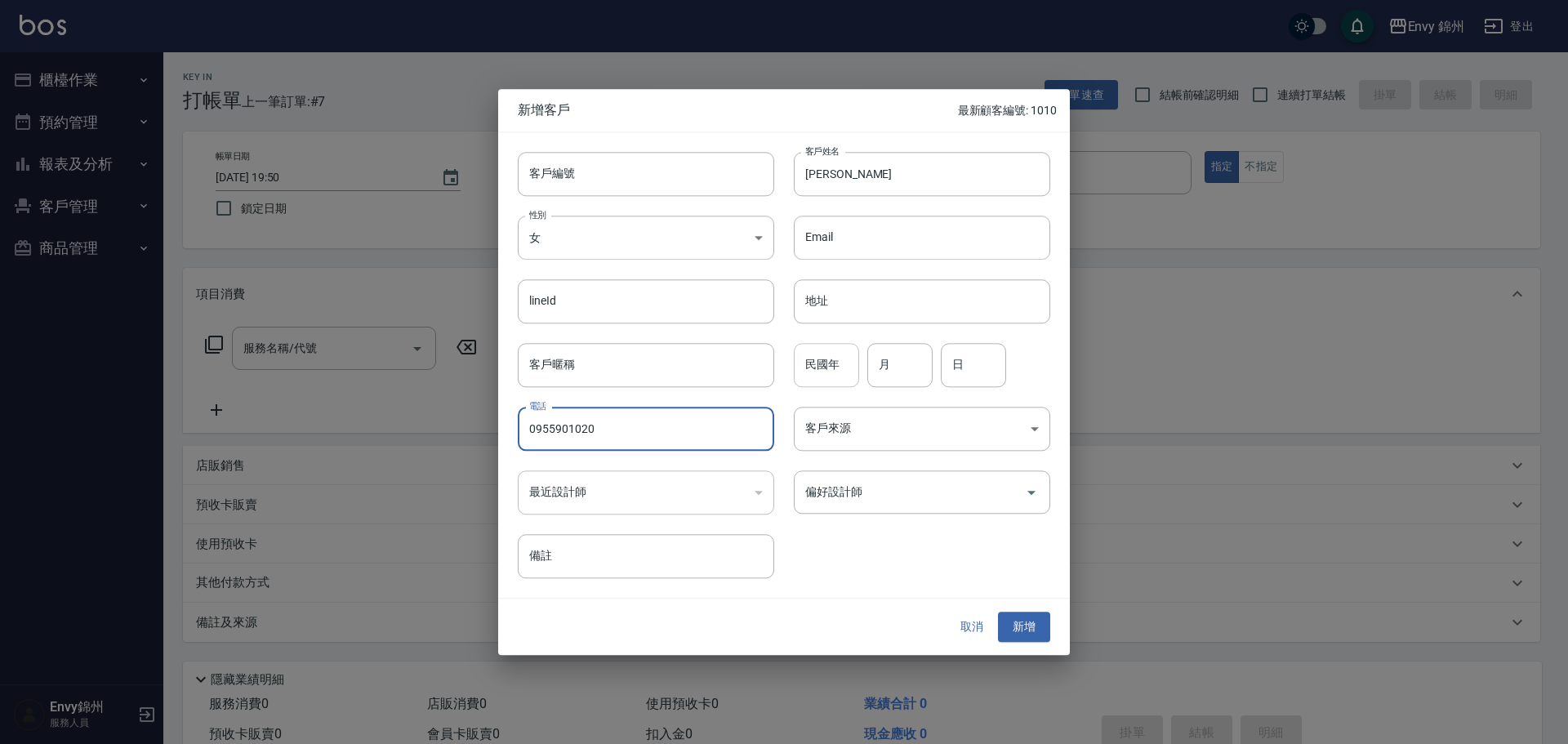
type input "0955901020"
click at [835, 377] on input "民國年" at bounding box center [826, 365] width 65 height 44
type input "69"
type input "2"
type input "23"
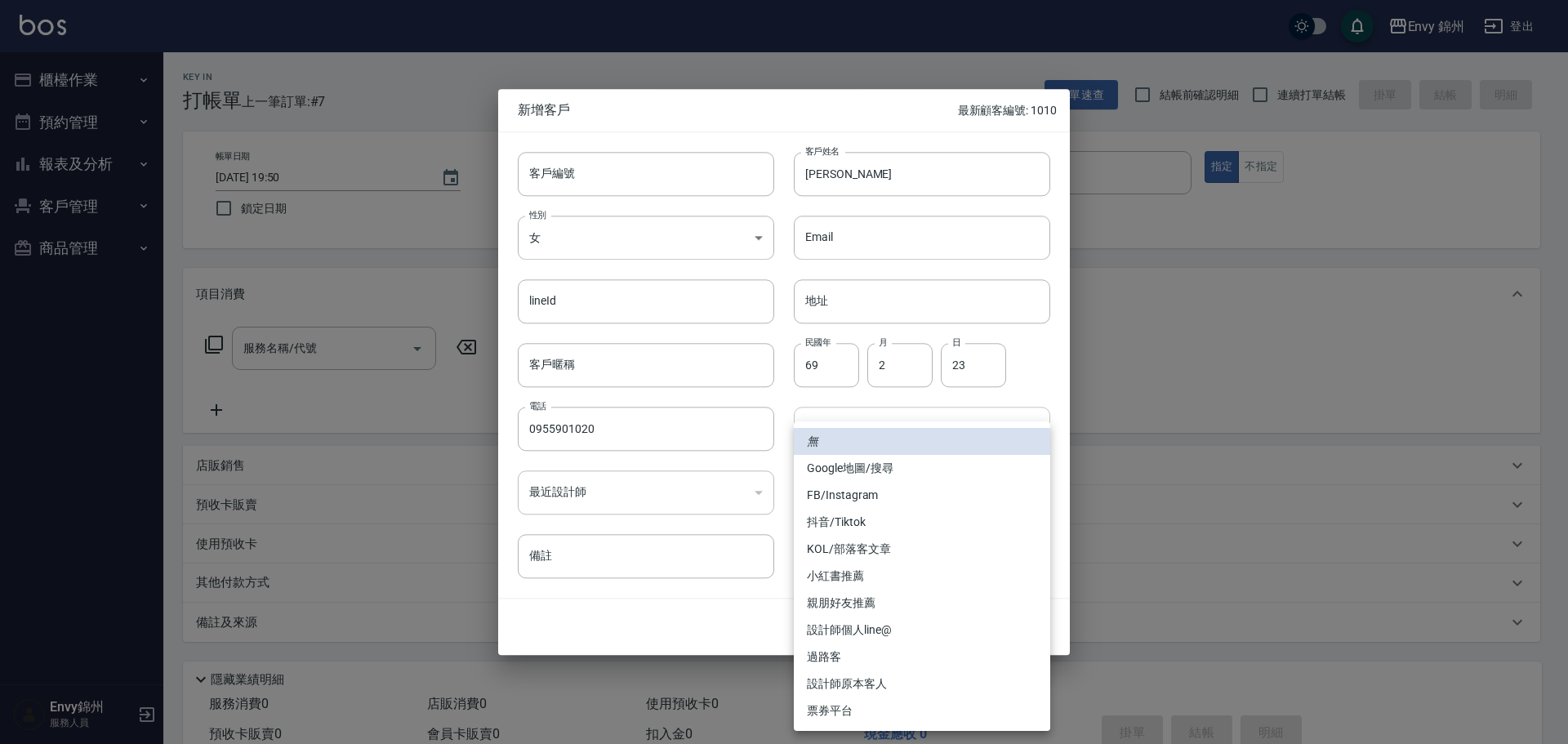
click at [867, 426] on body "Envy 錦州 登出 櫃檯作業 打帳單 帳單列表 現金收支登錄 材料自購登錄 每日結帳 排班表 現場電腦打卡 預約管理 預約管理 單日預約紀錄 單週預約紀錄 …" at bounding box center [784, 409] width 1568 height 819
click at [861, 490] on li "FB/Instagram" at bounding box center [922, 494] width 257 height 27
type input "FB/Instagram"
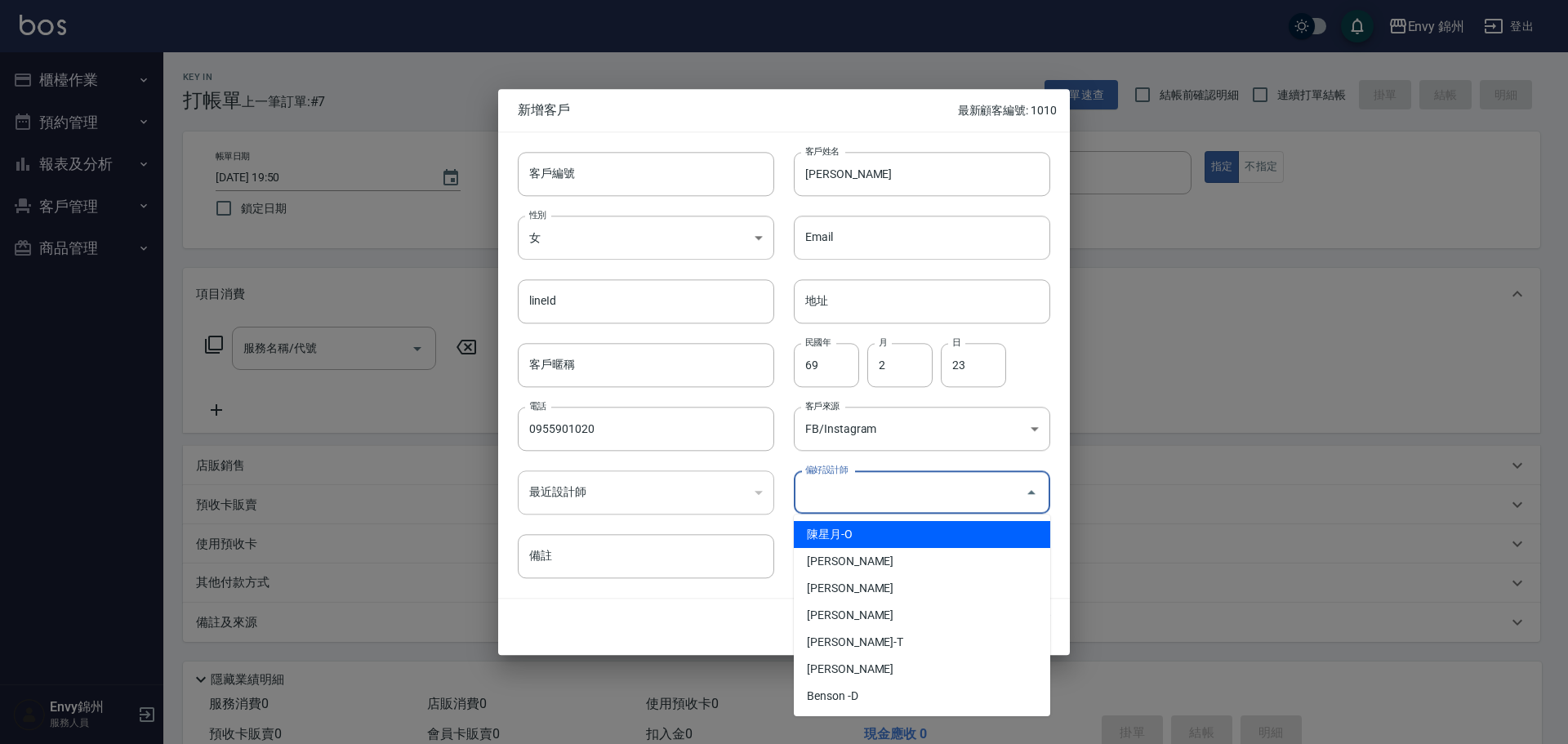
click at [886, 479] on input "偏好設計師" at bounding box center [909, 491] width 217 height 29
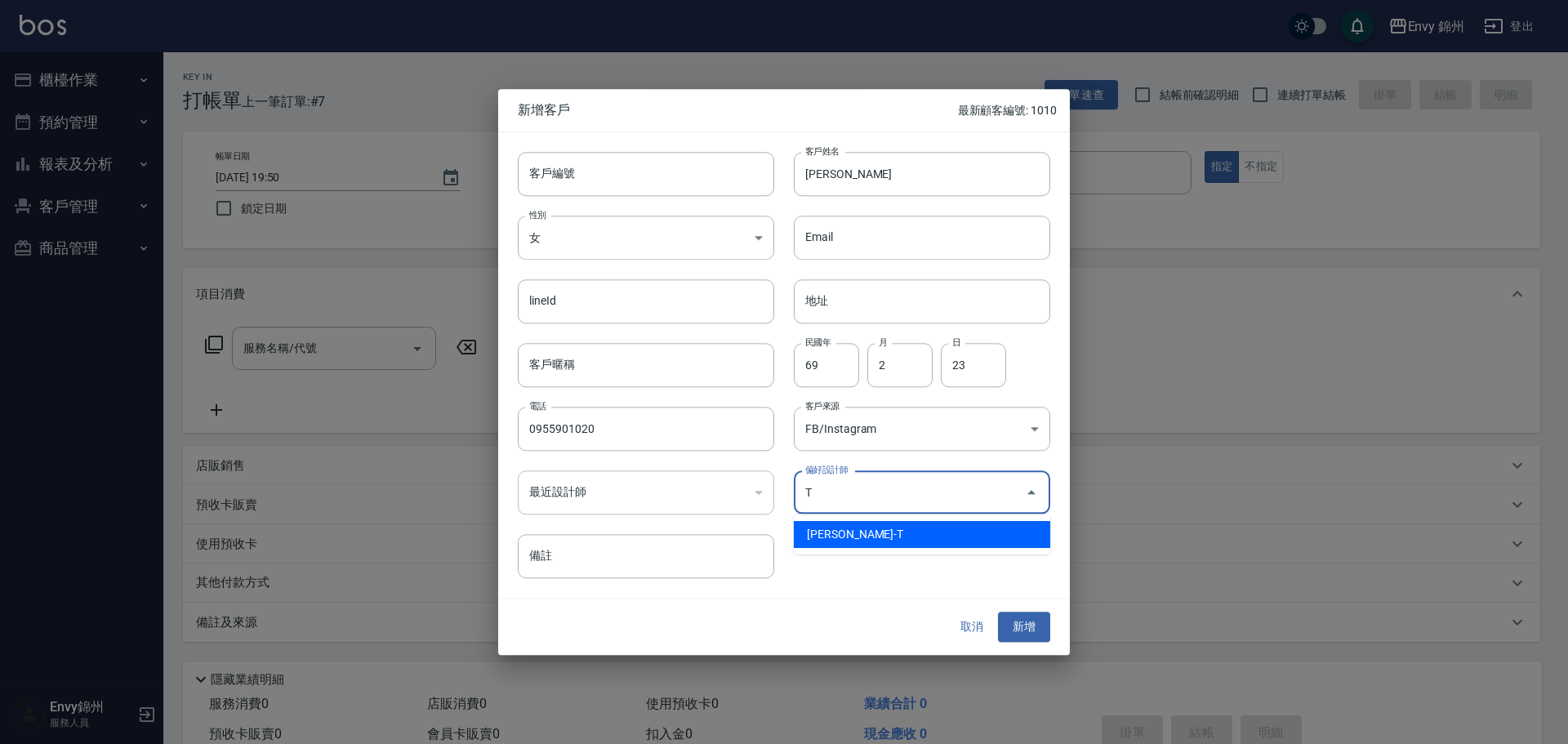
click at [875, 541] on li "潘昀廷-T" at bounding box center [922, 534] width 257 height 27
type input "[PERSON_NAME]"
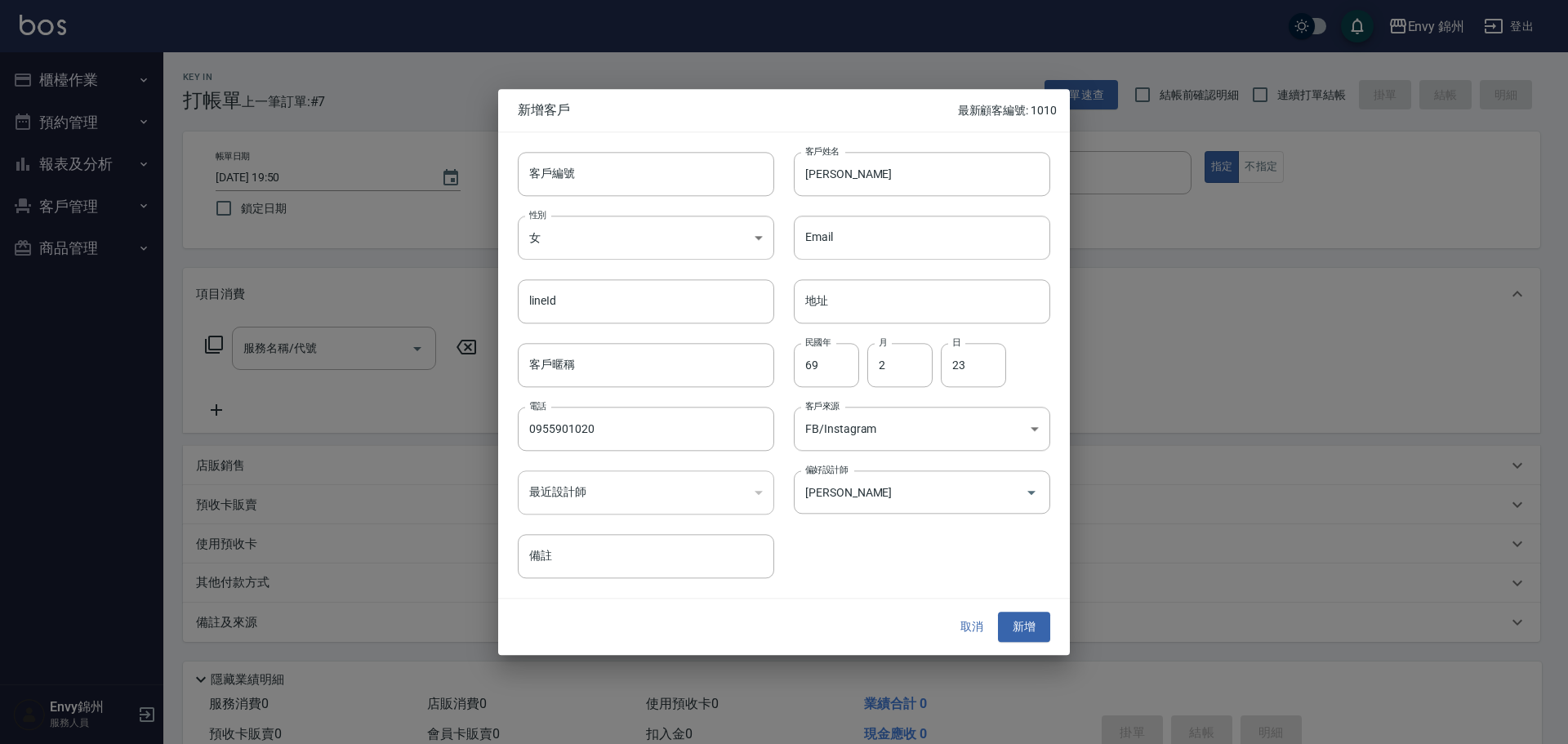
click at [878, 196] on div "Email Email" at bounding box center [912, 228] width 276 height 64
click at [879, 183] on input "陳淑慧" at bounding box center [922, 174] width 257 height 44
click at [1036, 641] on div "取消 新增" at bounding box center [998, 627] width 105 height 30
click at [1019, 603] on div "取消 新增" at bounding box center [784, 627] width 571 height 56
click at [1041, 628] on button "新增" at bounding box center [1024, 627] width 52 height 30
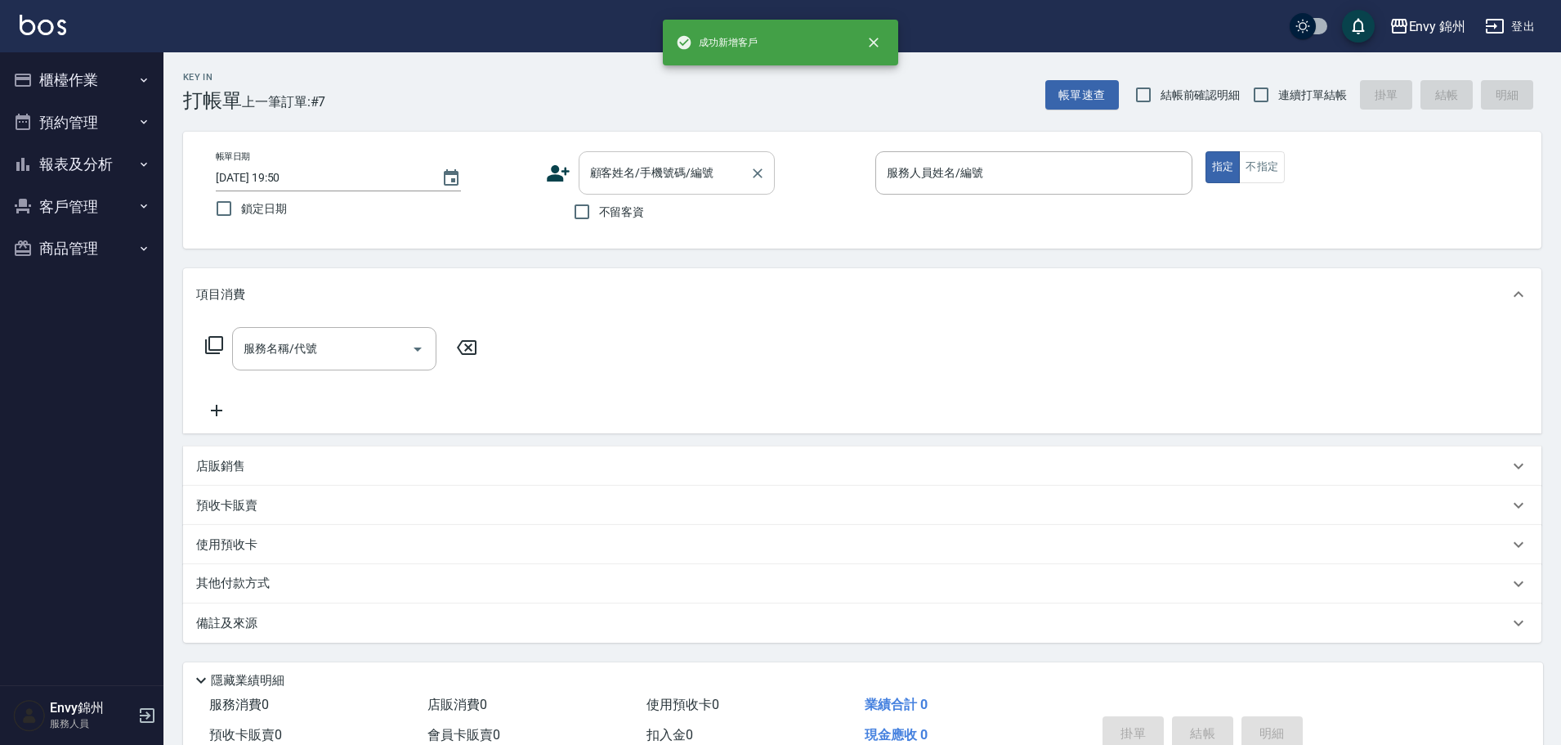
click at [697, 168] on input "顧客姓名/手機號碼/編號" at bounding box center [664, 173] width 157 height 29
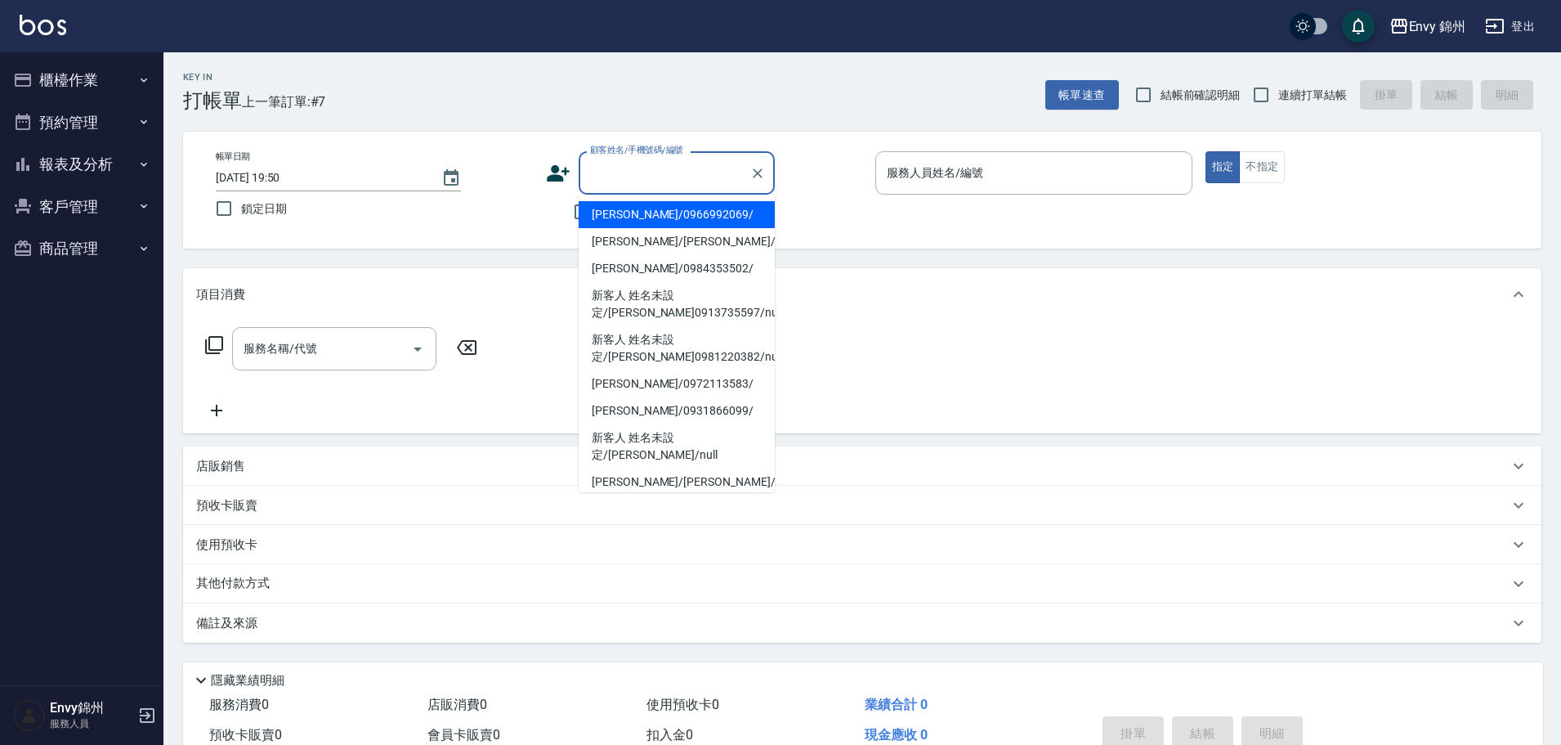
paste input "陳淑慧"
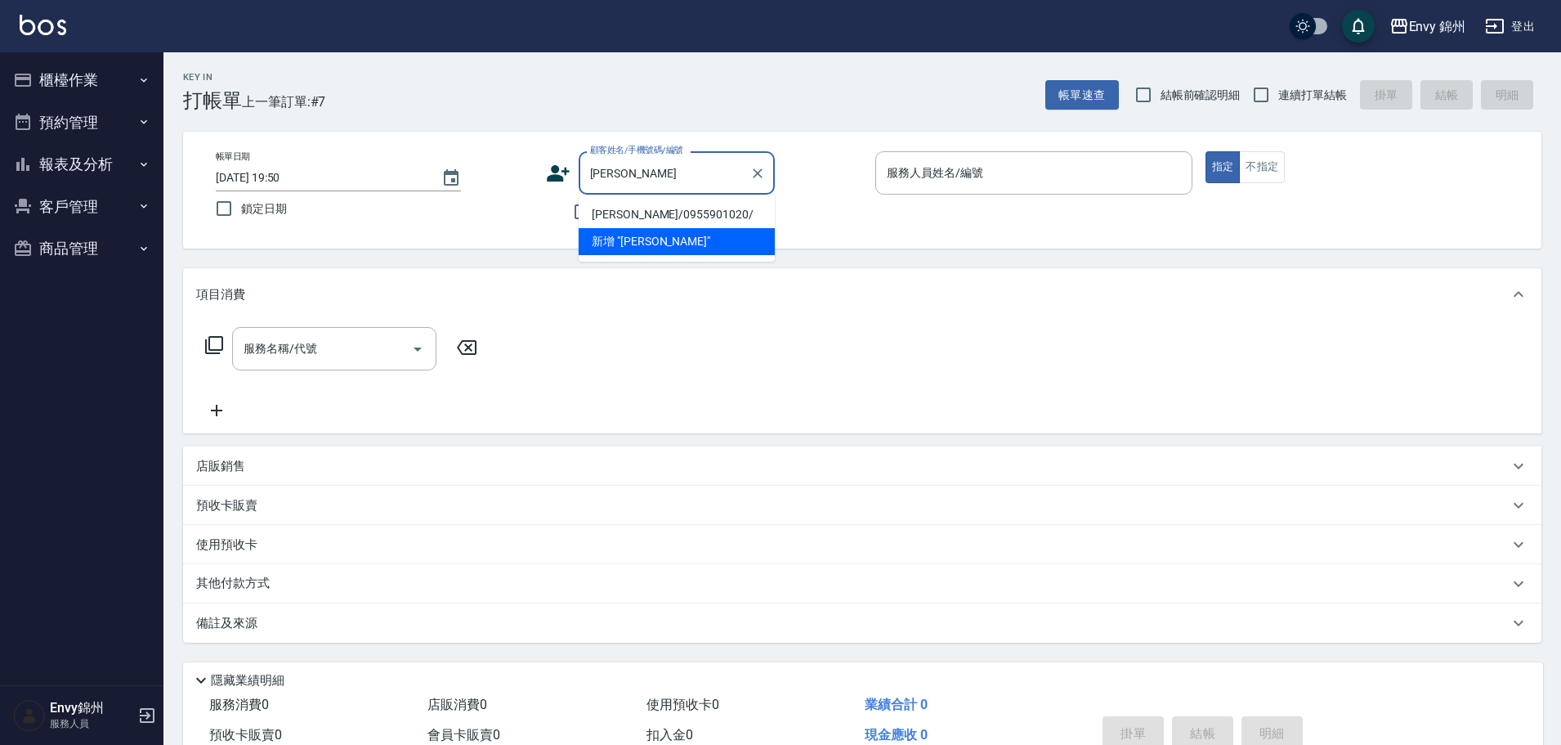
click at [644, 218] on li "陳淑慧/0955901020/" at bounding box center [677, 214] width 196 height 27
type input "陳淑慧/0955901020/"
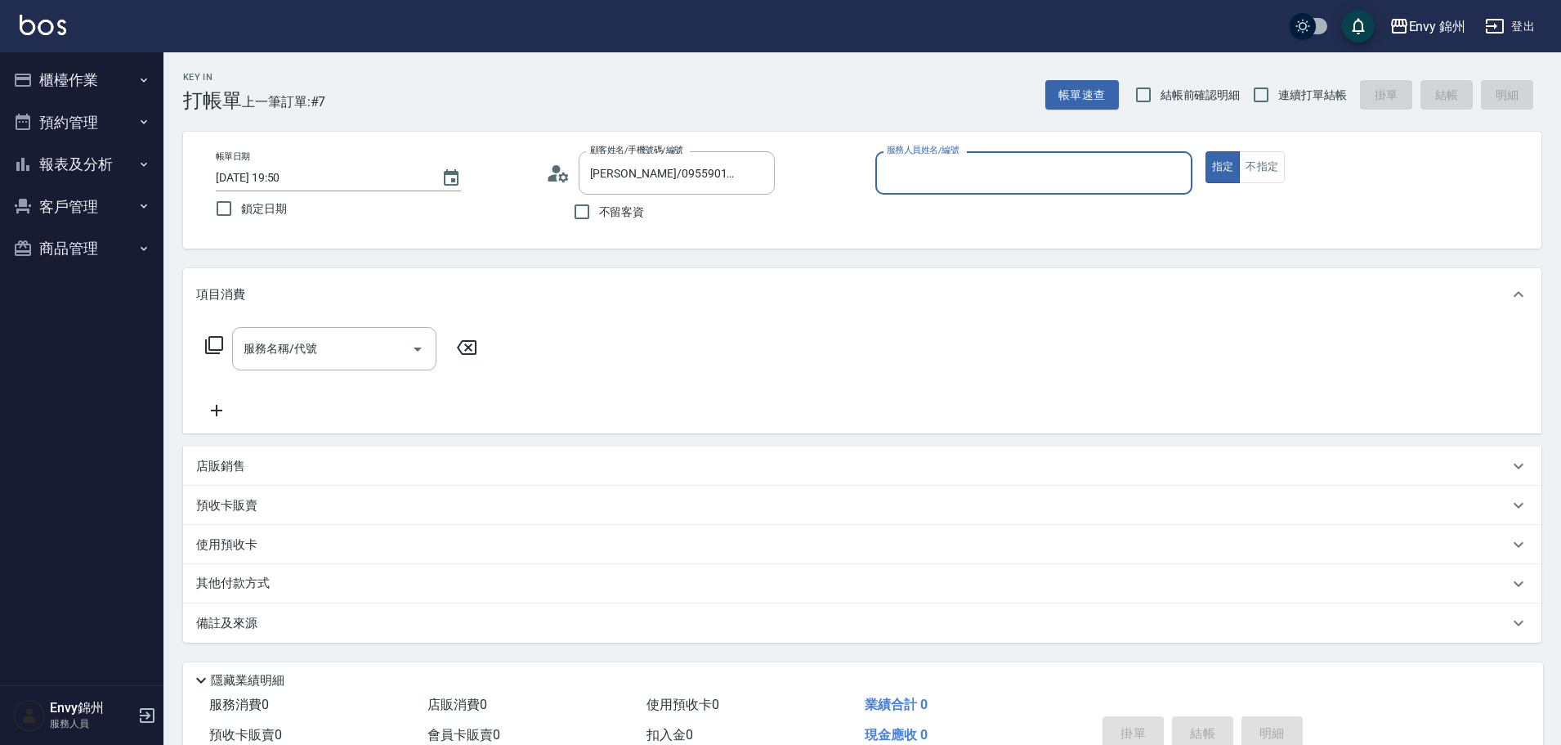
type input "Ting-T"
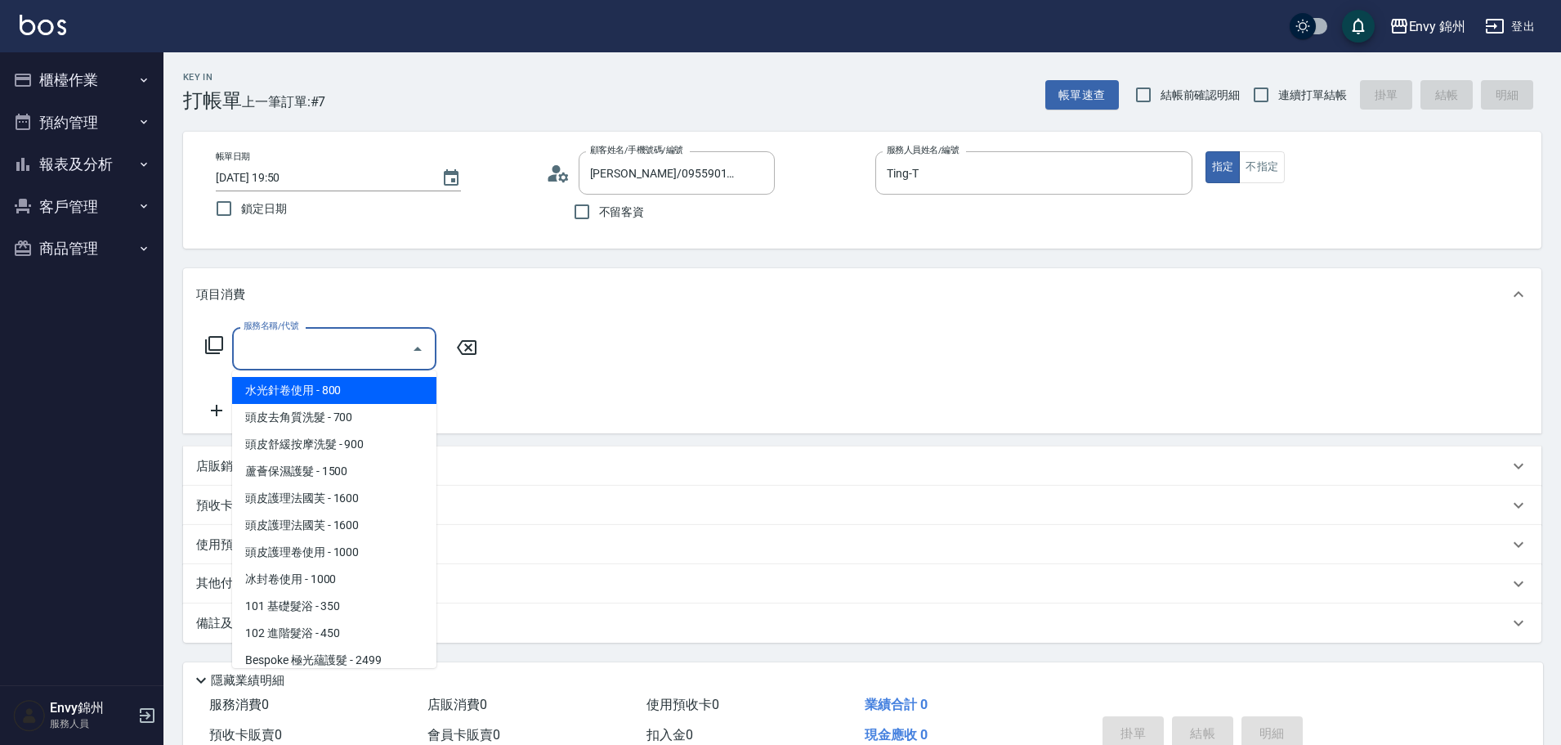
click at [365, 346] on input "服務名稱/代號" at bounding box center [322, 348] width 165 height 29
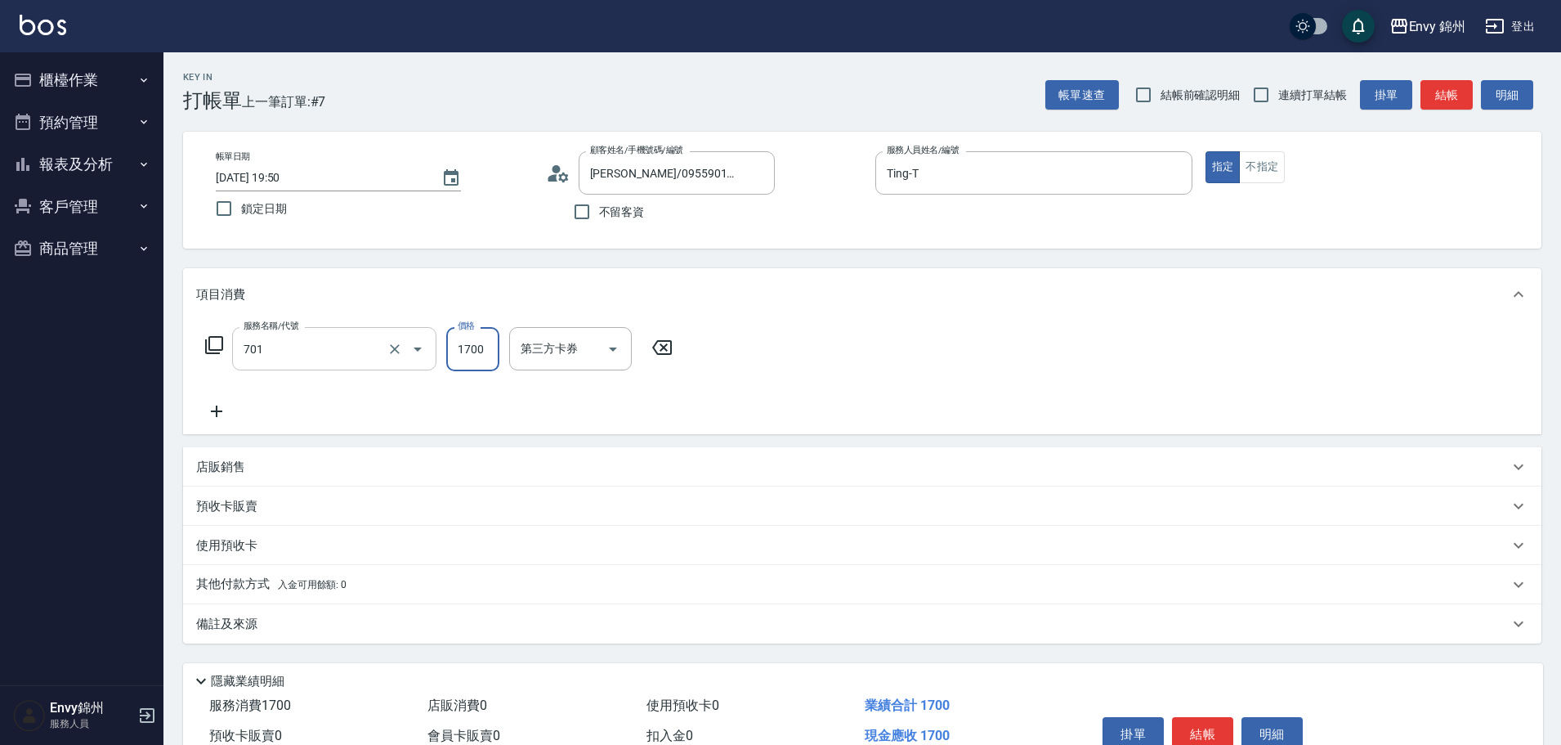
type input "701 染髮(701)"
type input "1080"
click at [553, 346] on div "互助1格給1點(60元)-1 互助1格給1點(60元)-1" at bounding box center [558, 348] width 98 height 43
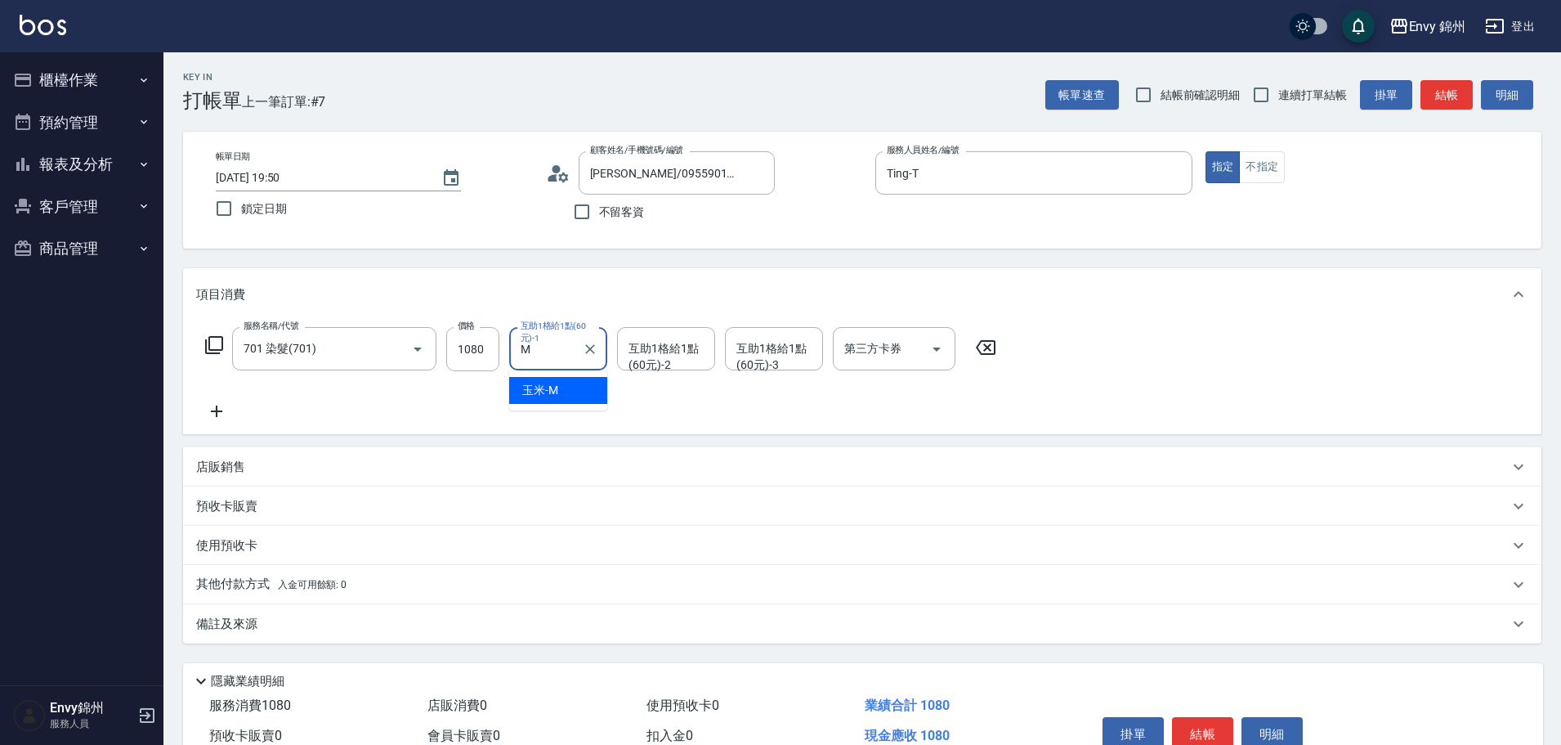
type input "玉米-M"
click at [271, 632] on div "備註及來源" at bounding box center [852, 624] width 1313 height 17
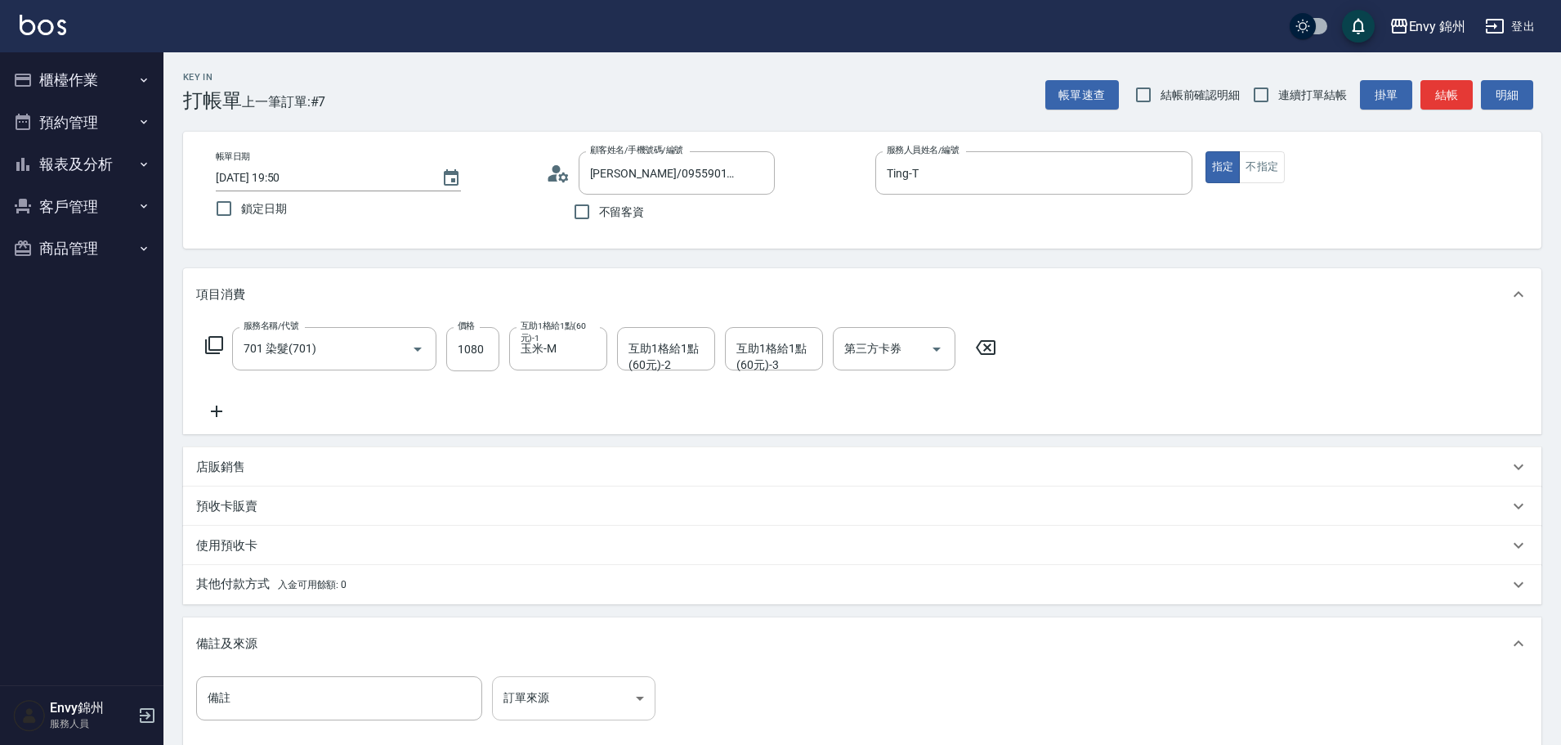
click at [574, 702] on body "Envy 錦州 登出 櫃檯作業 打帳單 帳單列表 現金收支登錄 材料自購登錄 每日結帳 排班表 現場電腦打卡 預約管理 預約管理 單日預約紀錄 單週預約紀錄 …" at bounding box center [780, 465] width 1561 height 930
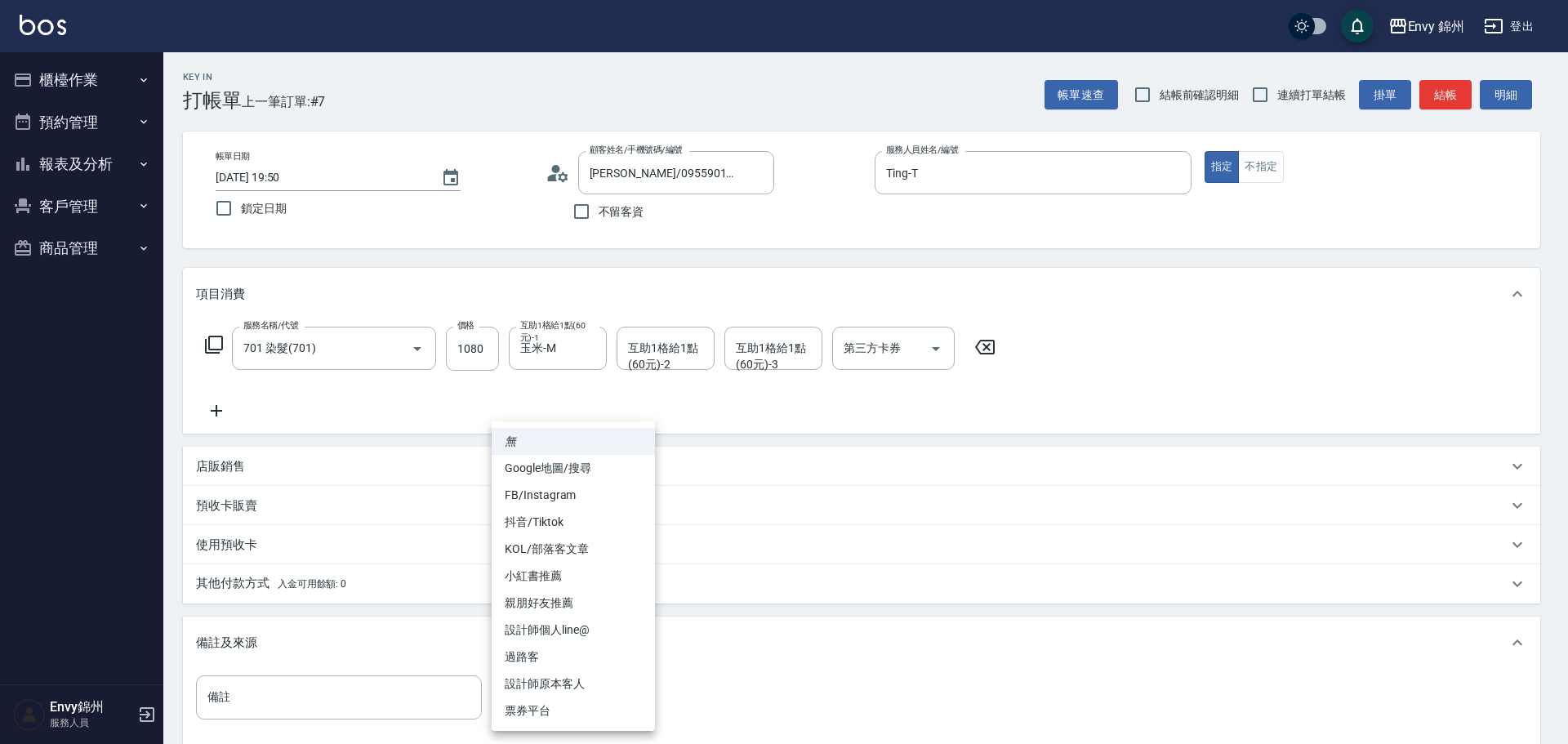
click at [576, 502] on li "FB/Instagram" at bounding box center [573, 494] width 164 height 27
type input "FB/Instagram"
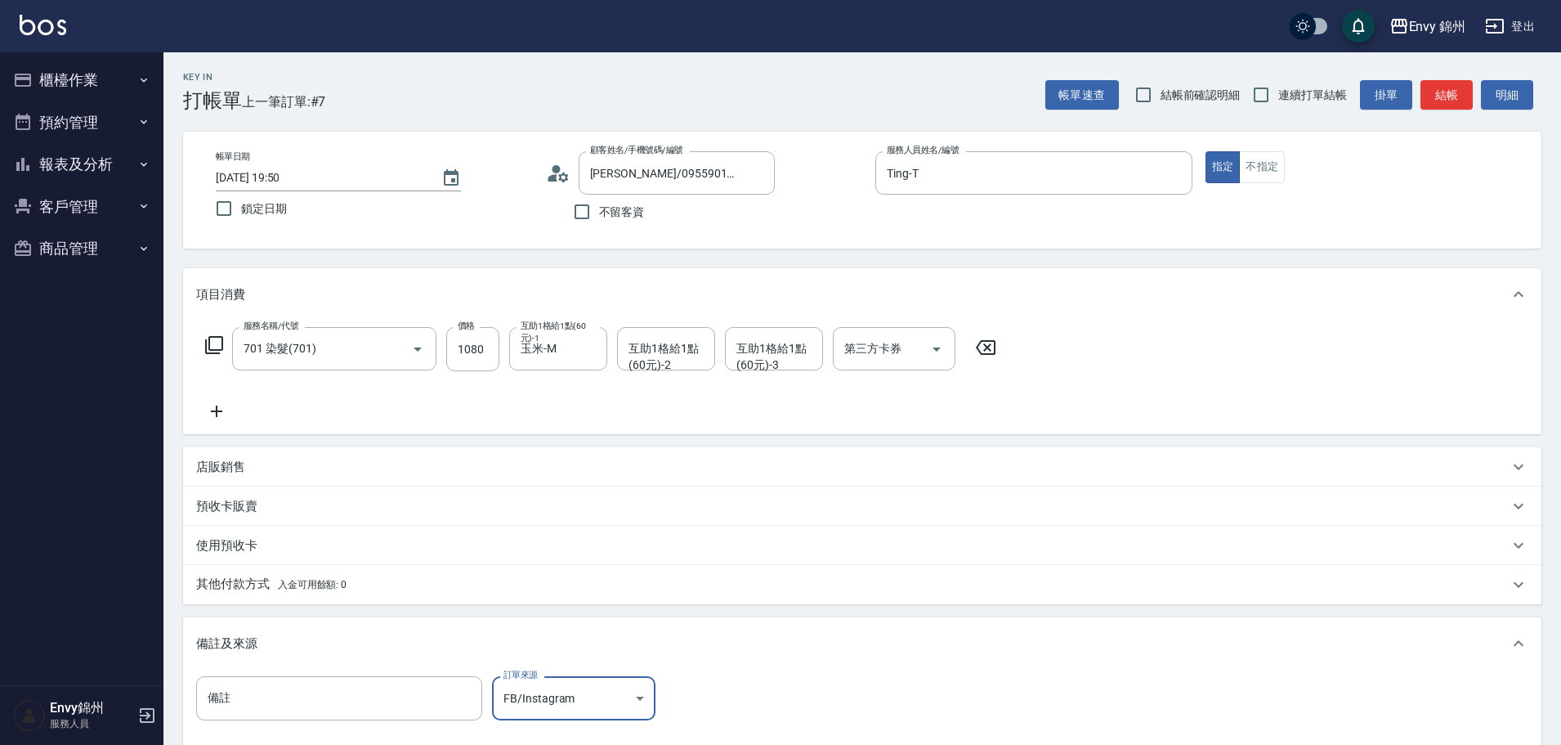
scroll to position [193, 0]
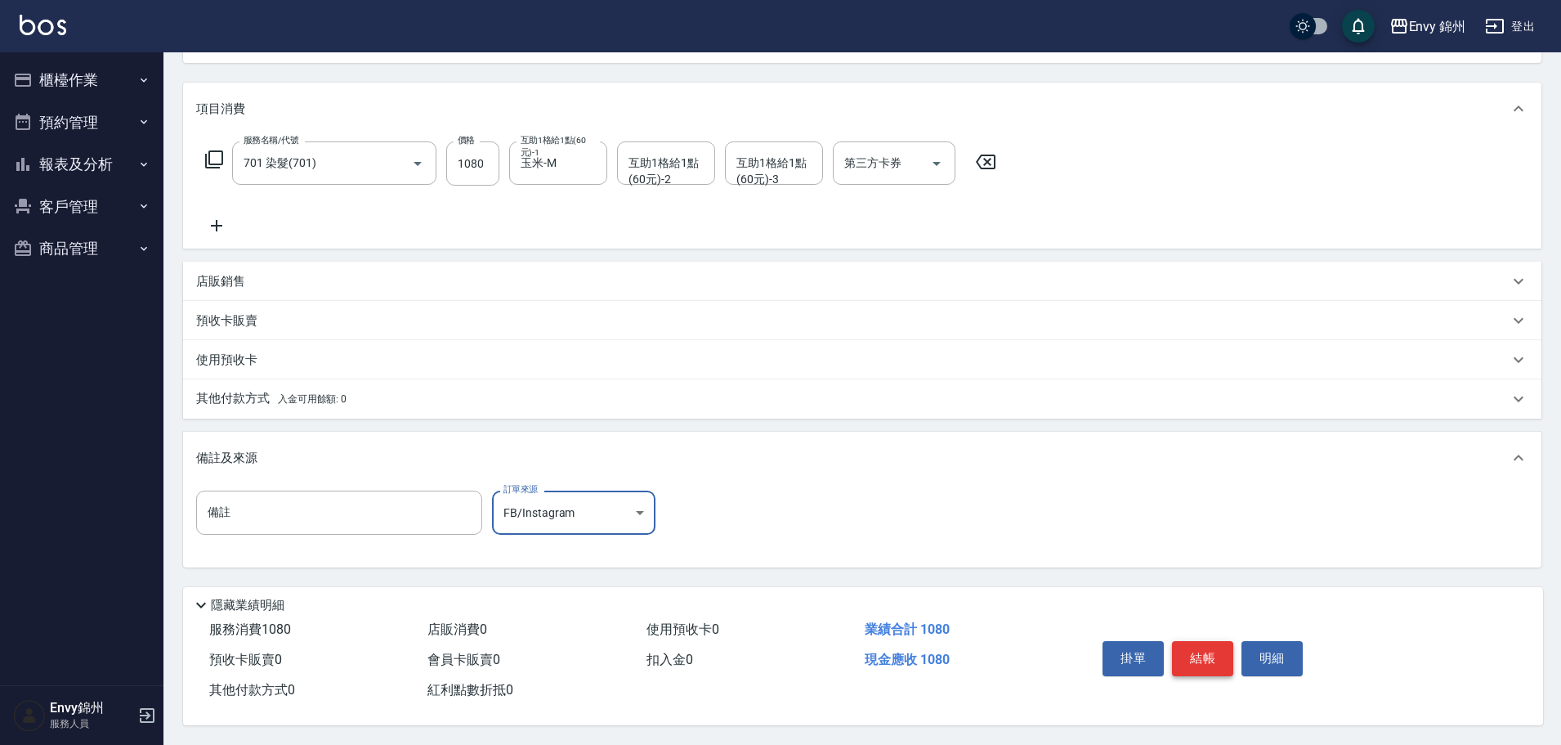
click at [1196, 641] on button "結帳" at bounding box center [1202, 658] width 61 height 34
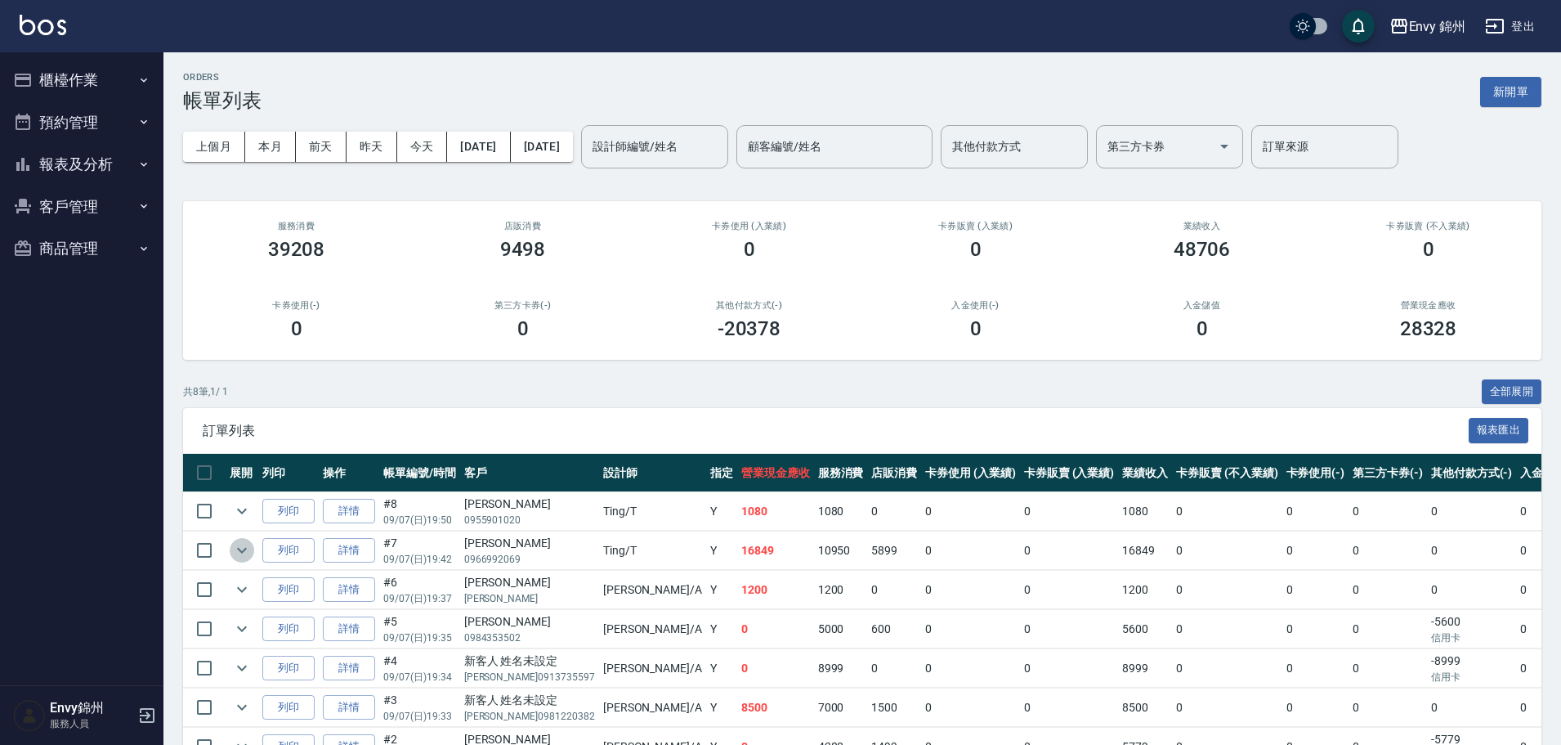
click at [237, 553] on icon "expand row" at bounding box center [242, 550] width 20 height 20
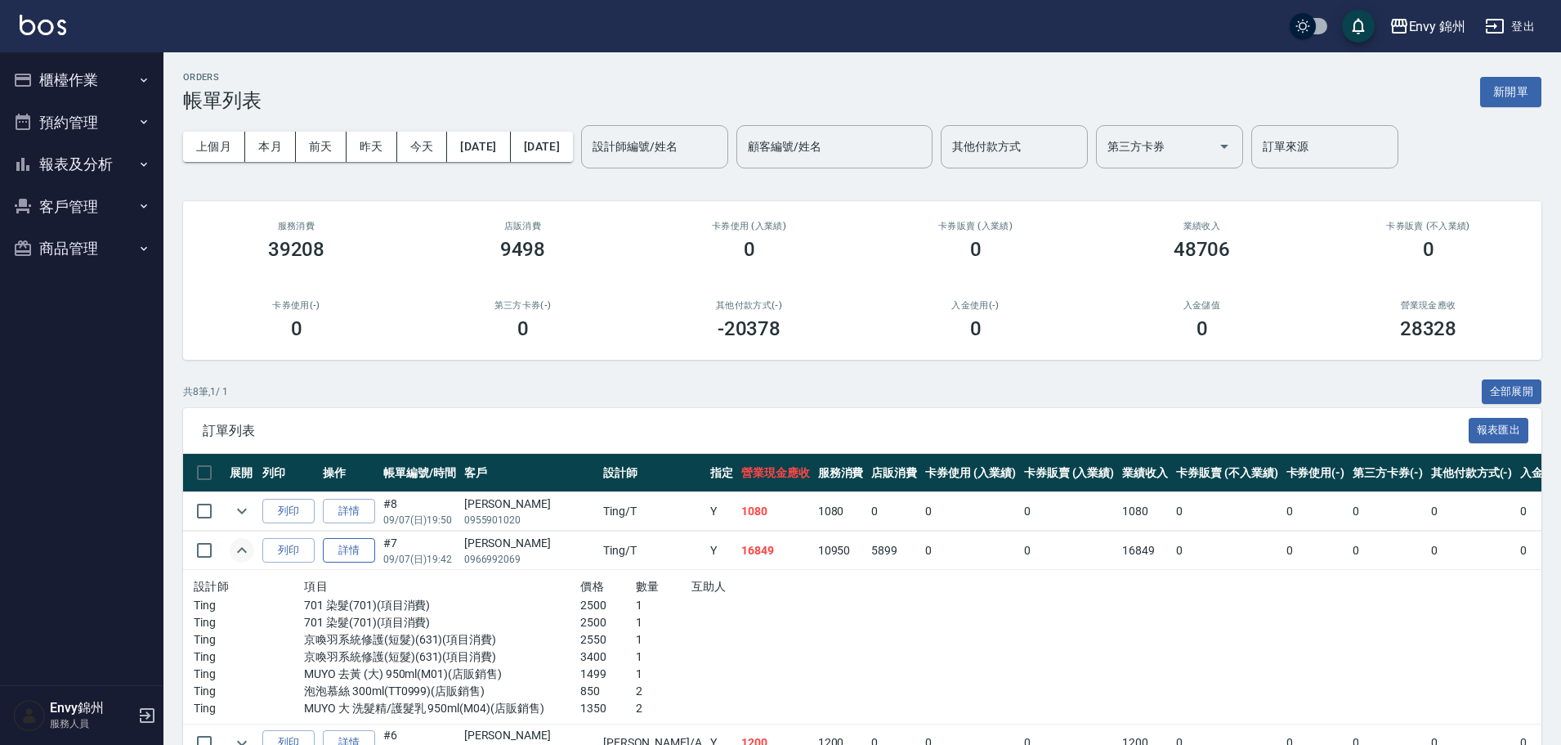
click at [350, 550] on link "詳情" at bounding box center [349, 550] width 52 height 25
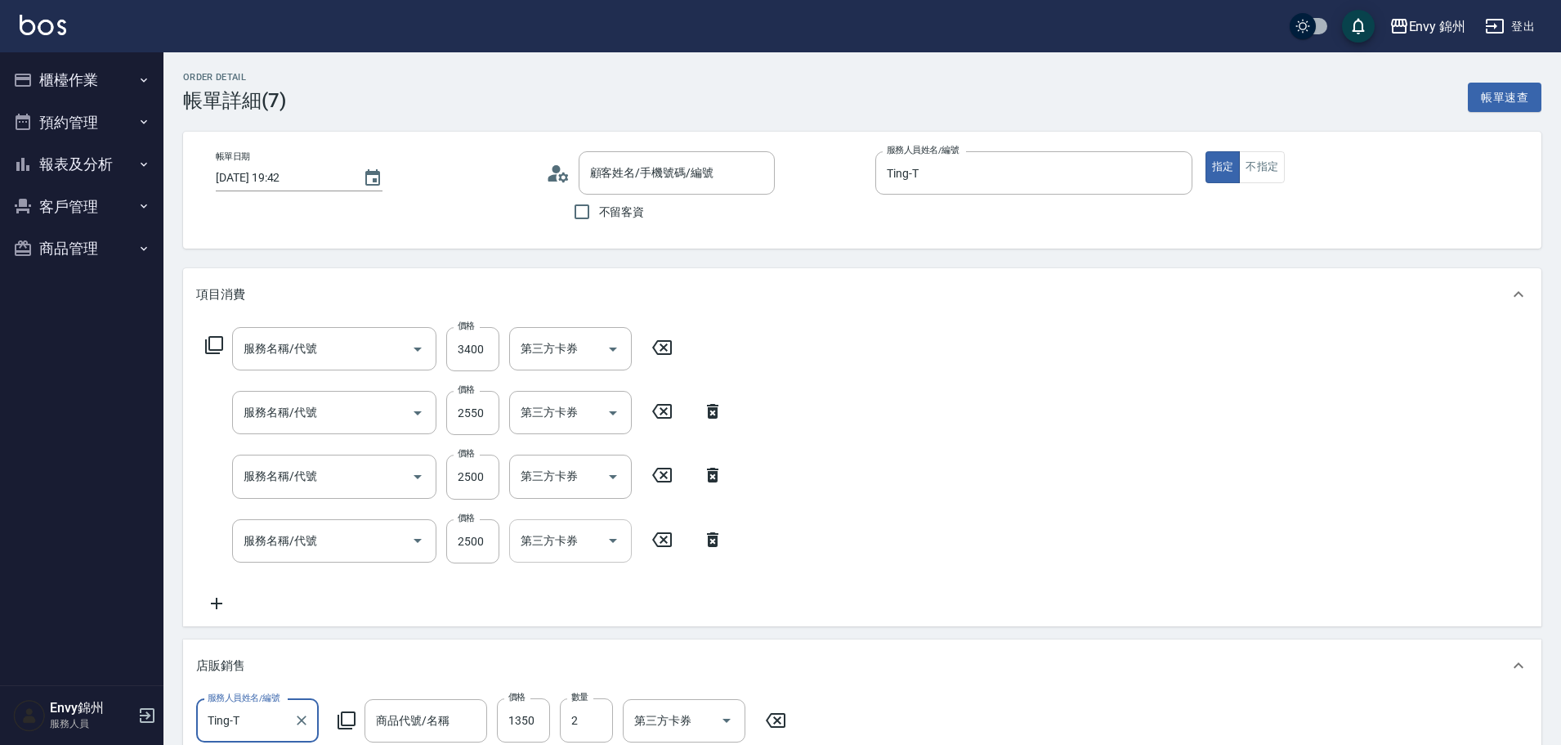
type input "2025/09/07 19:42"
type input "Ting-T"
type input "設計師原本客人"
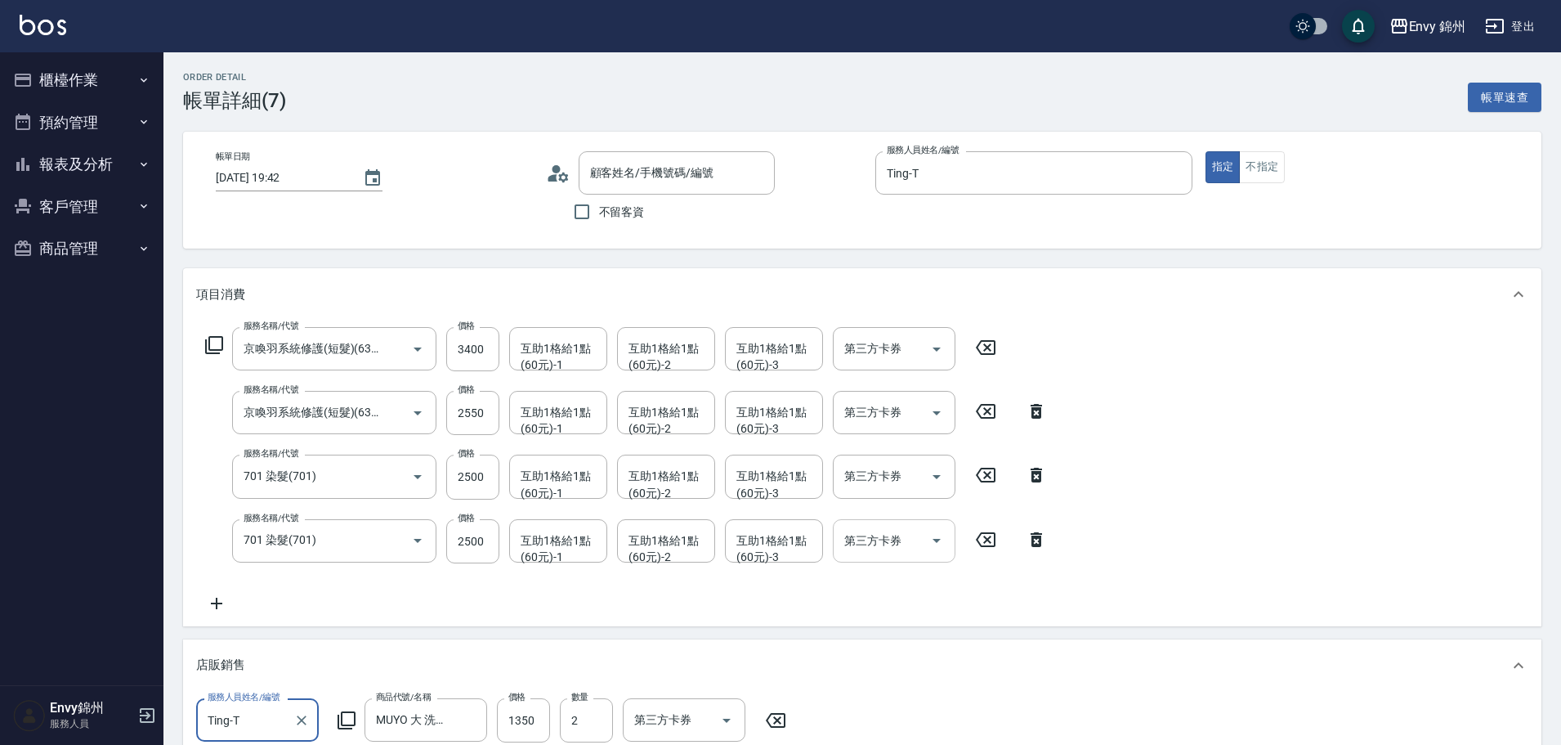
type input "京喚羽系統修護(短髮)(631)"
type input "701 染髮(701)"
type input "MUYO 大 洗髮精/護髮乳 950ml"
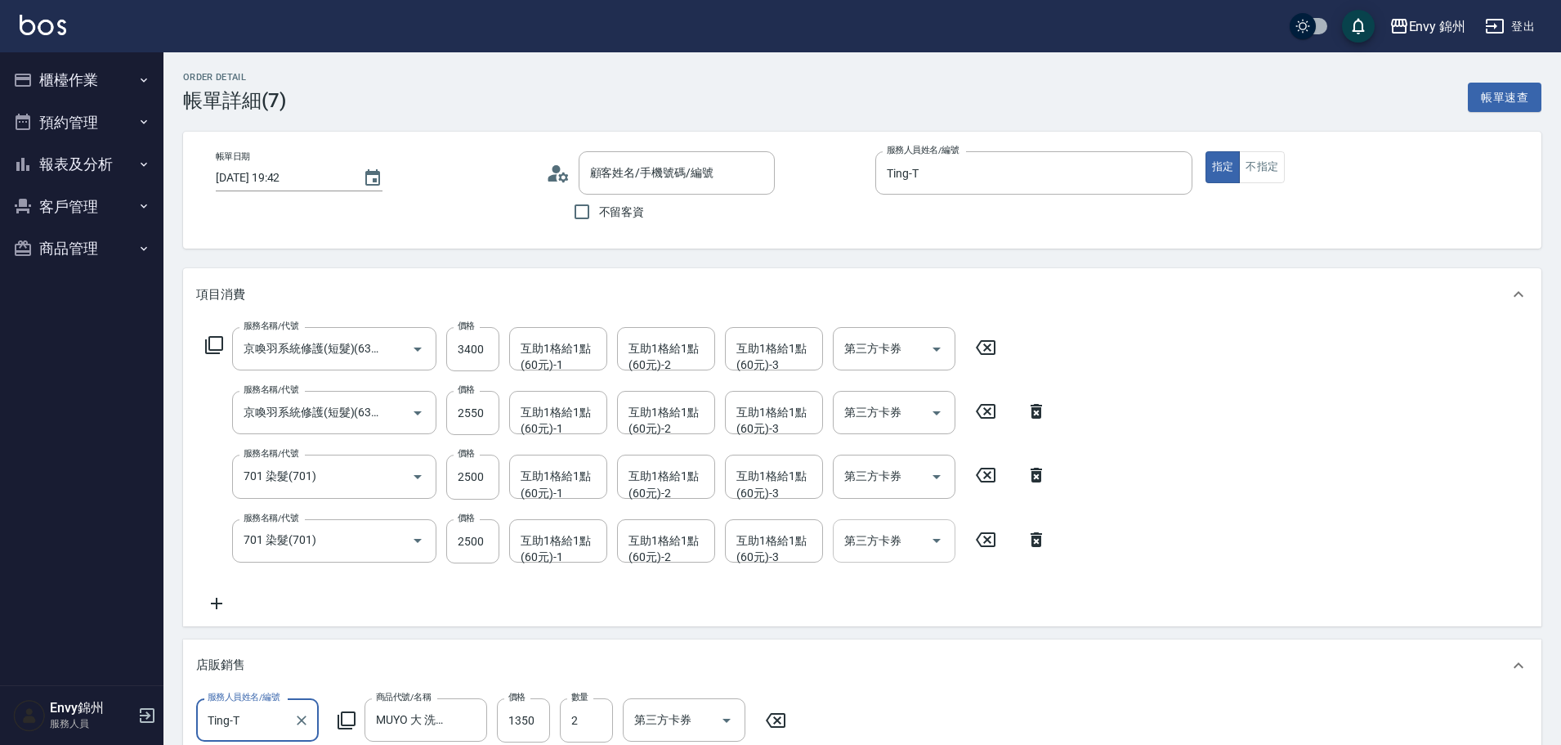
type input "泡泡慕絲 300ml"
type input "MUYO 去黃 (大) 950ml"
type input "謝育晴/0966992069/"
click at [561, 534] on div "互助1格給1點(60元)-1 互助1格給1點(60元)-1" at bounding box center [558, 540] width 98 height 43
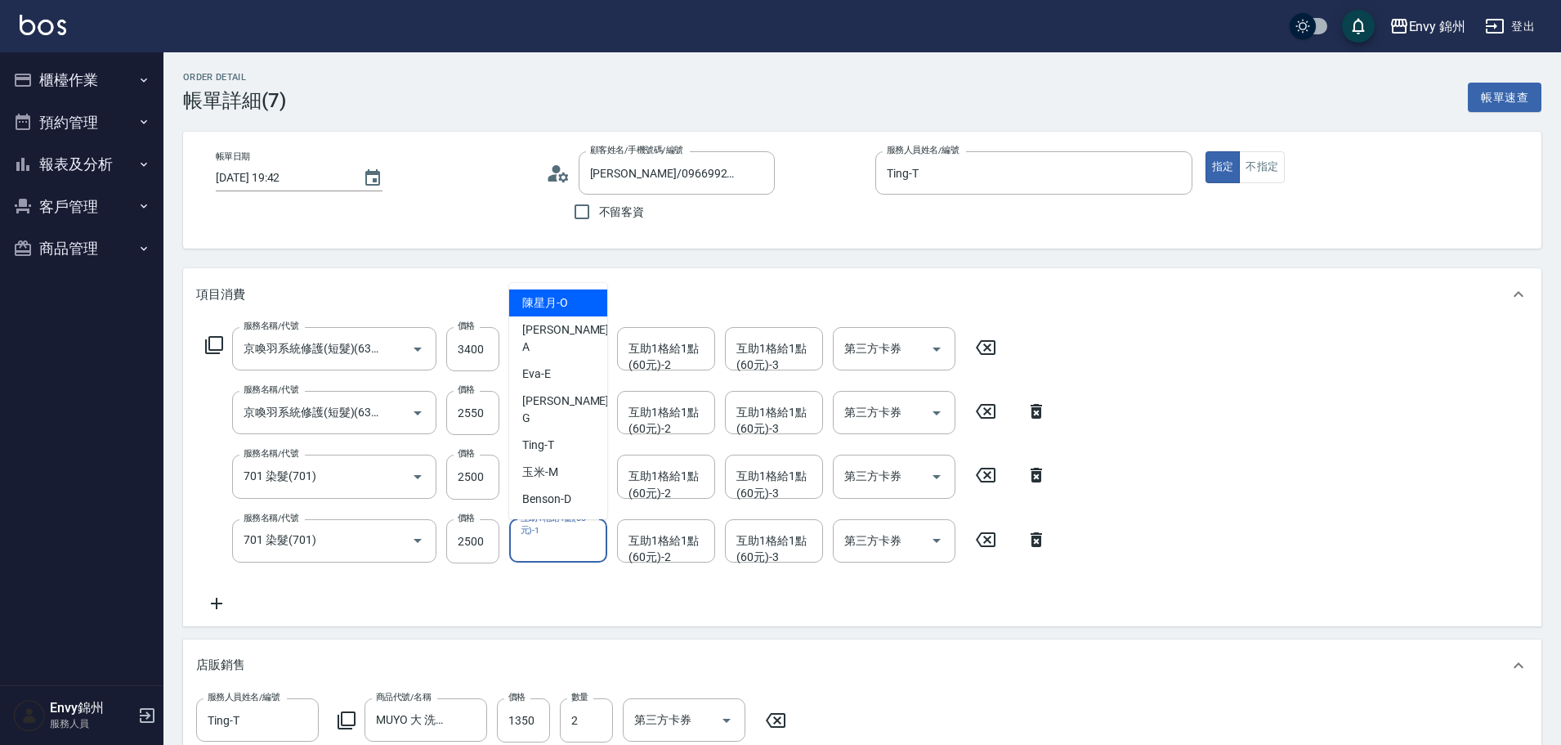
click at [683, 351] on div "互助1格給1點(60元)-2 互助1格給1點(60元)-2" at bounding box center [666, 348] width 98 height 43
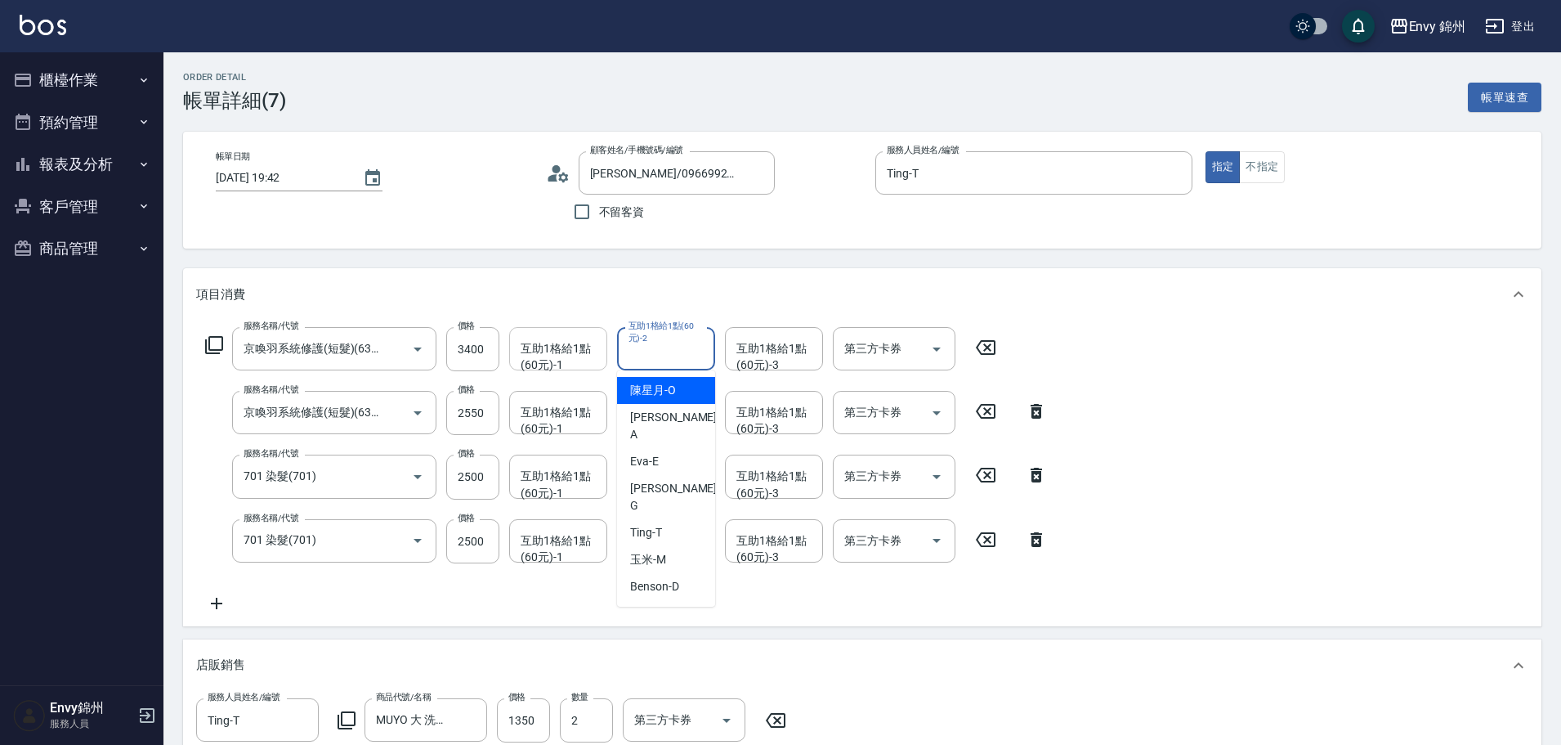
click at [598, 341] on div "互助1格給1點(60元)-1 互助1格給1點(60元)-1" at bounding box center [558, 348] width 98 height 43
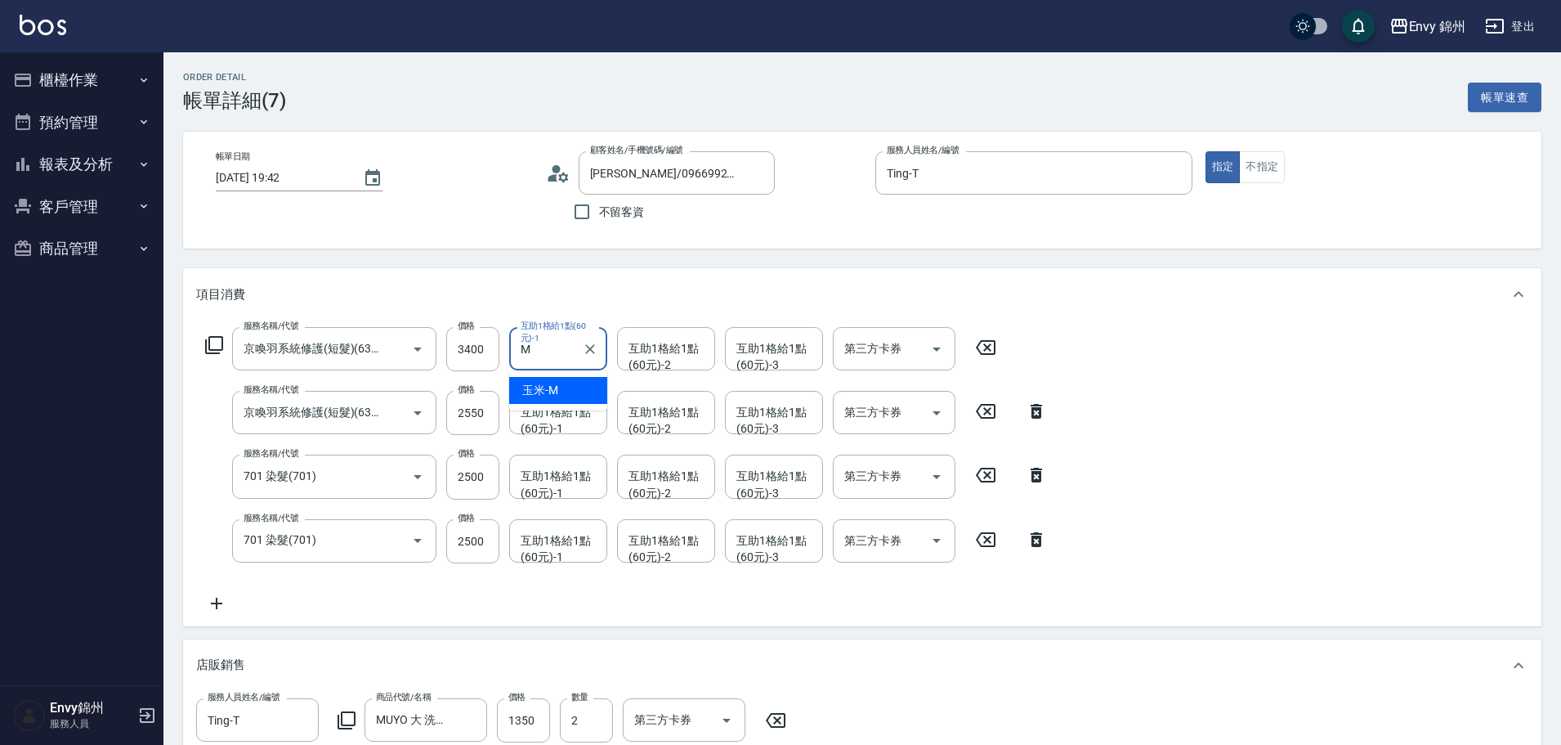
click at [565, 389] on div "玉米 -M" at bounding box center [558, 390] width 98 height 27
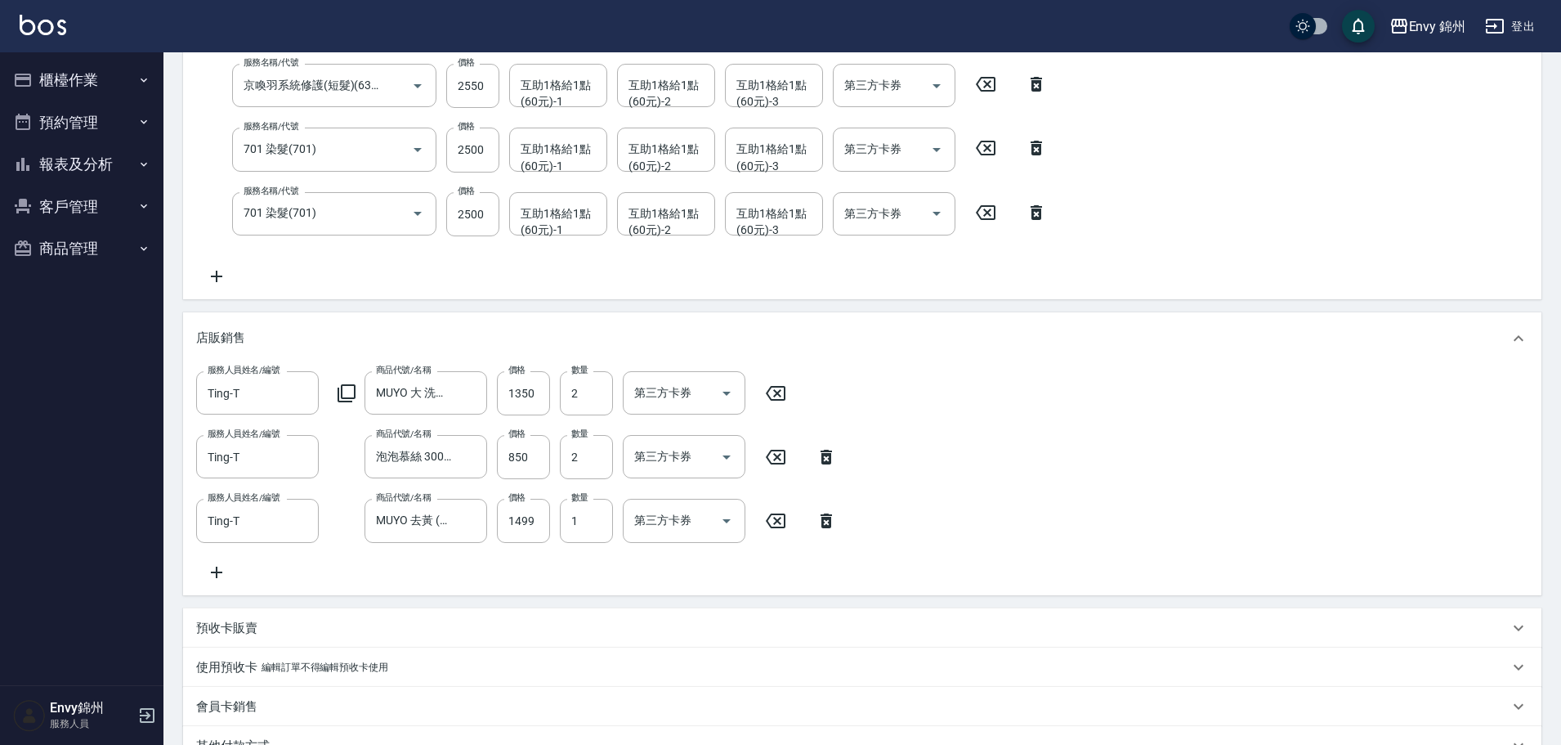
scroll to position [685, 0]
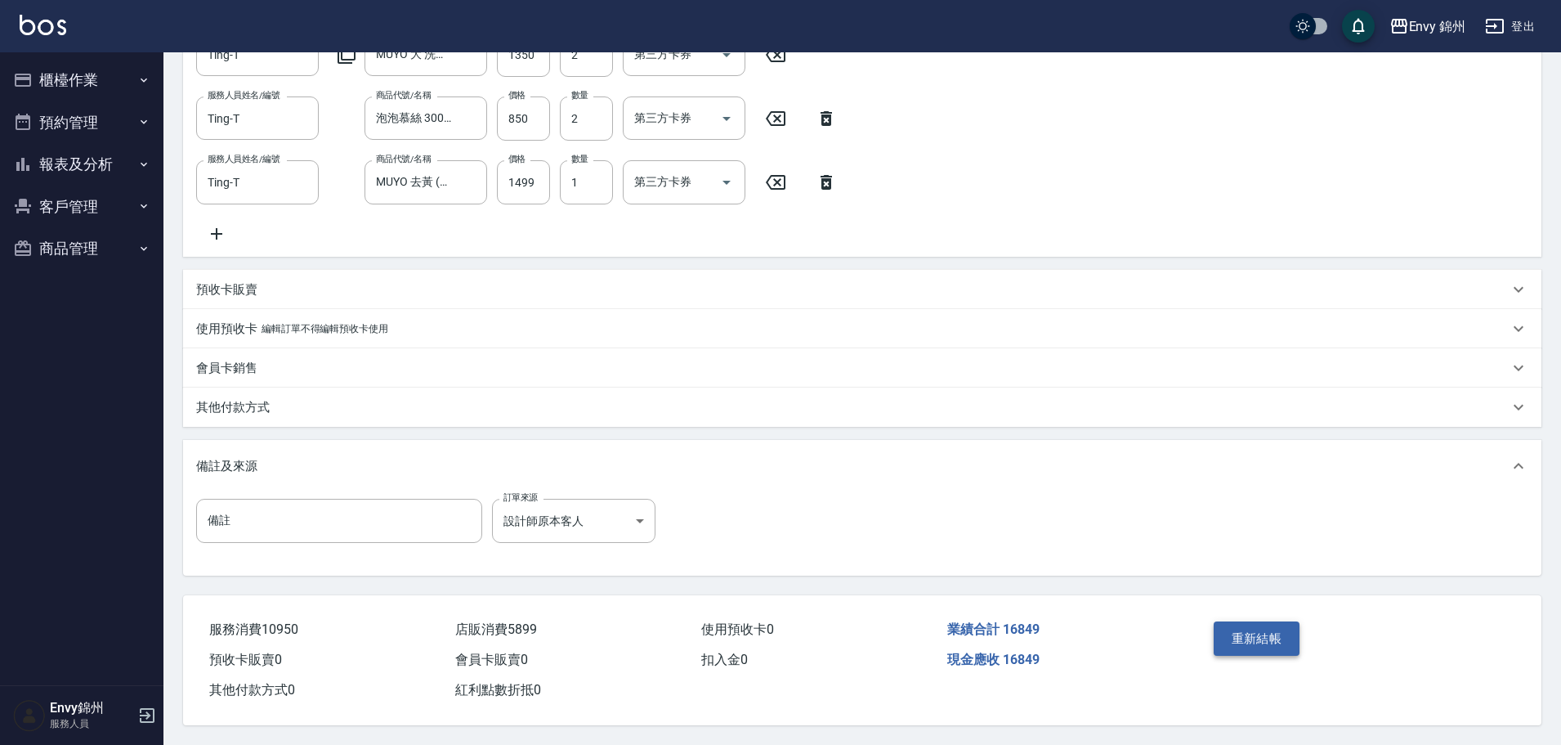
type input "玉米-M"
click at [1261, 635] on button "重新結帳" at bounding box center [1257, 638] width 87 height 34
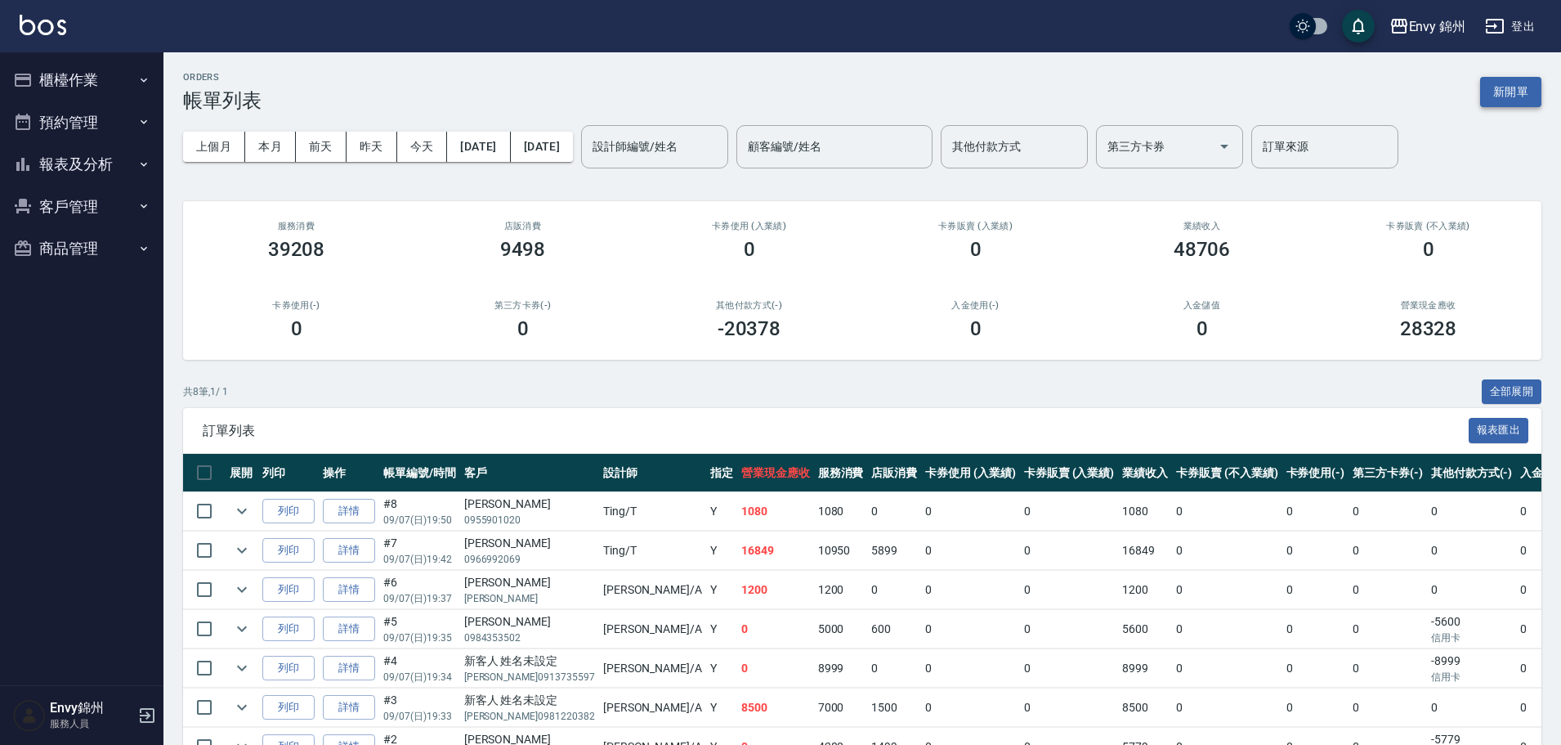
click at [1497, 96] on button "新開單" at bounding box center [1511, 92] width 61 height 30
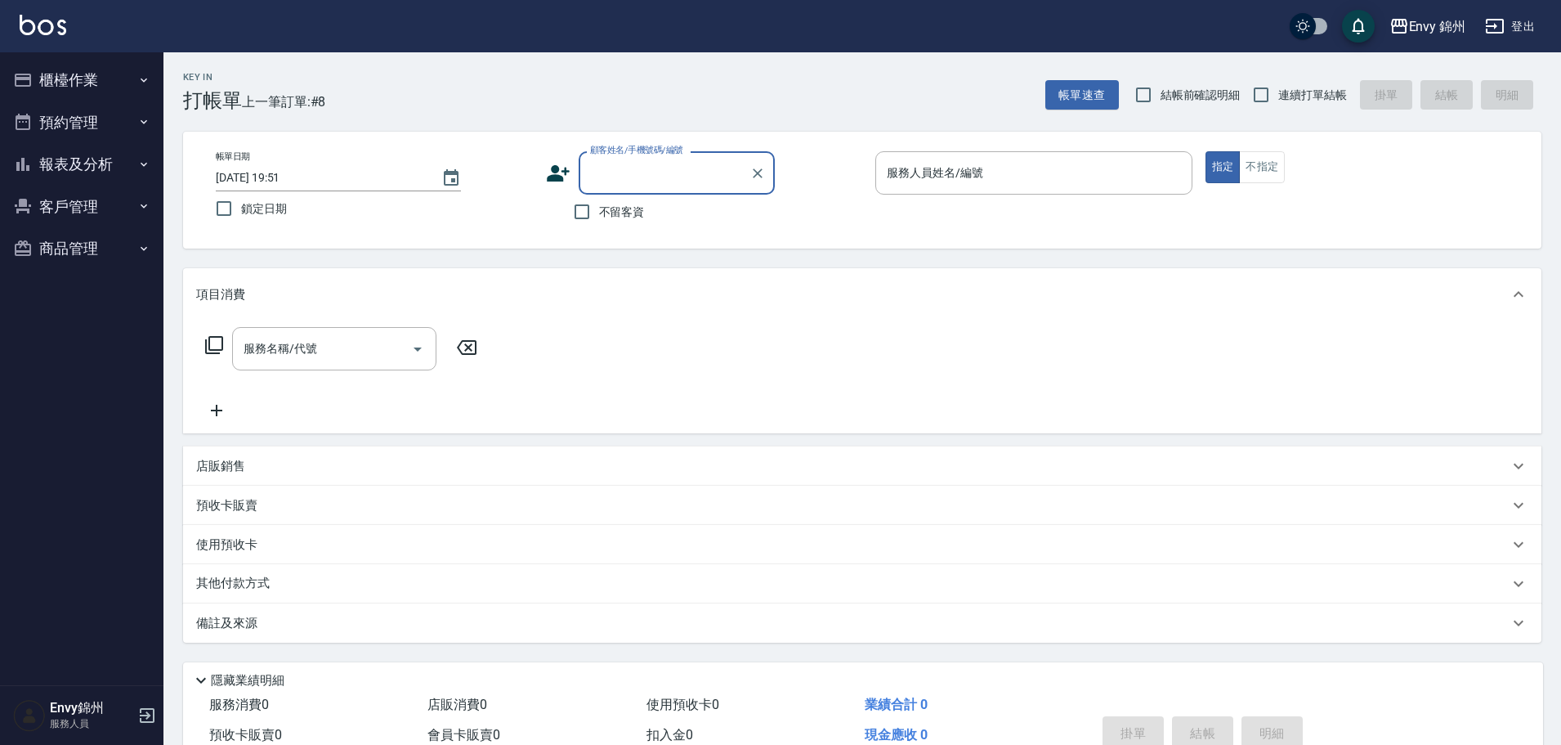
click at [564, 169] on icon at bounding box center [558, 173] width 23 height 16
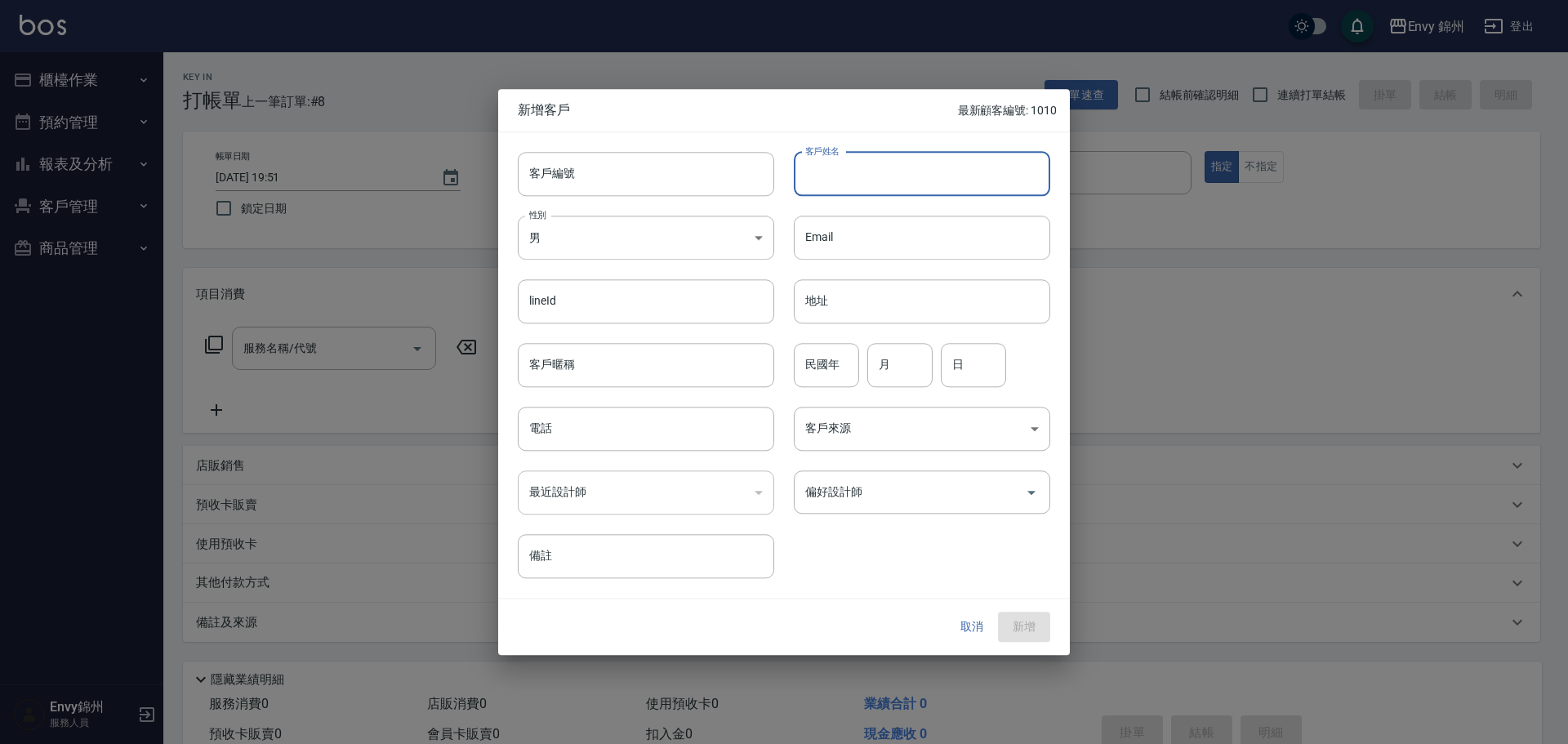
click at [857, 190] on input "客戶姓名" at bounding box center [922, 174] width 257 height 44
type input "鄭凱藍"
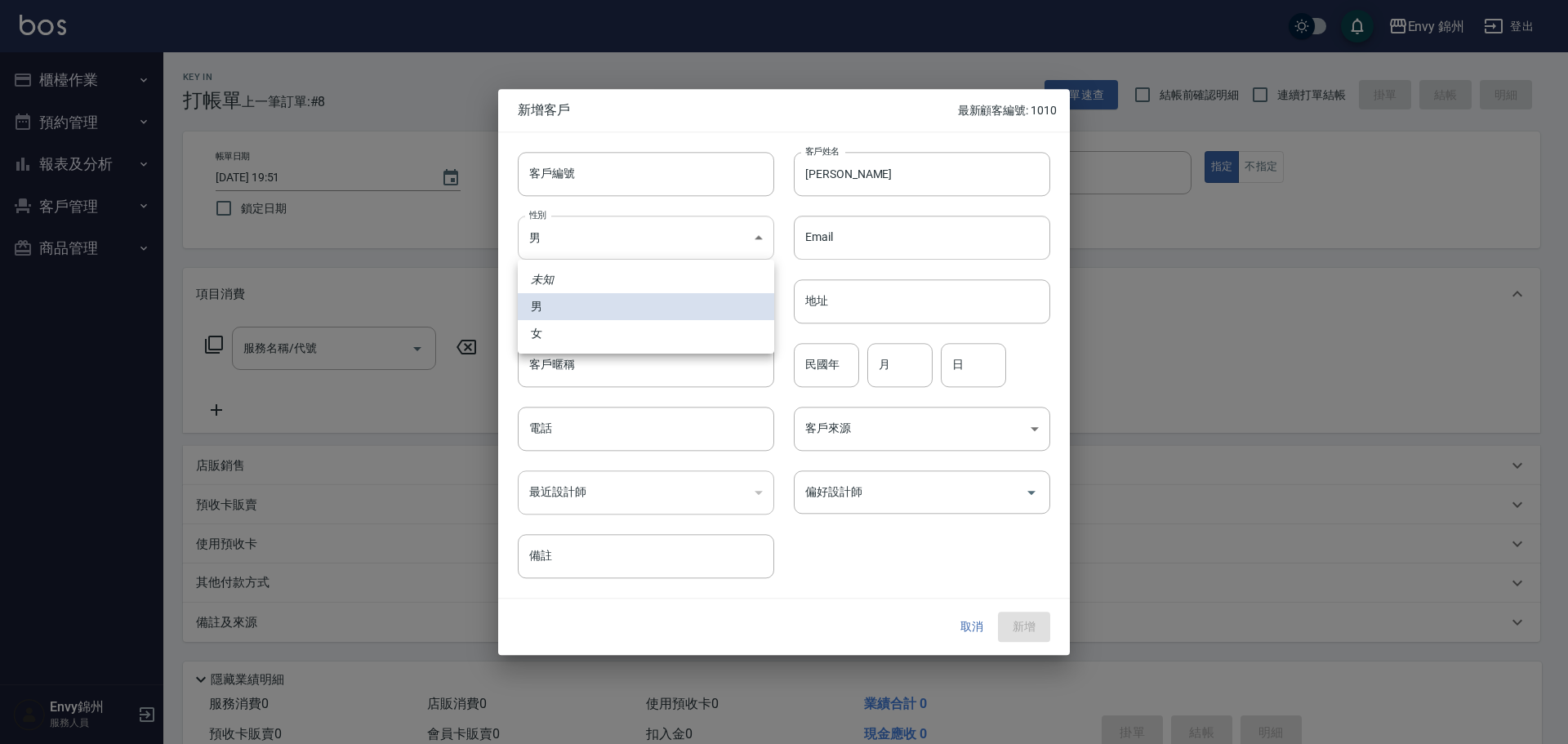
click at [636, 238] on body "Envy 錦州 登出 櫃檯作業 打帳單 帳單列表 現金收支登錄 材料自購登錄 每日結帳 排班表 現場電腦打卡 預約管理 預約管理 單日預約紀錄 單週預約紀錄 …" at bounding box center [784, 409] width 1568 height 819
click at [580, 335] on li "女" at bounding box center [645, 333] width 257 height 27
type input "[DEMOGRAPHIC_DATA]"
click at [576, 436] on input "電話" at bounding box center [645, 428] width 257 height 44
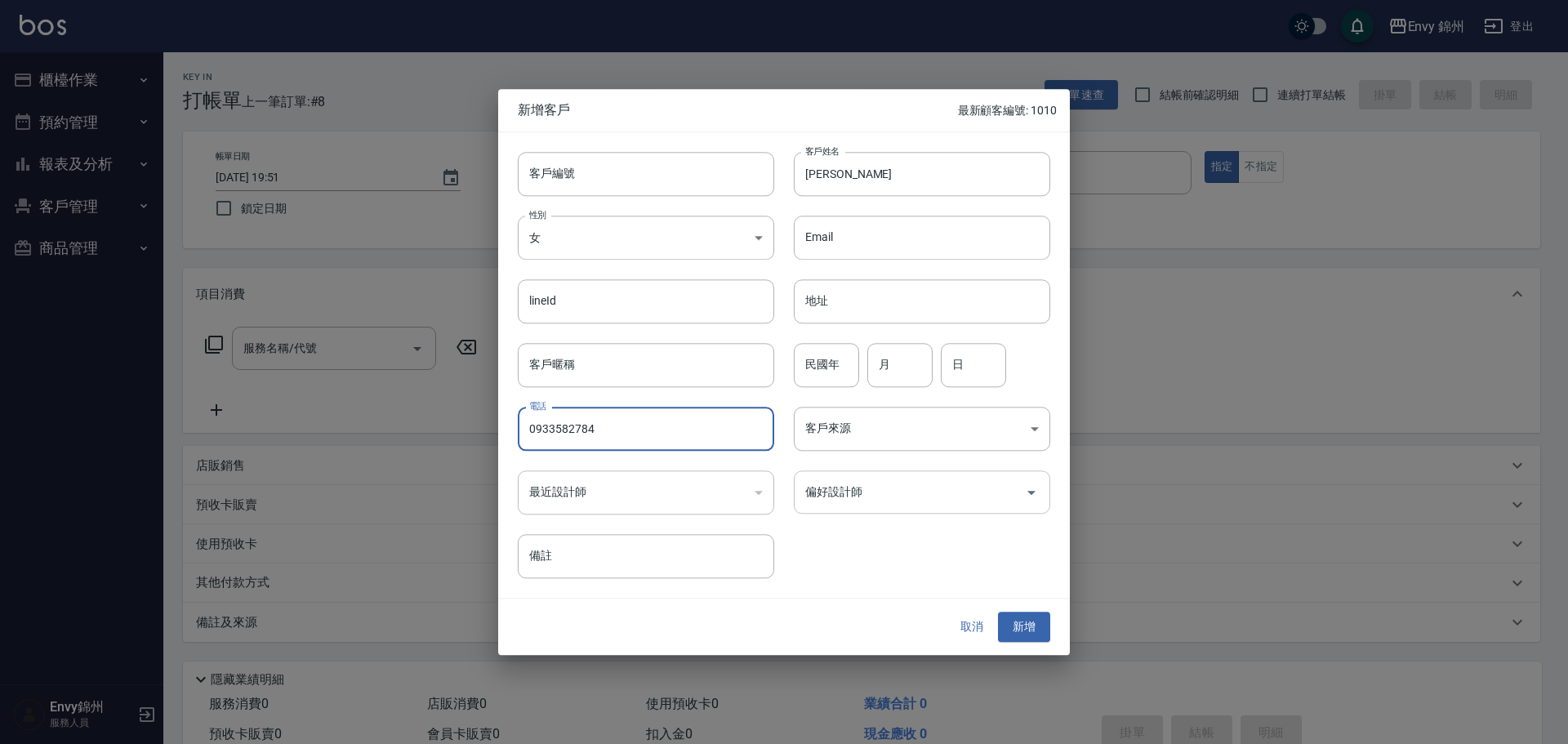
type input "0933582784"
click at [887, 485] on input "偏好設計師" at bounding box center [909, 491] width 217 height 29
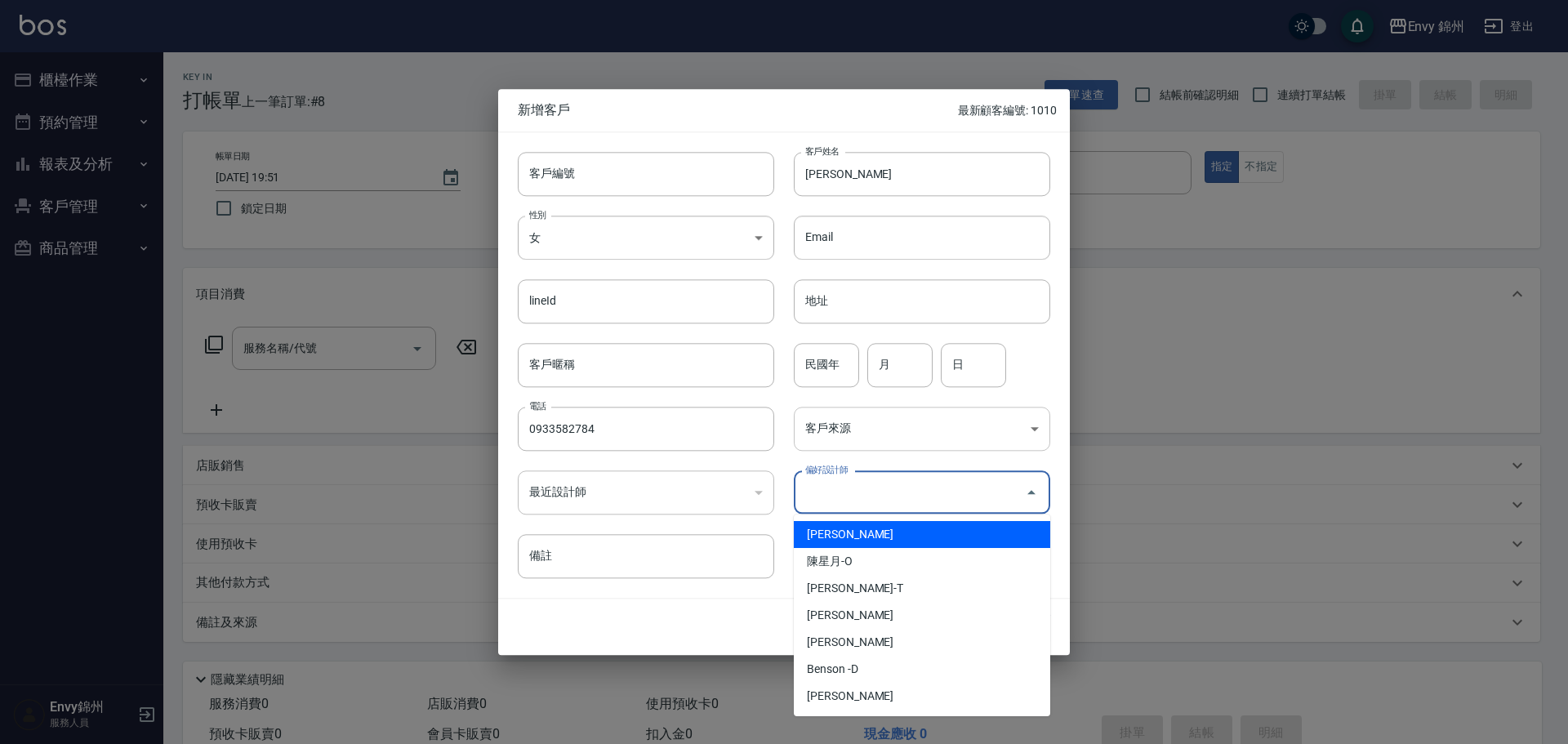
type input "何玉真"
click at [883, 429] on body "Envy 錦州 登出 櫃檯作業 打帳單 帳單列表 現金收支登錄 材料自購登錄 每日結帳 排班表 現場電腦打卡 預約管理 預約管理 單日預約紀錄 單週預約紀錄 …" at bounding box center [784, 409] width 1568 height 819
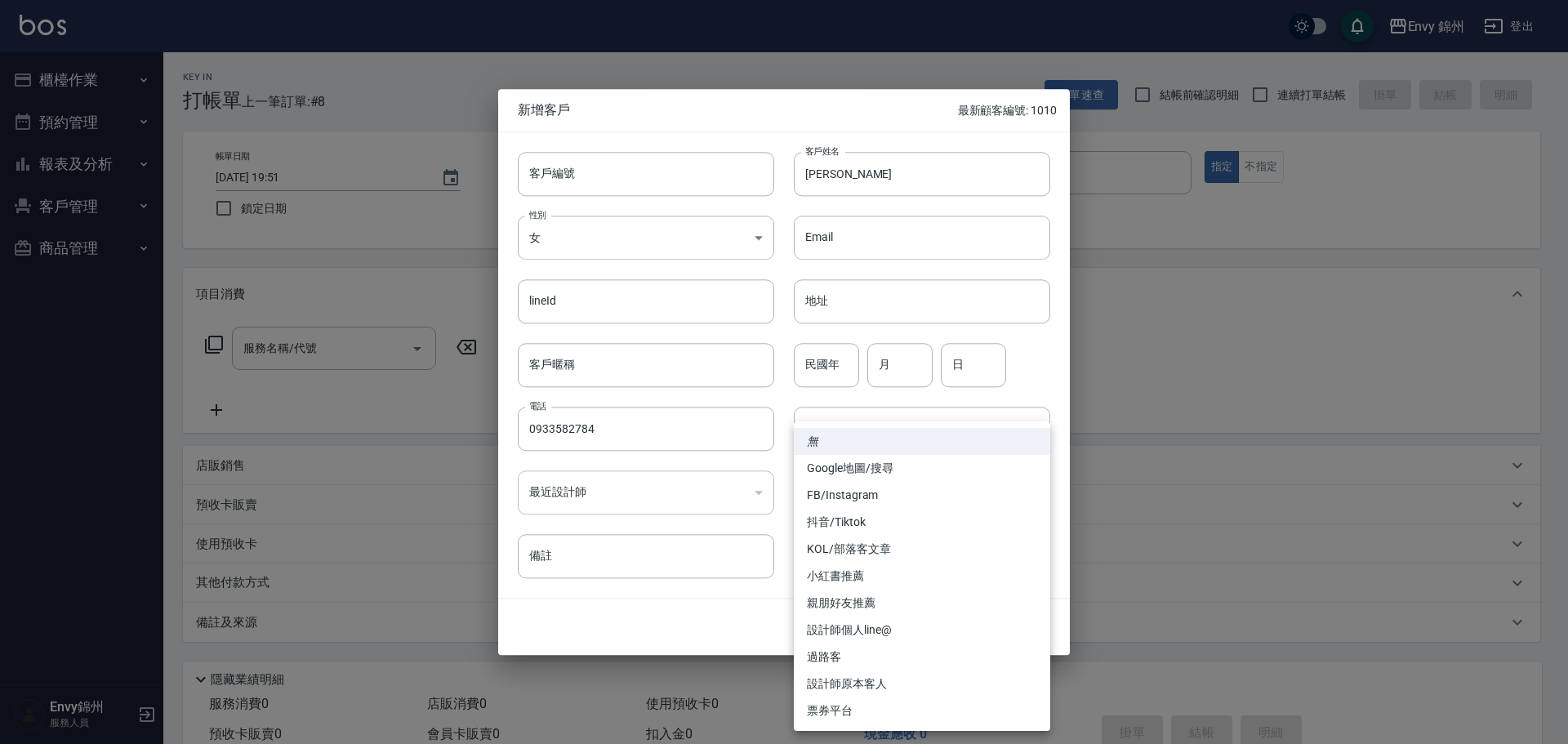
click at [879, 477] on li "Google地圖/搜尋" at bounding box center [922, 467] width 257 height 27
type input "Google地圖/搜尋"
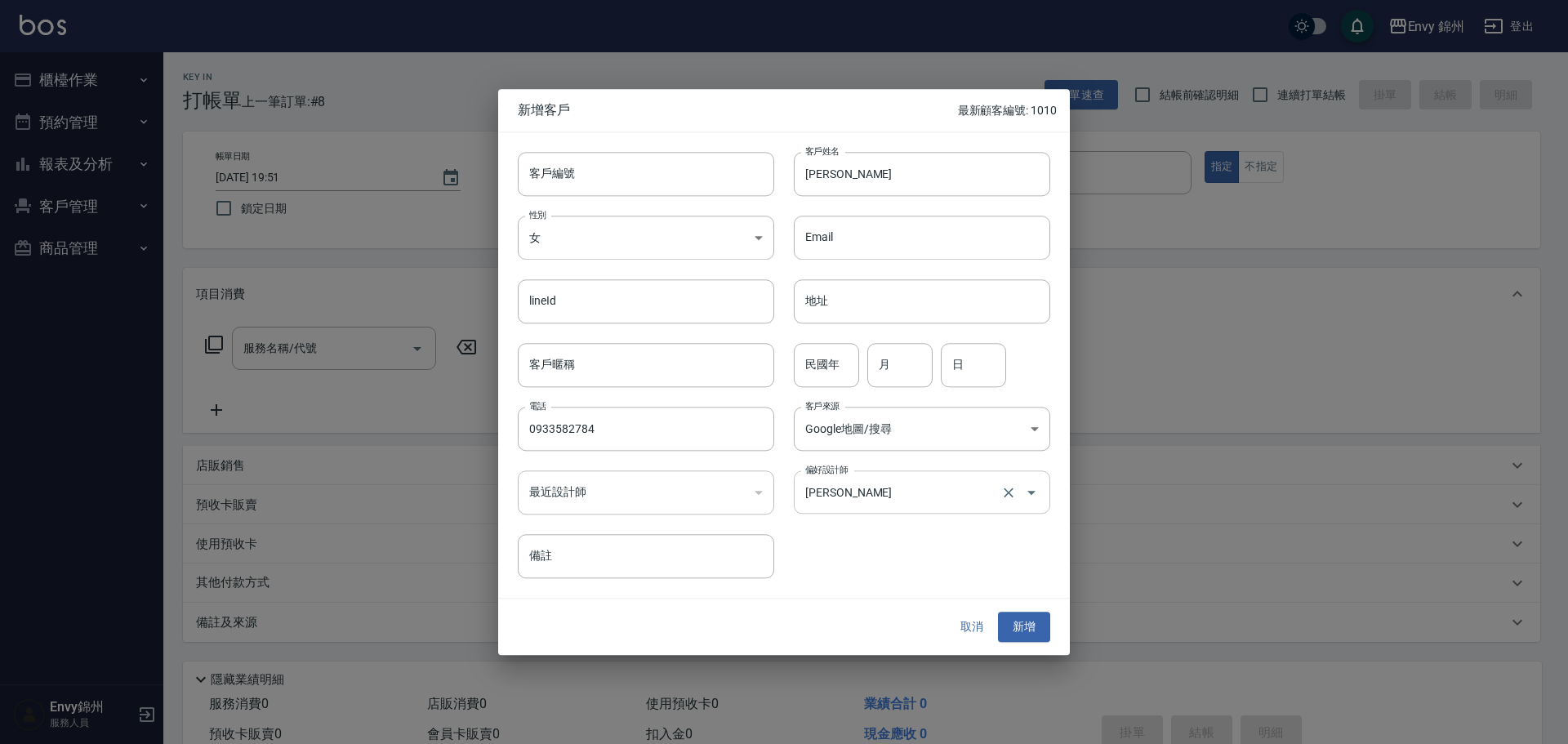
click at [949, 502] on input "何玉真" at bounding box center [899, 491] width 196 height 29
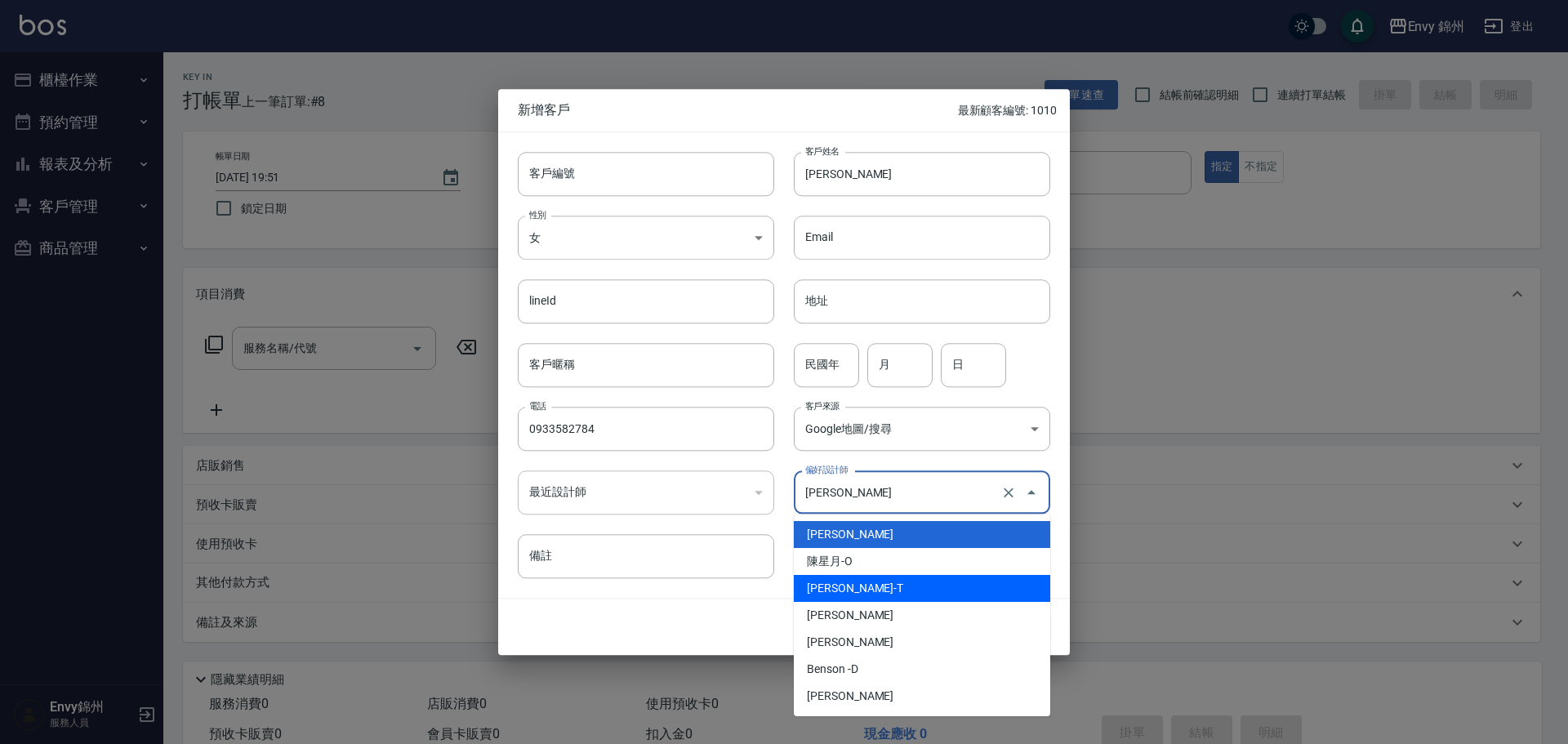
click at [872, 593] on li "潘昀廷-T" at bounding box center [922, 588] width 257 height 27
type input "[PERSON_NAME]"
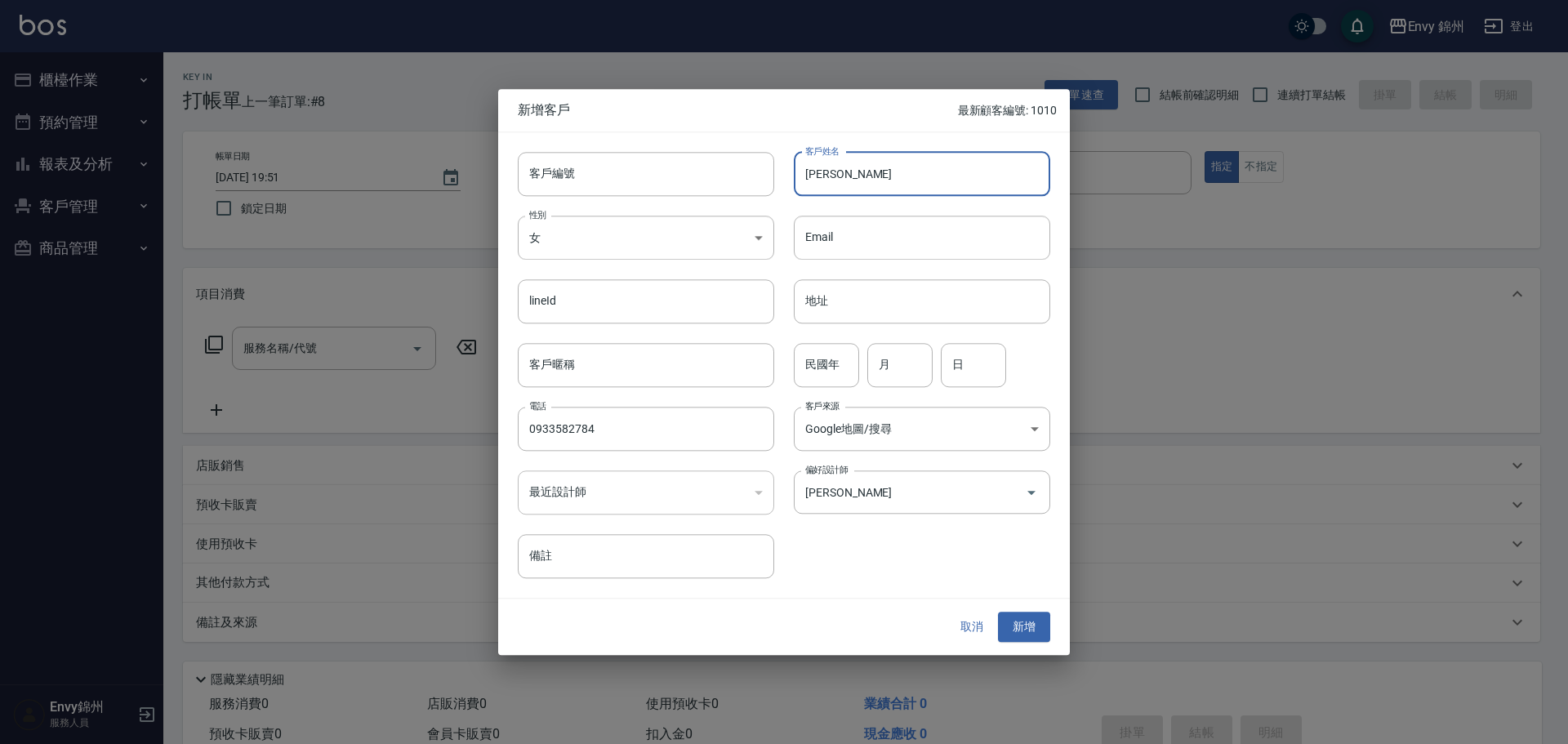
click at [870, 165] on input "鄭凱藍" at bounding box center [922, 174] width 257 height 44
click at [1036, 626] on button "新增" at bounding box center [1024, 627] width 52 height 30
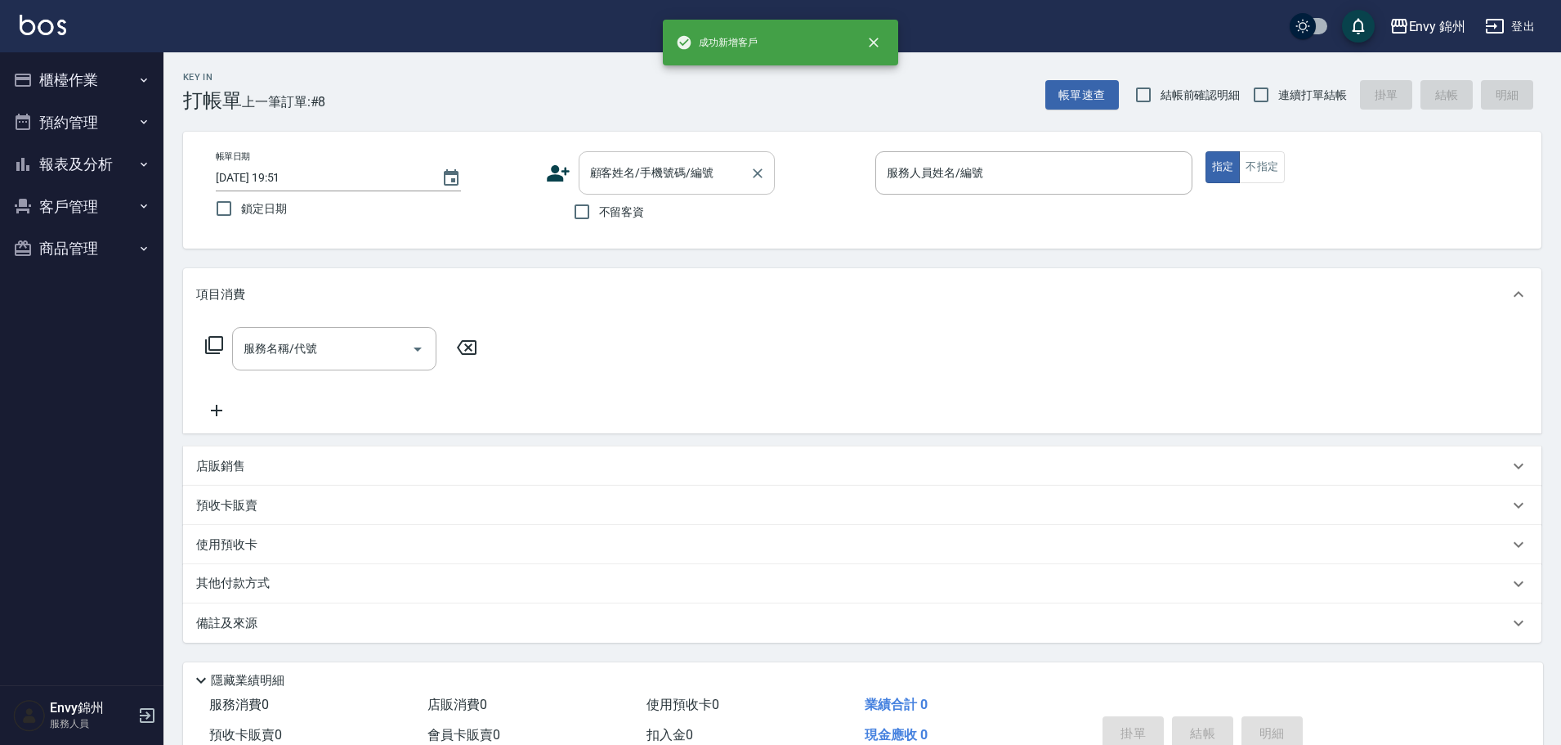
click at [683, 190] on div "顧客姓名/手機號碼/編號" at bounding box center [677, 172] width 196 height 43
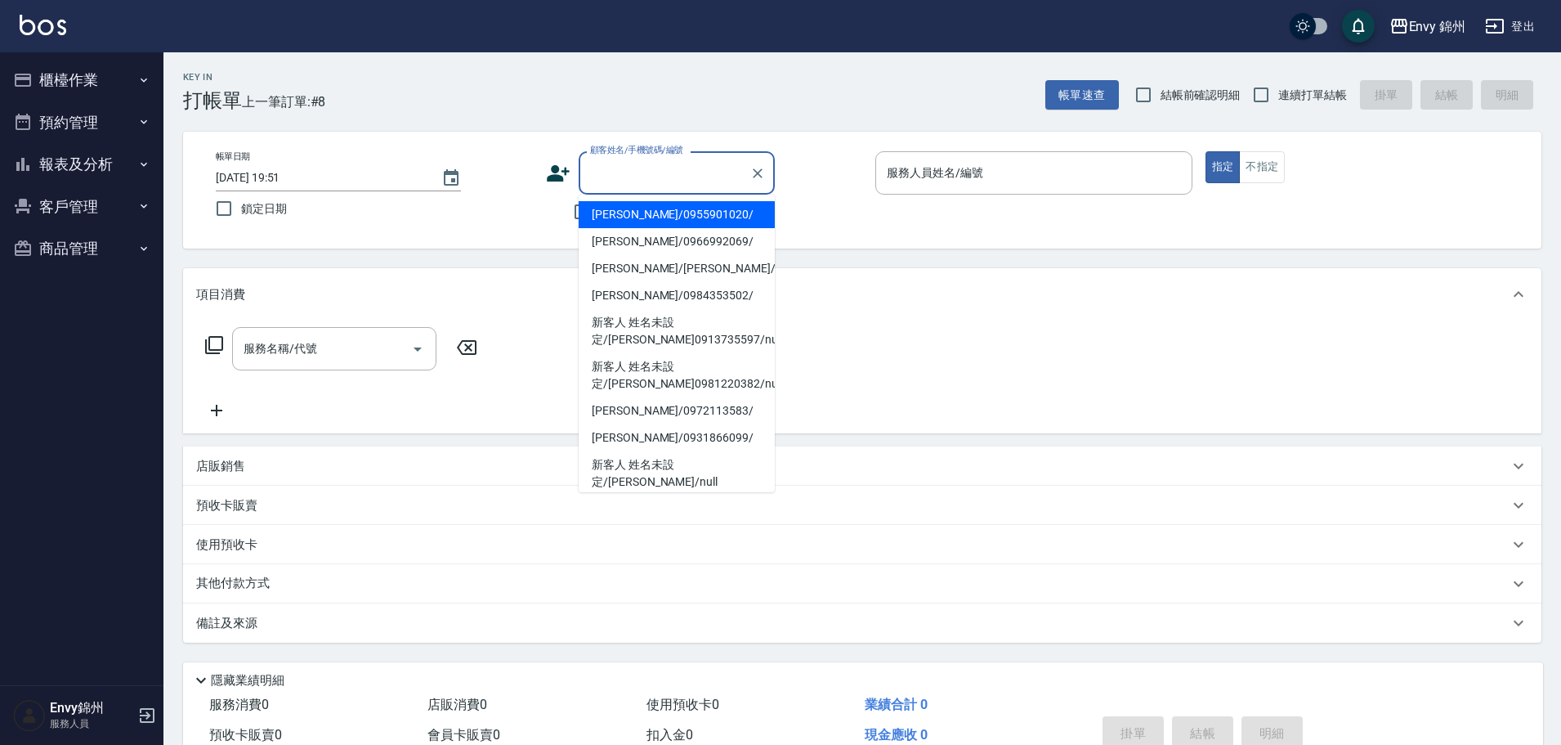
paste input "鄭凱藍"
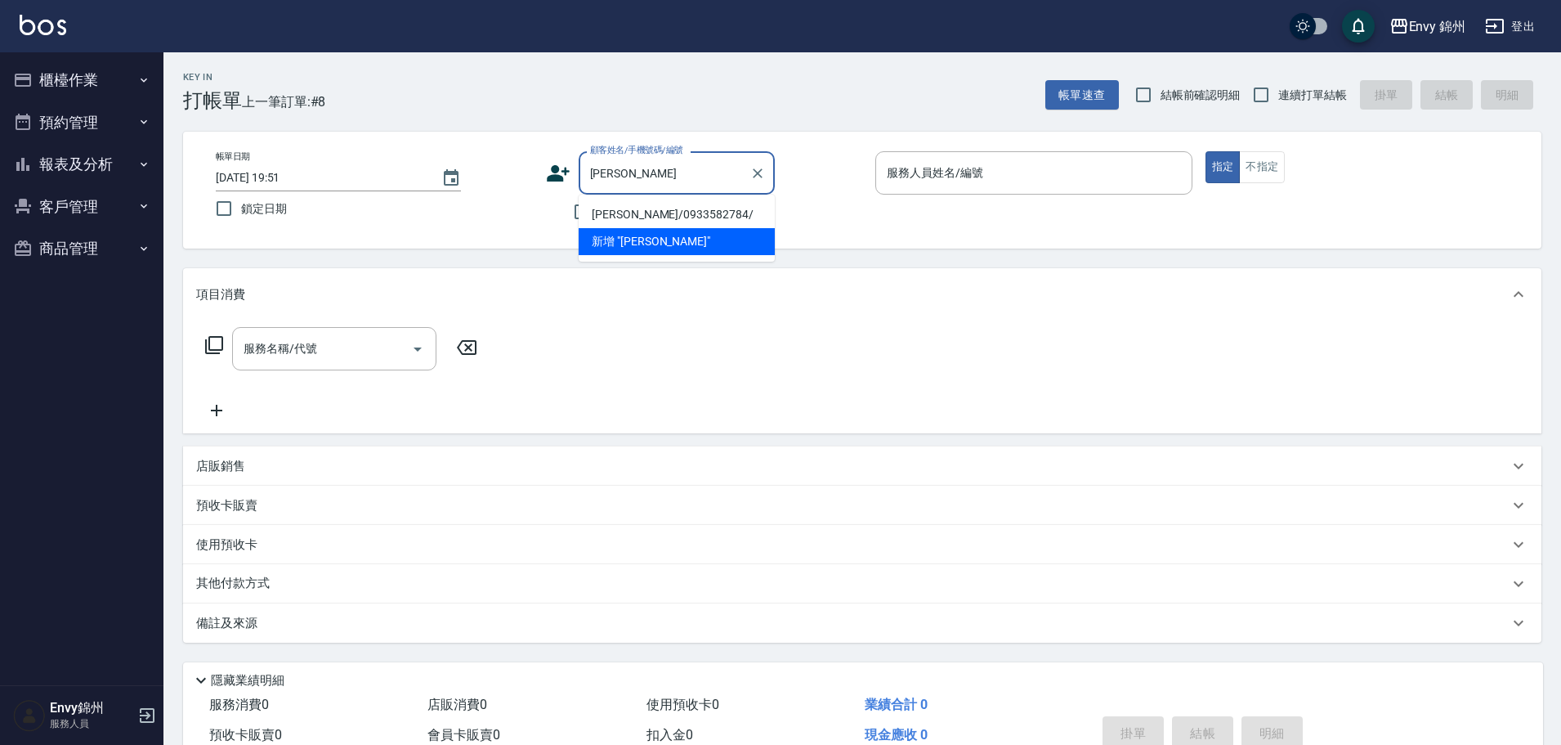
click at [661, 222] on li "鄭凱藍/0933582784/" at bounding box center [677, 214] width 196 height 27
type input "鄭凱藍/0933582784/"
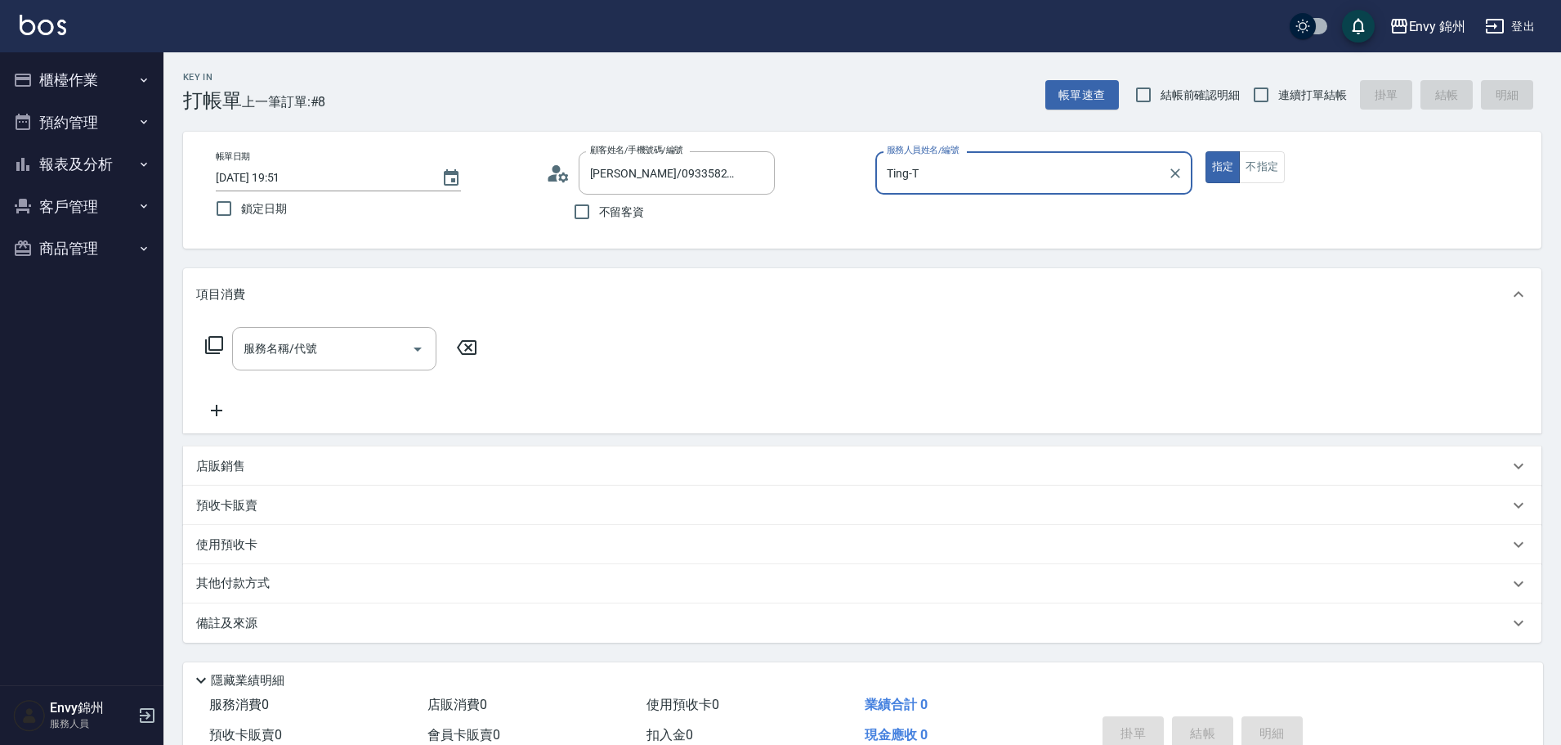
type input "Ting-T"
click at [388, 343] on input "服務名稱/代號" at bounding box center [322, 348] width 165 height 29
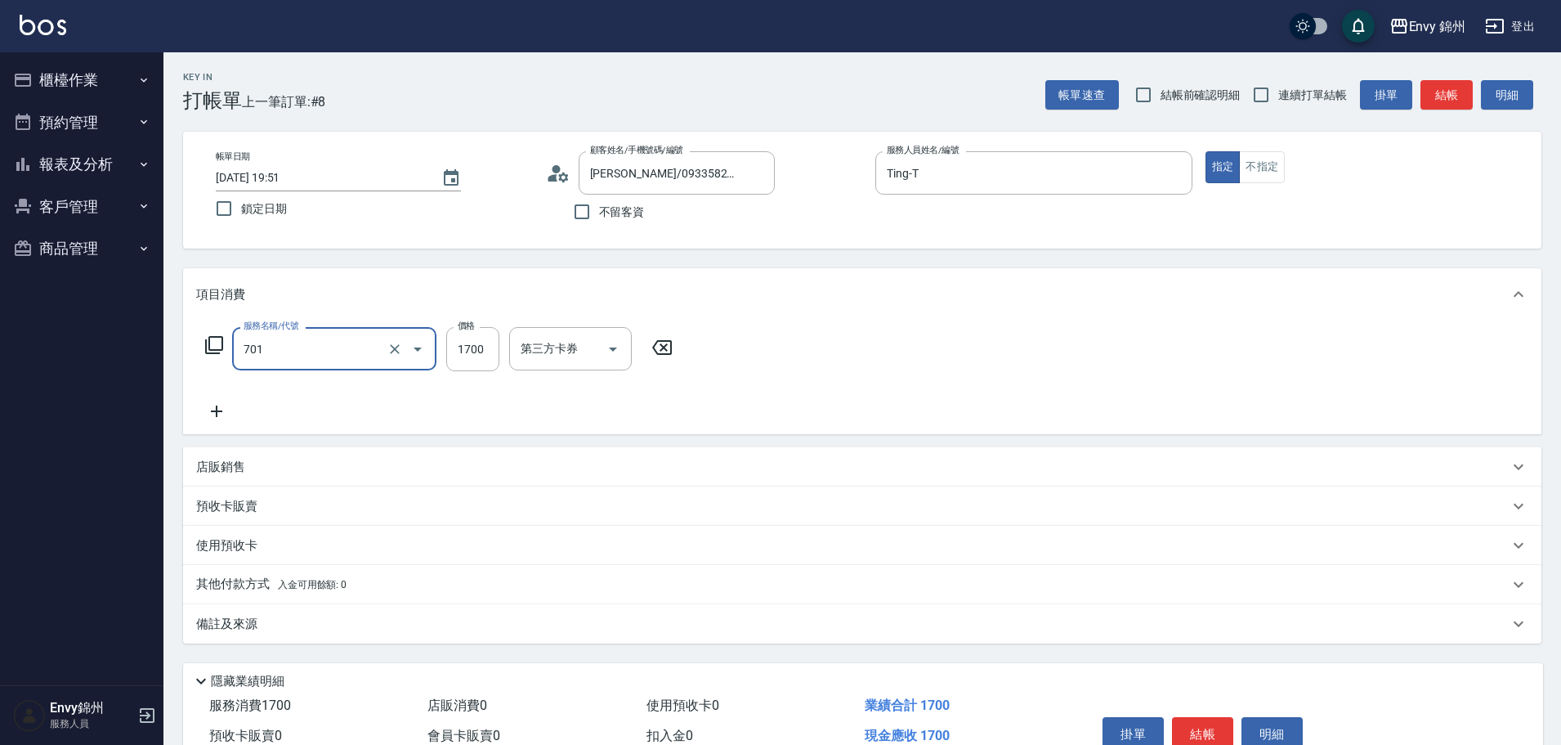
type input "701 染髮(701)"
type input "1500"
click at [522, 640] on div "備註及來源" at bounding box center [862, 623] width 1359 height 39
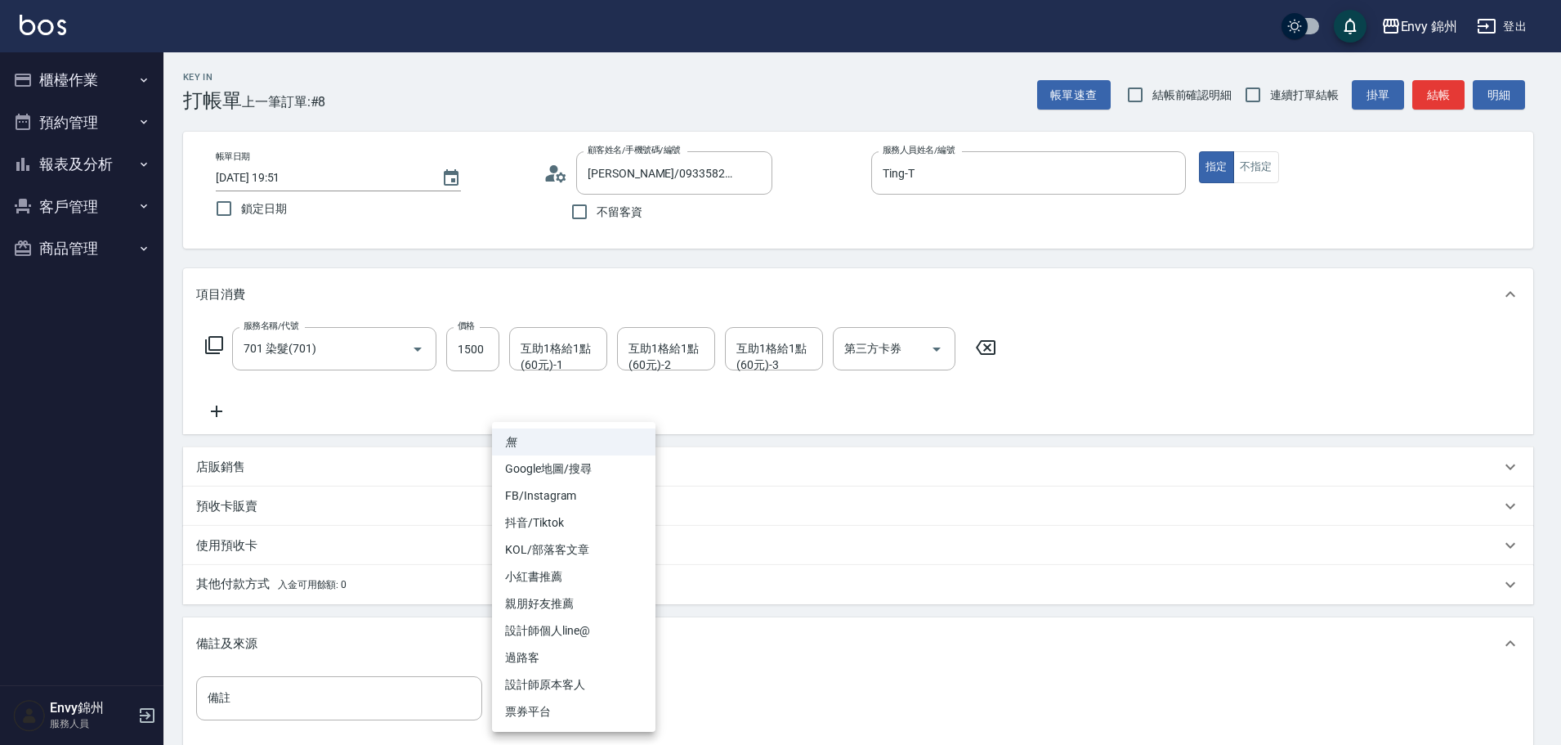
click at [598, 687] on body "Envy 錦州 登出 櫃檯作業 打帳單 帳單列表 現金收支登錄 材料自購登錄 每日結帳 排班表 現場電腦打卡 預約管理 預約管理 單日預約紀錄 單週預約紀錄 …" at bounding box center [780, 465] width 1561 height 930
click at [569, 480] on li "Google地圖/搜尋" at bounding box center [574, 468] width 164 height 27
type input "Google地圖/搜尋"
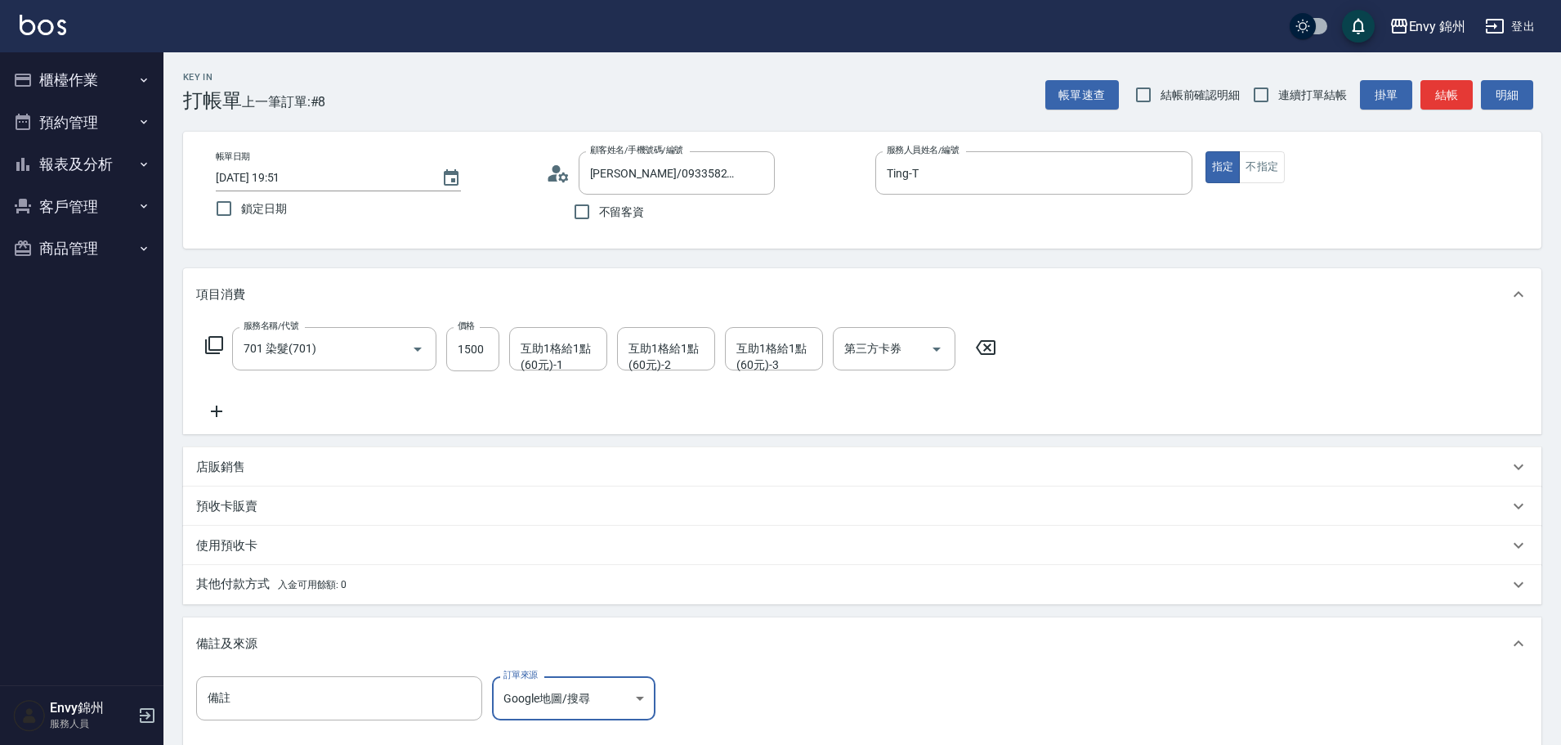
scroll to position [193, 0]
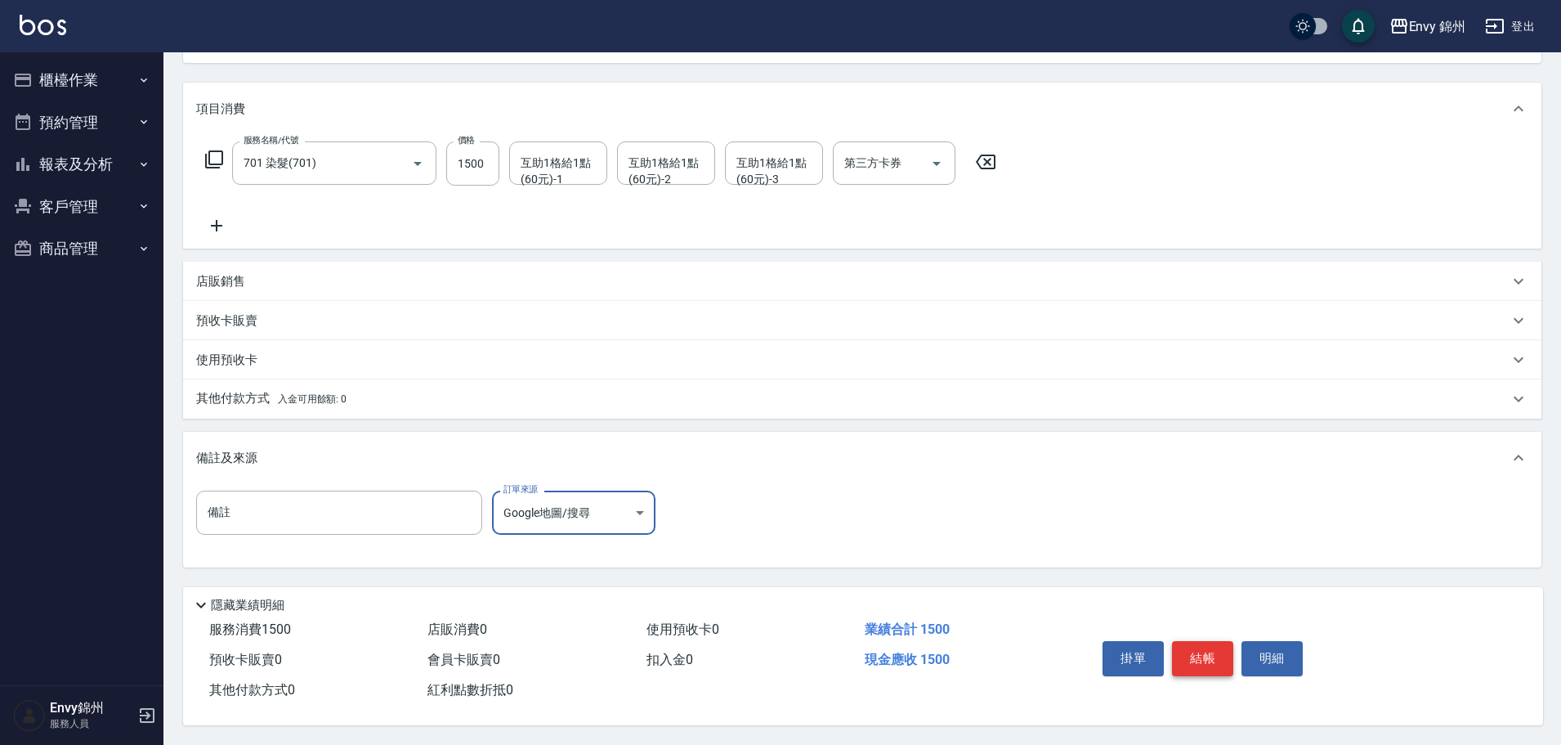
click at [1198, 652] on button "結帳" at bounding box center [1202, 658] width 61 height 34
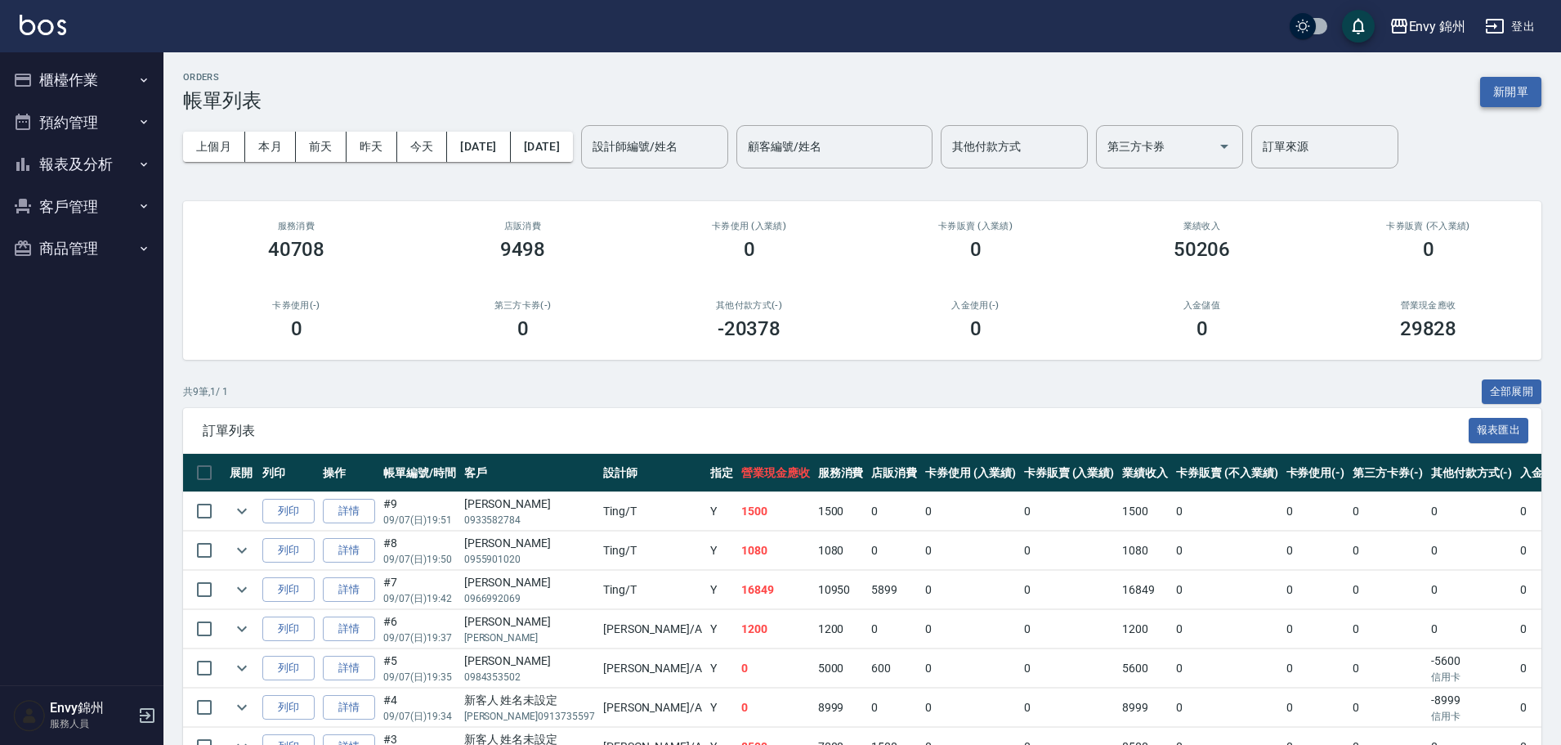
click at [1490, 89] on button "新開單" at bounding box center [1511, 92] width 61 height 30
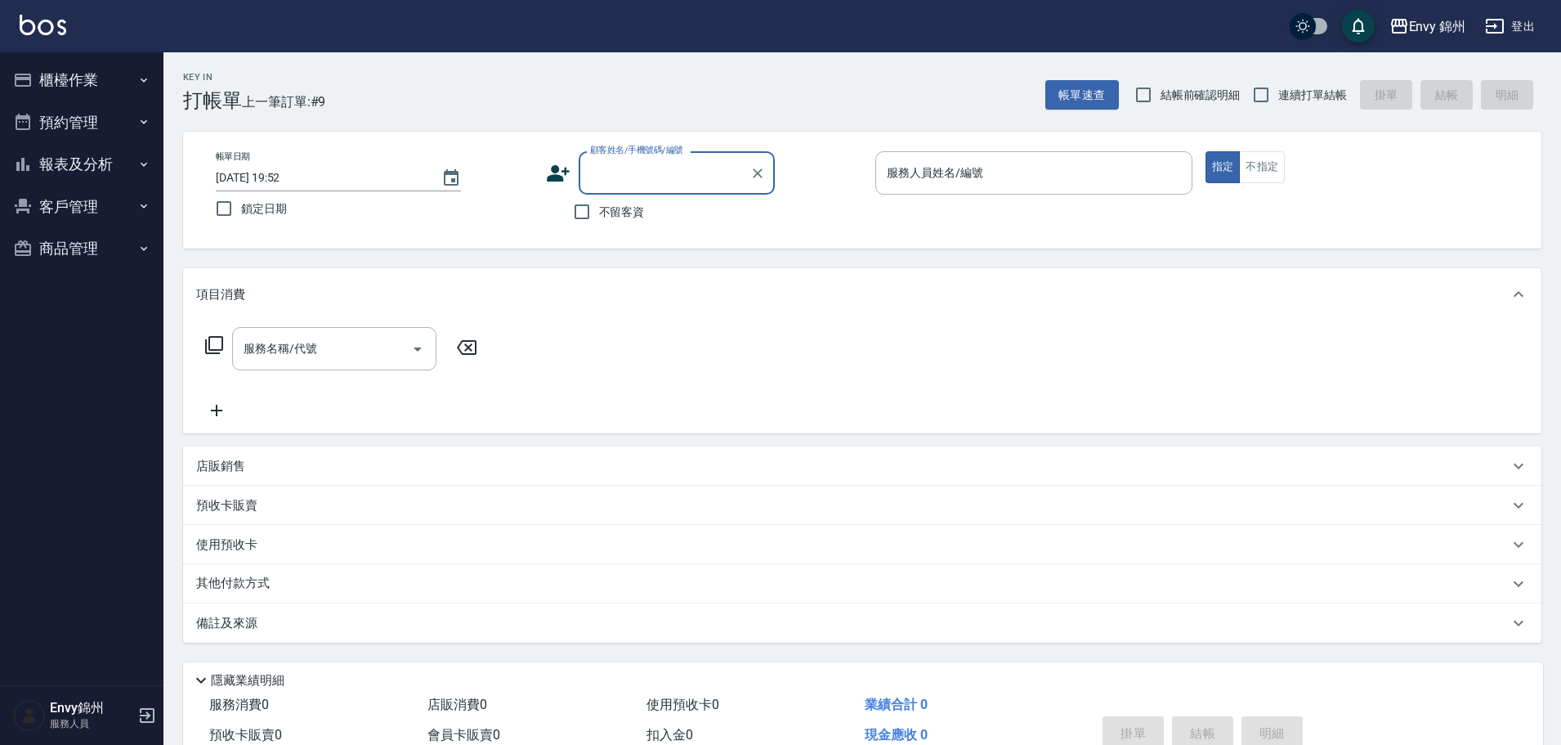
click at [567, 173] on icon at bounding box center [558, 173] width 25 height 25
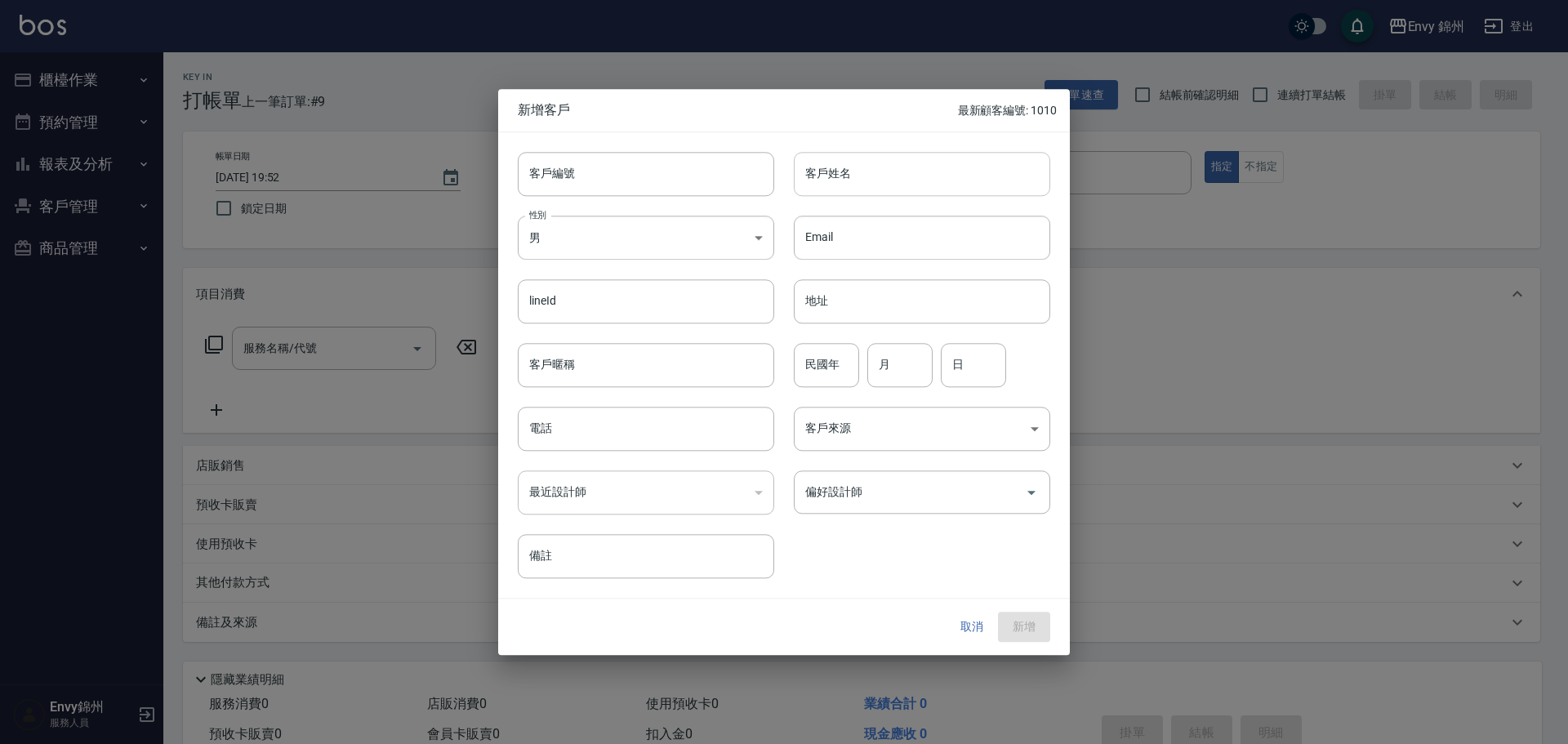
click at [902, 189] on input "客戶姓名" at bounding box center [922, 174] width 257 height 44
type input "EVA"
click at [610, 240] on body "Envy 錦州 登出 櫃檯作業 打帳單 帳單列表 現金收支登錄 材料自購登錄 每日結帳 排班表 現場電腦打卡 預約管理 預約管理 單日預約紀錄 單週預約紀錄 …" at bounding box center [784, 409] width 1568 height 819
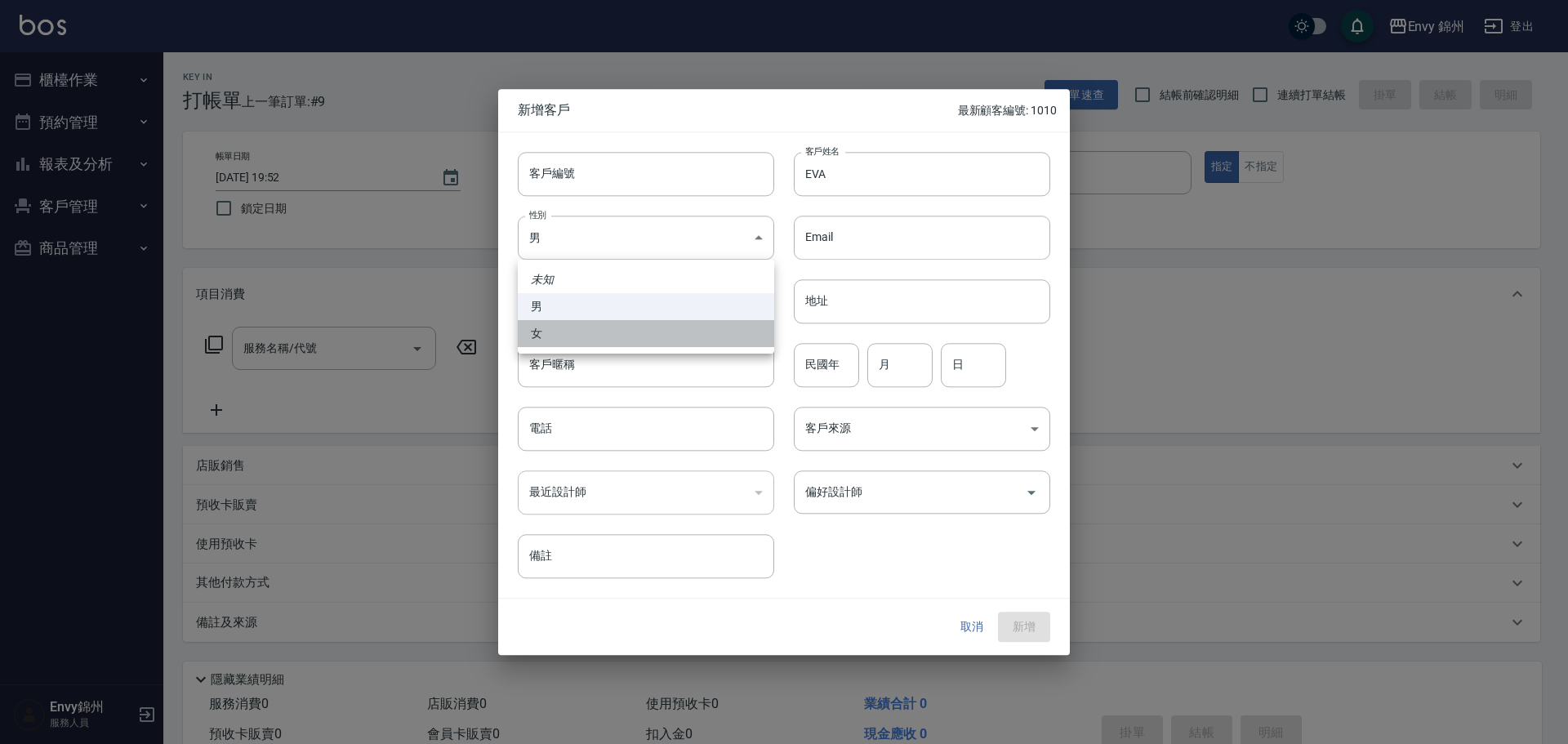
click at [588, 344] on li "女" at bounding box center [645, 333] width 257 height 27
type input "[DEMOGRAPHIC_DATA]"
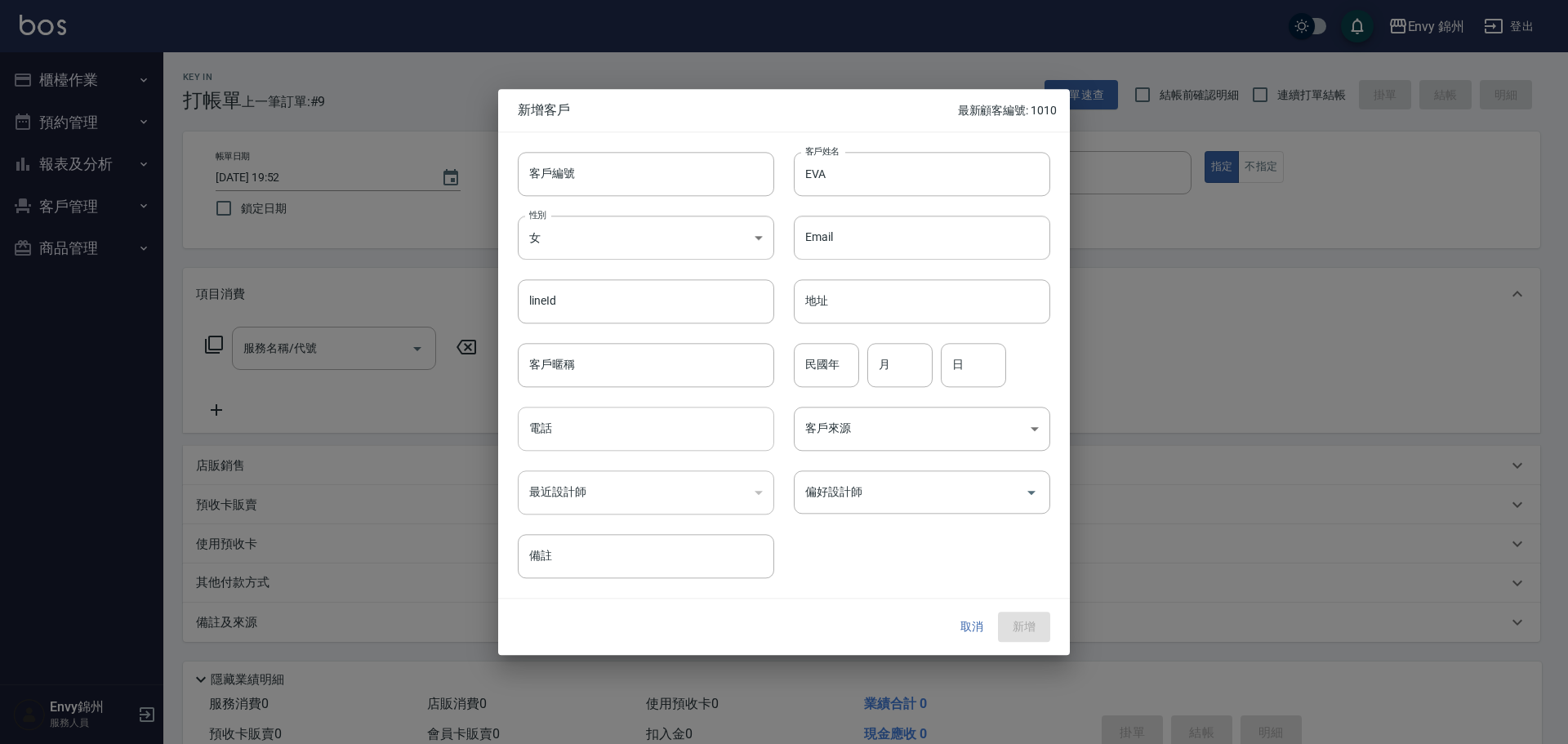
click at [553, 434] on input "電話" at bounding box center [645, 428] width 257 height 44
type input "0972189970"
click at [827, 411] on body "Envy 錦州 登出 櫃檯作業 打帳單 帳單列表 現金收支登錄 材料自購登錄 每日結帳 排班表 現場電腦打卡 預約管理 預約管理 單日預約紀錄 單週預約紀錄 …" at bounding box center [784, 409] width 1568 height 819
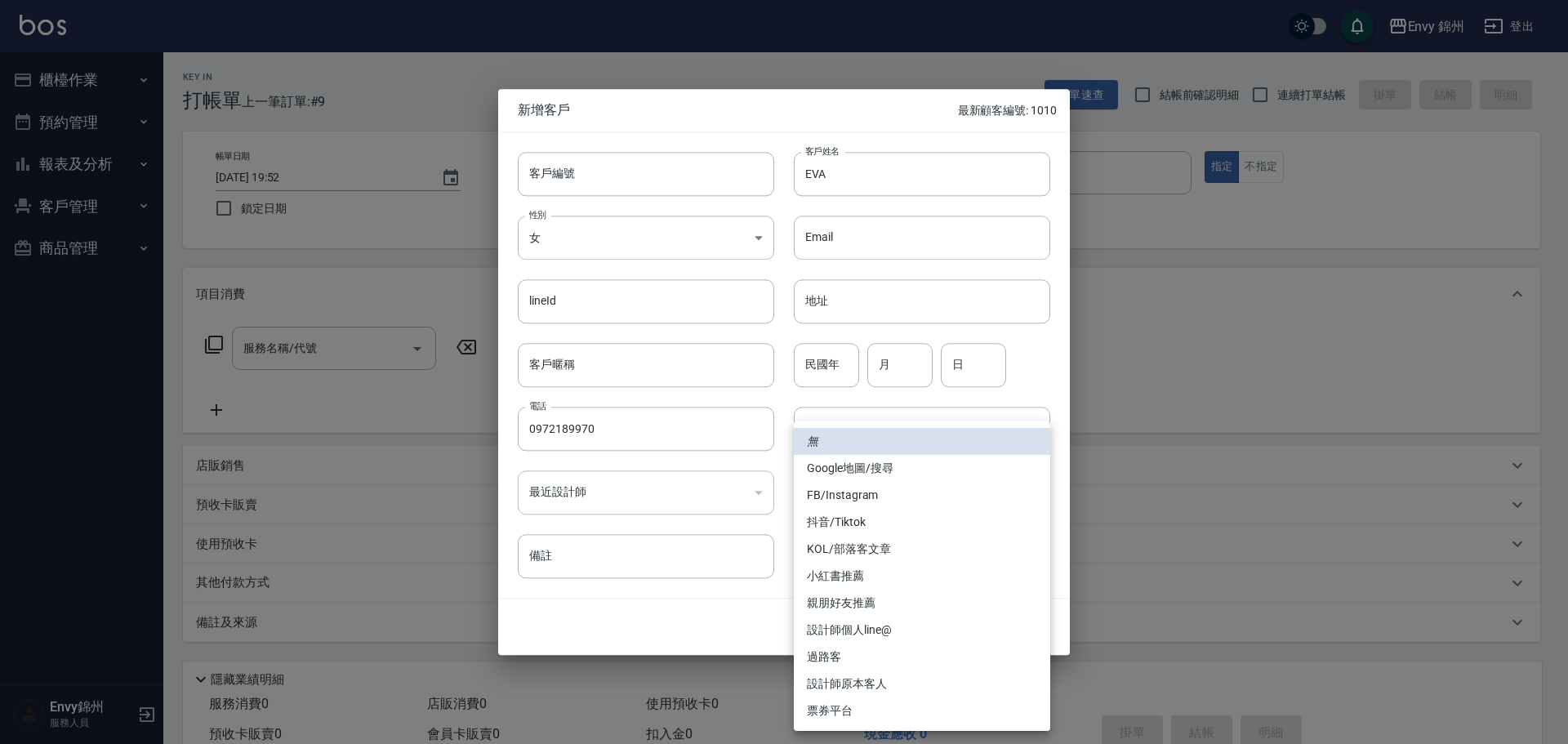
click at [839, 503] on li "FB/Instagram" at bounding box center [922, 494] width 257 height 27
type input "FB/Instagram"
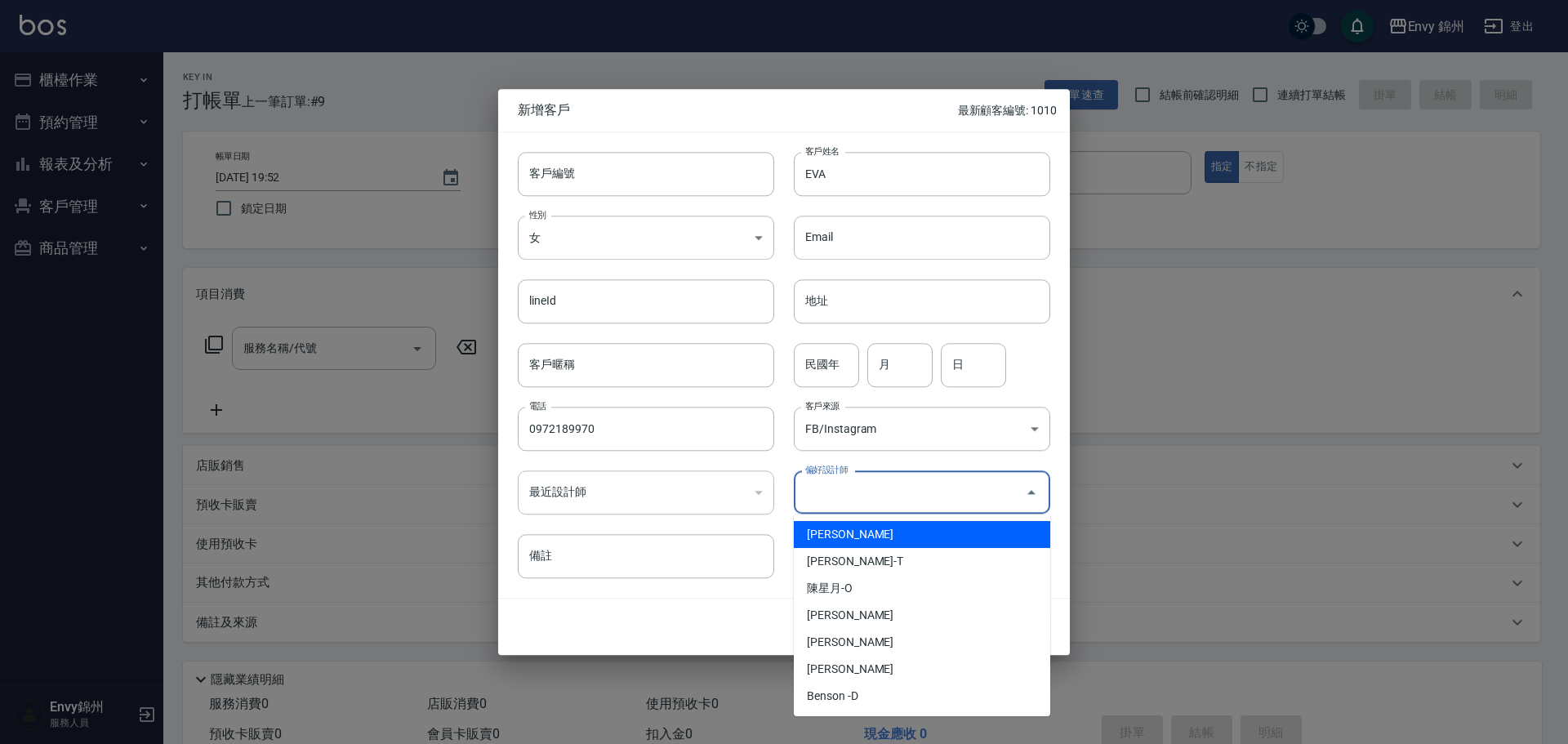
click at [882, 500] on input "偏好設計師" at bounding box center [909, 491] width 217 height 29
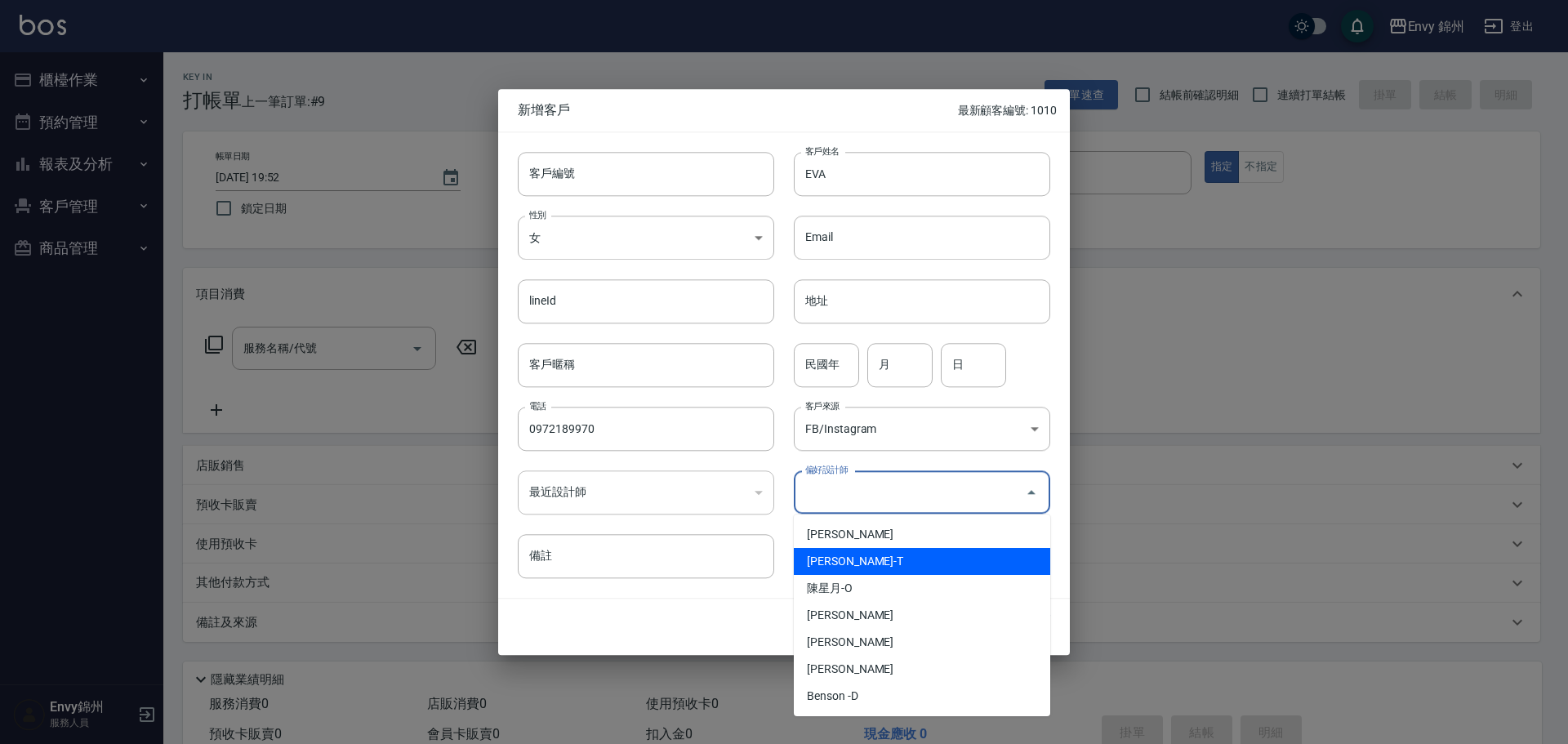
click at [859, 551] on li "潘昀廷-T" at bounding box center [922, 561] width 257 height 27
type input "[PERSON_NAME]"
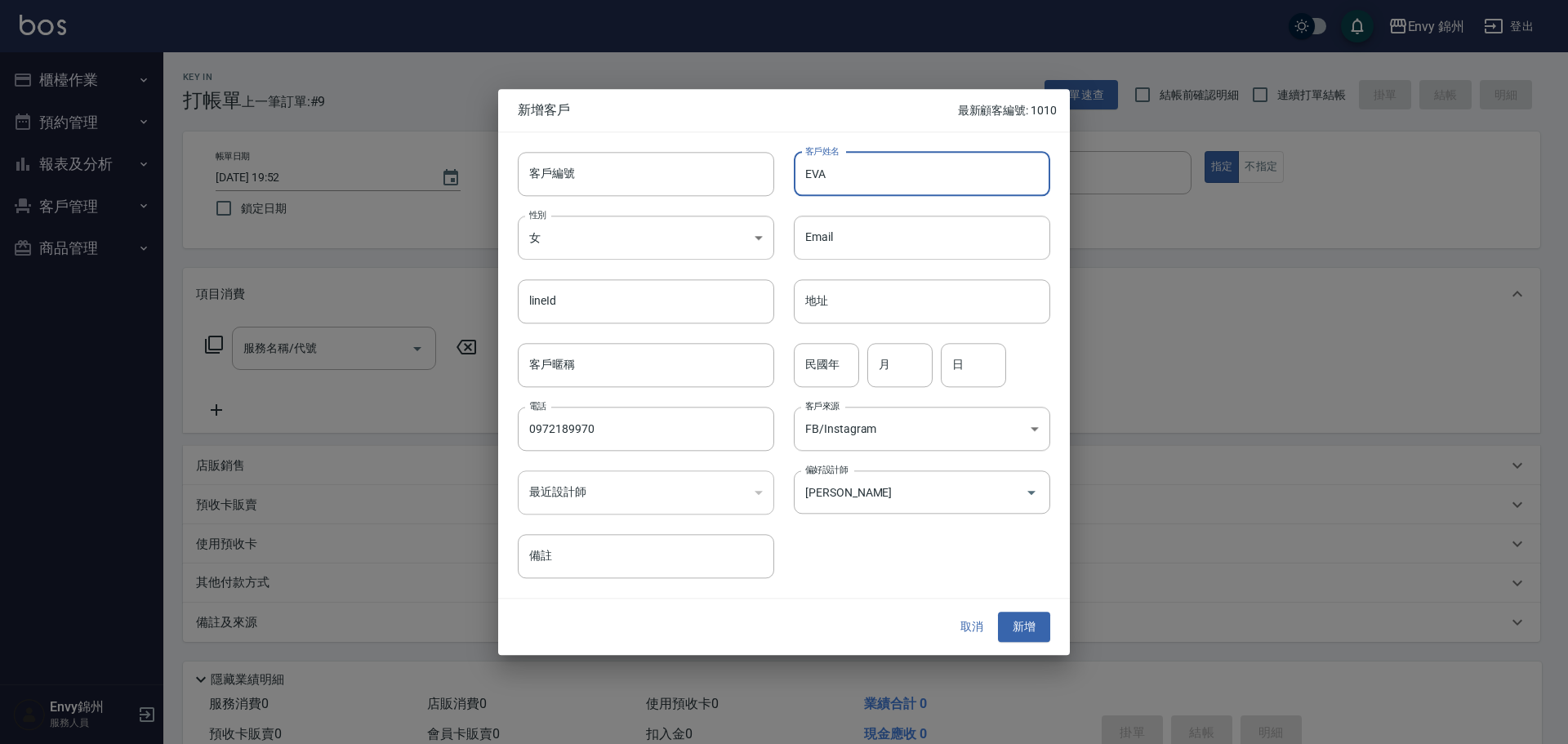
click at [875, 157] on input "EVA" at bounding box center [922, 174] width 257 height 44
click at [1017, 621] on button "新增" at bounding box center [1024, 627] width 52 height 30
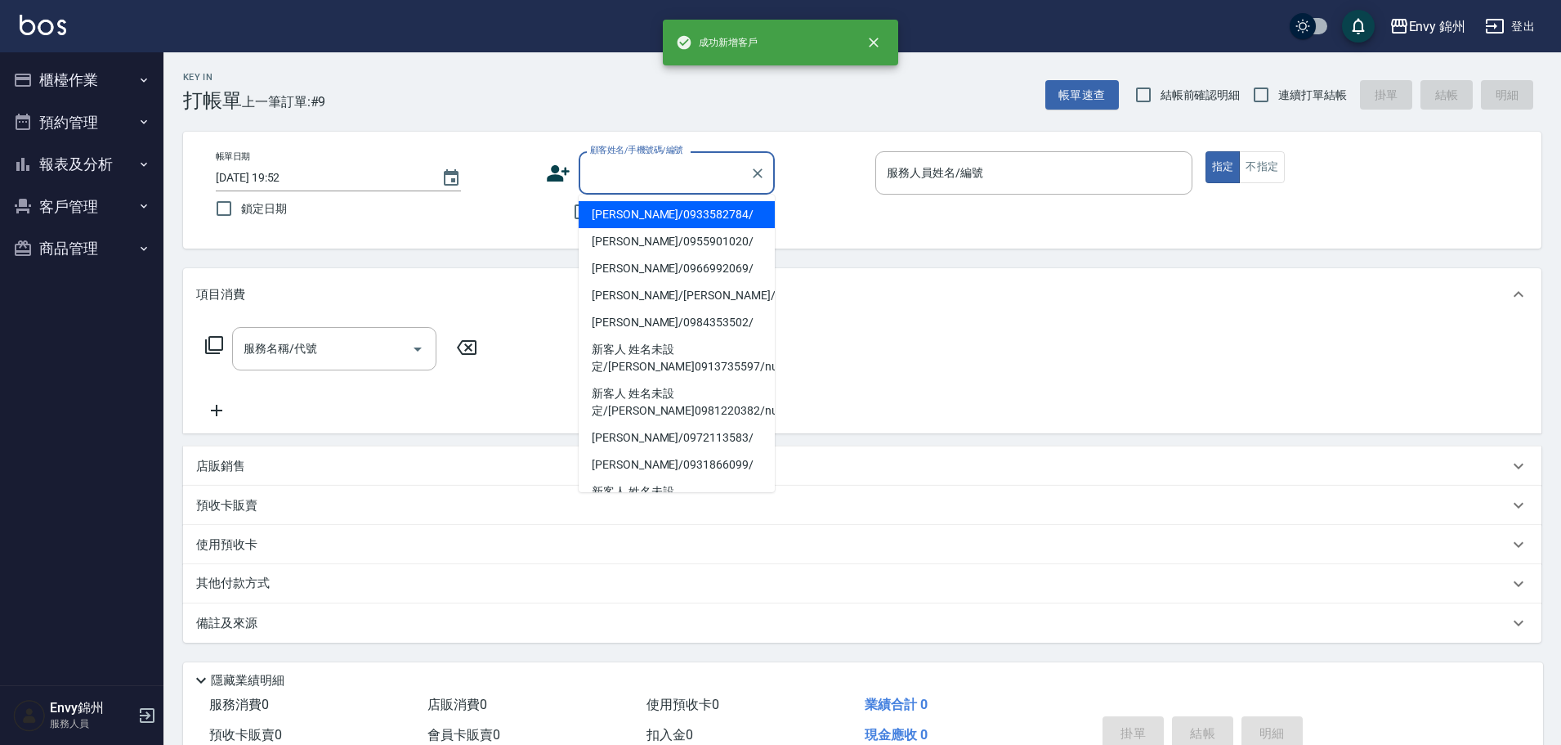
click at [719, 165] on input "顧客姓名/手機號碼/編號" at bounding box center [664, 173] width 157 height 29
paste input "EVA"
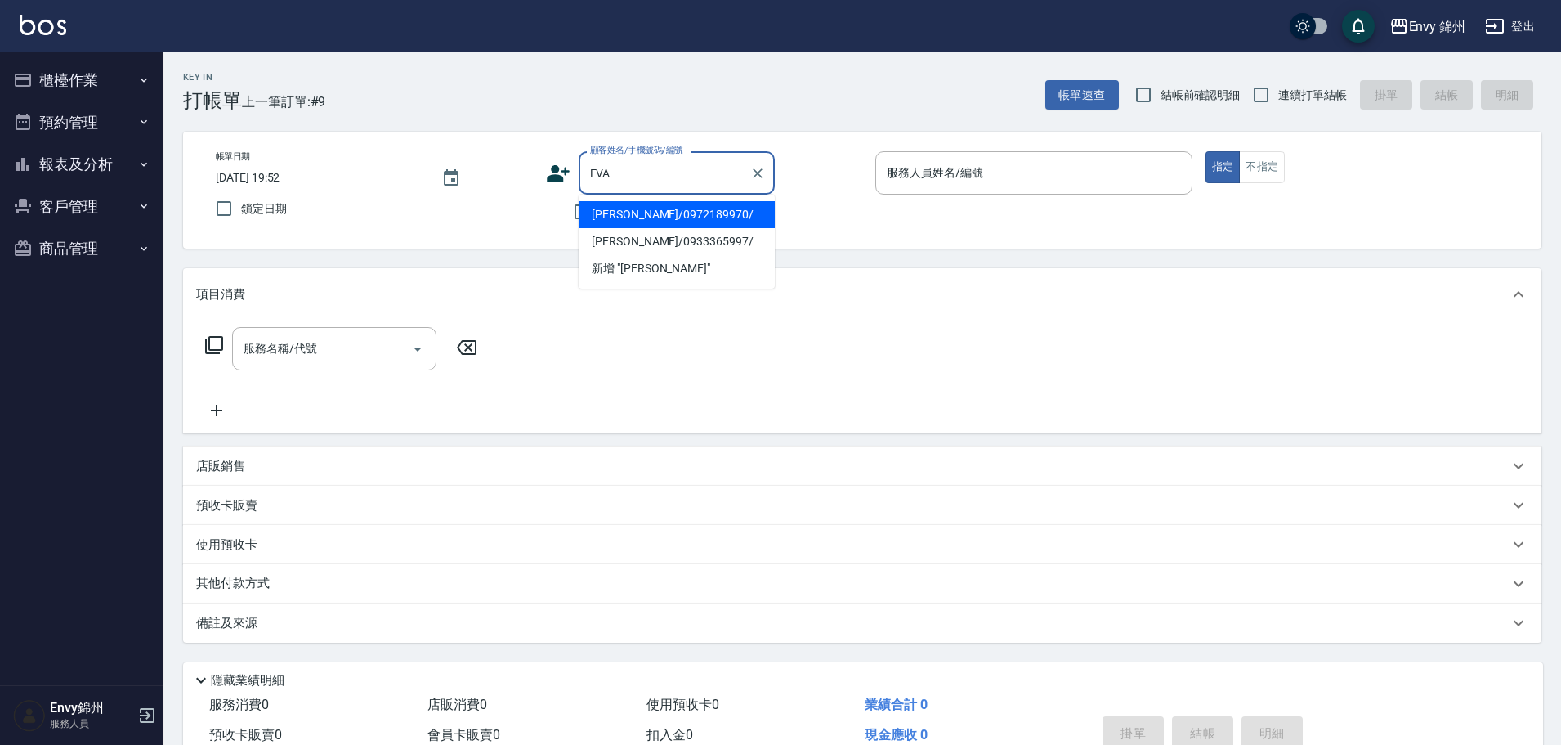
click at [679, 217] on li "EVA/0972189970/" at bounding box center [677, 214] width 196 height 27
type input "EVA/0972189970/"
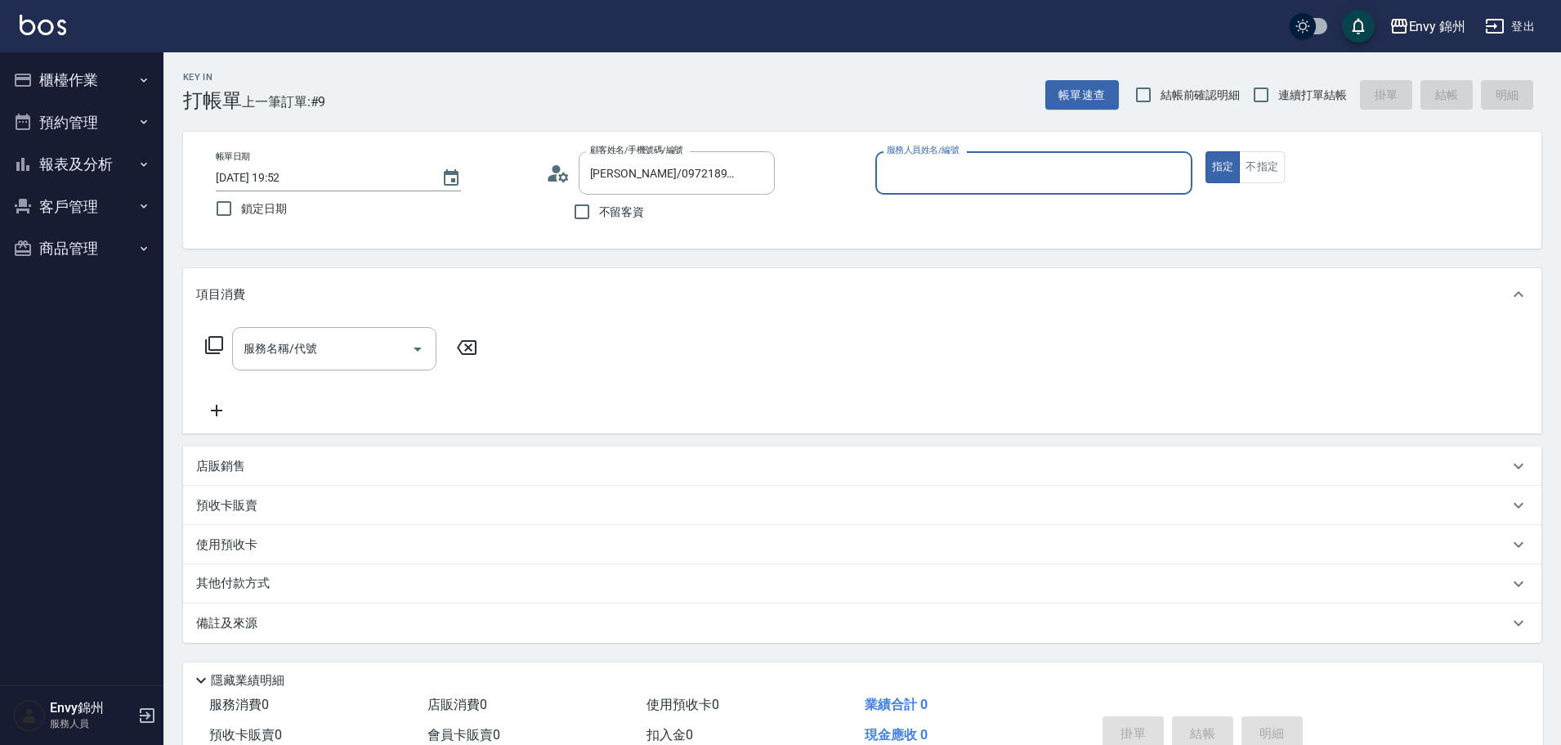
type input "Ting-T"
click at [359, 349] on input "服務名稱/代號" at bounding box center [322, 348] width 165 height 29
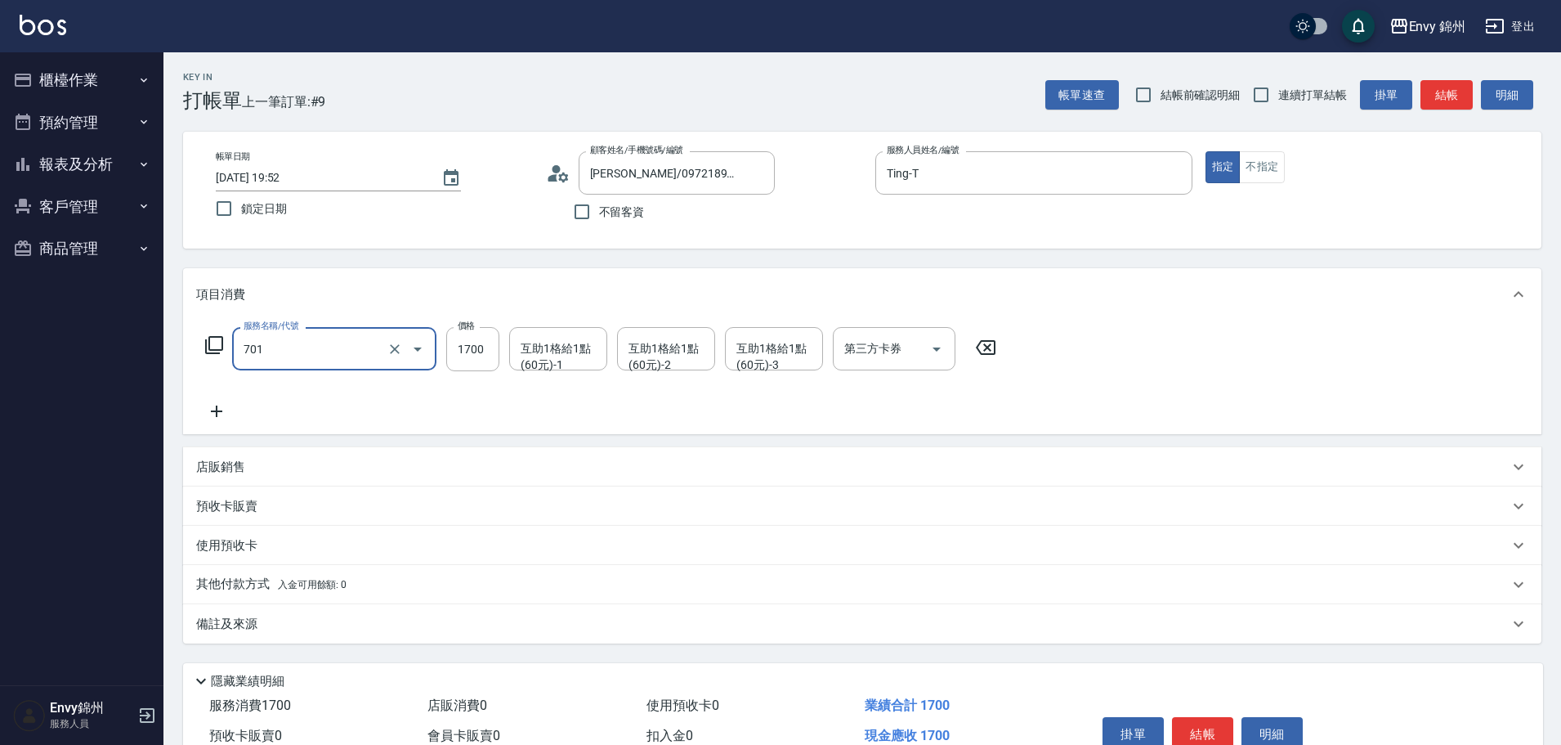
type input "701 染髮(701)"
type input "1080"
click at [266, 613] on div "備註及來源" at bounding box center [862, 623] width 1359 height 39
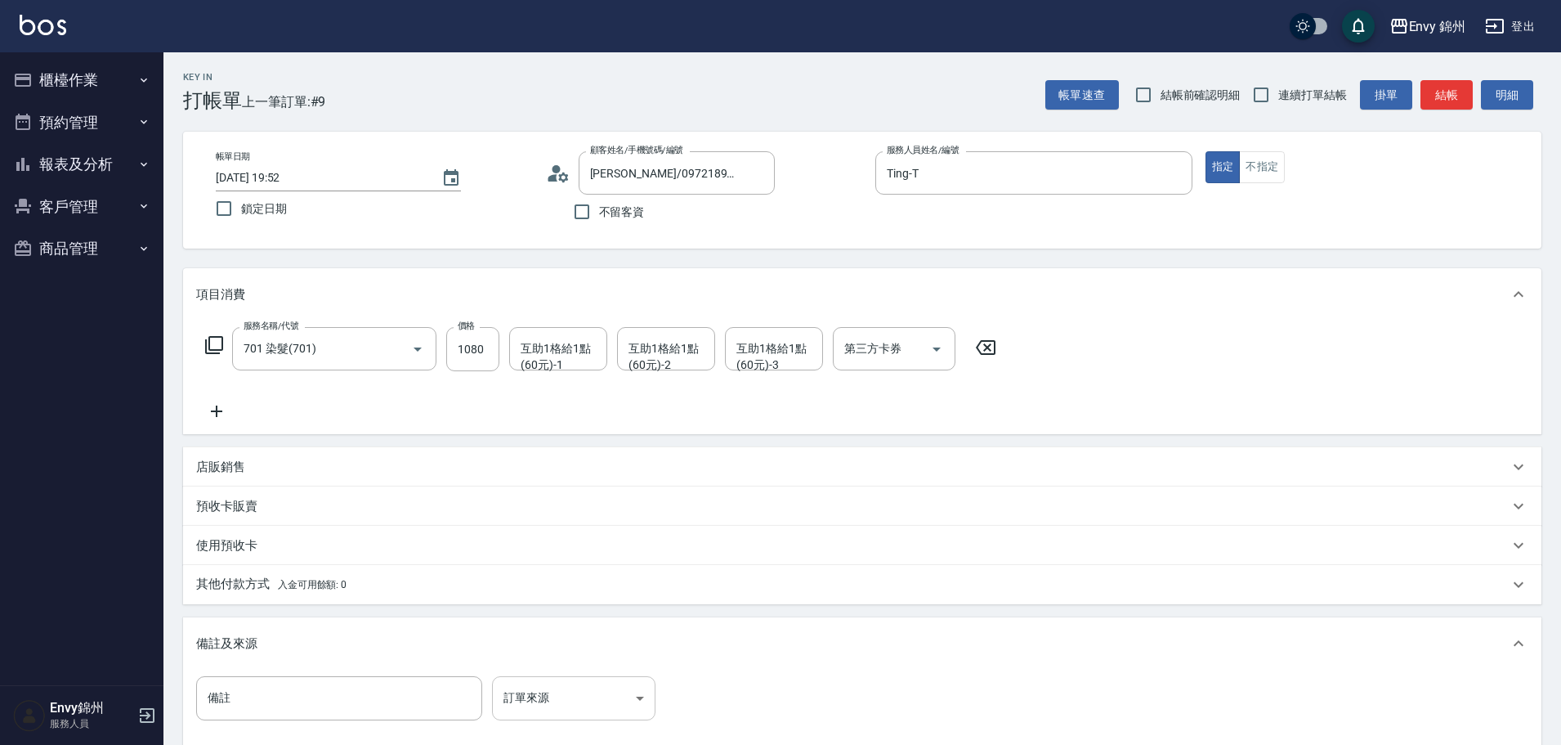
click at [555, 715] on body "Envy 錦州 登出 櫃檯作業 打帳單 帳單列表 現金收支登錄 材料自購登錄 每日結帳 排班表 現場電腦打卡 預約管理 預約管理 單日預約紀錄 單週預約紀錄 …" at bounding box center [780, 465] width 1561 height 930
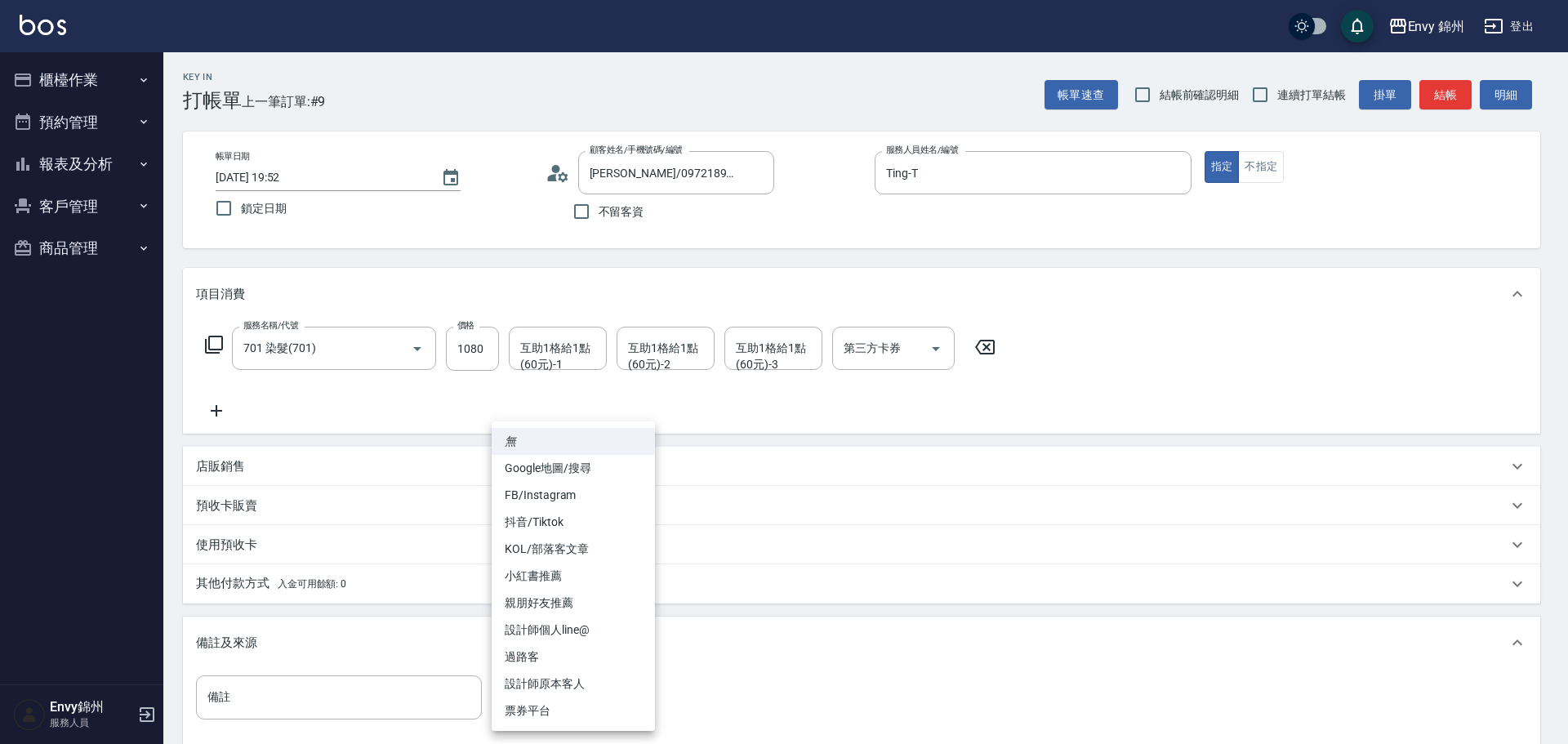
click at [570, 684] on li "設計師原本客人" at bounding box center [573, 683] width 164 height 27
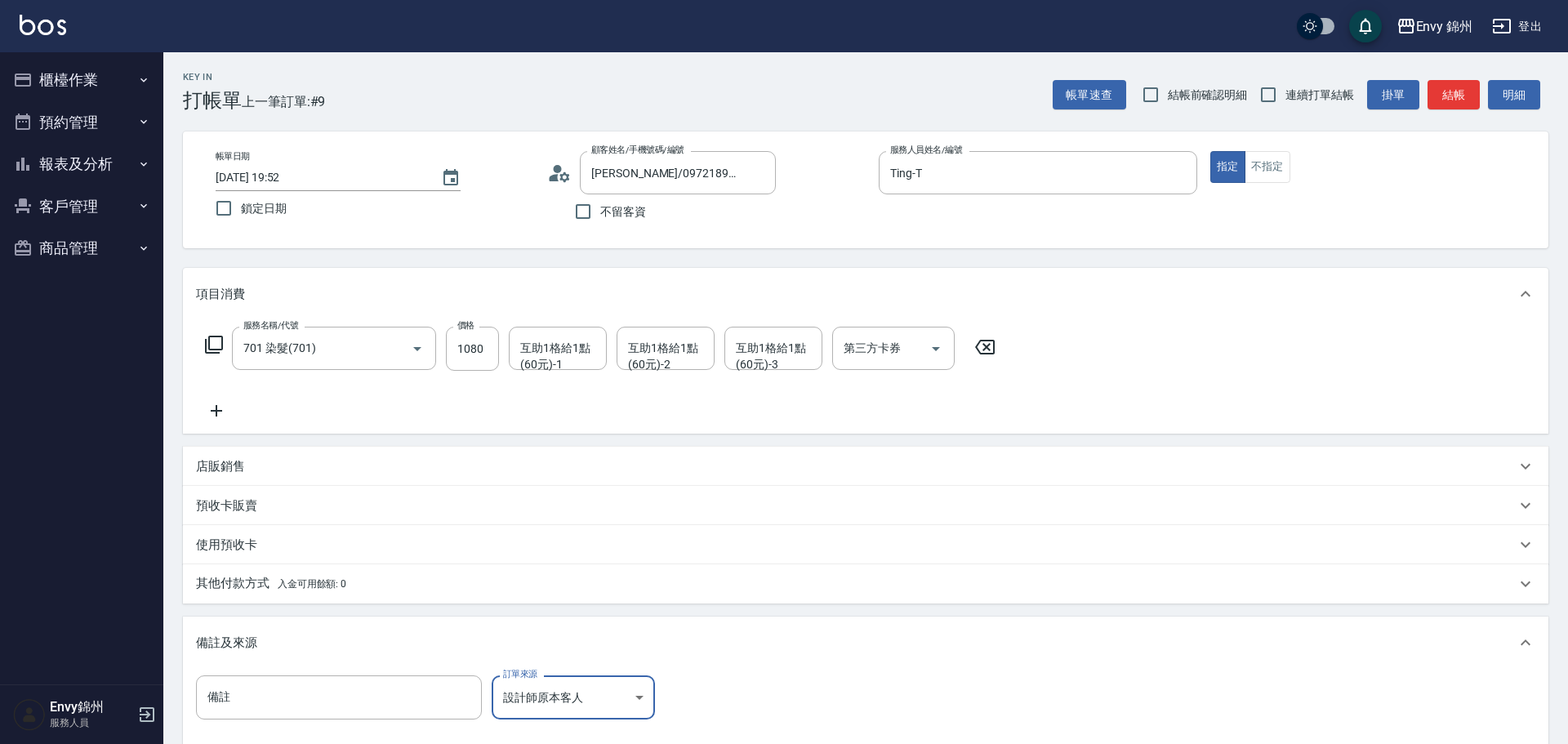
click at [560, 699] on body "Envy 錦州 登出 櫃檯作業 打帳單 帳單列表 現金收支登錄 材料自購登錄 每日結帳 排班表 現場電腦打卡 預約管理 預約管理 單日預約紀錄 單週預約紀錄 …" at bounding box center [784, 464] width 1568 height 929
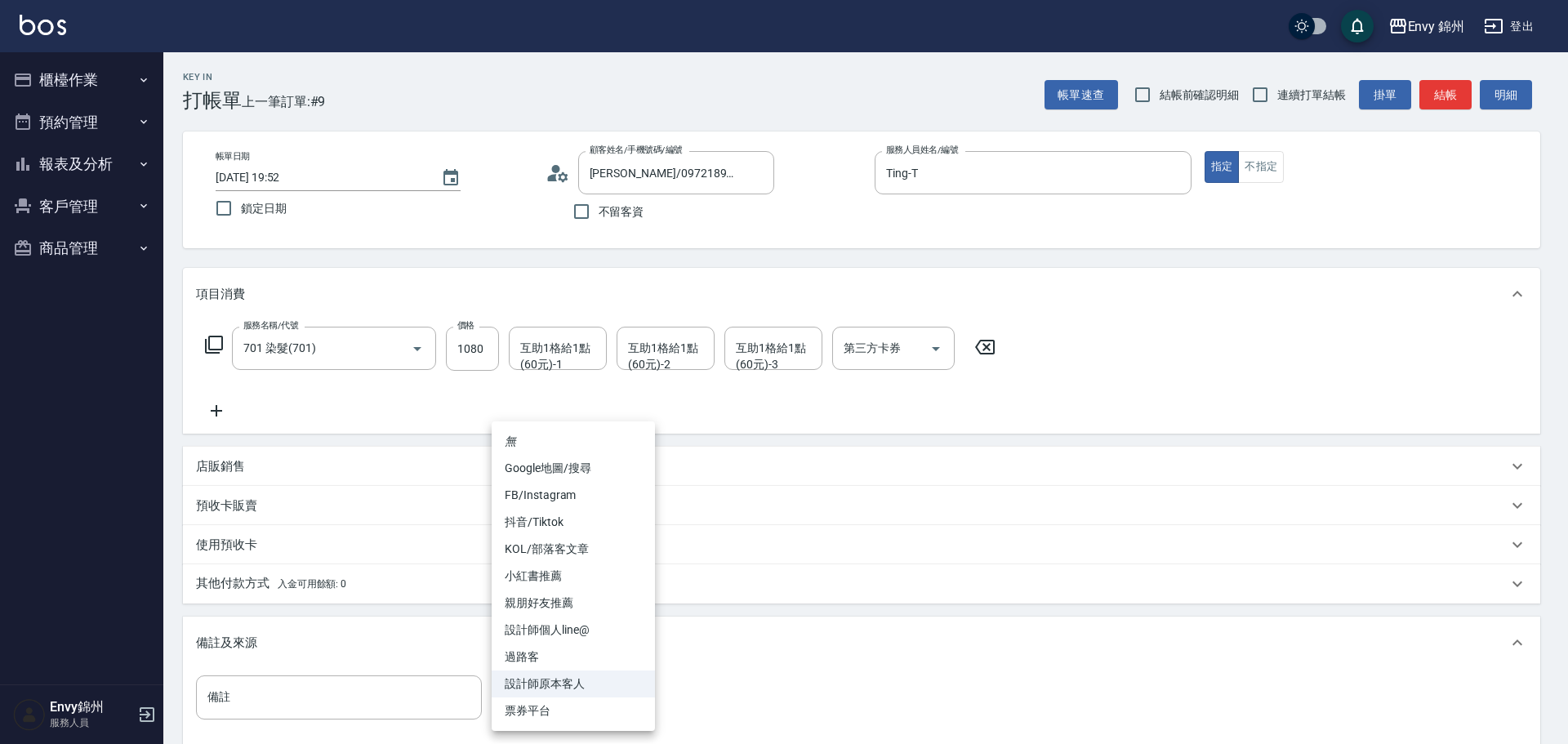
click at [571, 492] on li "FB/Instagram" at bounding box center [573, 494] width 164 height 27
type input "FB/Instagram"
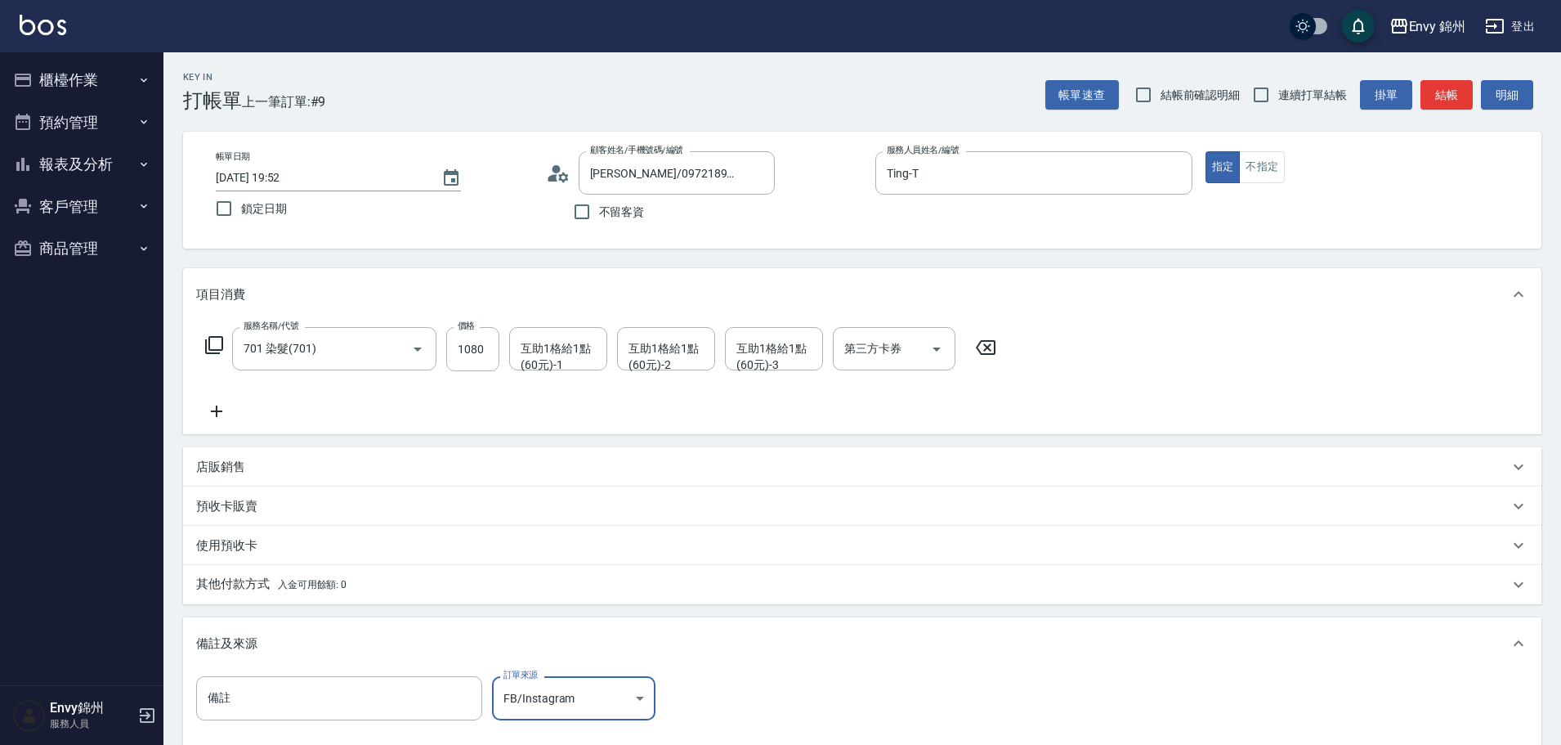
scroll to position [193, 0]
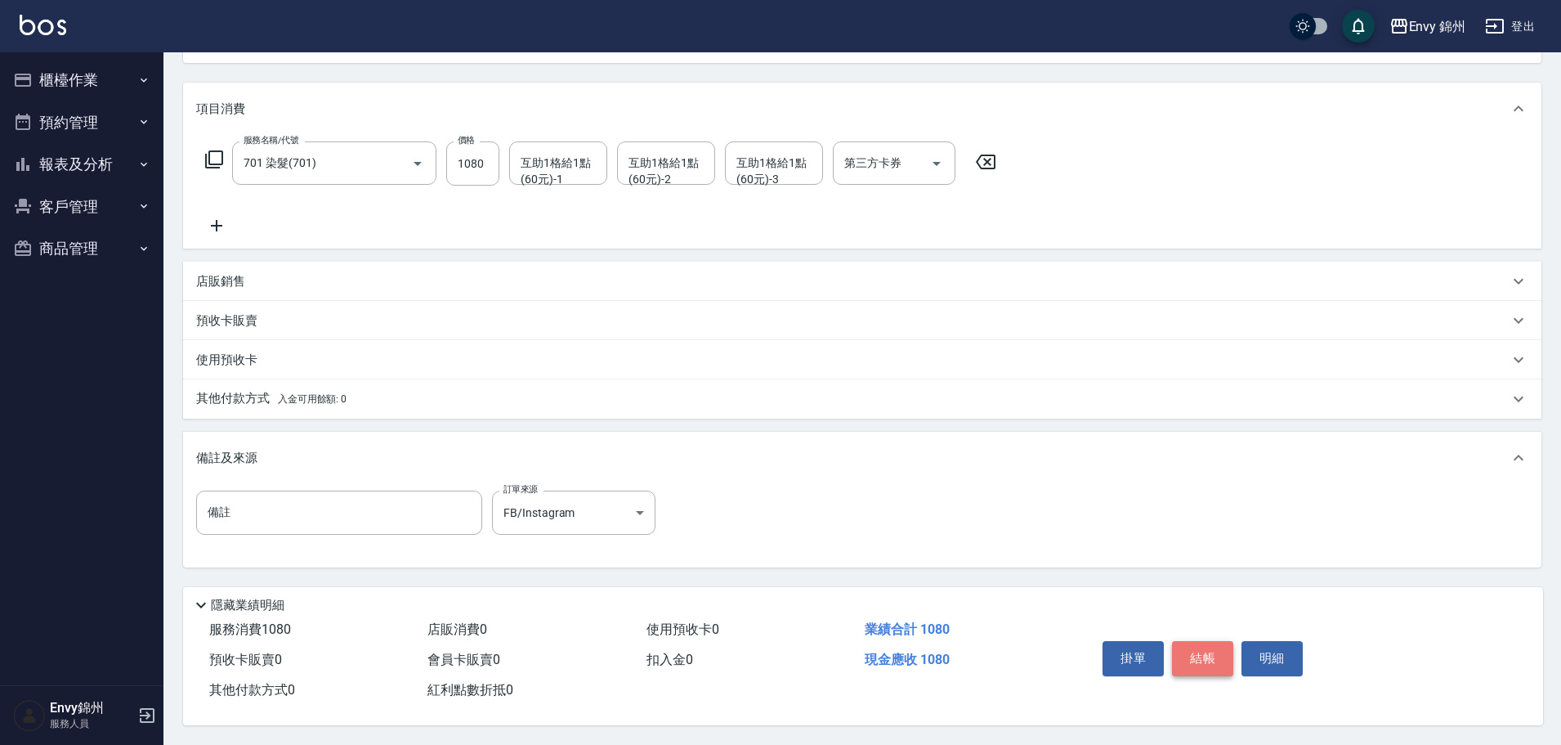
click at [1209, 644] on button "結帳" at bounding box center [1202, 658] width 61 height 34
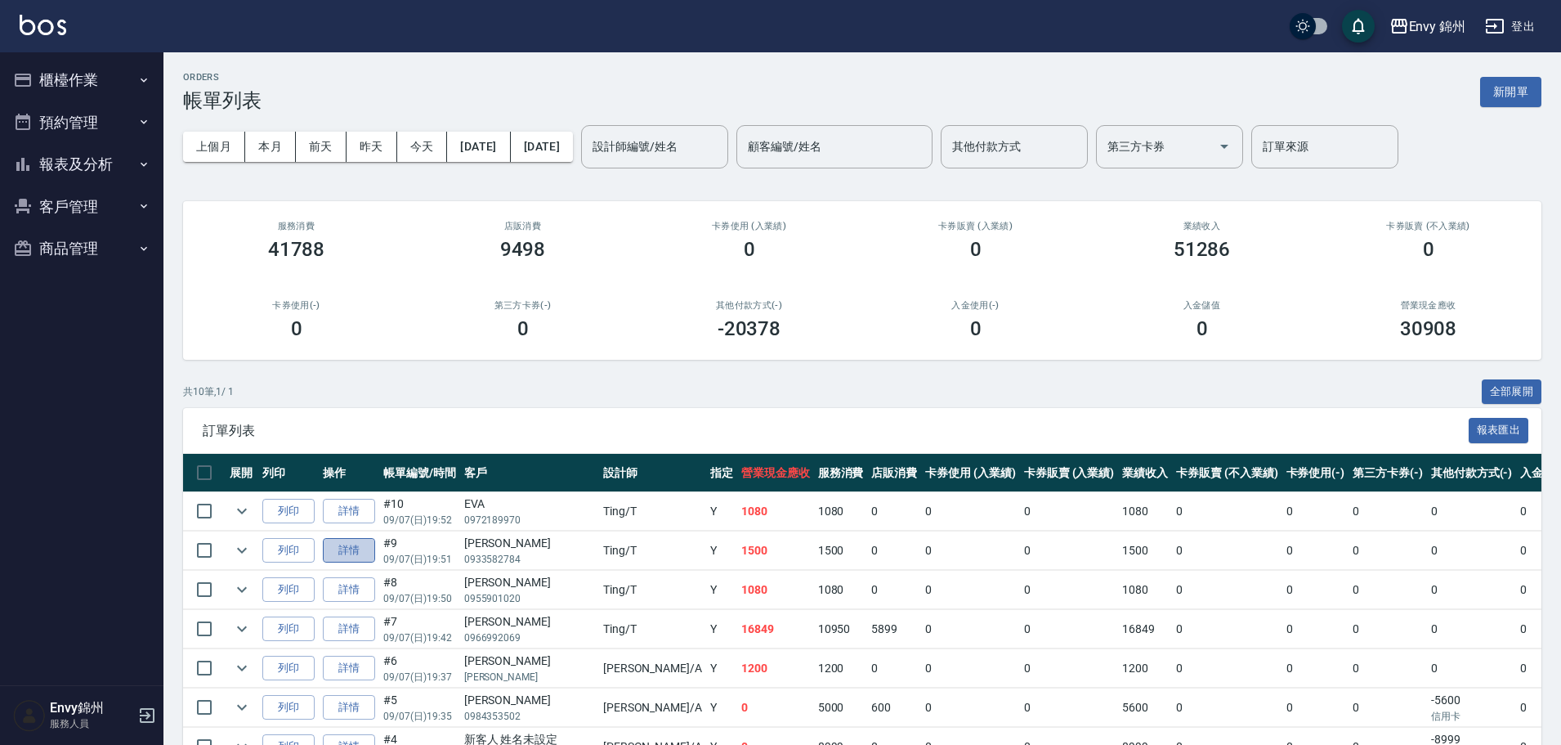
click at [352, 545] on link "詳情" at bounding box center [349, 550] width 52 height 25
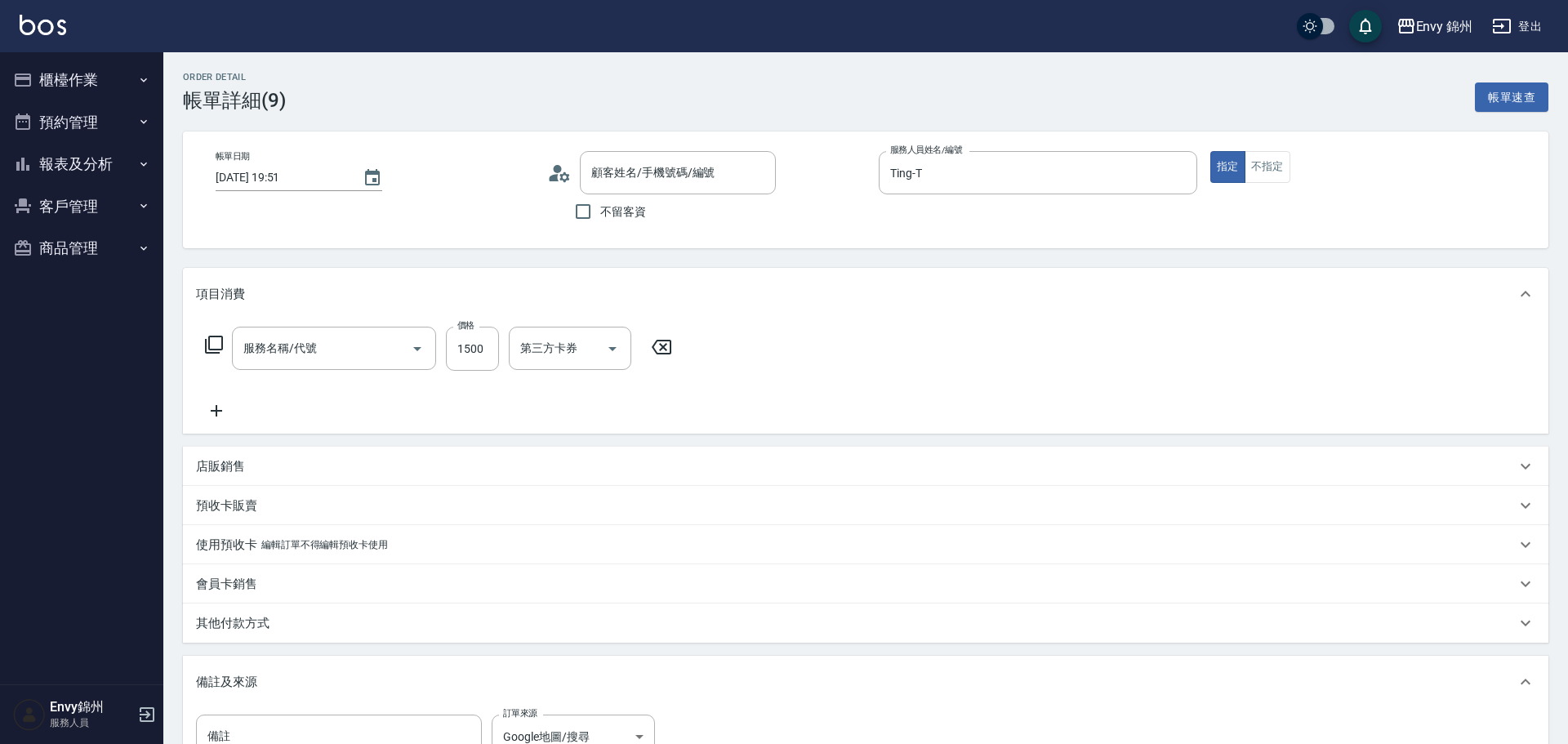
type input "2025/09/07 19:51"
type input "Ting-T"
type input "Google地圖/搜尋"
type input "鄭凱藍/0933582784/"
type input "701 染髮(701)"
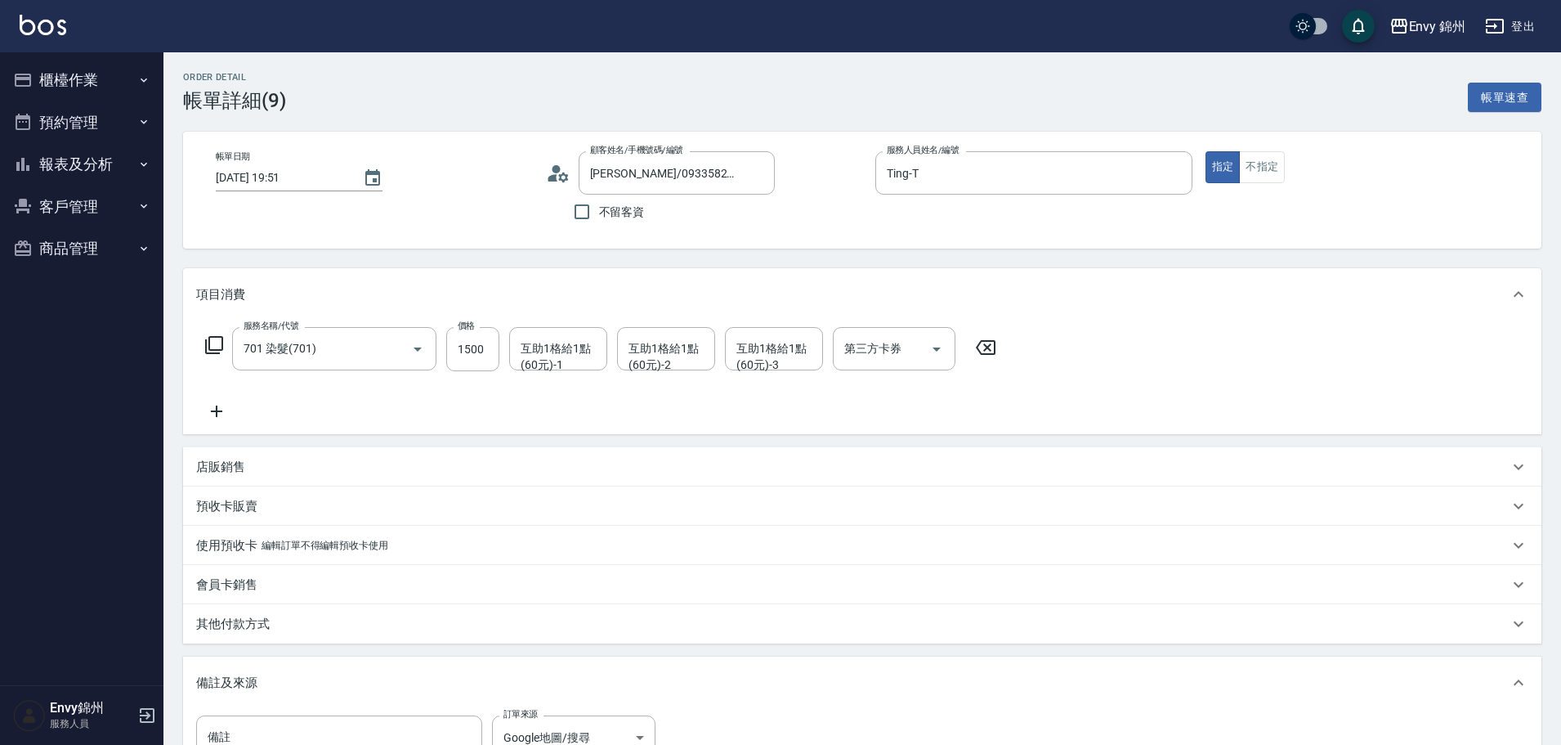
click at [270, 617] on div "其他付款方式" at bounding box center [852, 624] width 1313 height 17
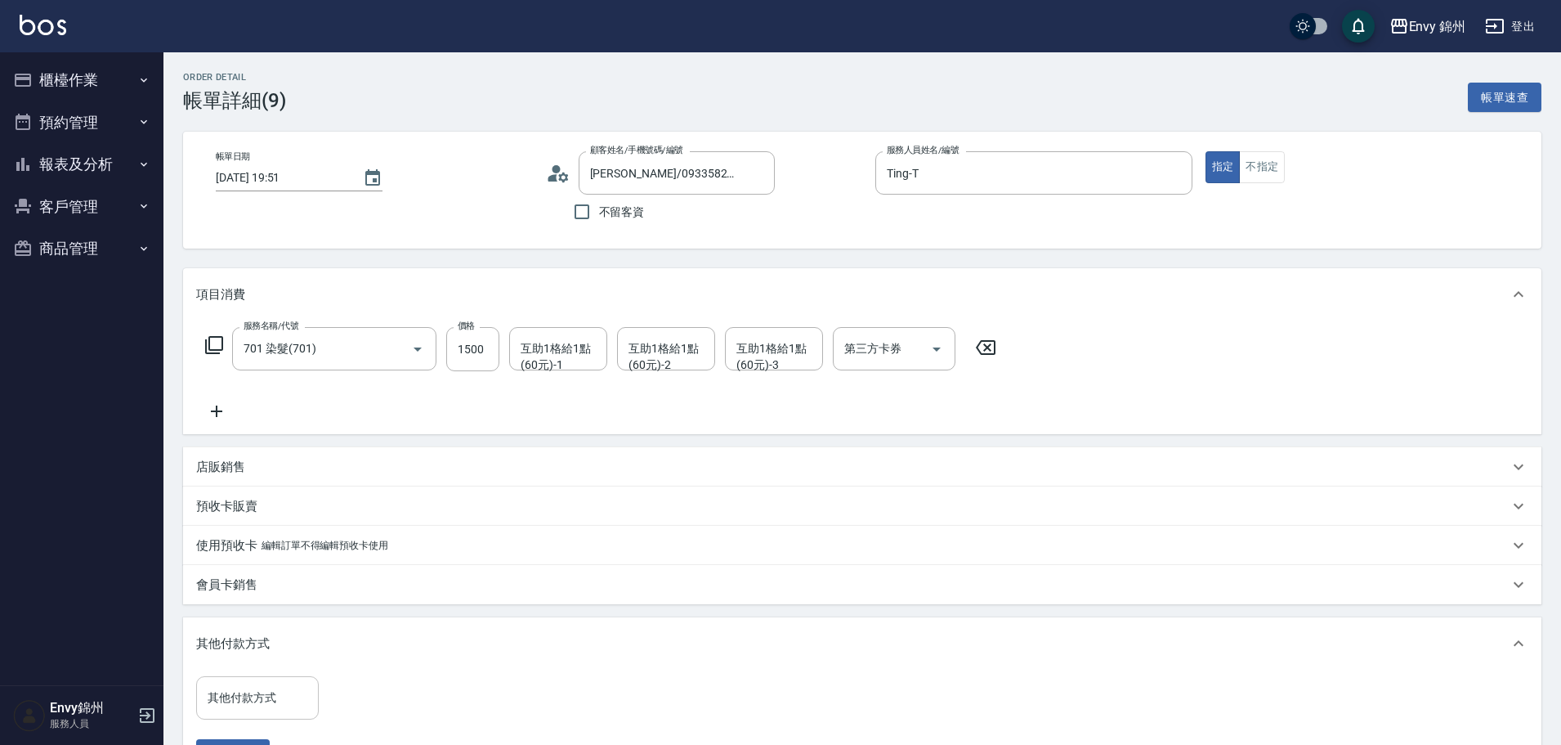
click at [260, 698] on input "其他付款方式" at bounding box center [258, 697] width 108 height 29
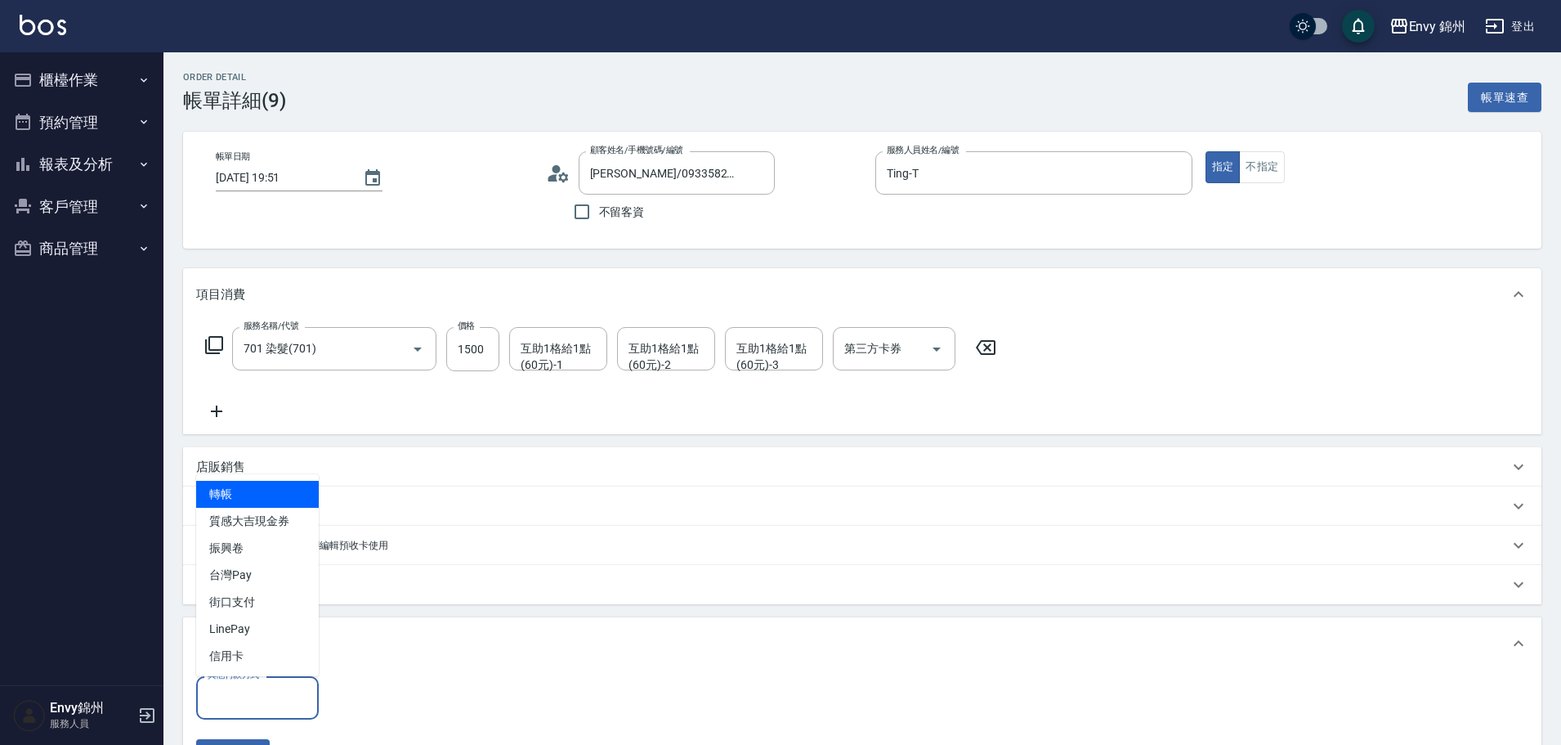
click at [252, 491] on span "轉帳" at bounding box center [257, 494] width 123 height 27
type input "轉帳"
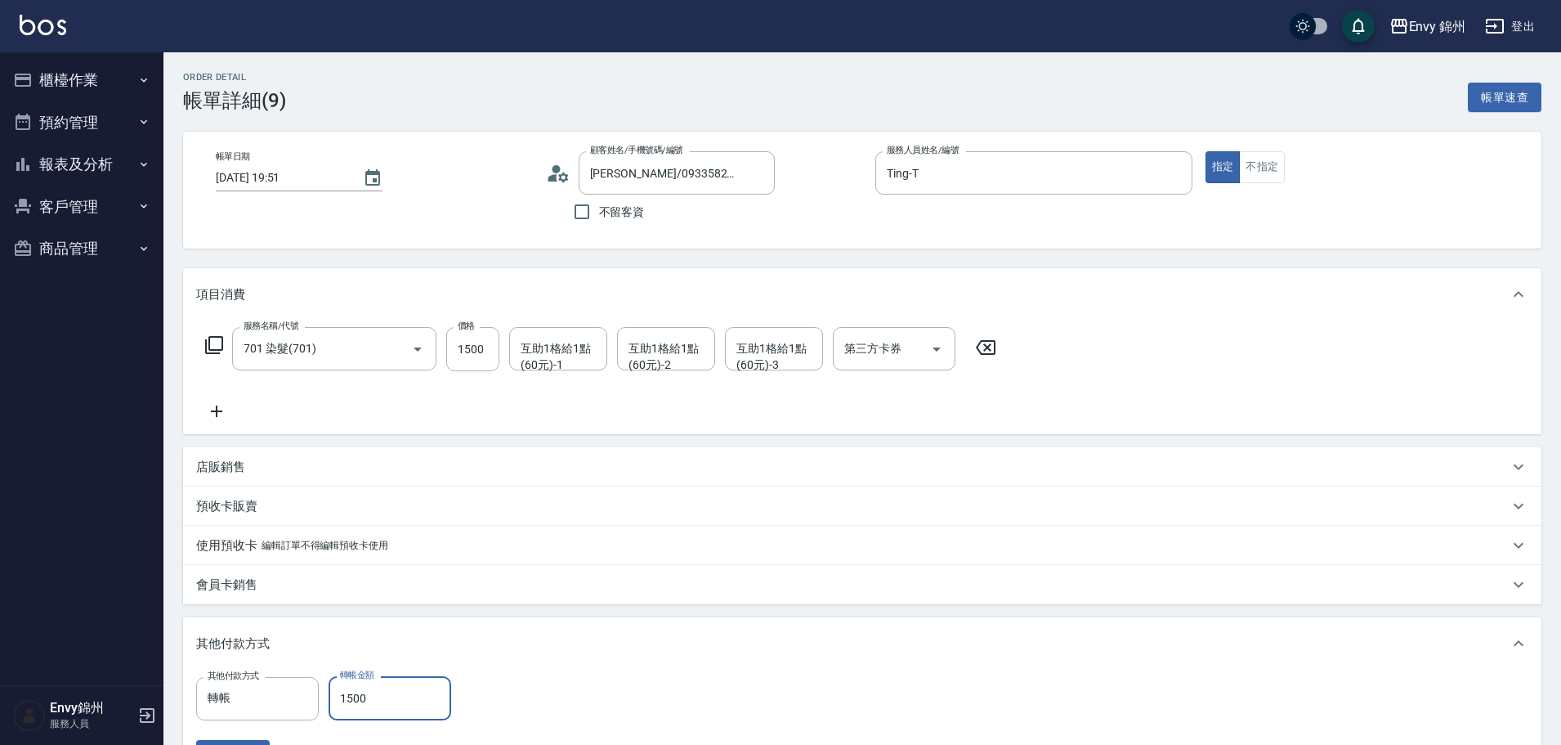
scroll to position [327, 0]
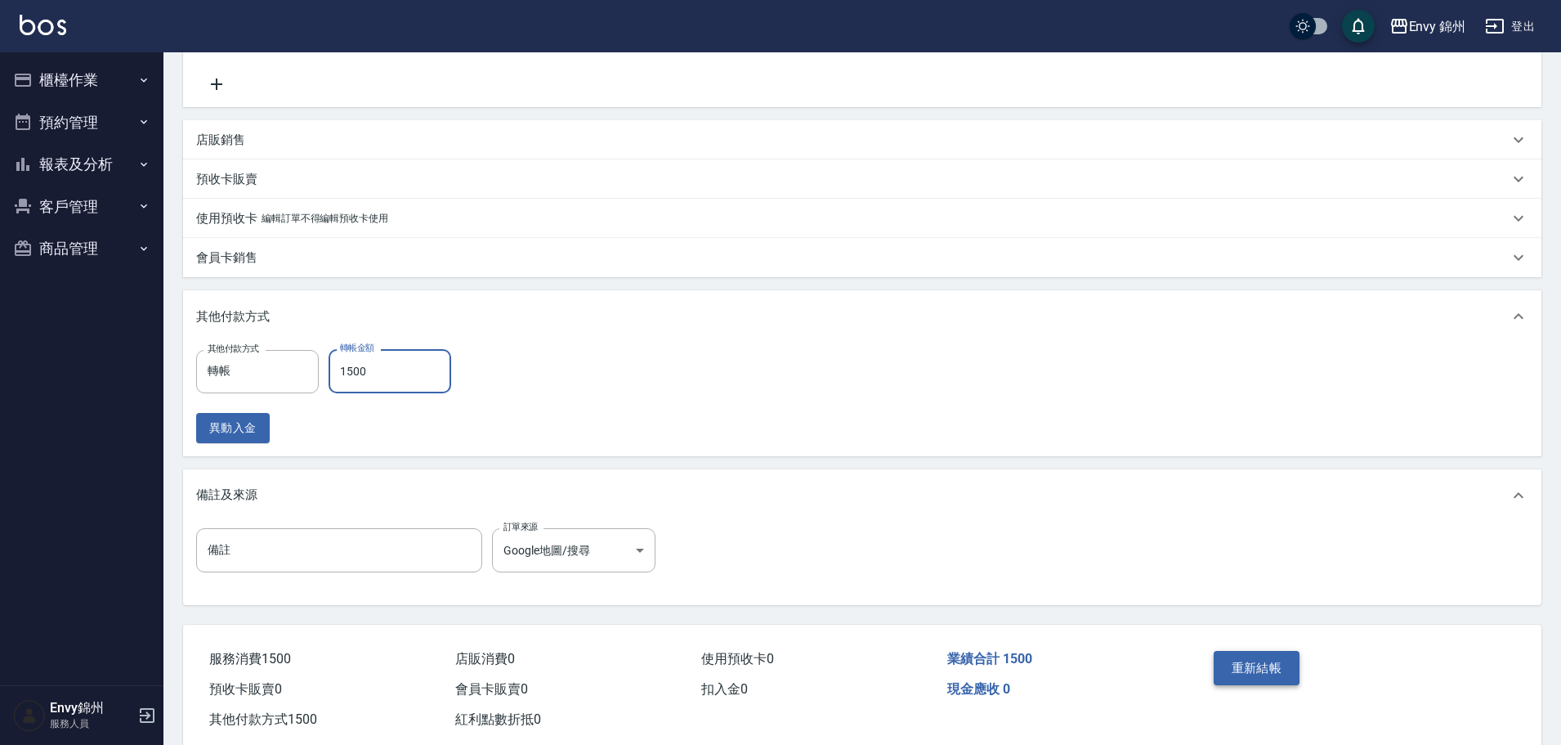
type input "1500"
click at [1248, 674] on button "重新結帳" at bounding box center [1257, 668] width 87 height 34
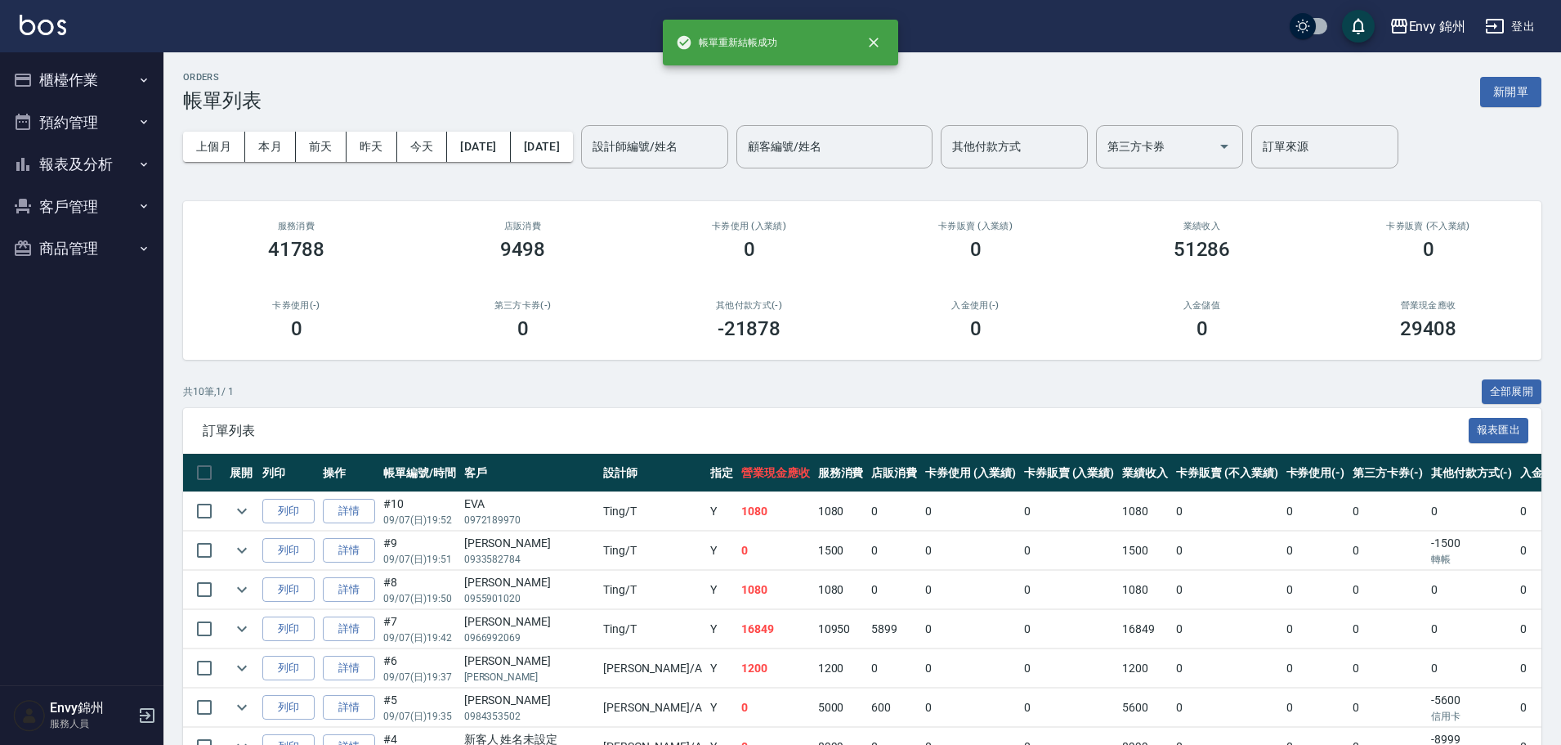
click at [105, 80] on button "櫃檯作業" at bounding box center [82, 80] width 150 height 43
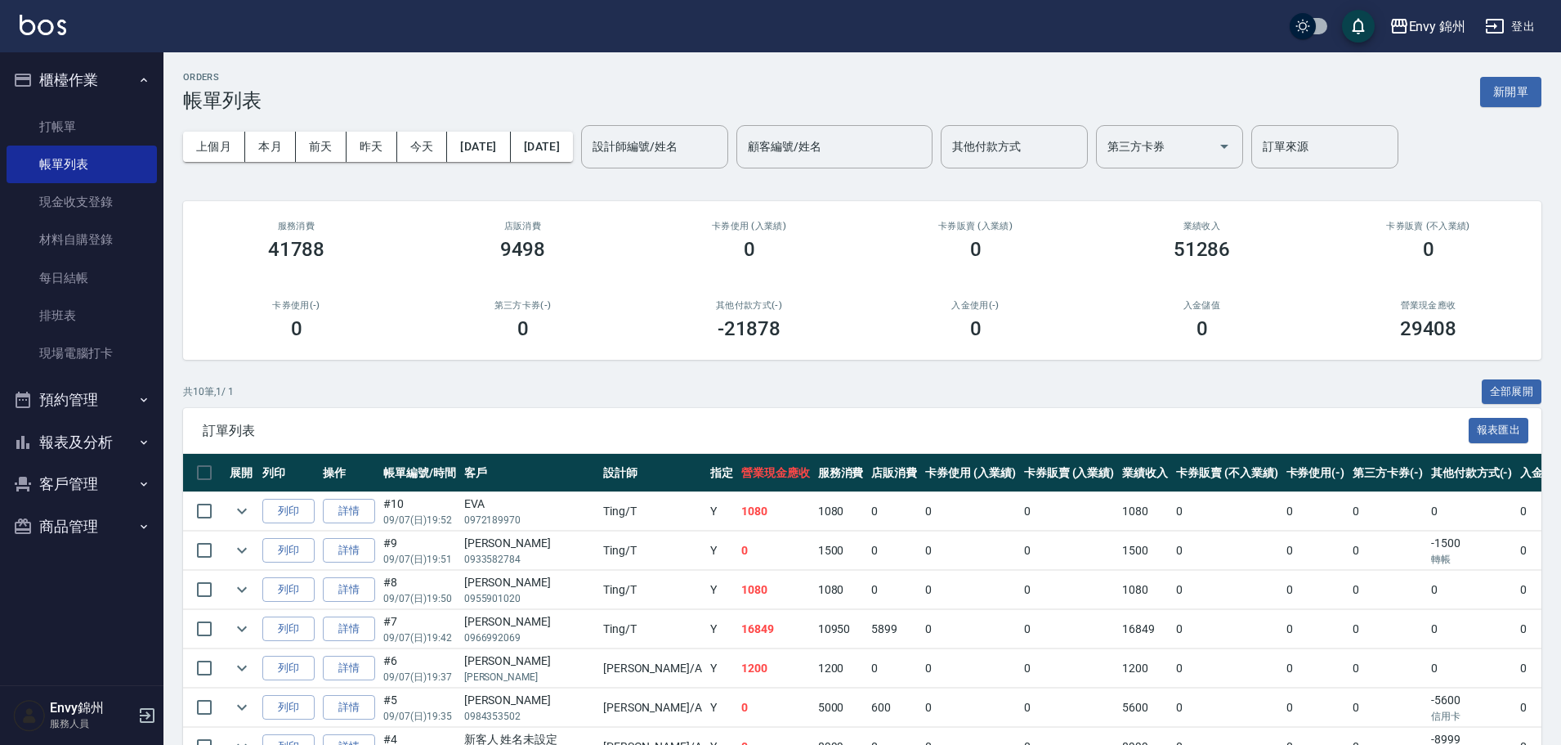
click at [61, 434] on ul "櫃檯作業 打帳單 帳單列表 現金收支登錄 材料自購登錄 每日結帳 排班表 現場電腦打卡 預約管理 預約管理 單日預約紀錄 單週預約紀錄 報表及分析 報表目錄 …" at bounding box center [82, 302] width 150 height 501
click at [106, 187] on link "現金收支登錄" at bounding box center [82, 202] width 150 height 38
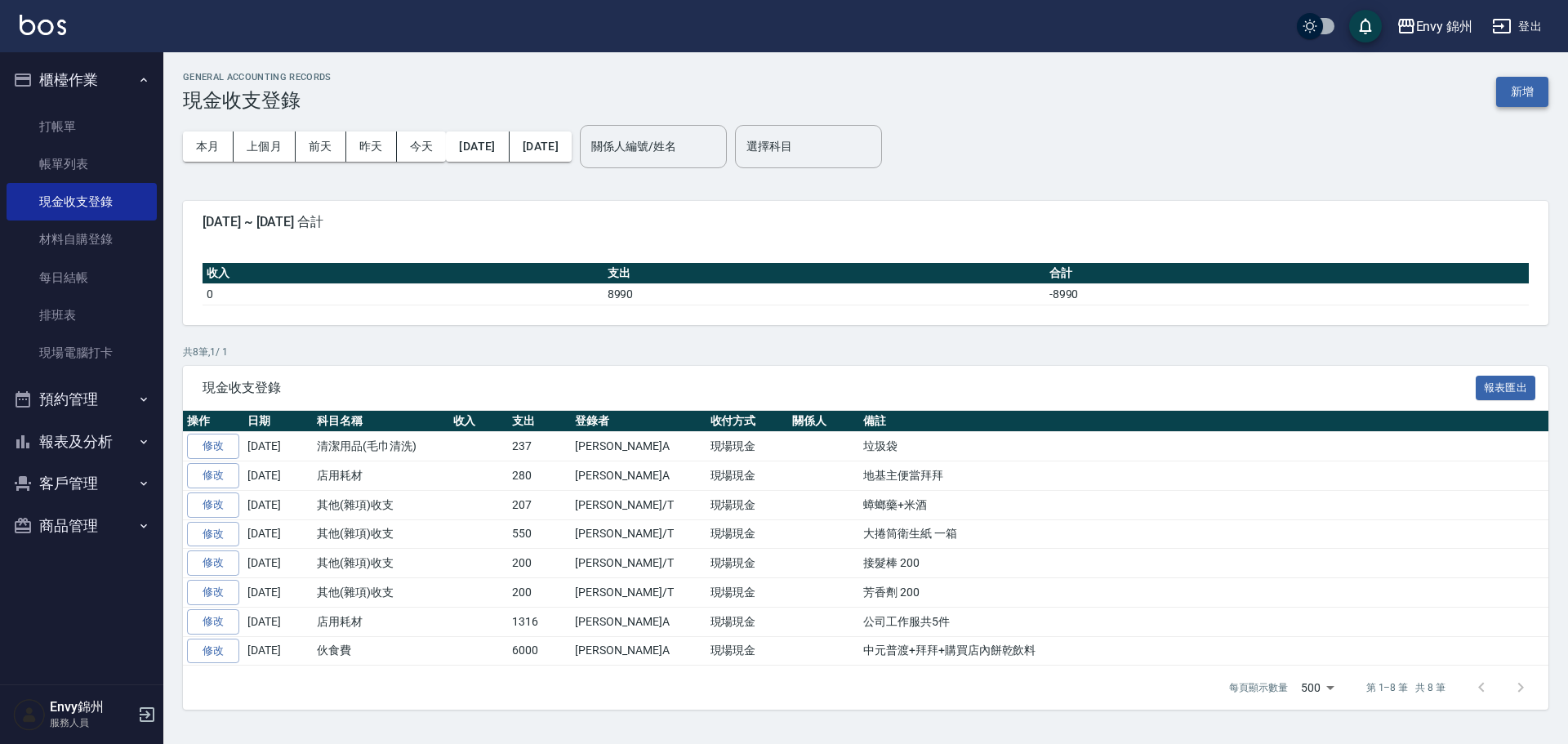
click at [1523, 78] on button "新增" at bounding box center [1522, 92] width 52 height 30
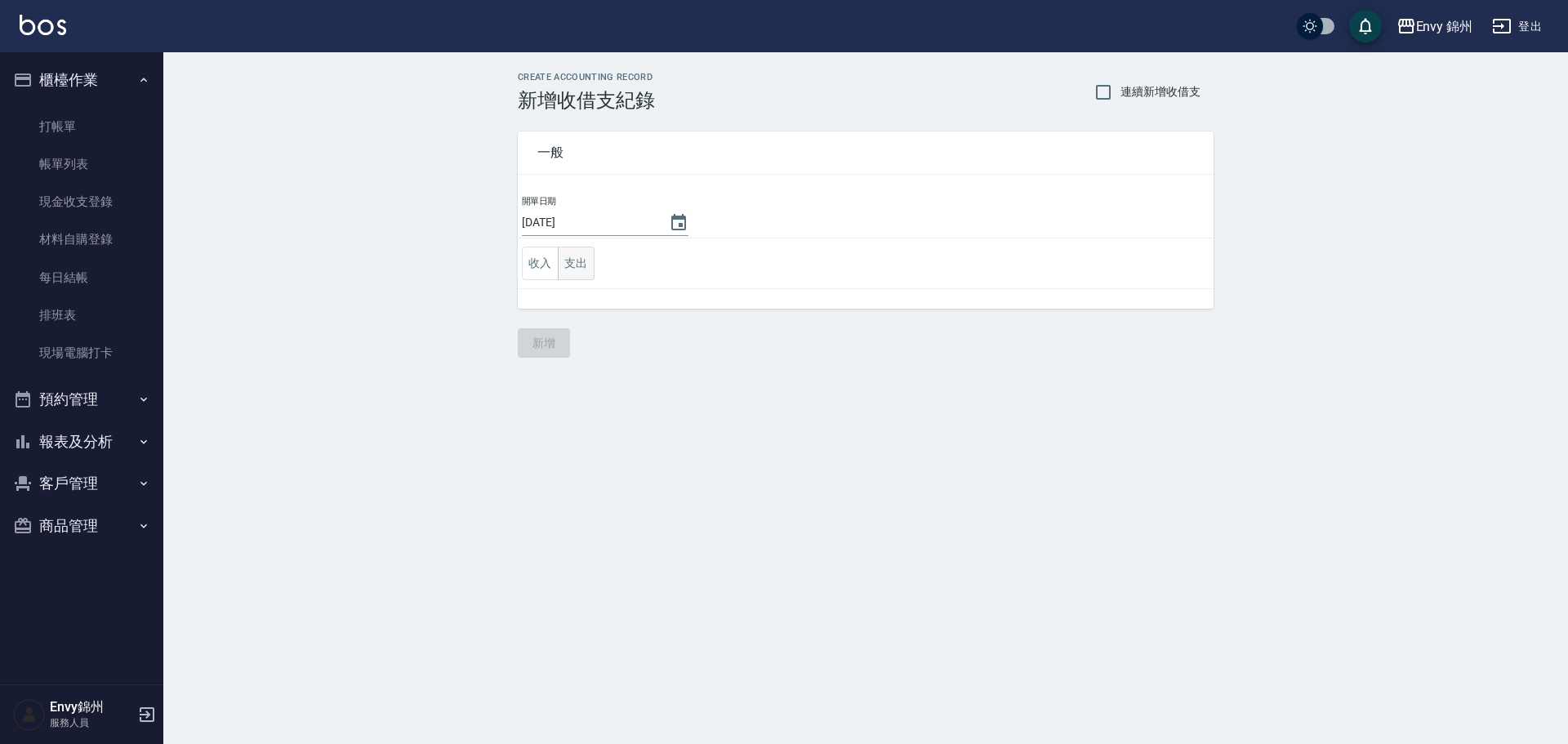
click at [580, 277] on button "支出" at bounding box center [575, 264] width 37 height 34
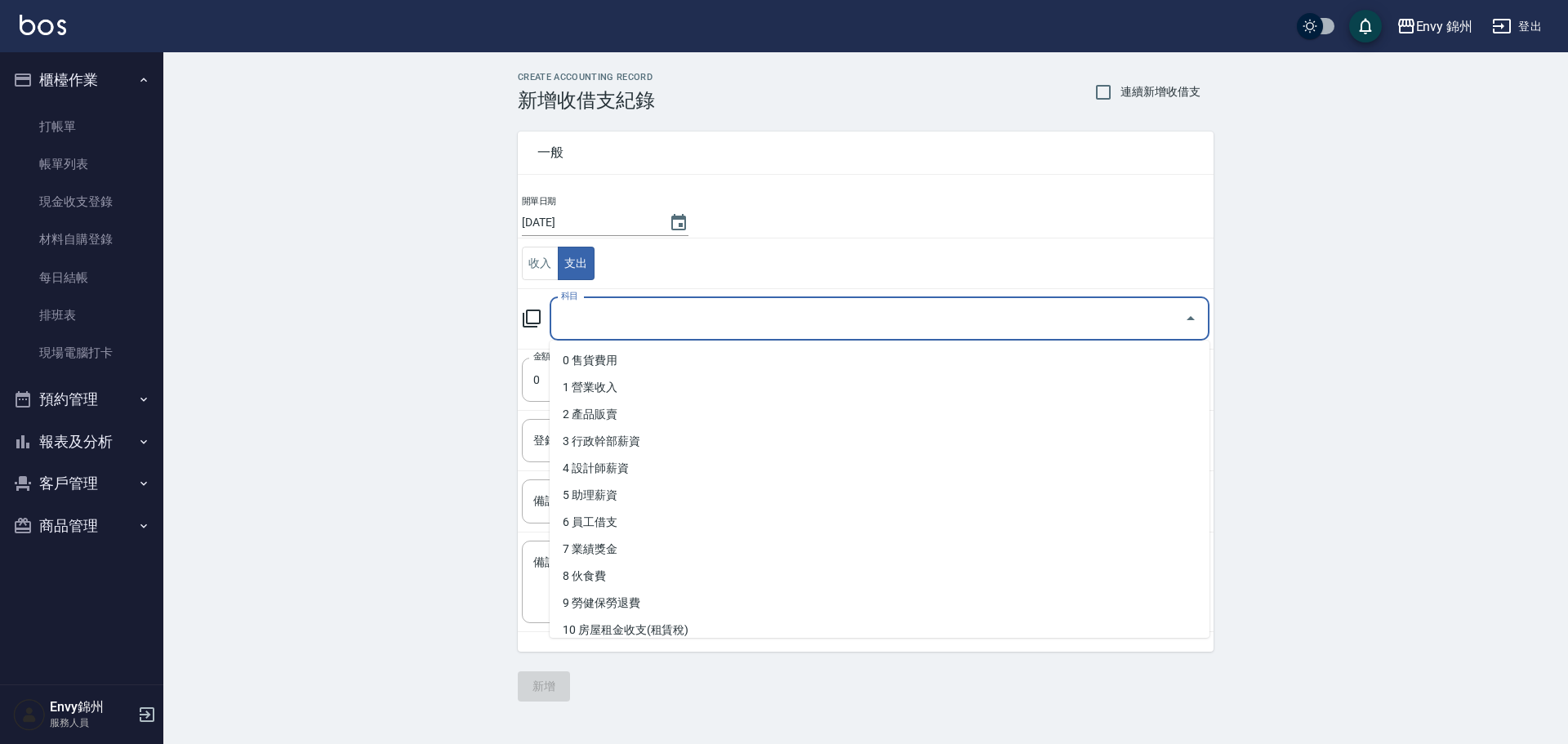
click at [643, 325] on input "科目" at bounding box center [867, 319] width 620 height 29
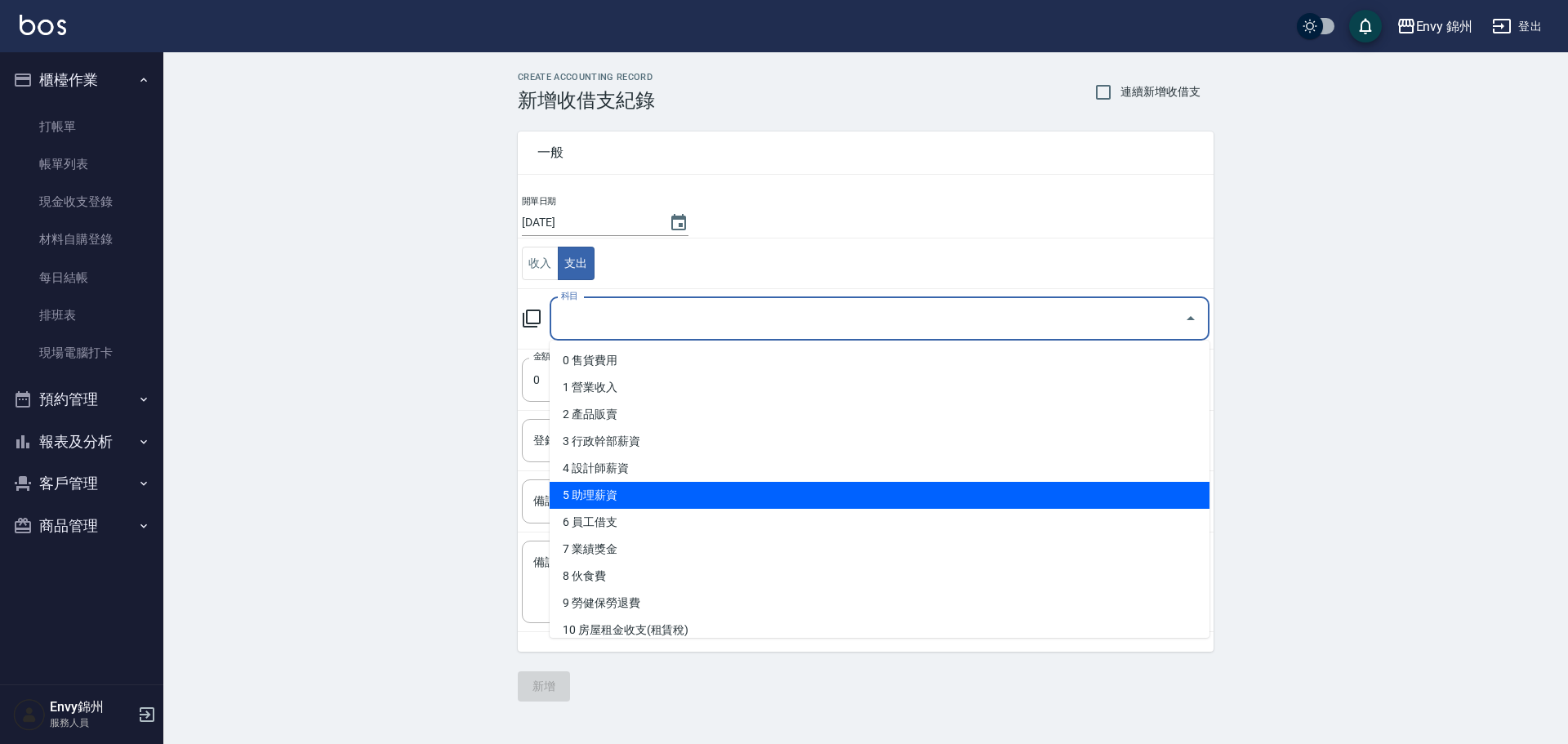
click at [593, 500] on li "5 助理薪資" at bounding box center [879, 494] width 660 height 27
type input "5 助理薪資"
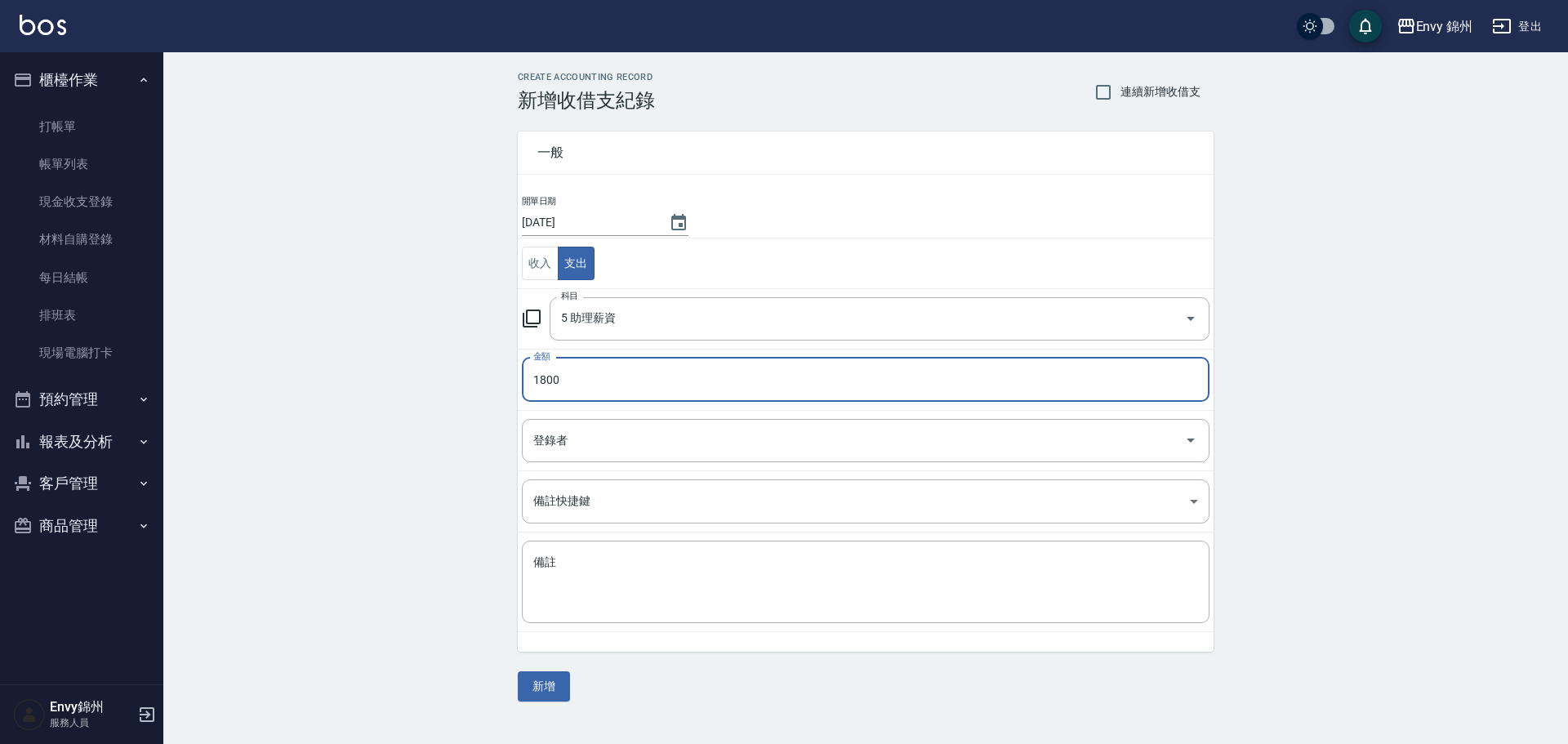
type input "1800"
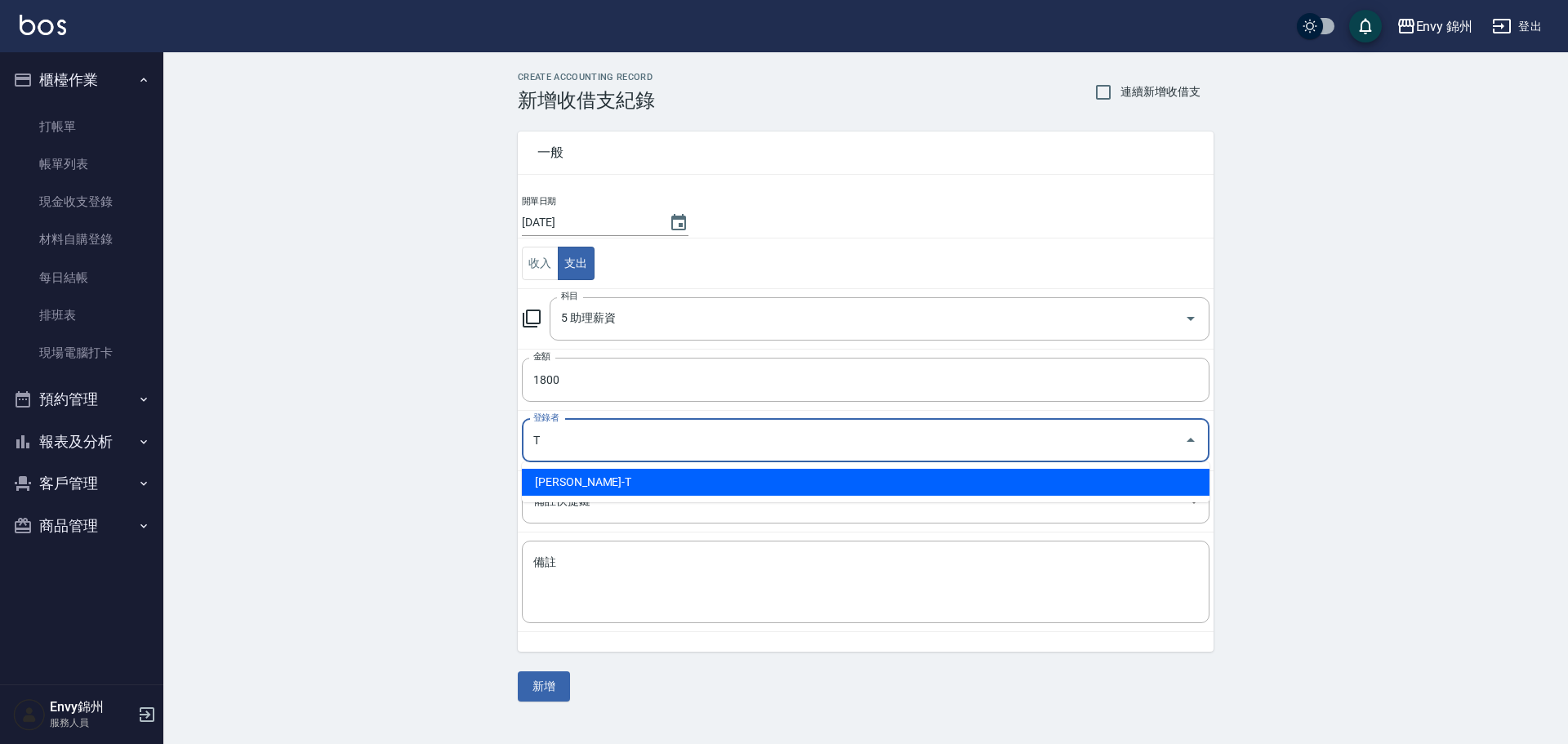
type input "T"
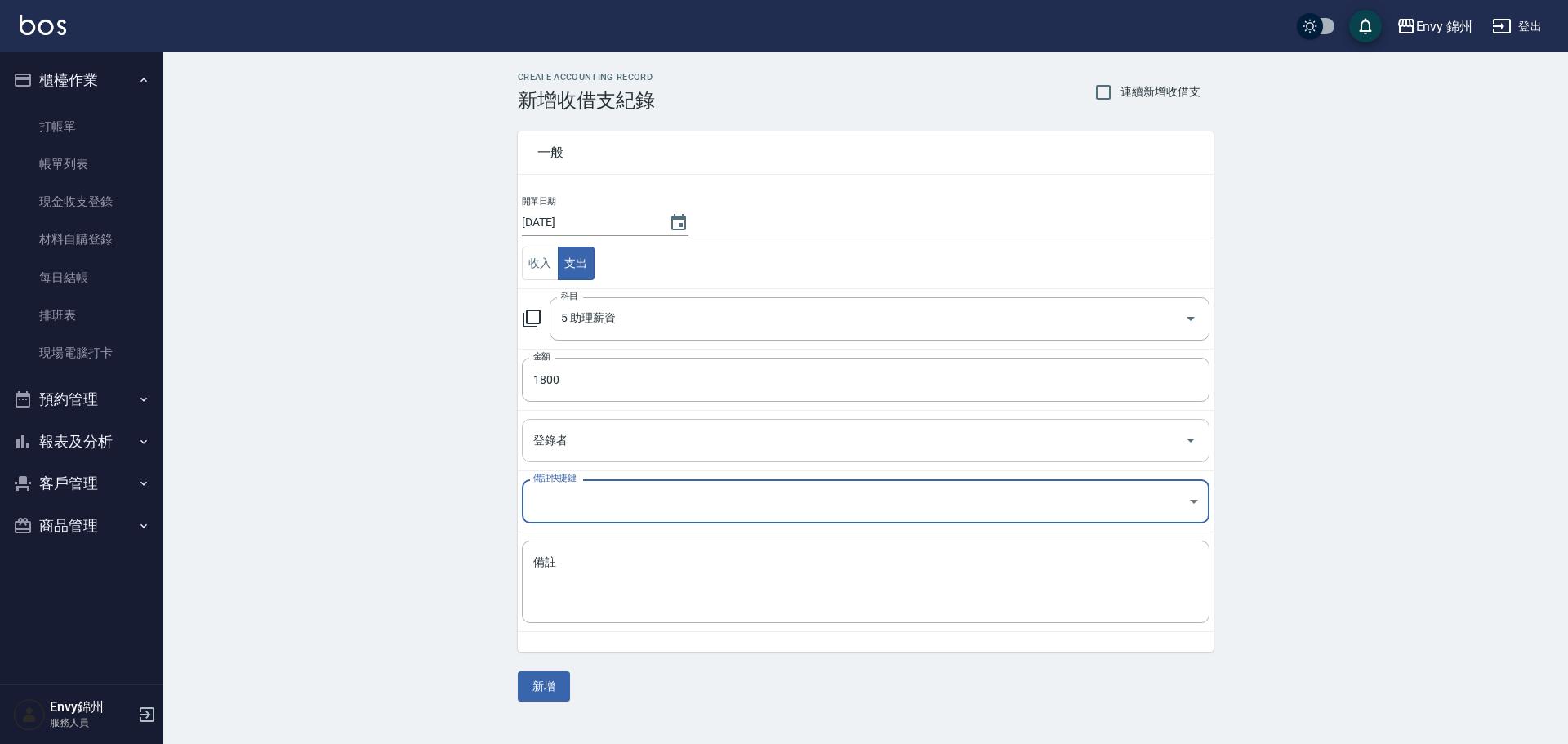
click at [689, 436] on input "登錄者" at bounding box center [853, 440] width 648 height 29
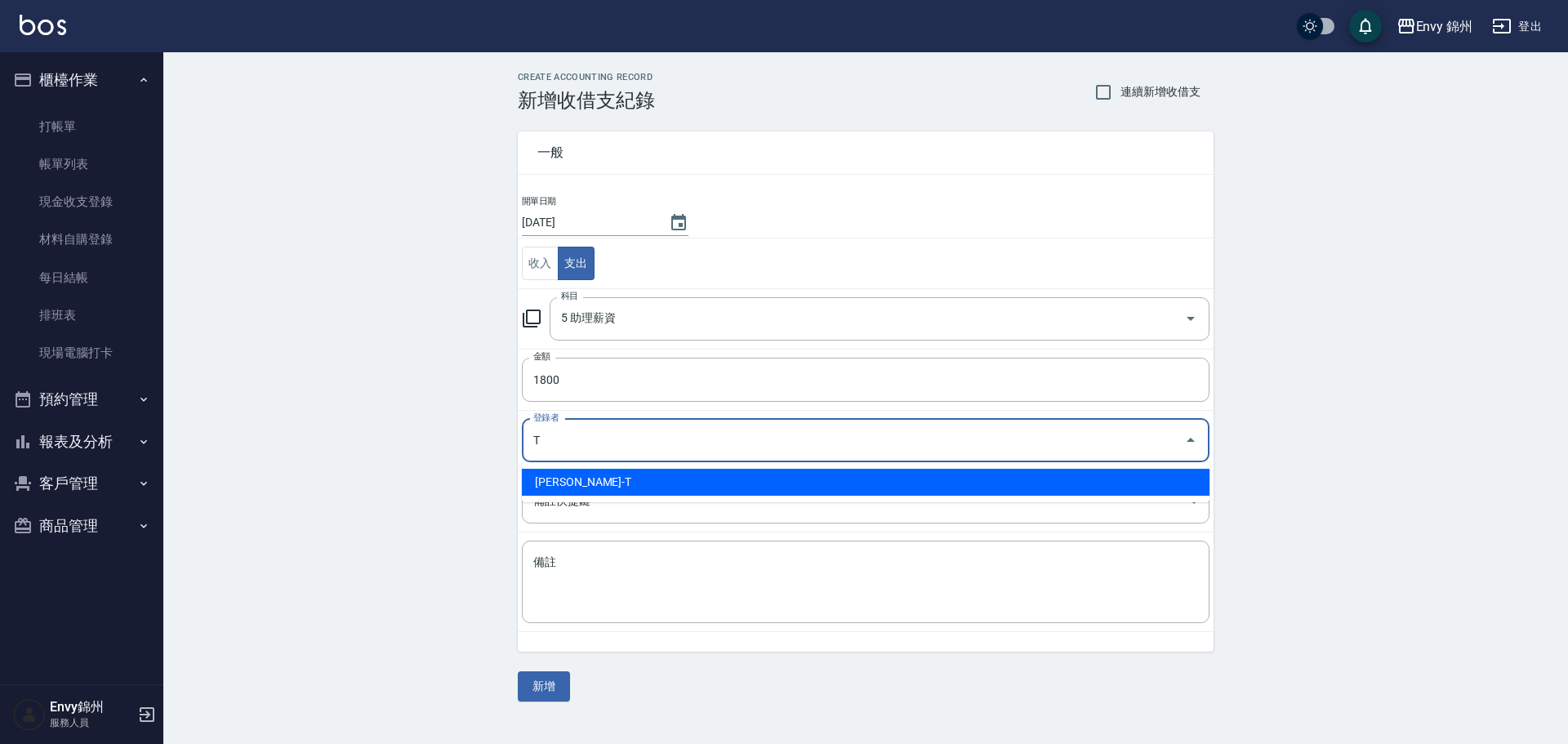
type input "潘昀廷-T"
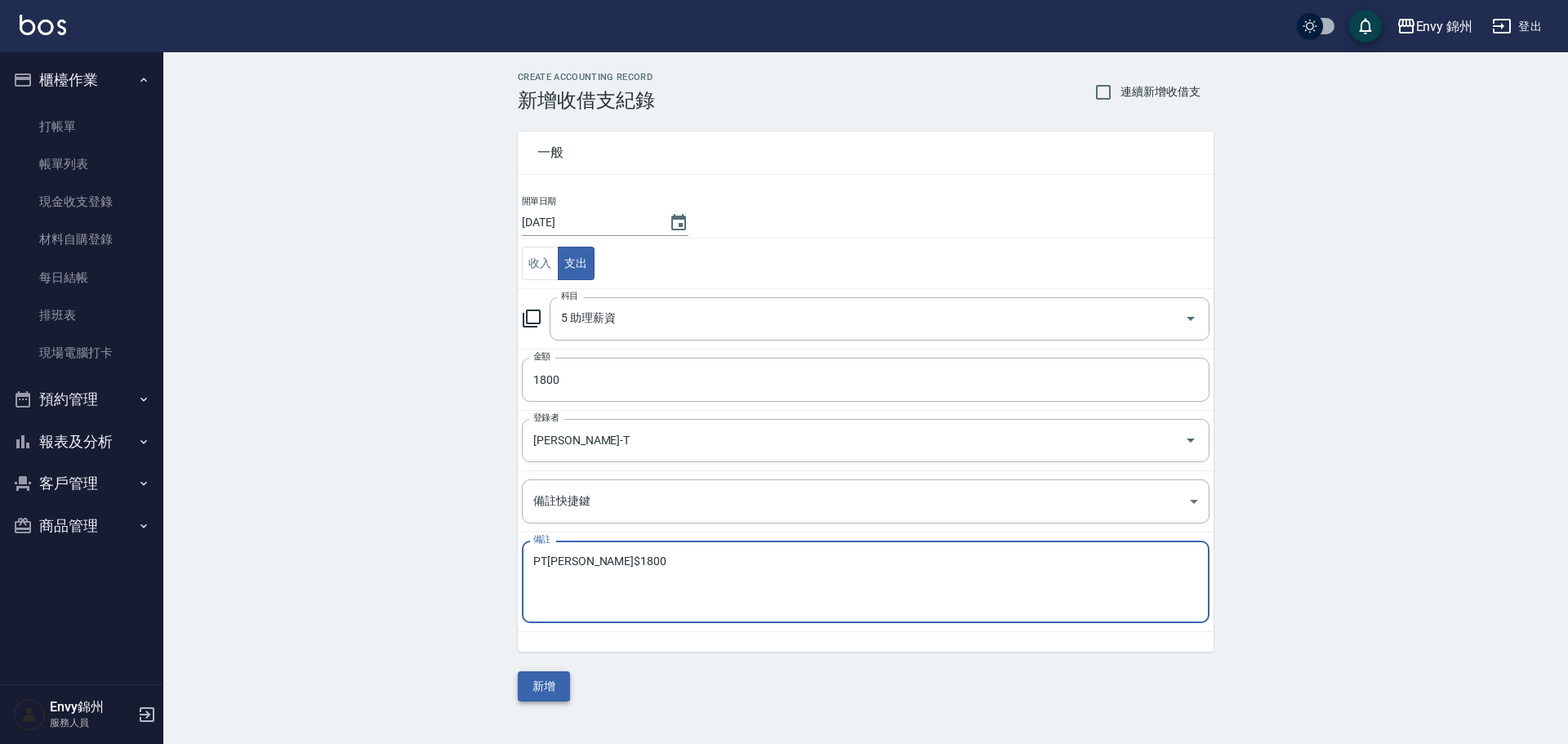
type textarea "PT劉怡玟 $1800"
click at [555, 687] on button "新增" at bounding box center [543, 686] width 52 height 30
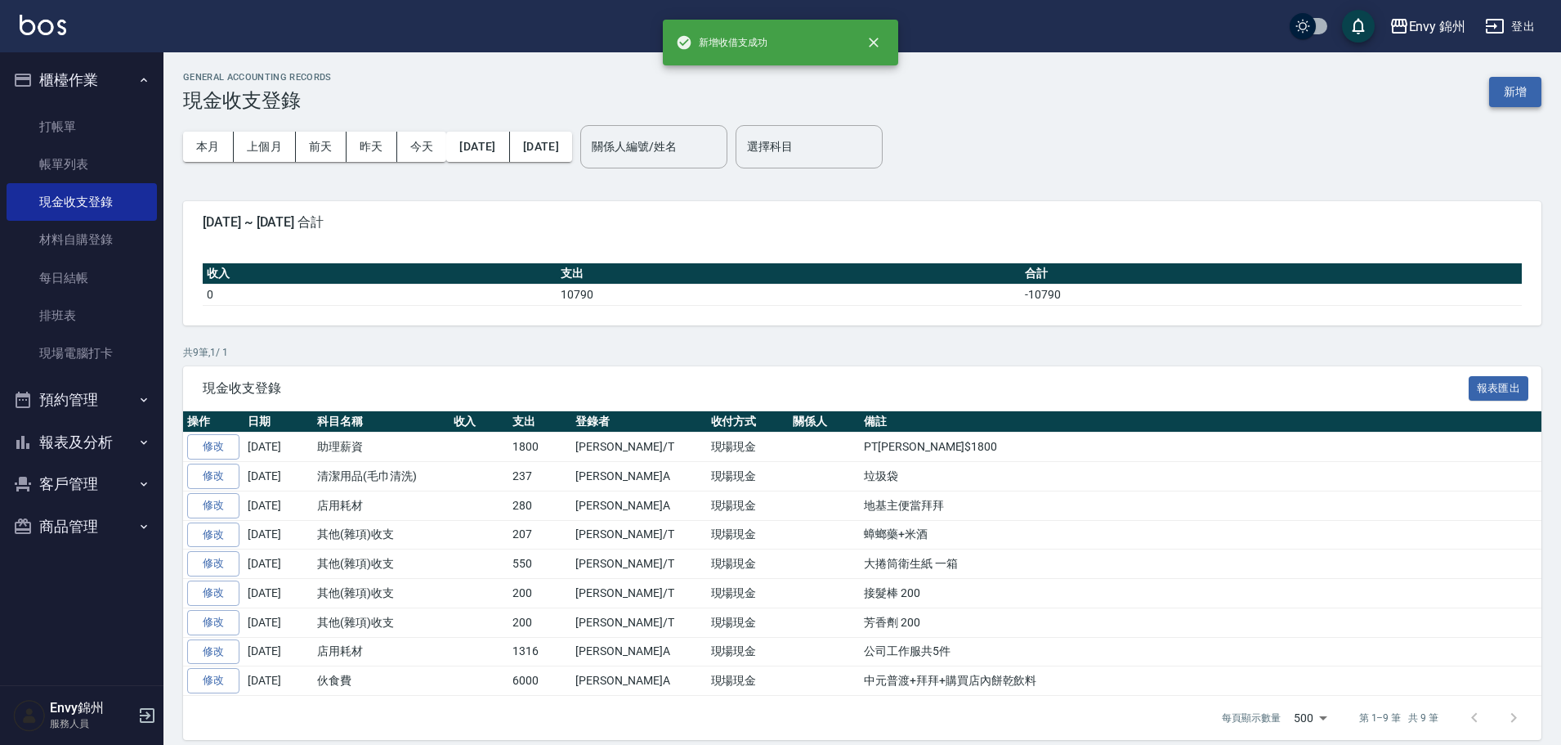
click at [1521, 105] on button "新增" at bounding box center [1515, 92] width 52 height 30
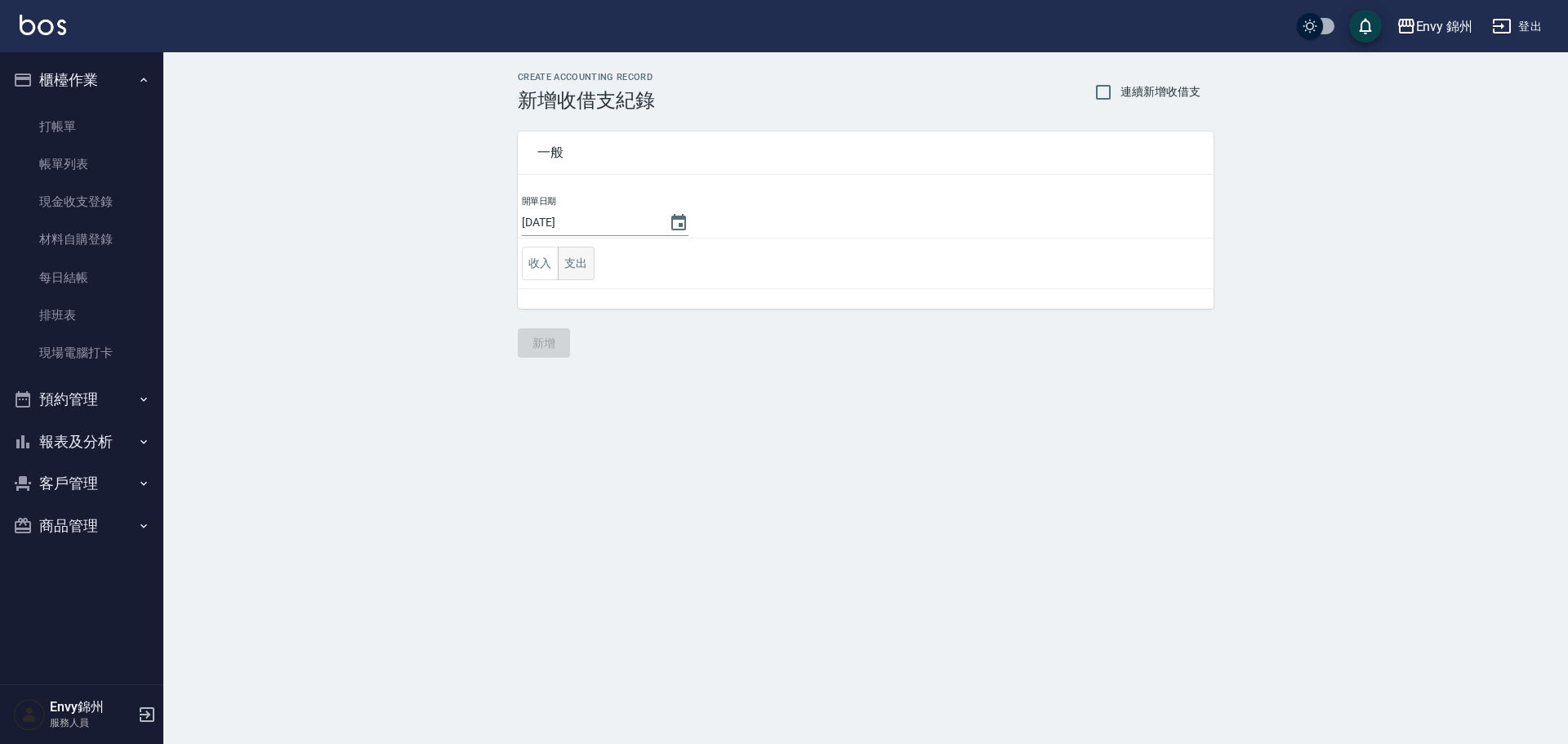
click at [574, 271] on button "支出" at bounding box center [575, 264] width 37 height 34
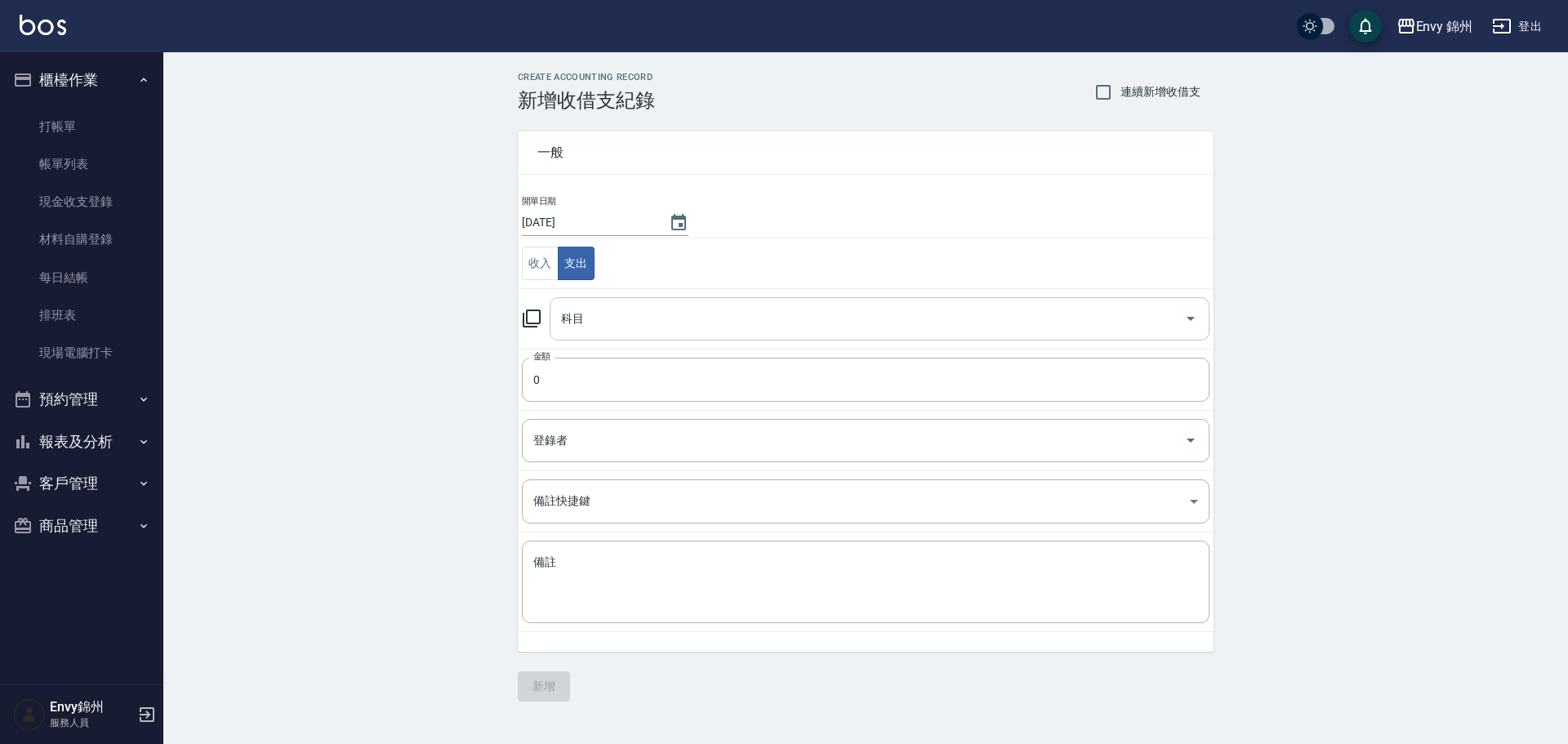
click at [609, 326] on input "科目" at bounding box center [867, 319] width 620 height 29
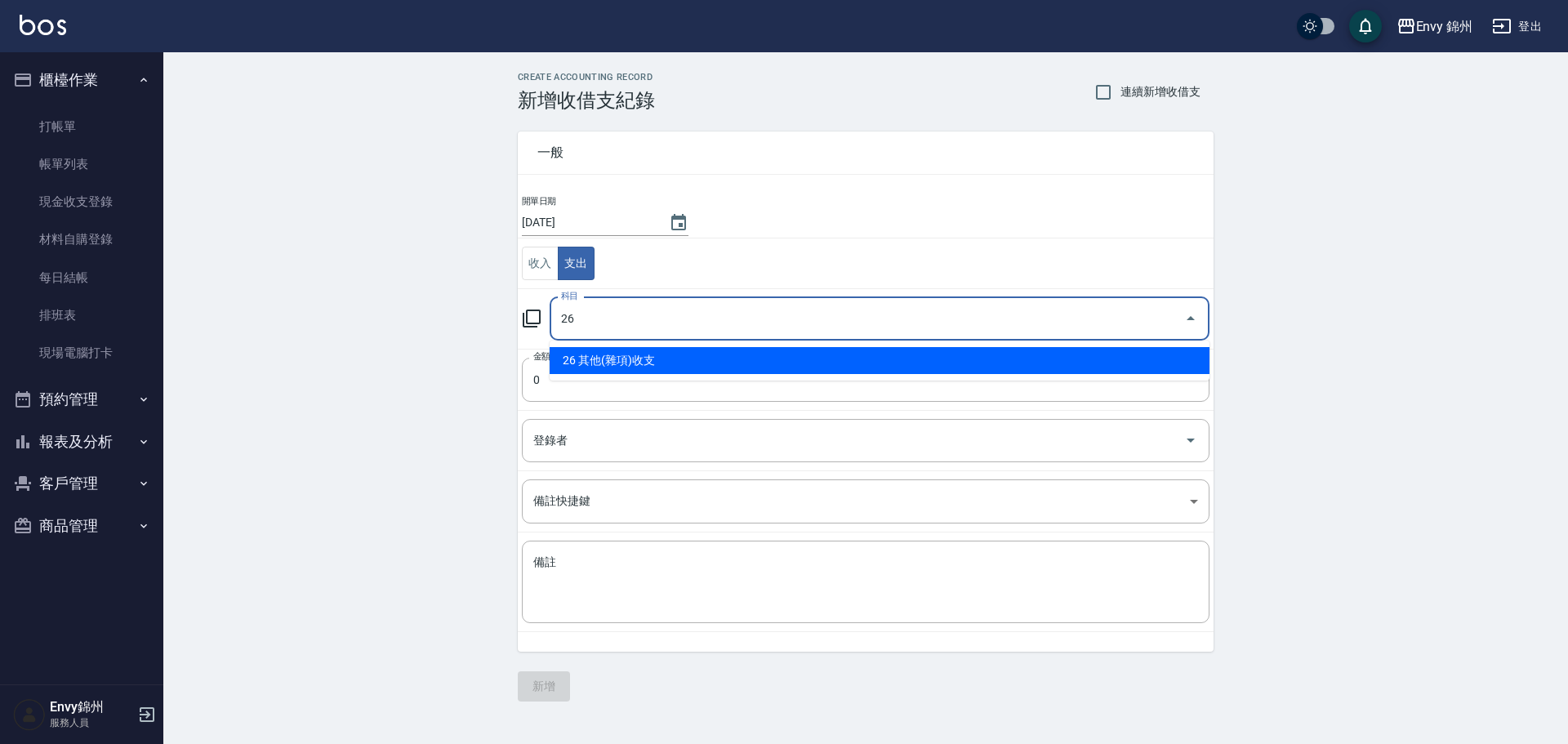
type input "26 其他(雜項)收支"
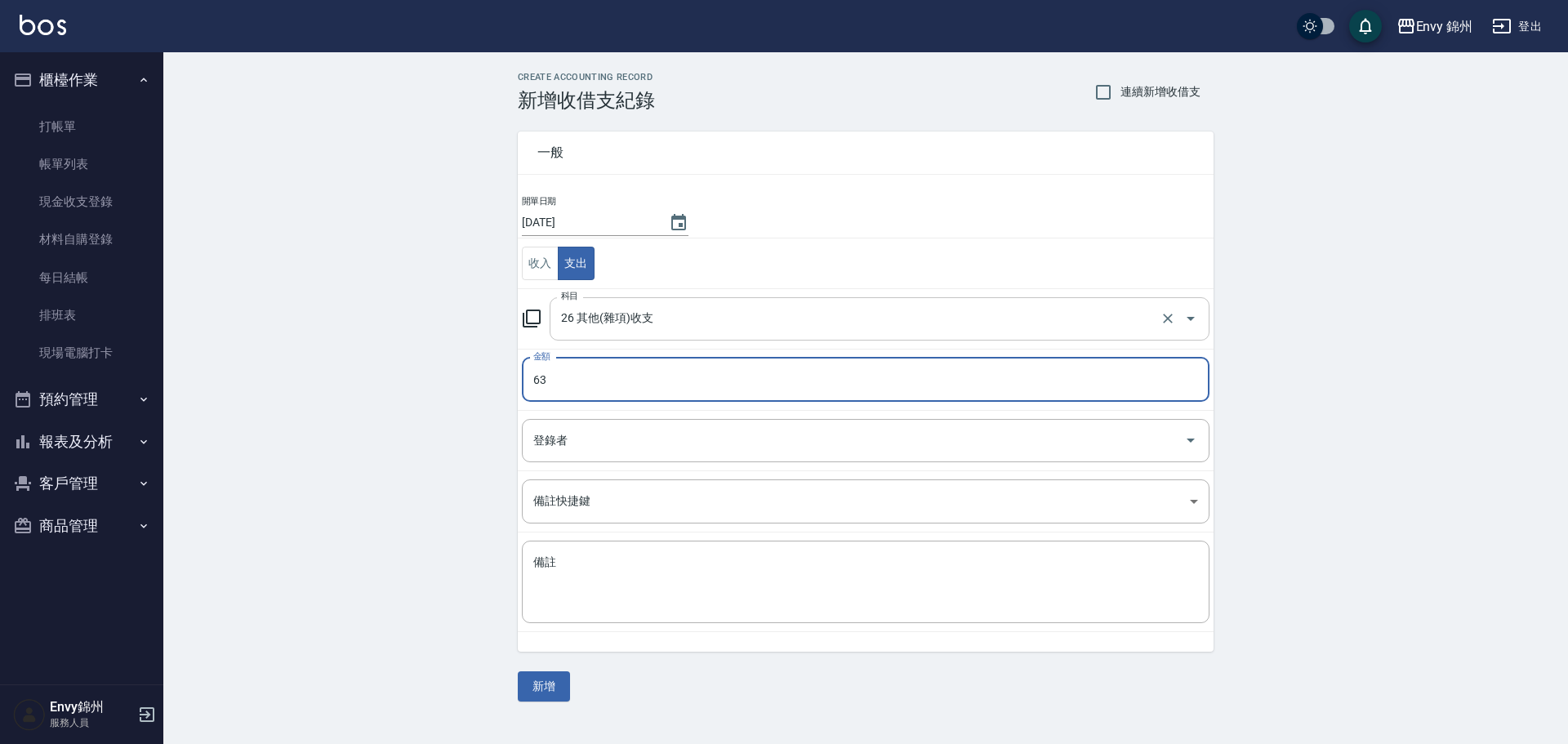
type input "63"
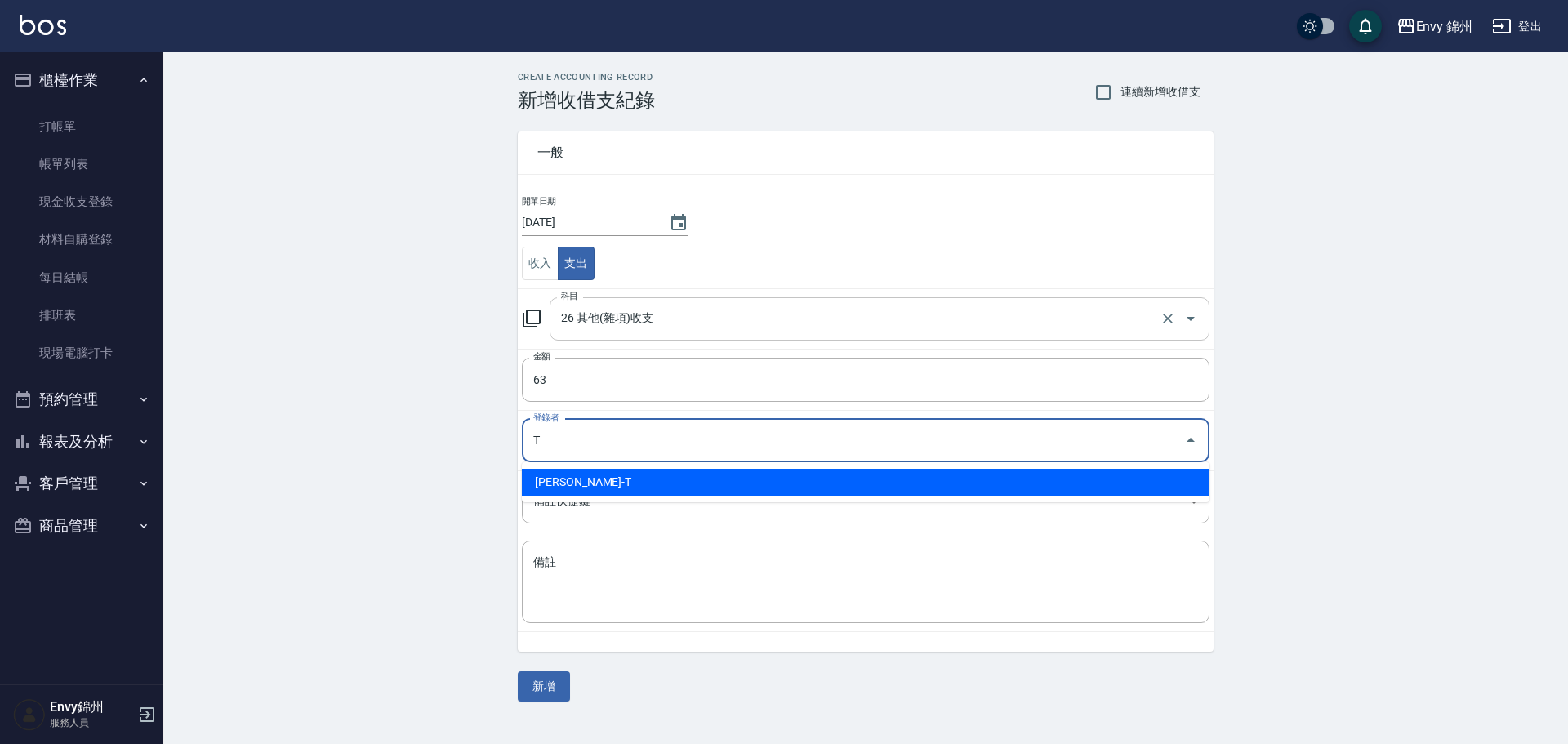
type input "潘昀廷-T"
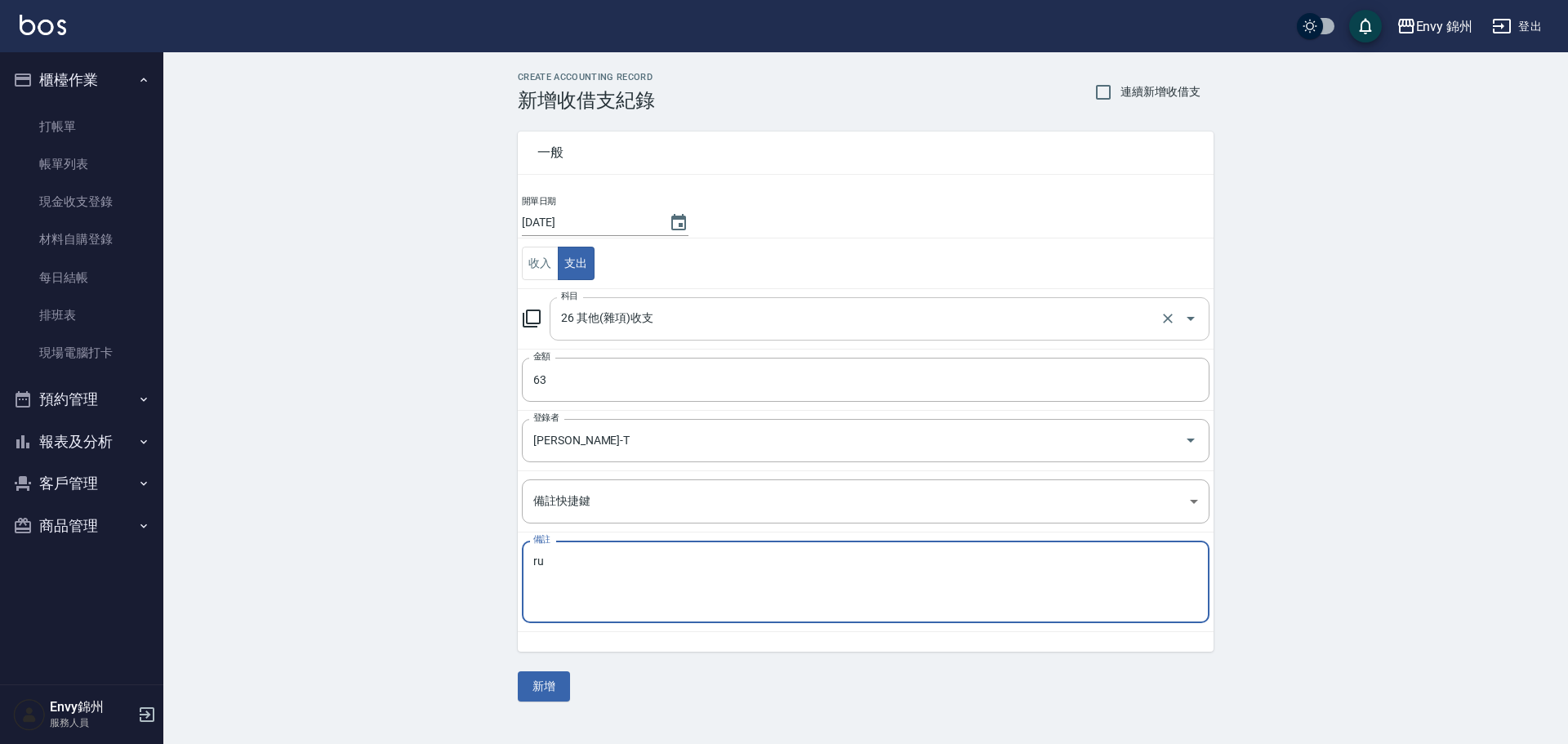
type textarea "r"
type textarea "寄貨 $63"
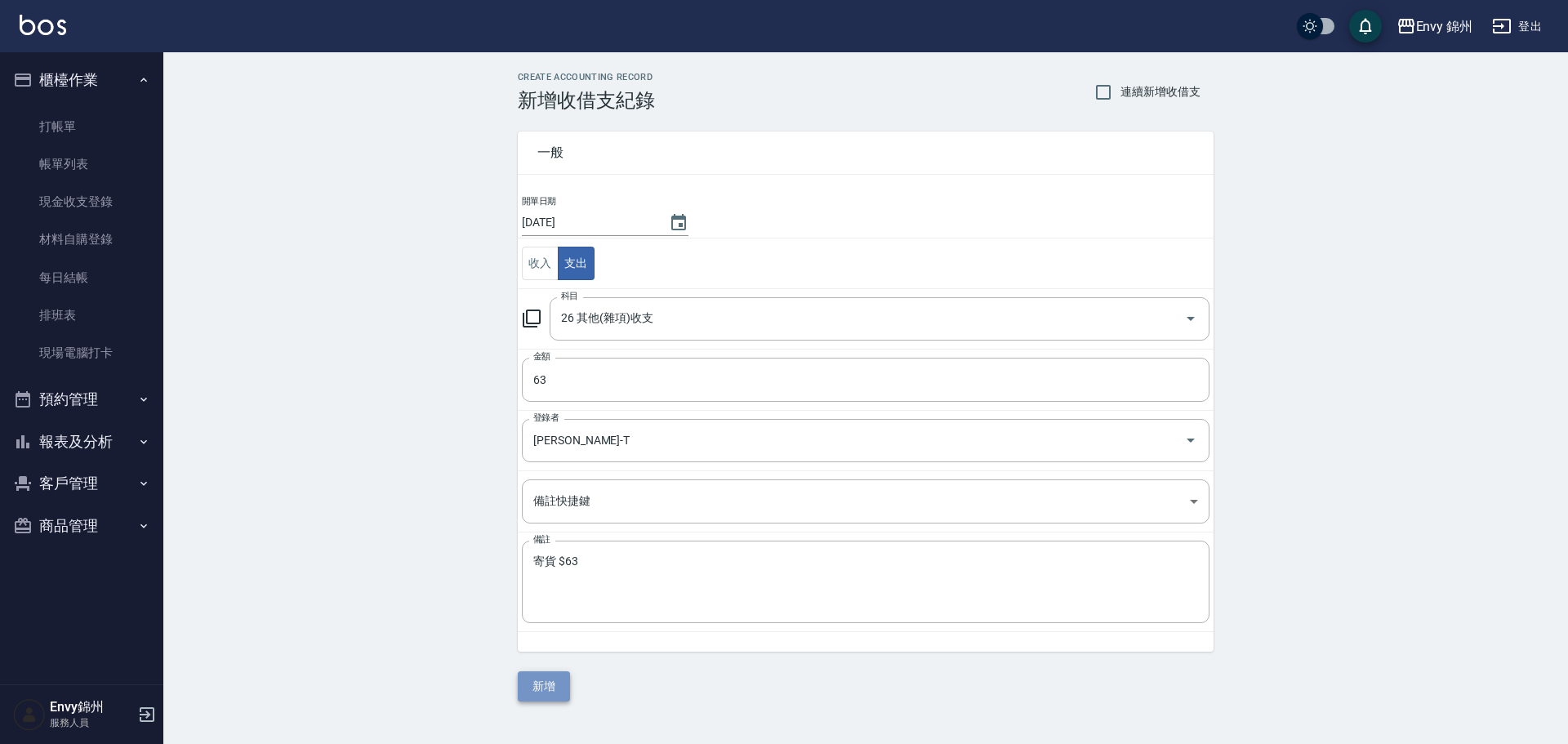
click at [536, 680] on button "新增" at bounding box center [543, 686] width 52 height 30
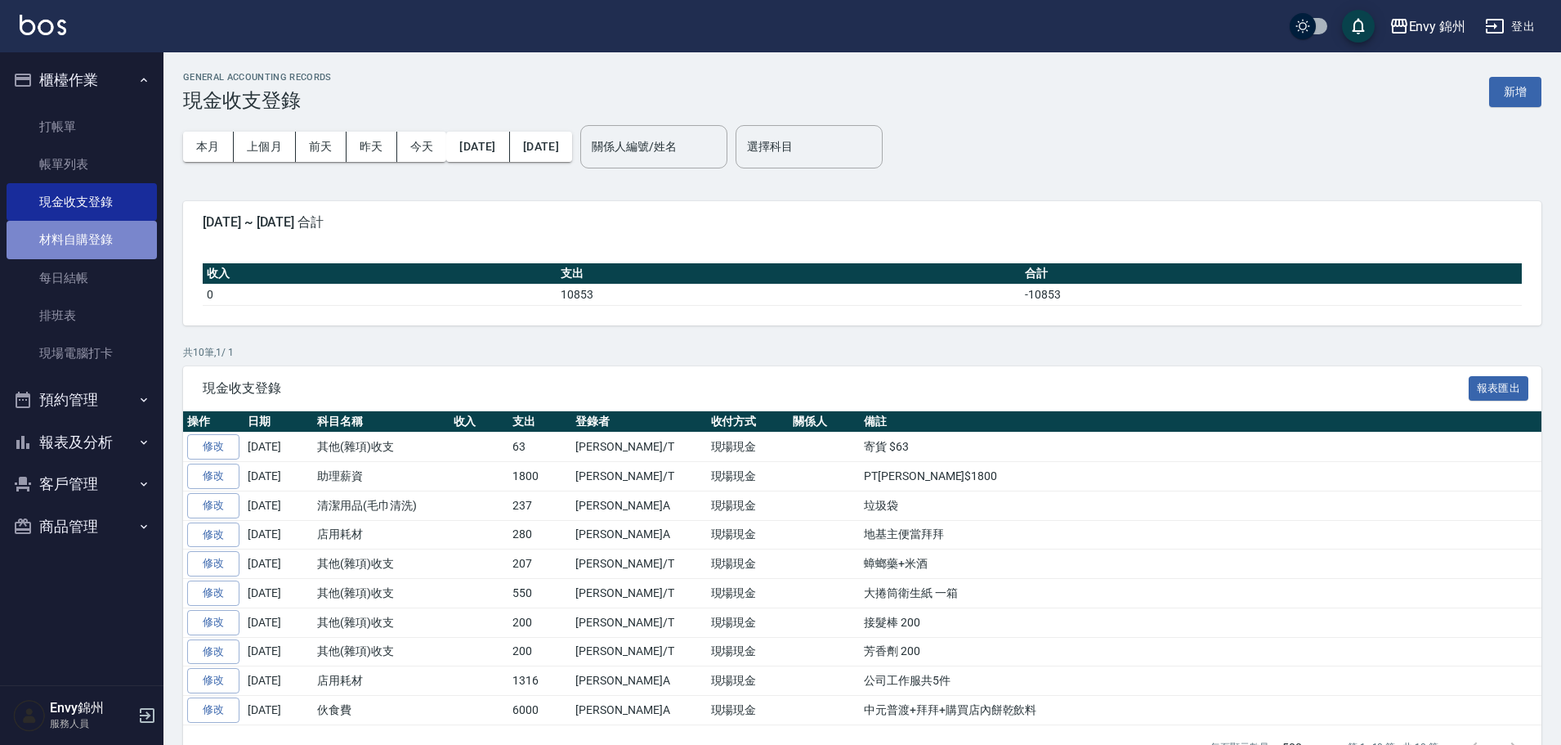
click at [38, 251] on link "材料自購登錄" at bounding box center [82, 240] width 150 height 38
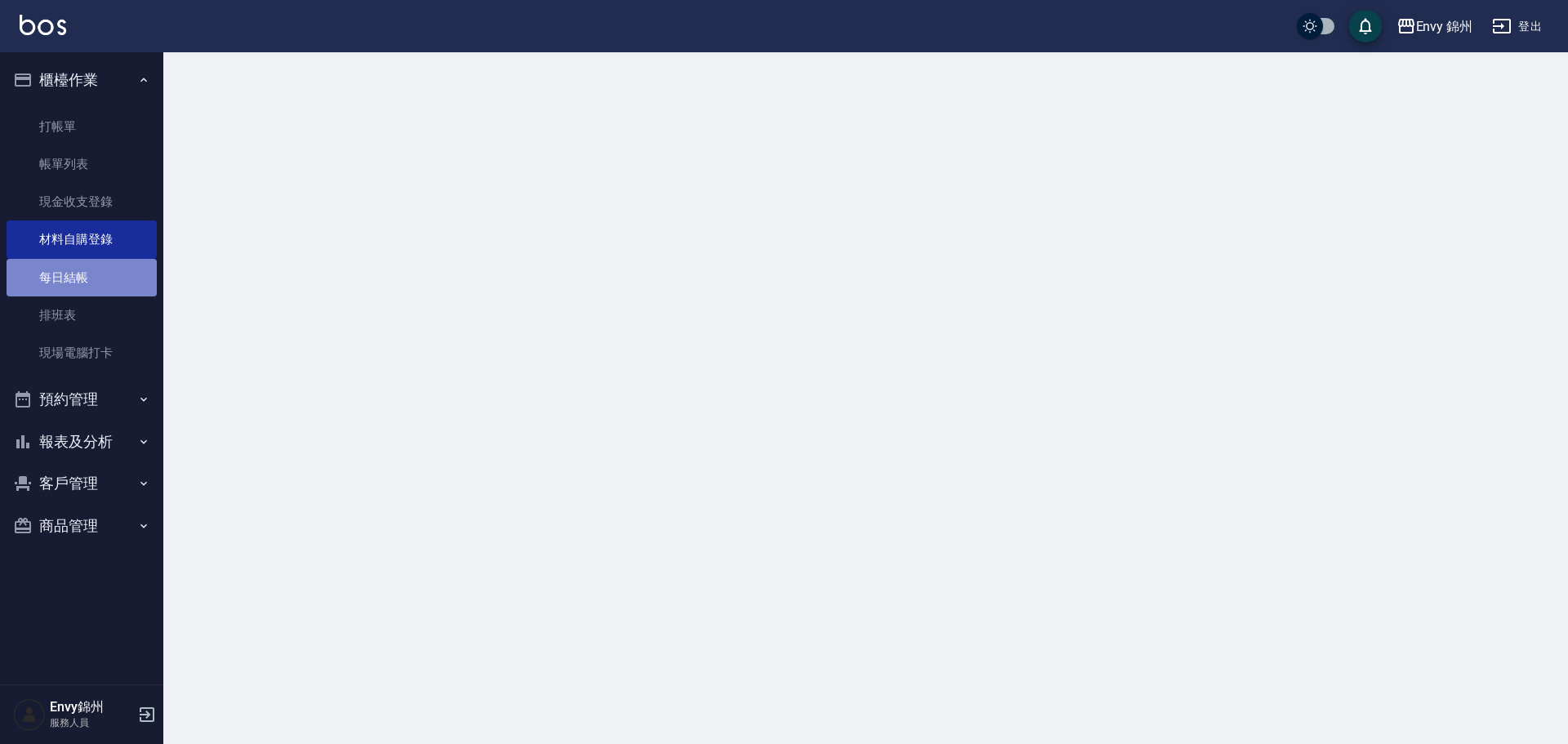
click at [52, 268] on link "每日結帳" at bounding box center [82, 278] width 150 height 38
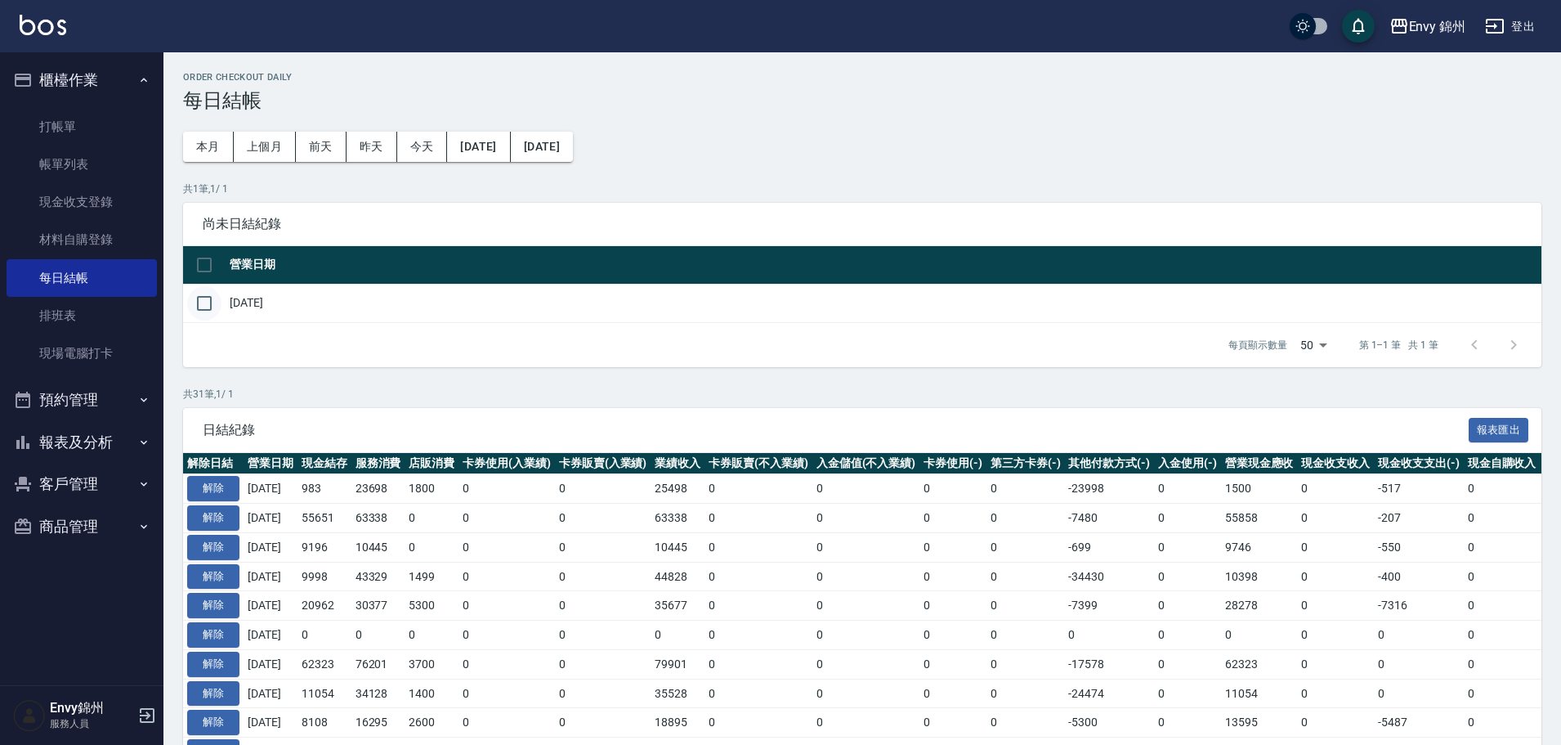
click at [215, 295] on input "checkbox" at bounding box center [204, 303] width 34 height 34
checkbox input "true"
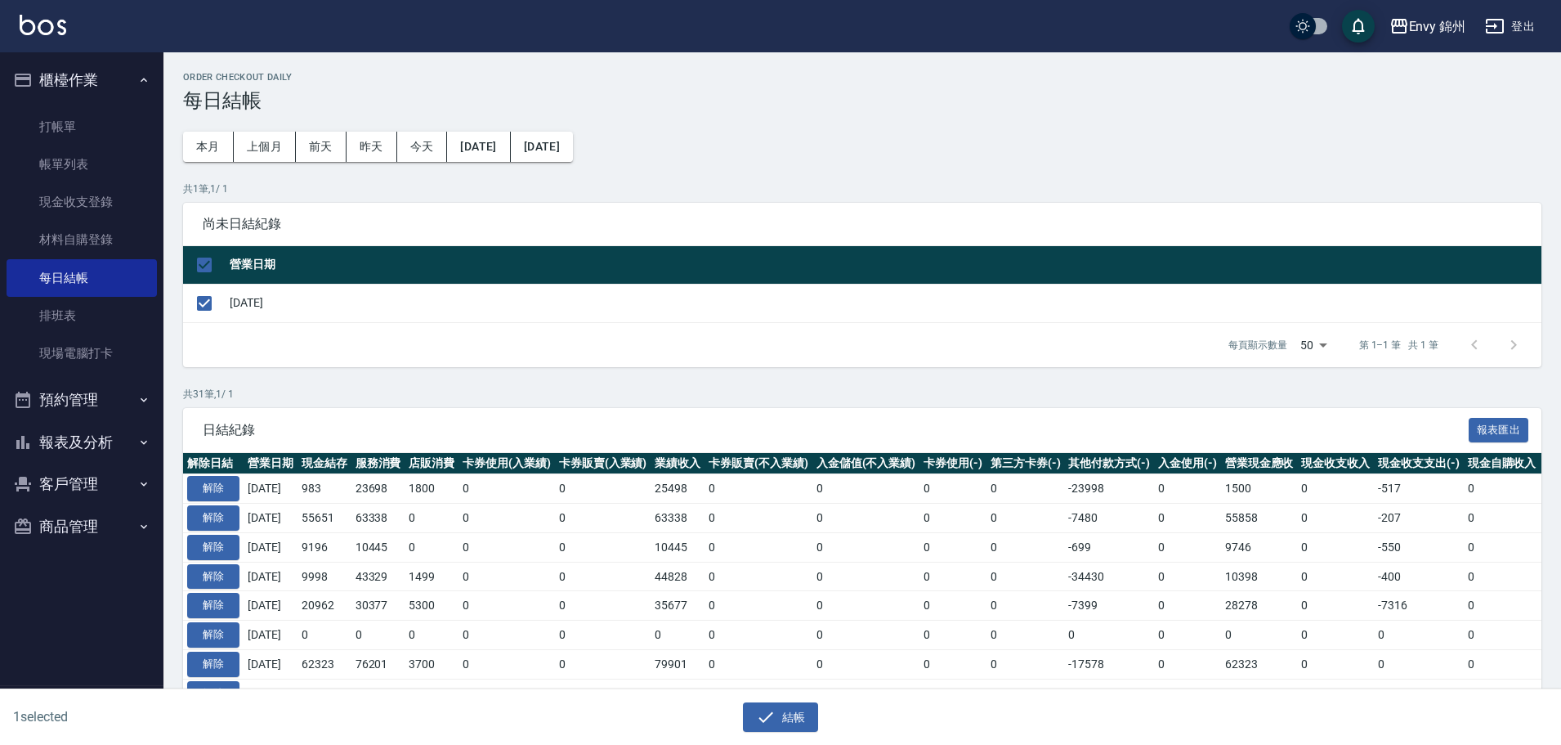
click at [825, 726] on div "結帳" at bounding box center [781, 717] width 761 height 30
click at [784, 723] on button "結帳" at bounding box center [781, 717] width 76 height 30
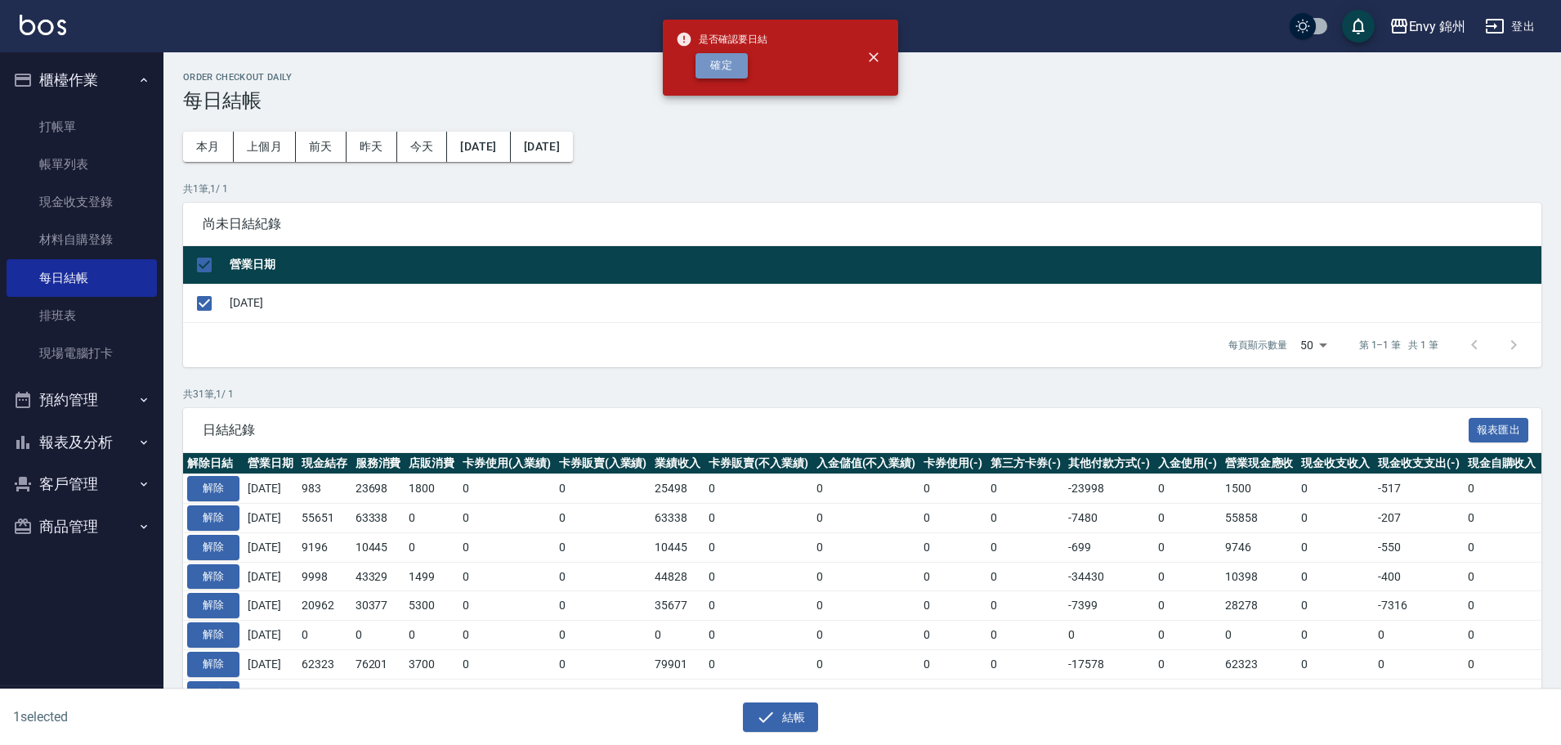
click at [741, 62] on button "確定" at bounding box center [722, 65] width 52 height 25
checkbox input "false"
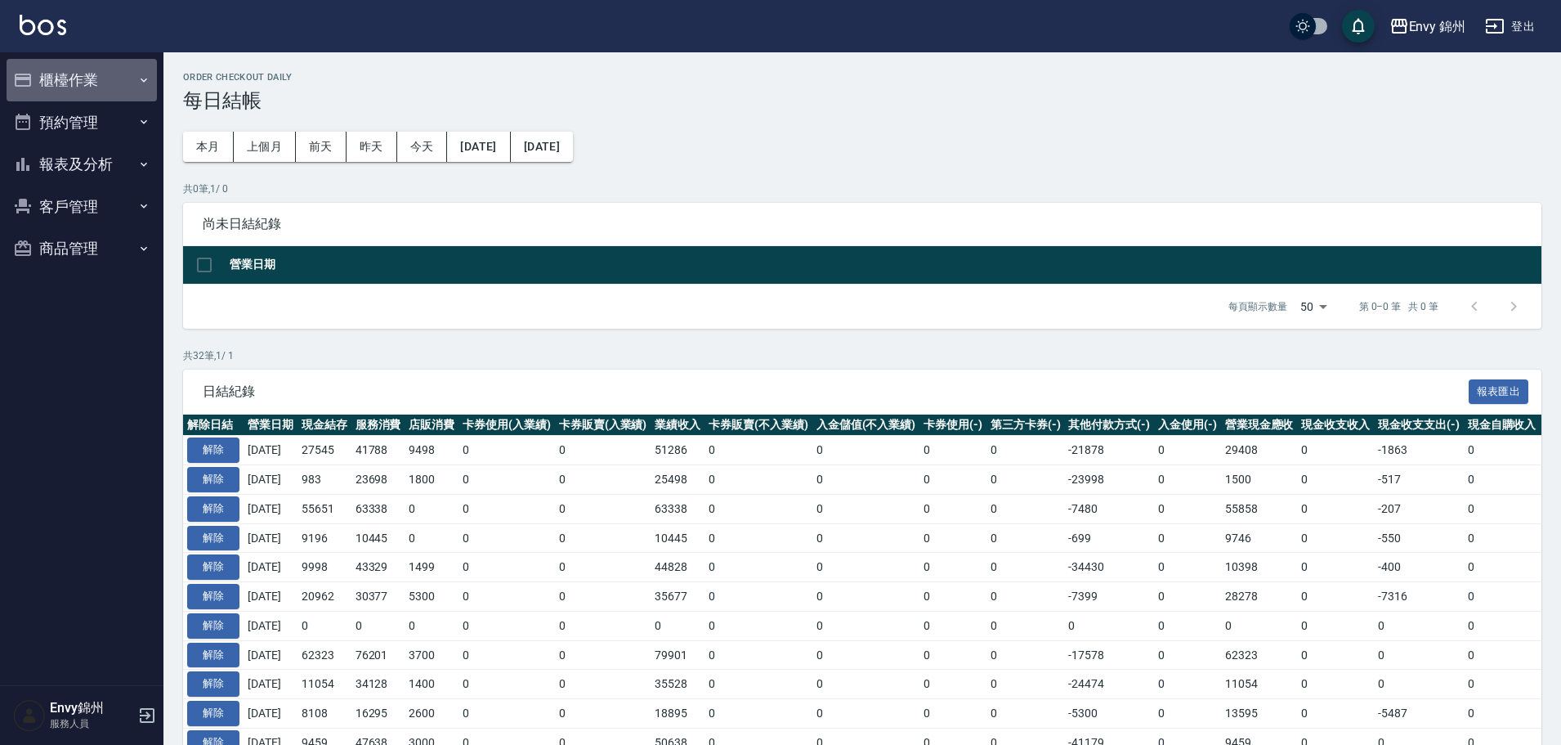
click at [82, 83] on button "櫃檯作業" at bounding box center [82, 80] width 150 height 43
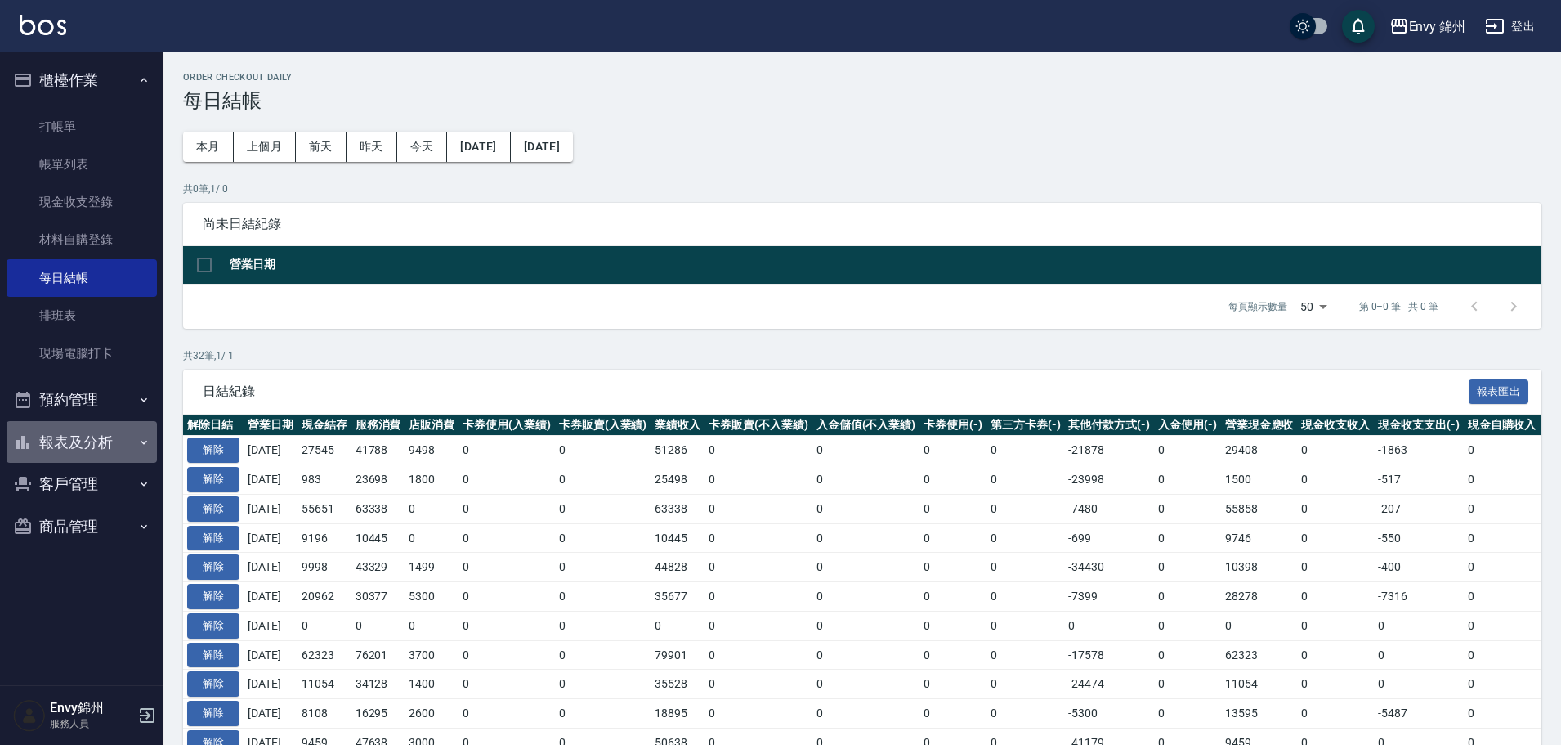
click at [87, 439] on button "報表及分析" at bounding box center [82, 442] width 150 height 43
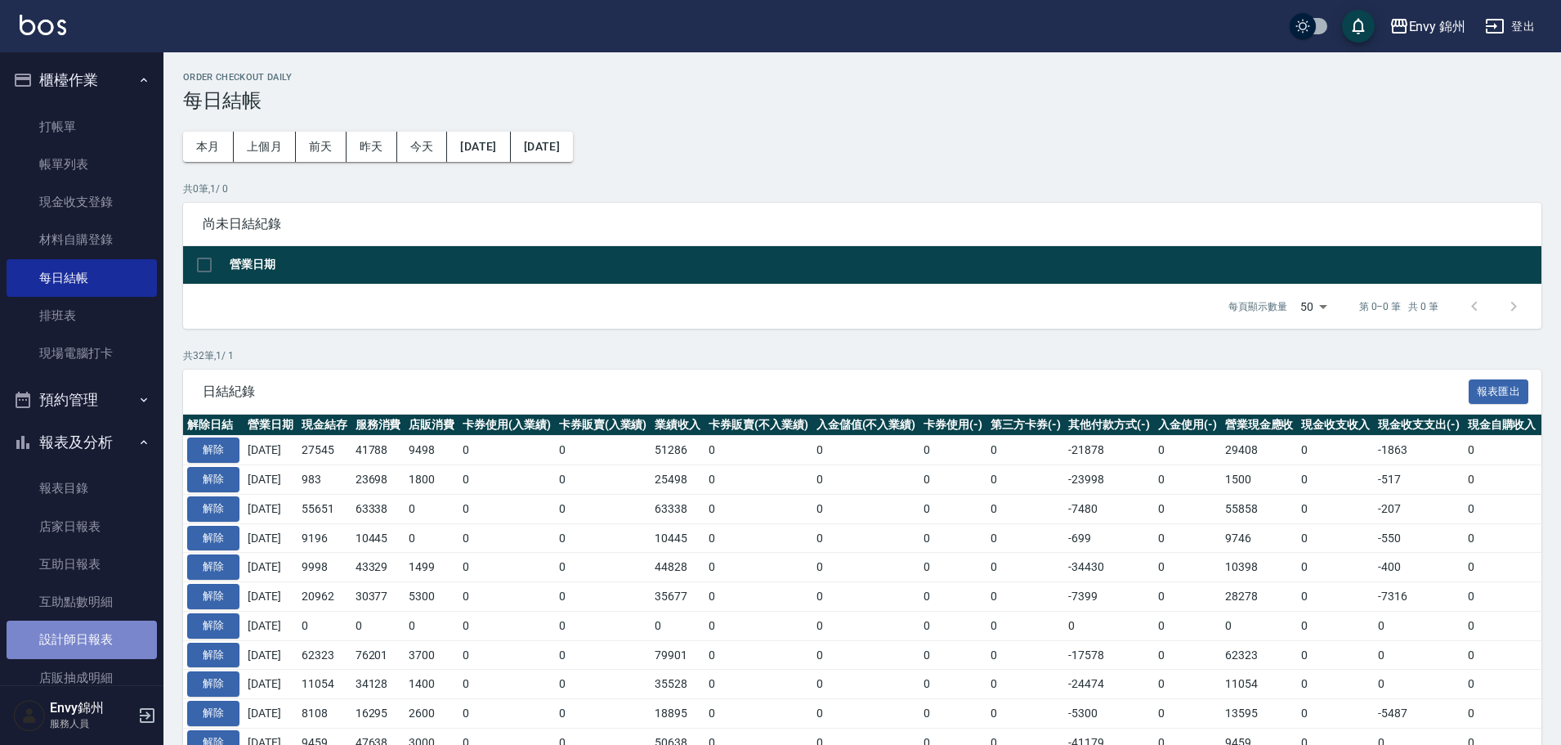
click at [110, 641] on link "設計師日報表" at bounding box center [82, 639] width 150 height 38
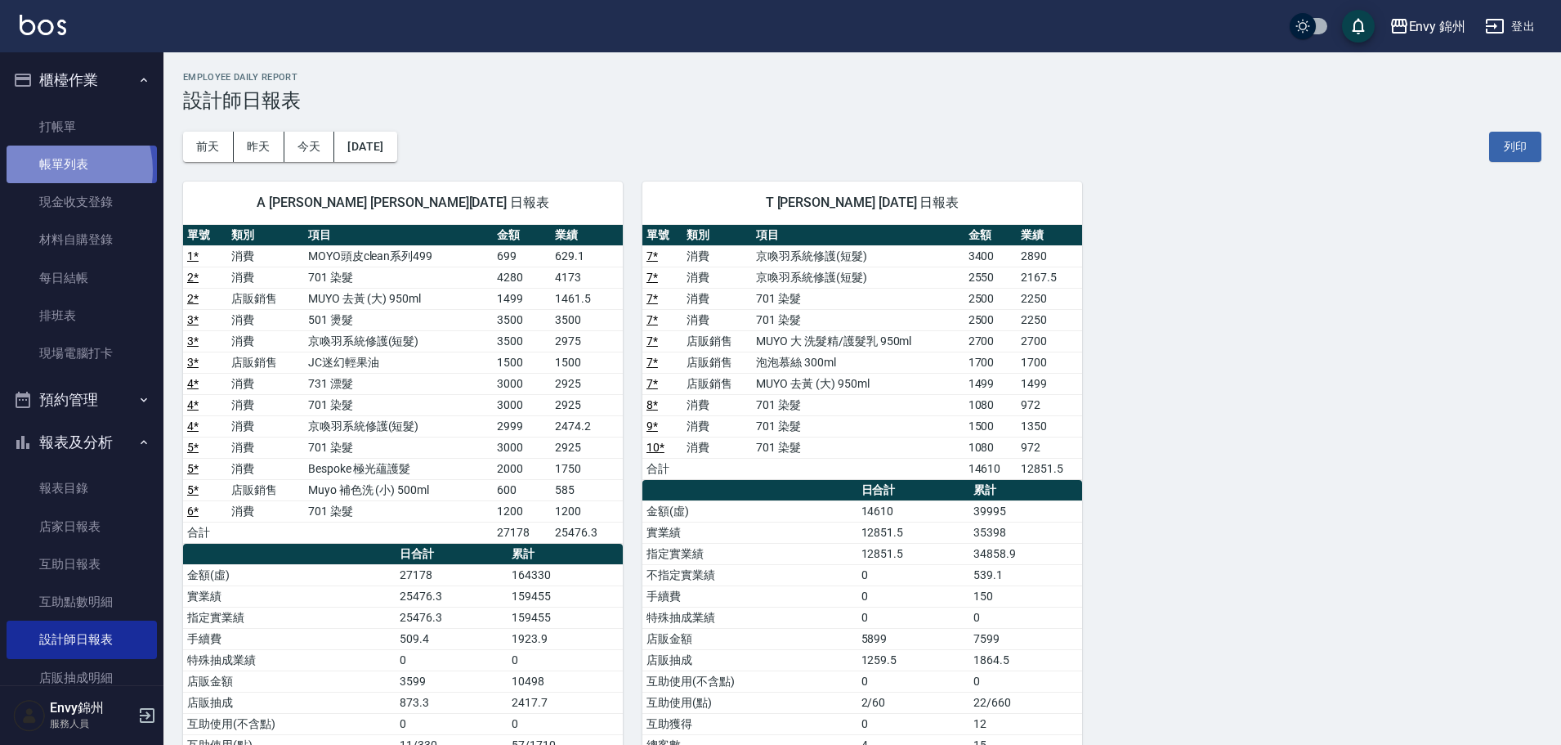
click at [54, 170] on link "帳單列表" at bounding box center [82, 165] width 150 height 38
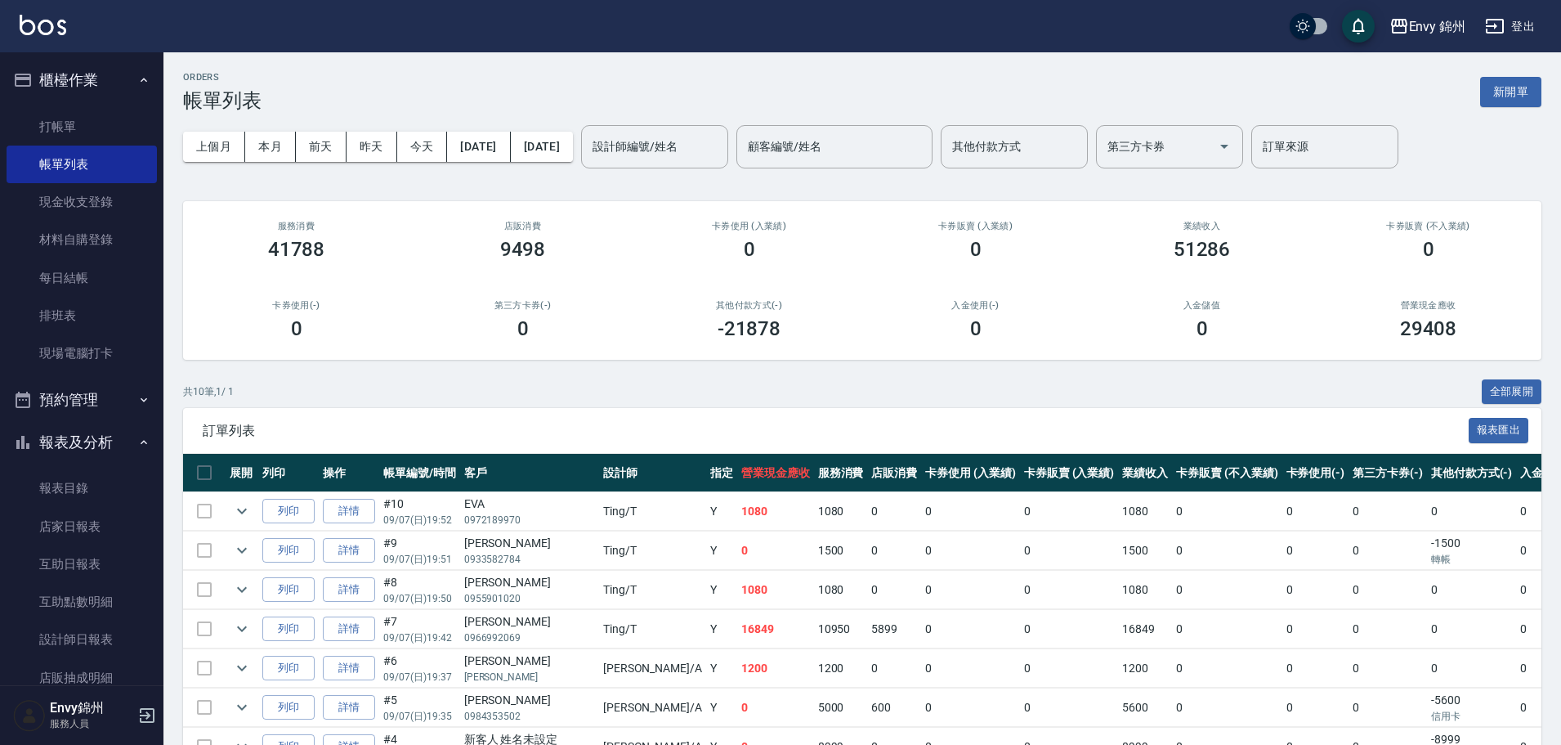
scroll to position [216, 0]
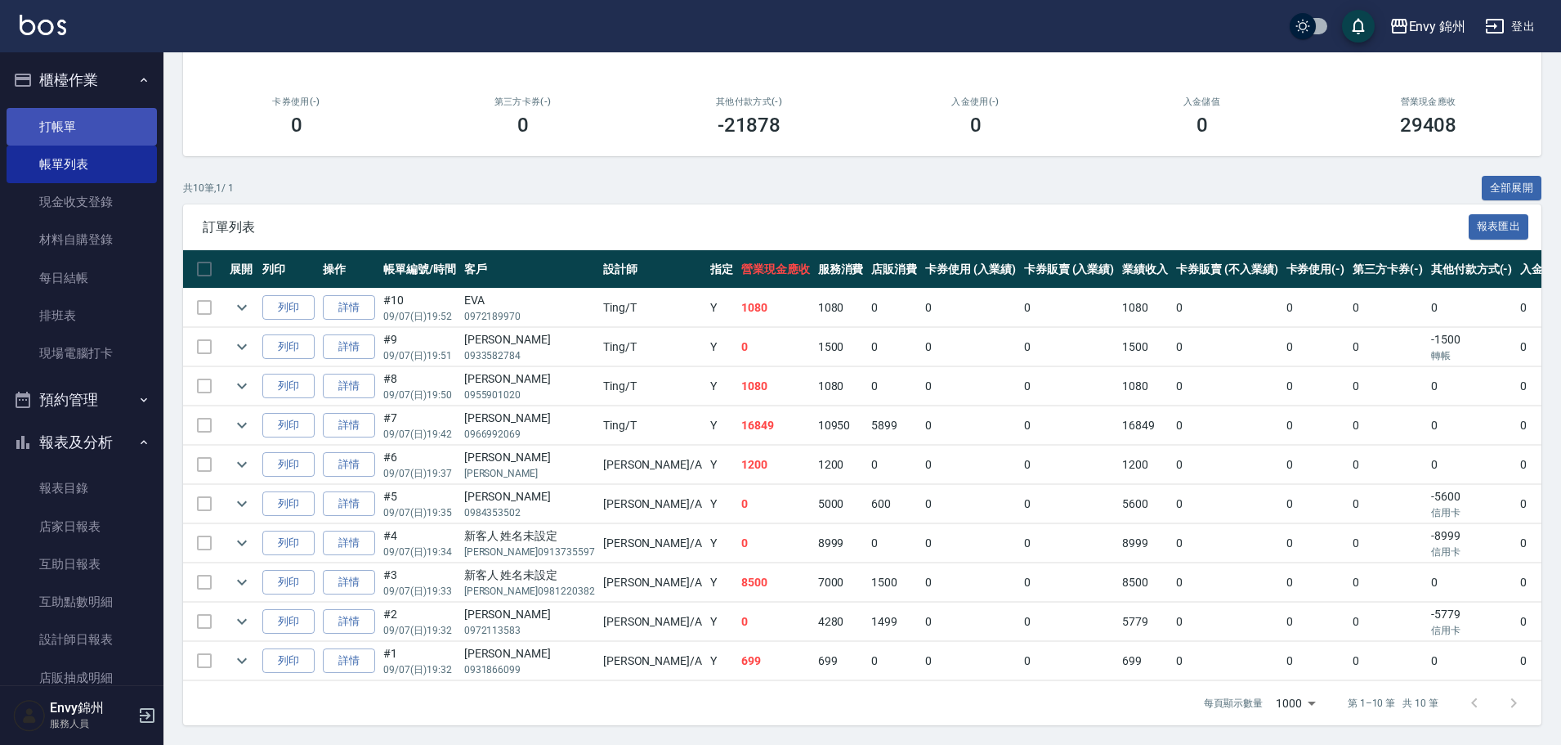
click at [113, 126] on link "打帳單" at bounding box center [82, 127] width 150 height 38
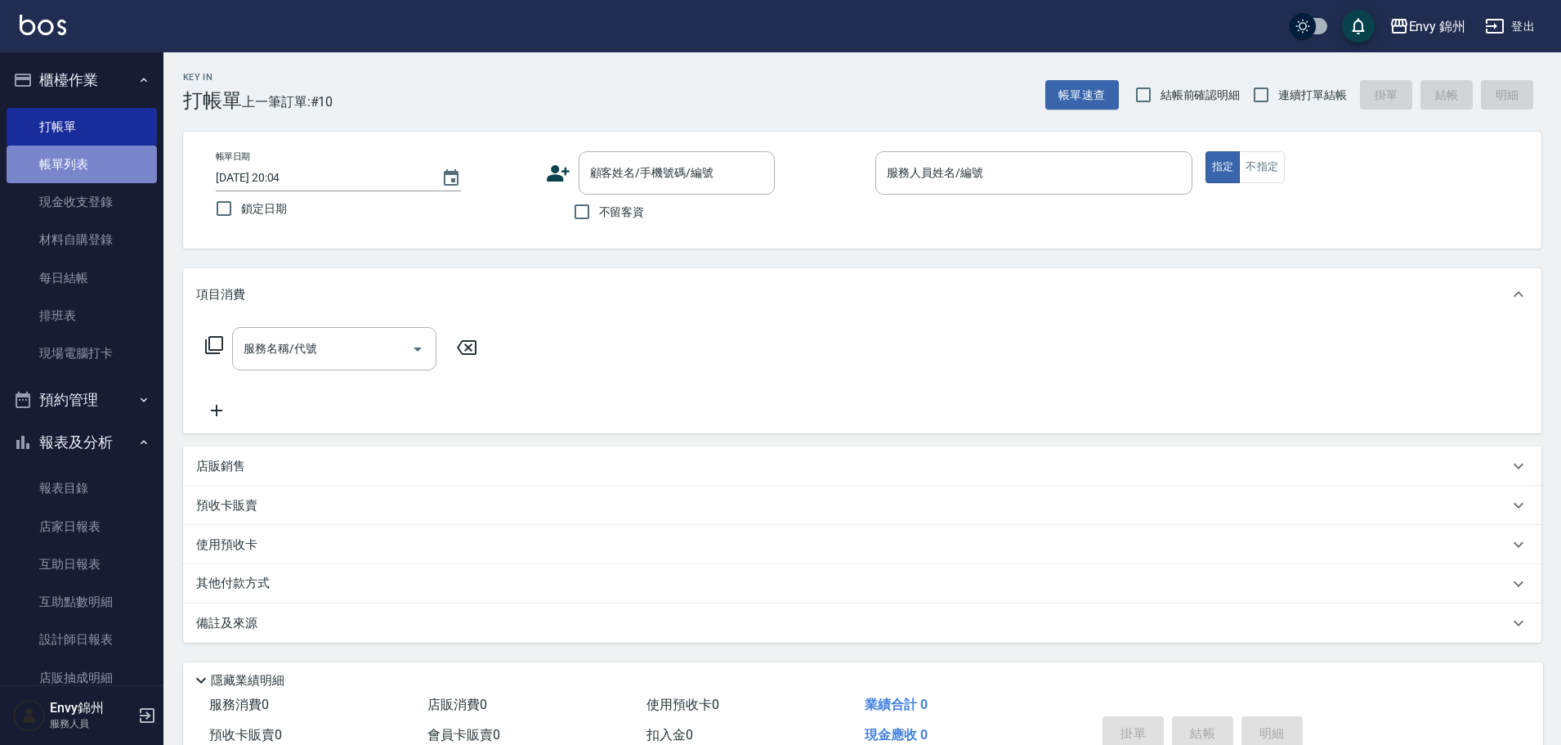
click at [89, 159] on link "帳單列表" at bounding box center [82, 165] width 150 height 38
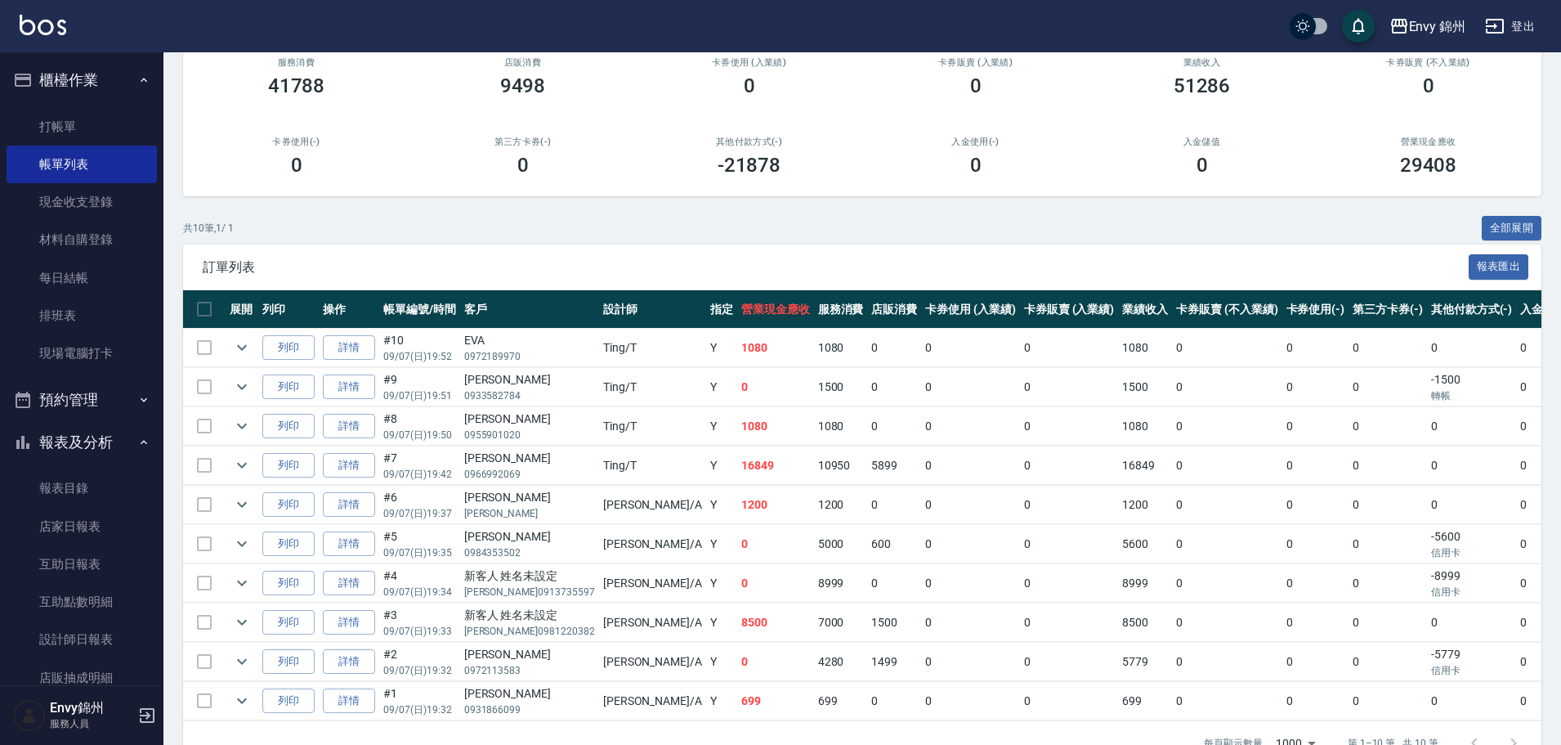
scroll to position [216, 0]
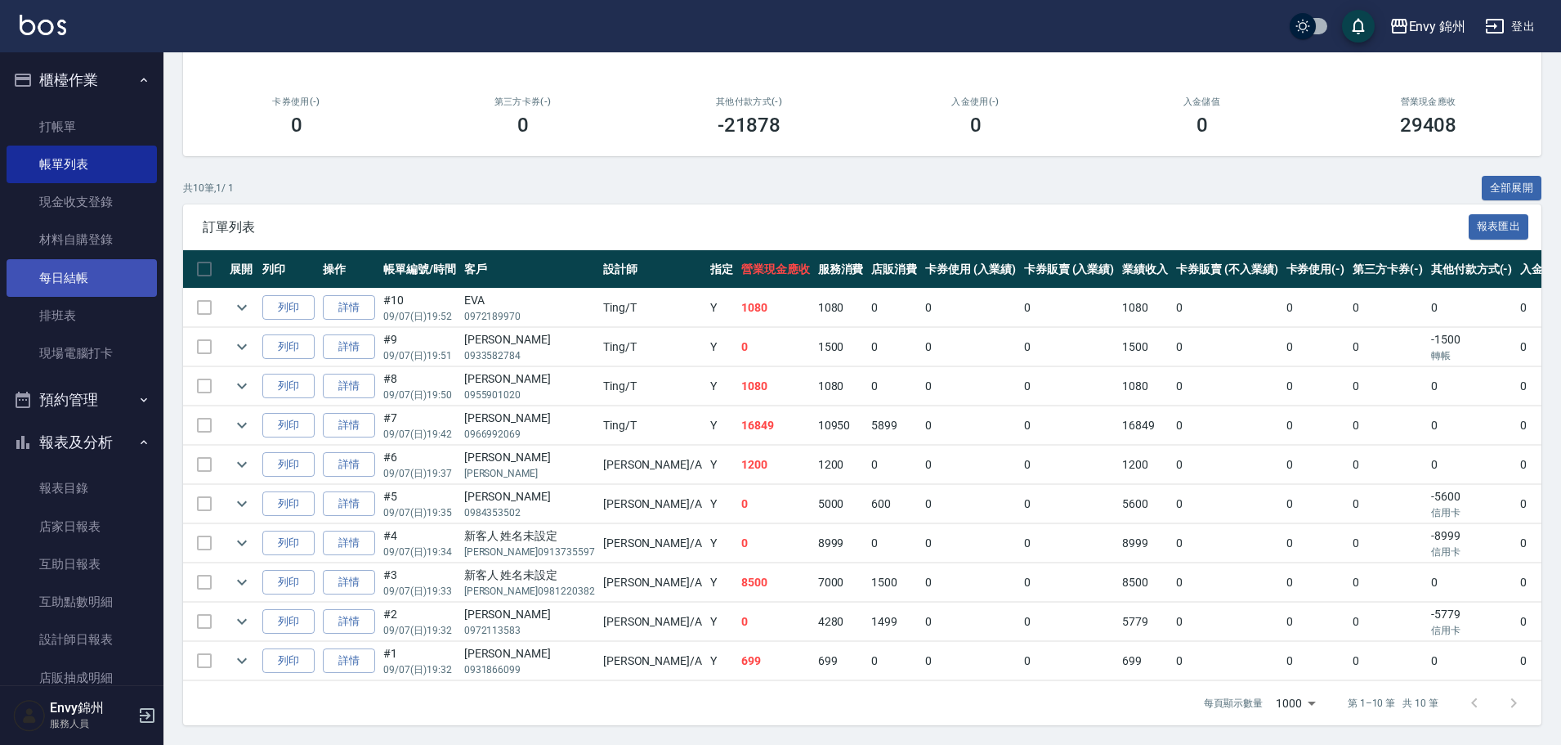
click at [53, 267] on link "每日結帳" at bounding box center [82, 278] width 150 height 38
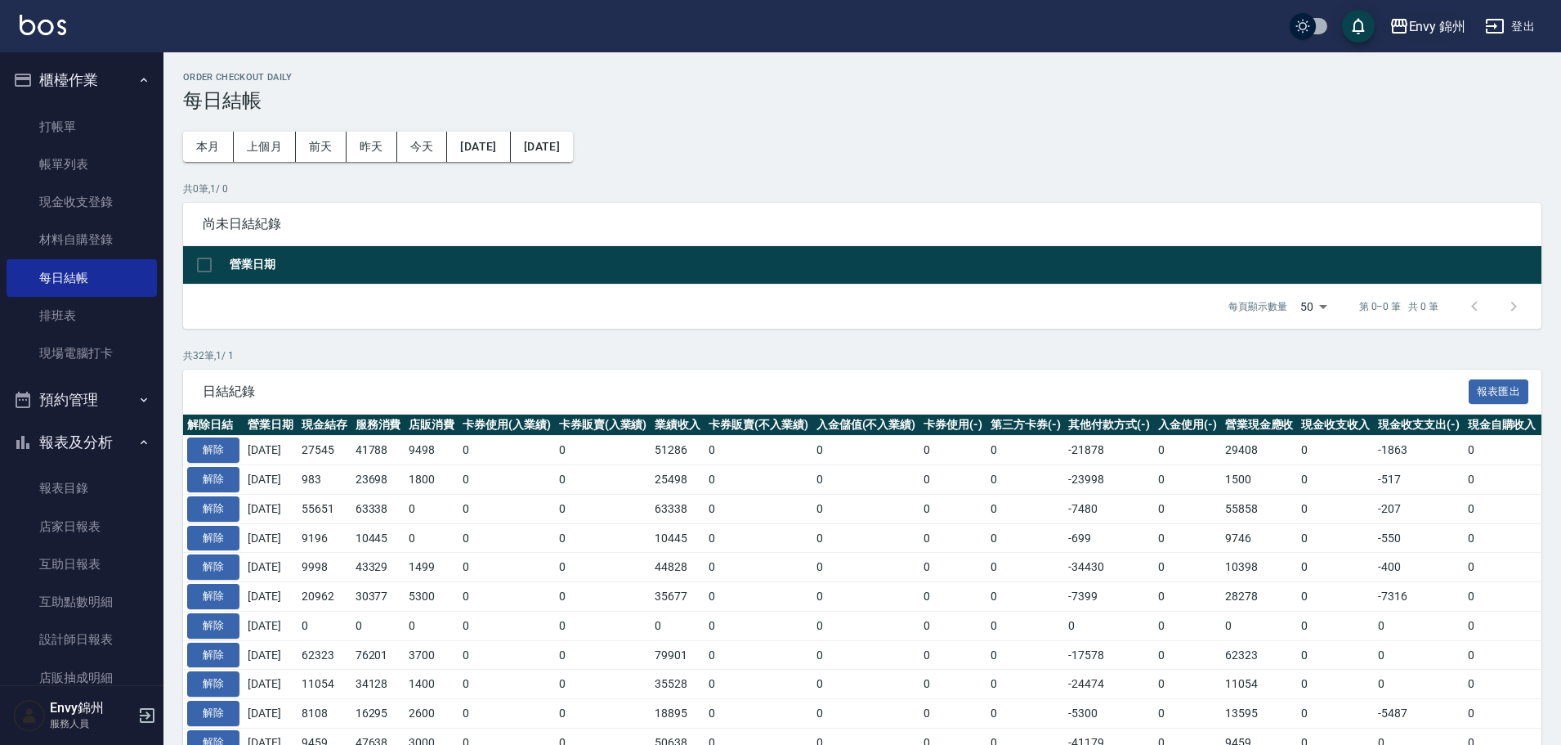
click at [1413, 16] on div "Envy 錦州" at bounding box center [1437, 26] width 57 height 20
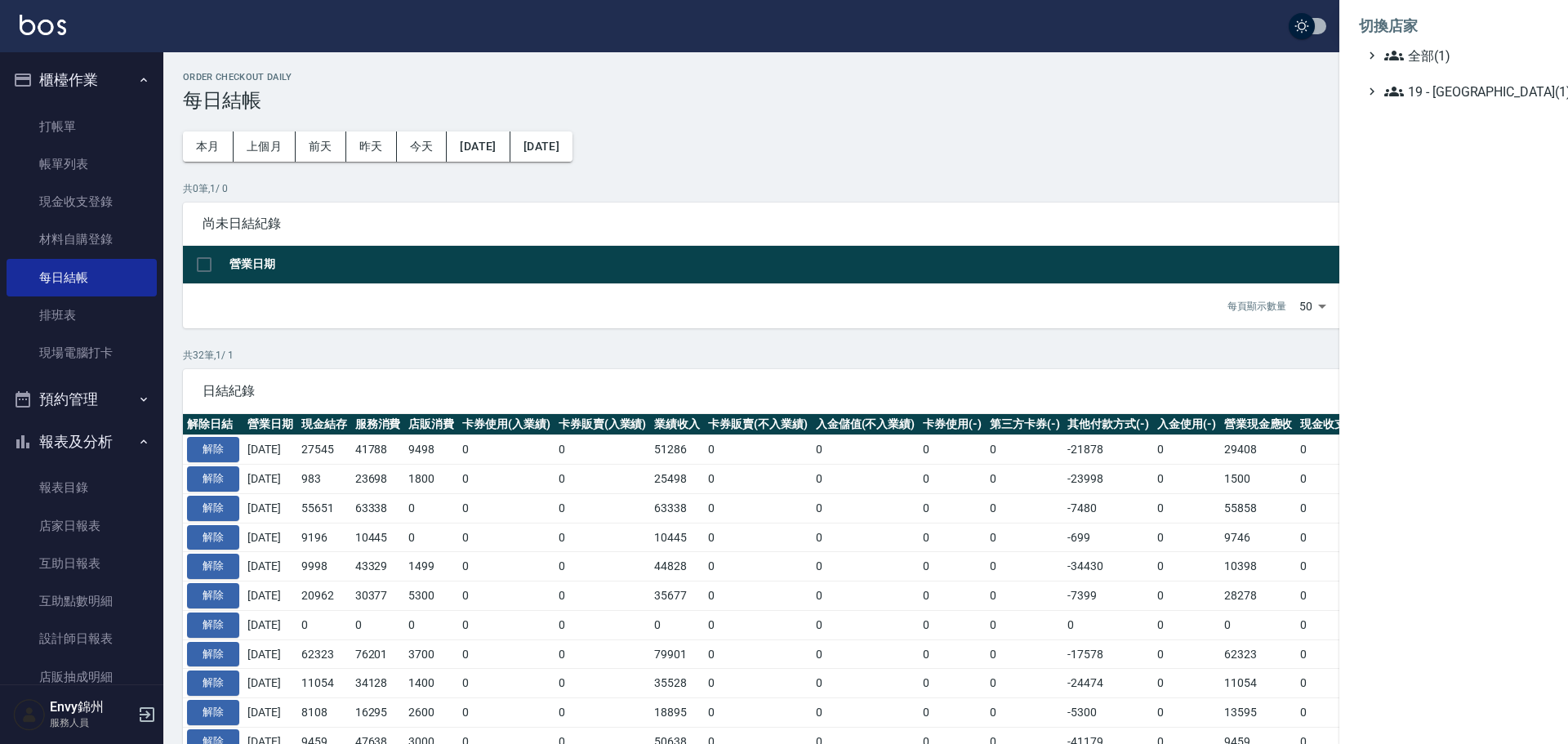
click at [1526, 18] on li "切換店家" at bounding box center [1453, 26] width 190 height 39
drag, startPoint x: 1220, startPoint y: 290, endPoint x: 1208, endPoint y: 262, distance: 30.5
click at [1213, 278] on div at bounding box center [784, 372] width 1568 height 744
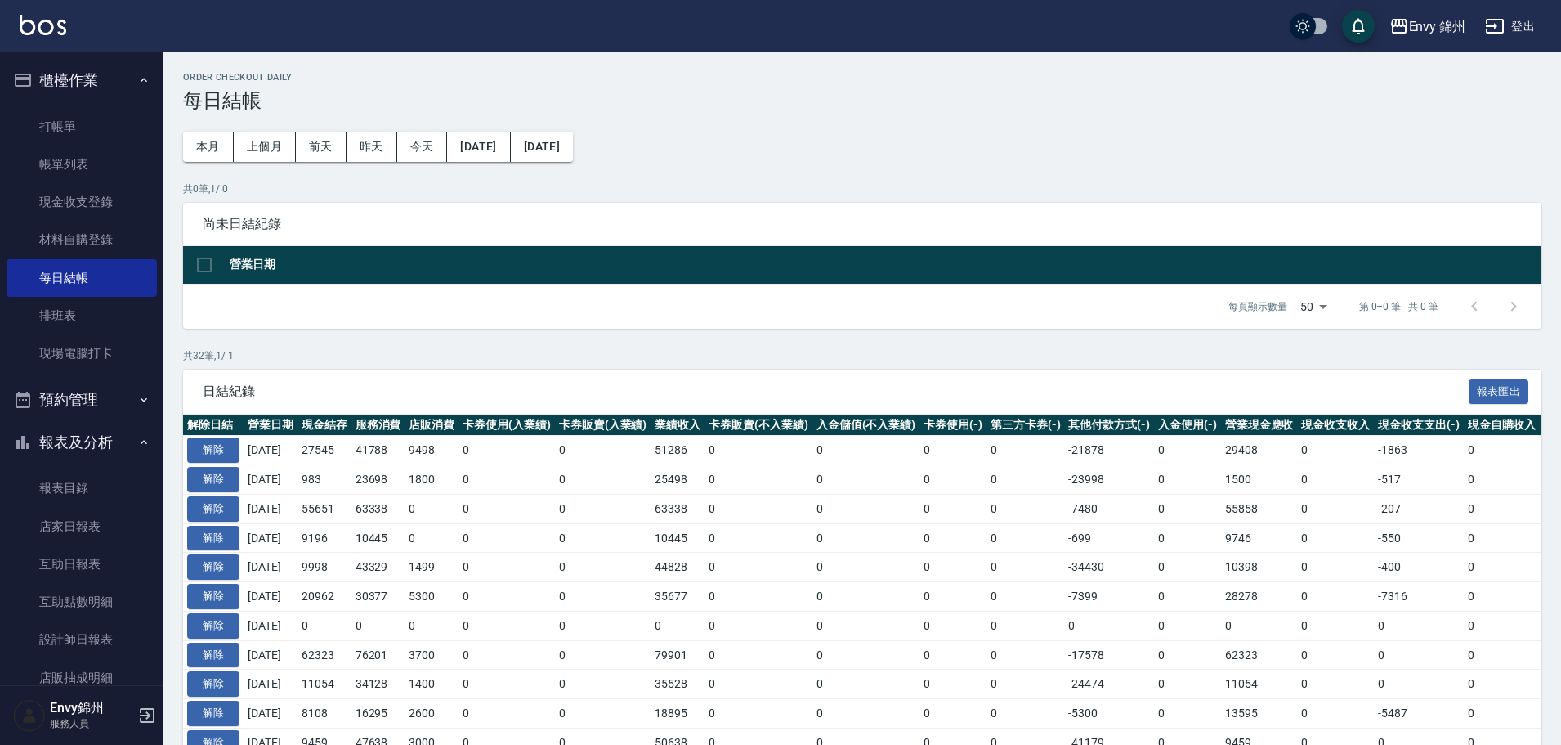
click at [1484, 26] on button "登出" at bounding box center [1510, 26] width 63 height 30
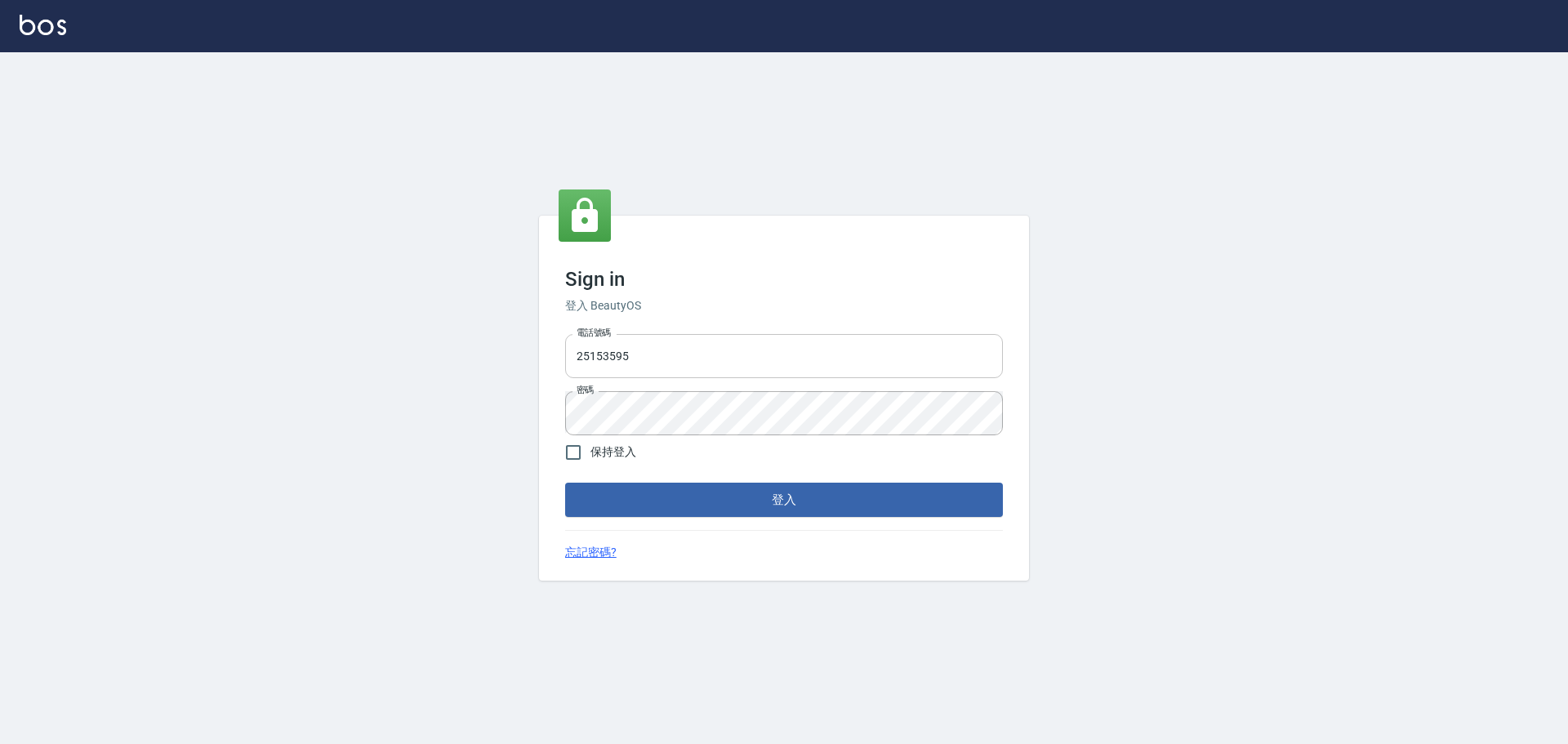
click at [646, 339] on input "25153595" at bounding box center [784, 356] width 437 height 44
type input "9990001234567"
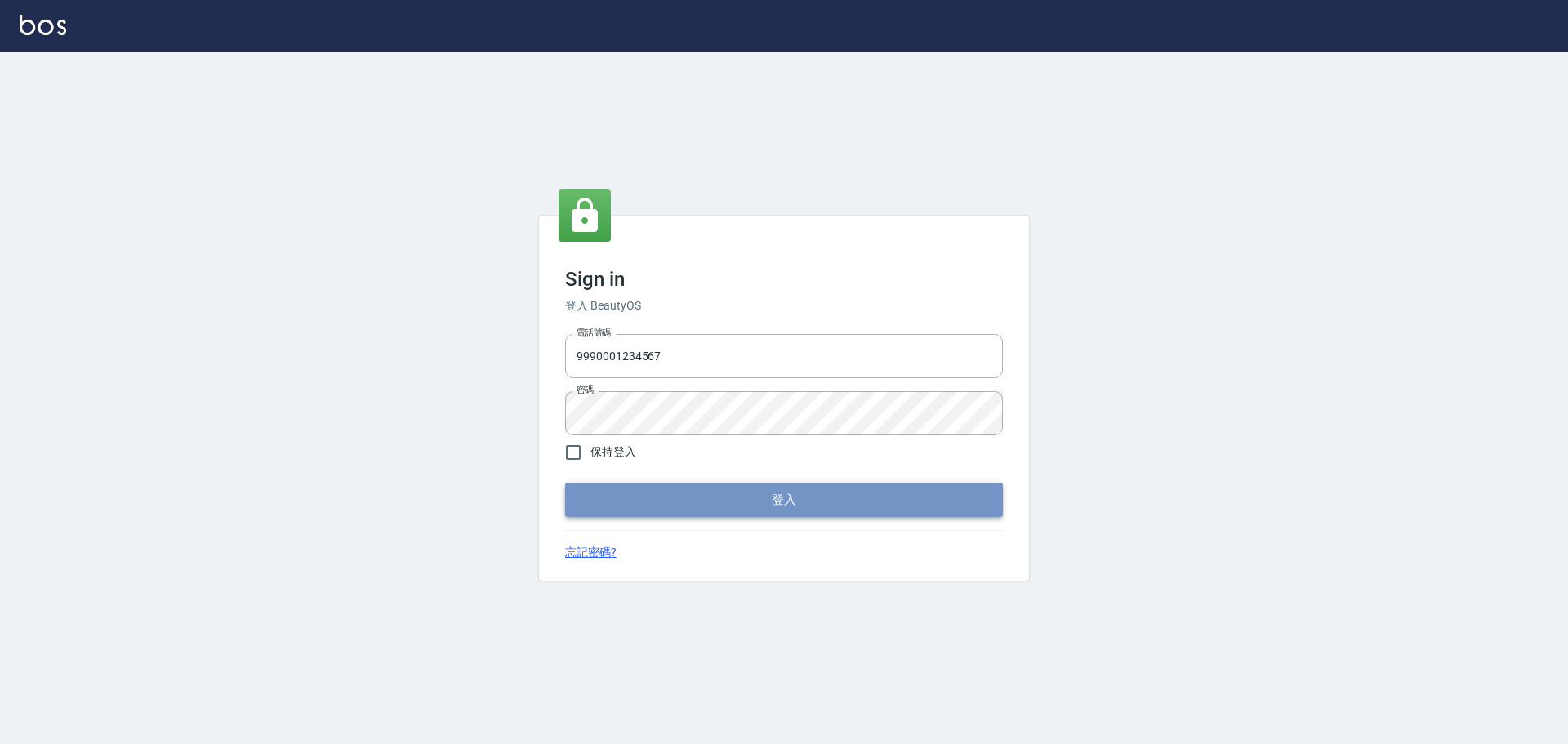
click at [722, 500] on button "登入" at bounding box center [784, 499] width 437 height 34
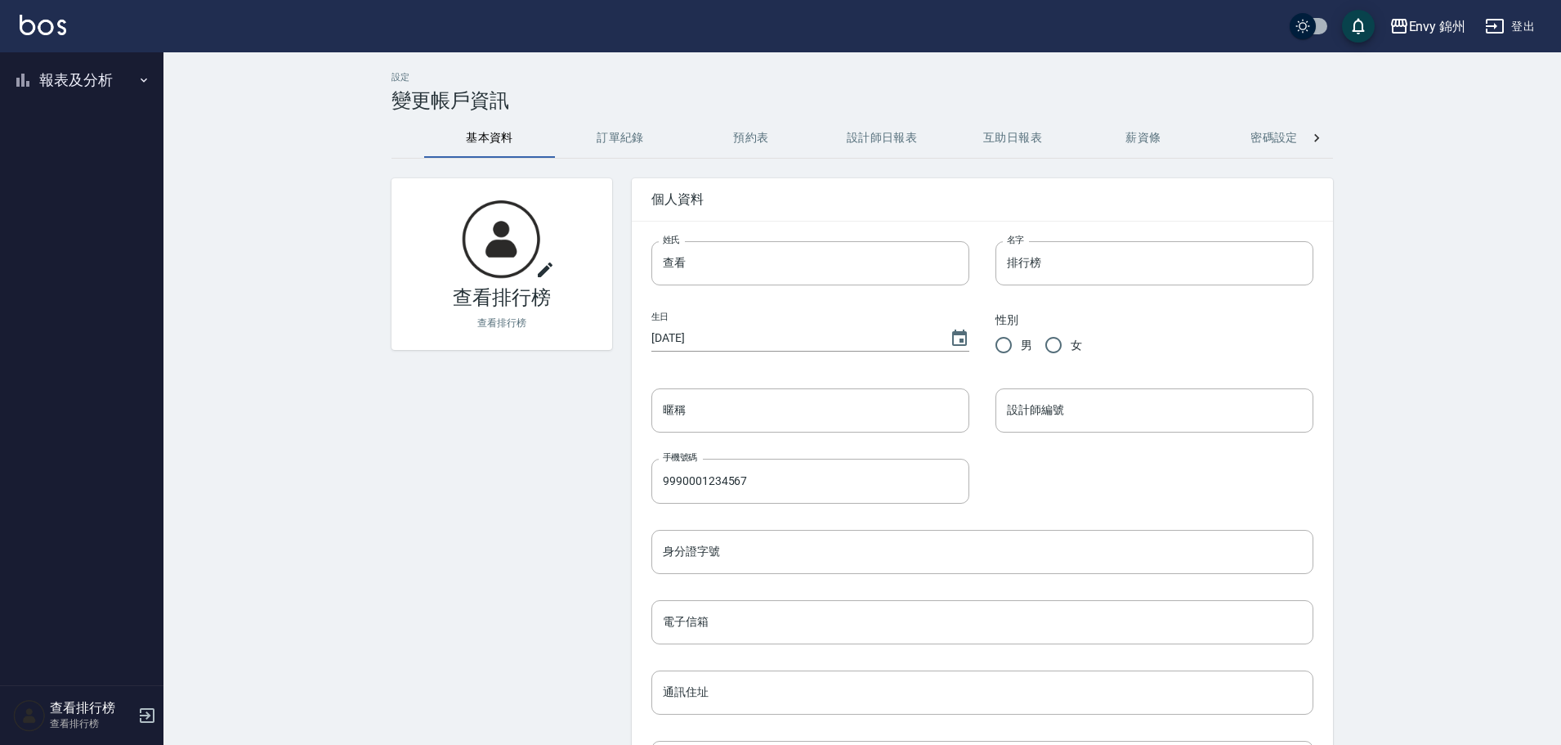
click at [125, 99] on button "報表及分析" at bounding box center [82, 80] width 150 height 43
click at [1432, 18] on div "Envy 錦州" at bounding box center [1437, 26] width 57 height 20
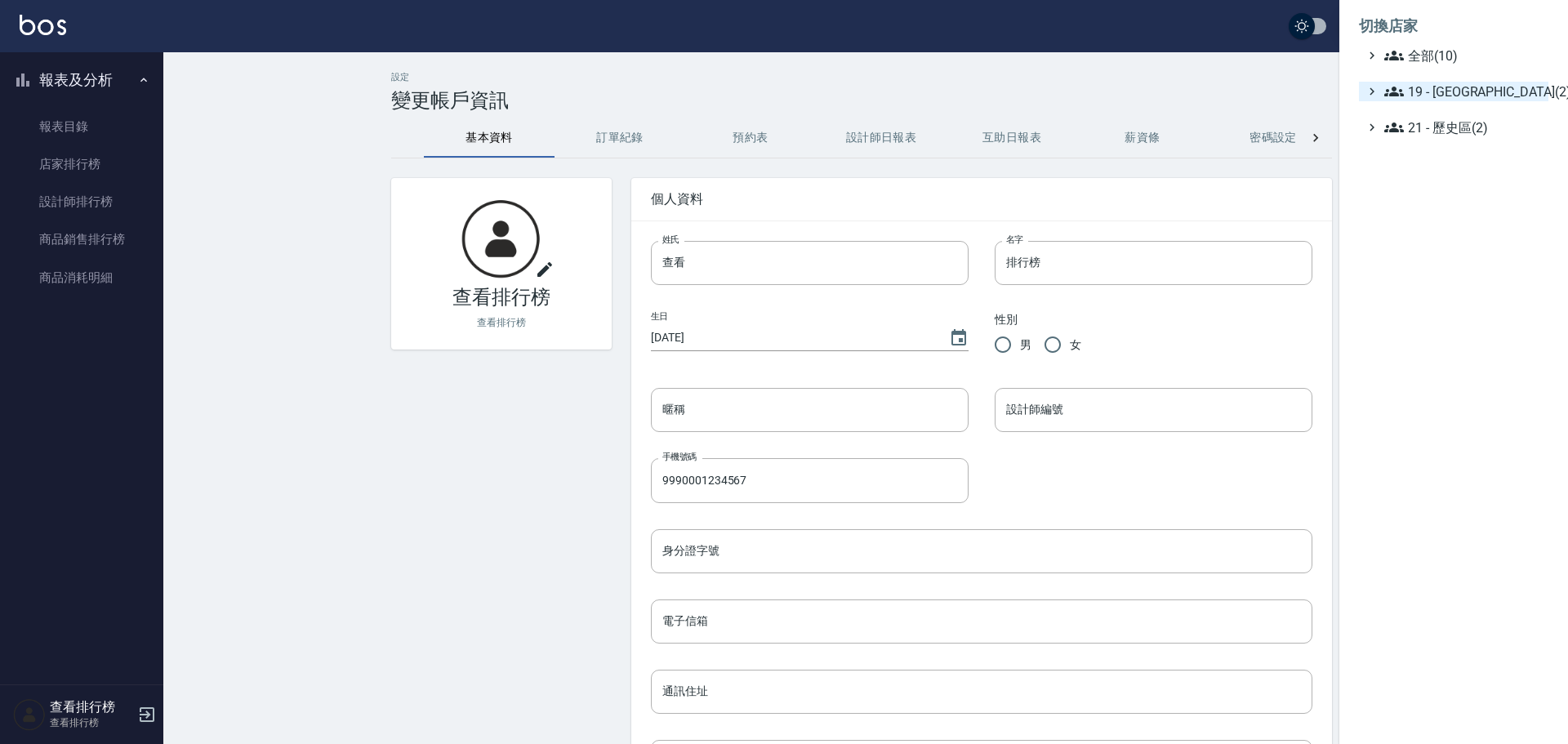
click at [1431, 96] on span "19 - [GEOGRAPHIC_DATA](2)" at bounding box center [1463, 92] width 158 height 20
click at [1472, 113] on span "19.01 - [GEOGRAPHIC_DATA] (3)" at bounding box center [1470, 111] width 141 height 20
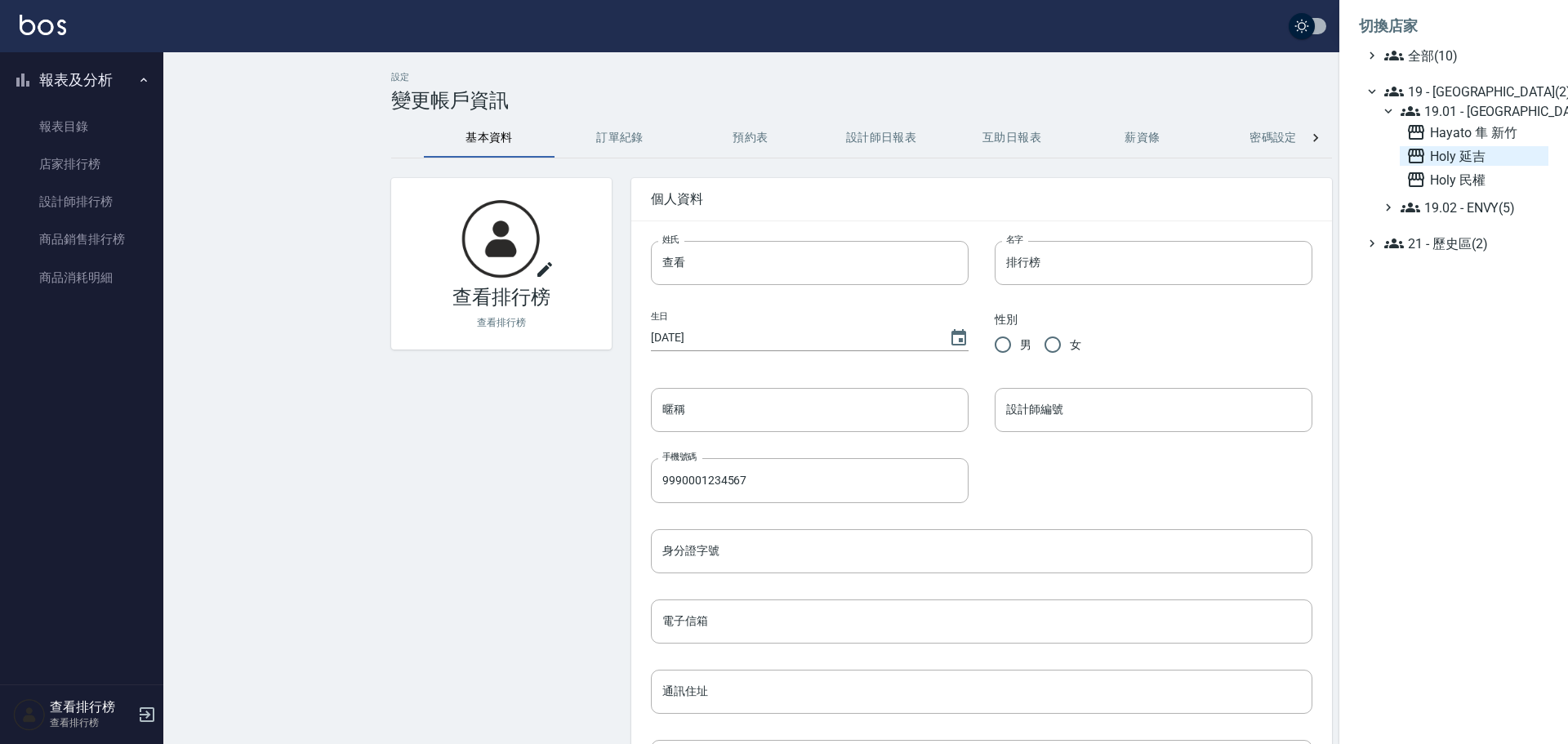
click at [1474, 157] on span "Holy 延吉" at bounding box center [1474, 156] width 136 height 20
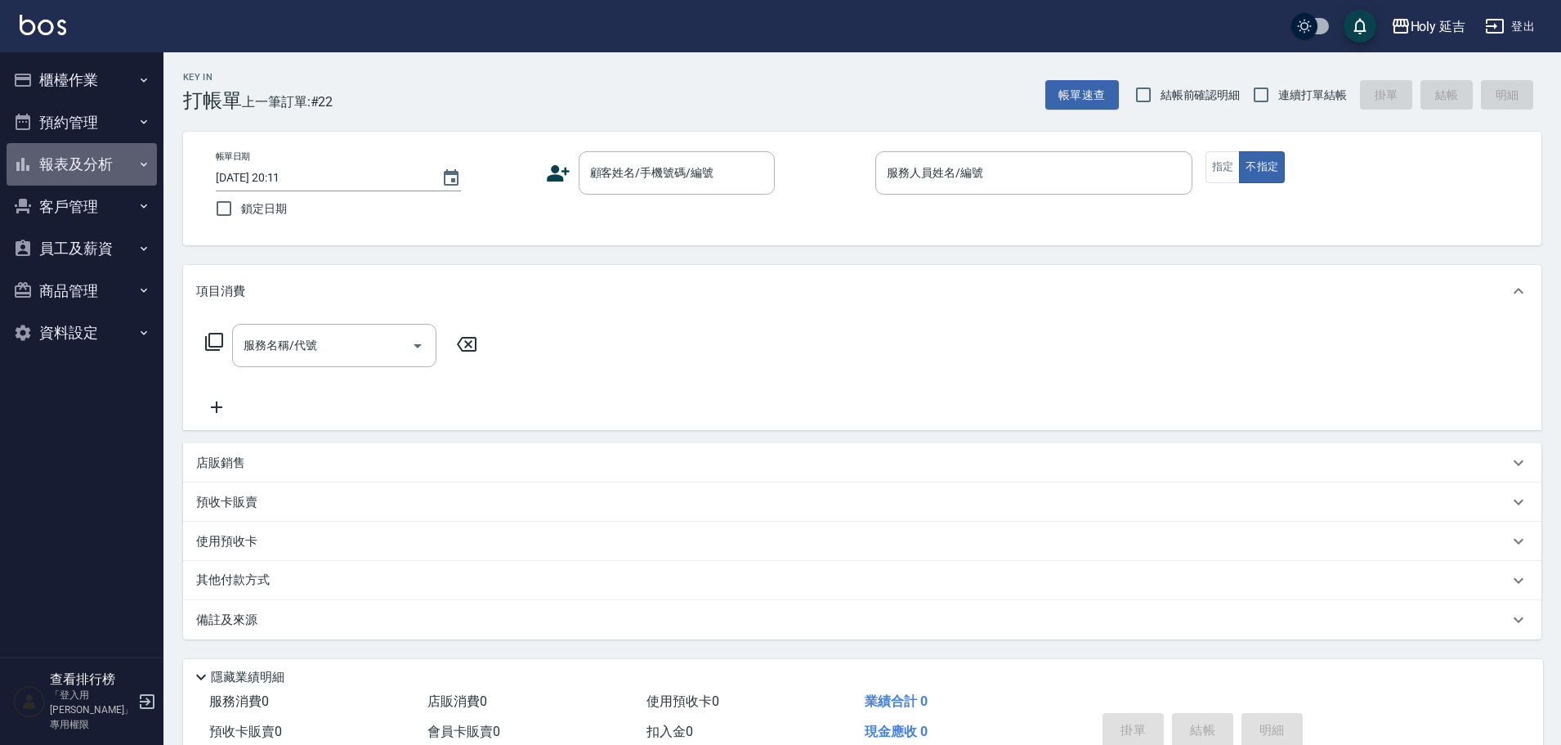
click at [90, 176] on button "報表及分析" at bounding box center [82, 164] width 150 height 43
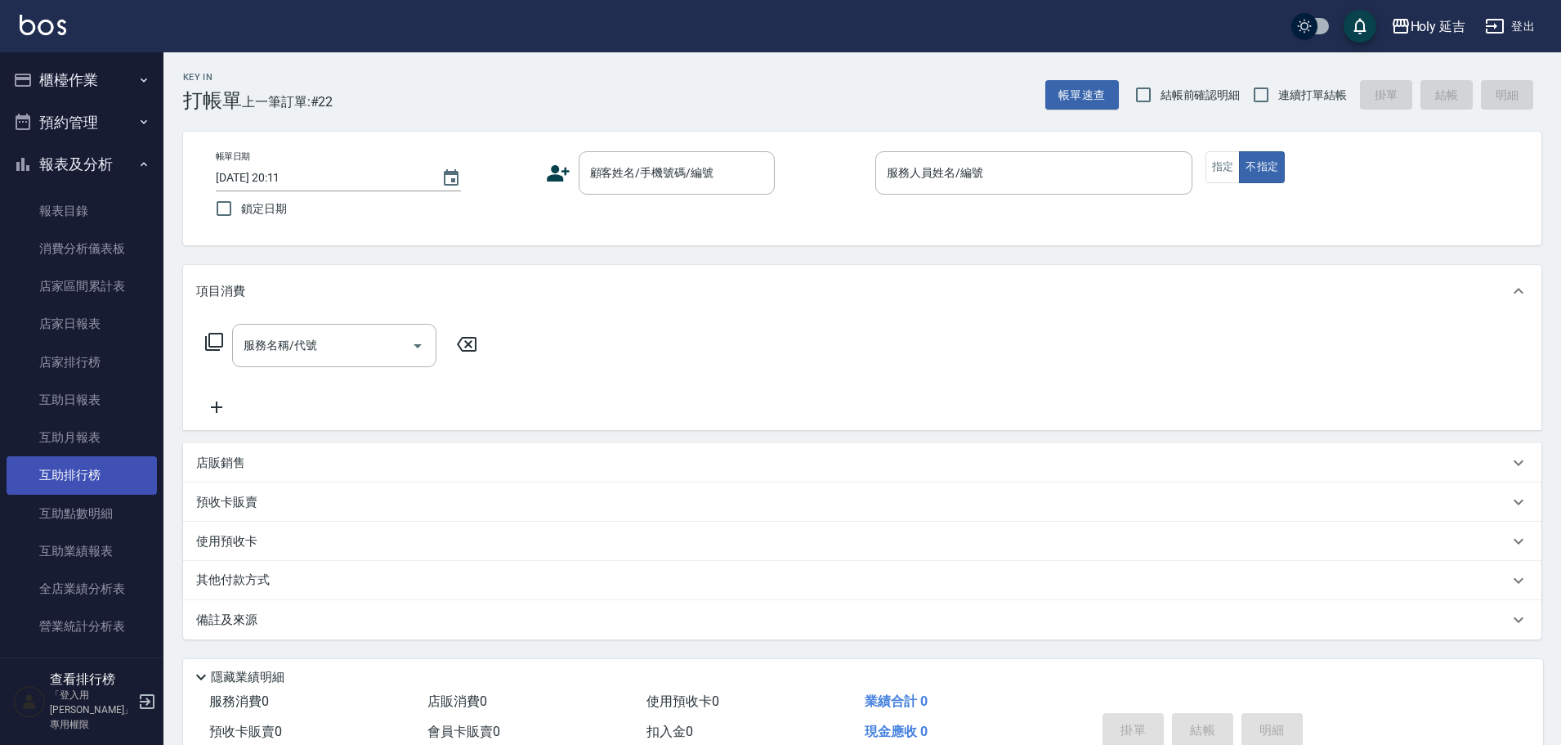
click at [101, 471] on link "互助排行榜" at bounding box center [82, 475] width 150 height 38
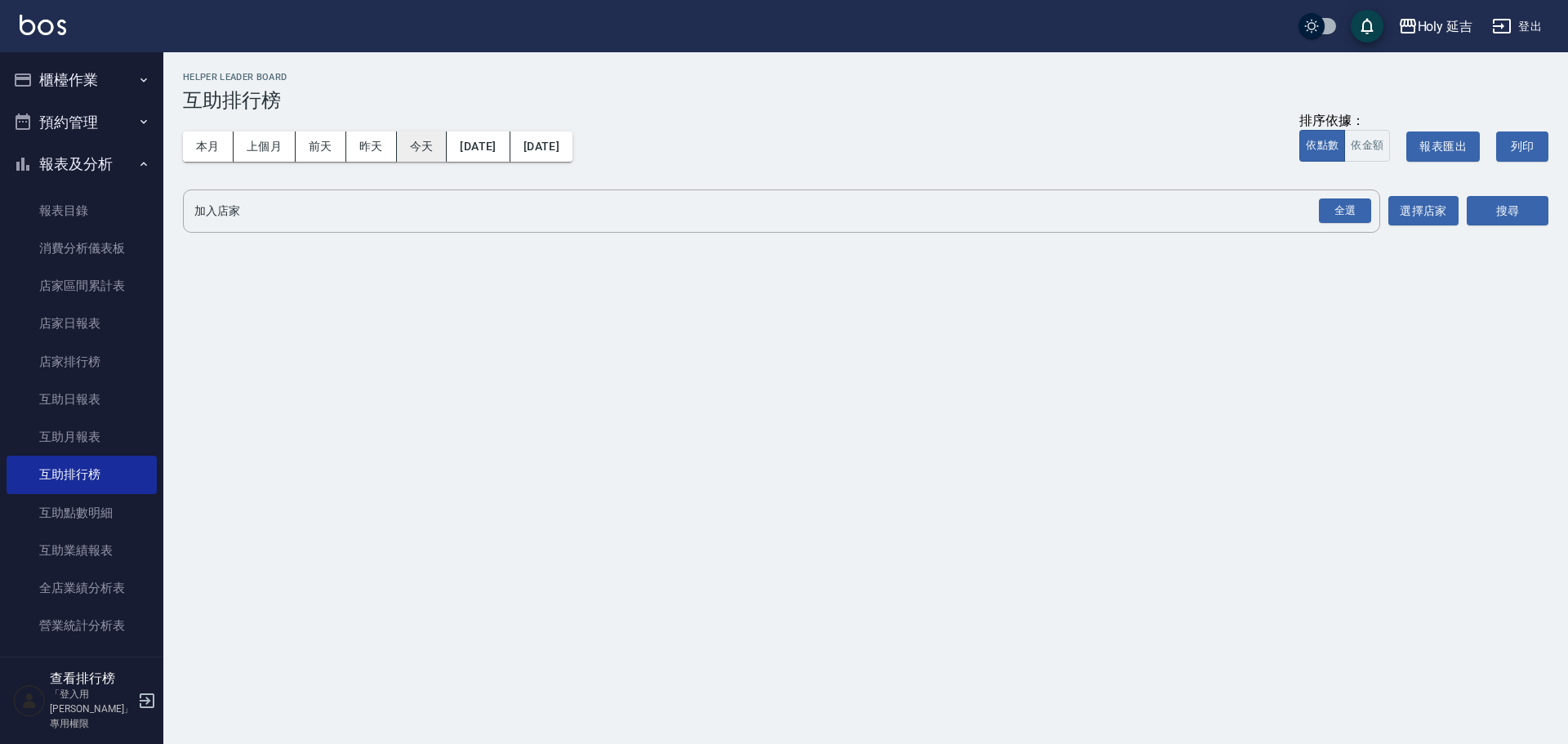
drag, startPoint x: 416, startPoint y: 142, endPoint x: 444, endPoint y: 146, distance: 28.3
click at [417, 142] on button "今天" at bounding box center [421, 147] width 51 height 30
click at [1322, 207] on div "全選" at bounding box center [1344, 211] width 52 height 25
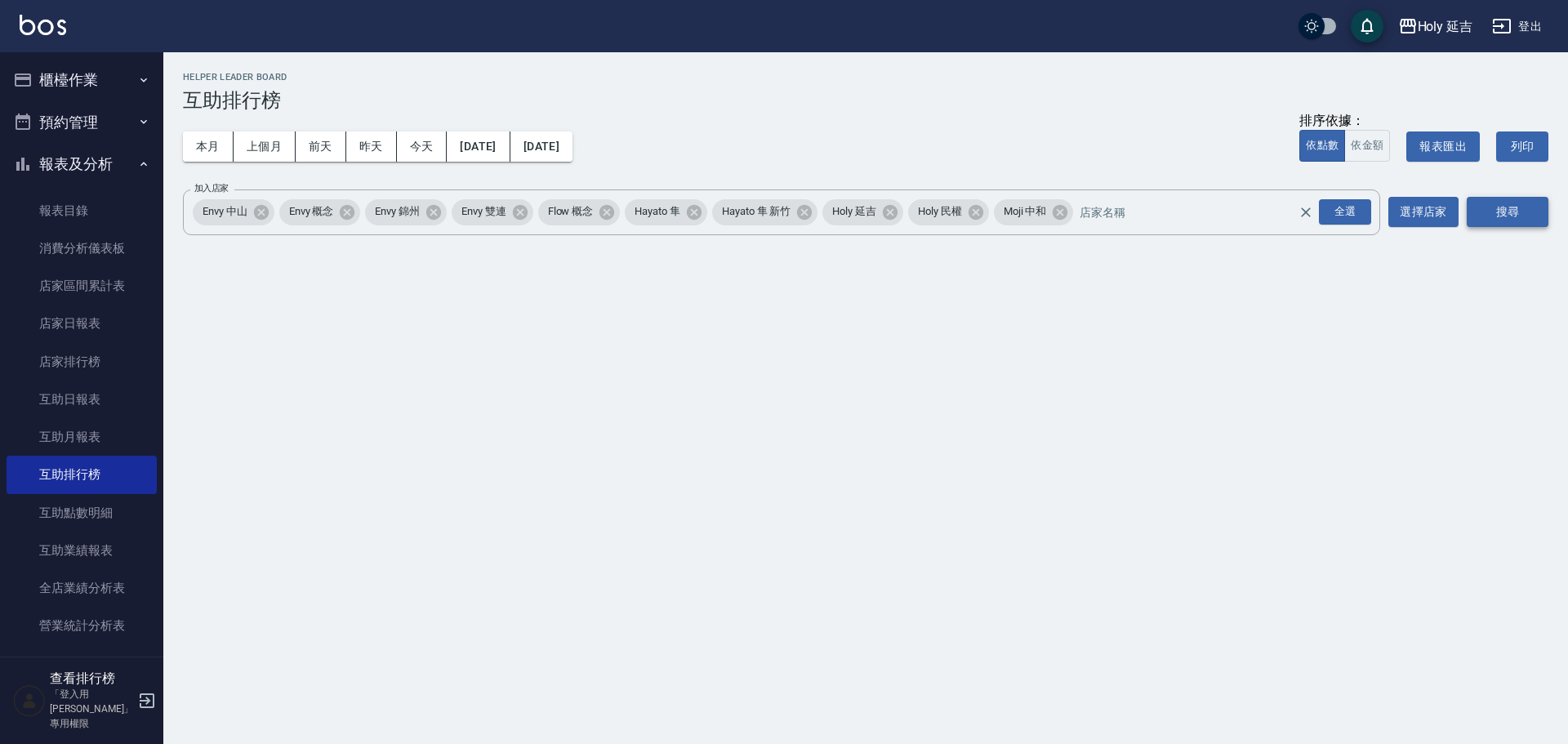
click at [1523, 204] on button "搜尋" at bounding box center [1507, 212] width 82 height 30
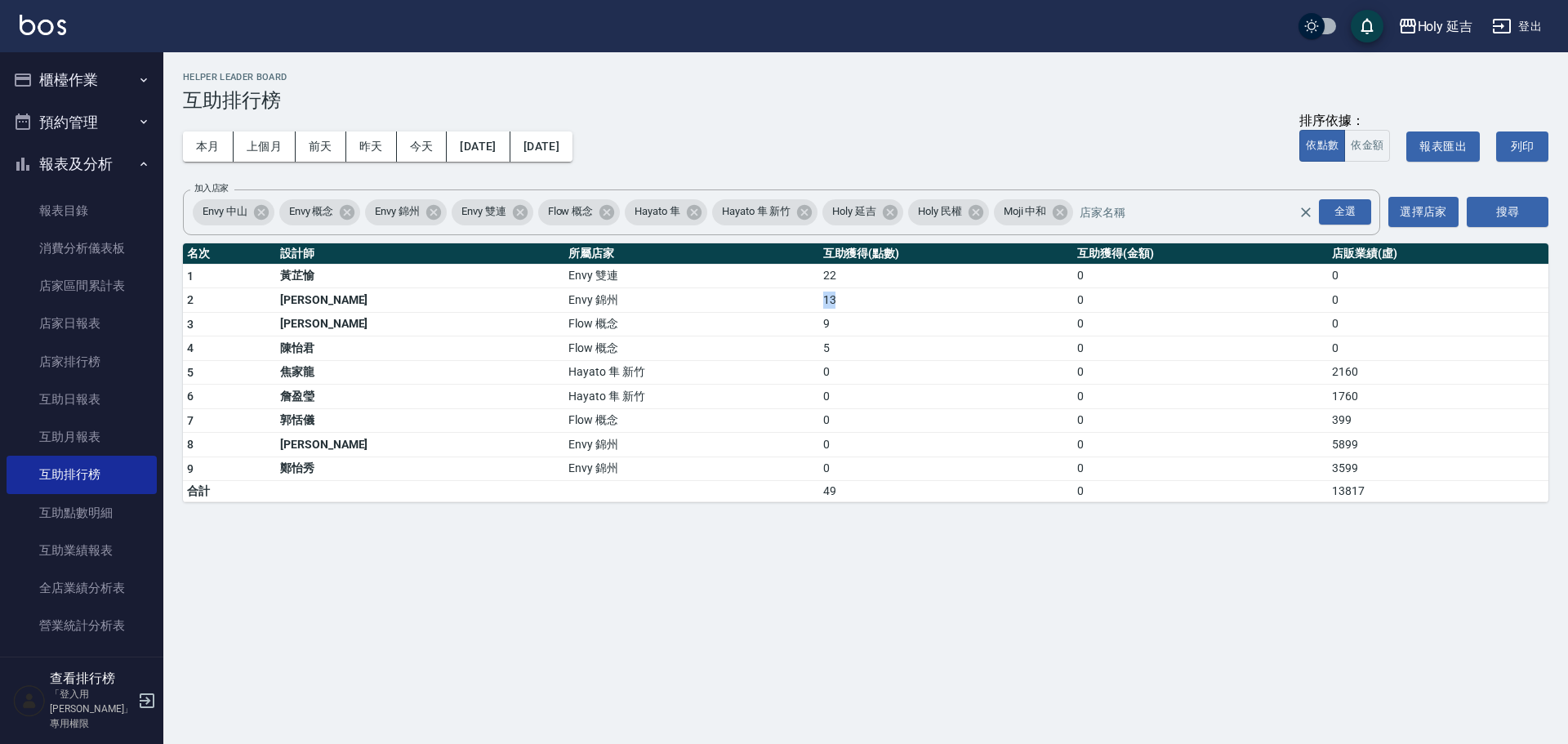
drag, startPoint x: 717, startPoint y: 297, endPoint x: 812, endPoint y: 301, distance: 95.1
click at [804, 299] on tr "2 [PERSON_NAME]Envy 錦州 13 0 0" at bounding box center [865, 301] width 1365 height 25
click at [488, 129] on div "本月 上個月 [DATE] [DATE] [DATE] [DATE] [DATE] 排序依據： 依點數 依金額 報表匯出 列印" at bounding box center [865, 146] width 1365 height 69
click at [509, 146] on button "[DATE]" at bounding box center [477, 147] width 63 height 30
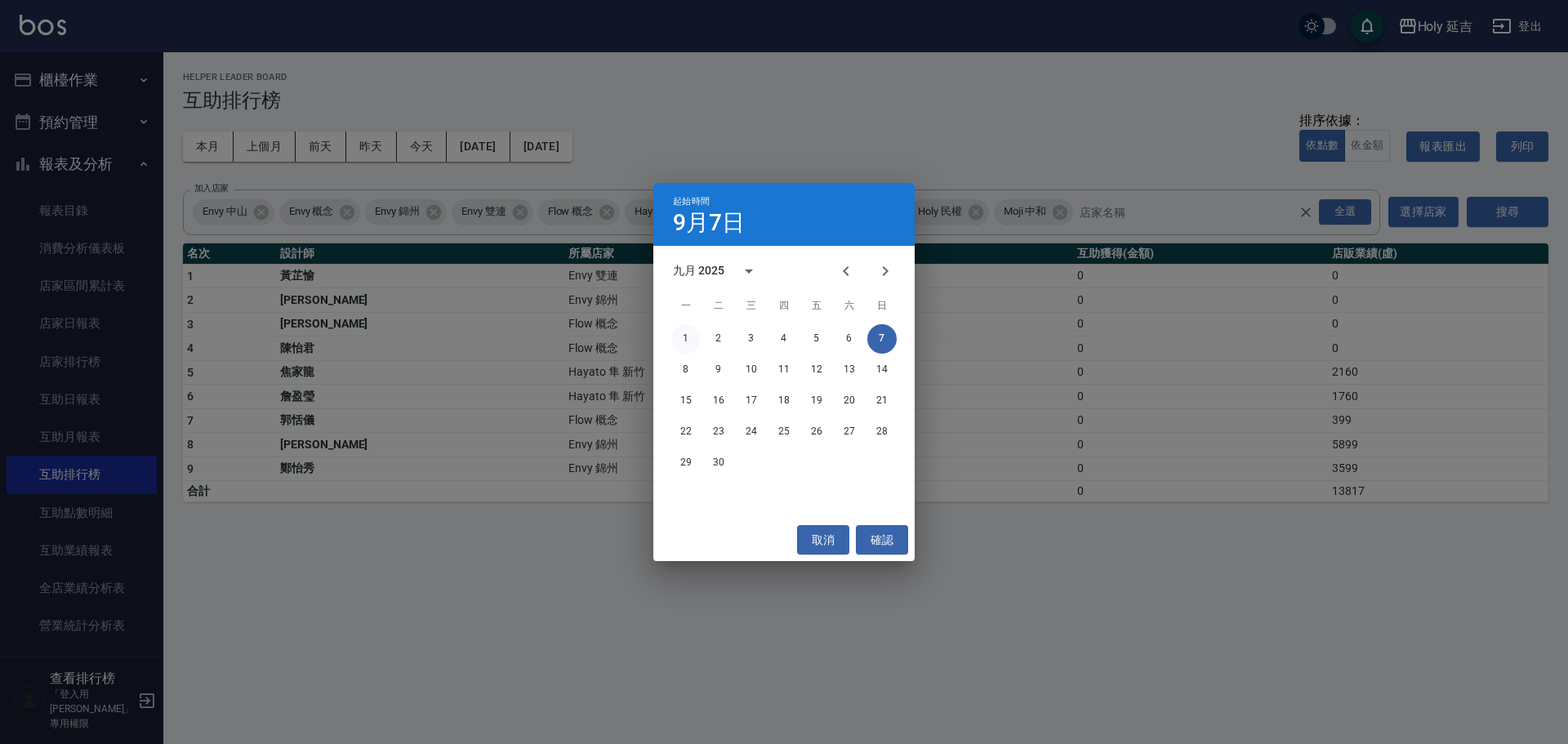
click at [682, 334] on button "1" at bounding box center [685, 339] width 29 height 29
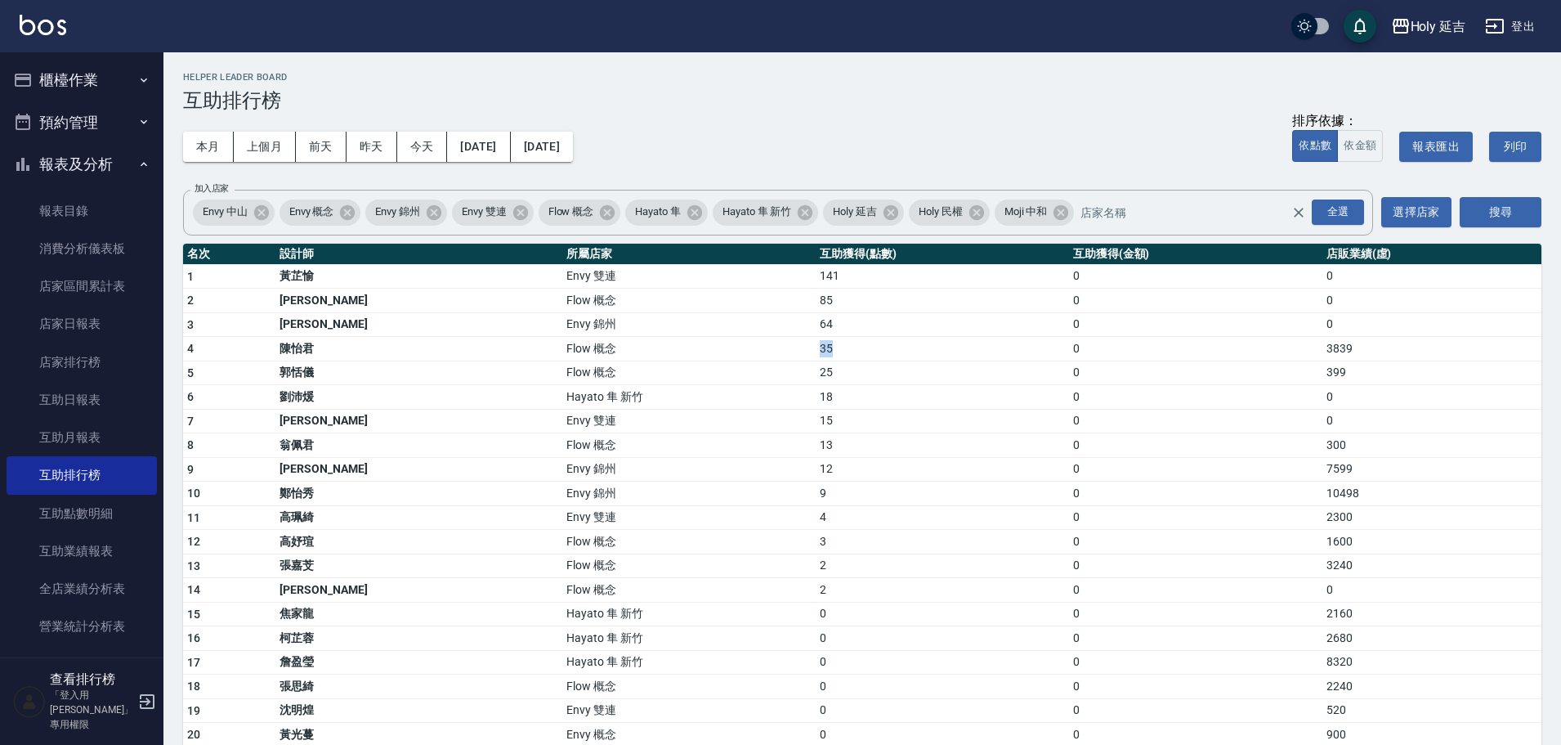
drag, startPoint x: 625, startPoint y: 343, endPoint x: 894, endPoint y: 352, distance: 269.1
click at [895, 349] on tr "4 [PERSON_NAME] 概念 35 0 3839" at bounding box center [862, 349] width 1359 height 25
drag, startPoint x: 658, startPoint y: 327, endPoint x: 715, endPoint y: 323, distance: 57.4
click at [659, 326] on td "Envy 錦州" at bounding box center [688, 324] width 253 height 25
drag, startPoint x: 814, startPoint y: 323, endPoint x: 874, endPoint y: 347, distance: 64.5
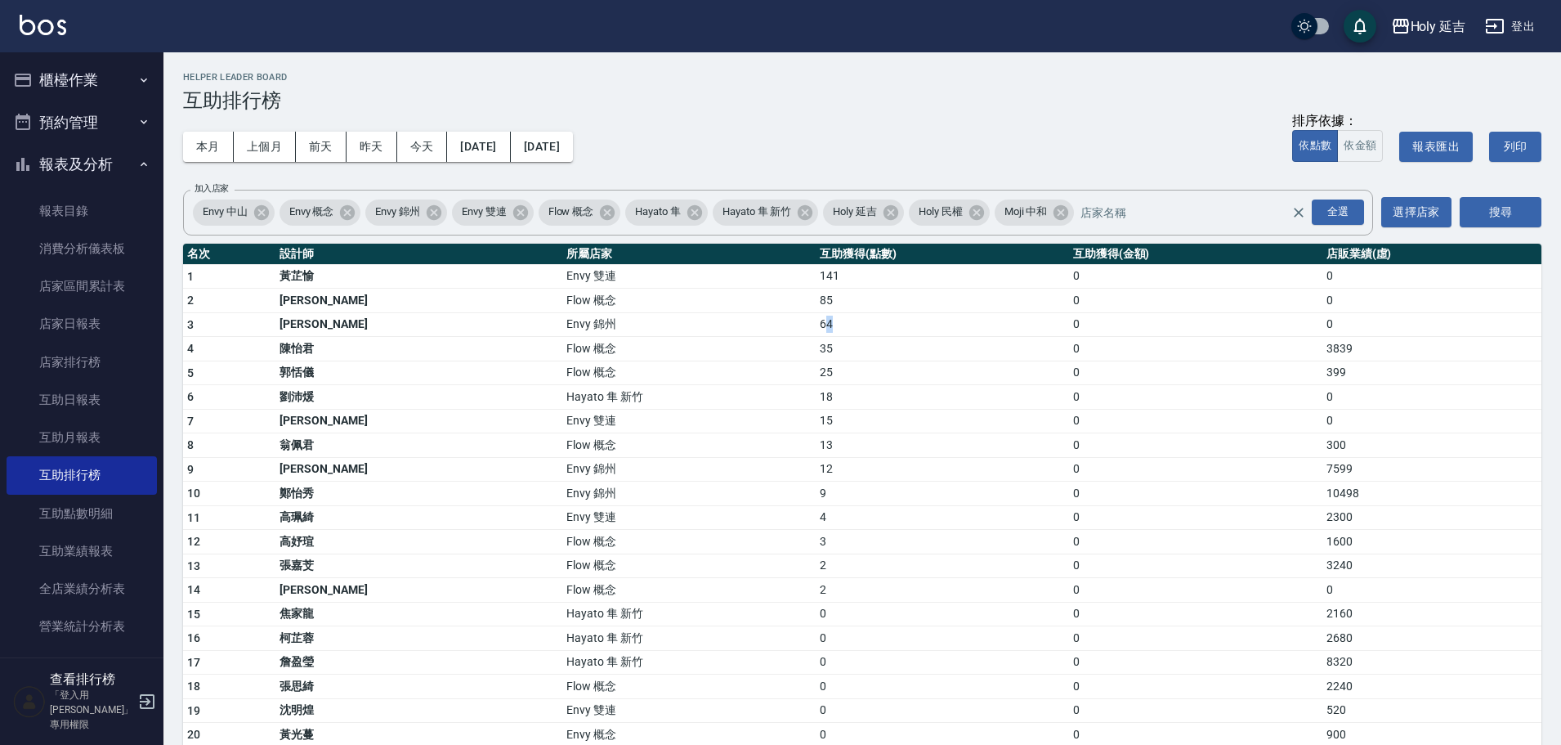
click at [840, 327] on td "64" at bounding box center [942, 324] width 253 height 25
click at [1436, 29] on div "Holy 延吉" at bounding box center [1439, 26] width 56 height 20
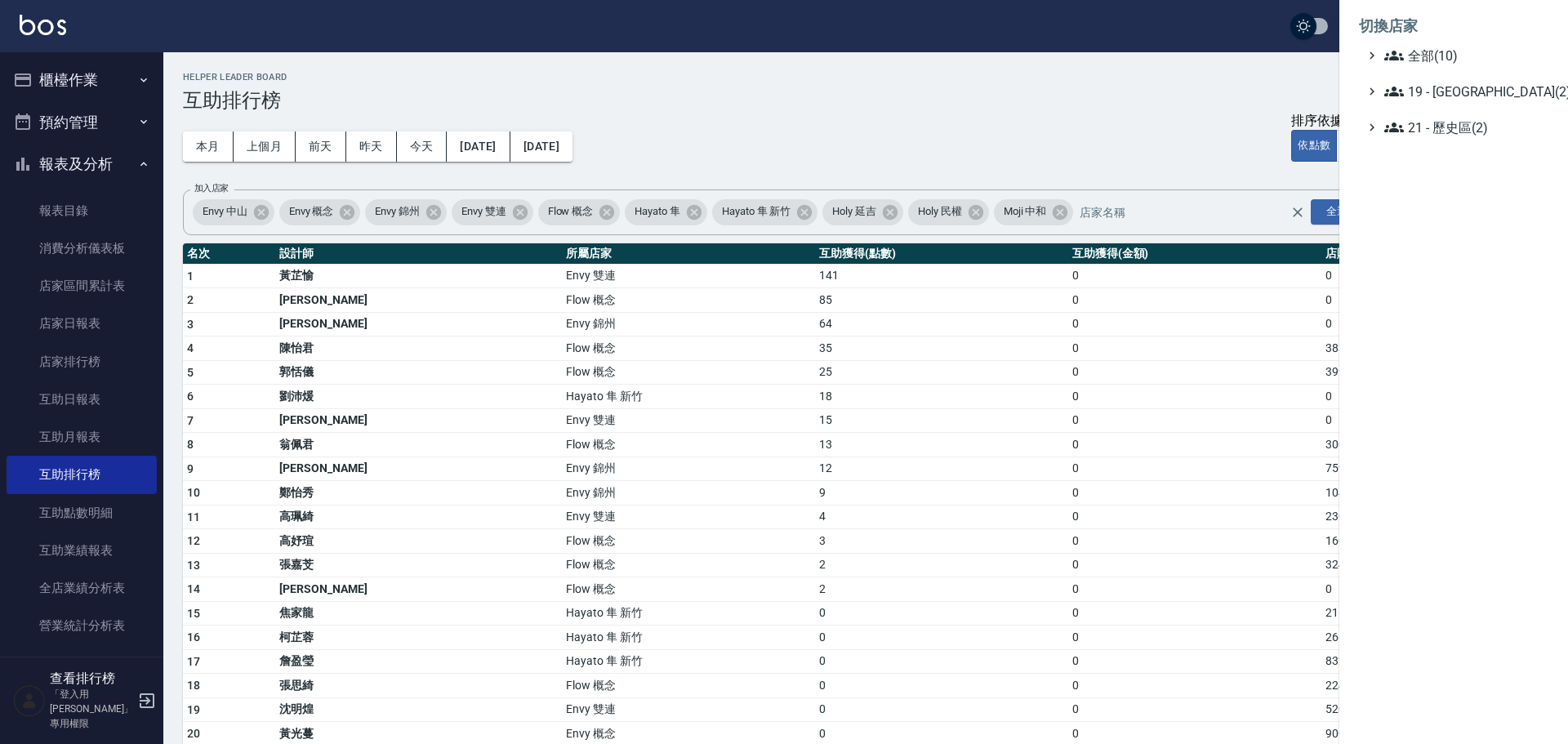
click at [1443, 105] on ul "全部(10) 19 - [GEOGRAPHIC_DATA](2) 21 - 歷史區(2)" at bounding box center [1453, 92] width 190 height 92
click at [1452, 92] on span "19 - [GEOGRAPHIC_DATA](2)" at bounding box center [1463, 92] width 158 height 20
click at [1458, 131] on span "19.02 - ENVY(5)" at bounding box center [1470, 139] width 141 height 20
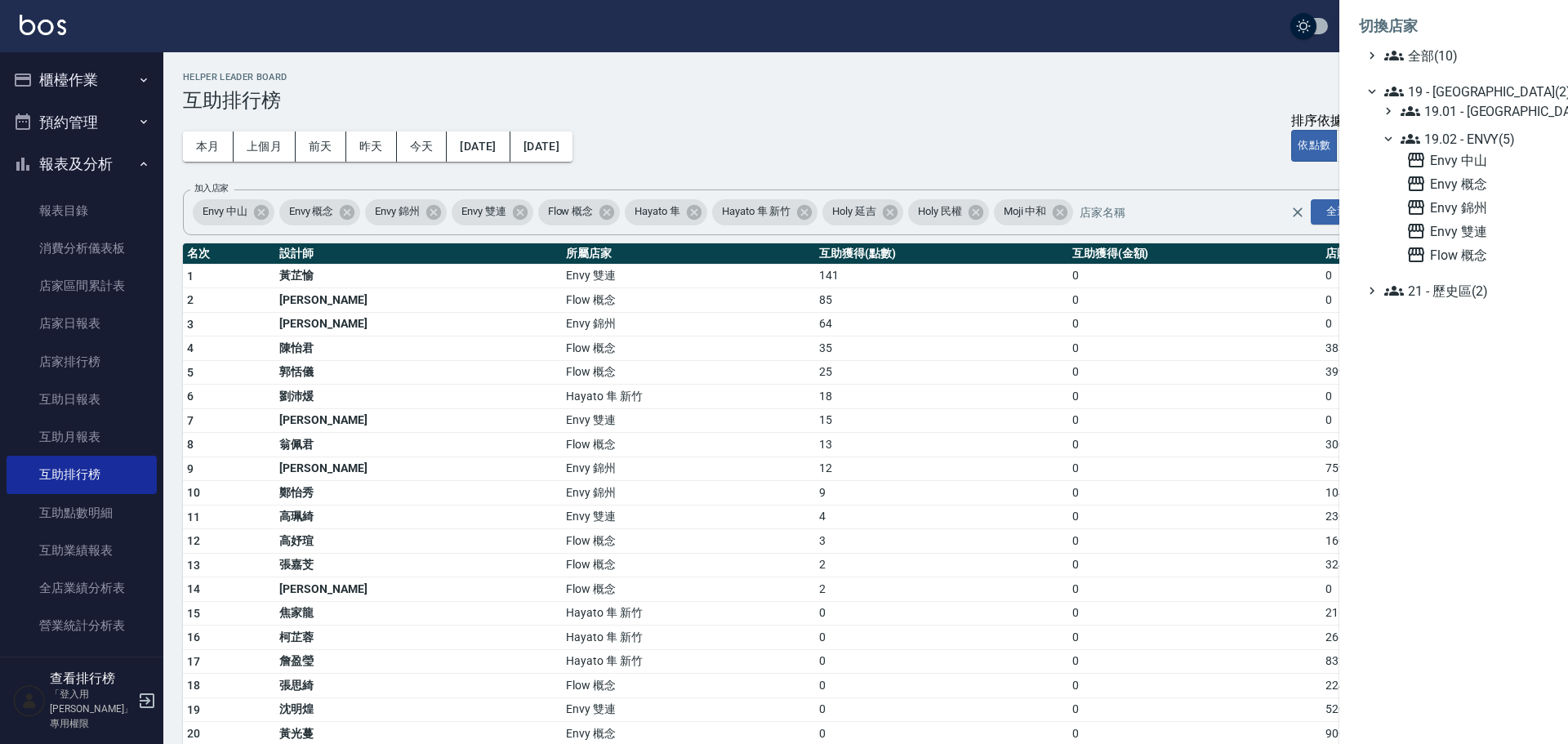
click at [1475, 209] on span "Envy 錦州" at bounding box center [1474, 208] width 136 height 20
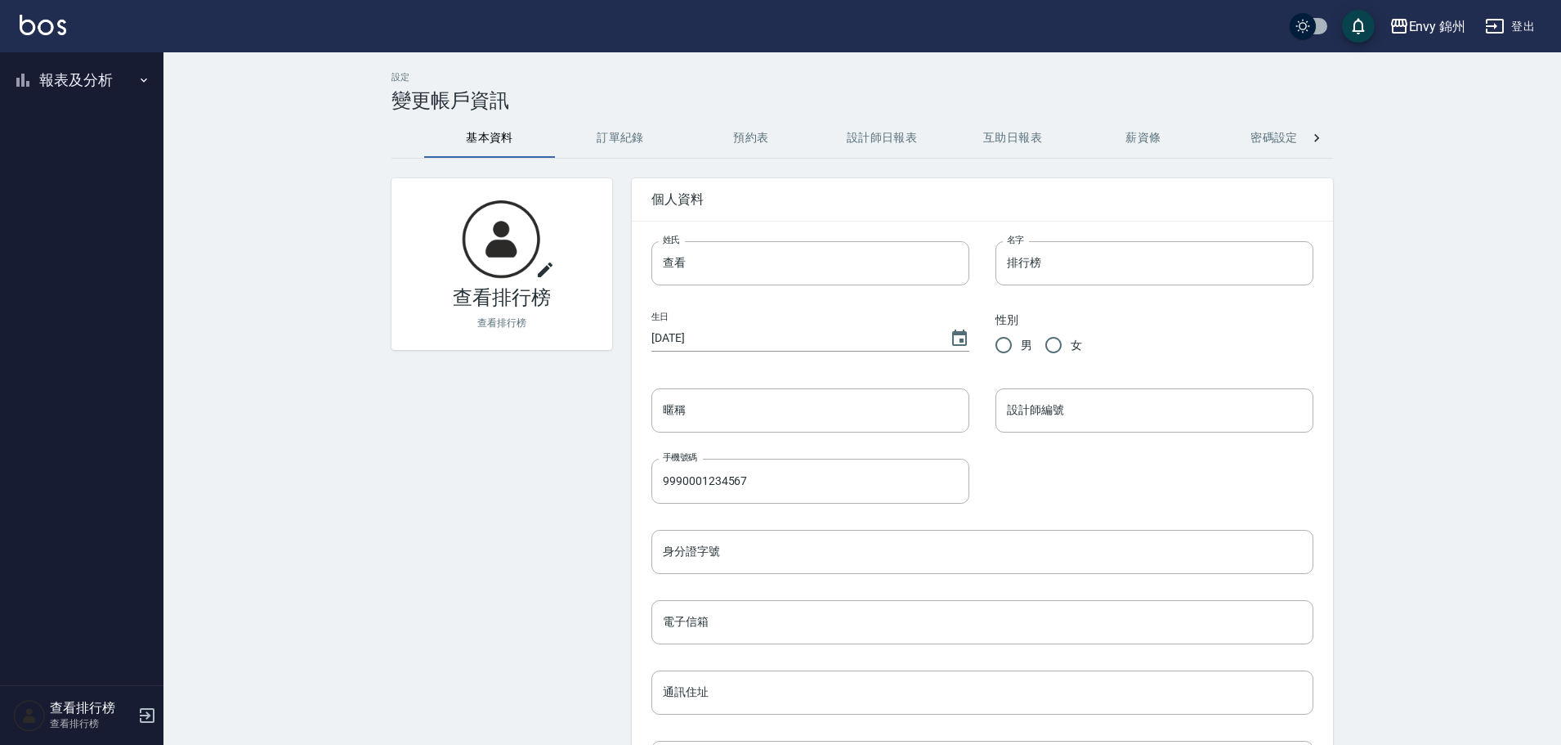
click at [101, 92] on button "報表及分析" at bounding box center [82, 80] width 150 height 43
click at [92, 204] on link "設計師排行榜" at bounding box center [82, 202] width 150 height 38
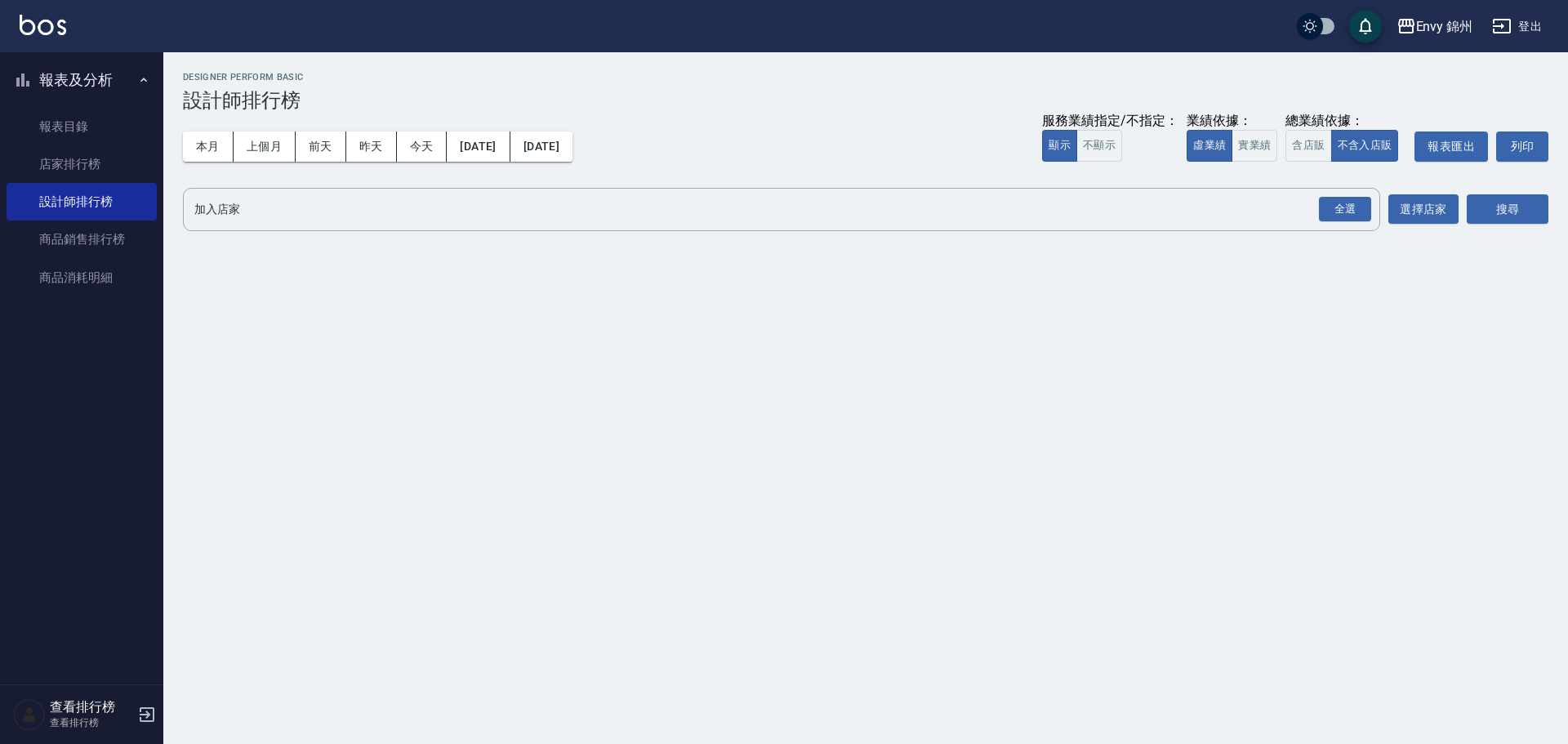
drag, startPoint x: 1352, startPoint y: 208, endPoint x: 508, endPoint y: 260, distance: 845.6
click at [669, 319] on div "Envy 錦州 2025-09-01 - 2025-09-07 設計師排行榜 列印時間： 2025-09-07-20:11 Designer Perform …" at bounding box center [784, 372] width 1568 height 744
click at [490, 226] on div "全選 加入店家" at bounding box center [781, 209] width 1196 height 43
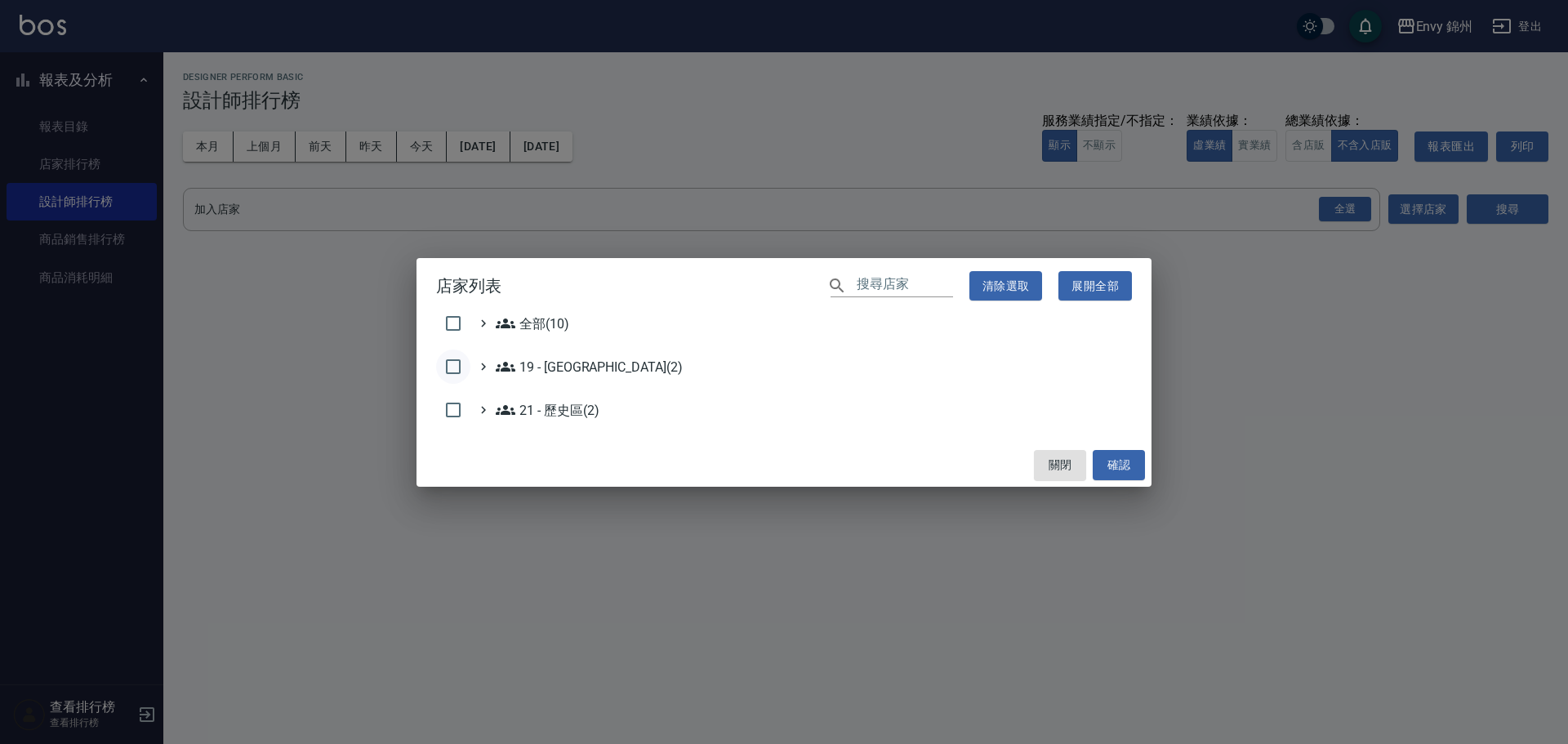
click at [453, 371] on input "checkbox" at bounding box center [453, 367] width 34 height 34
click at [454, 366] on input "checkbox" at bounding box center [453, 367] width 34 height 34
checkbox input "false"
click at [541, 362] on 新城區\(2\) "19 - 新城區(2)" at bounding box center [588, 367] width 187 height 20
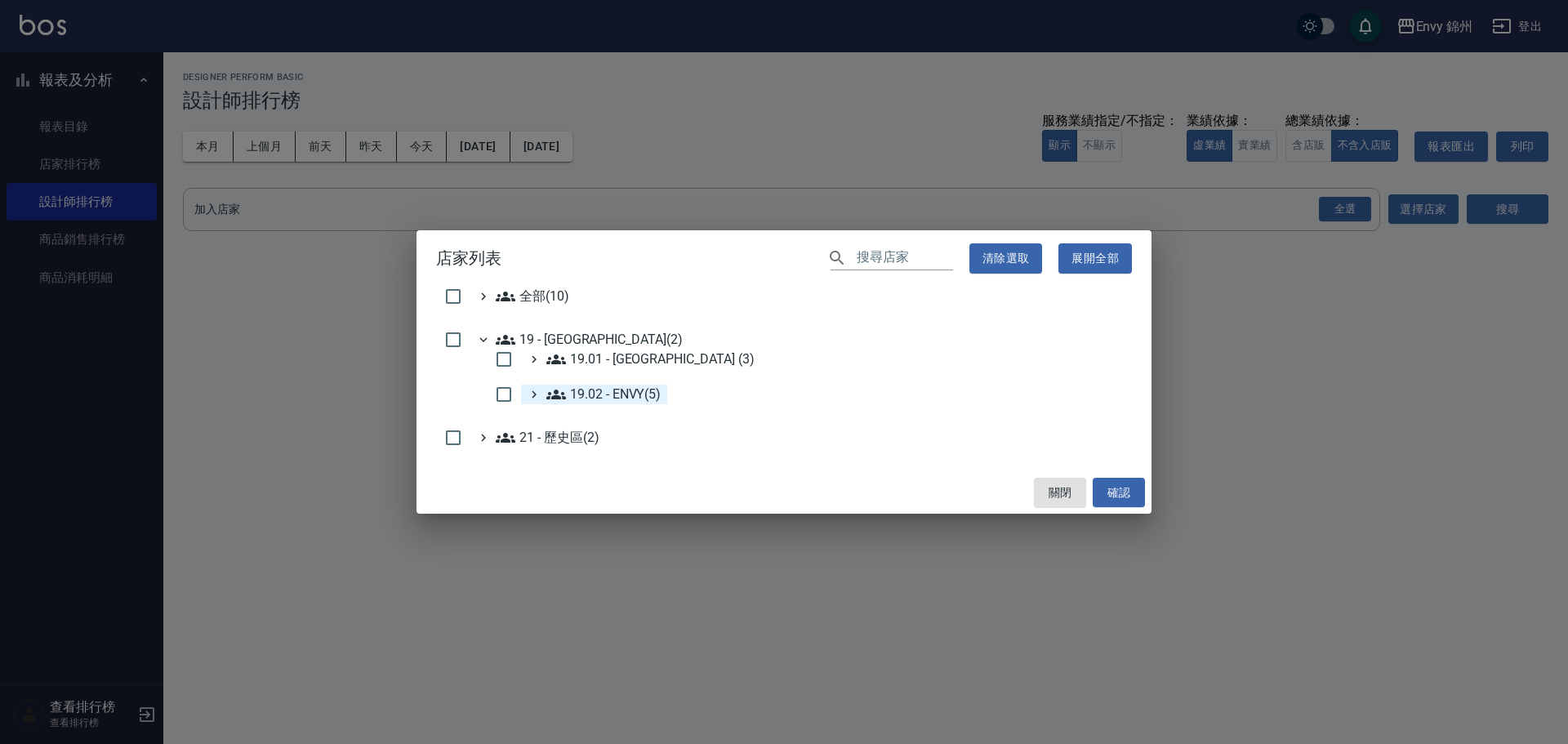
click at [581, 393] on ENVY\(5\) "19.02 - ENVY(5)" at bounding box center [603, 394] width 114 height 20
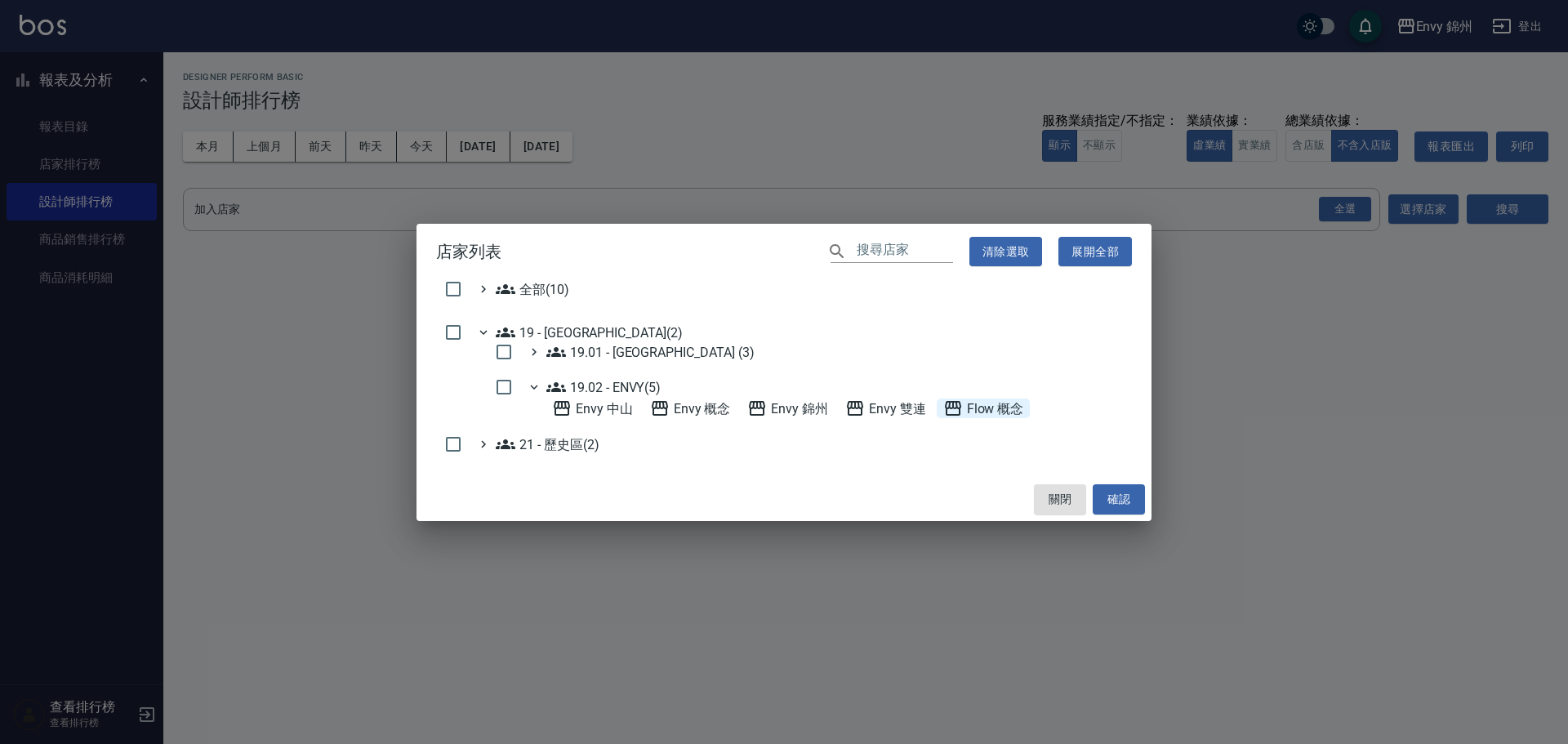
click at [965, 411] on 概念 "Flow 概念" at bounding box center [983, 408] width 81 height 20
click at [1119, 490] on button "確認" at bounding box center [1119, 499] width 52 height 30
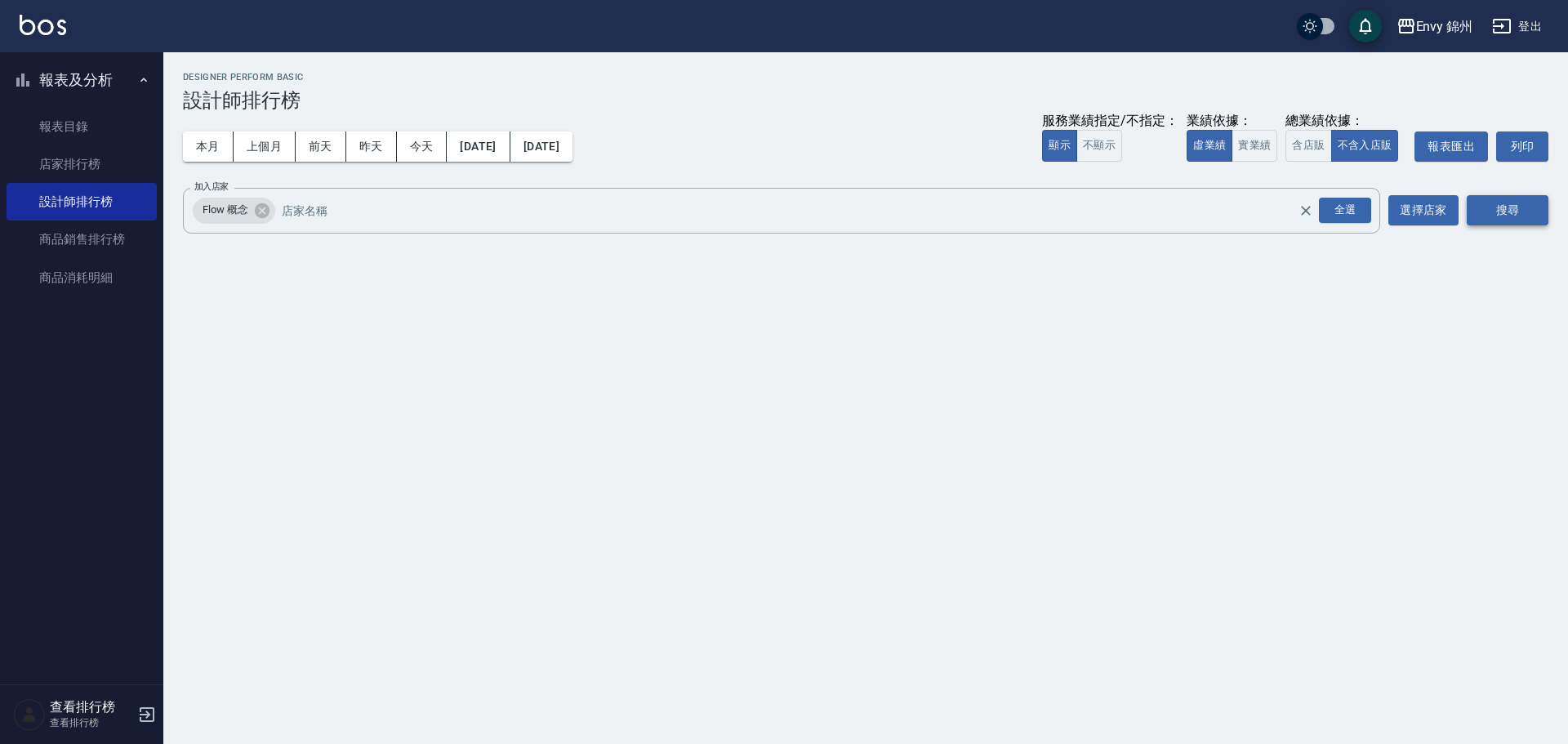
click at [1477, 212] on button "搜尋" at bounding box center [1507, 210] width 82 height 30
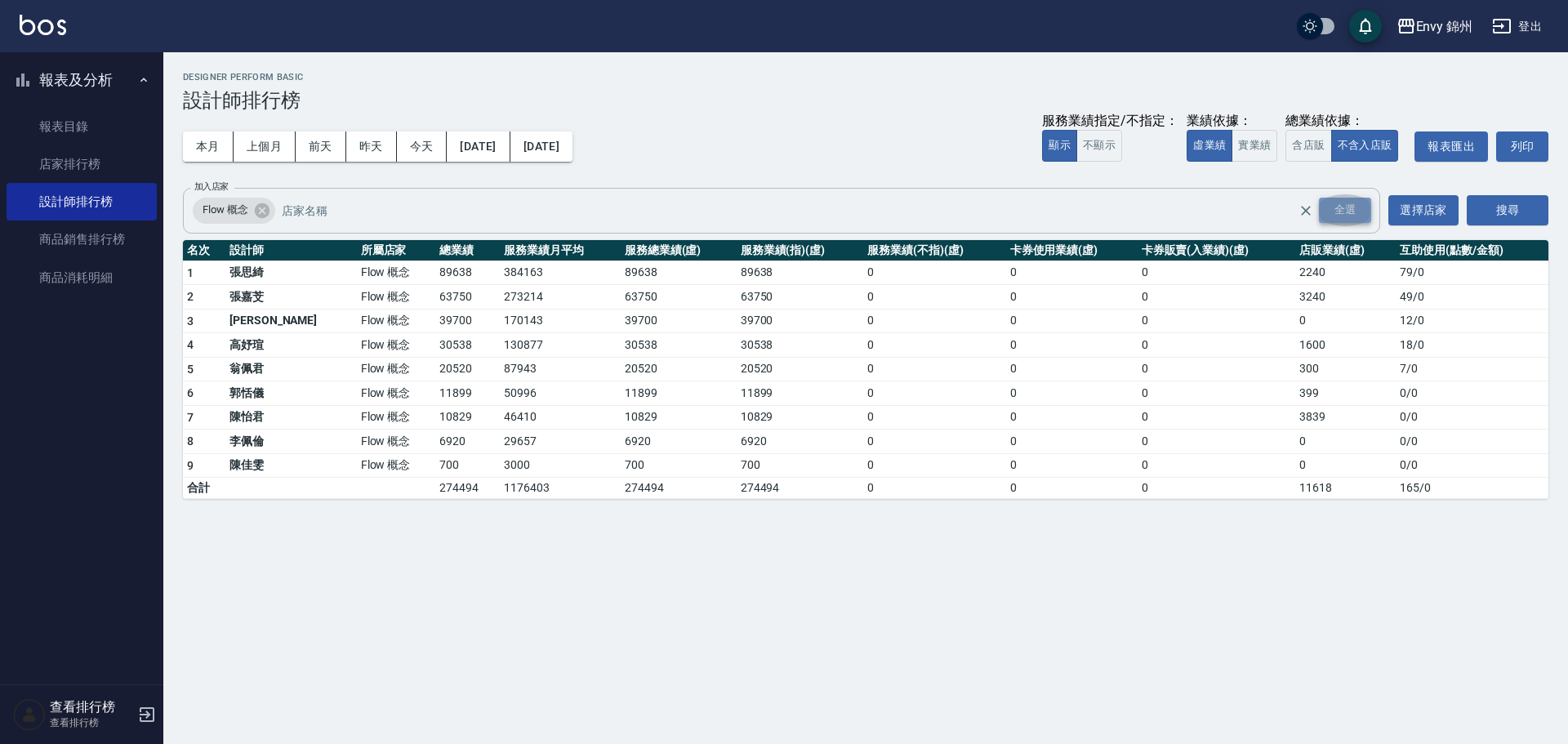
click at [1363, 203] on div "全選" at bounding box center [1344, 210] width 52 height 25
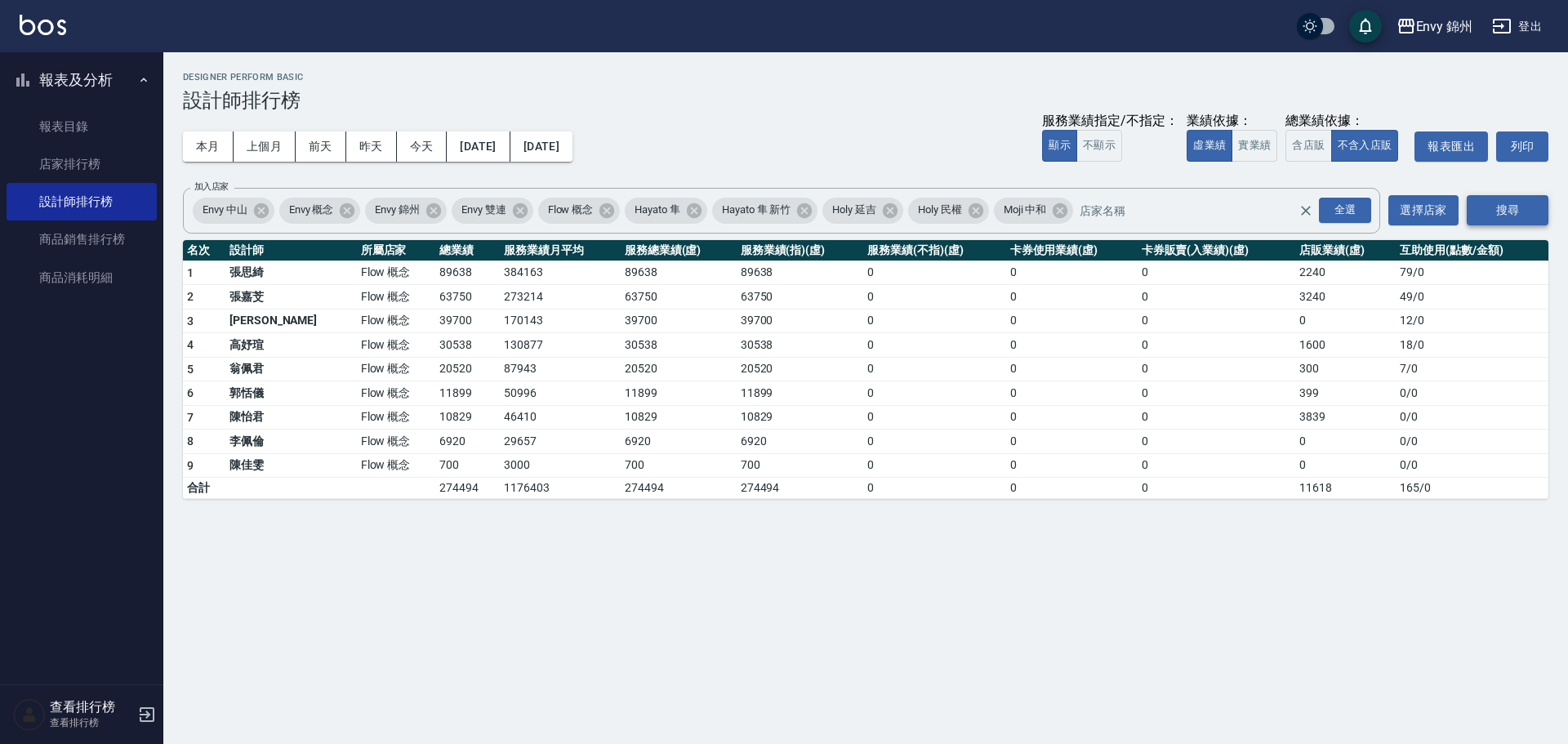
click at [1495, 203] on button "搜尋" at bounding box center [1507, 210] width 82 height 30
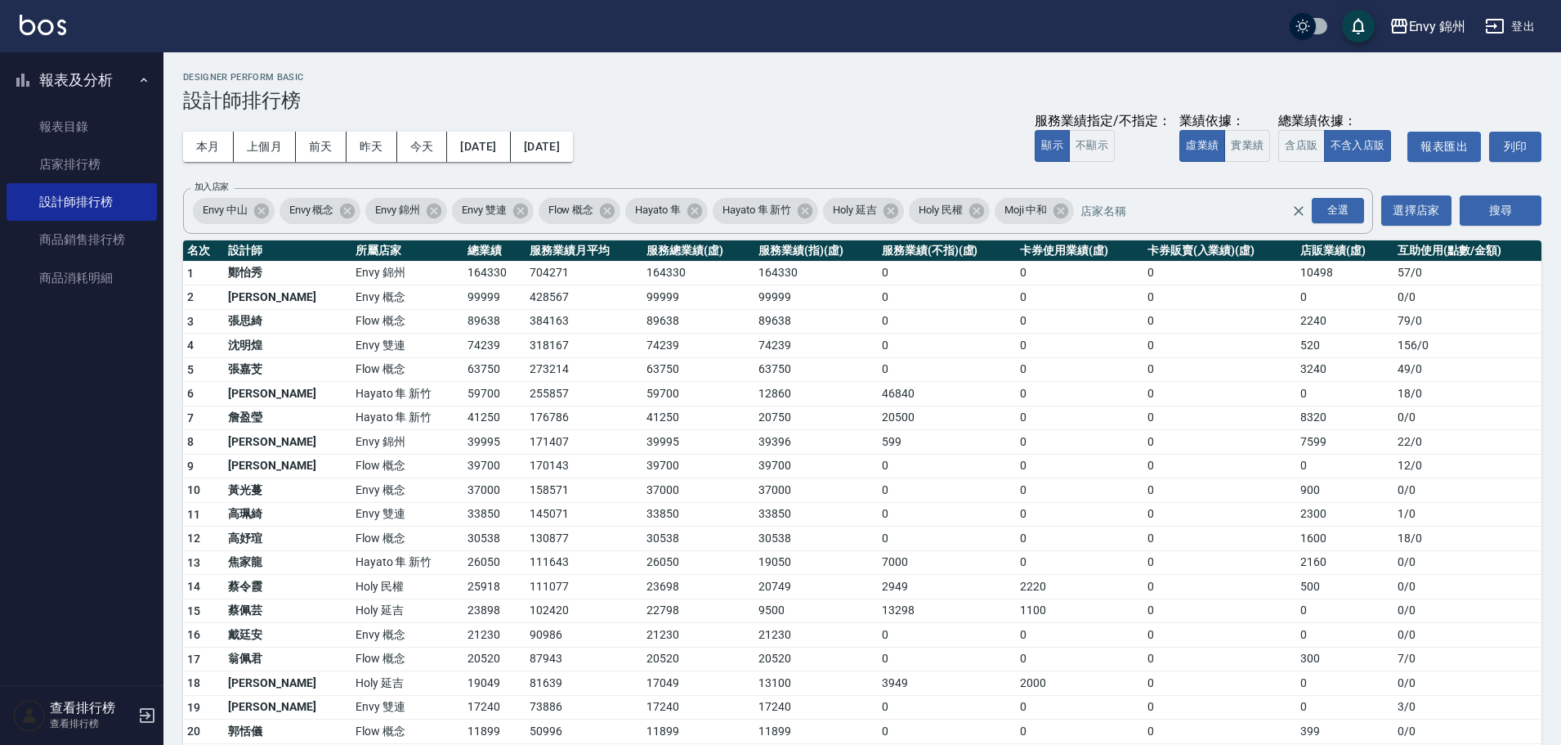
scroll to position [281, 0]
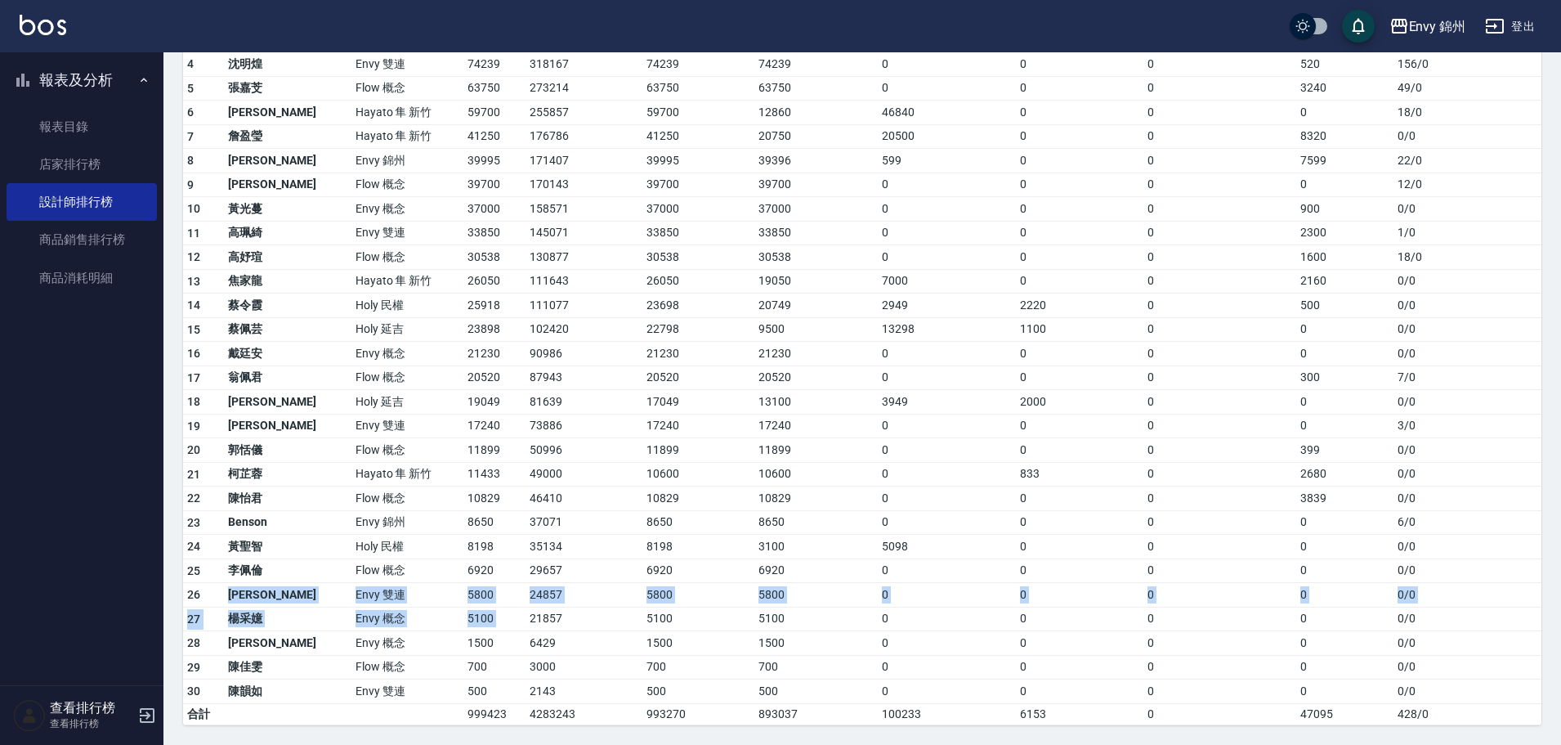
drag, startPoint x: 226, startPoint y: 598, endPoint x: 473, endPoint y: 617, distance: 248.4
click at [473, 617] on tbody "1 鄭怡秀 Envy 錦州 164330 704271 164330 164330 0 0 0 10498 57 / 0 2 王文嘉 Envy 概念 9999…" at bounding box center [862, 352] width 1359 height 745
click at [526, 602] on td "24857" at bounding box center [584, 595] width 117 height 25
click at [464, 592] on td "5800" at bounding box center [495, 595] width 62 height 25
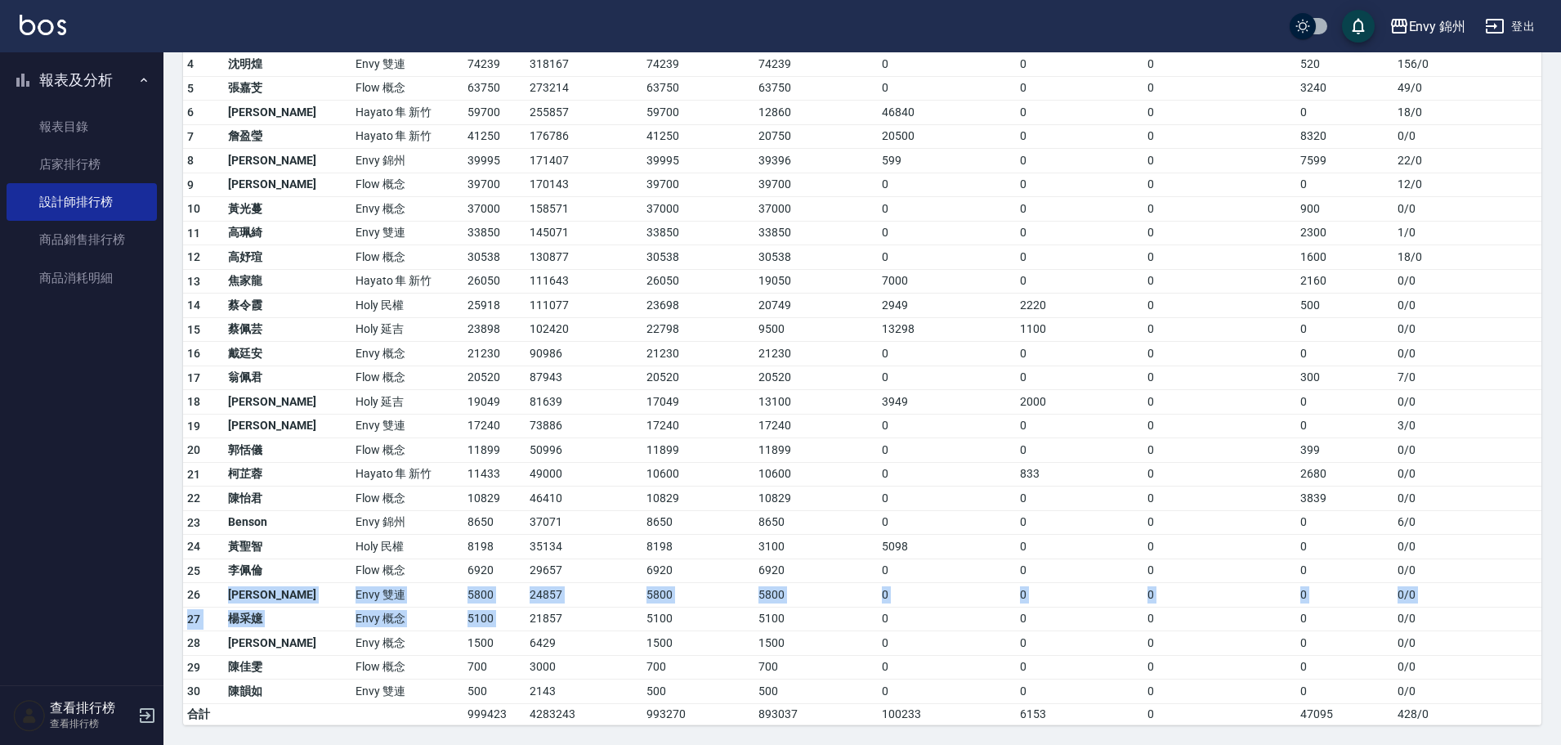
click at [464, 595] on td "5800" at bounding box center [495, 595] width 62 height 25
click at [374, 600] on td "Envy 雙連" at bounding box center [408, 595] width 112 height 25
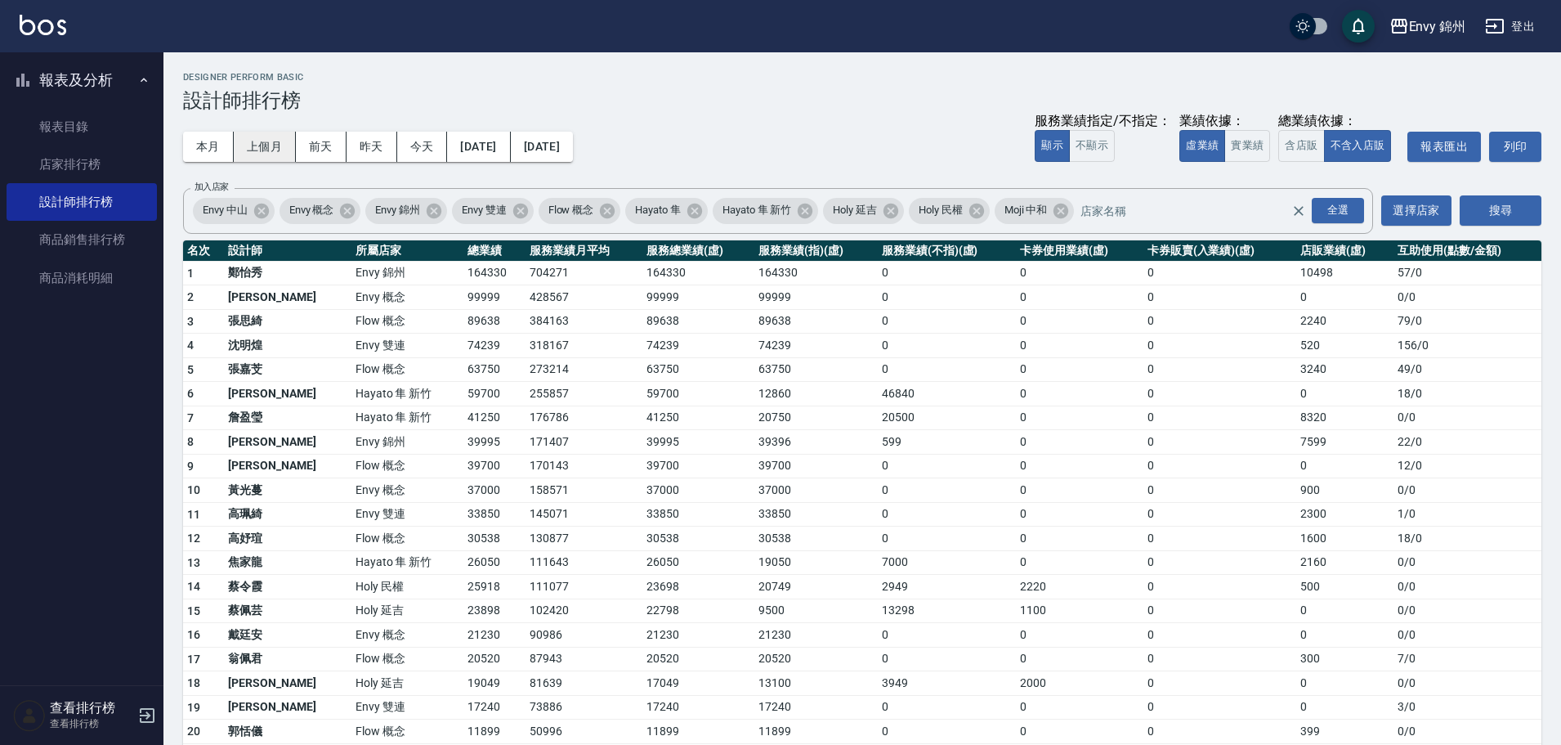
click at [262, 157] on button "上個月" at bounding box center [265, 147] width 62 height 30
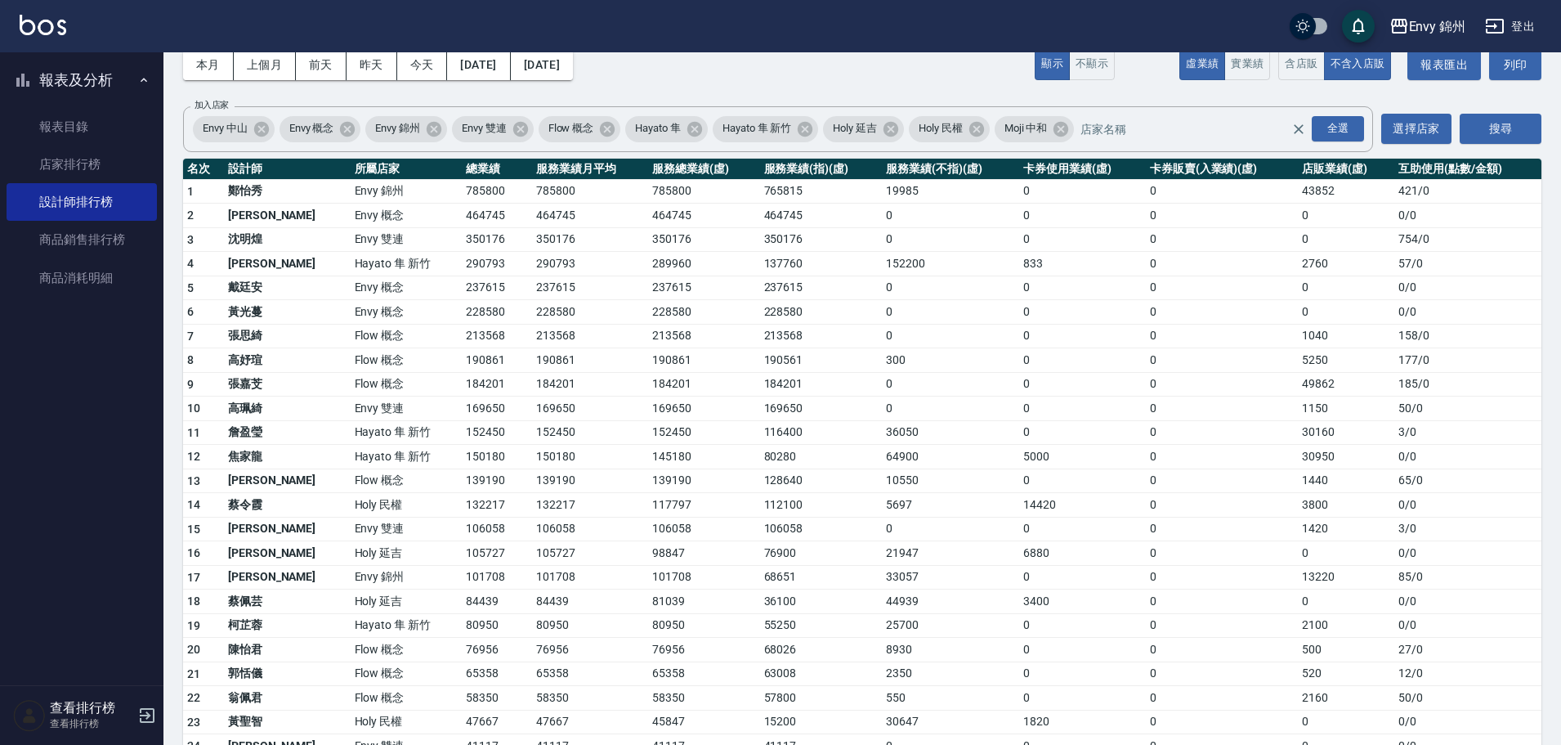
scroll to position [305, 0]
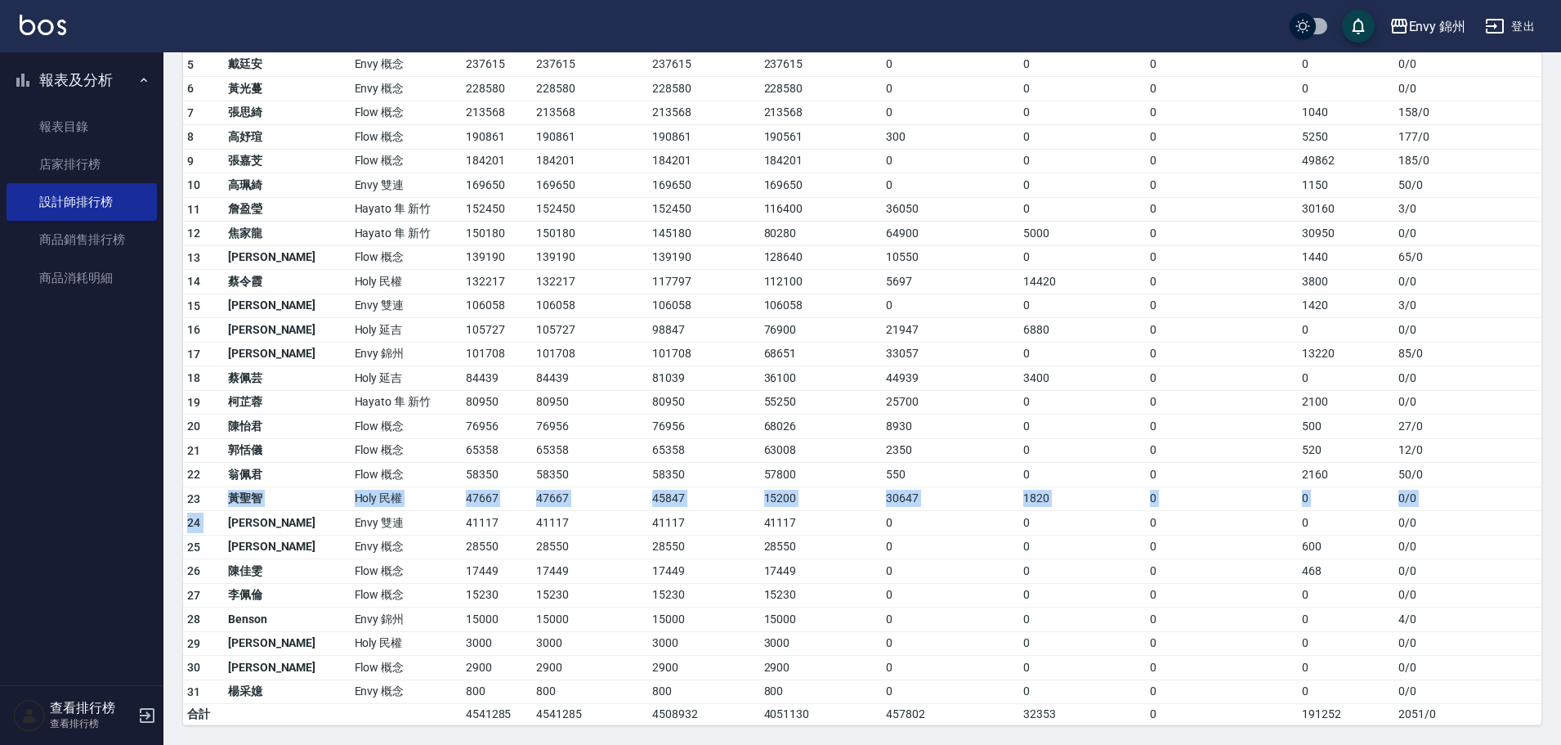
click at [226, 513] on tbody "1 鄭怡秀 Envy 錦州 785800 785800 785800 765815 19985 0 0 43852 421 / 0 2 王文嘉 Envy 概念…" at bounding box center [862, 340] width 1359 height 769
click at [265, 534] on td "[PERSON_NAME]" at bounding box center [287, 523] width 127 height 25
drag, startPoint x: 392, startPoint y: 522, endPoint x: 490, endPoint y: 518, distance: 97.4
click at [490, 517] on tr "24 葉莉娜 Envy 雙連 41117 41117 41117 41117 0 0 0 0 0 / 0" at bounding box center [862, 523] width 1359 height 25
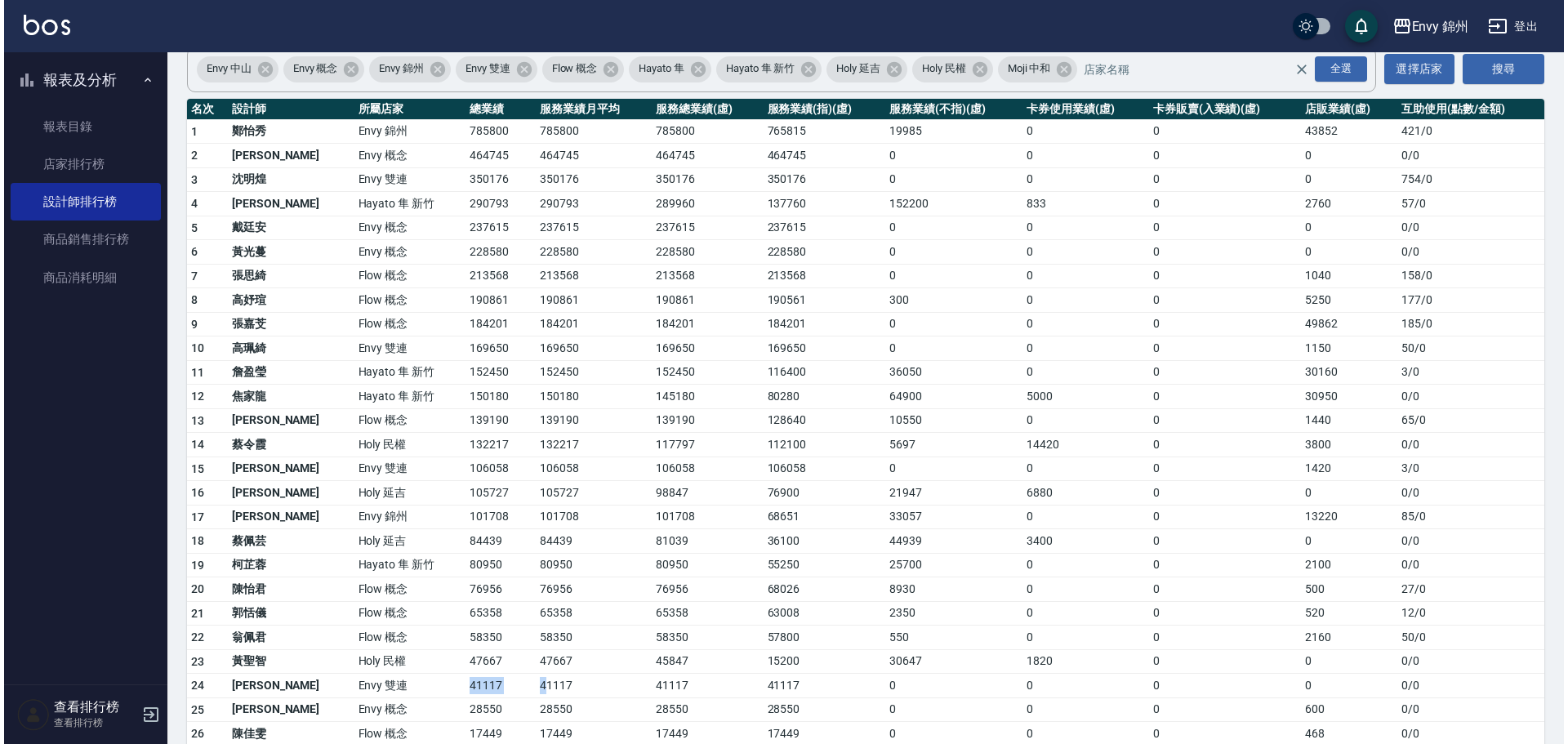
scroll to position [60, 0]
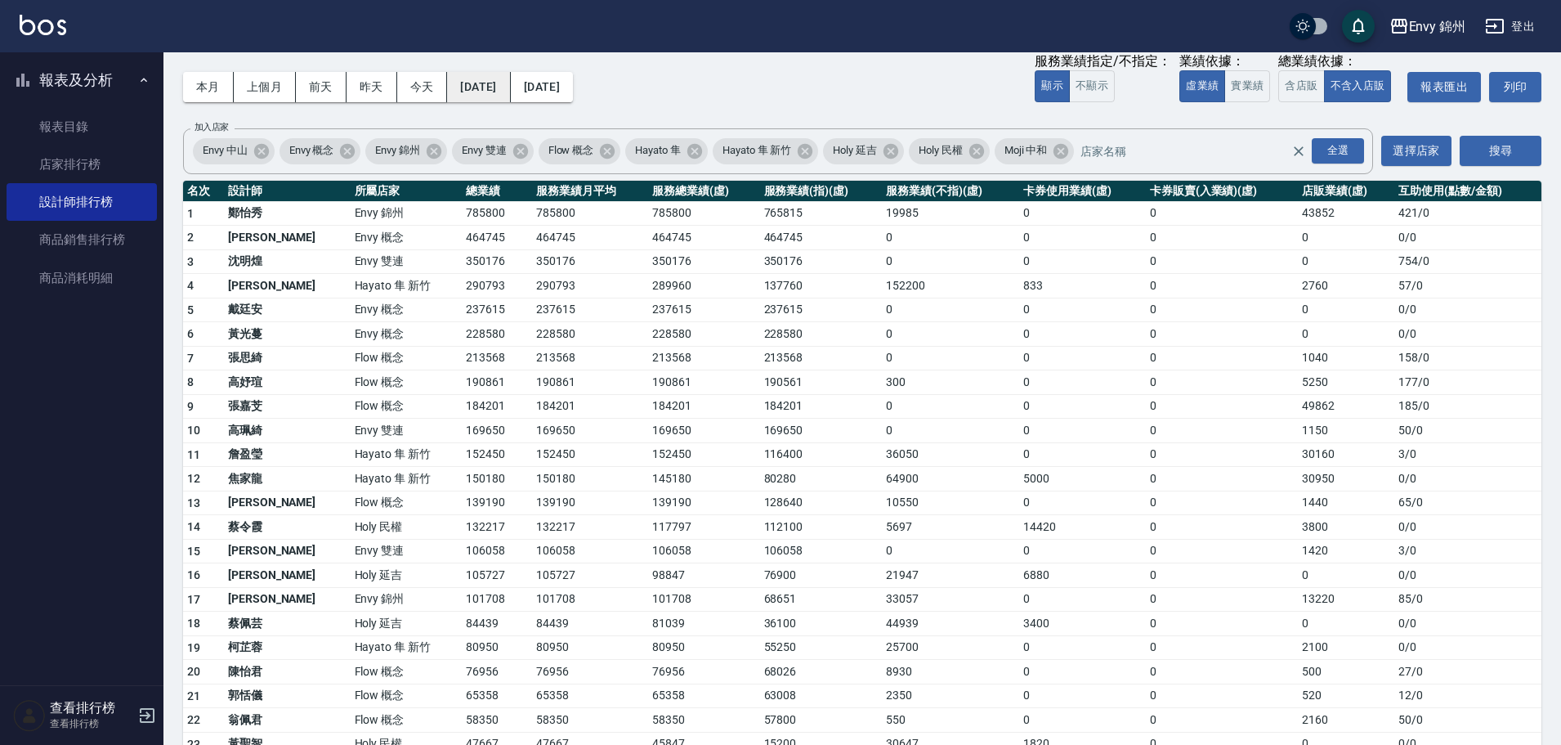
click at [458, 76] on button "2025/08/01" at bounding box center [478, 87] width 63 height 30
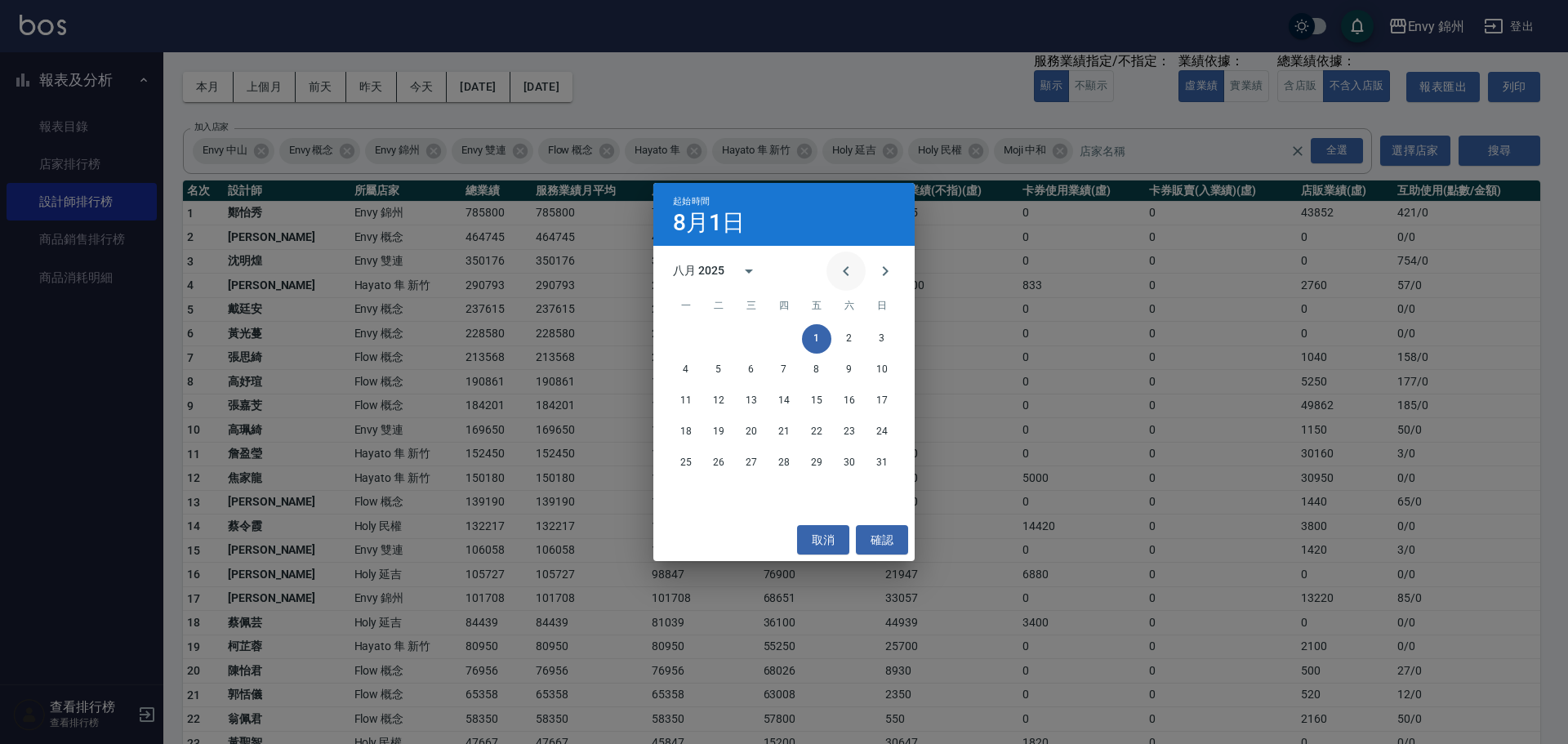
click at [840, 283] on button "Previous month" at bounding box center [845, 271] width 39 height 39
click at [837, 282] on button "Previous month" at bounding box center [845, 271] width 39 height 39
click at [834, 274] on button "Previous month" at bounding box center [845, 271] width 39 height 39
click at [834, 275] on button "Previous month" at bounding box center [845, 271] width 39 height 39
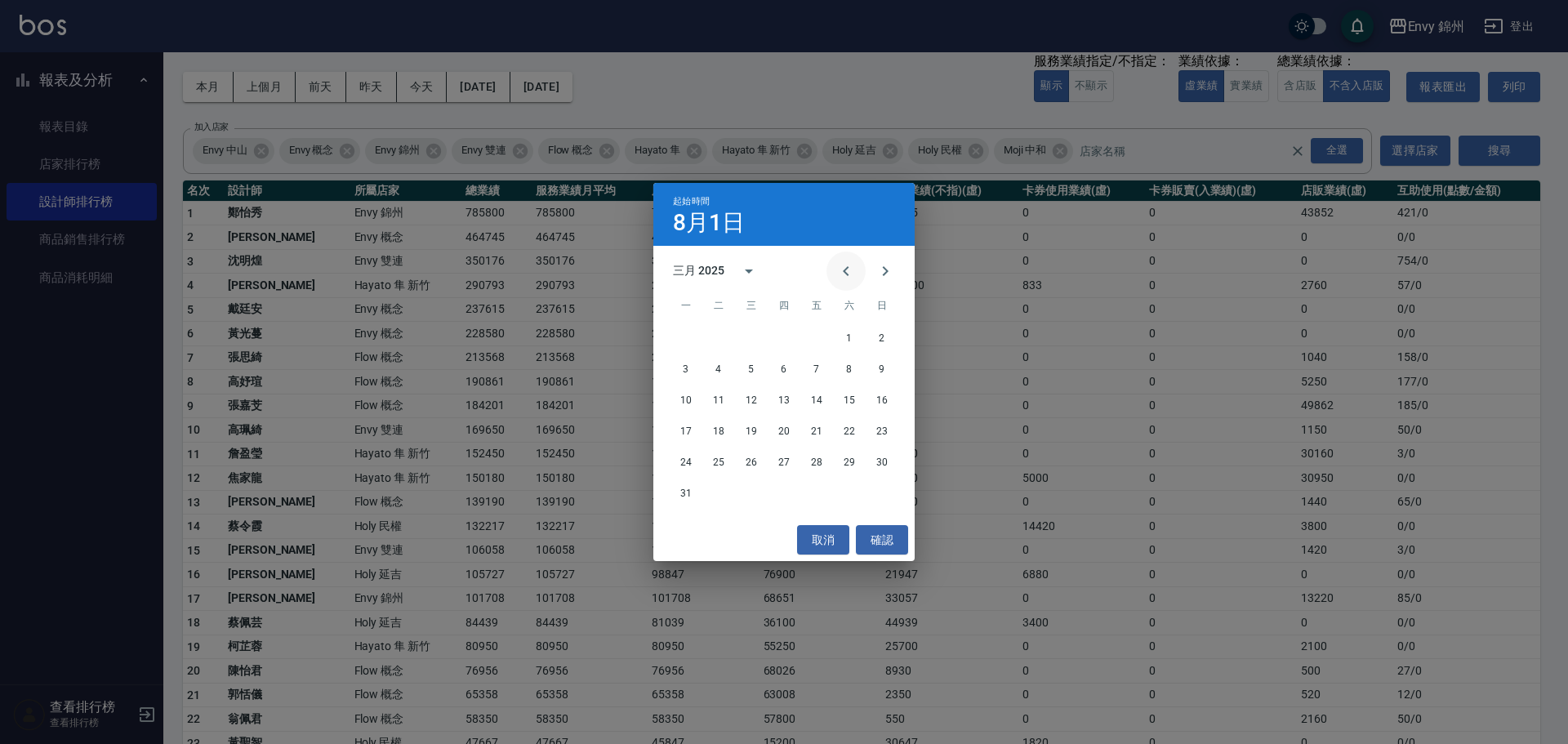
click at [839, 280] on button "Previous month" at bounding box center [845, 271] width 39 height 39
click at [835, 272] on button "Previous month" at bounding box center [845, 271] width 39 height 39
click at [884, 267] on icon "Next month" at bounding box center [886, 272] width 6 height 10
click at [846, 267] on icon "Previous month" at bounding box center [846, 272] width 20 height 20
click at [673, 457] on button "27" at bounding box center [685, 462] width 29 height 29
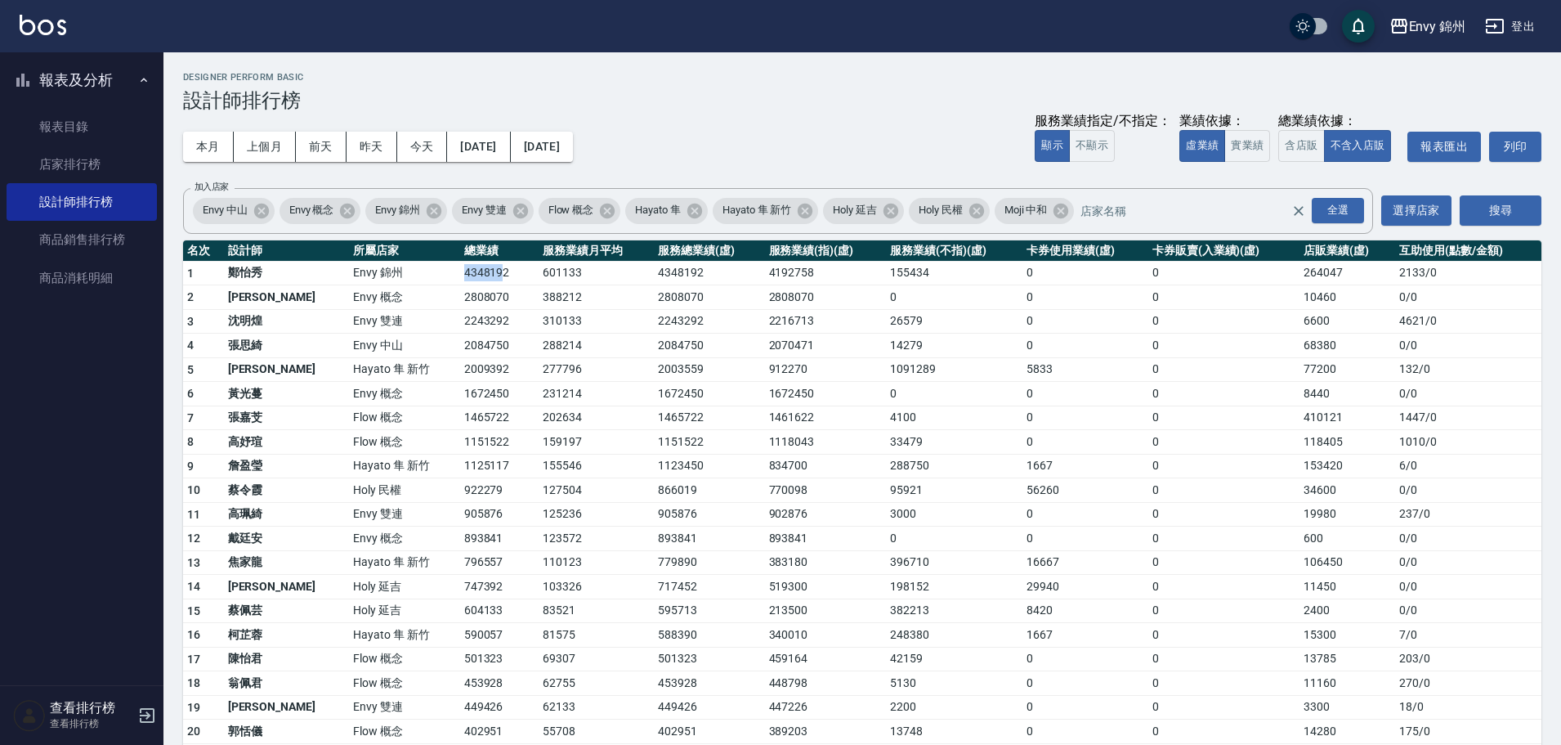
drag, startPoint x: 425, startPoint y: 275, endPoint x: 507, endPoint y: 275, distance: 81.8
click at [507, 275] on tr "1 鄭怡秀 Envy 錦州 4348192 601133 4348192 4192758 155434 0 0 264047 2133 / 0" at bounding box center [862, 273] width 1359 height 25
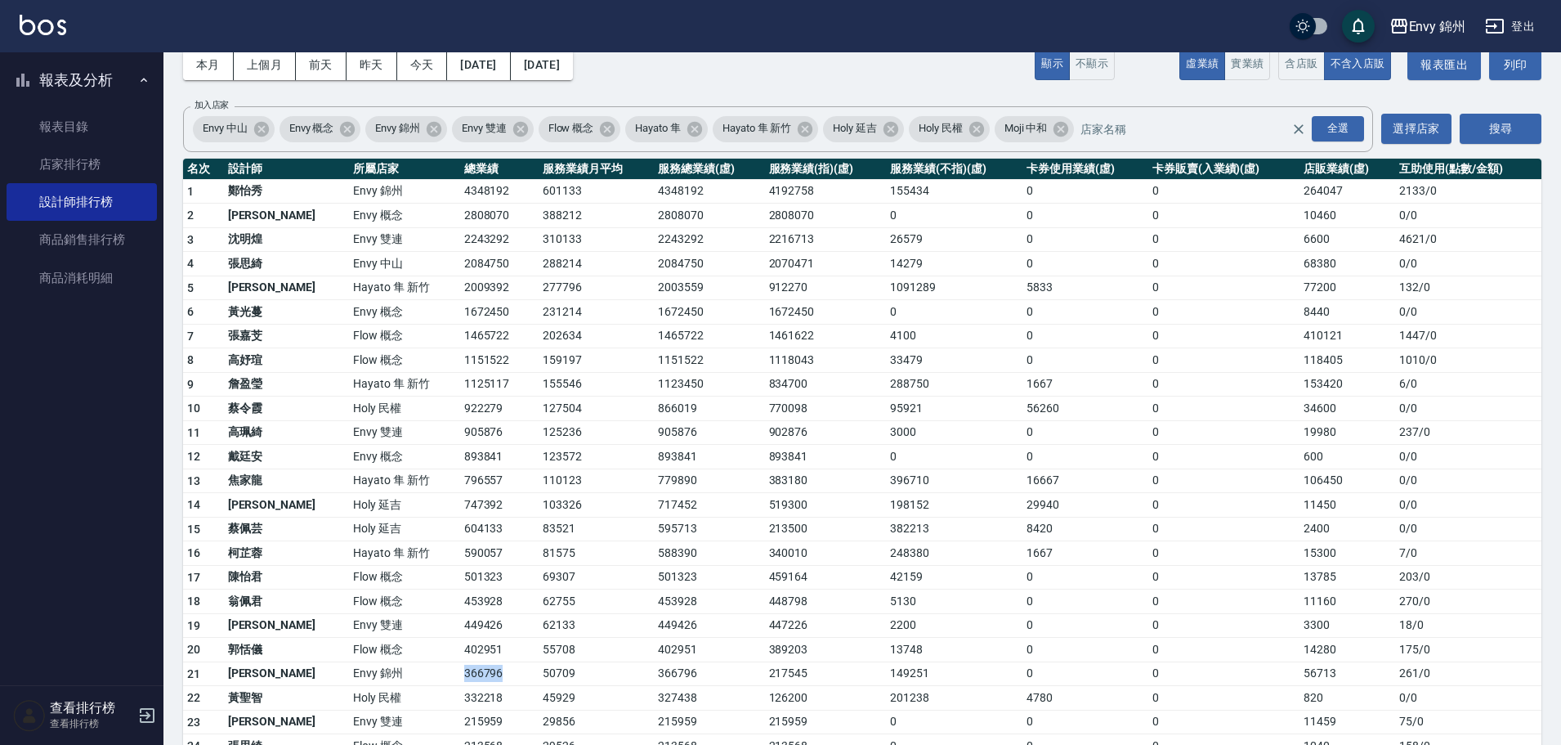
drag, startPoint x: 364, startPoint y: 668, endPoint x: 477, endPoint y: 674, distance: 113.0
click at [477, 674] on tr "21 潘昀廷 Envy 錦州 366796 50709 366796 217545 149251 0 0 56713 261 / 0" at bounding box center [862, 673] width 1359 height 25
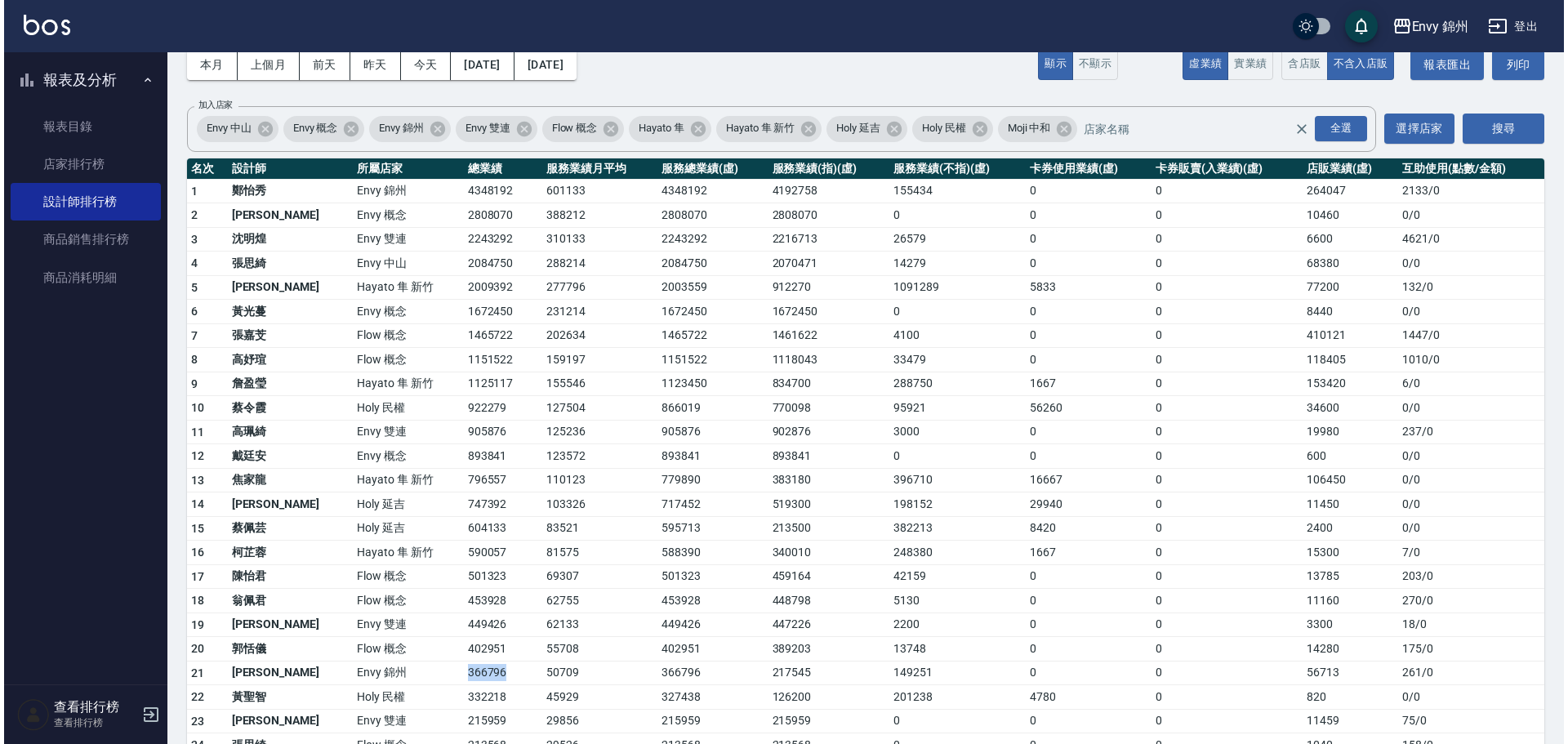
scroll to position [0, 0]
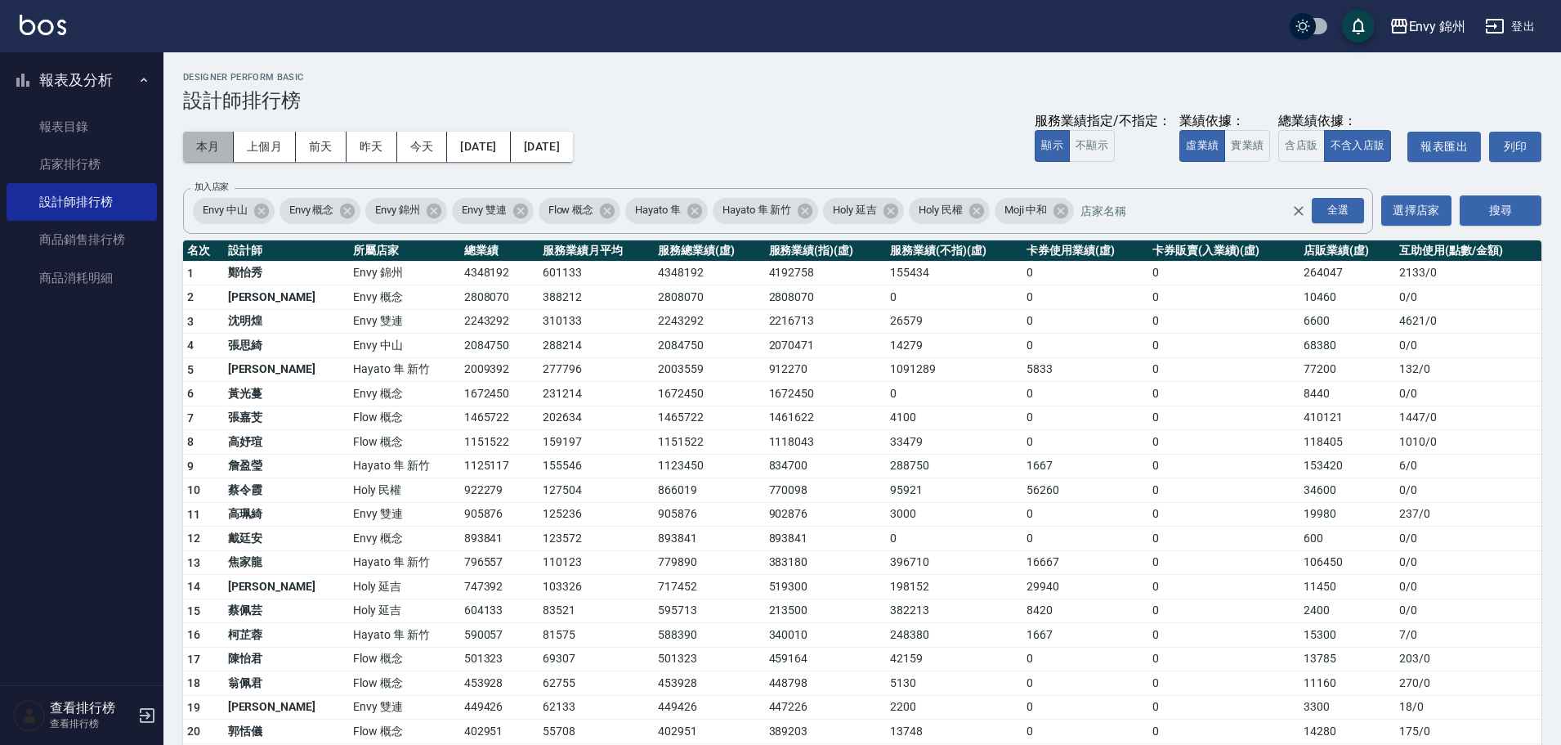
click at [216, 144] on button "本月" at bounding box center [208, 147] width 51 height 30
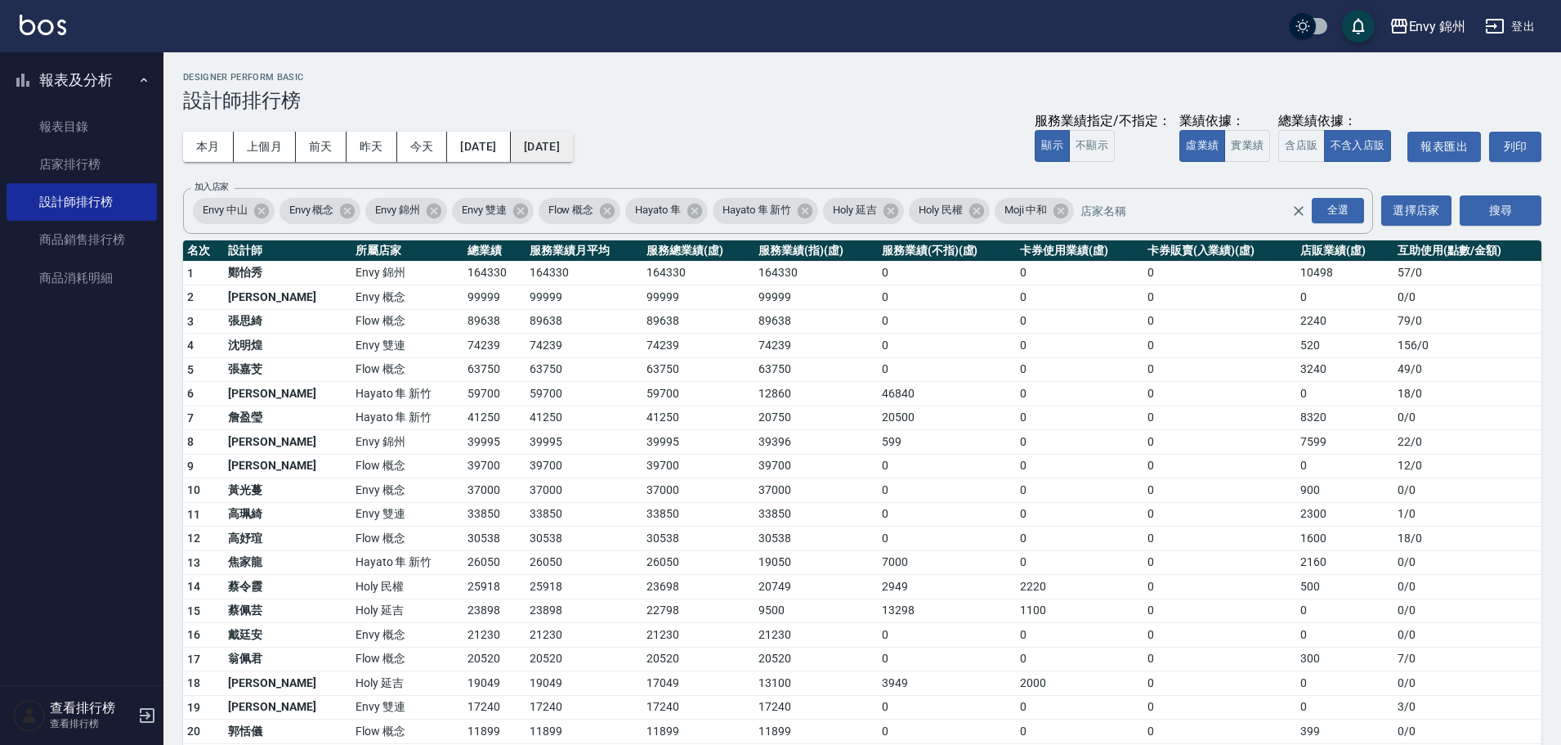
click at [573, 149] on button "2025/09/30" at bounding box center [542, 147] width 62 height 30
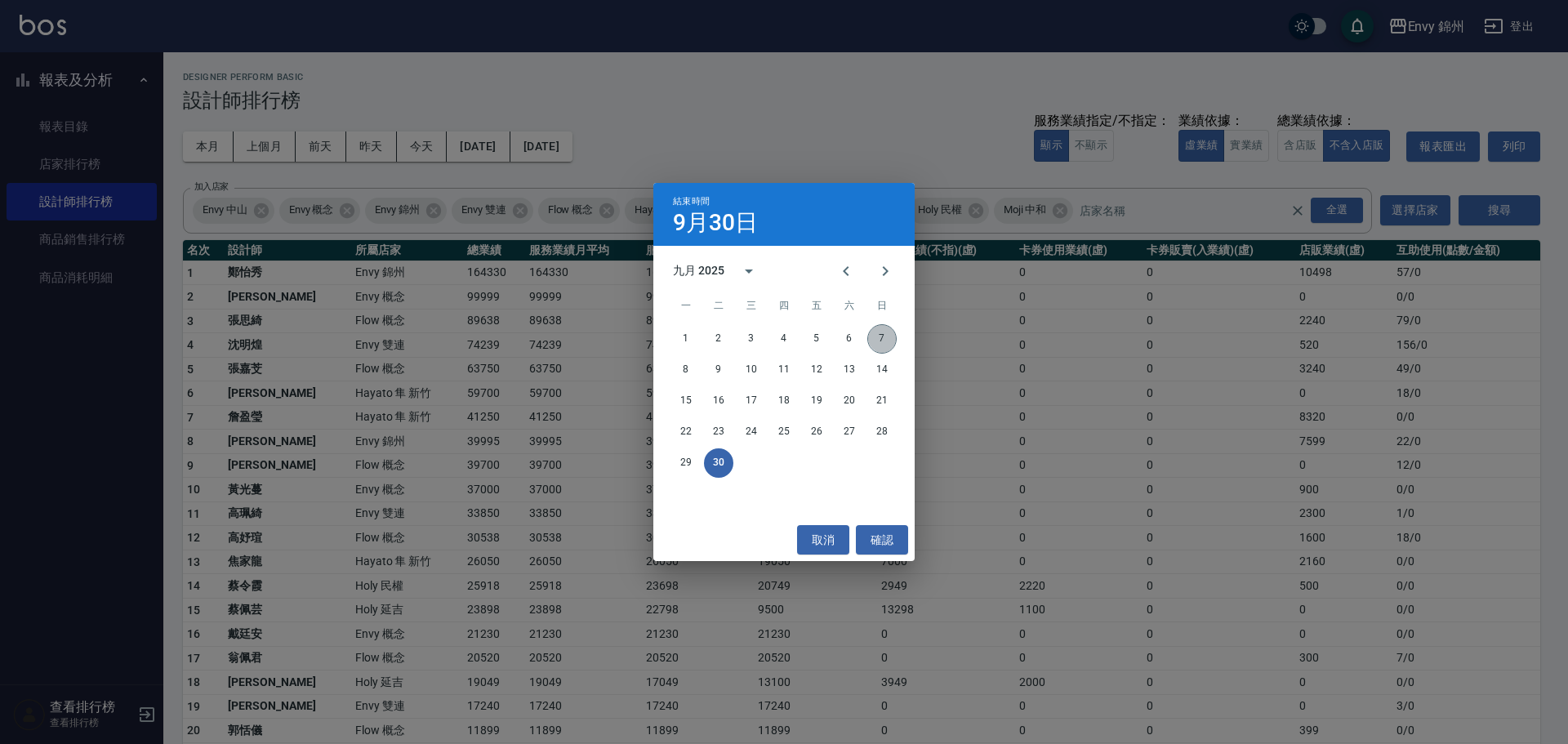
click at [879, 334] on button "7" at bounding box center [881, 339] width 29 height 29
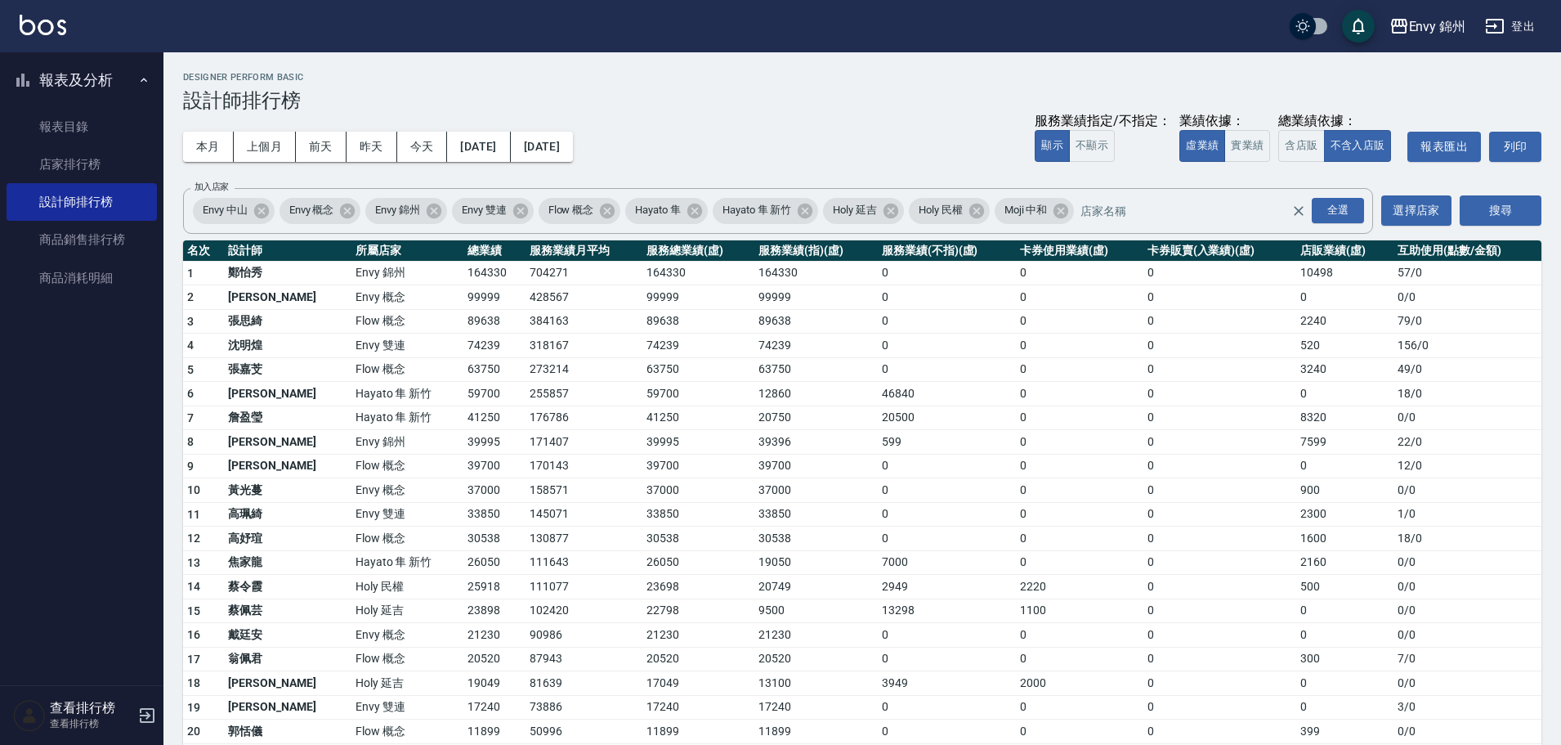
click at [1543, 20] on div "Envy 錦州 登出" at bounding box center [780, 26] width 1561 height 52
click at [1523, 18] on button "登出" at bounding box center [1510, 26] width 63 height 30
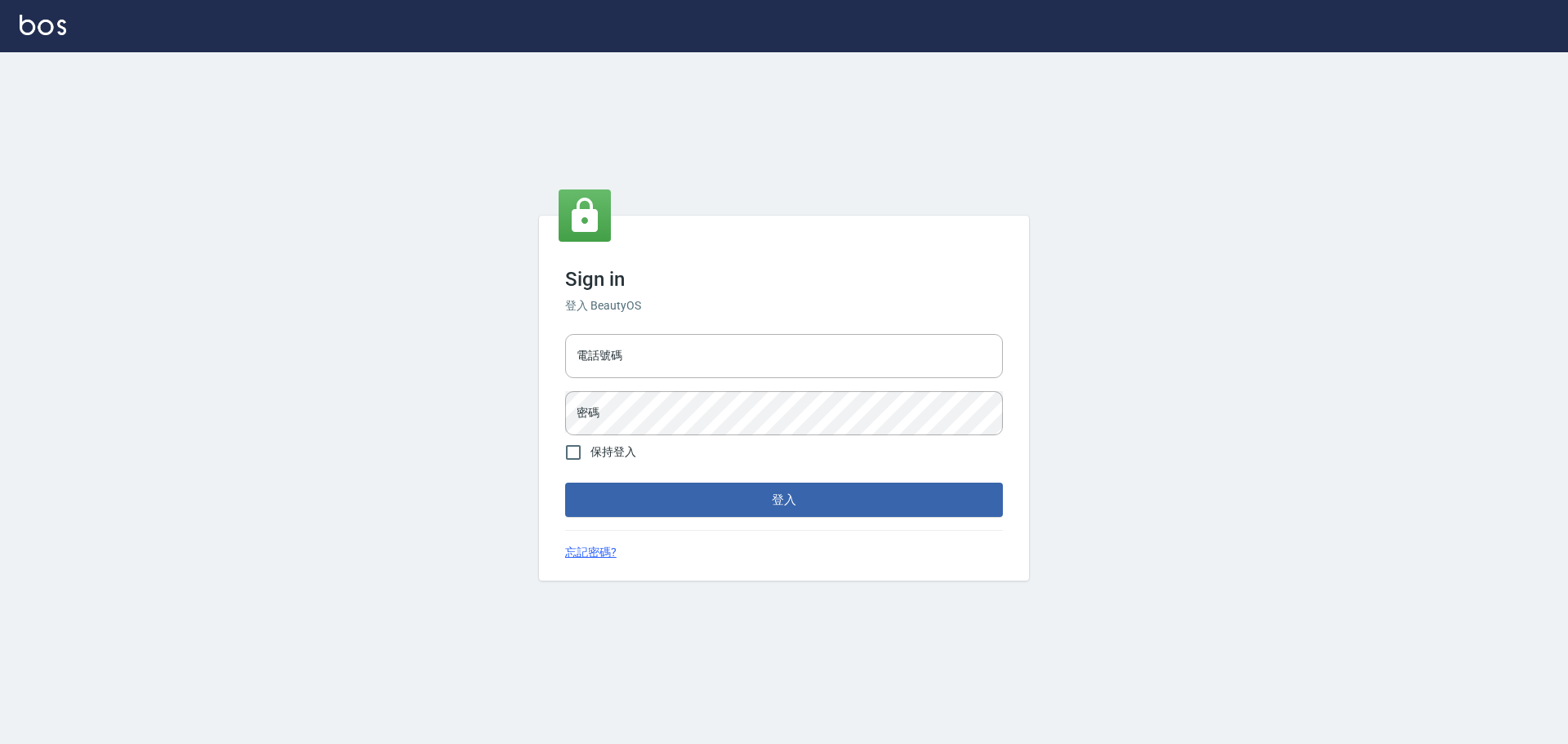
type input "9990001234567"
click at [709, 373] on input "9990001234567" at bounding box center [784, 356] width 437 height 44
type input "25153595"
click at [790, 517] on div "Sign in 登入 BeautyOS 電話號碼 [PHONE_NUMBER] 電話號碼 密碼 密碼 保持登入 登入 忘記密碼?" at bounding box center [784, 397] width 490 height 365
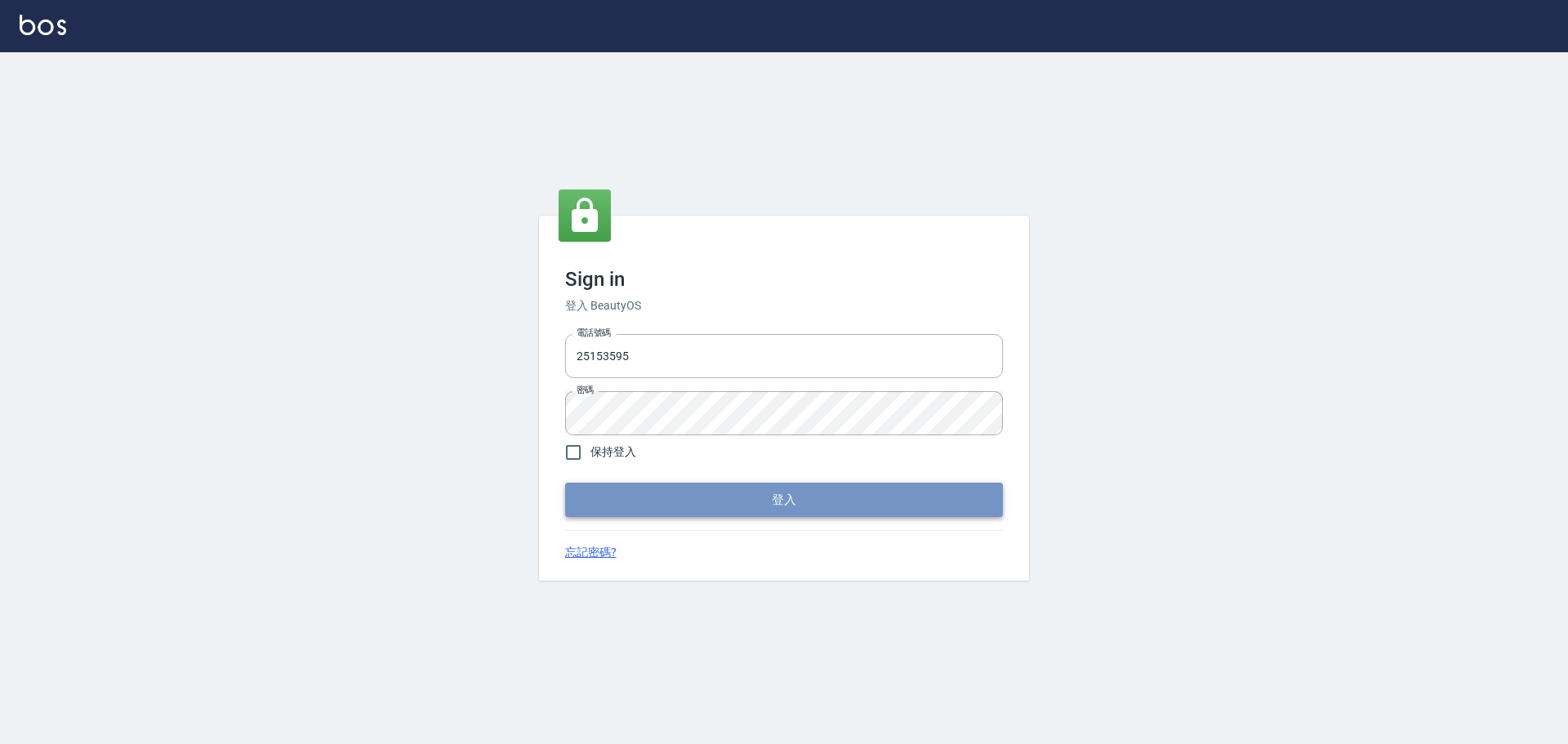
click at [803, 486] on button "登入" at bounding box center [784, 499] width 437 height 34
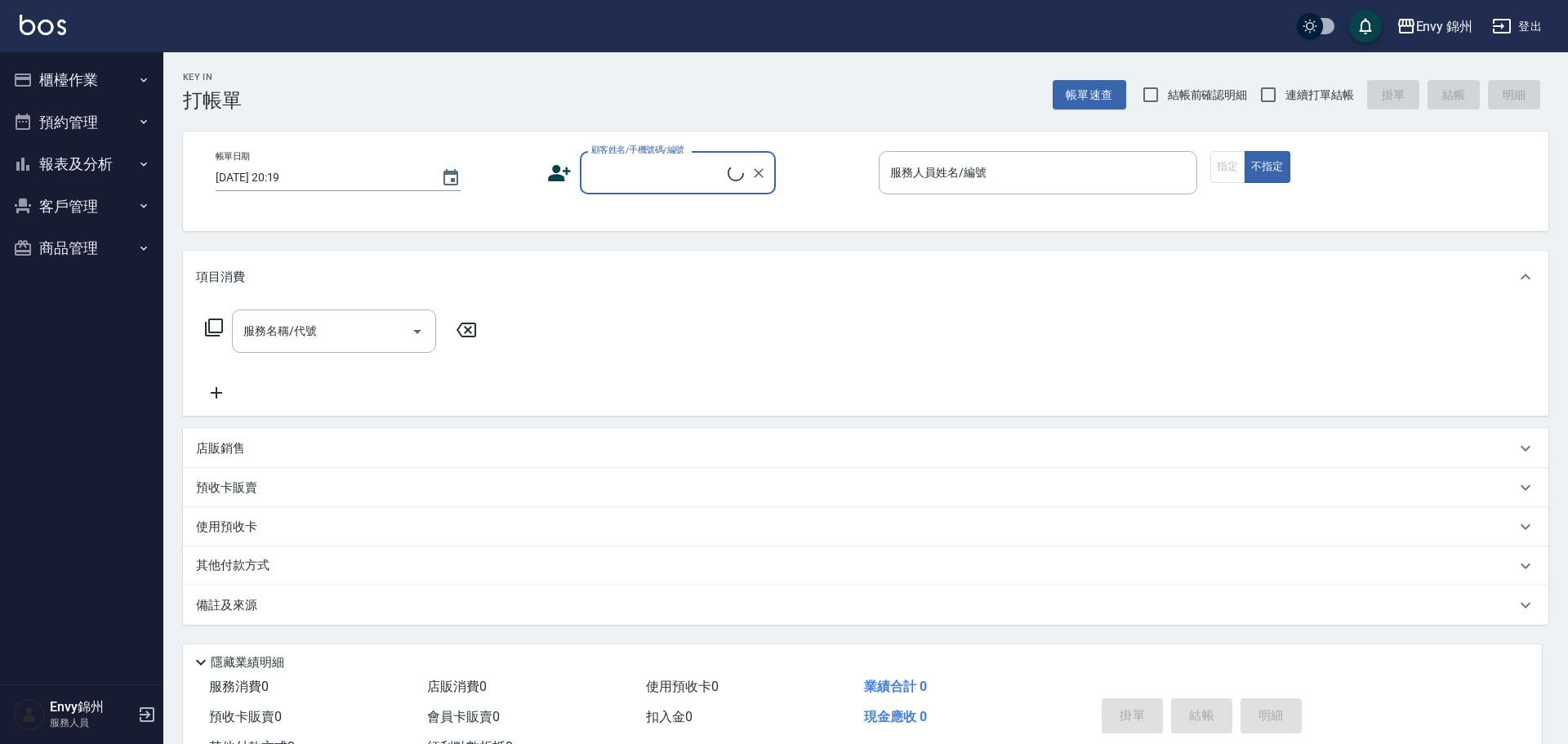
click at [53, 79] on button "櫃檯作業" at bounding box center [82, 80] width 150 height 43
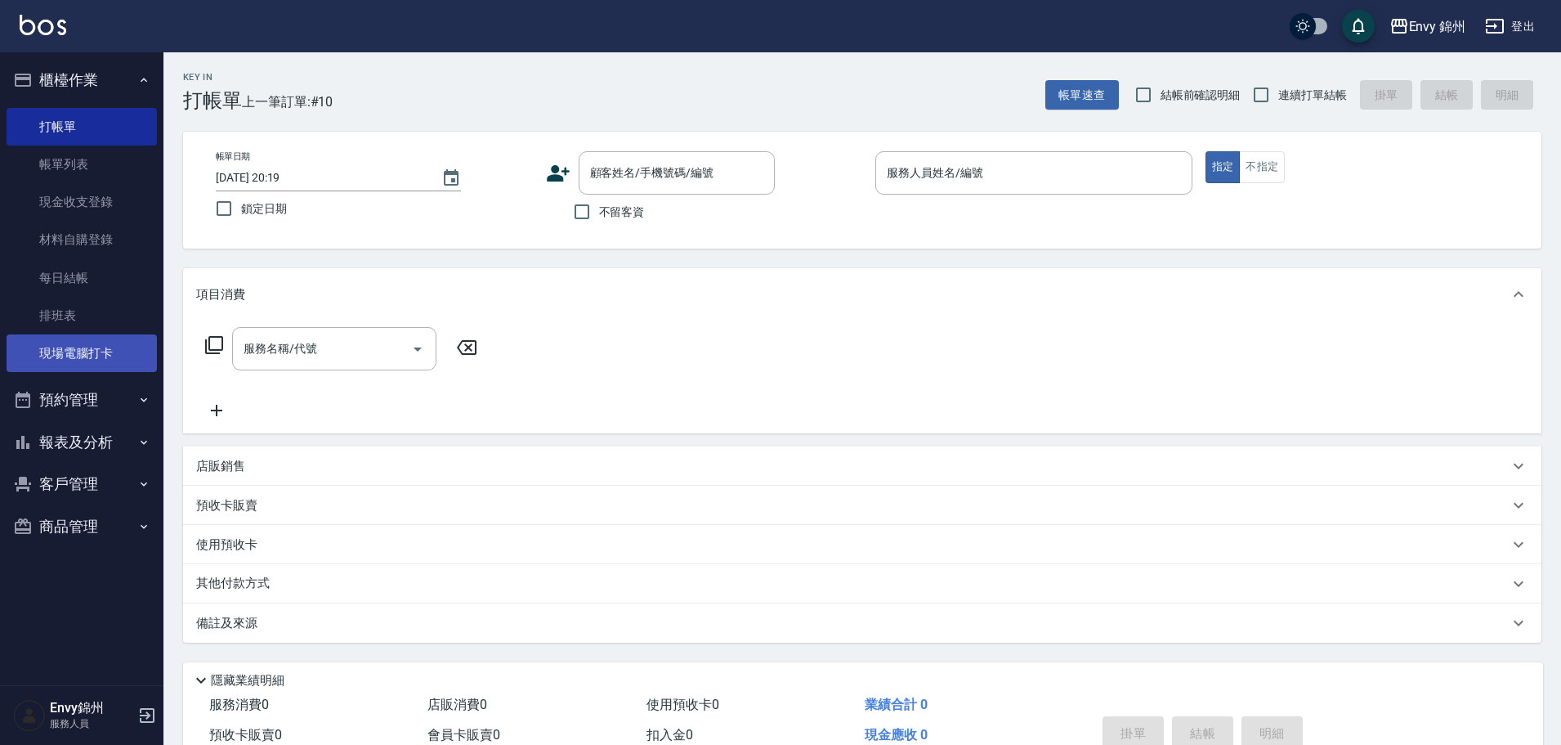
click at [91, 353] on link "現場電腦打卡" at bounding box center [82, 353] width 150 height 38
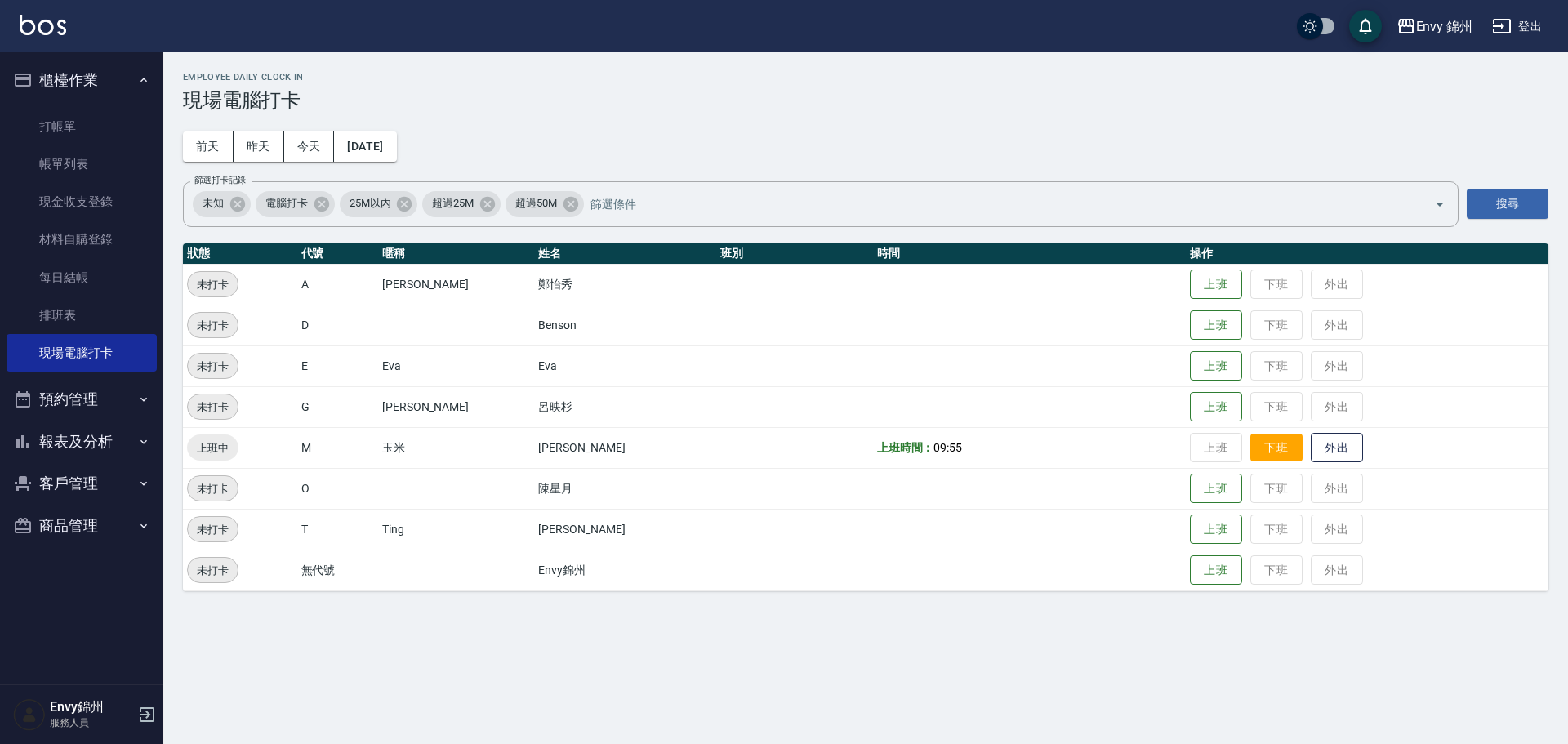
click at [1250, 449] on button "下班" at bounding box center [1276, 447] width 52 height 29
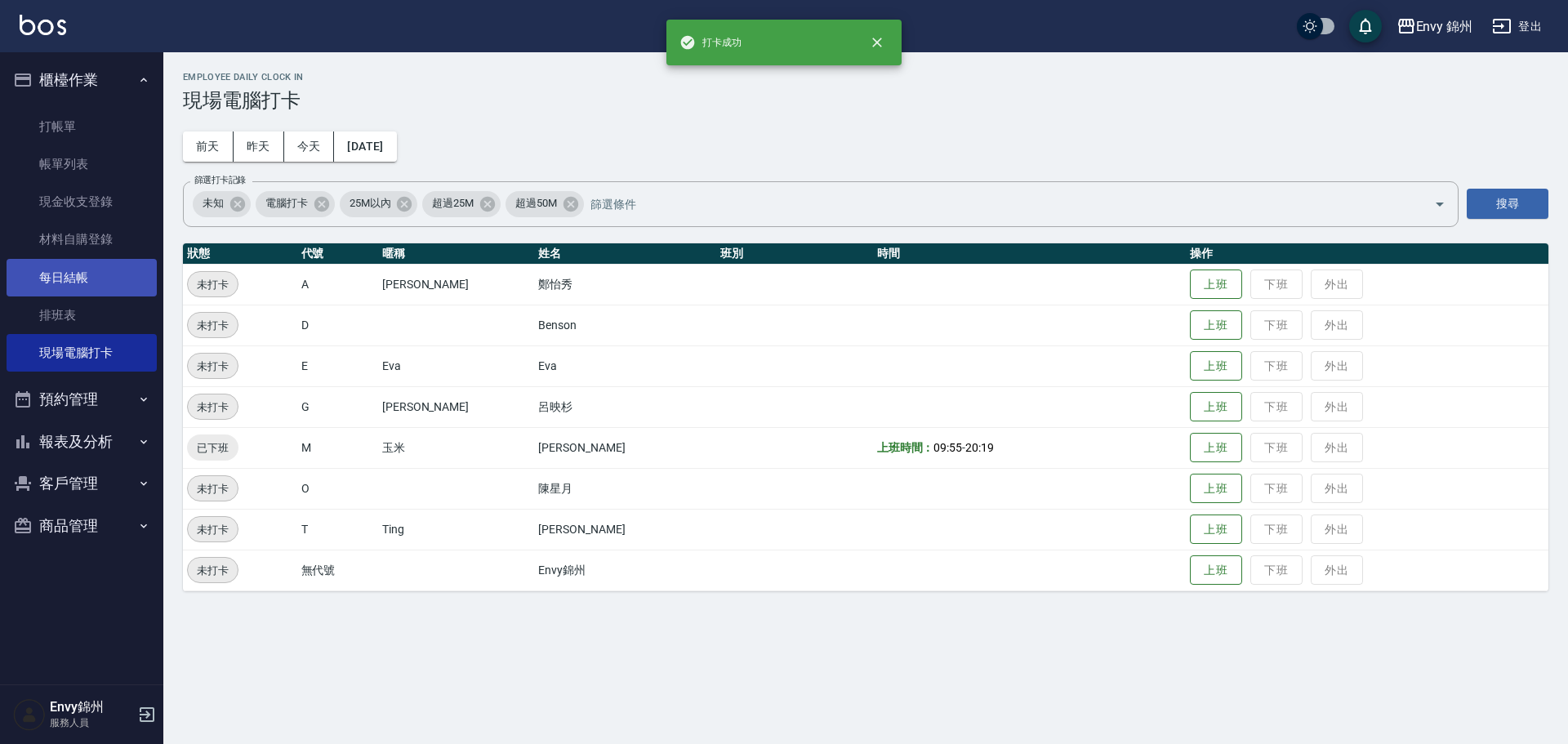
click at [91, 284] on link "每日結帳" at bounding box center [82, 278] width 150 height 38
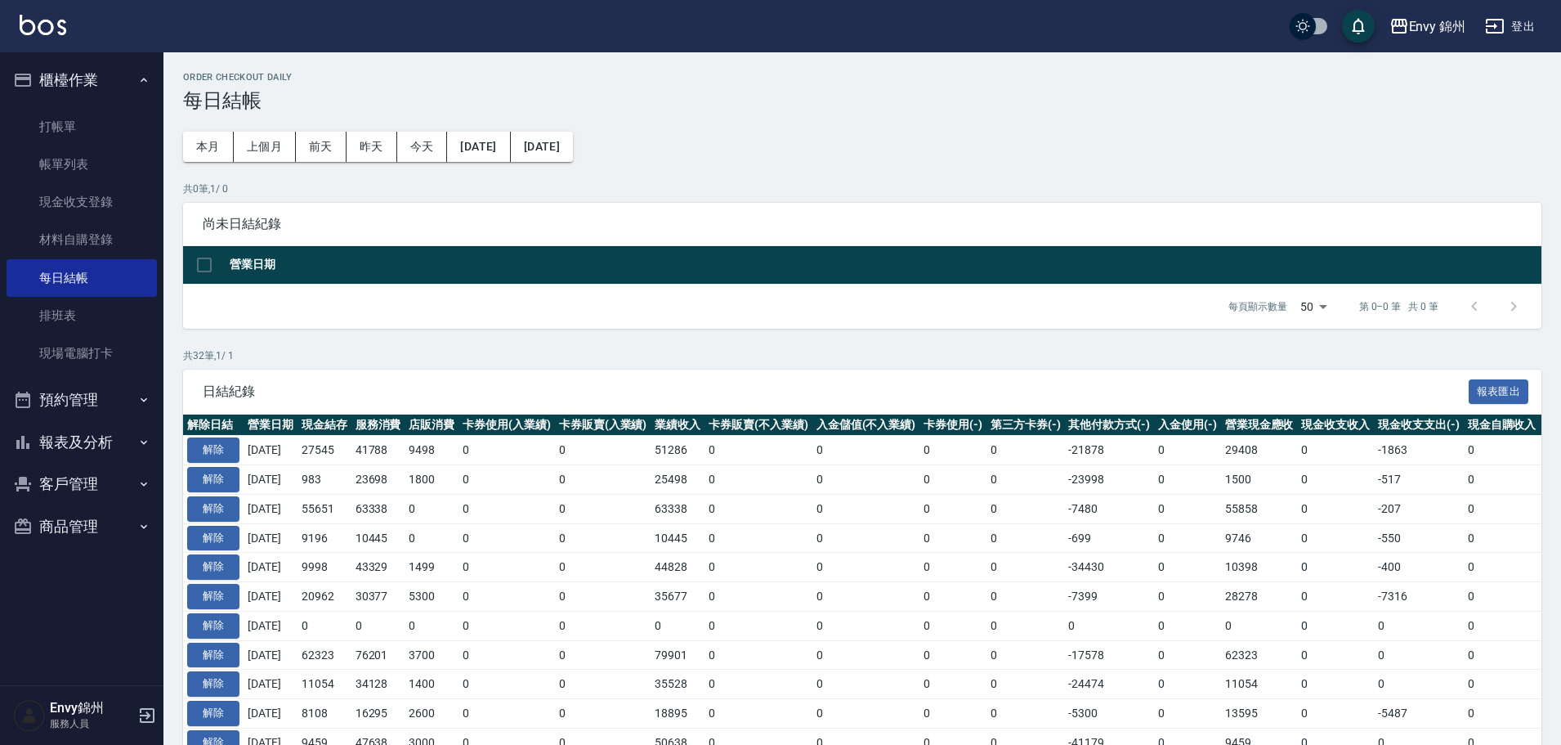
click at [94, 447] on button "報表及分析" at bounding box center [82, 442] width 150 height 43
click at [97, 639] on link "設計師日報表" at bounding box center [82, 639] width 150 height 38
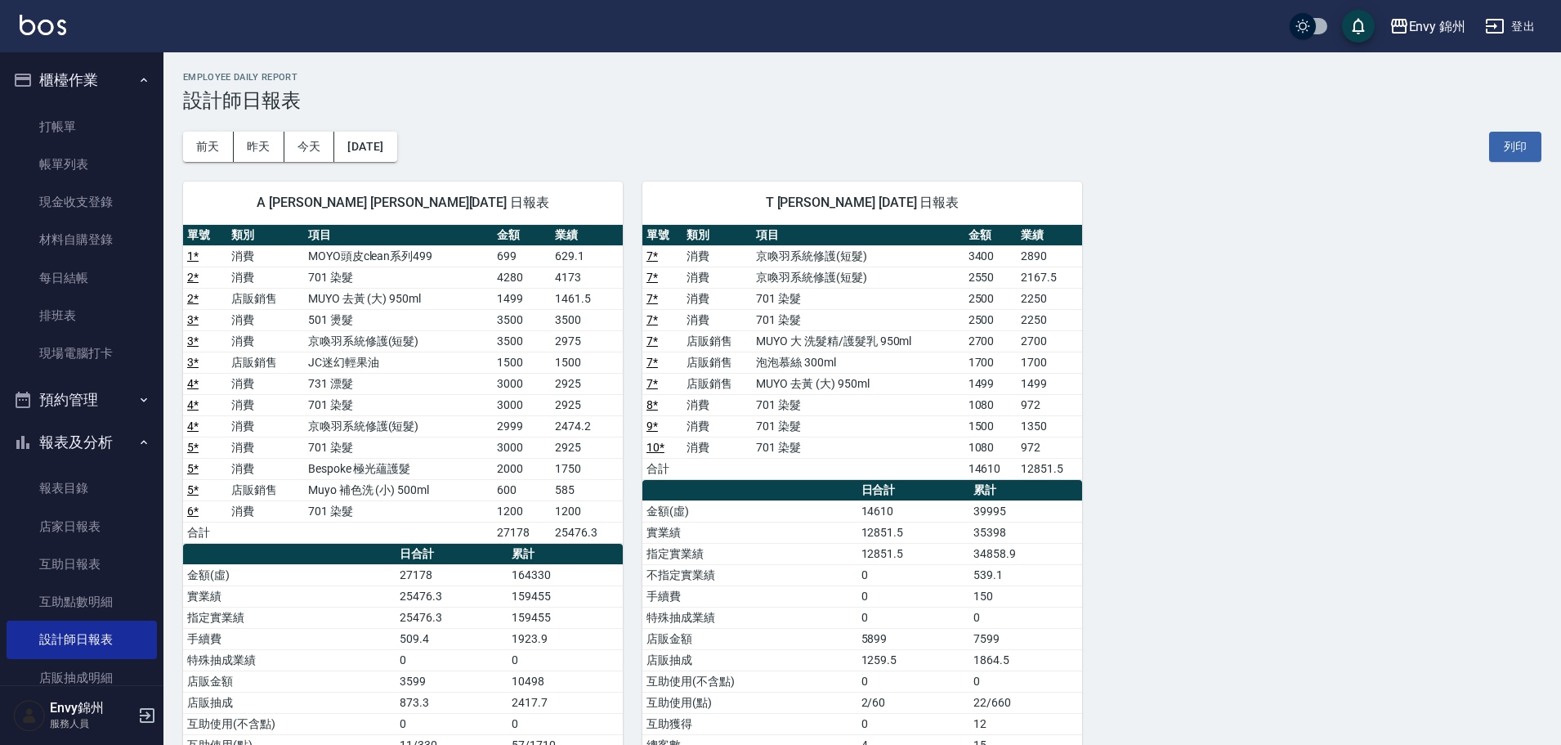
scroll to position [178, 0]
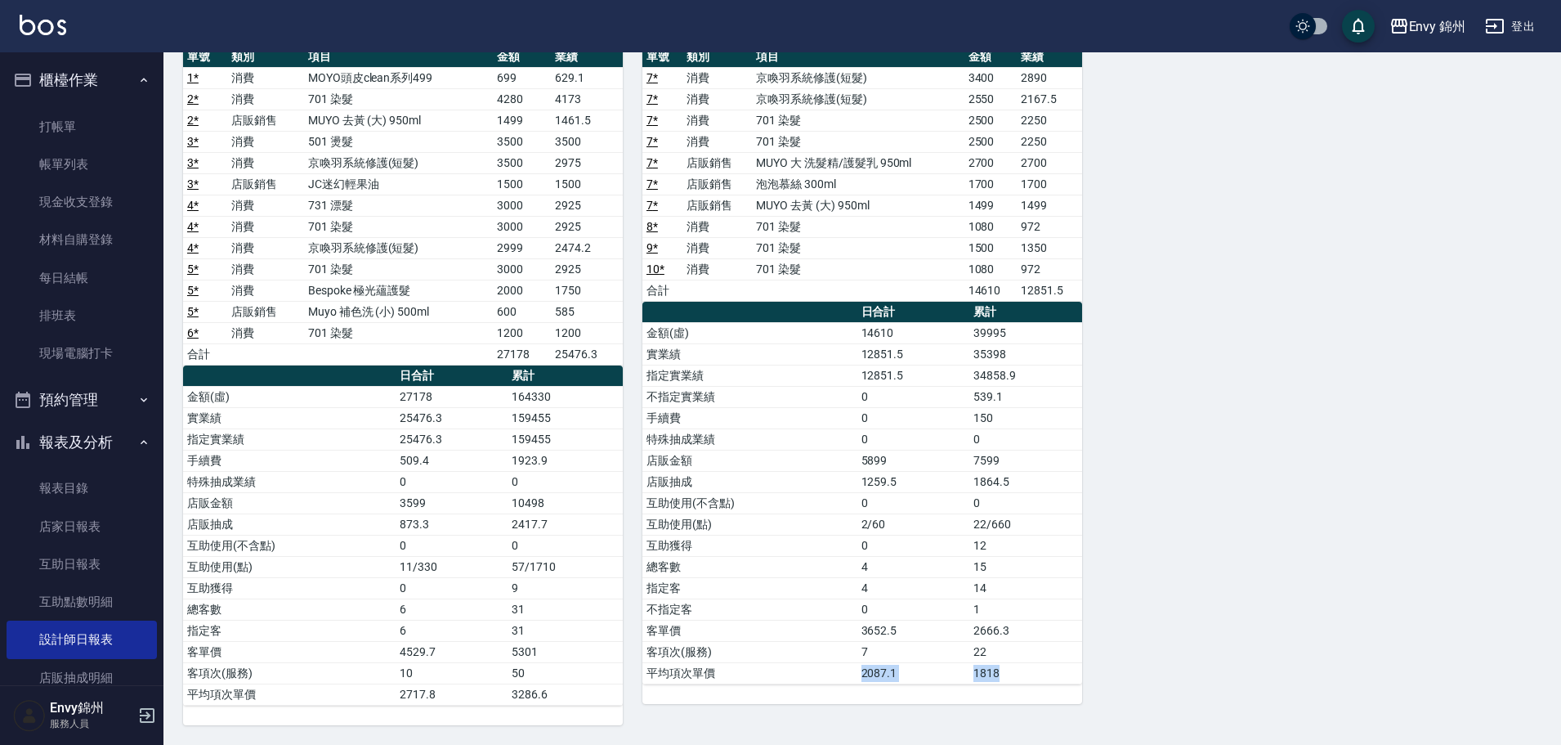
drag, startPoint x: 844, startPoint y: 672, endPoint x: 1077, endPoint y: 674, distance: 232.2
click at [1077, 674] on tr "平均項次單價 2087.1 1818" at bounding box center [863, 672] width 440 height 21
click at [1203, 643] on div "A [PERSON_NAME] [PERSON_NAME][DATE] 日報表 單號 類別 項目 金額 業績 1 * 消費 MOYO頭皮clean系列499 …" at bounding box center [853, 354] width 1378 height 741
drag, startPoint x: 463, startPoint y: 565, endPoint x: 558, endPoint y: 562, distance: 95.7
click at [558, 562] on tbody "金額(虛) 27178 164330 實業績 25476.3 159455 指定實業績 25476.3 159455 手續費 509.4 1923.9 特殊抽…" at bounding box center [403, 545] width 440 height 319
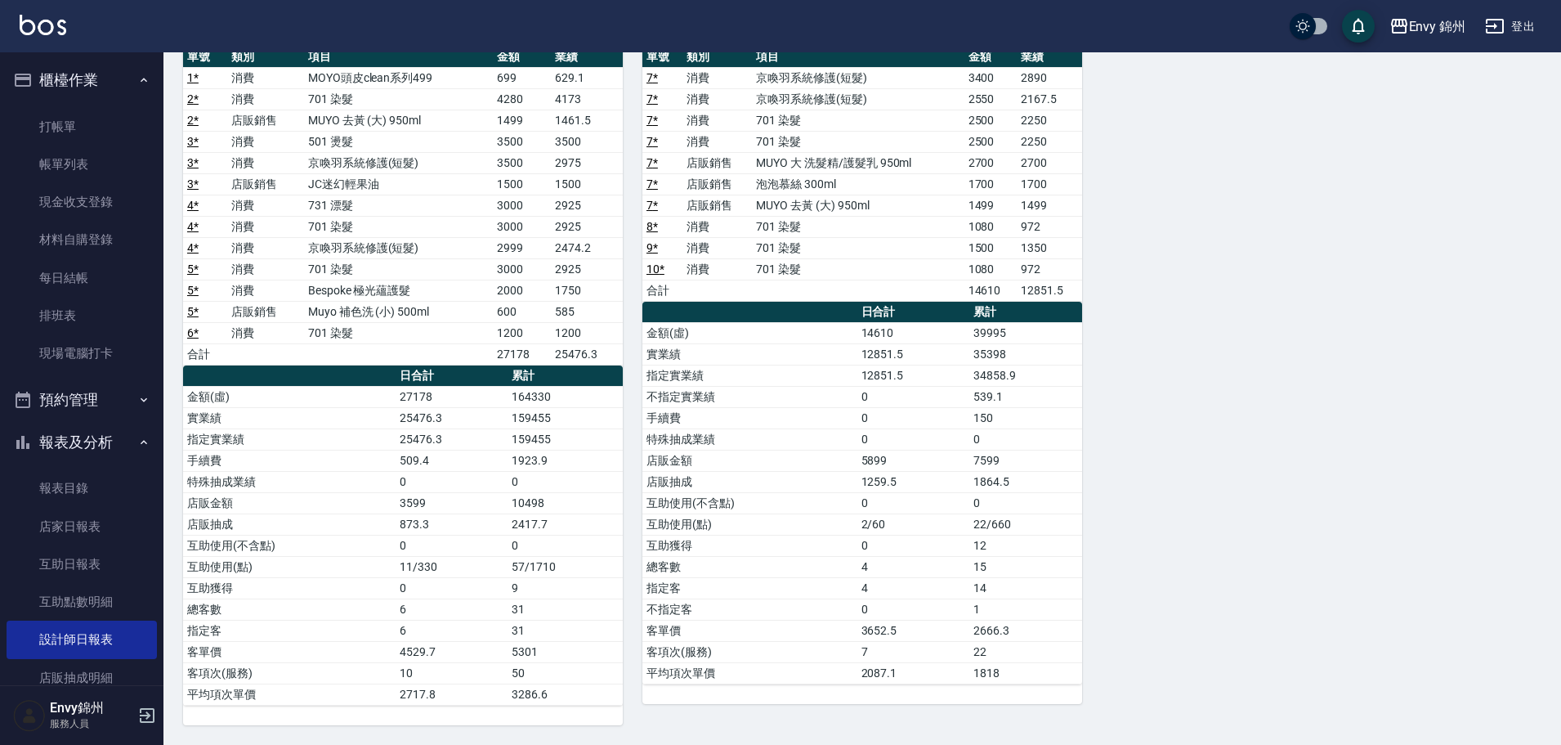
click at [560, 599] on td "31" at bounding box center [565, 608] width 115 height 21
drag, startPoint x: 357, startPoint y: 532, endPoint x: 561, endPoint y: 514, distance: 204.4
click at [561, 515] on tr "店販抽成 873.3 2417.7" at bounding box center [403, 523] width 440 height 21
click at [521, 589] on td "9" at bounding box center [565, 587] width 115 height 21
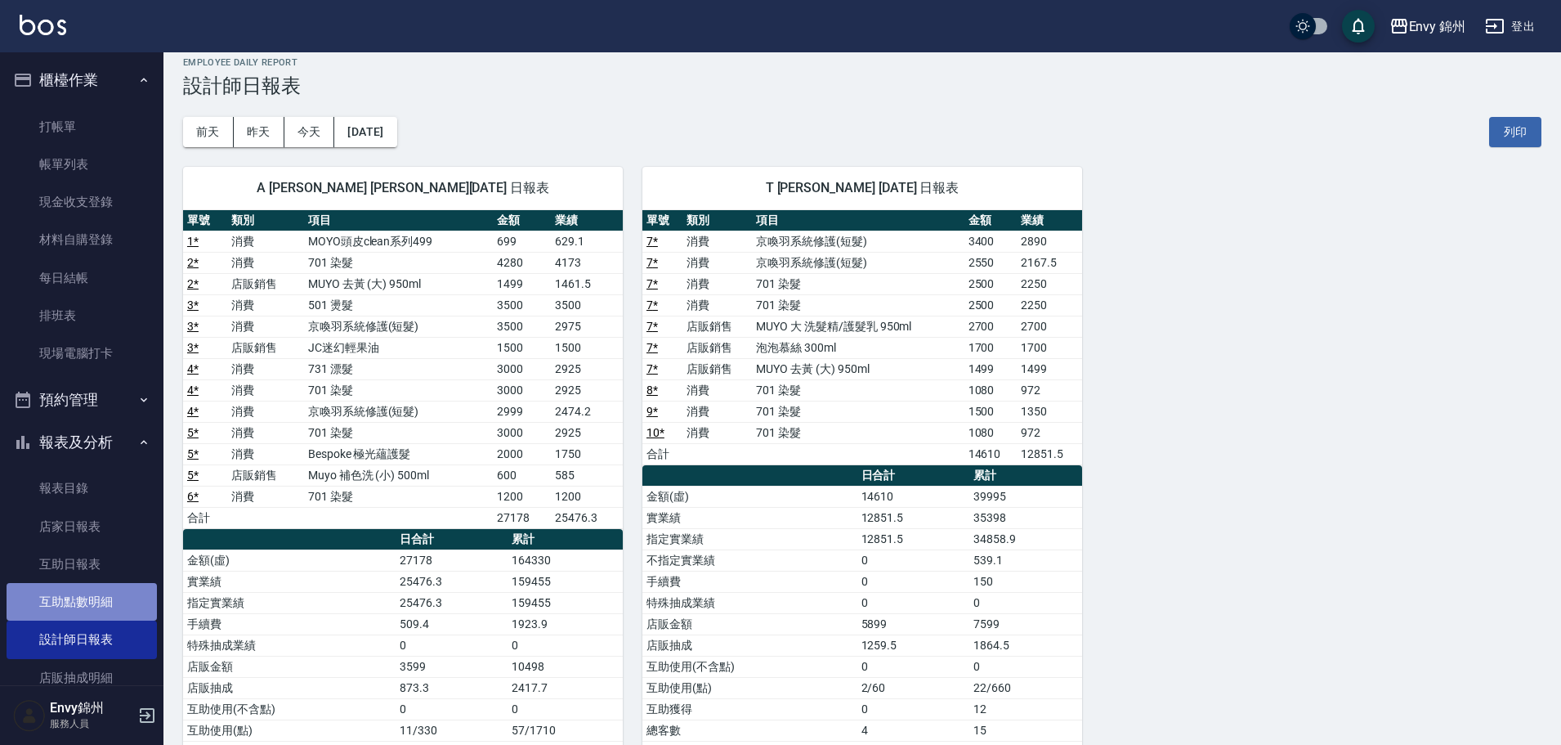
click at [118, 608] on link "互助點數明細" at bounding box center [82, 602] width 150 height 38
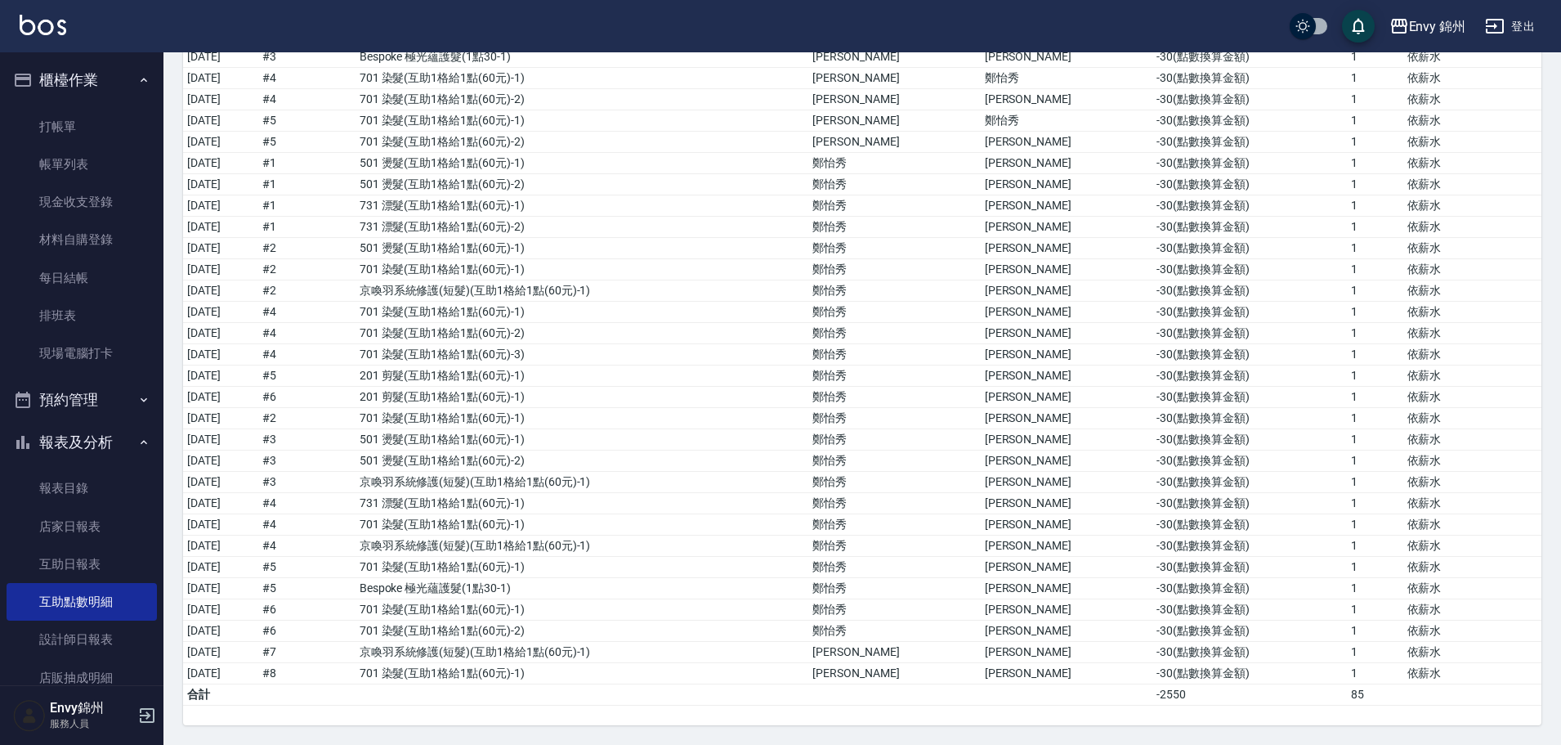
scroll to position [122, 0]
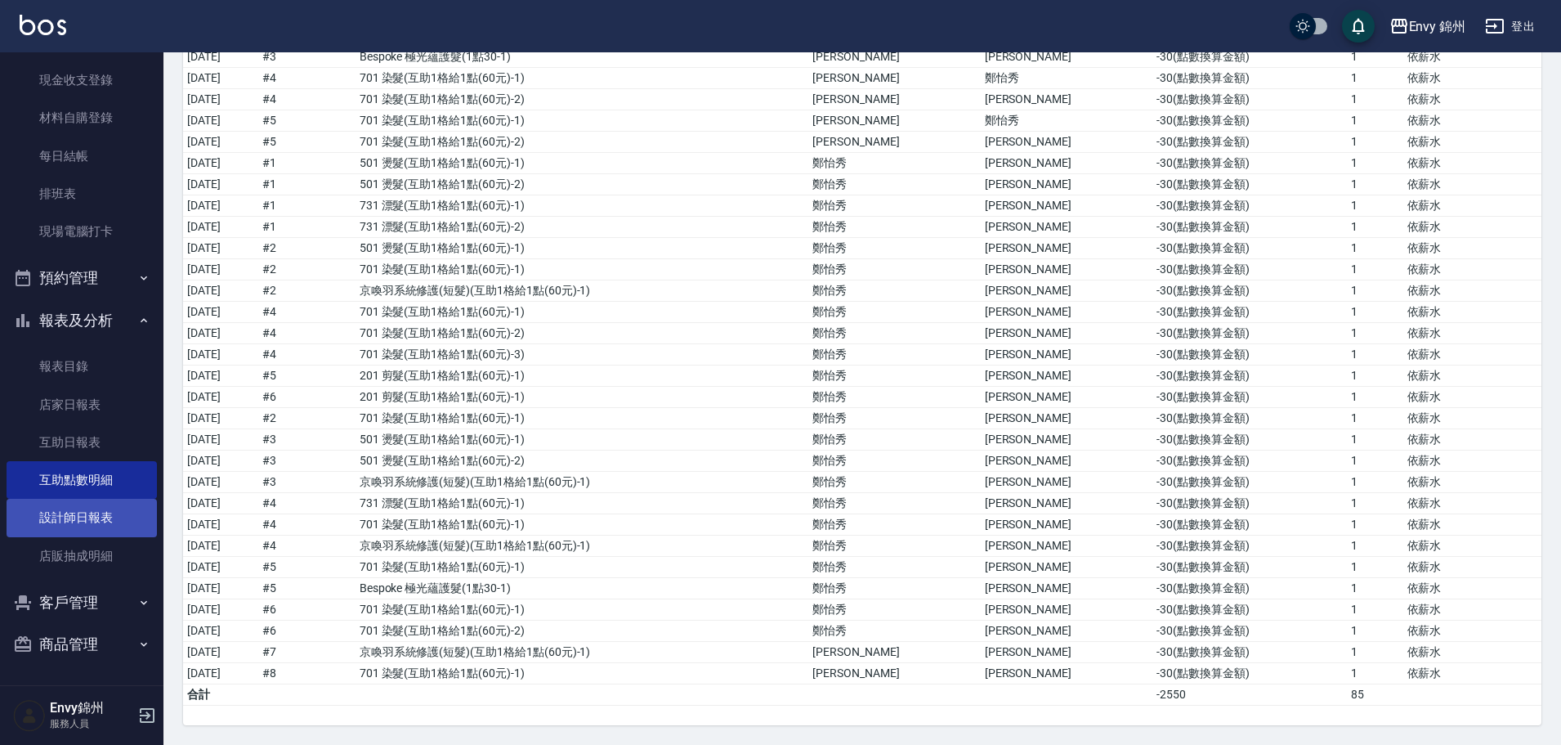
click at [107, 513] on link "設計師日報表" at bounding box center [82, 518] width 150 height 38
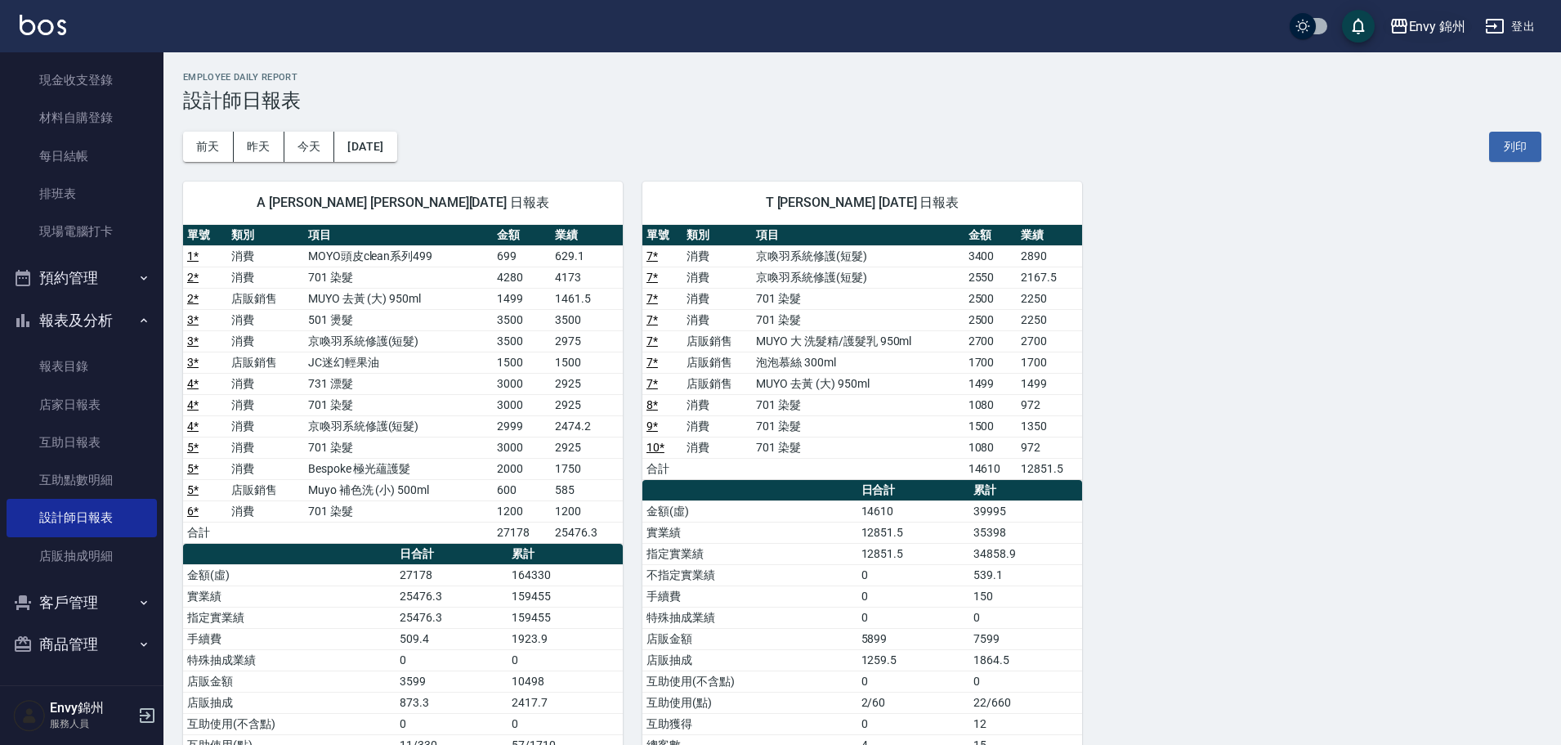
click at [1427, 22] on div "Envy 錦州" at bounding box center [1437, 26] width 57 height 20
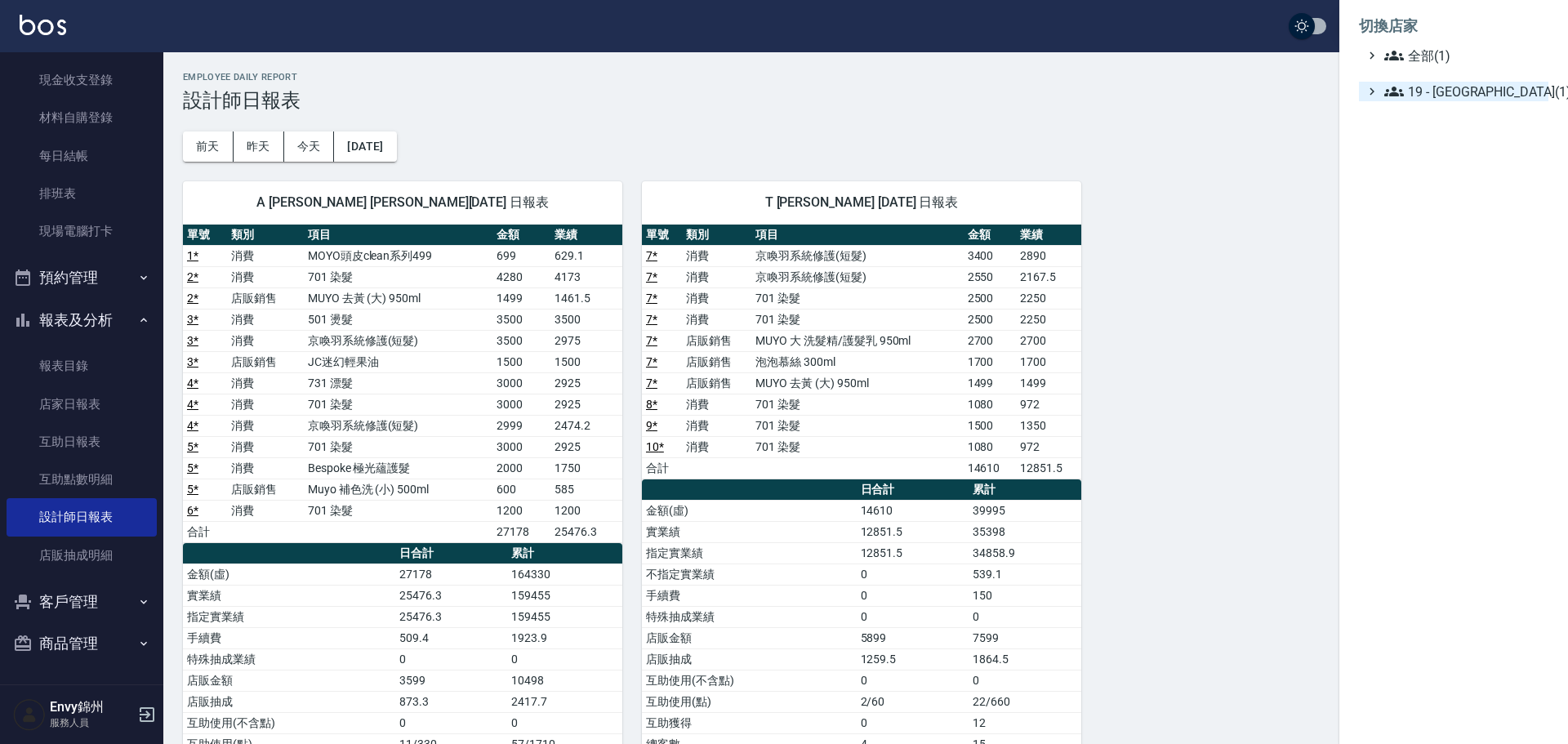
click at [1444, 83] on span "19 - [GEOGRAPHIC_DATA](1)" at bounding box center [1463, 92] width 158 height 20
click at [1231, 110] on div at bounding box center [784, 372] width 1568 height 744
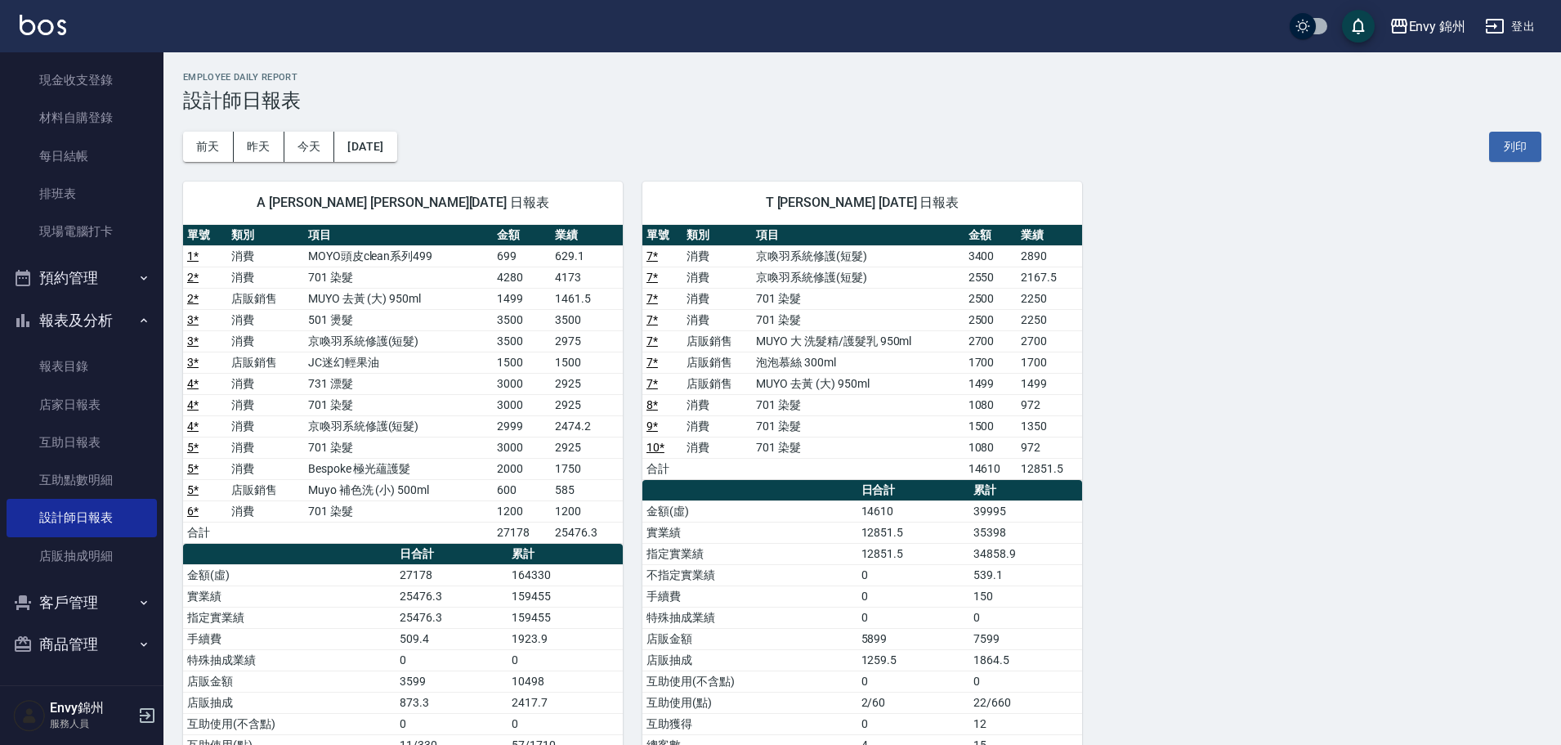
click at [1475, 18] on div "Envy 錦州 登出" at bounding box center [780, 26] width 1561 height 52
click at [1492, 21] on icon "button" at bounding box center [1495, 26] width 20 height 20
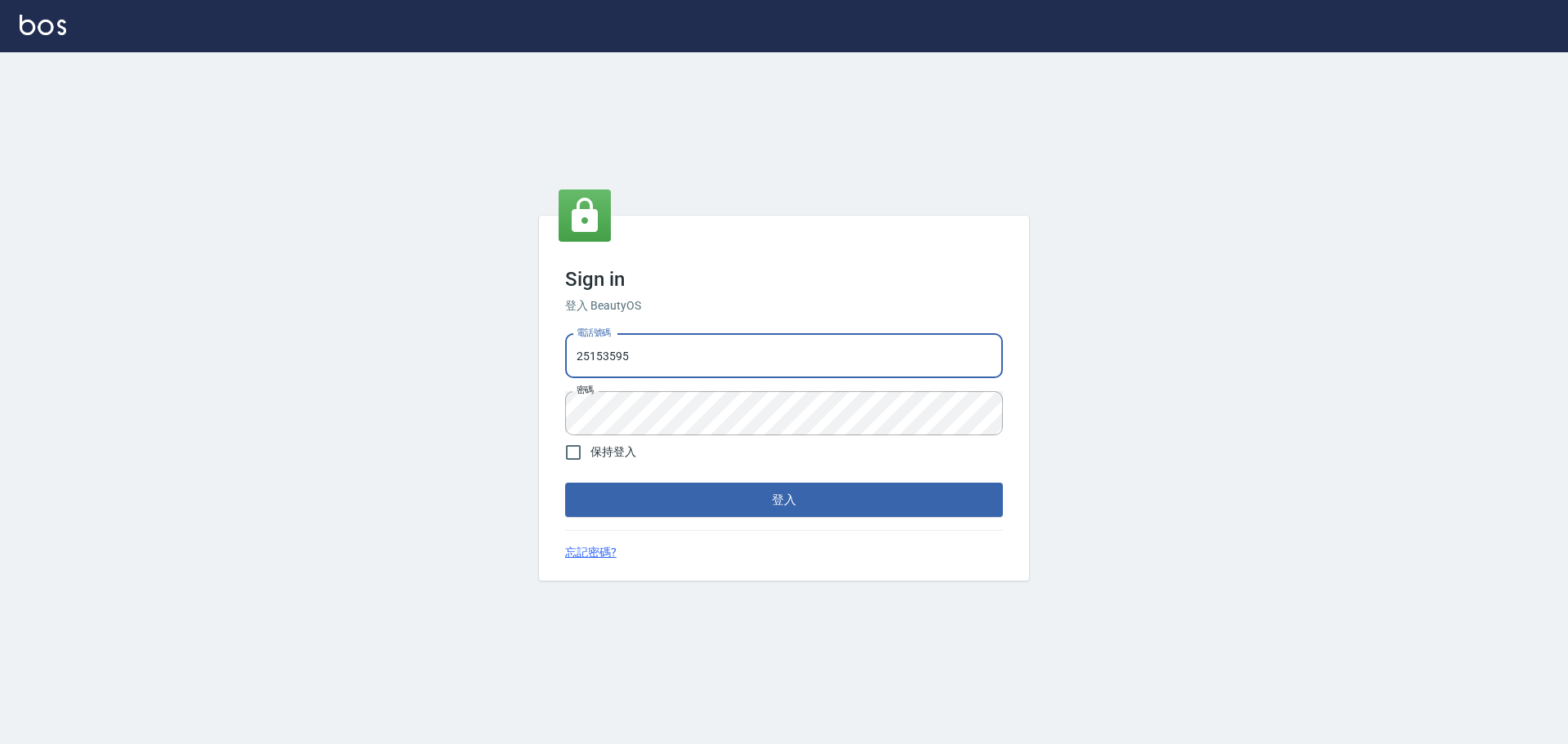
click at [707, 352] on input "25153595" at bounding box center [784, 356] width 437 height 44
click at [770, 480] on form "電話號碼 [PHONE_NUMBER] 電話號碼 密碼 密碼 保持登入 登入" at bounding box center [784, 422] width 437 height 190
drag, startPoint x: 778, startPoint y: 481, endPoint x: 788, endPoint y: 485, distance: 10.8
click at [780, 484] on form "電話號碼 [PHONE_NUMBER] 電話號碼 密碼 密碼 保持登入 登入" at bounding box center [784, 422] width 437 height 190
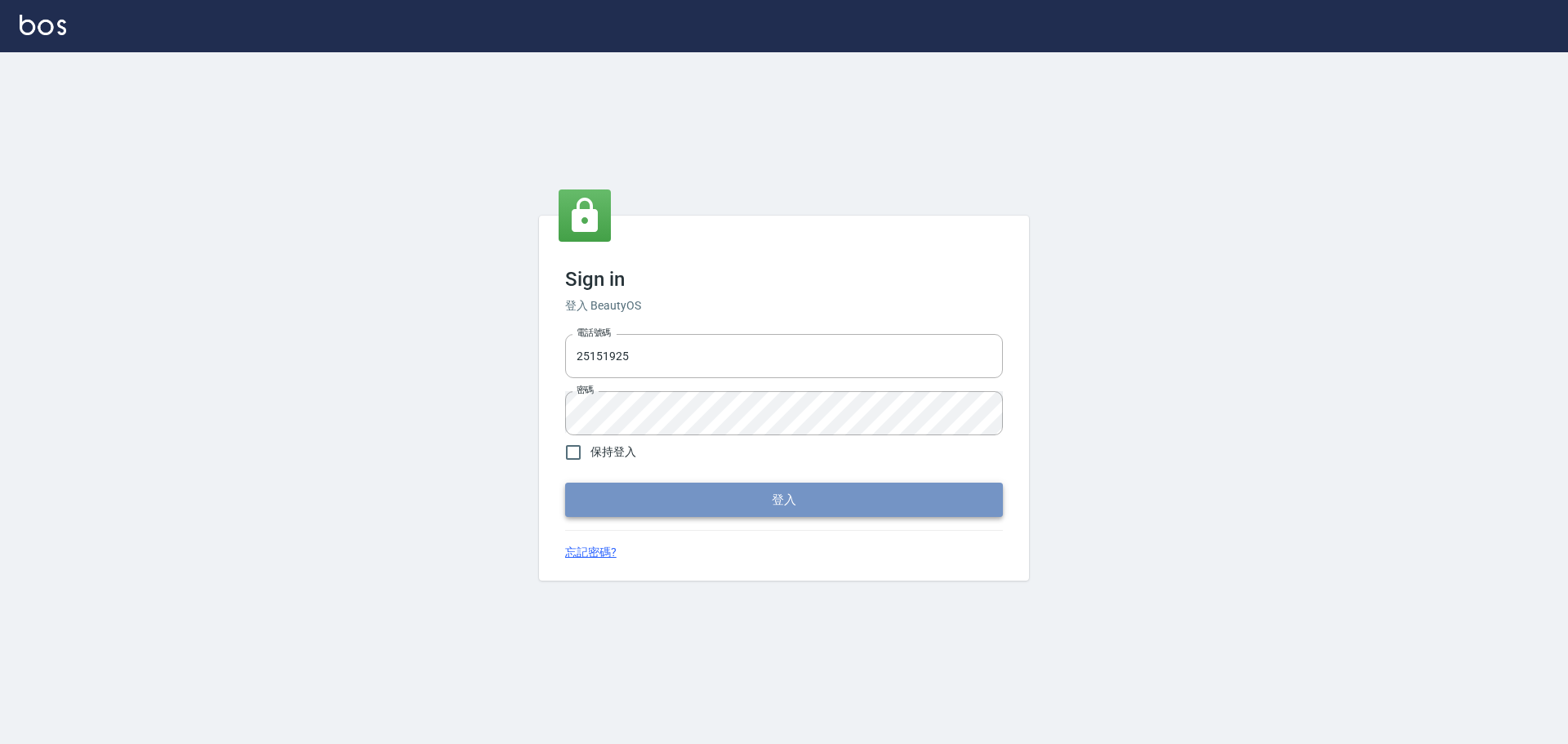
click at [775, 498] on button "登入" at bounding box center [784, 499] width 437 height 34
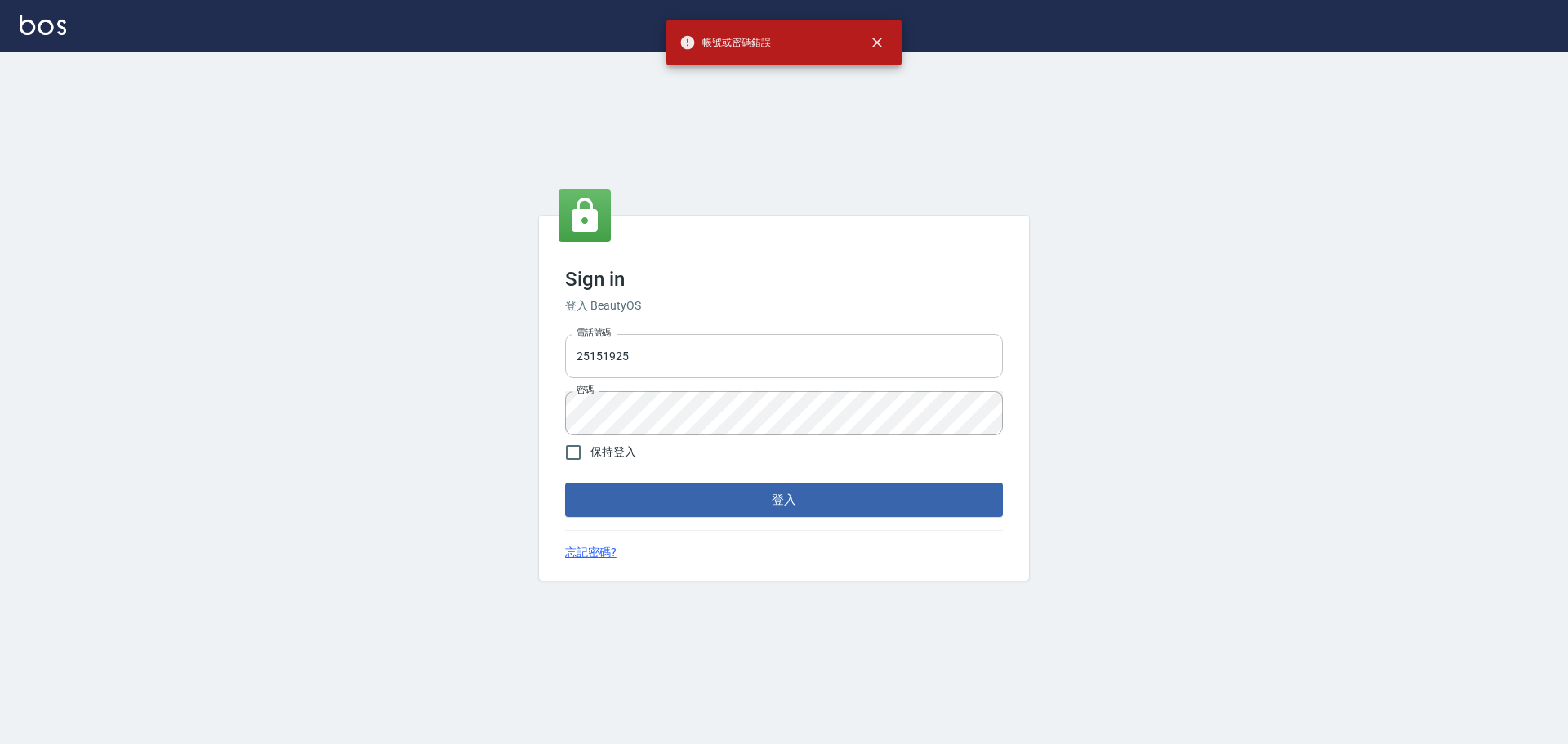
drag, startPoint x: 725, startPoint y: 361, endPoint x: 751, endPoint y: 363, distance: 26.1
click at [725, 361] on input "25151925" at bounding box center [784, 356] width 437 height 44
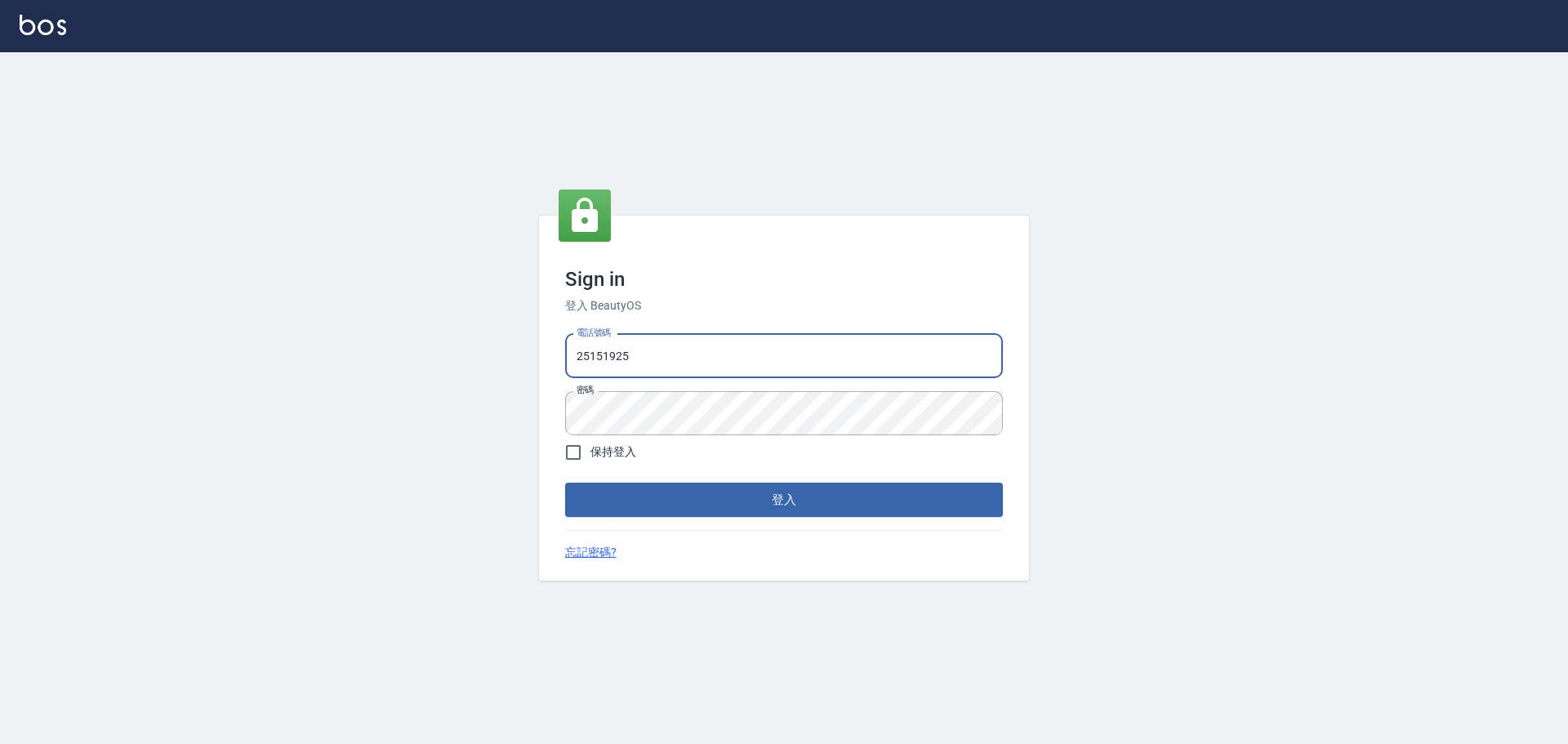
type input "9990001234567"
click at [816, 506] on button "登入" at bounding box center [784, 499] width 437 height 34
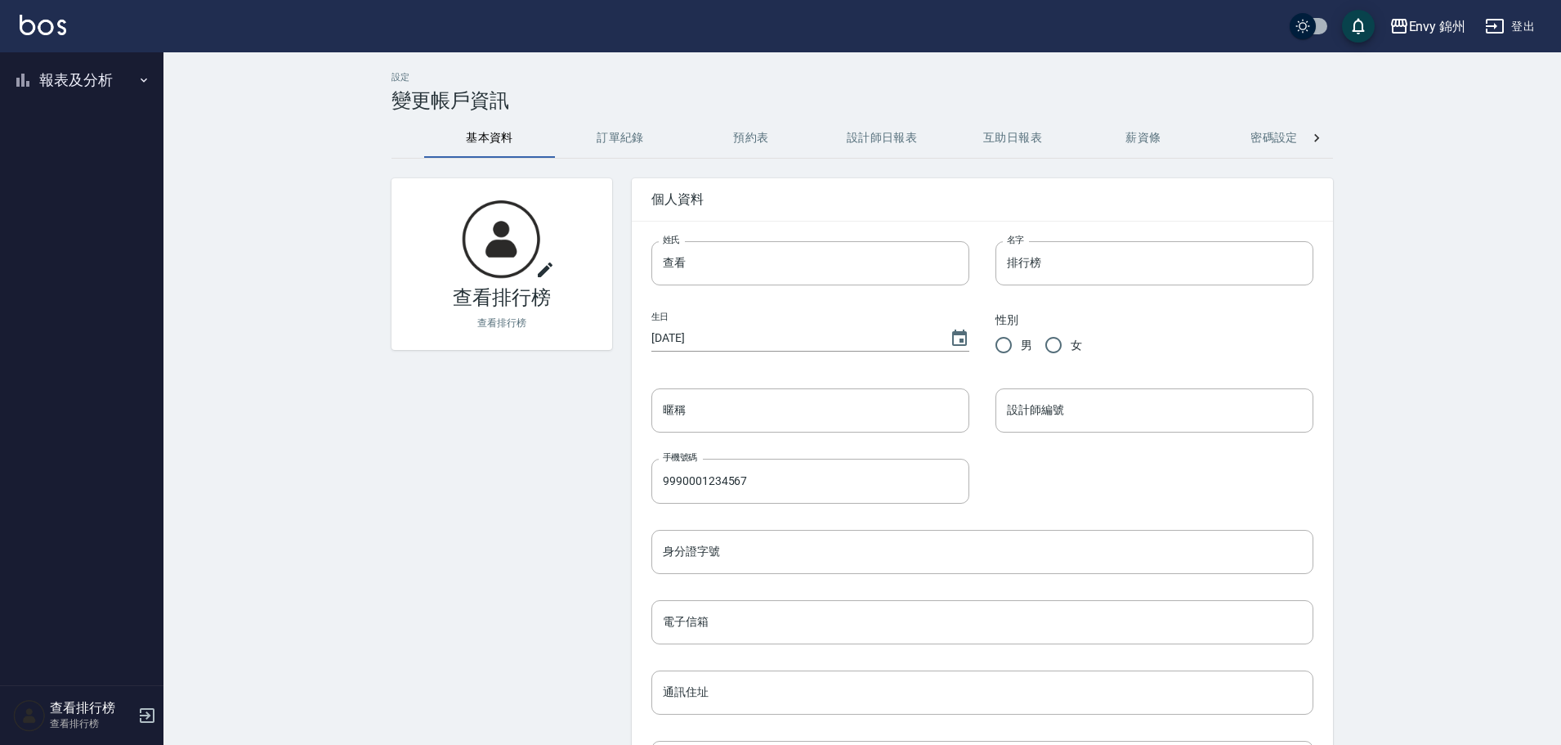
click at [96, 92] on button "報表及分析" at bounding box center [82, 80] width 150 height 43
click at [65, 200] on link "設計師排行榜" at bounding box center [82, 202] width 150 height 38
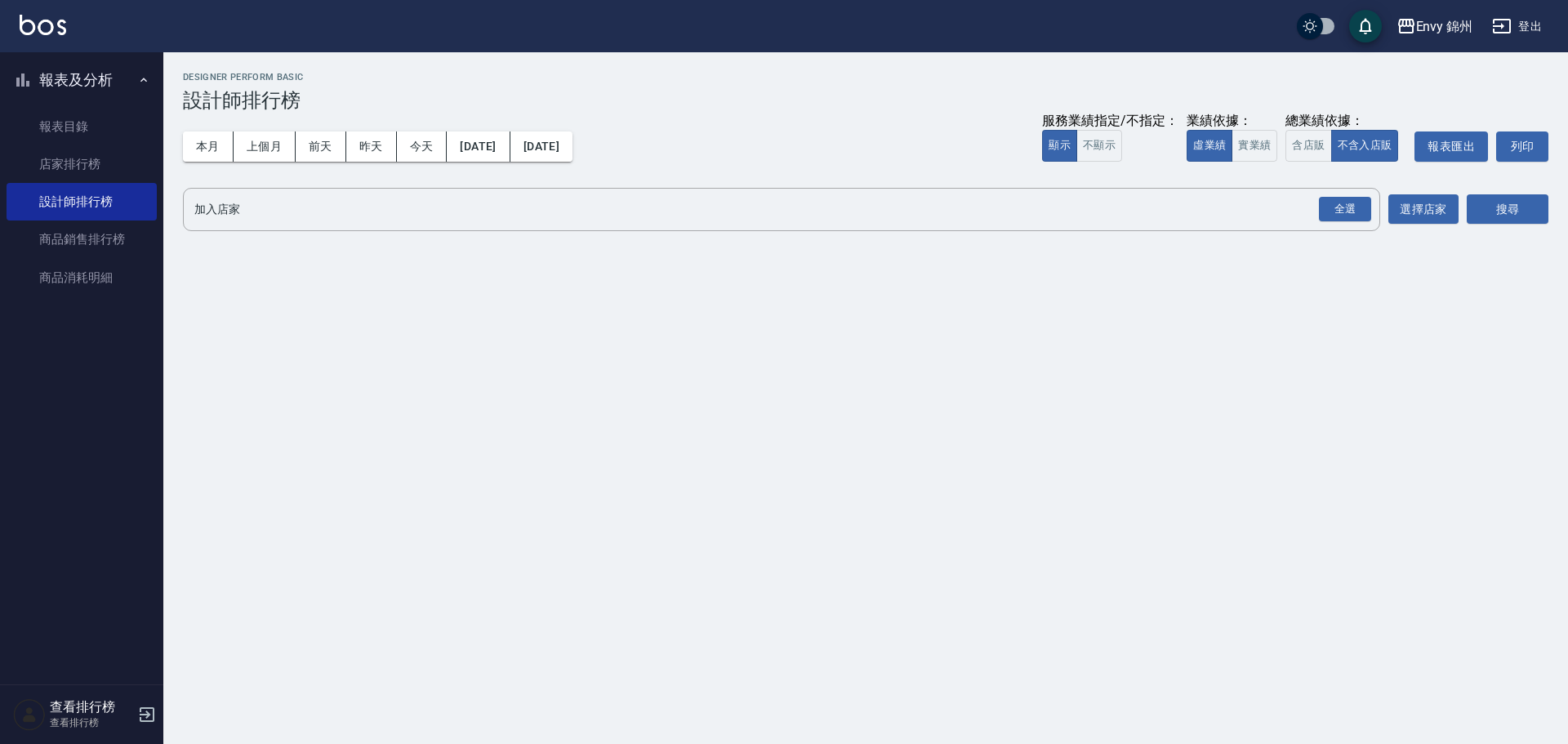
drag, startPoint x: 1328, startPoint y: 208, endPoint x: 1381, endPoint y: 210, distance: 53.0
click at [1329, 208] on div "全選" at bounding box center [1344, 209] width 52 height 25
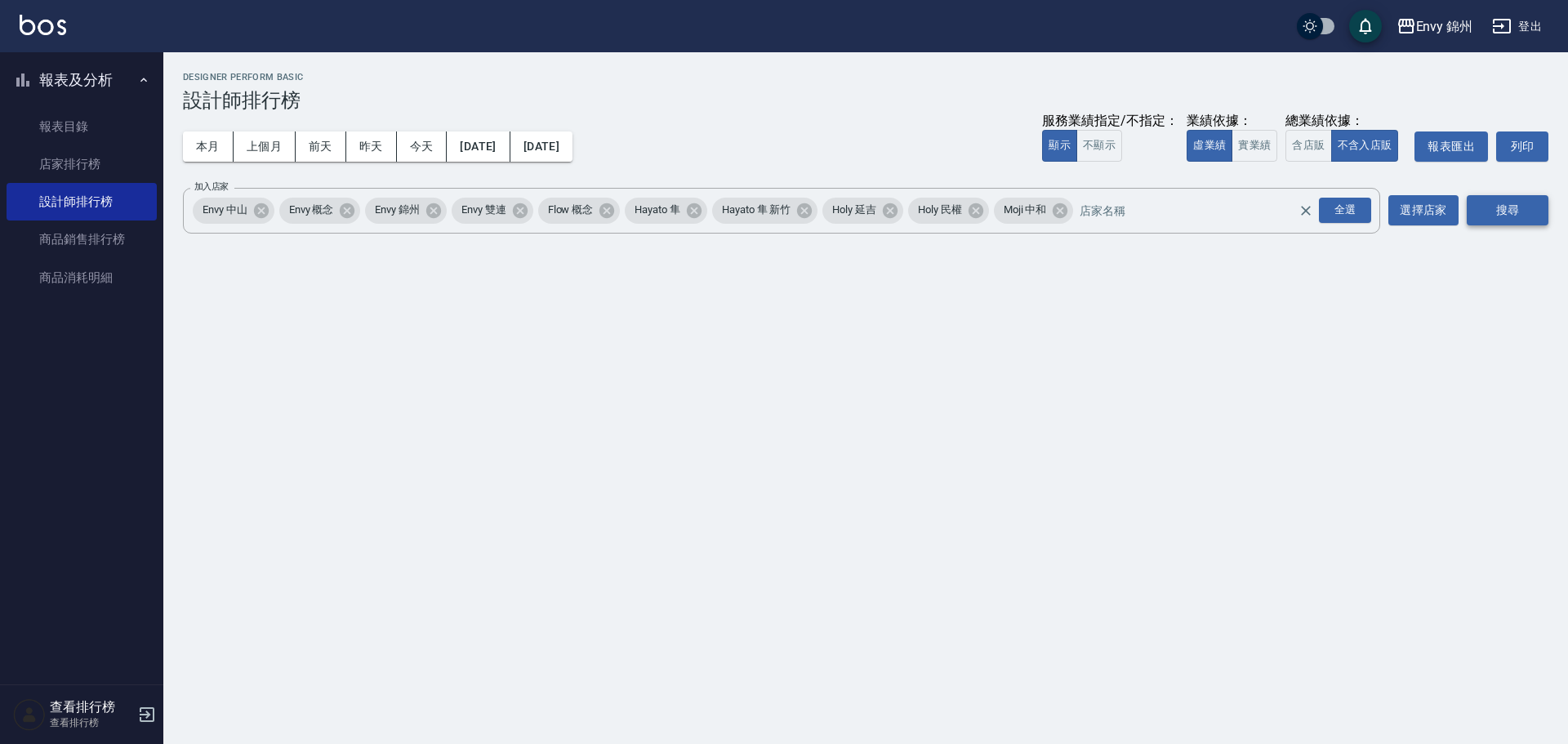
click at [1507, 213] on button "搜尋" at bounding box center [1507, 210] width 82 height 30
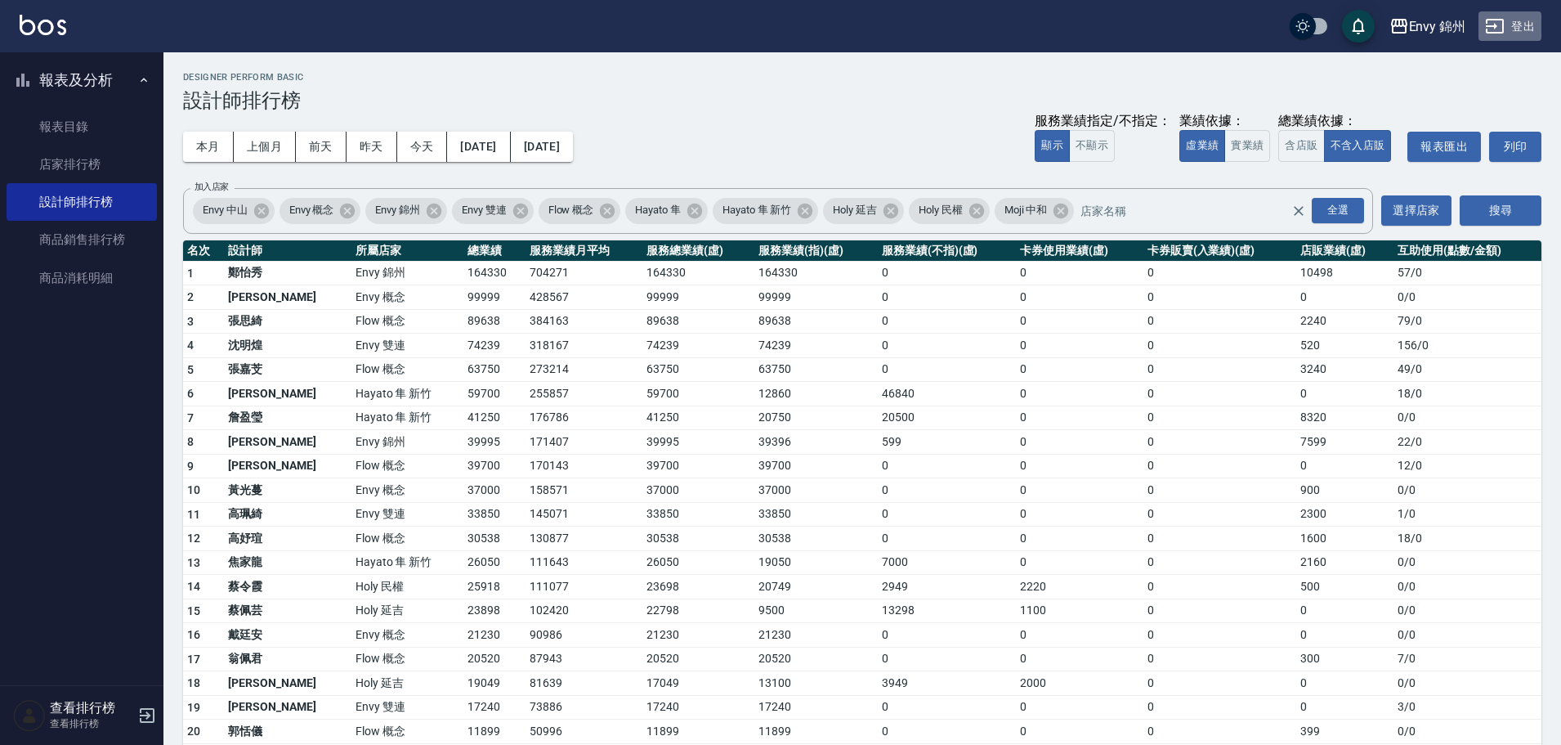
click at [1513, 20] on button "登出" at bounding box center [1510, 26] width 63 height 30
